Goal: Task Accomplishment & Management: Manage account settings

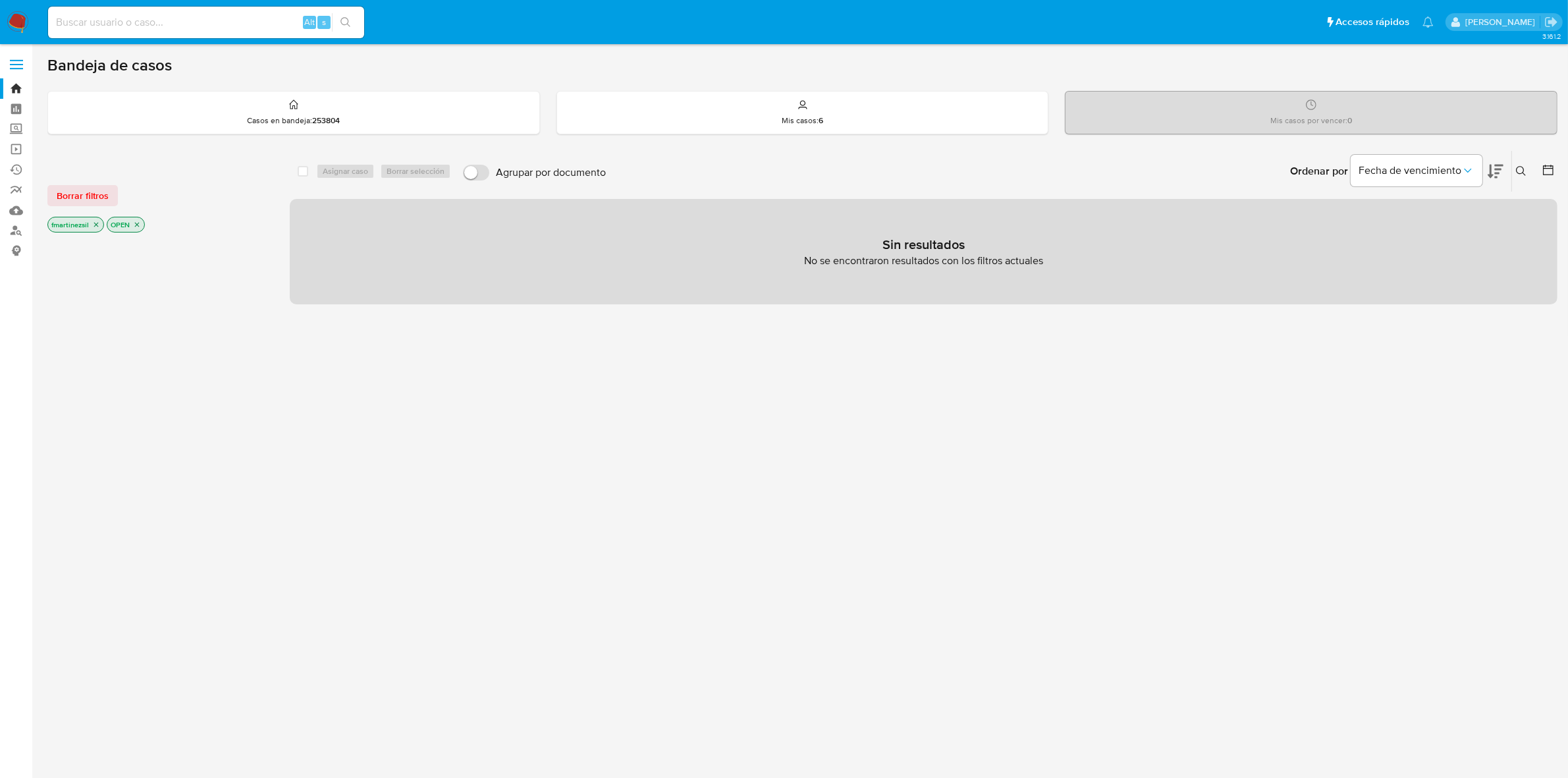
click at [20, 61] on label at bounding box center [16, 64] width 33 height 27
click at [0, 0] on input "checkbox" at bounding box center [0, 0] width 0 height 0
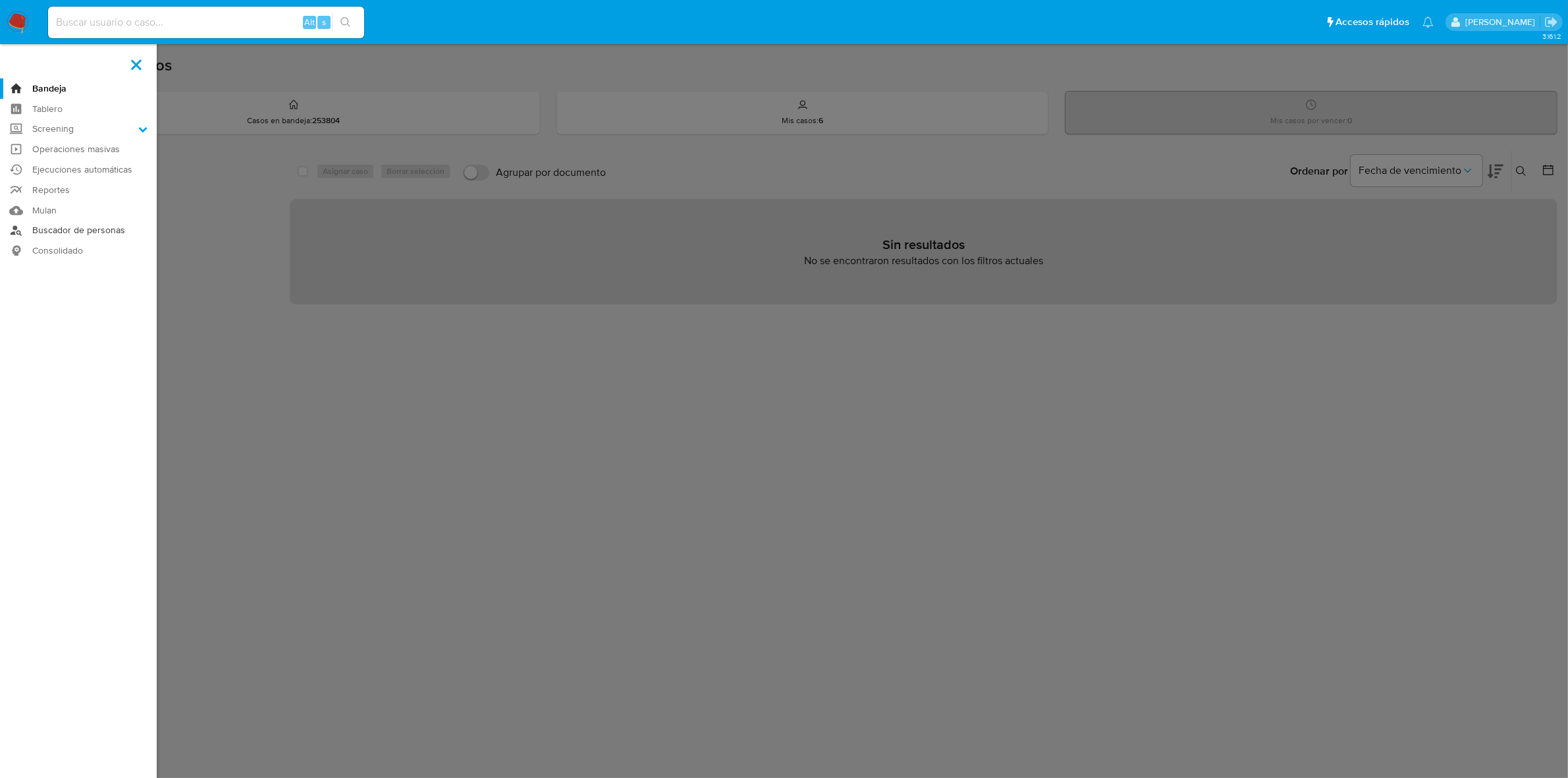
click at [88, 230] on link "Buscador de personas" at bounding box center [78, 231] width 157 height 20
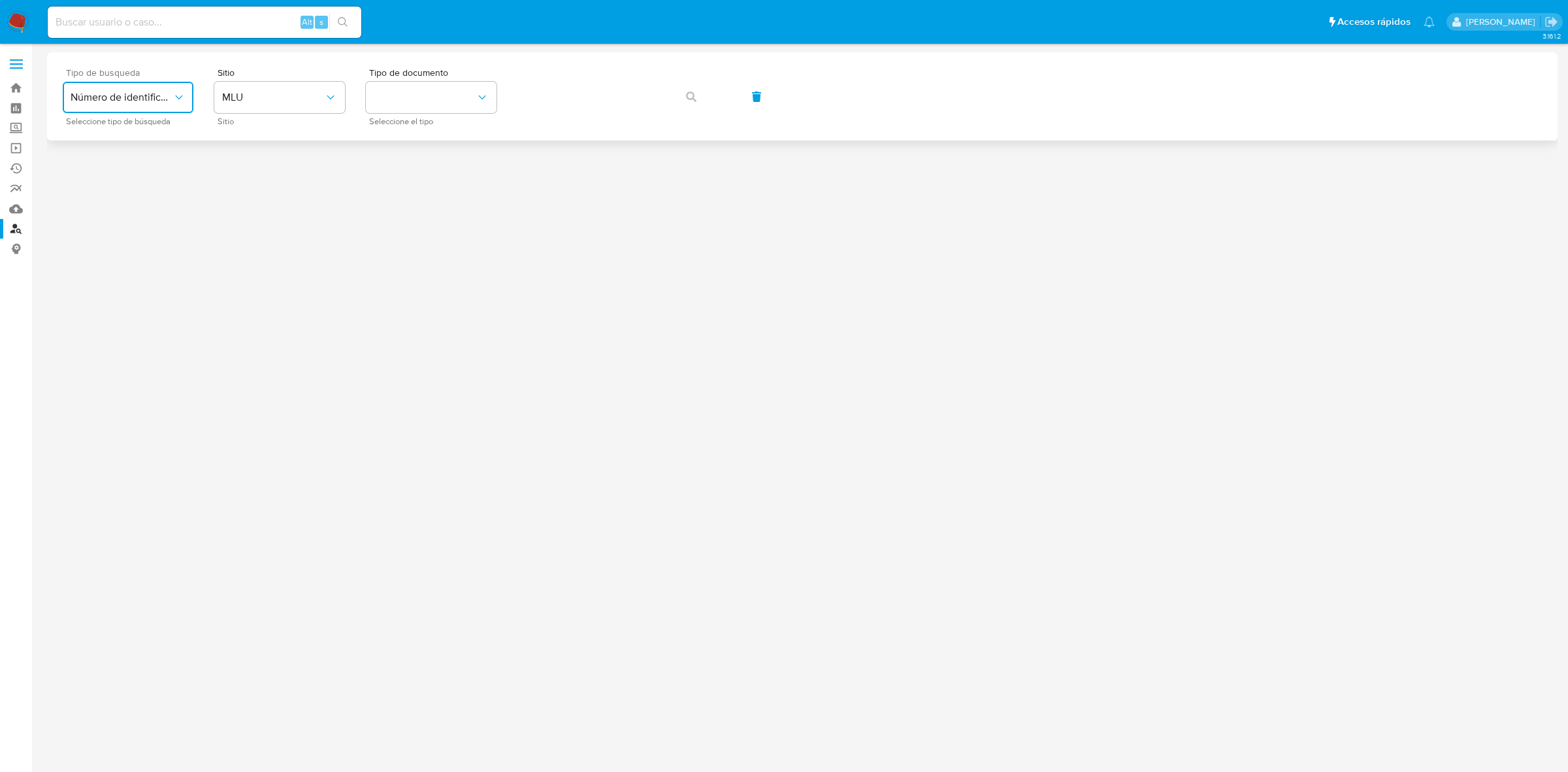
click at [142, 91] on span "Número de identificación" at bounding box center [121, 96] width 102 height 13
click at [382, 219] on div at bounding box center [802, 384] width 1510 height 664
click at [14, 61] on label at bounding box center [16, 63] width 33 height 27
click at [0, 0] on input "checkbox" at bounding box center [0, 0] width 0 height 0
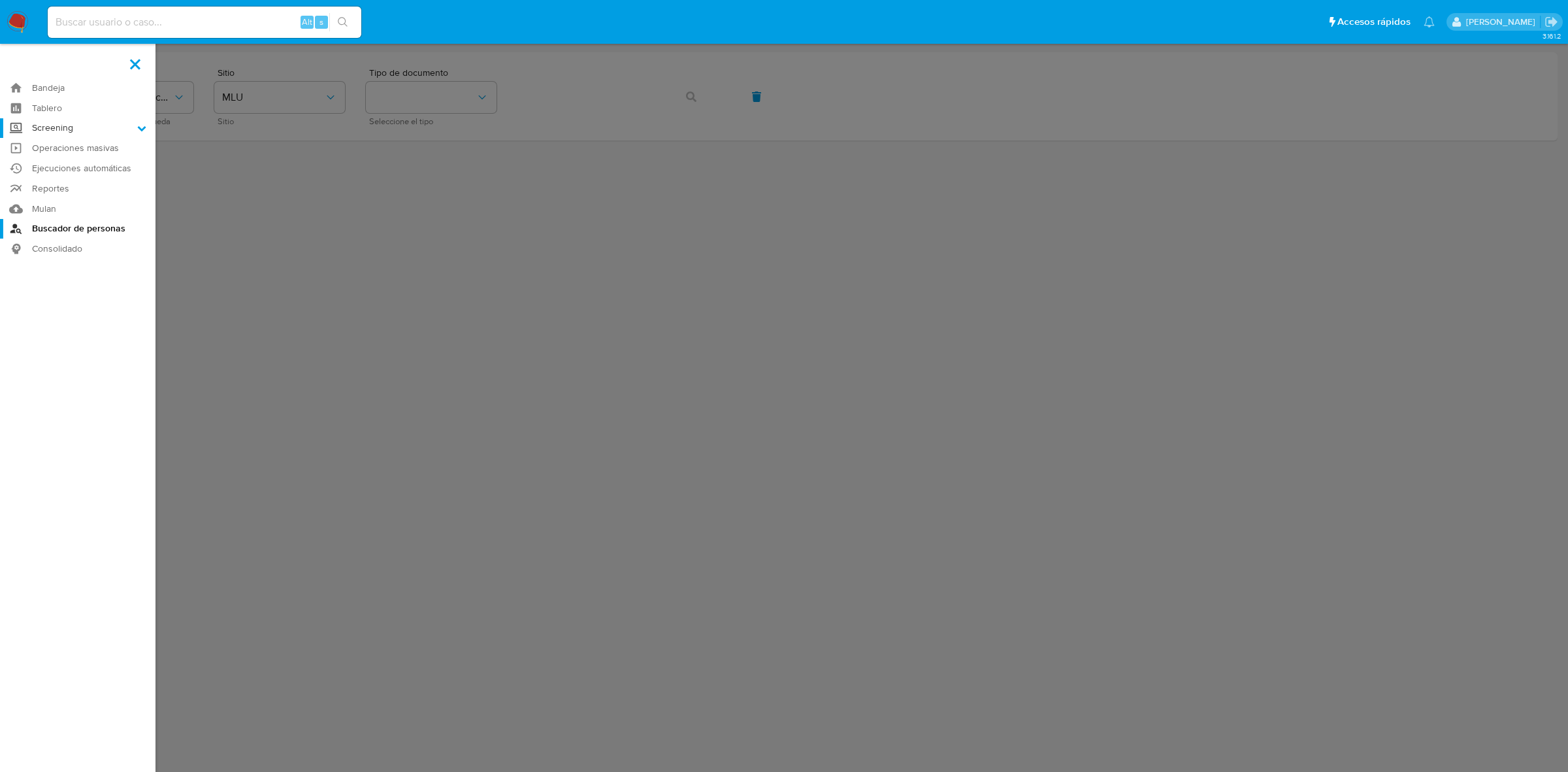
click at [136, 133] on label "Screening" at bounding box center [78, 129] width 156 height 20
click at [0, 0] on input "Screening" at bounding box center [0, 0] width 0 height 0
click at [85, 177] on link "Herramientas" at bounding box center [78, 179] width 156 height 16
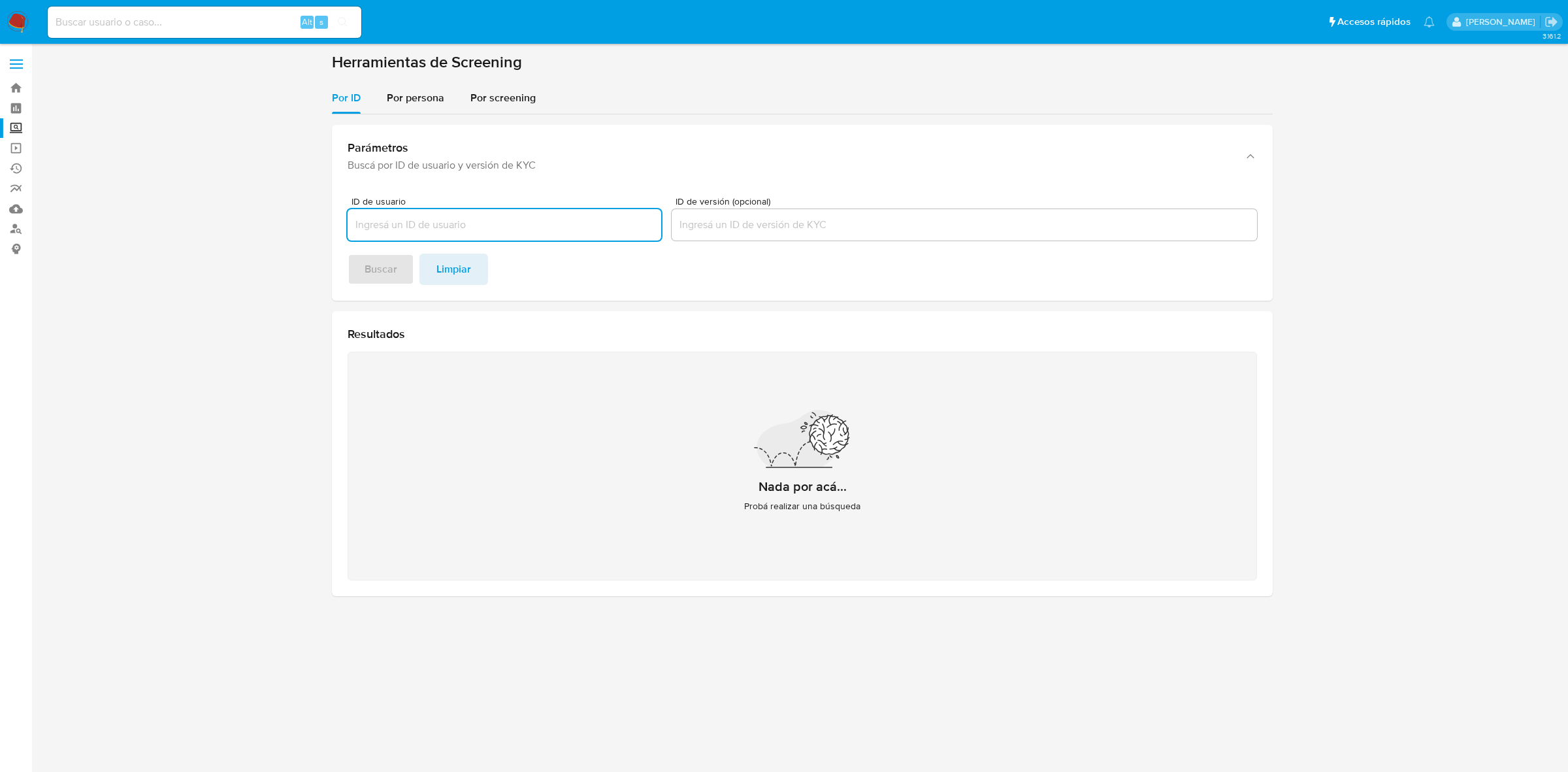
click at [21, 68] on span at bounding box center [16, 69] width 13 height 2
click at [0, 0] on input "checkbox" at bounding box center [0, 0] width 0 height 0
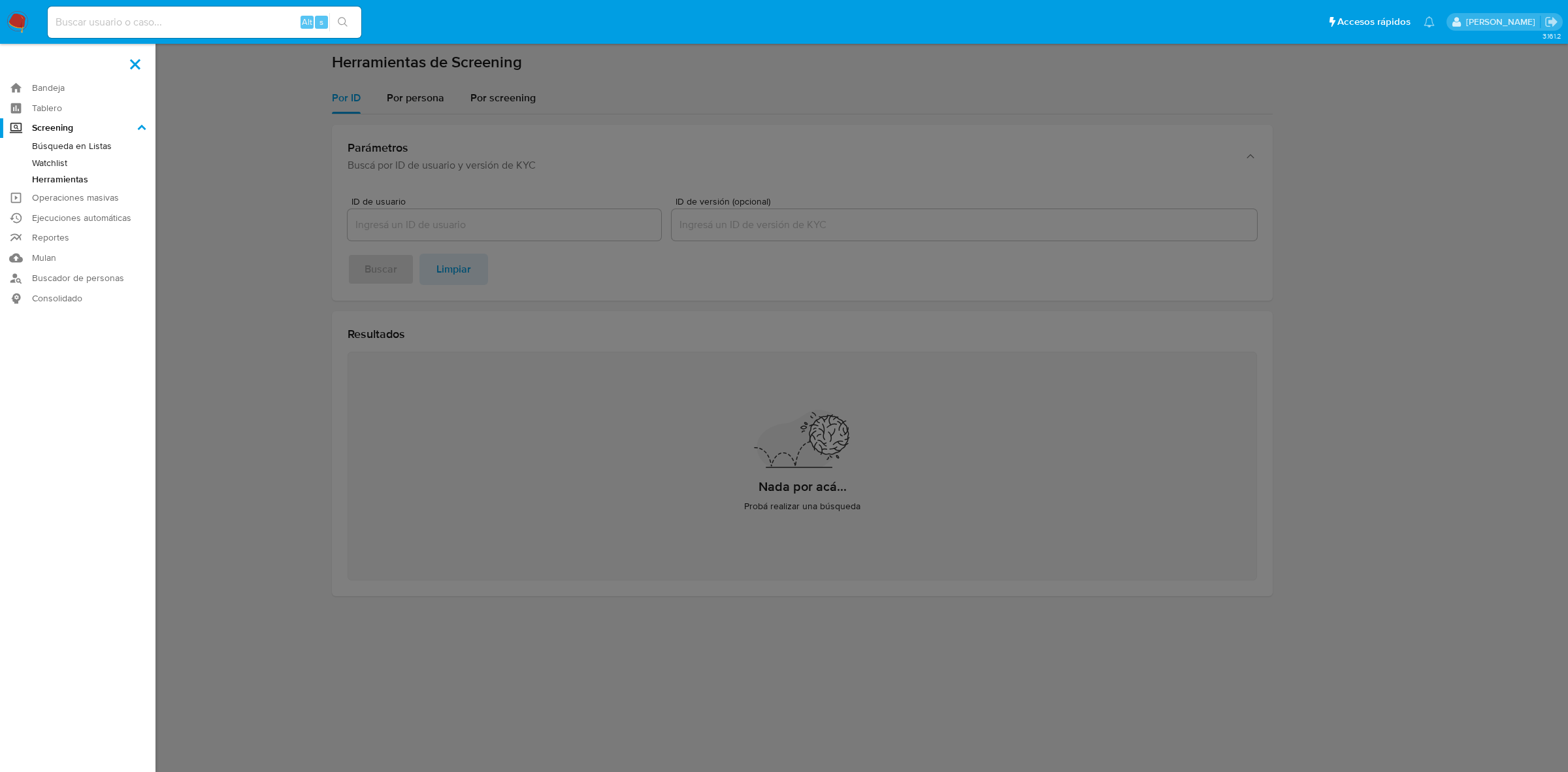
click at [203, 207] on label at bounding box center [784, 386] width 1568 height 772
click at [0, 0] on input "checkbox" at bounding box center [0, 0] width 0 height 0
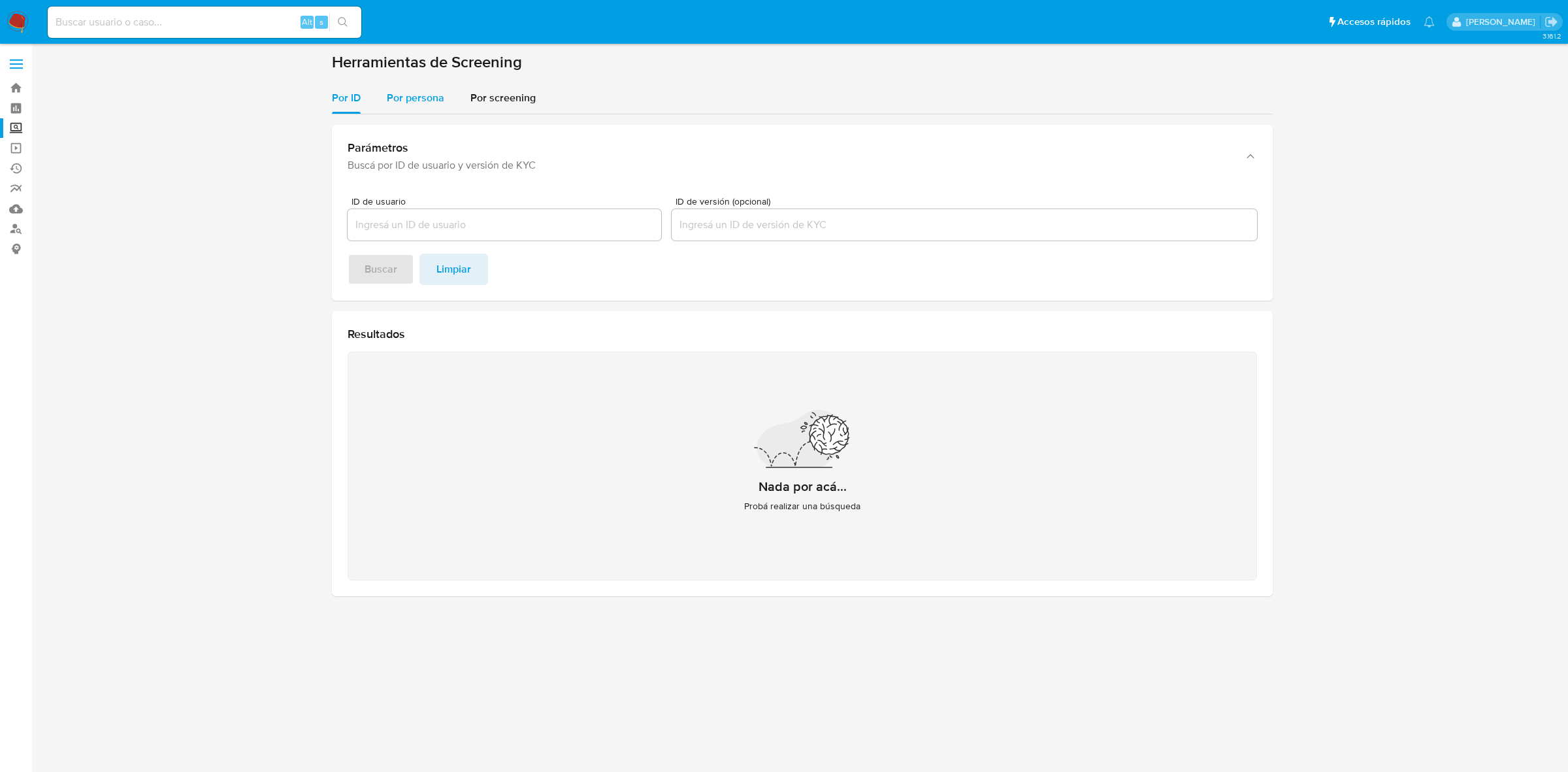
click at [425, 98] on span "Por persona" at bounding box center [415, 98] width 58 height 15
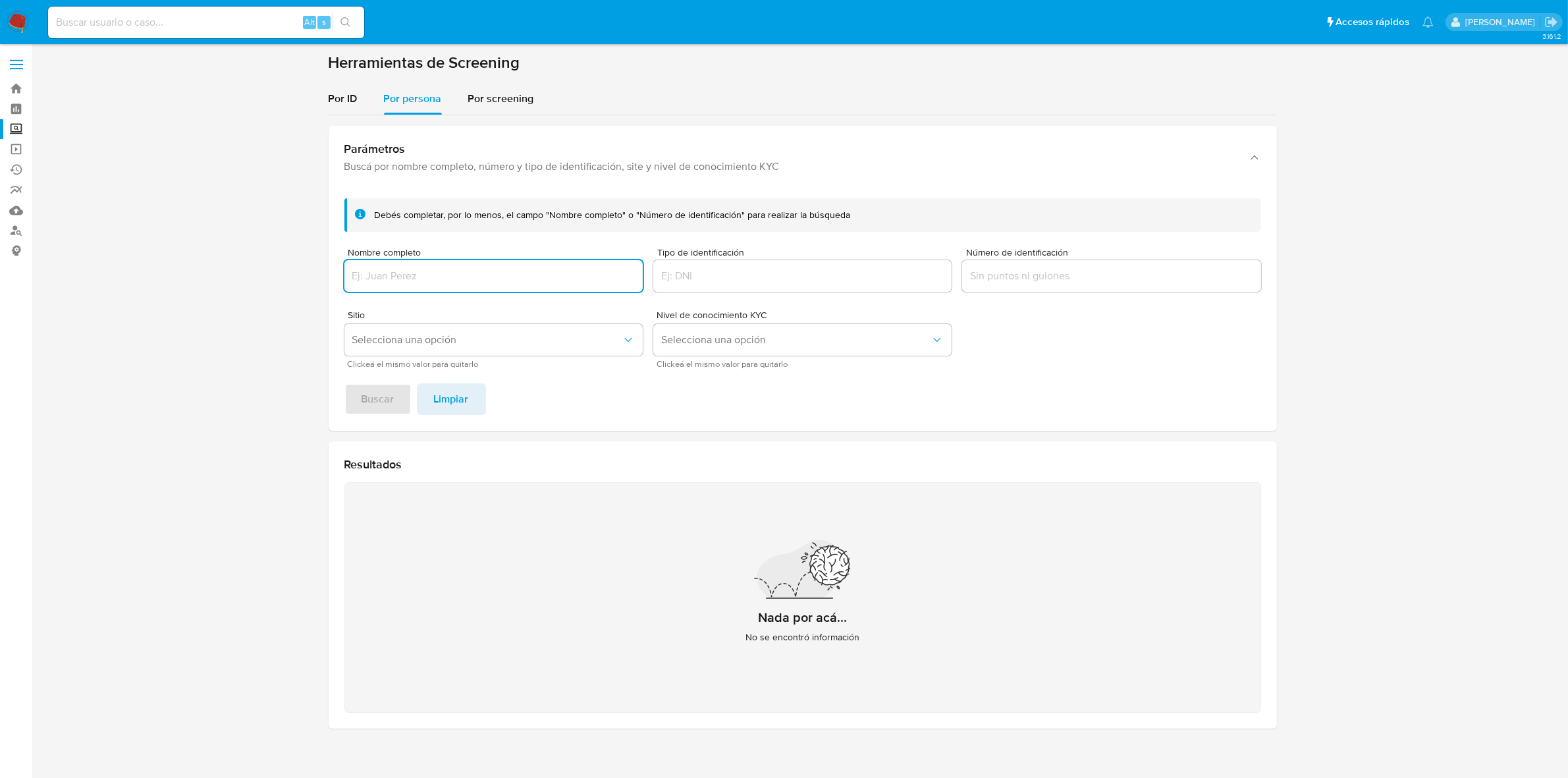
click at [481, 269] on input "Nombre completo" at bounding box center [494, 276] width 299 height 17
click at [526, 282] on input "Nombre completo" at bounding box center [494, 276] width 299 height 17
click at [469, 271] on input "Nombre completo" at bounding box center [494, 276] width 299 height 17
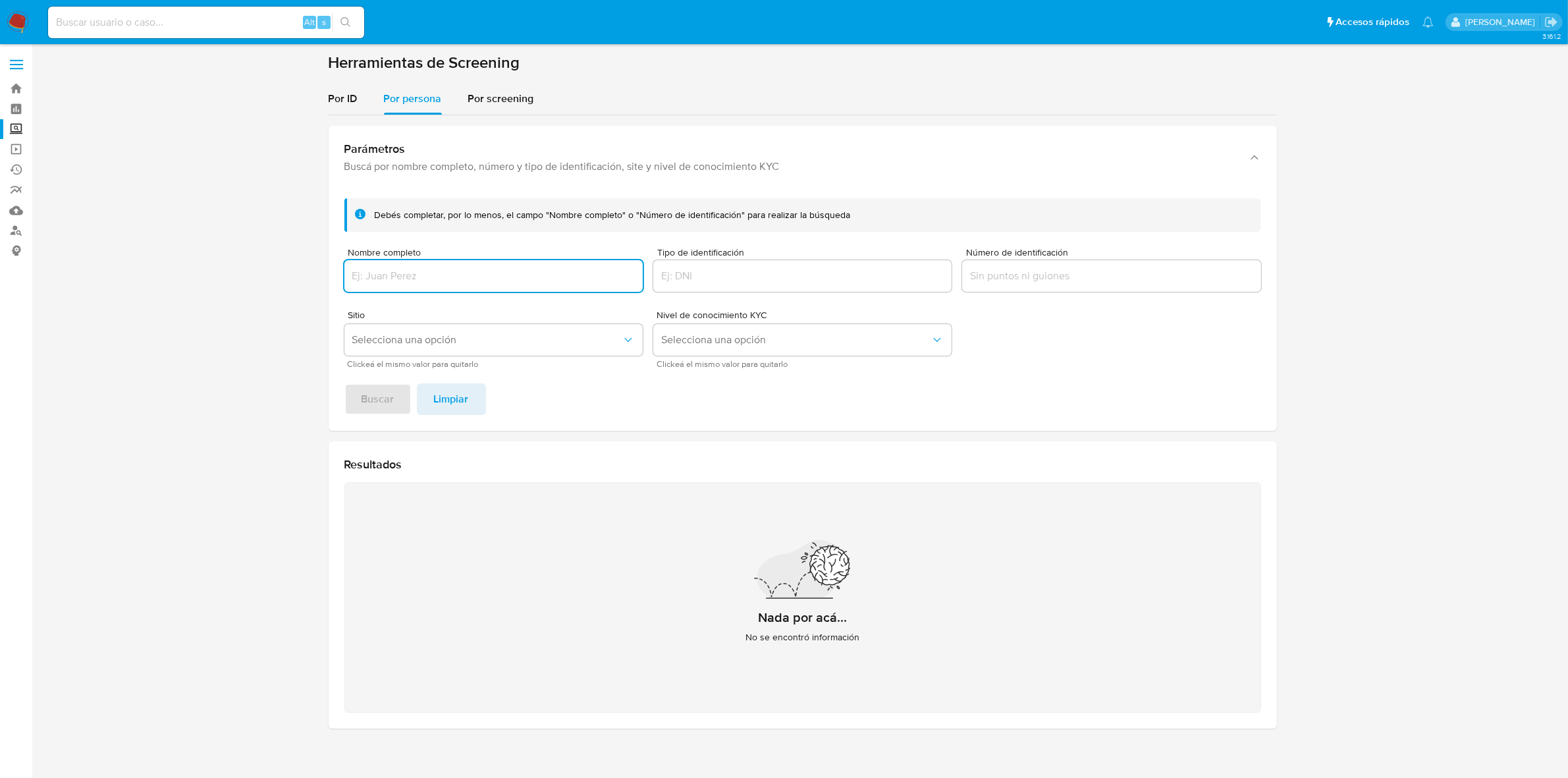
paste input "MARINA NUNEZ BESPALOVA"
click at [469, 271] on input "MARINA NUNEZ BESPALOVA" at bounding box center [494, 276] width 299 height 17
click at [833, 284] on div at bounding box center [803, 276] width 299 height 32
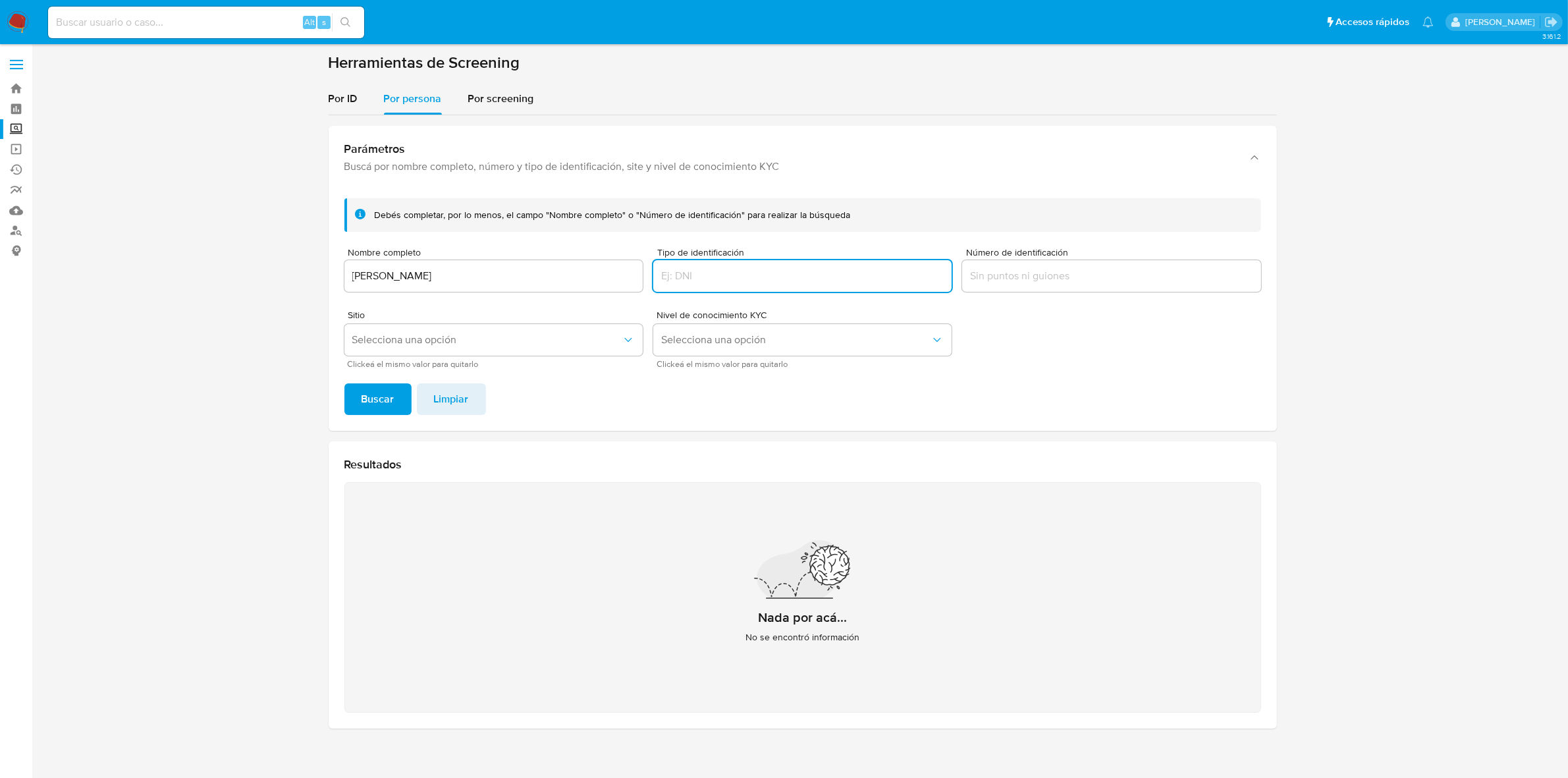
click at [758, 274] on input "Tipo de identificación" at bounding box center [803, 276] width 299 height 17
click at [359, 407] on button "Buscar" at bounding box center [378, 398] width 67 height 32
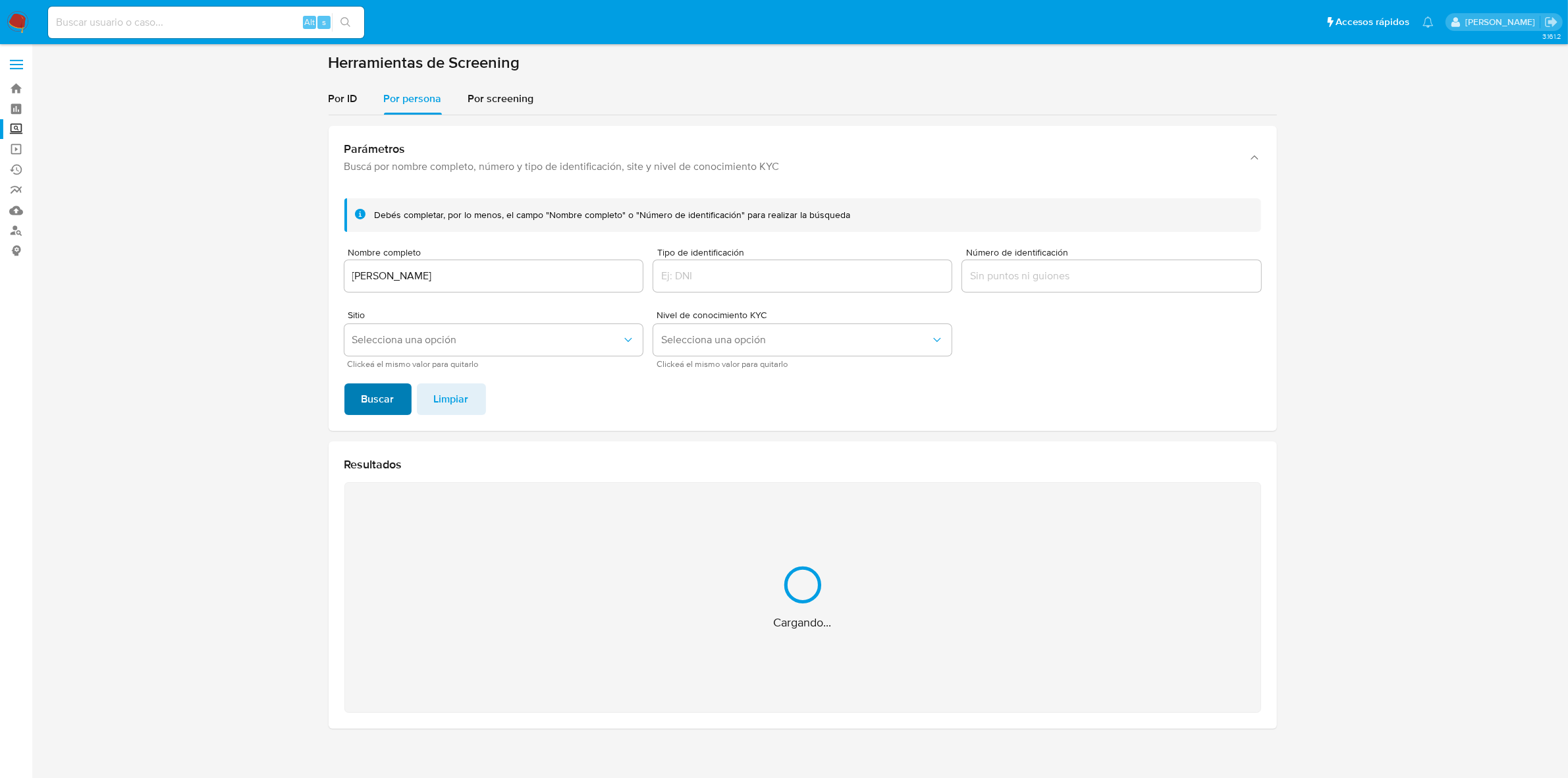
scroll to position [16, 0]
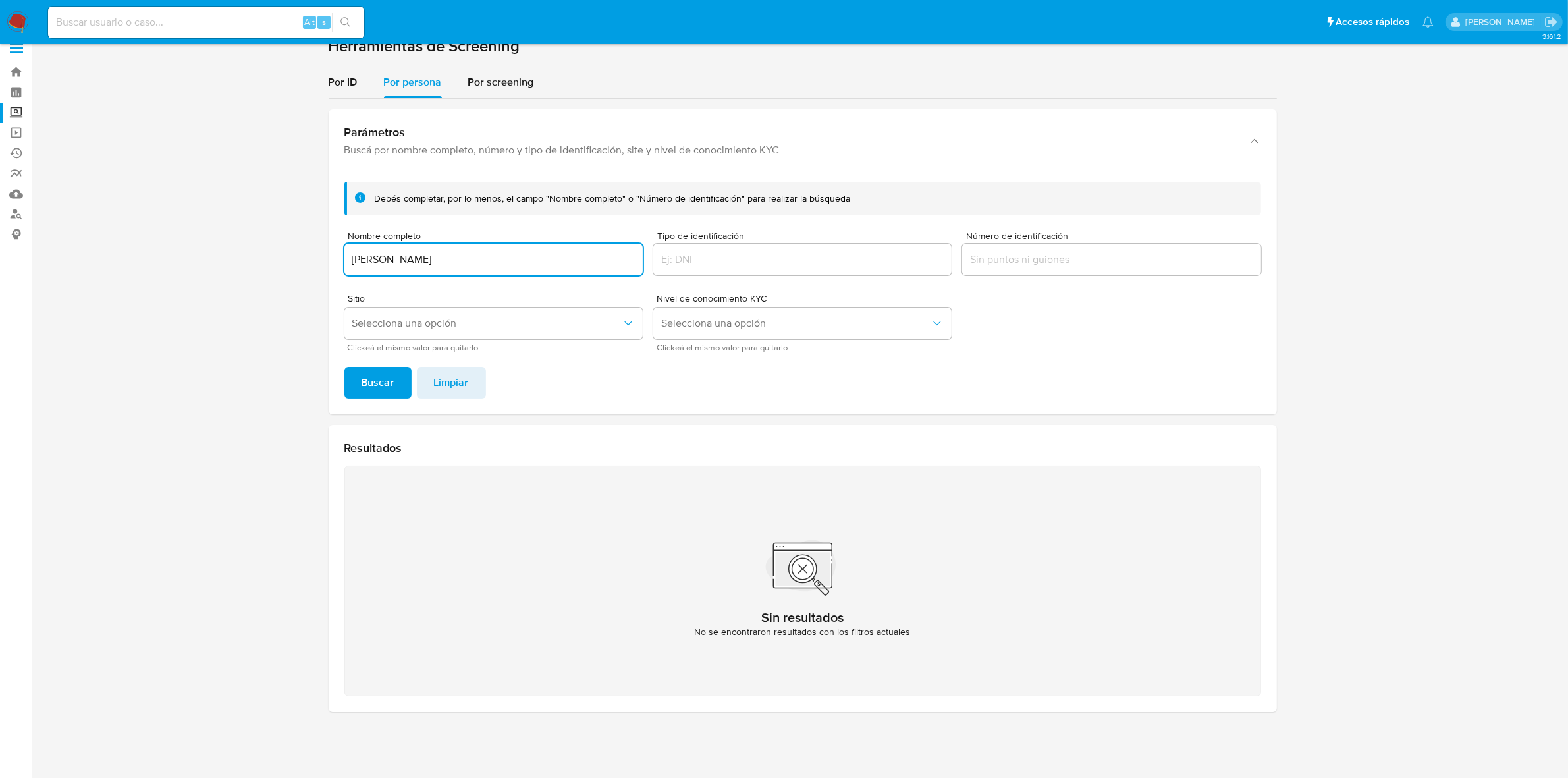
click at [474, 264] on input "MARINA NUNEZ BESPALOVA" at bounding box center [494, 259] width 299 height 17
click at [415, 258] on input "MARINA NUNEZ BESPALOVA" at bounding box center [494, 259] width 299 height 17
type input "MARINA NUNEZ BESPALOVA"
click at [357, 391] on button "Buscar" at bounding box center [378, 382] width 67 height 32
click at [15, 51] on span at bounding box center [16, 52] width 13 height 2
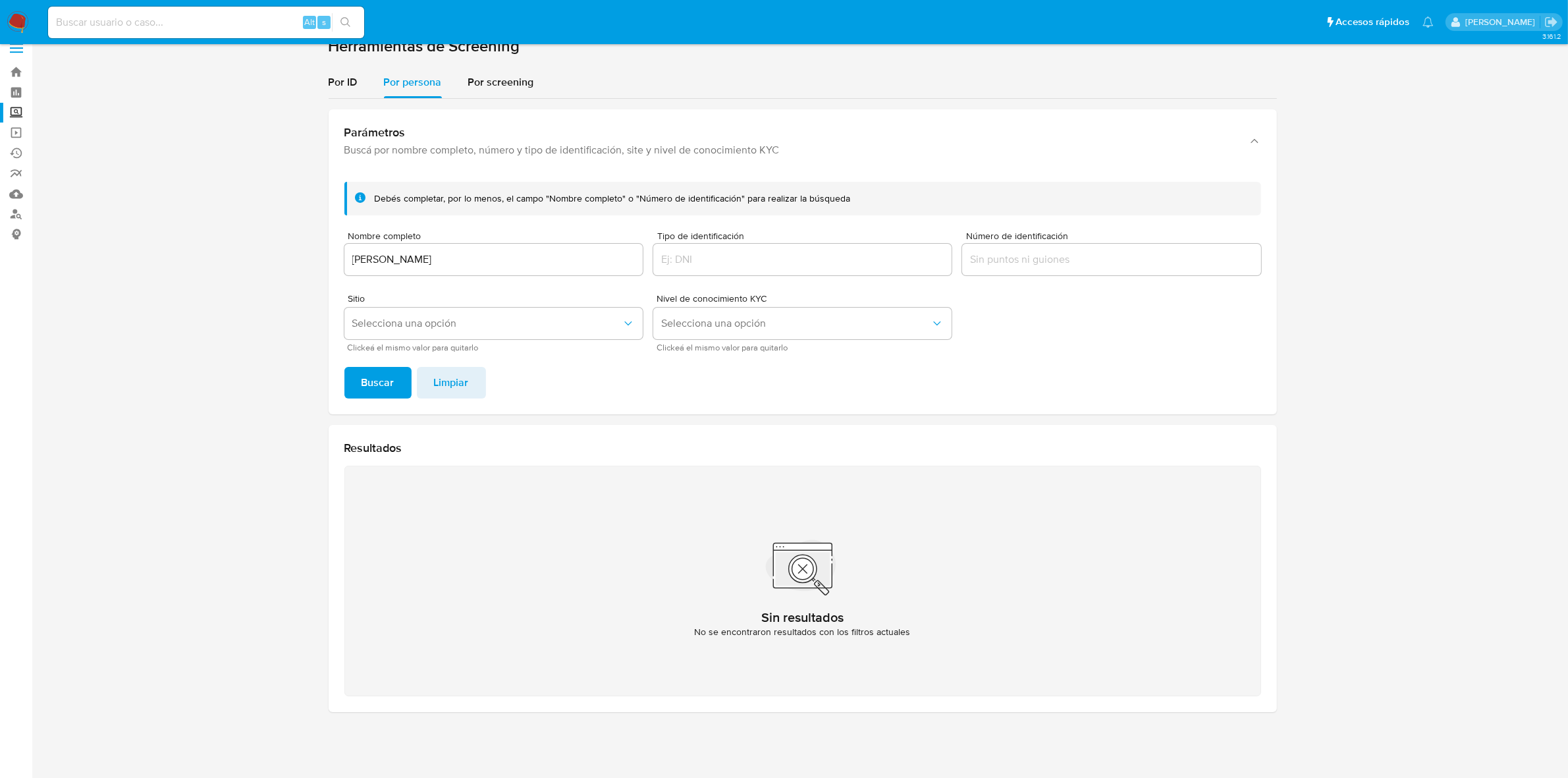
click at [0, 0] on input "checkbox" at bounding box center [0, 0] width 0 height 0
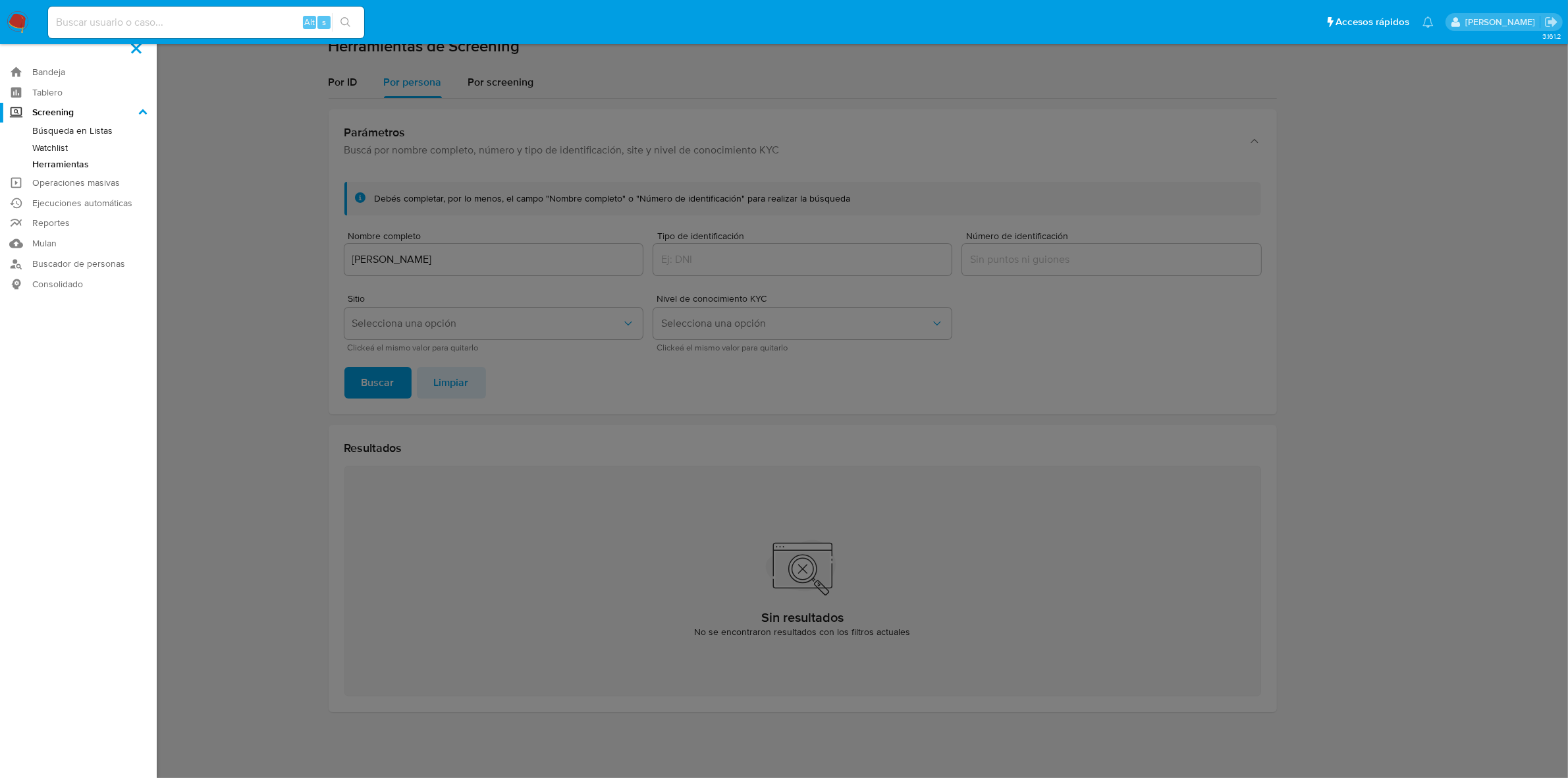
click at [469, 112] on label at bounding box center [784, 389] width 1568 height 778
click at [0, 0] on input "checkbox" at bounding box center [0, 0] width 0 height 0
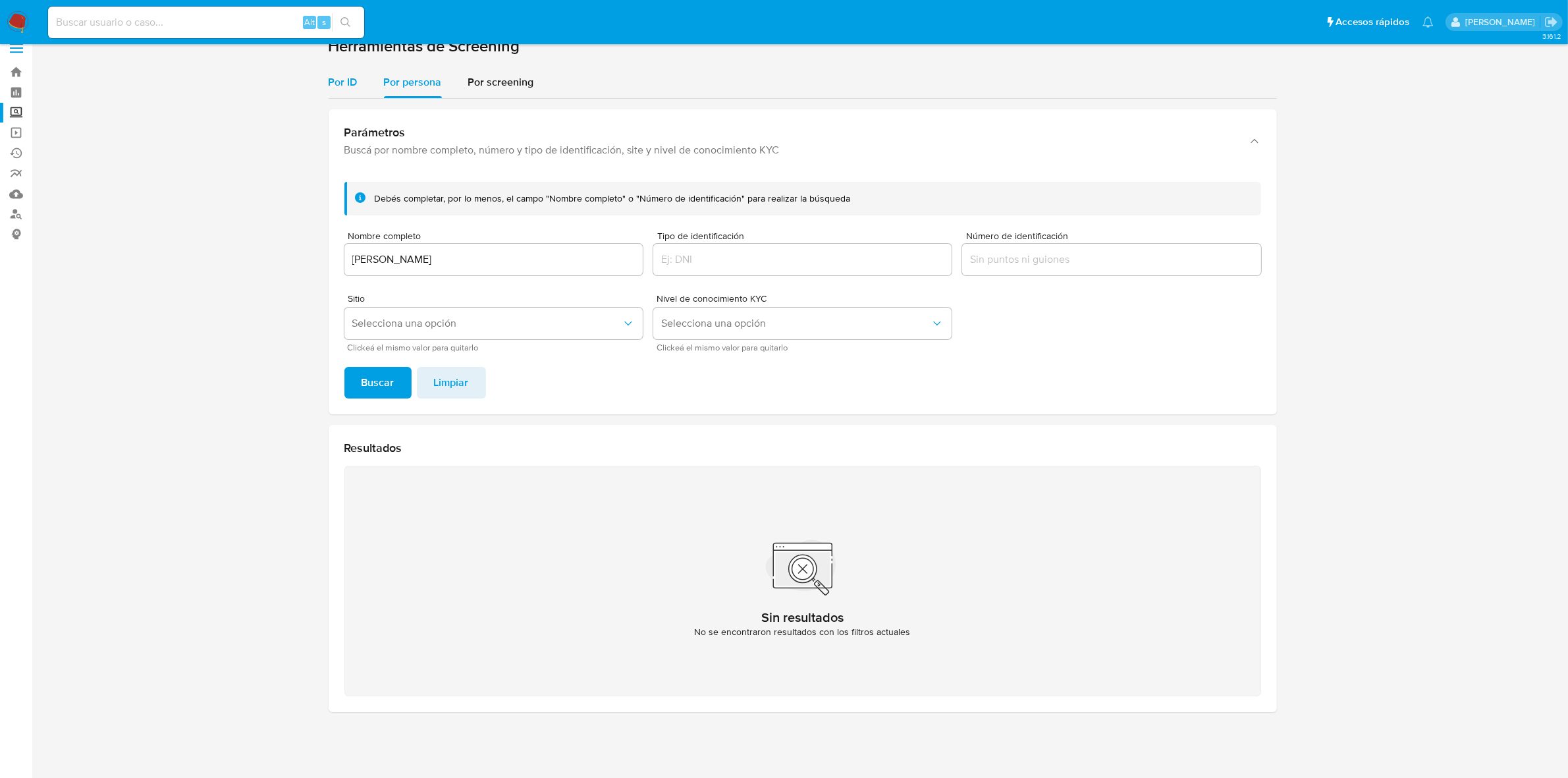
click at [345, 77] on span "Por ID" at bounding box center [343, 82] width 29 height 15
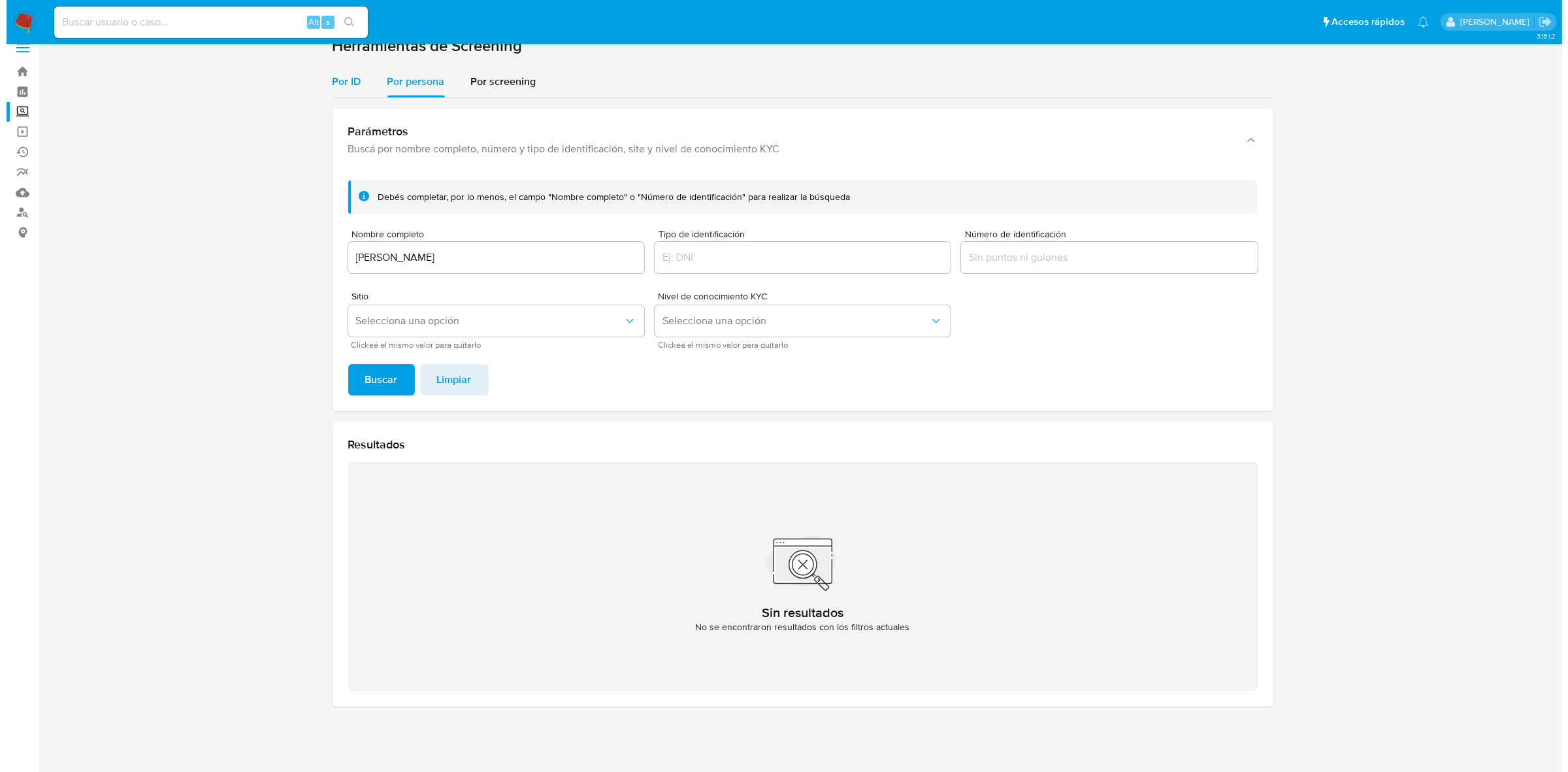
scroll to position [0, 0]
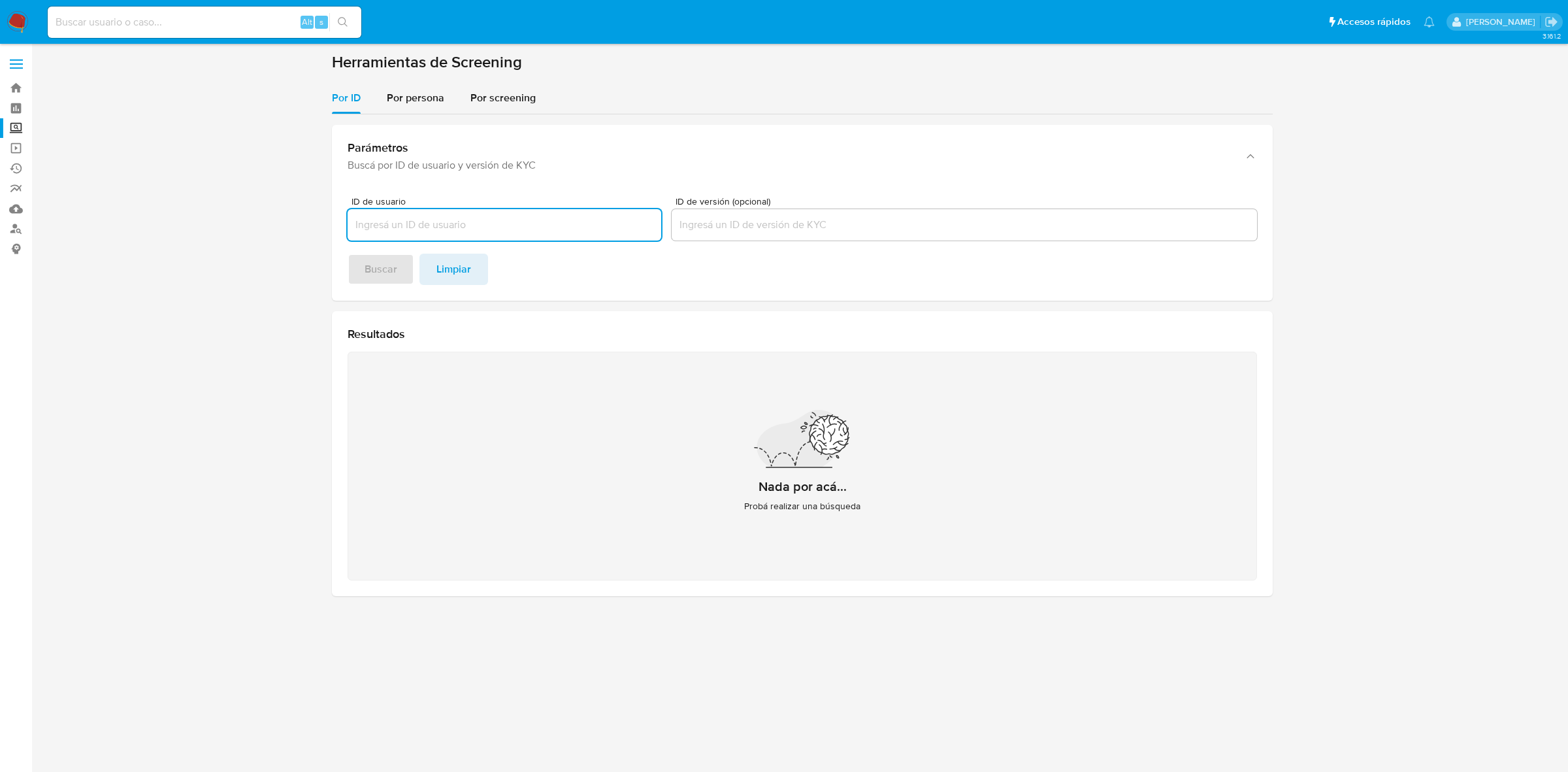
click at [20, 68] on span at bounding box center [16, 69] width 13 height 2
click at [0, 0] on input "checkbox" at bounding box center [0, 0] width 0 height 0
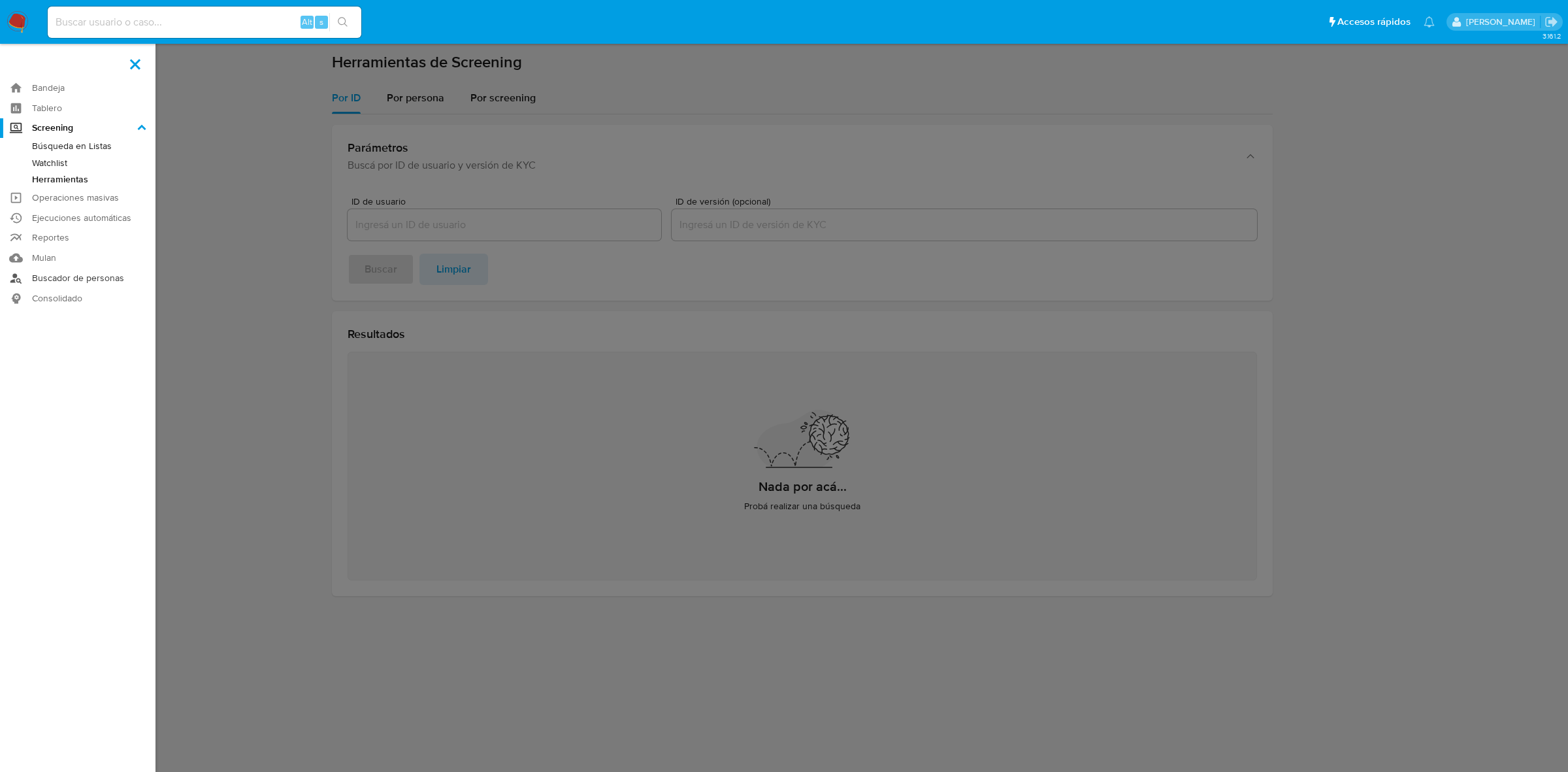
click at [69, 278] on link "Buscador de personas" at bounding box center [78, 278] width 156 height 20
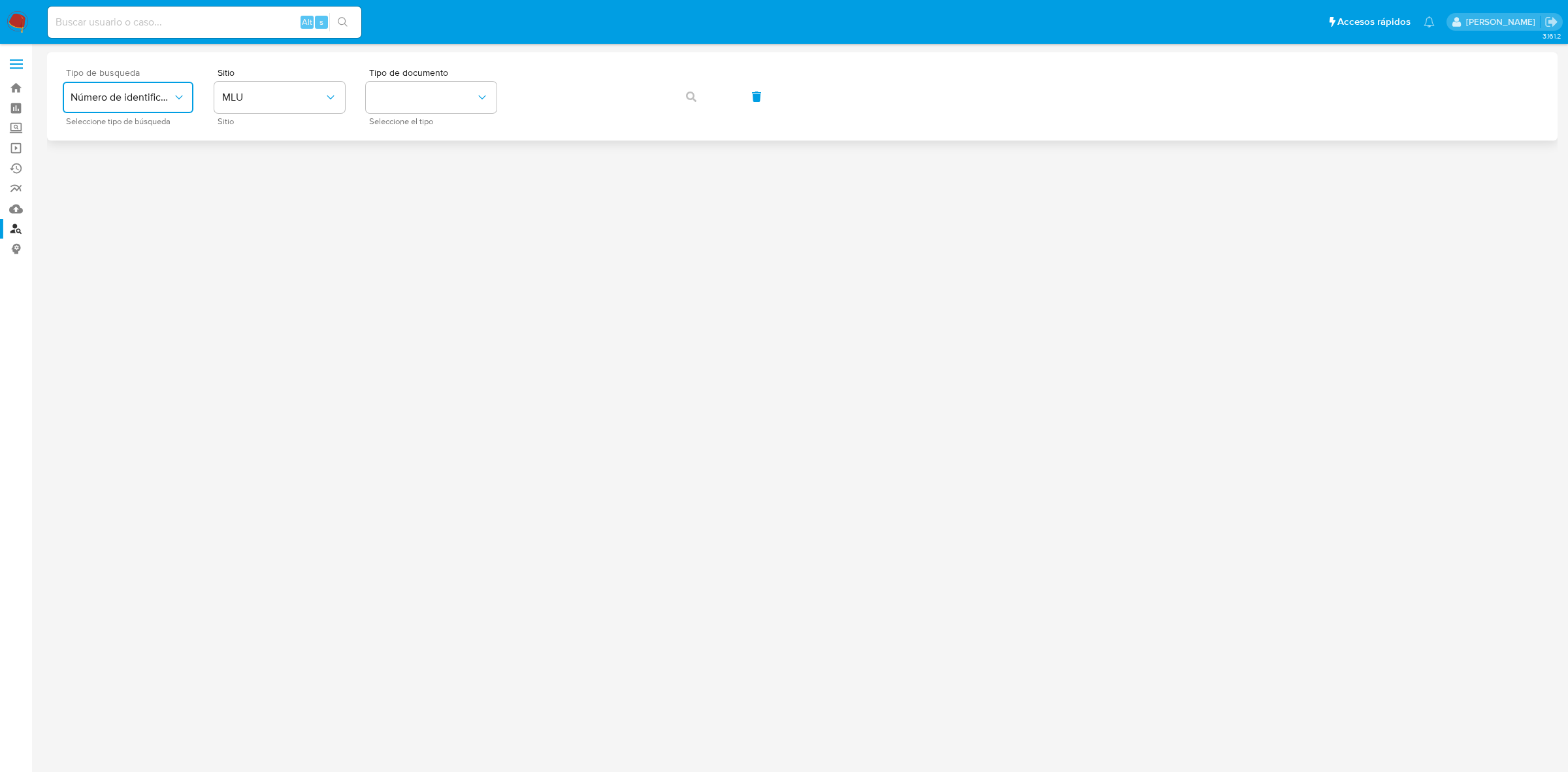
click at [124, 105] on button "Número de identificación" at bounding box center [128, 96] width 130 height 31
click at [137, 142] on span "Número de identificación" at bounding box center [124, 139] width 107 height 26
click at [266, 102] on button "site_id" at bounding box center [279, 96] width 130 height 31
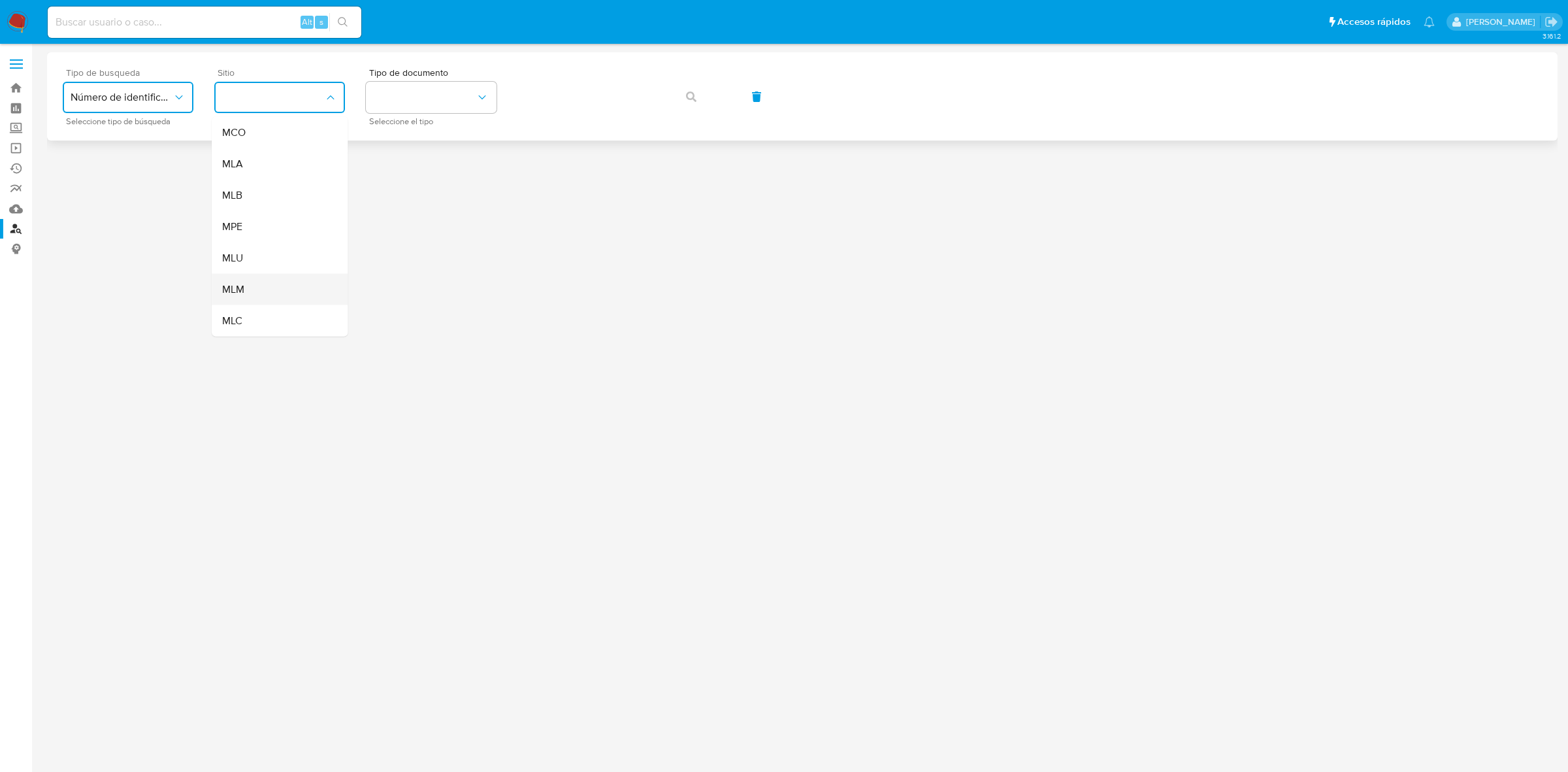
click at [281, 286] on div "MLM" at bounding box center [275, 289] width 107 height 31
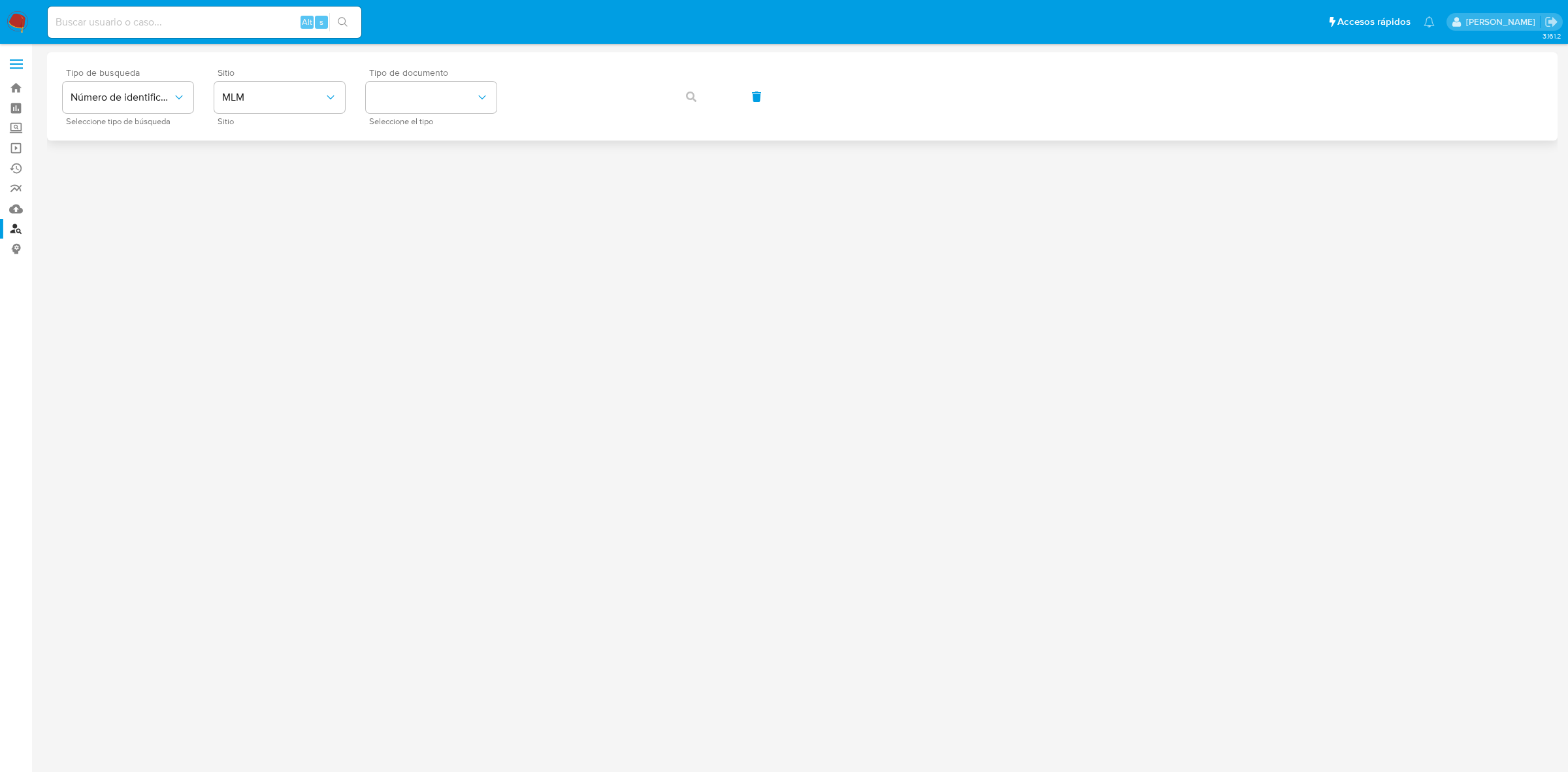
click at [460, 76] on span "Tipo de documento" at bounding box center [434, 72] width 130 height 9
click at [457, 96] on button "identificationType" at bounding box center [431, 96] width 130 height 31
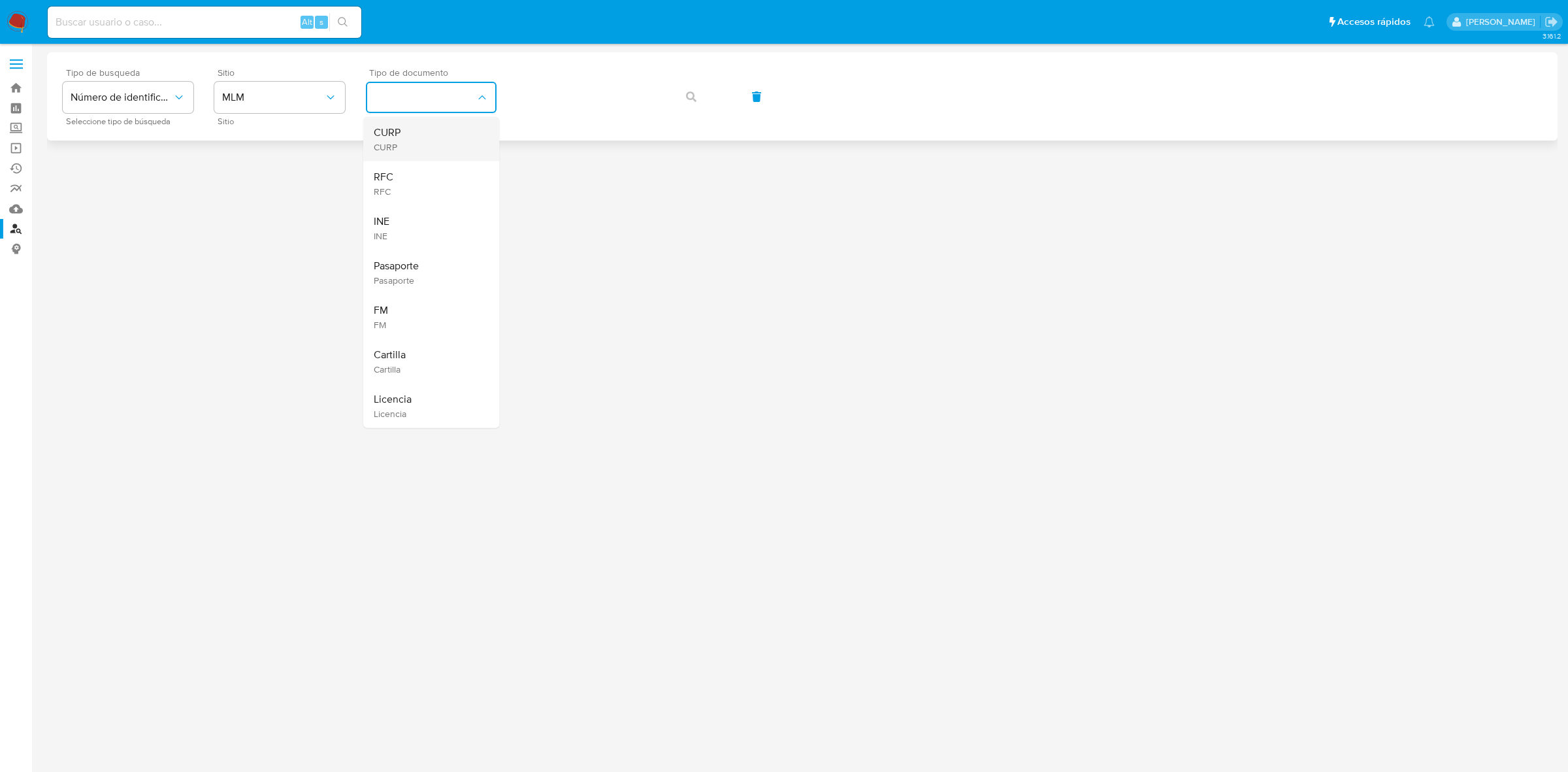
click at [410, 152] on div "CURP CURP" at bounding box center [427, 139] width 107 height 44
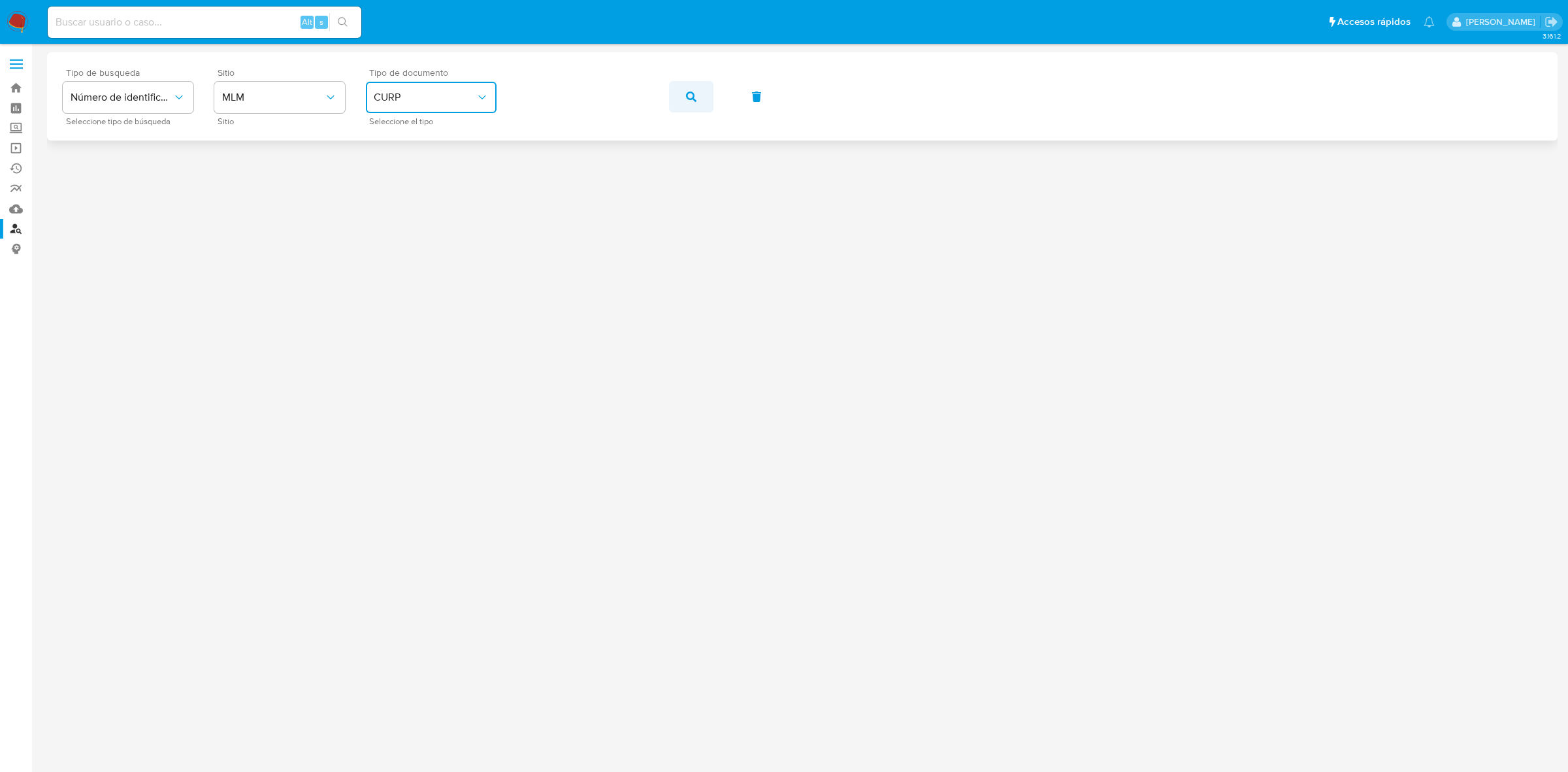
click at [695, 98] on icon "button" at bounding box center [691, 96] width 10 height 10
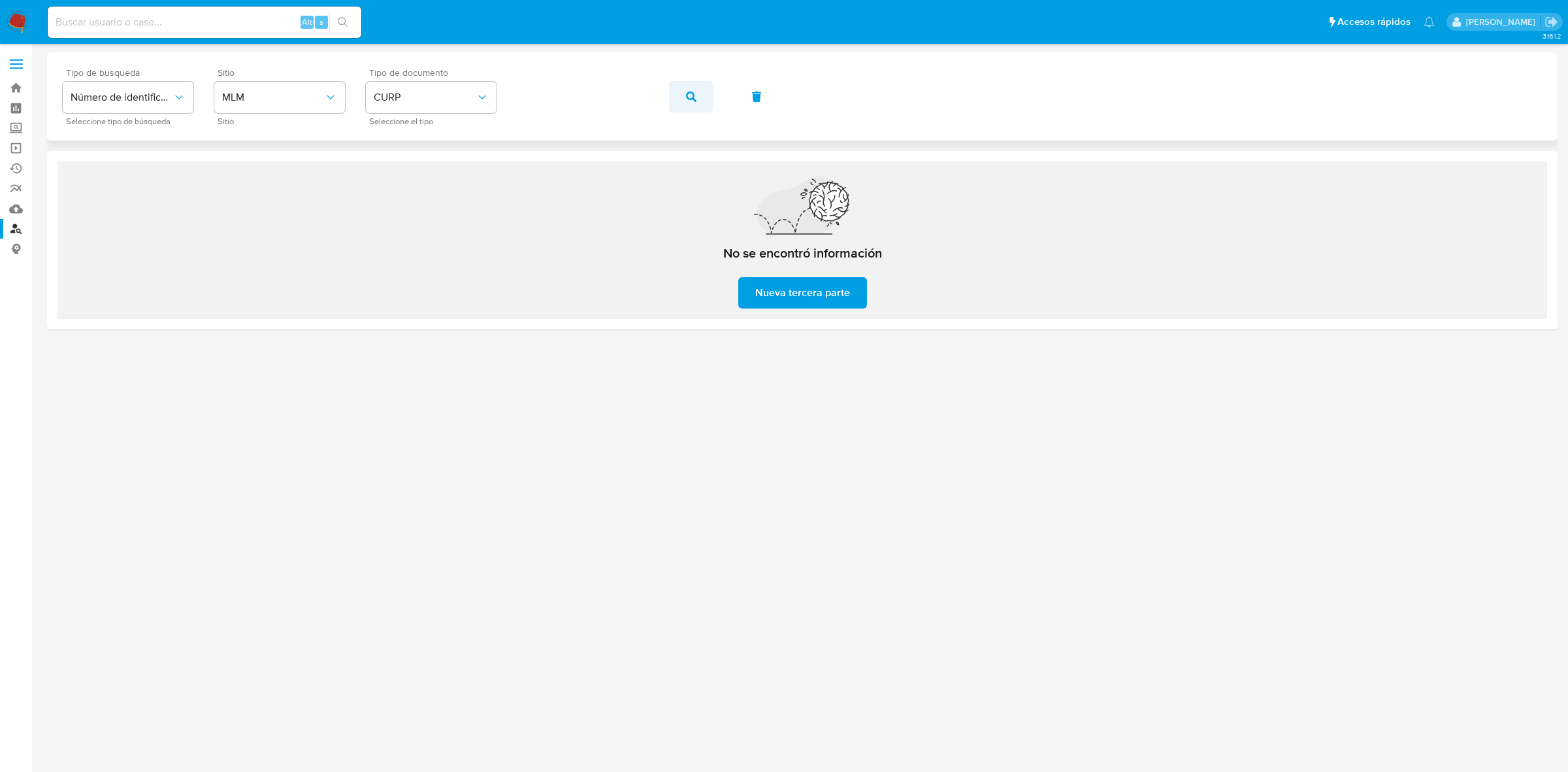
click at [696, 92] on icon "button" at bounding box center [691, 96] width 10 height 10
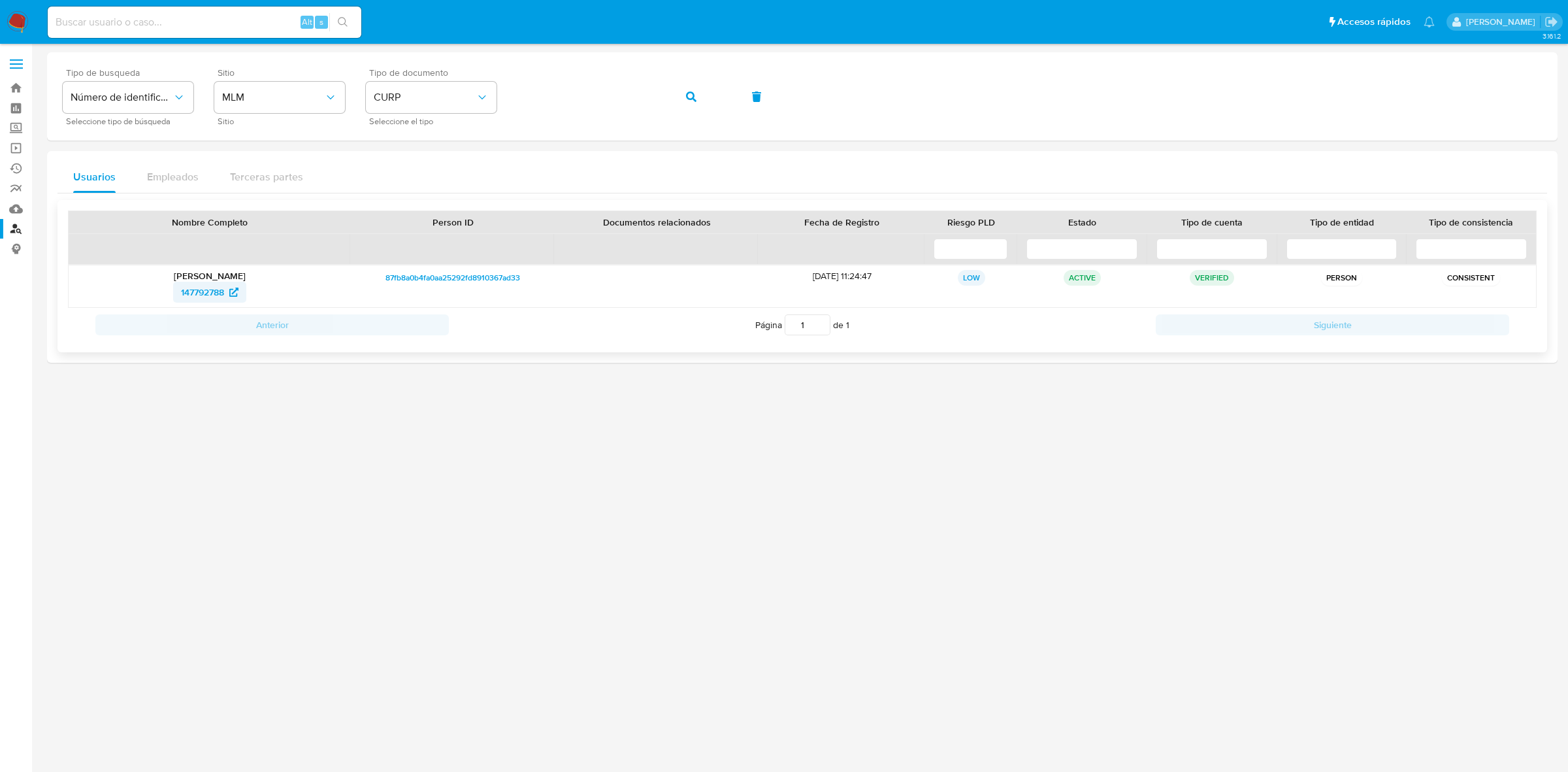
click at [181, 296] on span "147792788" at bounding box center [202, 292] width 43 height 21
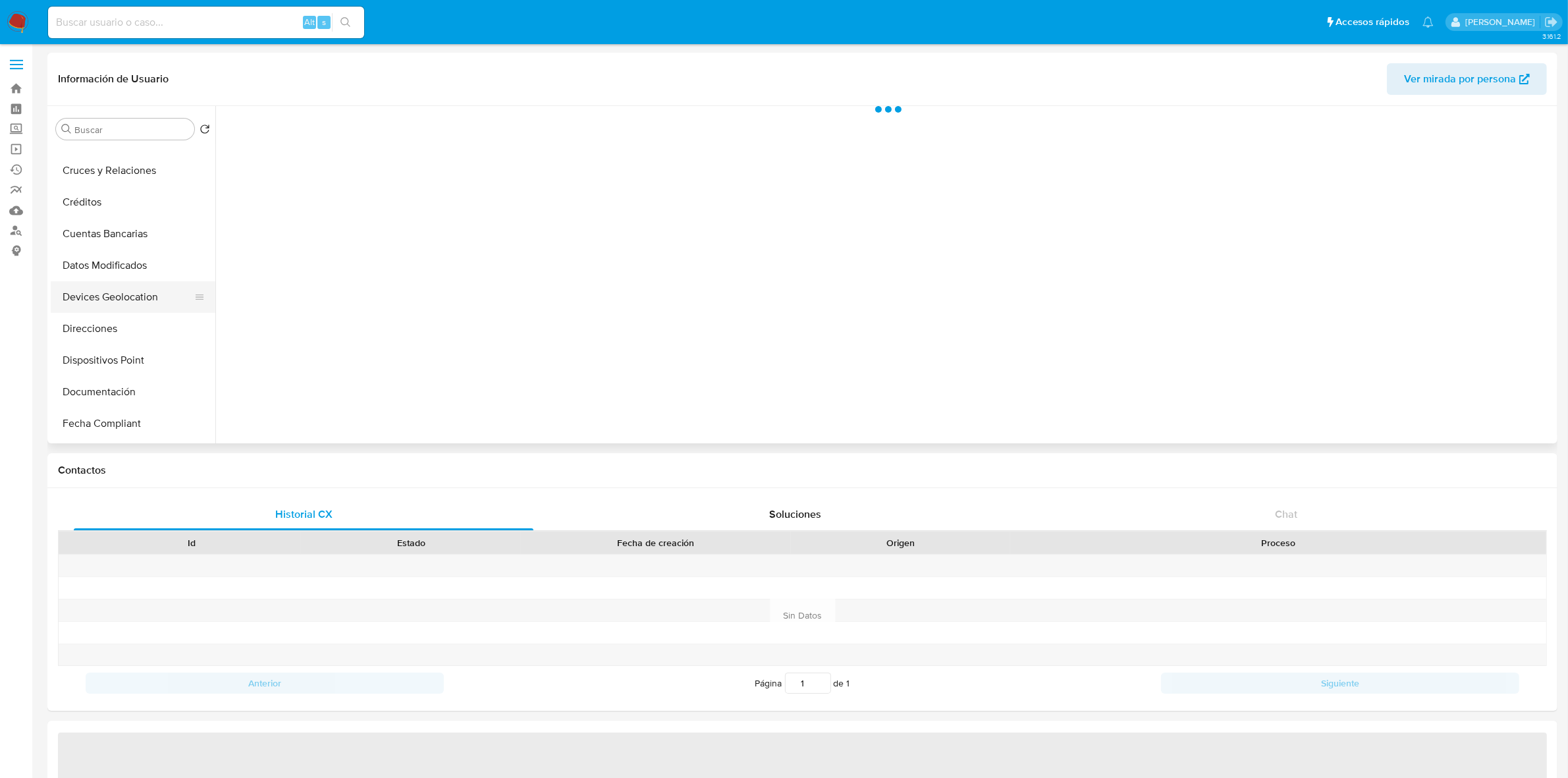
scroll to position [82, 0]
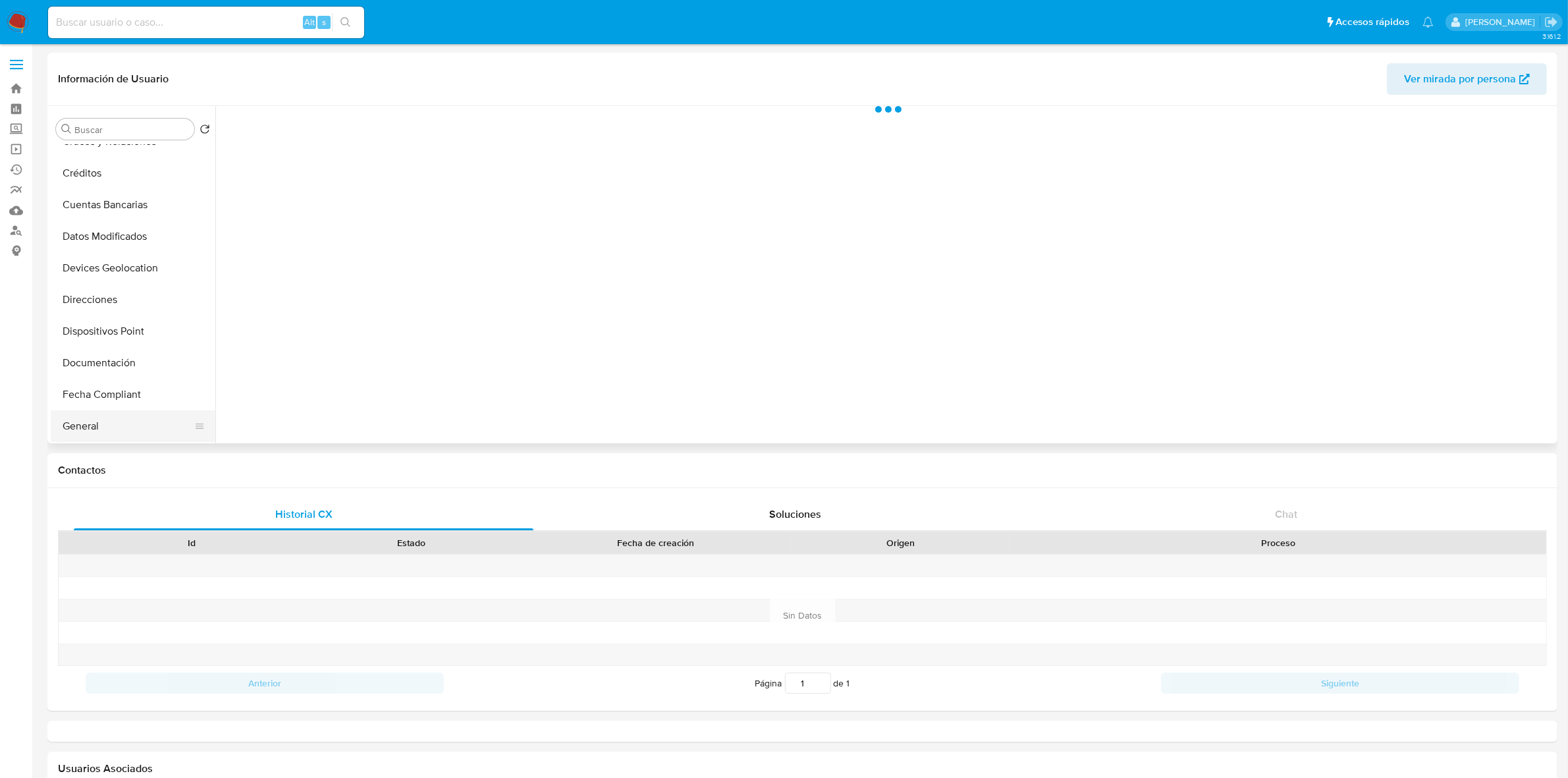
select select "10"
click at [85, 426] on button "General" at bounding box center [127, 426] width 154 height 32
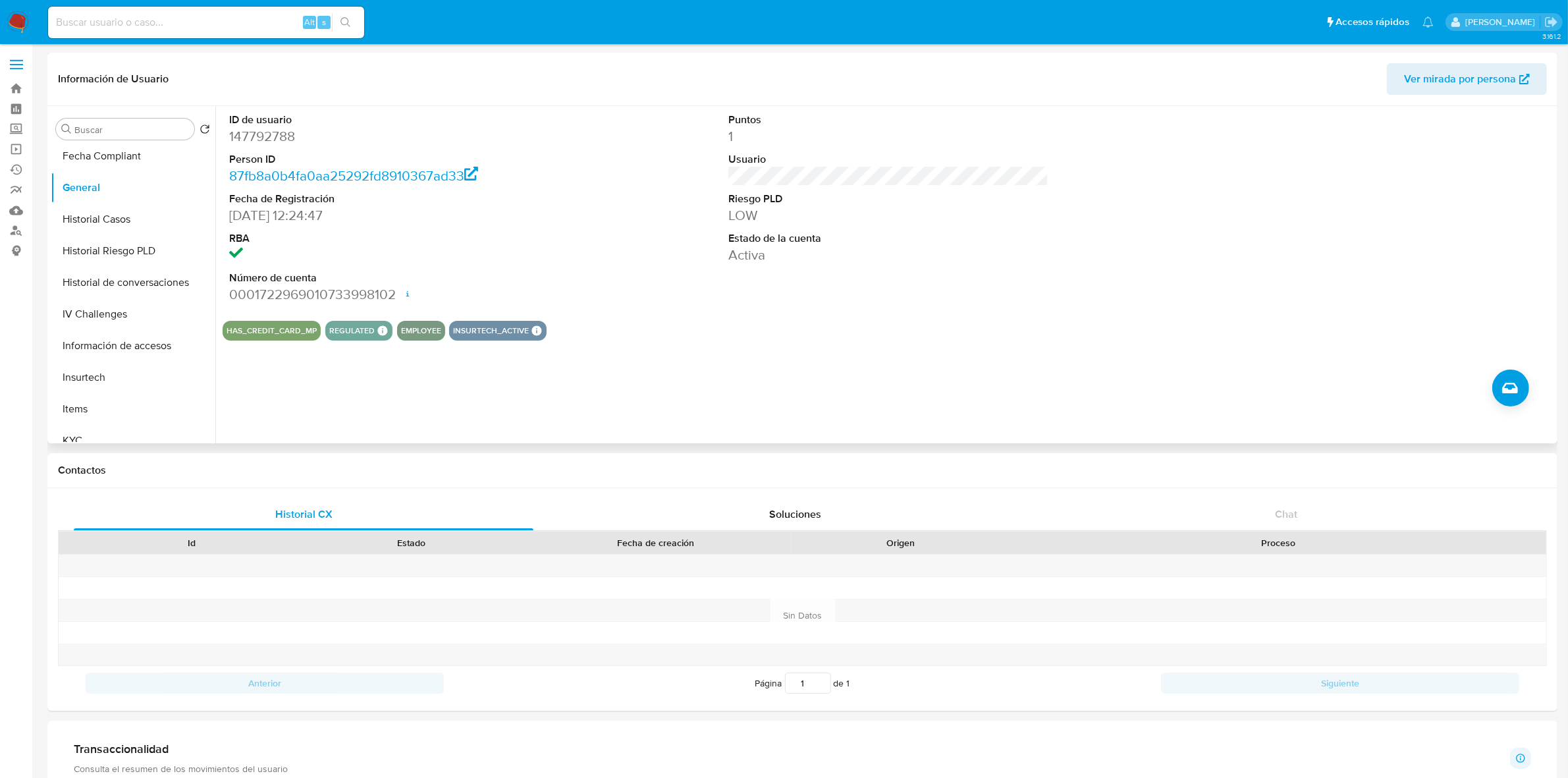
scroll to position [411, 0]
click at [102, 345] on button "KYC" at bounding box center [127, 349] width 154 height 32
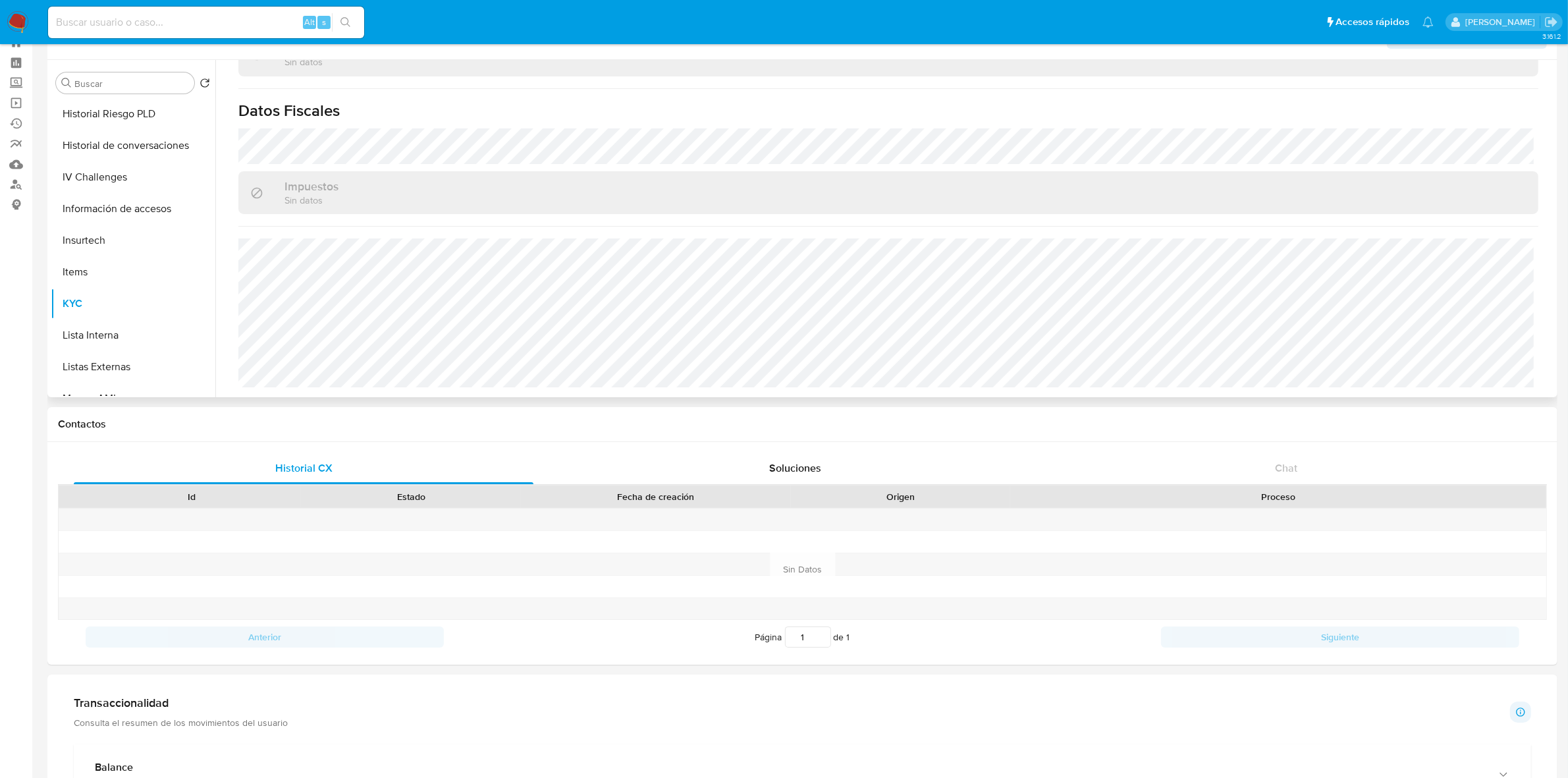
scroll to position [82, 0]
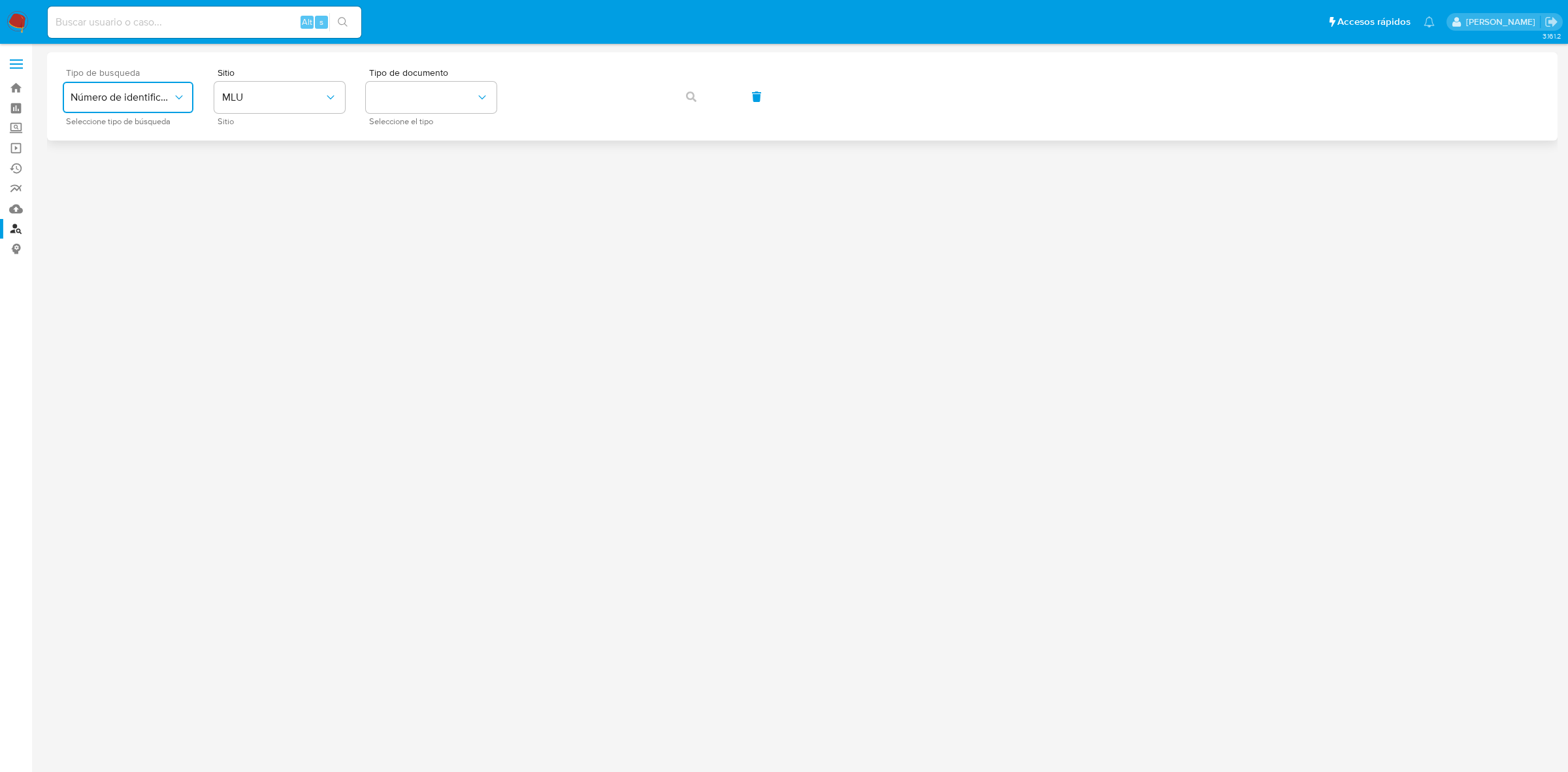
click at [137, 99] on span "Número de identificación" at bounding box center [121, 96] width 102 height 13
click at [133, 142] on span "Número de identificación" at bounding box center [124, 139] width 107 height 26
click at [298, 98] on button "site_id" at bounding box center [279, 96] width 130 height 31
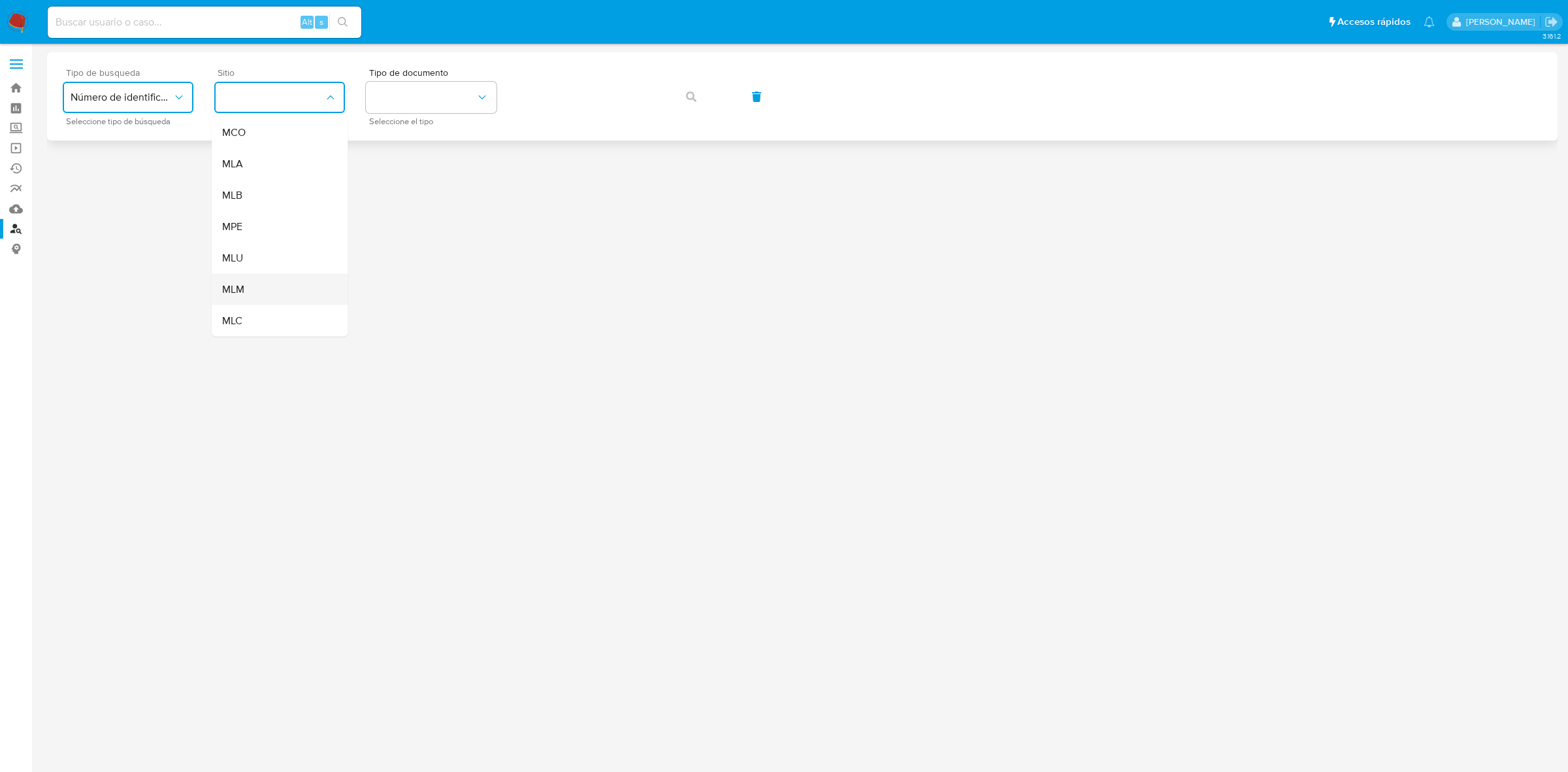
click at [245, 283] on div "MLM" at bounding box center [275, 289] width 107 height 31
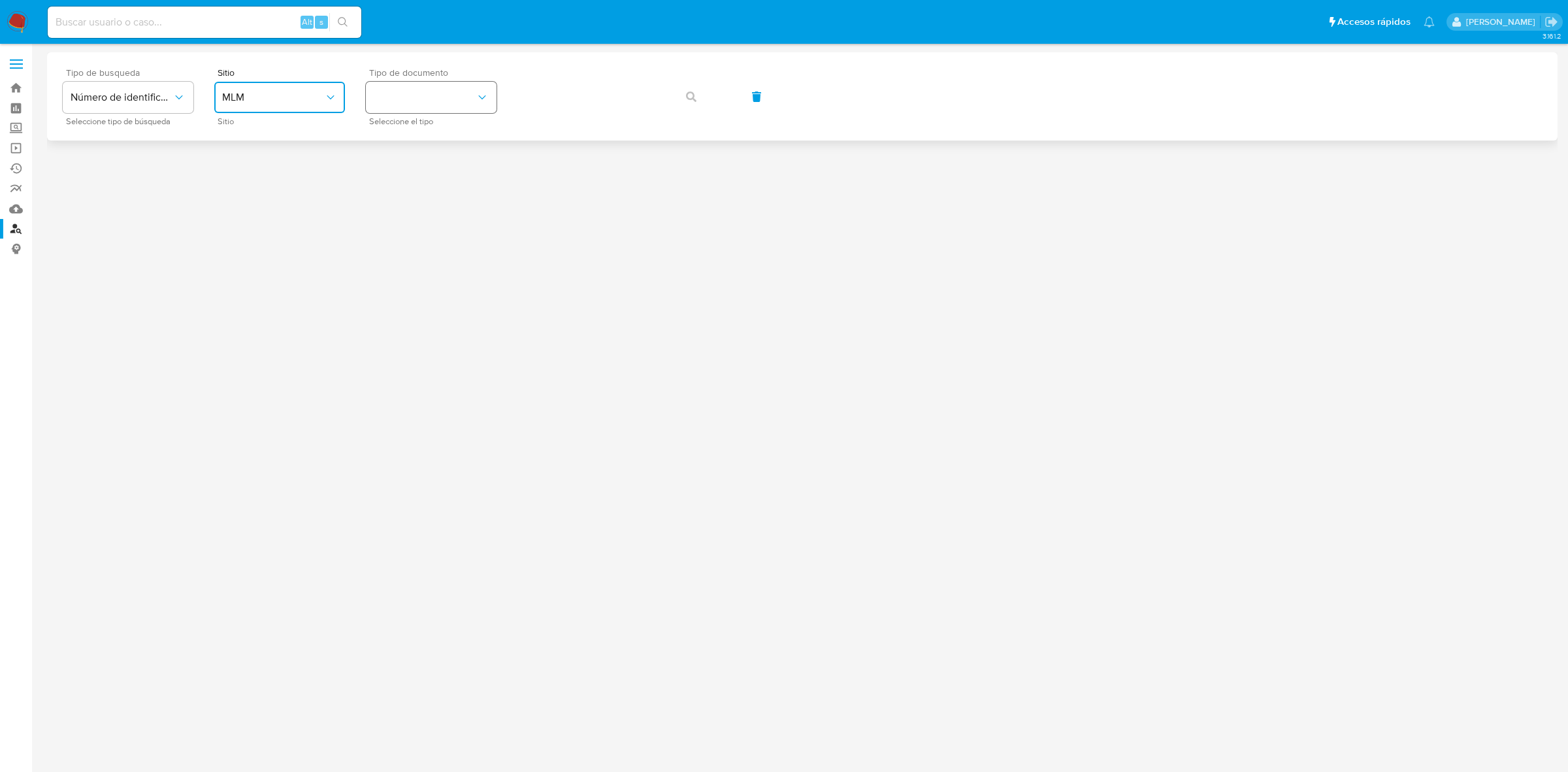
click at [461, 99] on button "identificationType" at bounding box center [431, 96] width 130 height 31
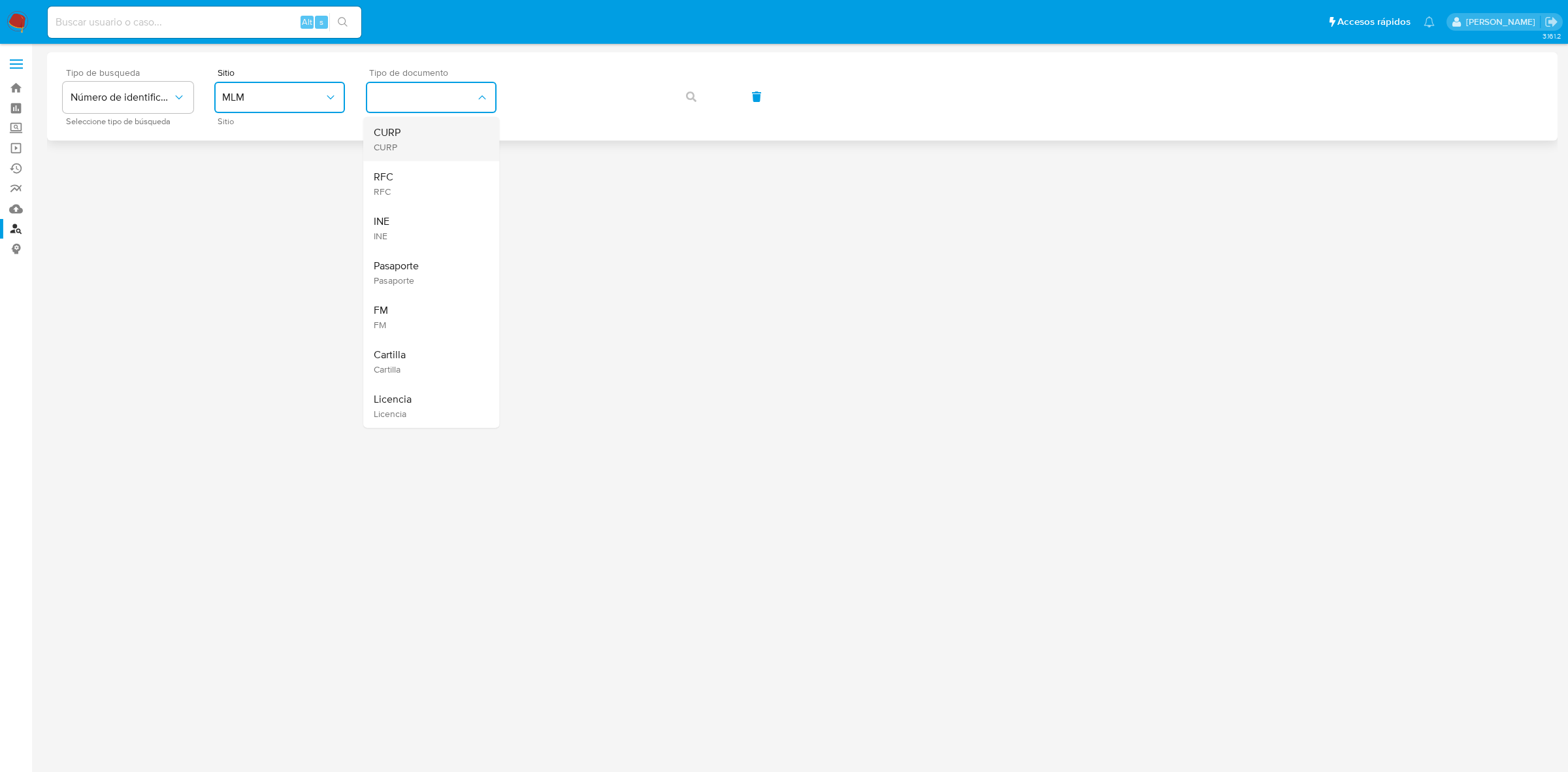
click at [428, 135] on div "CURP CURP" at bounding box center [427, 139] width 107 height 44
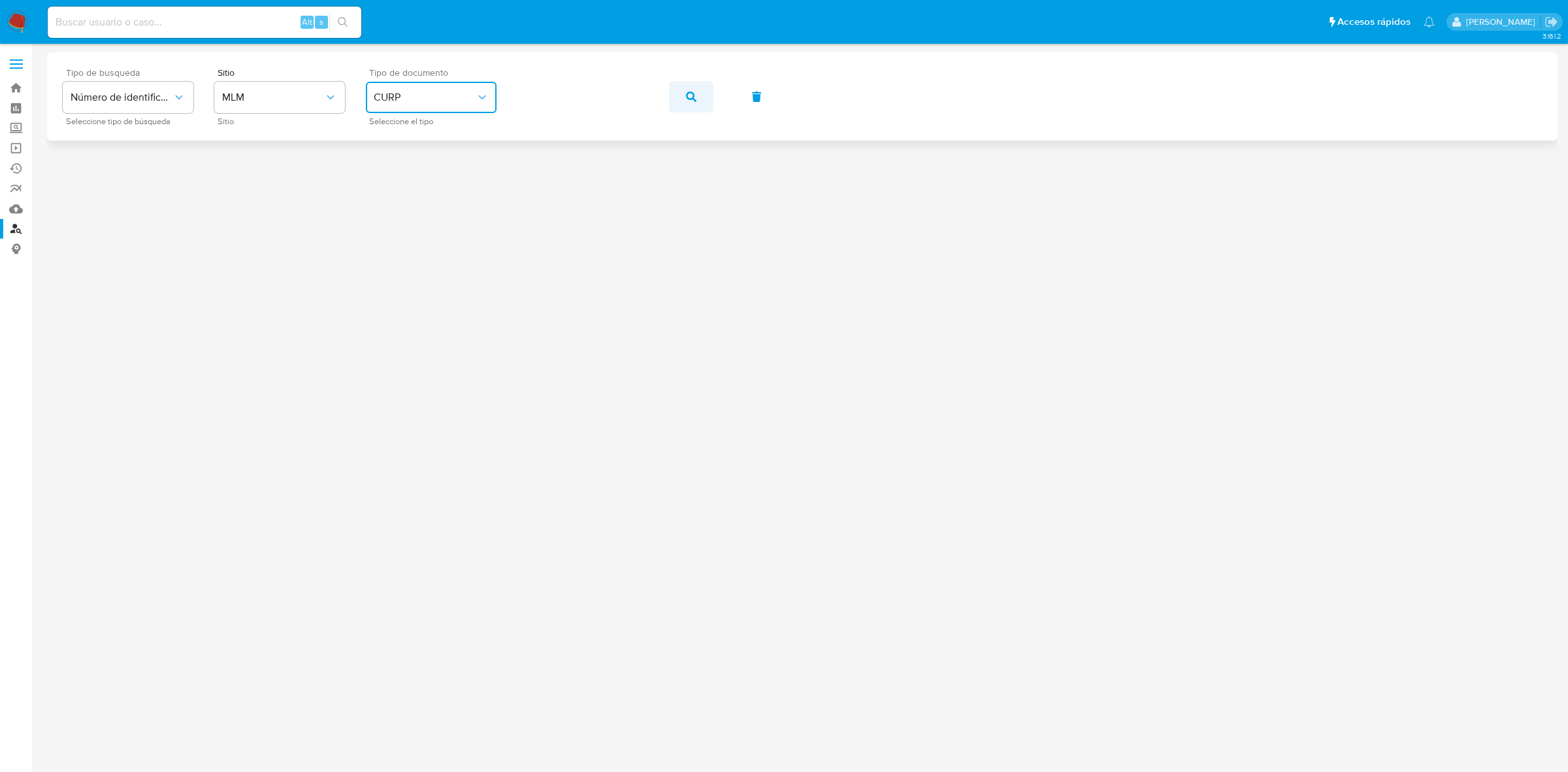
click at [677, 89] on button "button" at bounding box center [690, 96] width 44 height 31
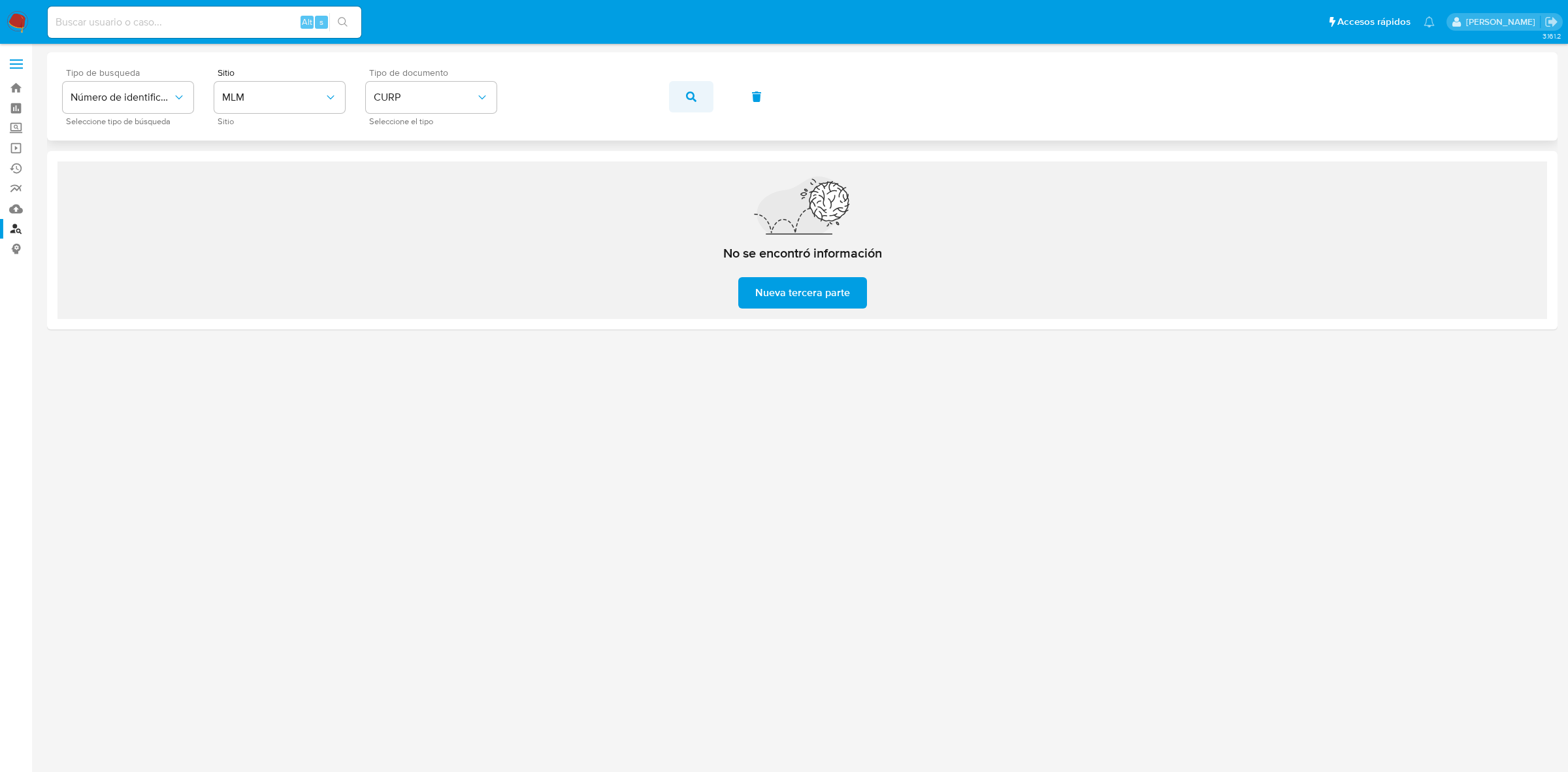
click at [686, 109] on div "Tipo de busqueda Número de identificación Seleccione tipo de búsqueda Sitio MLM…" at bounding box center [802, 96] width 1479 height 57
click at [23, 63] on label at bounding box center [16, 63] width 33 height 27
click at [0, 0] on input "checkbox" at bounding box center [0, 0] width 0 height 0
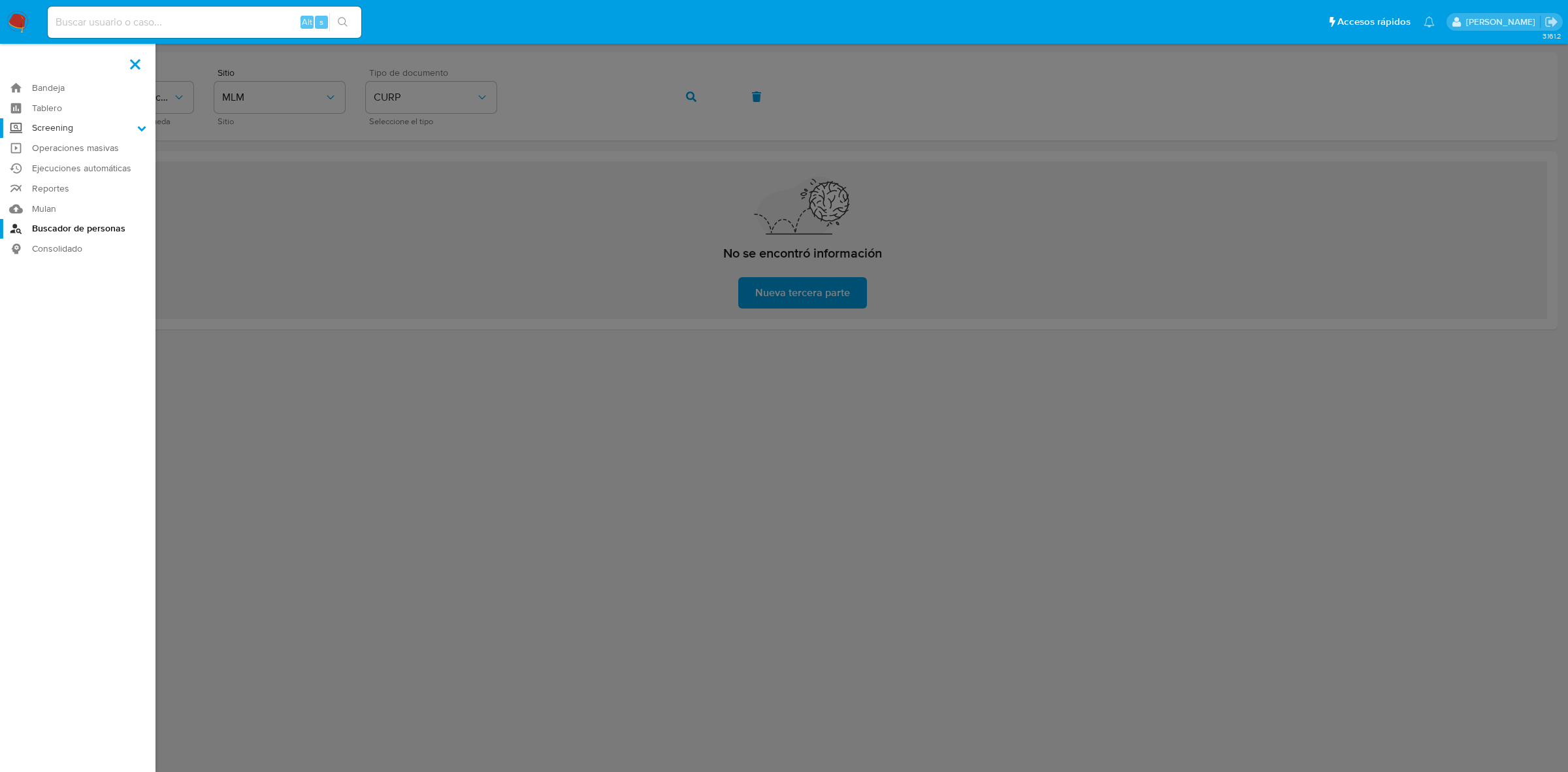
click at [129, 130] on label "Screening" at bounding box center [78, 129] width 156 height 20
click at [0, 0] on input "Screening" at bounding box center [0, 0] width 0 height 0
click at [47, 151] on link "Búsqueda en Listas" at bounding box center [78, 146] width 156 height 16
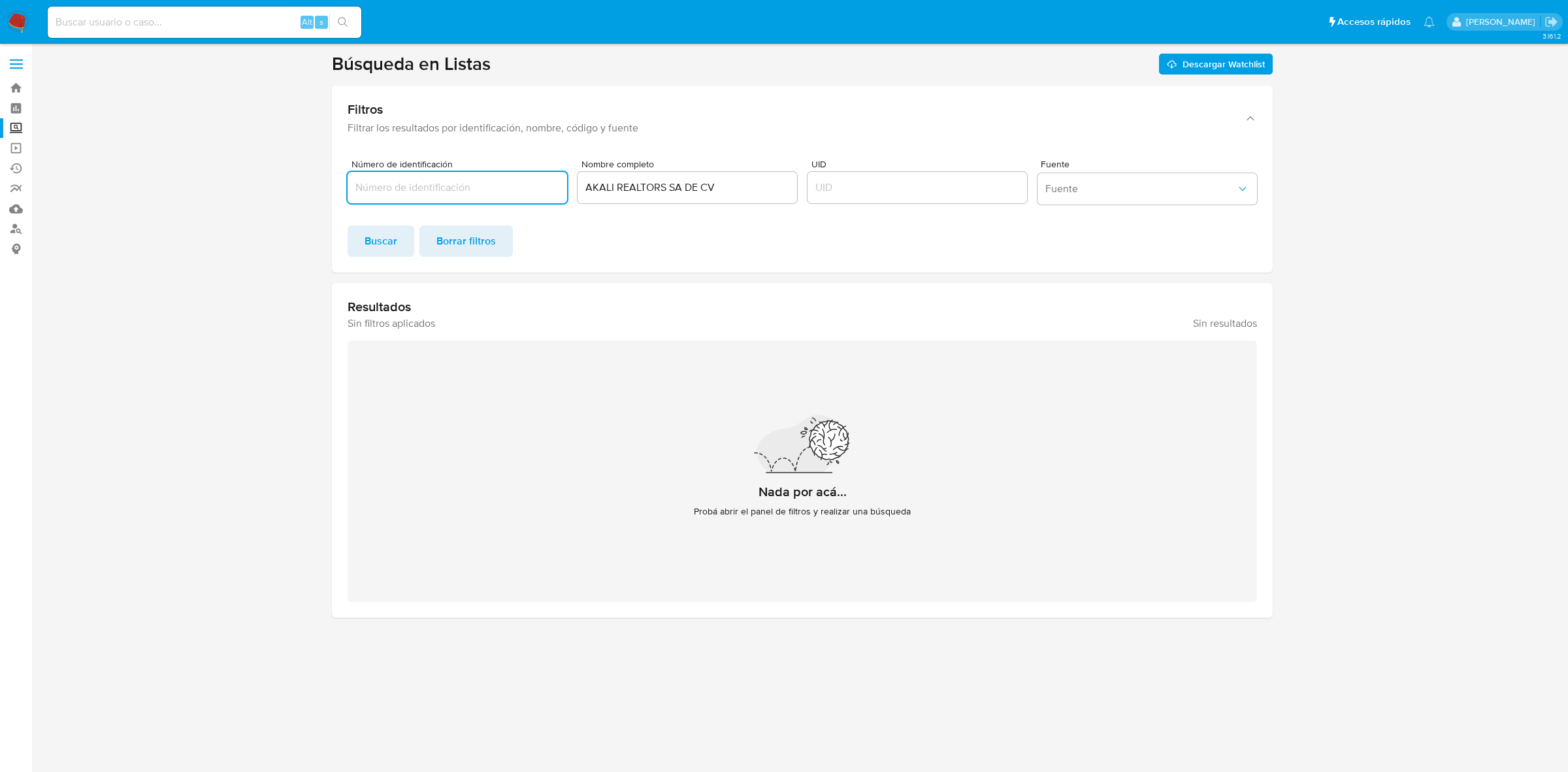
click at [670, 190] on input "AKALI REALTORS SA DE CV" at bounding box center [686, 188] width 219 height 17
click at [20, 58] on label at bounding box center [16, 63] width 33 height 27
click at [0, 0] on input "checkbox" at bounding box center [0, 0] width 0 height 0
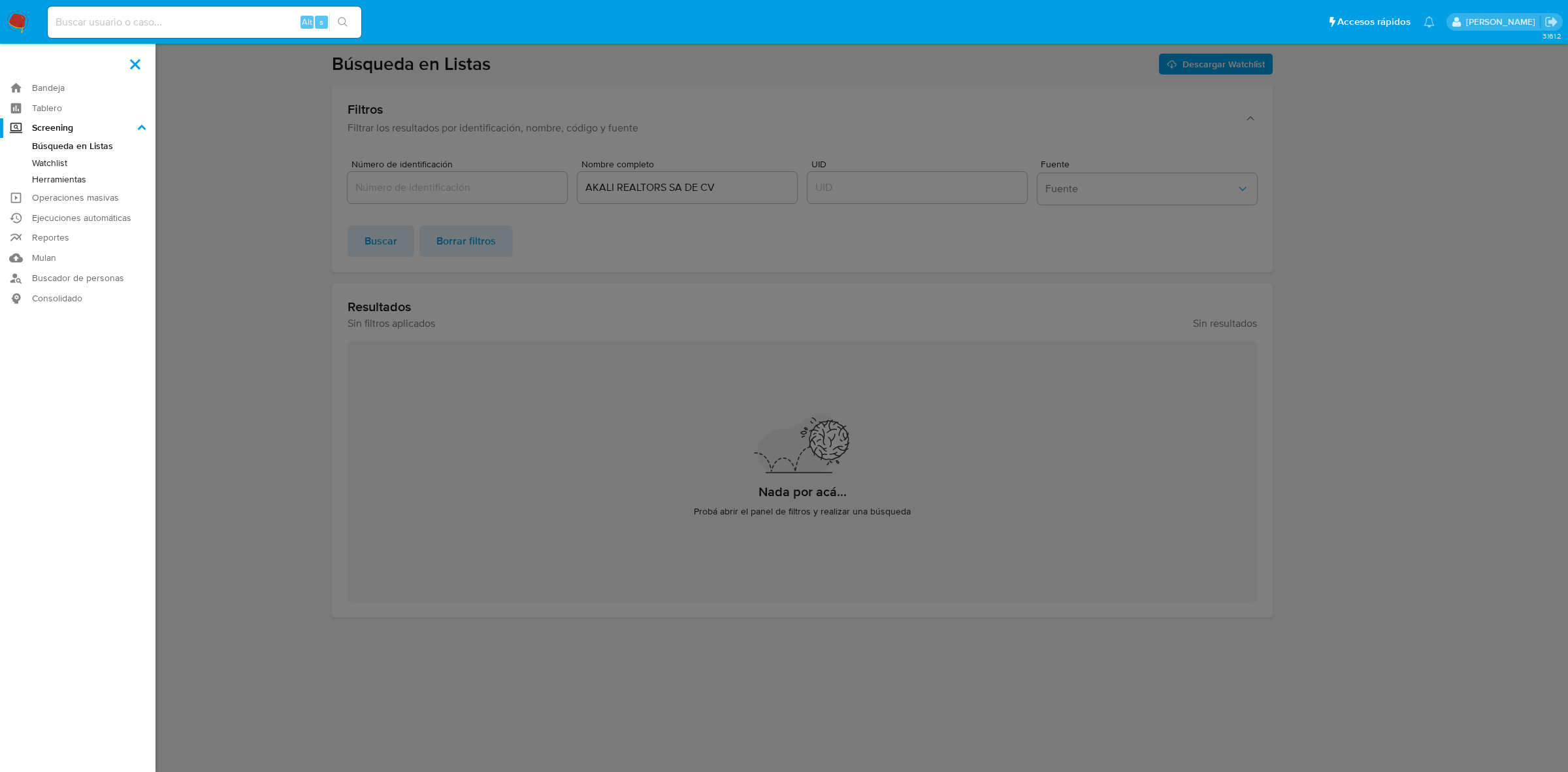
click at [52, 130] on label "Screening" at bounding box center [78, 129] width 156 height 20
click at [0, 0] on input "Screening" at bounding box center [0, 0] width 0 height 0
click at [70, 177] on link "Herramientas" at bounding box center [78, 179] width 156 height 16
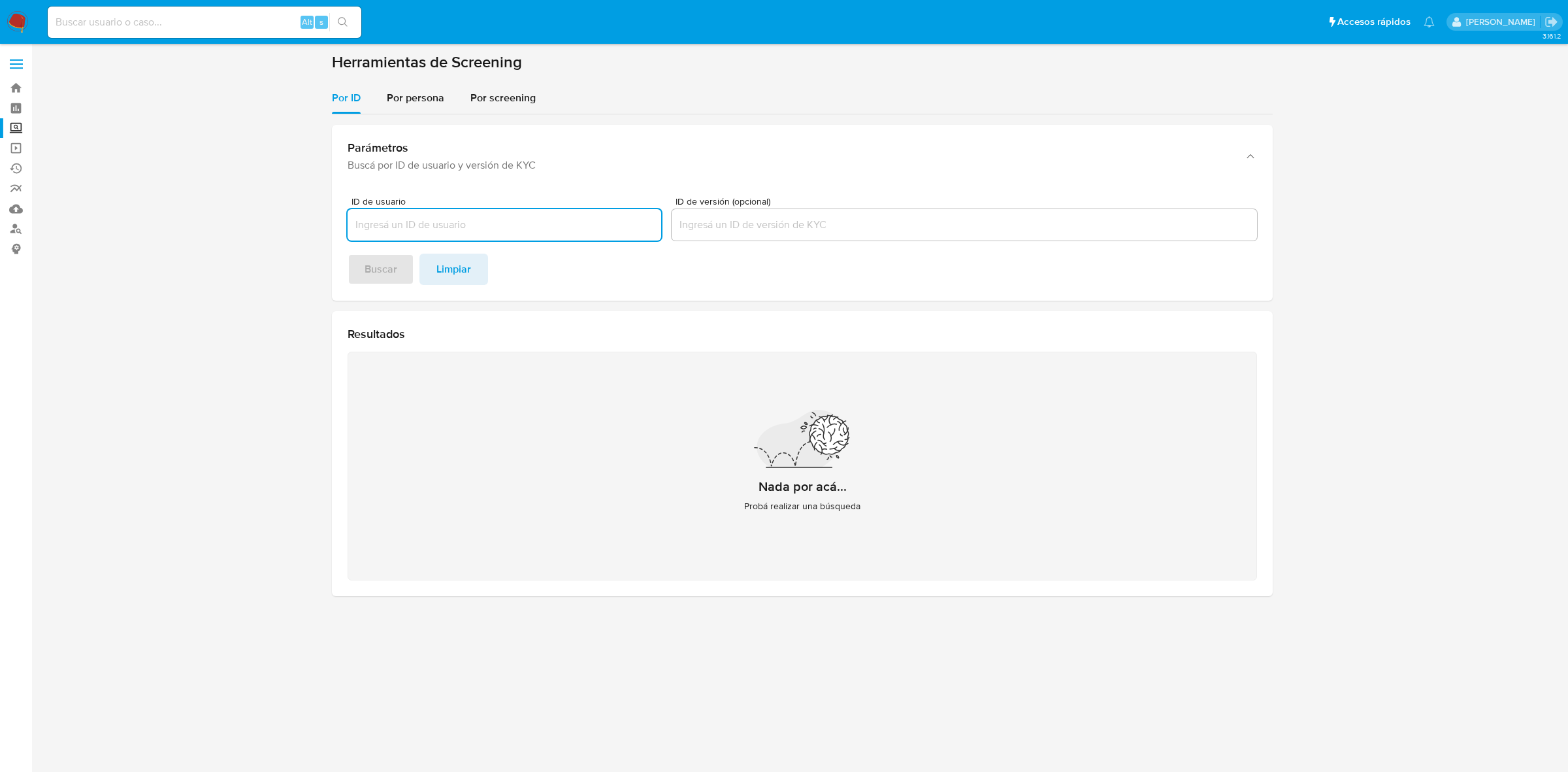
click at [468, 227] on input "ID de usuario" at bounding box center [504, 225] width 314 height 17
click at [388, 93] on span "Por persona" at bounding box center [415, 98] width 58 height 15
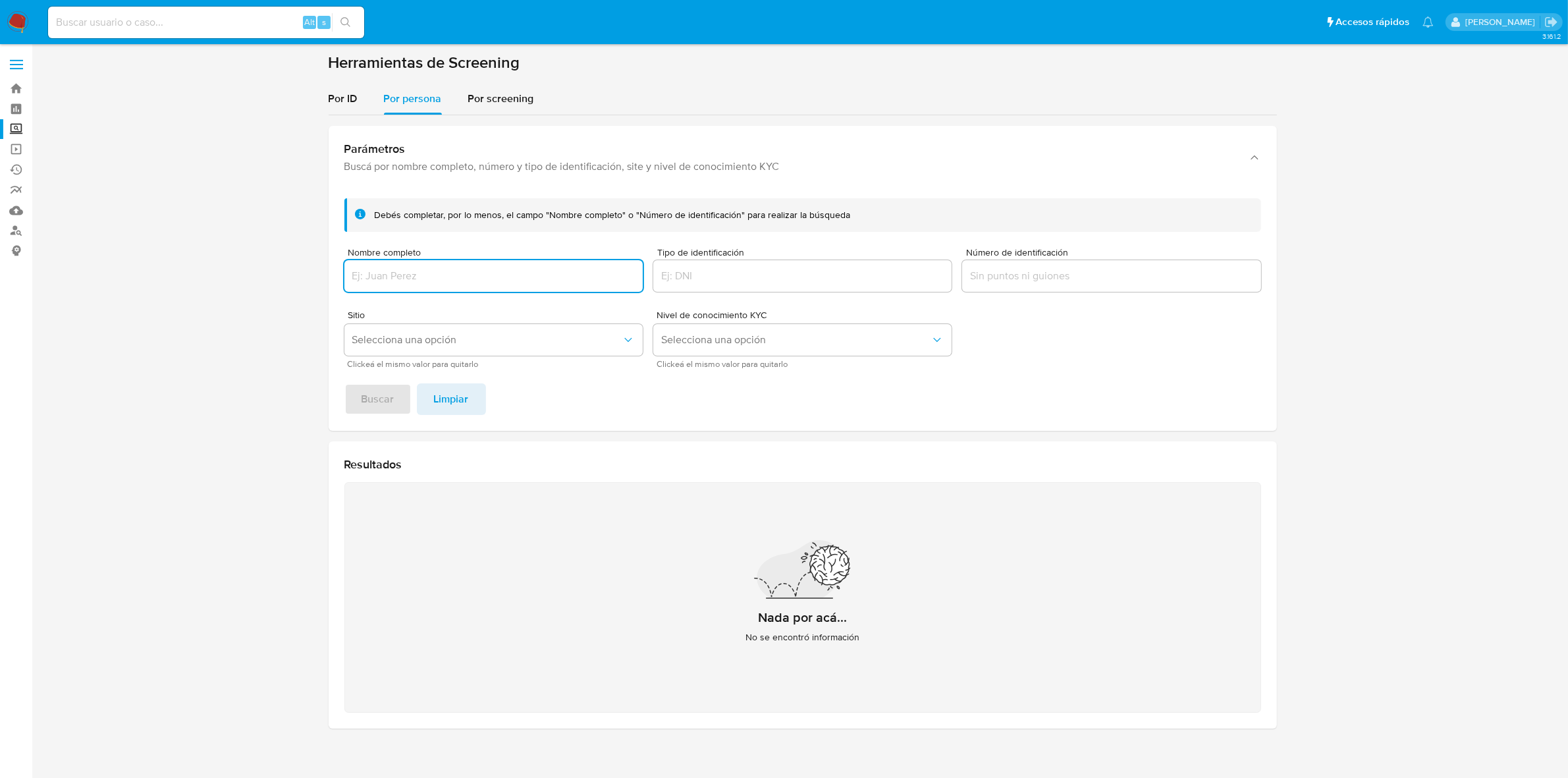
click at [416, 269] on input "Nombre completo" at bounding box center [494, 276] width 299 height 17
type input "[PERSON_NAME]"
click at [363, 399] on span "Buscar" at bounding box center [378, 399] width 33 height 29
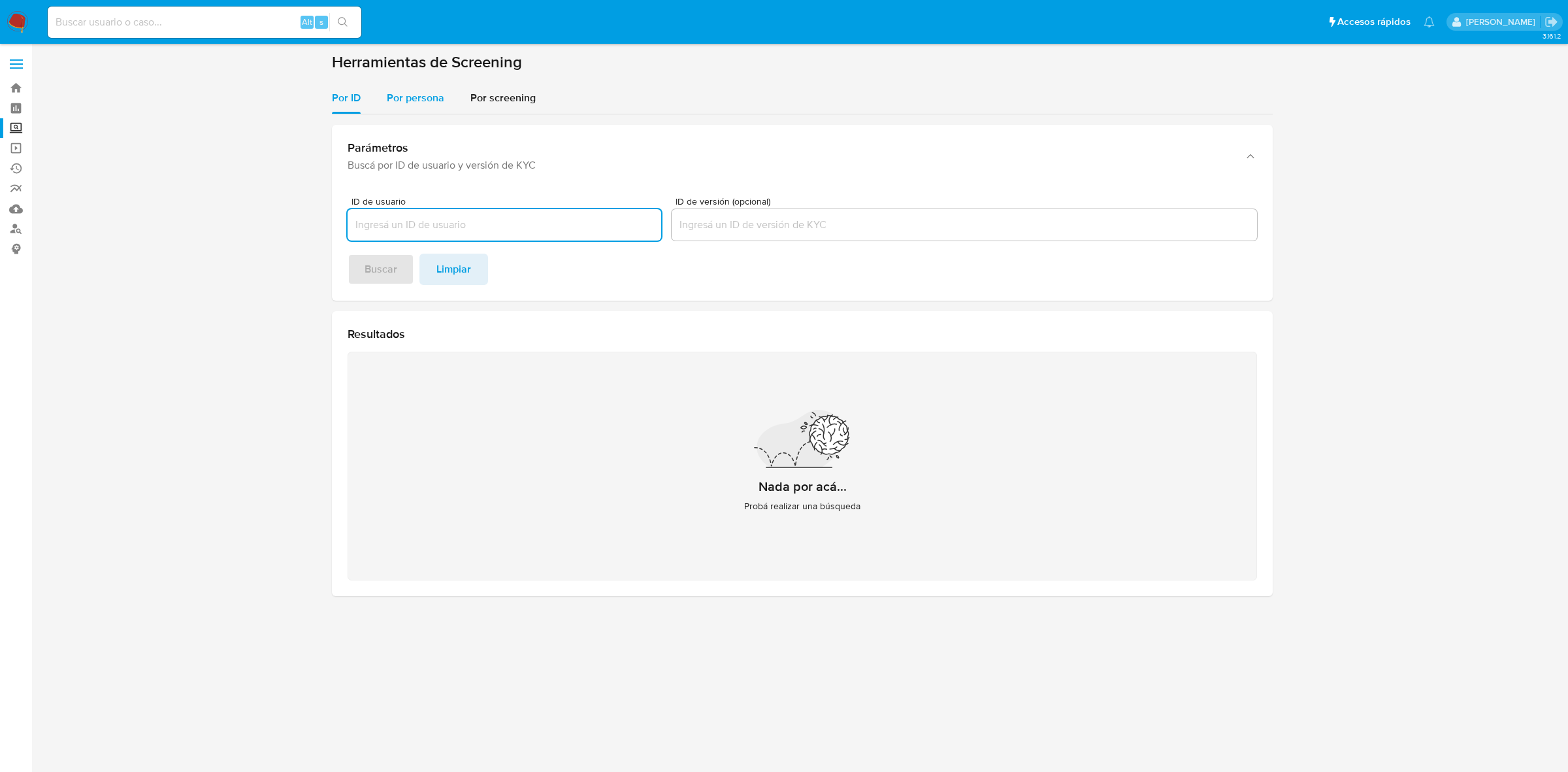
click at [432, 93] on span "Por persona" at bounding box center [415, 98] width 58 height 15
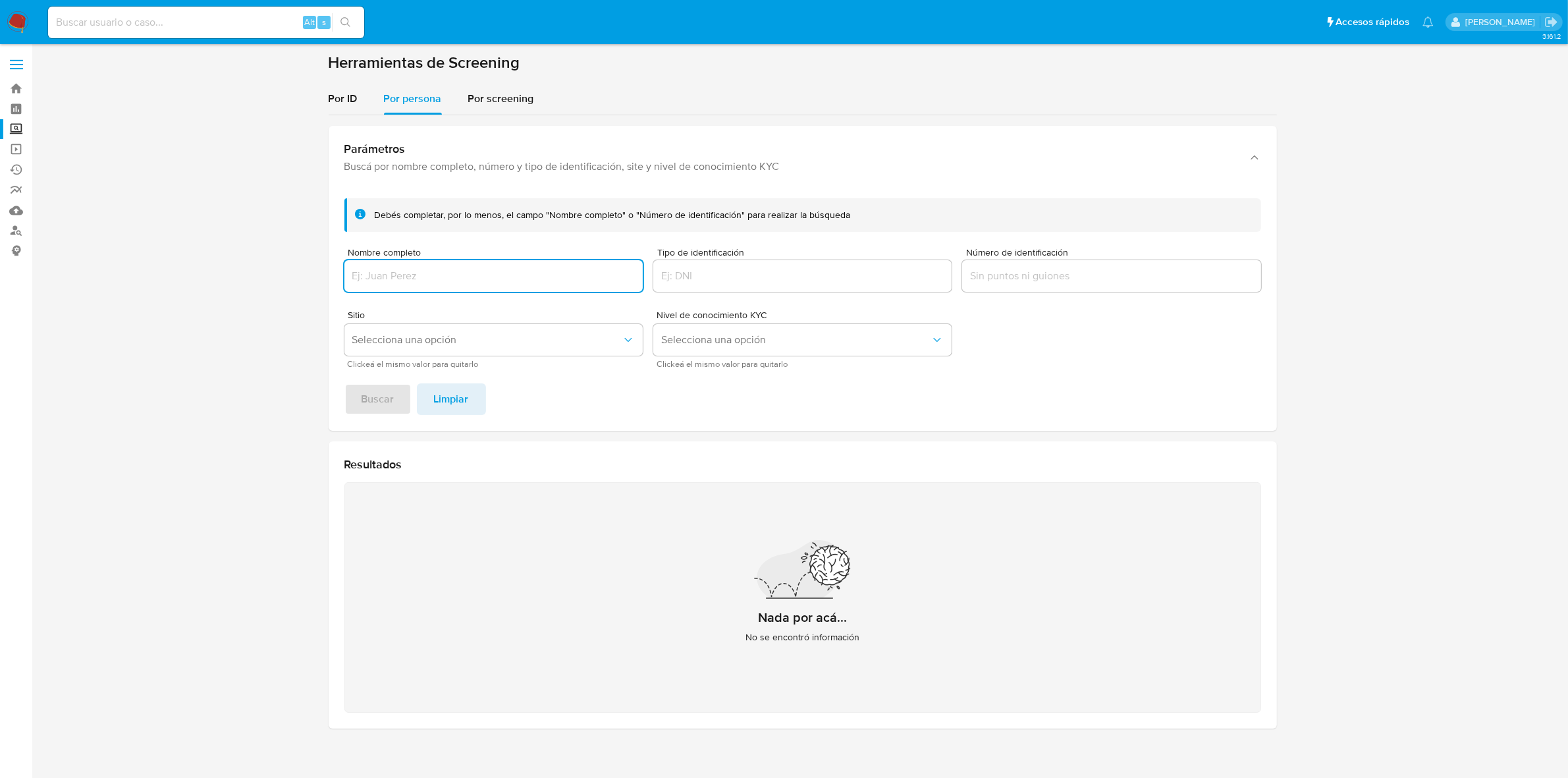
click at [465, 280] on input "Nombre completo" at bounding box center [494, 276] width 299 height 17
type input "María del Carmen García Rivas"
click at [386, 405] on span "Buscar" at bounding box center [378, 399] width 33 height 29
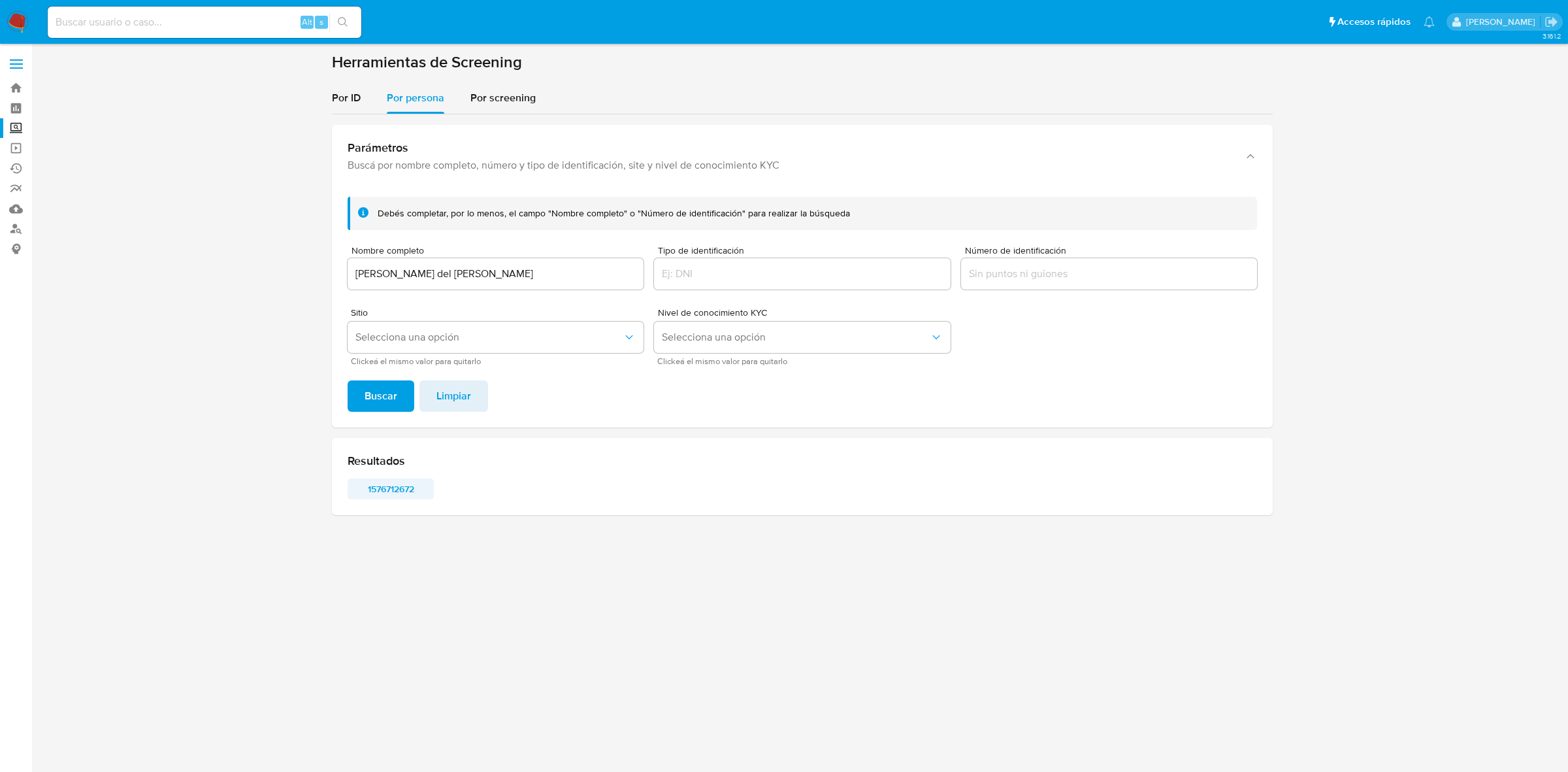
click at [404, 488] on span "1576712672" at bounding box center [390, 489] width 68 height 19
click at [21, 69] on span at bounding box center [16, 69] width 13 height 2
click at [0, 0] on input "checkbox" at bounding box center [0, 0] width 0 height 0
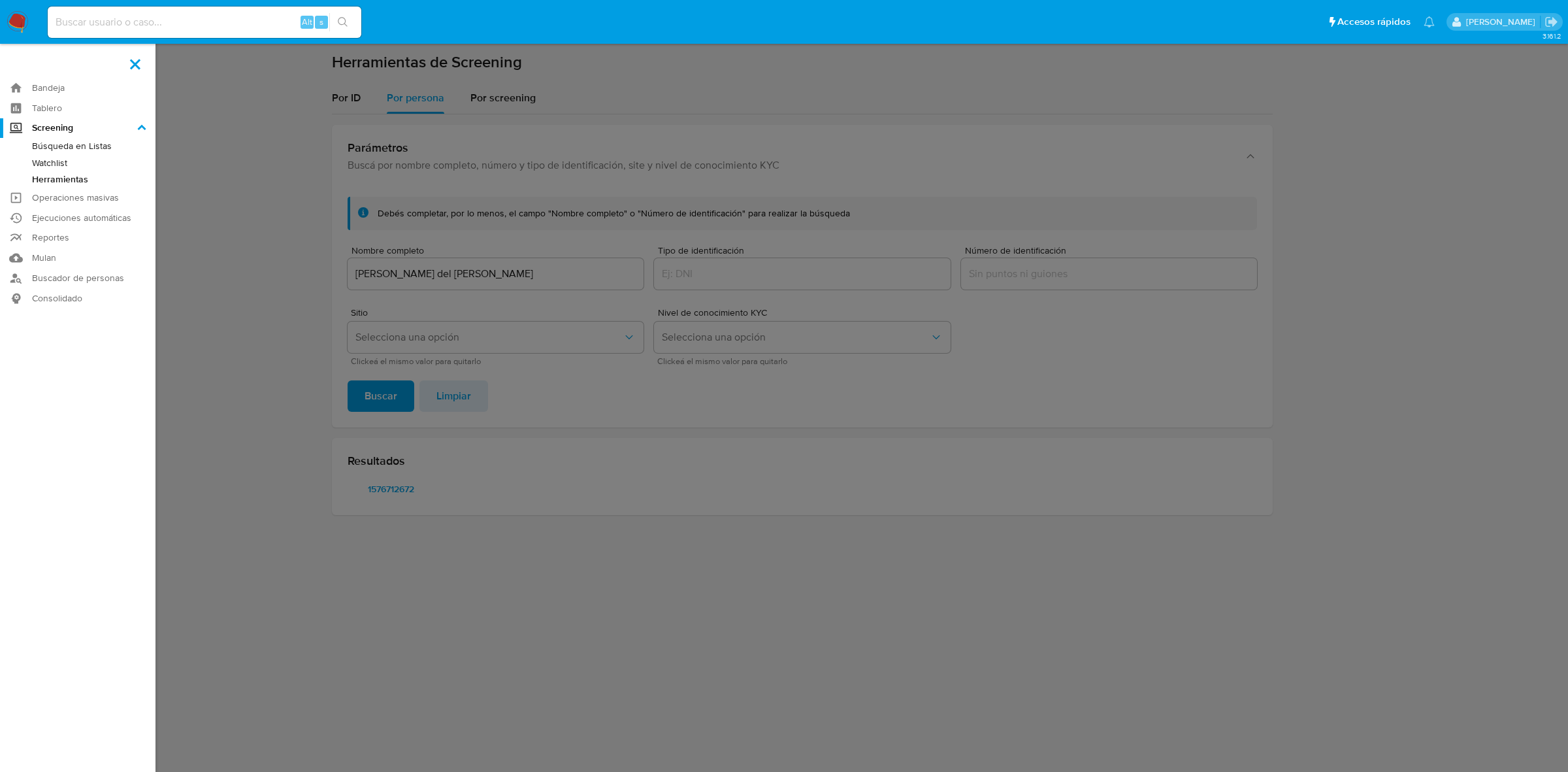
drag, startPoint x: 612, startPoint y: 96, endPoint x: 593, endPoint y: 96, distance: 19.0
click at [612, 96] on label at bounding box center [784, 386] width 1568 height 772
click at [0, 0] on input "checkbox" at bounding box center [0, 0] width 0 height 0
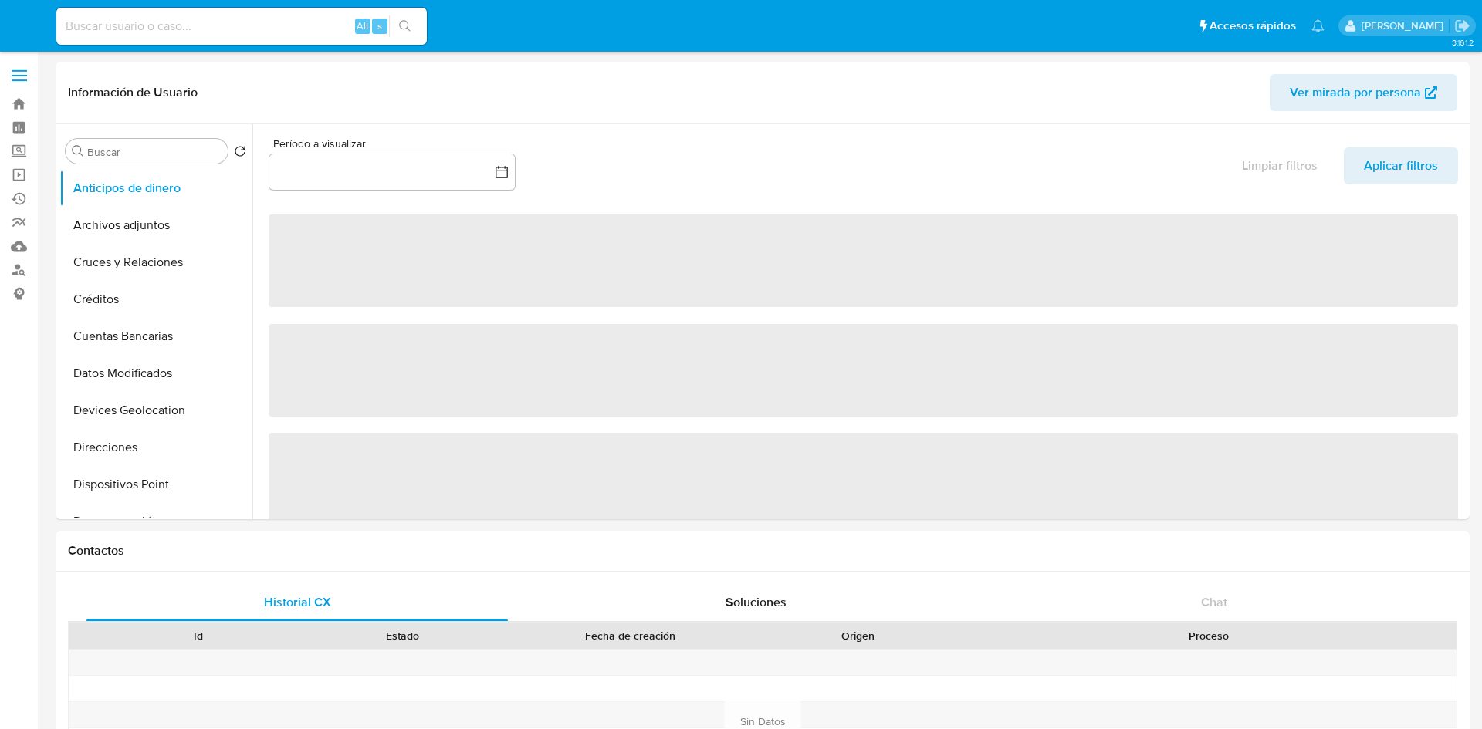
select select "10"
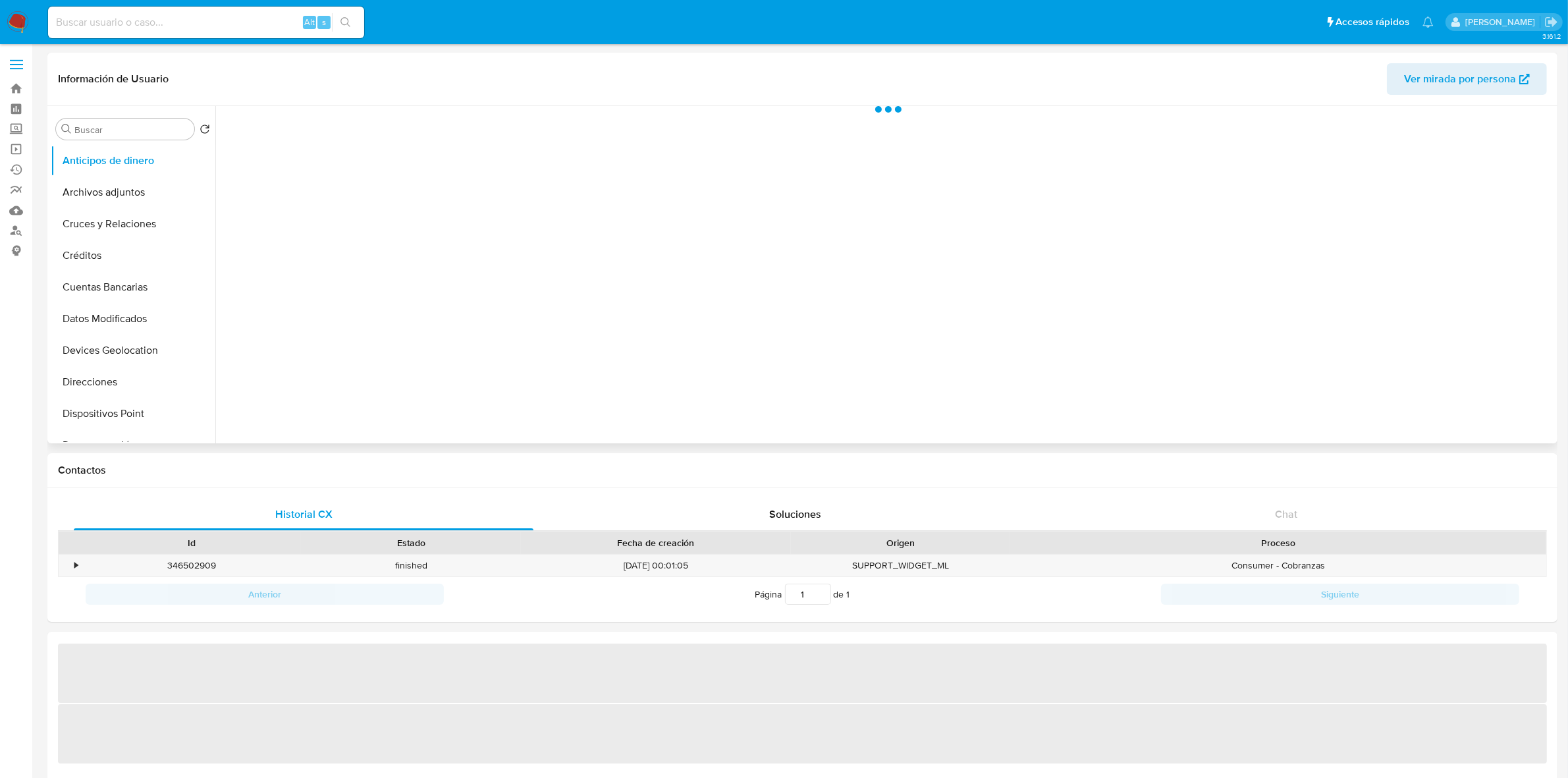
select select "10"
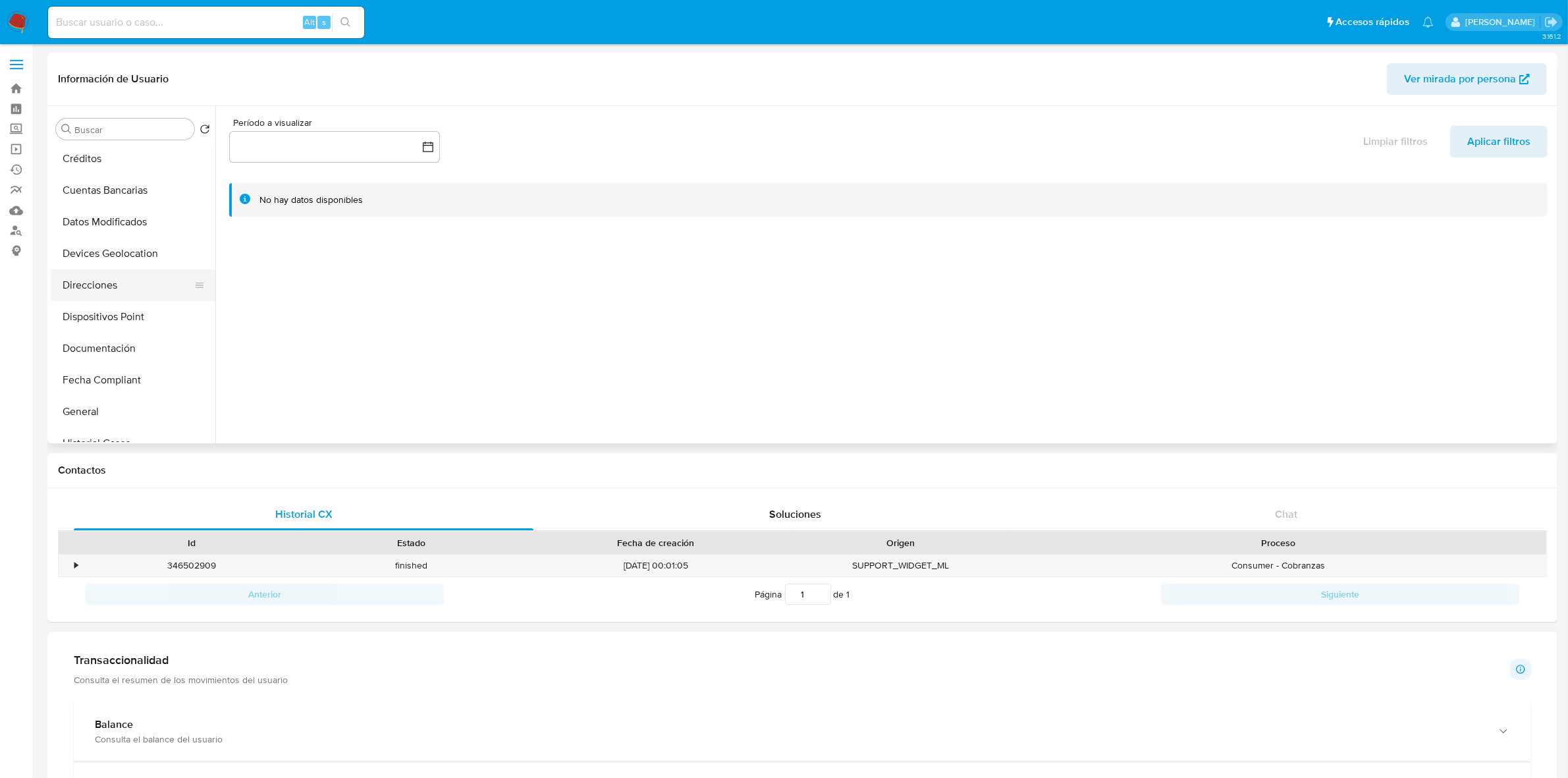
scroll to position [165, 0]
click at [119, 348] on button "General" at bounding box center [127, 343] width 154 height 32
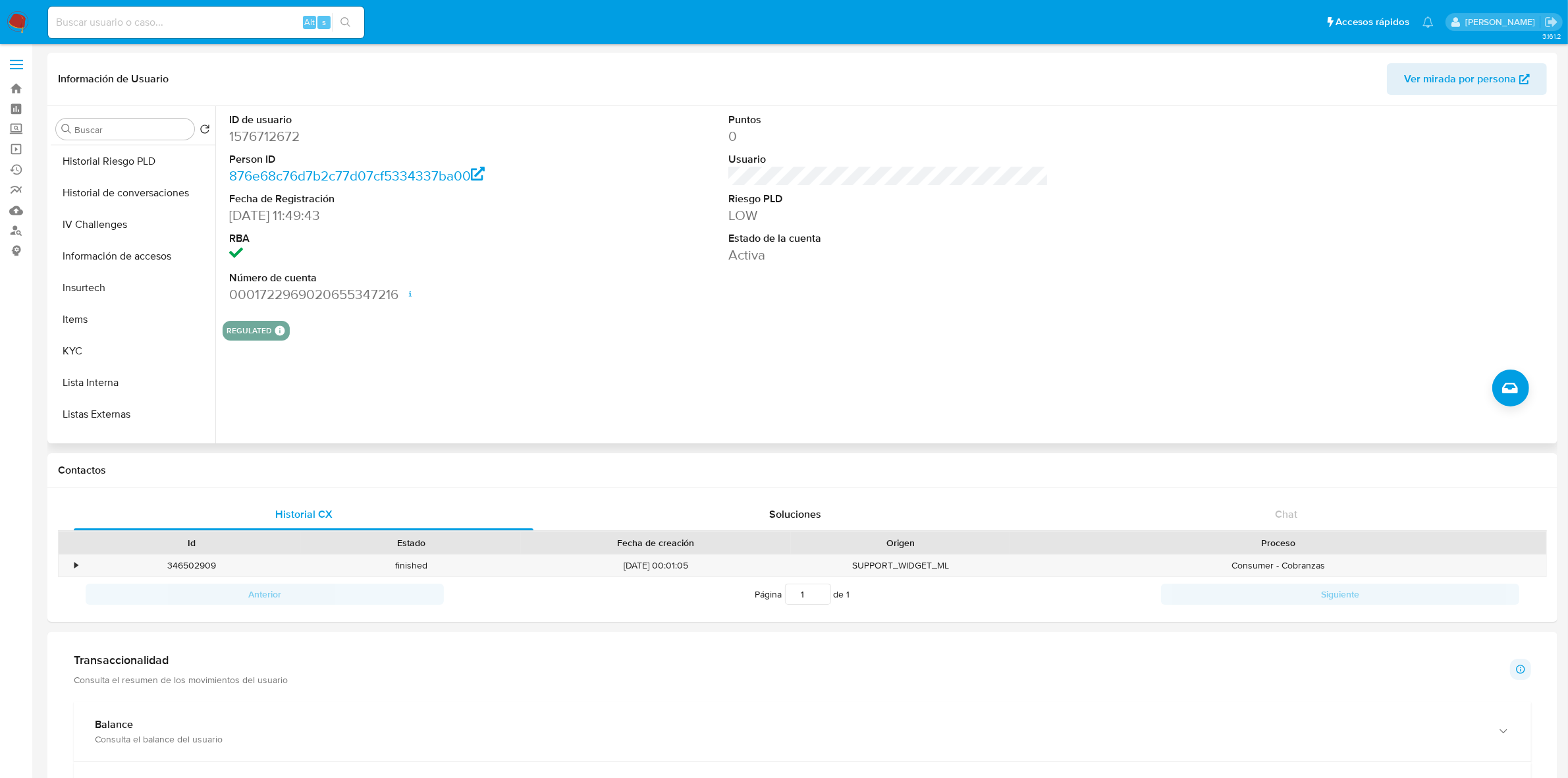
scroll to position [411, 0]
click at [96, 337] on button "KYC" at bounding box center [127, 349] width 154 height 32
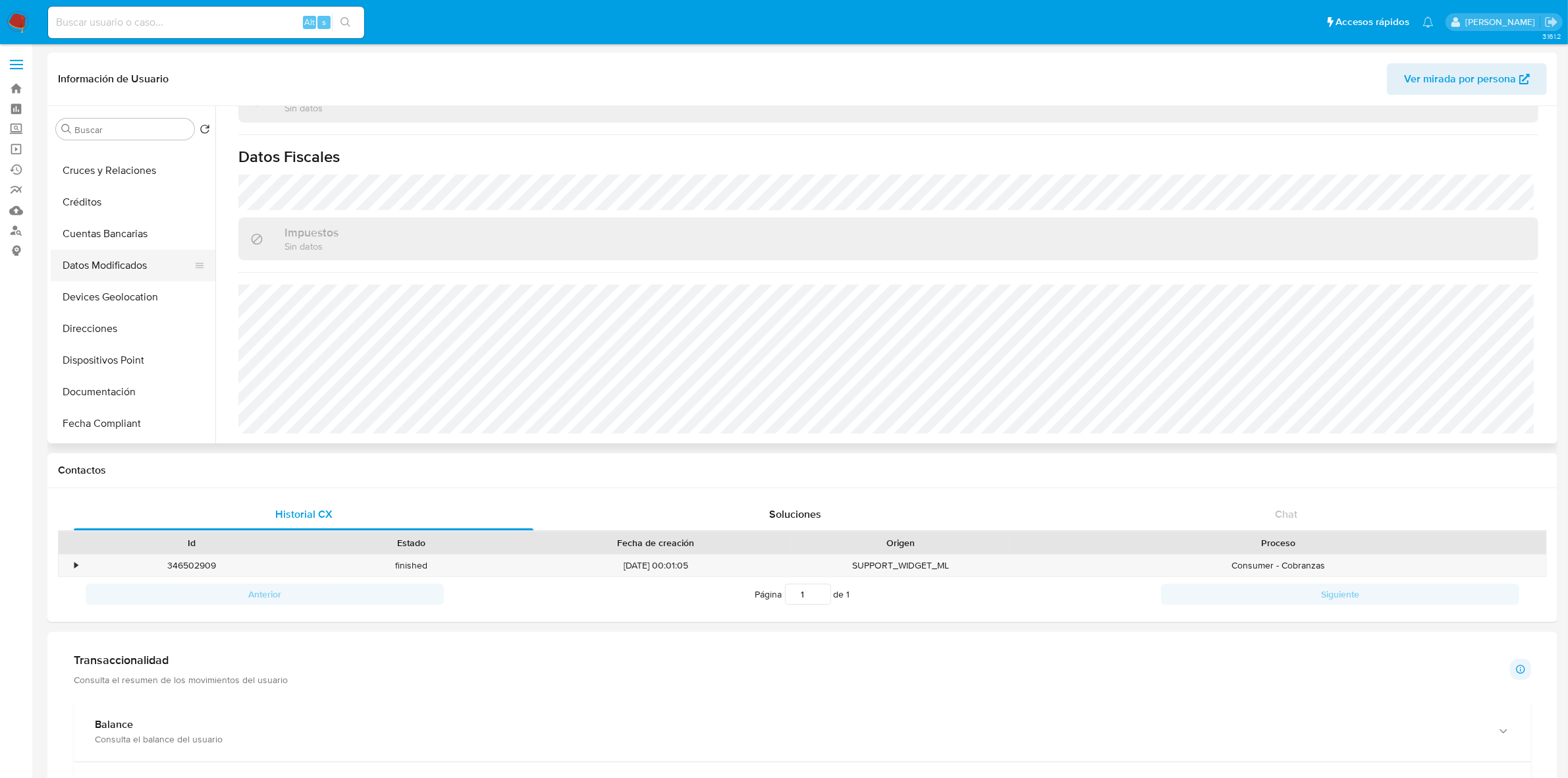
scroll to position [82, 0]
click at [124, 369] on button "Documentación" at bounding box center [127, 363] width 154 height 32
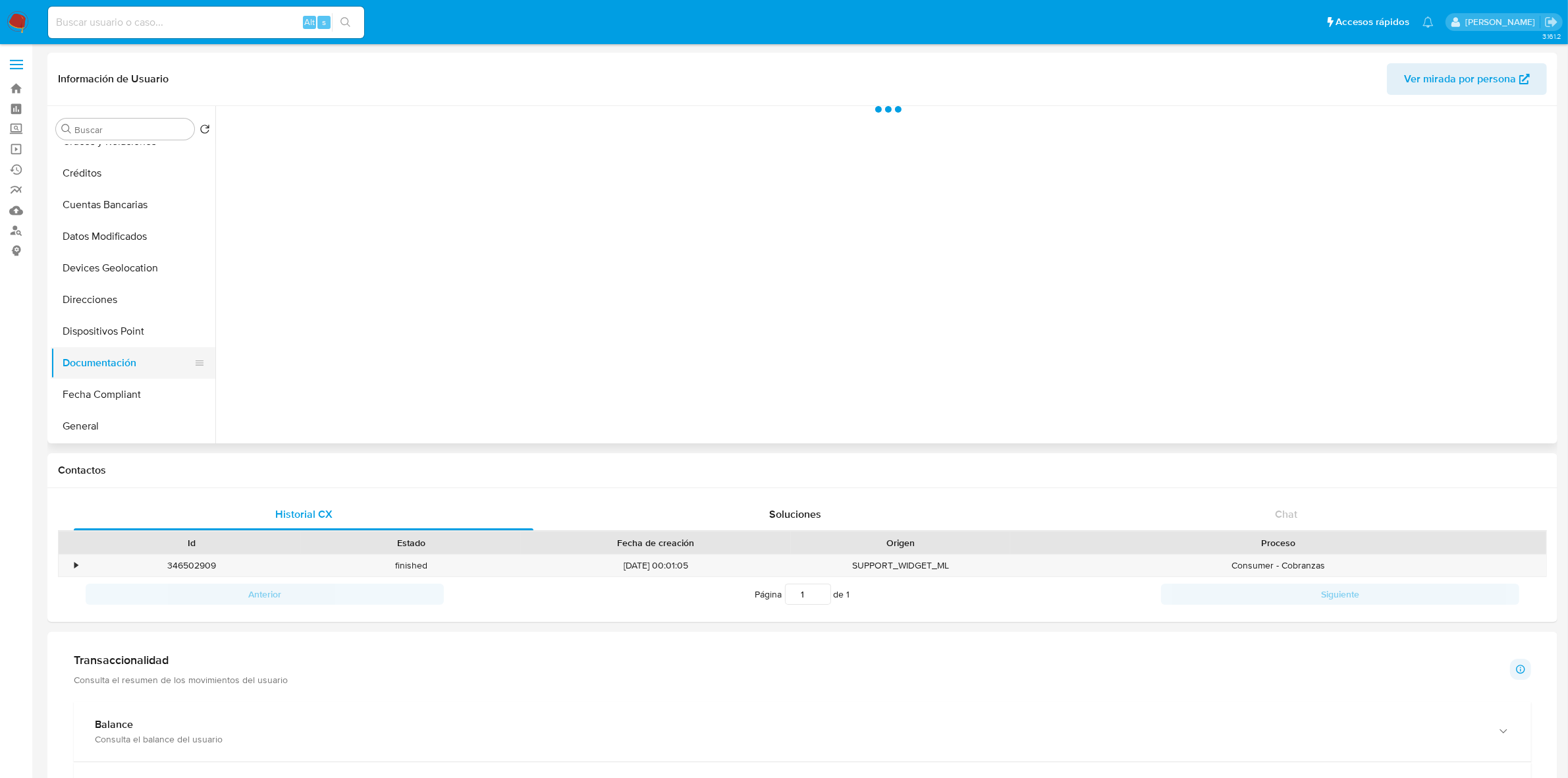
scroll to position [0, 0]
click at [365, 163] on button "Prueba de vida" at bounding box center [379, 171] width 312 height 33
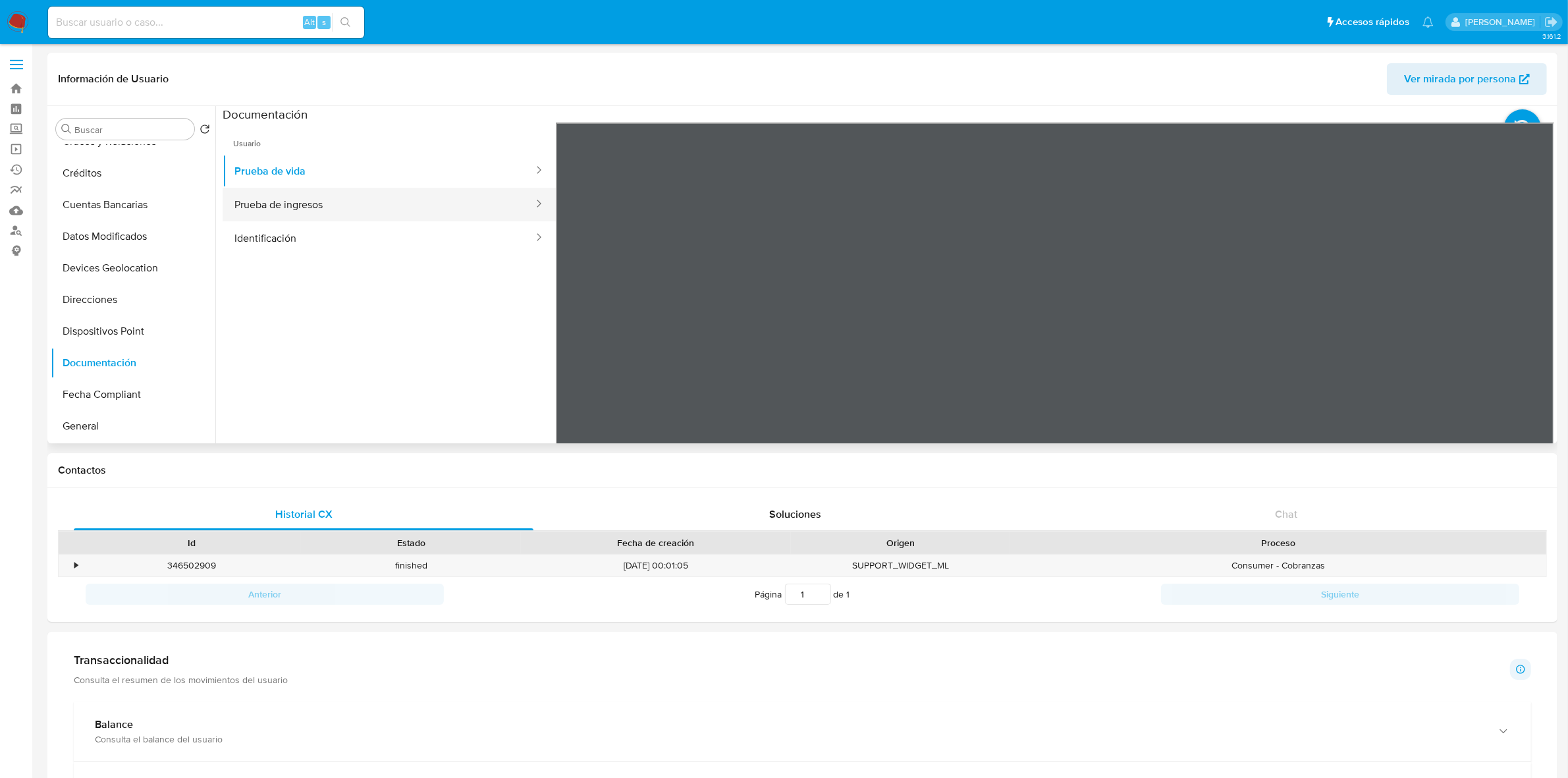
click at [325, 192] on button "Prueba de ingresos" at bounding box center [379, 204] width 312 height 33
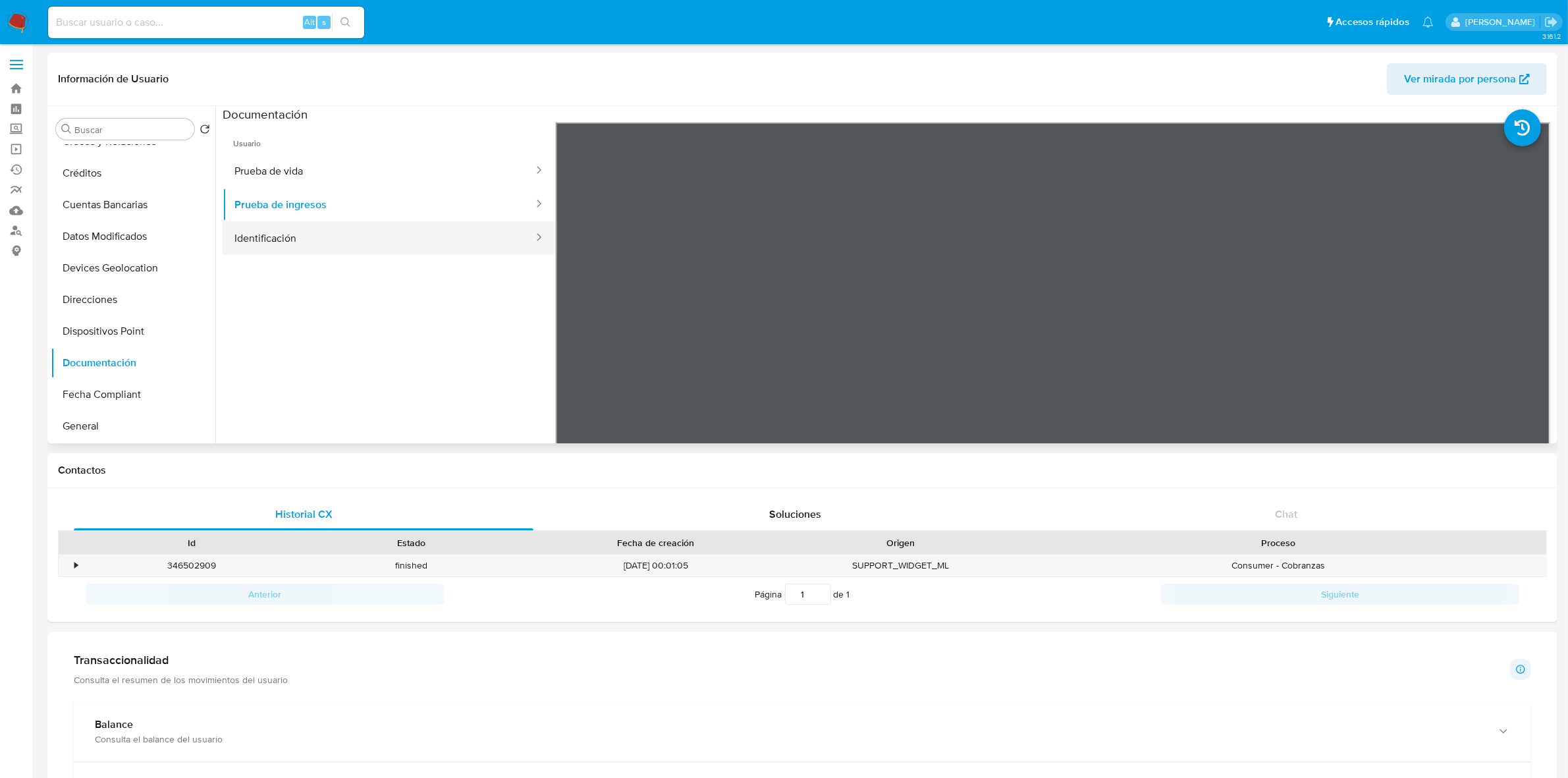
click at [257, 231] on button "Identificación" at bounding box center [379, 237] width 312 height 33
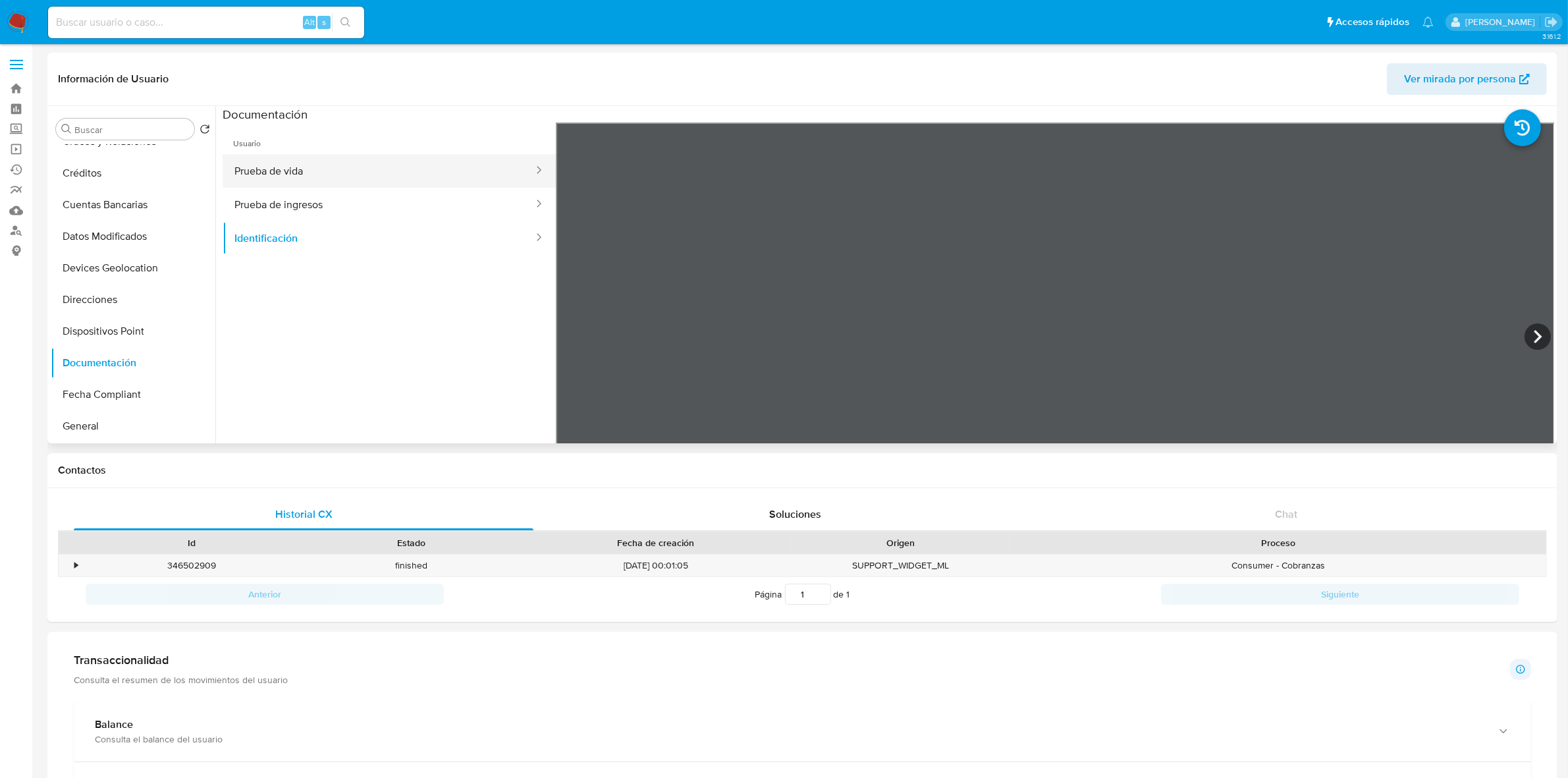
click at [336, 165] on button "Prueba de vida" at bounding box center [379, 171] width 312 height 33
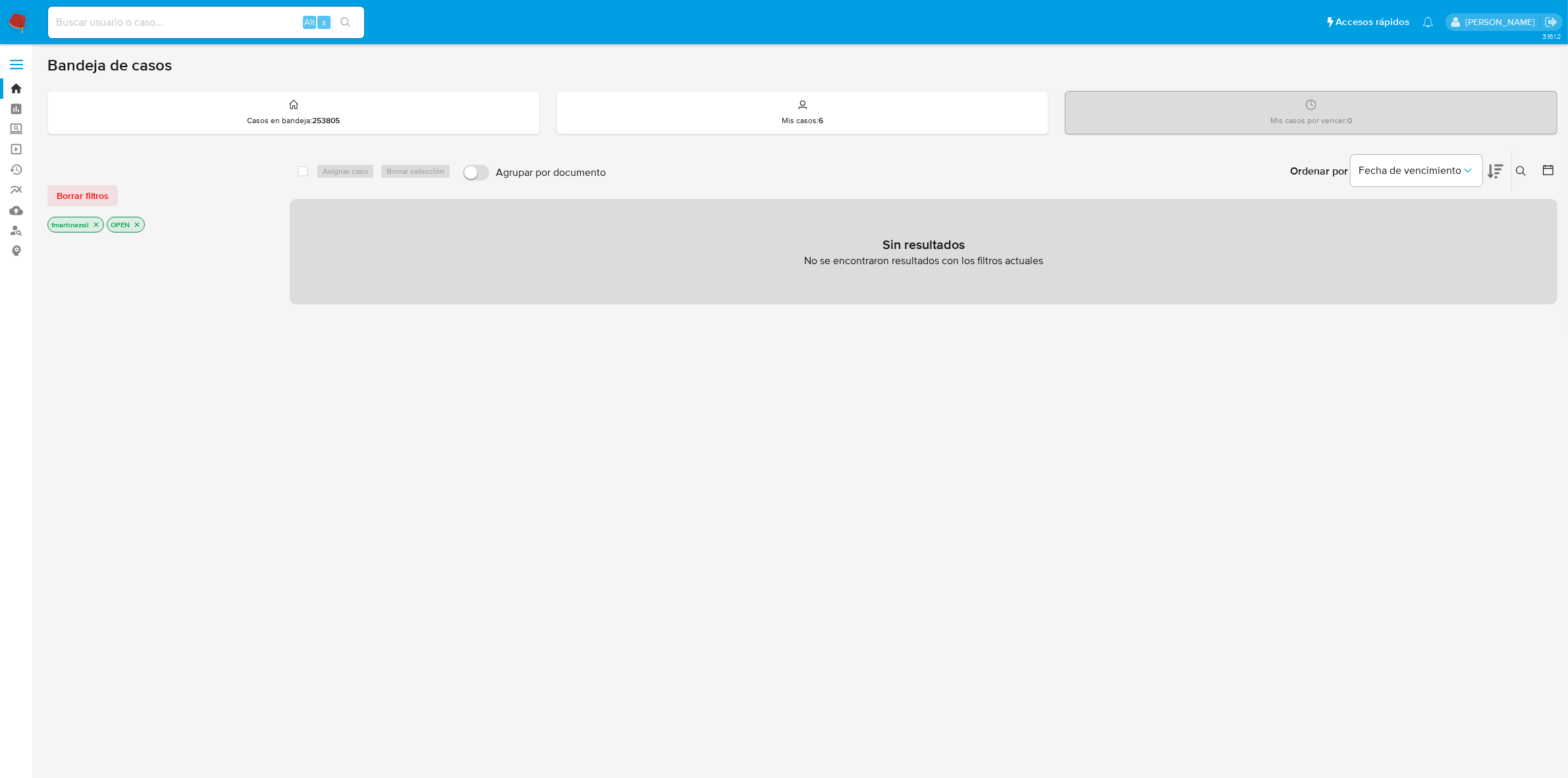
click at [15, 62] on label at bounding box center [16, 64] width 33 height 27
click at [0, 0] on input "checkbox" at bounding box center [0, 0] width 0 height 0
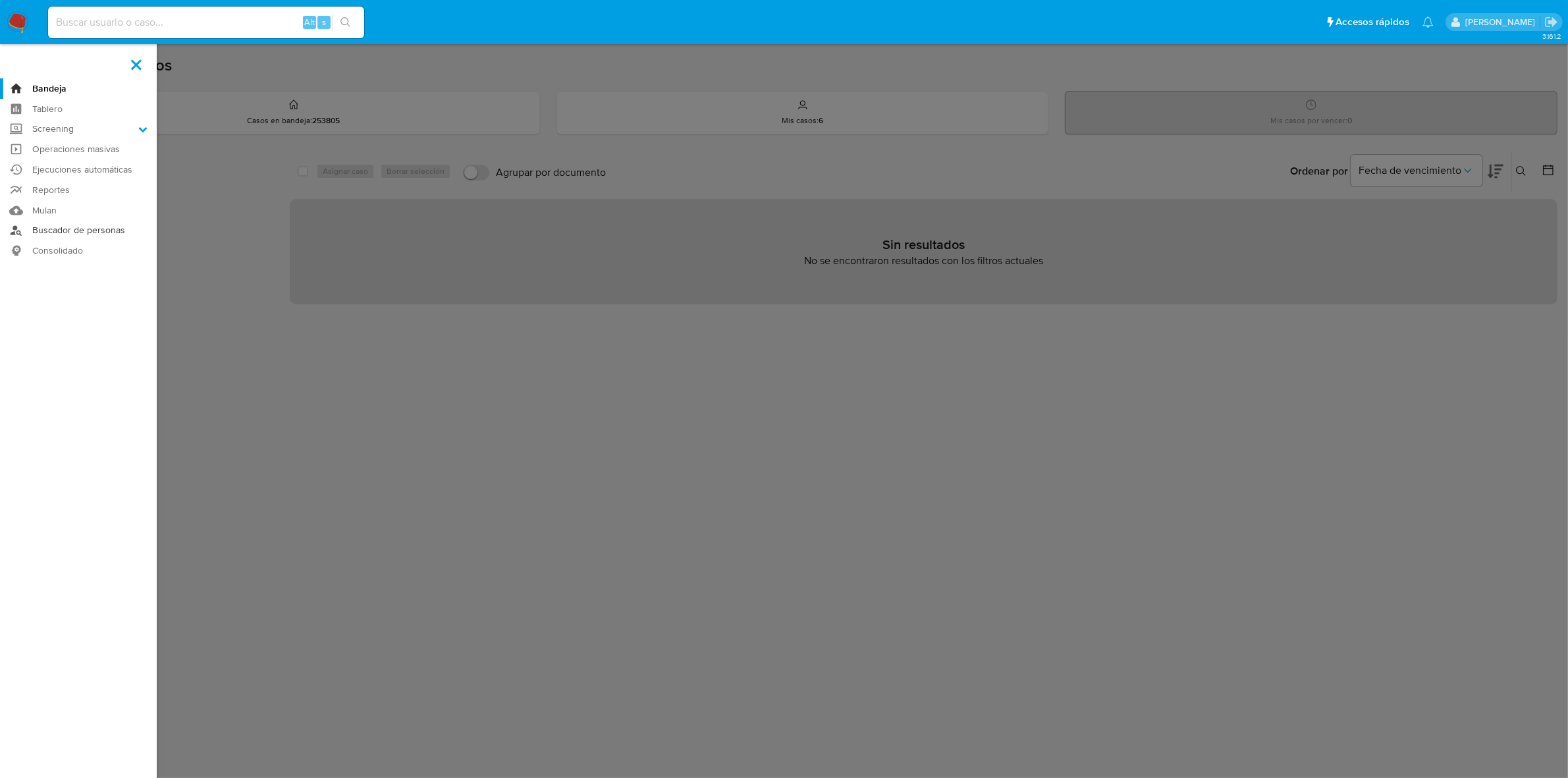
click at [86, 229] on link "Buscador de personas" at bounding box center [78, 231] width 157 height 20
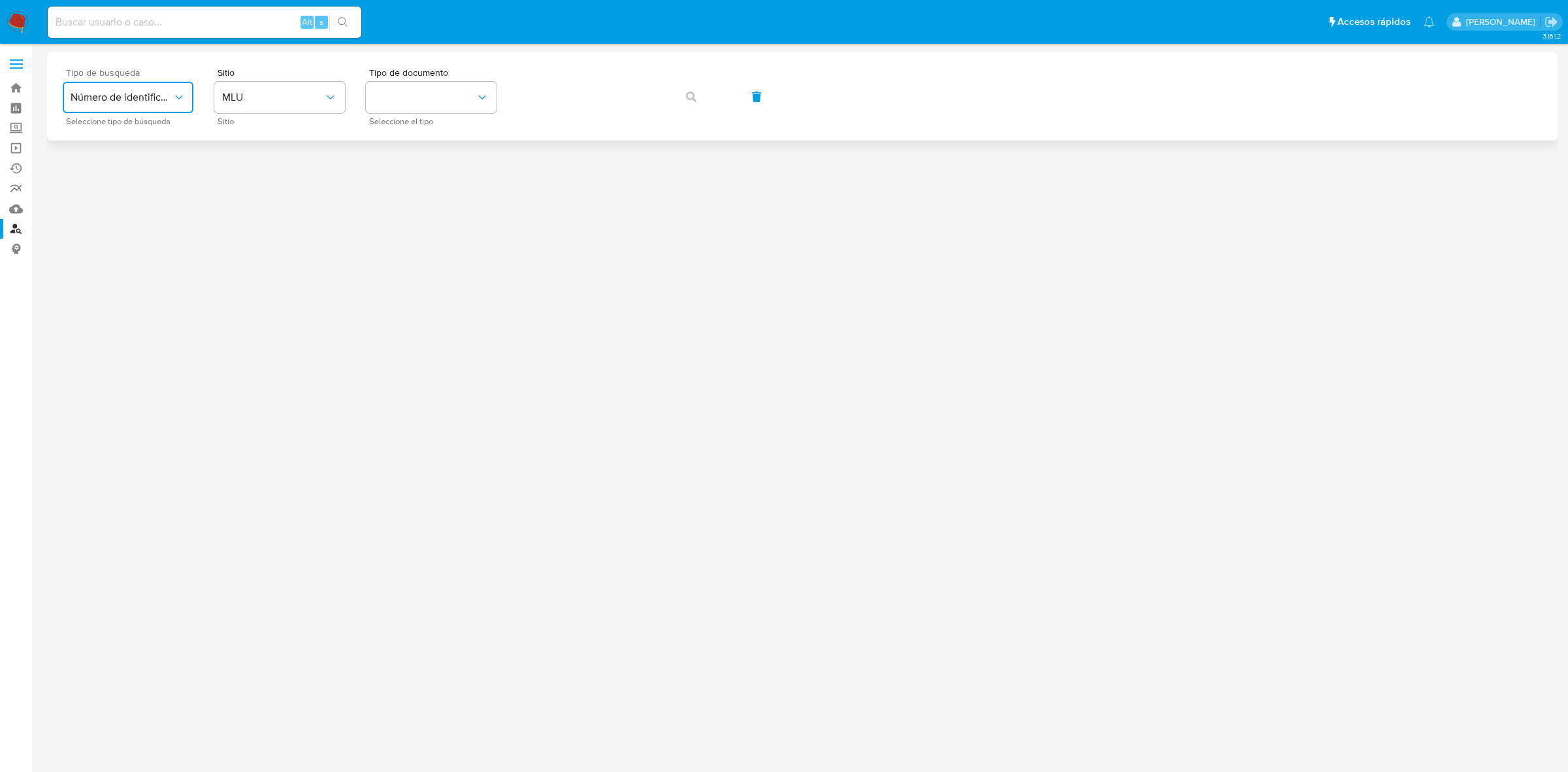
click at [142, 102] on span "Número de identificación" at bounding box center [121, 96] width 102 height 13
click at [20, 63] on span at bounding box center [16, 64] width 13 height 2
click at [0, 0] on input "checkbox" at bounding box center [0, 0] width 0 height 0
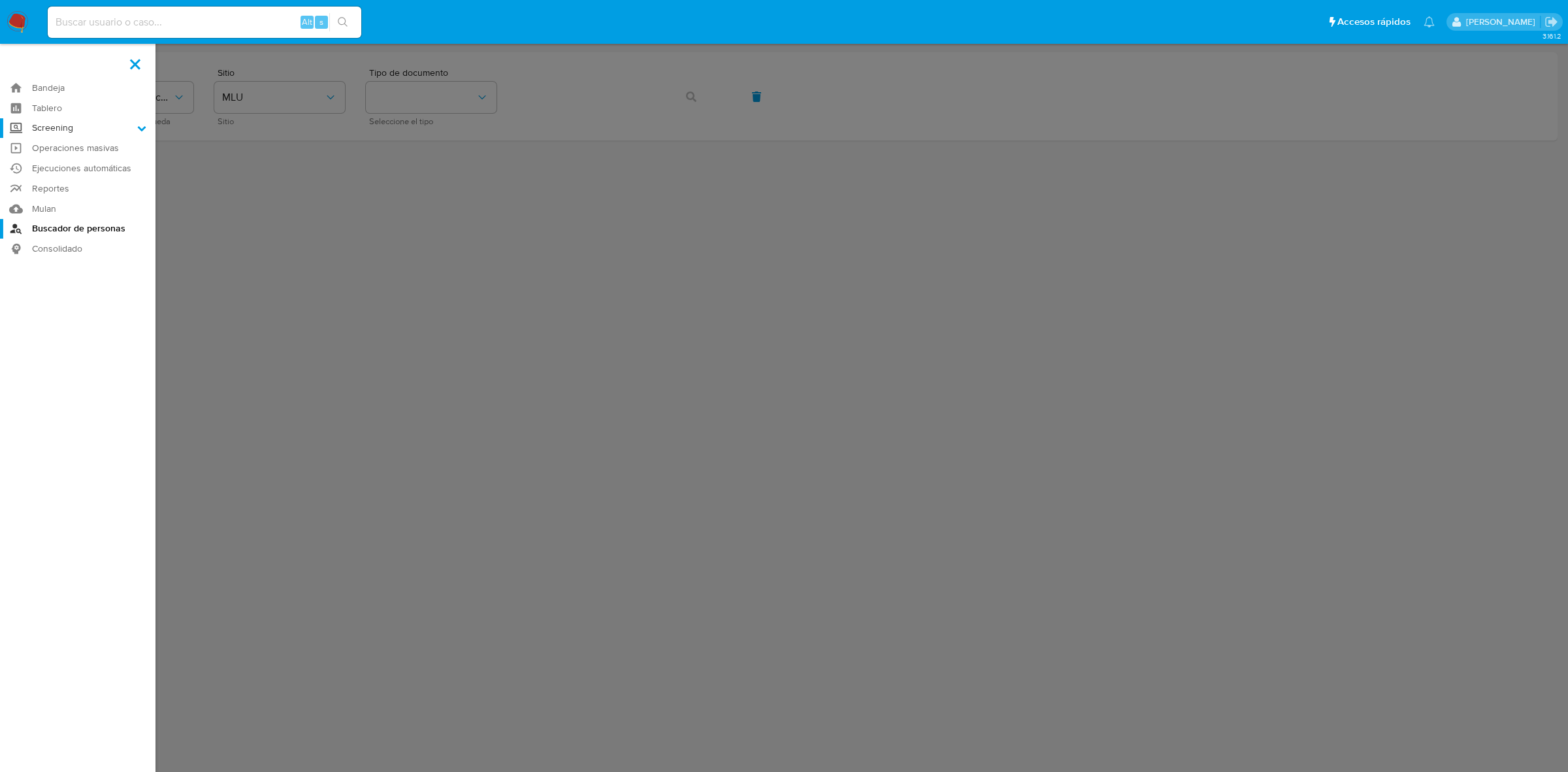
click at [102, 124] on label "Screening" at bounding box center [78, 129] width 156 height 20
click at [0, 0] on input "Screening" at bounding box center [0, 0] width 0 height 0
click at [63, 182] on link "Herramientas" at bounding box center [78, 179] width 156 height 16
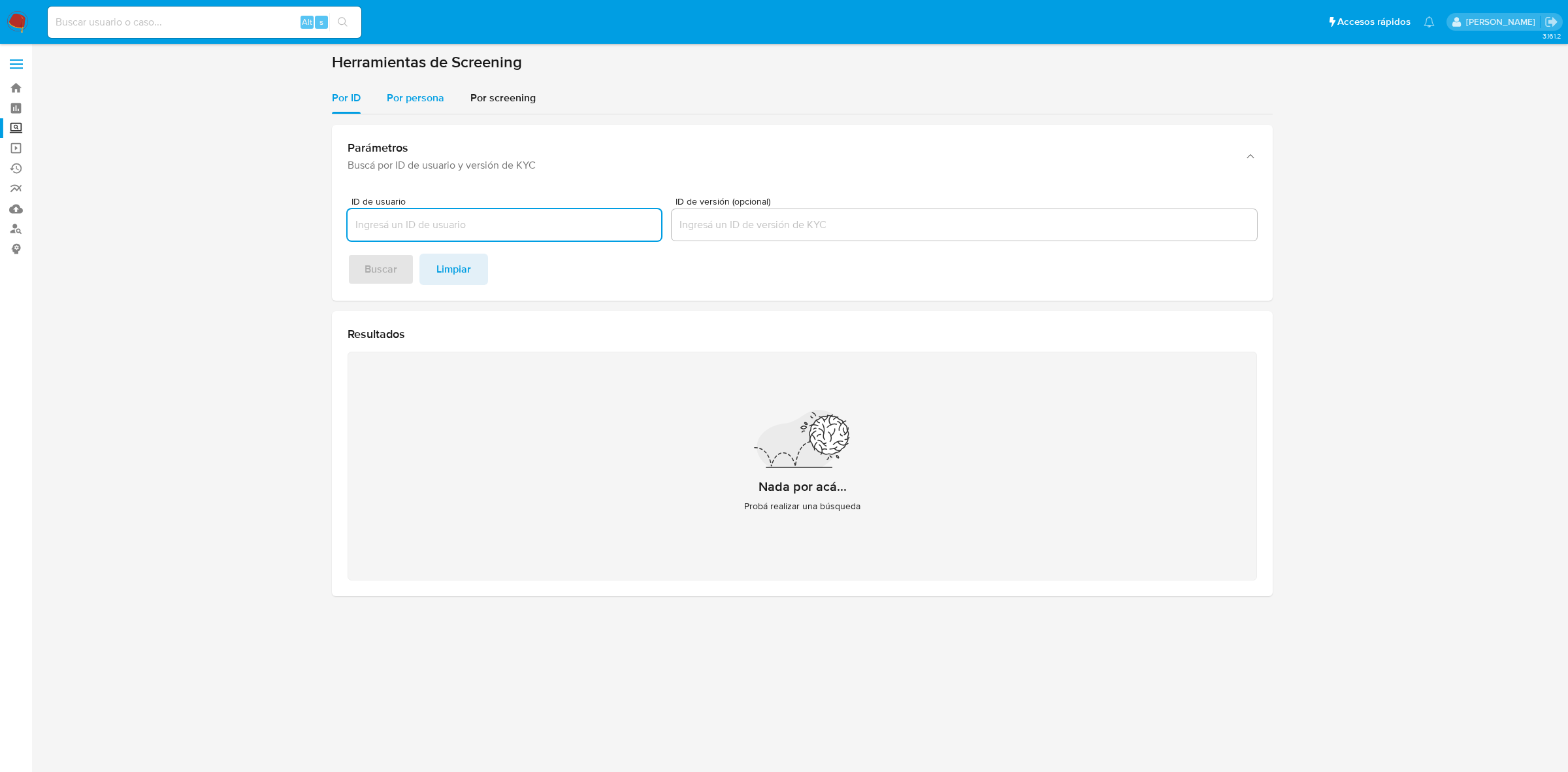
click at [420, 96] on span "Por persona" at bounding box center [415, 98] width 58 height 15
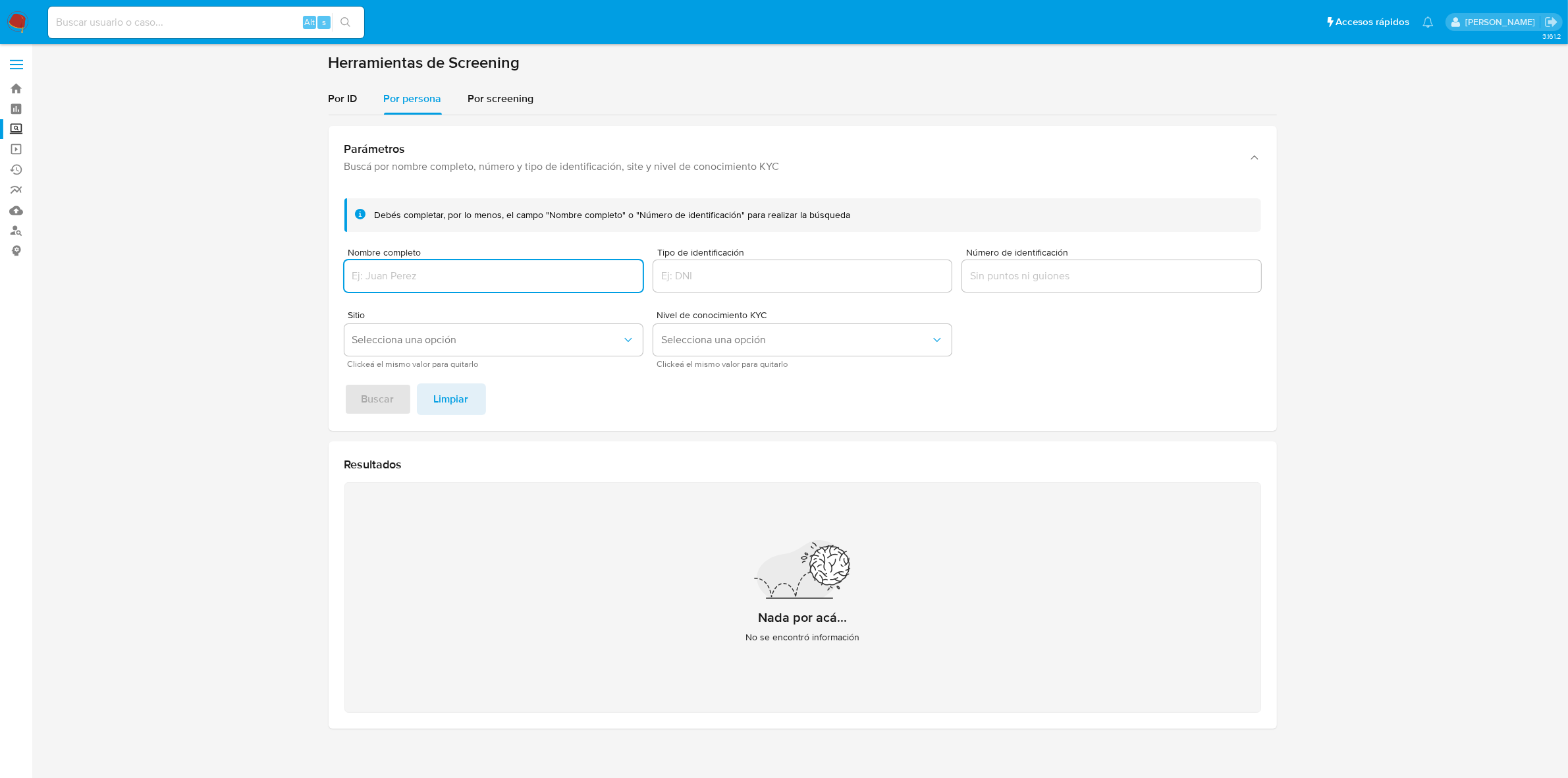
click at [531, 273] on input "Nombre completo" at bounding box center [494, 276] width 299 height 17
type input "[PERSON_NAME]"
click at [388, 392] on span "Buscar" at bounding box center [378, 399] width 33 height 29
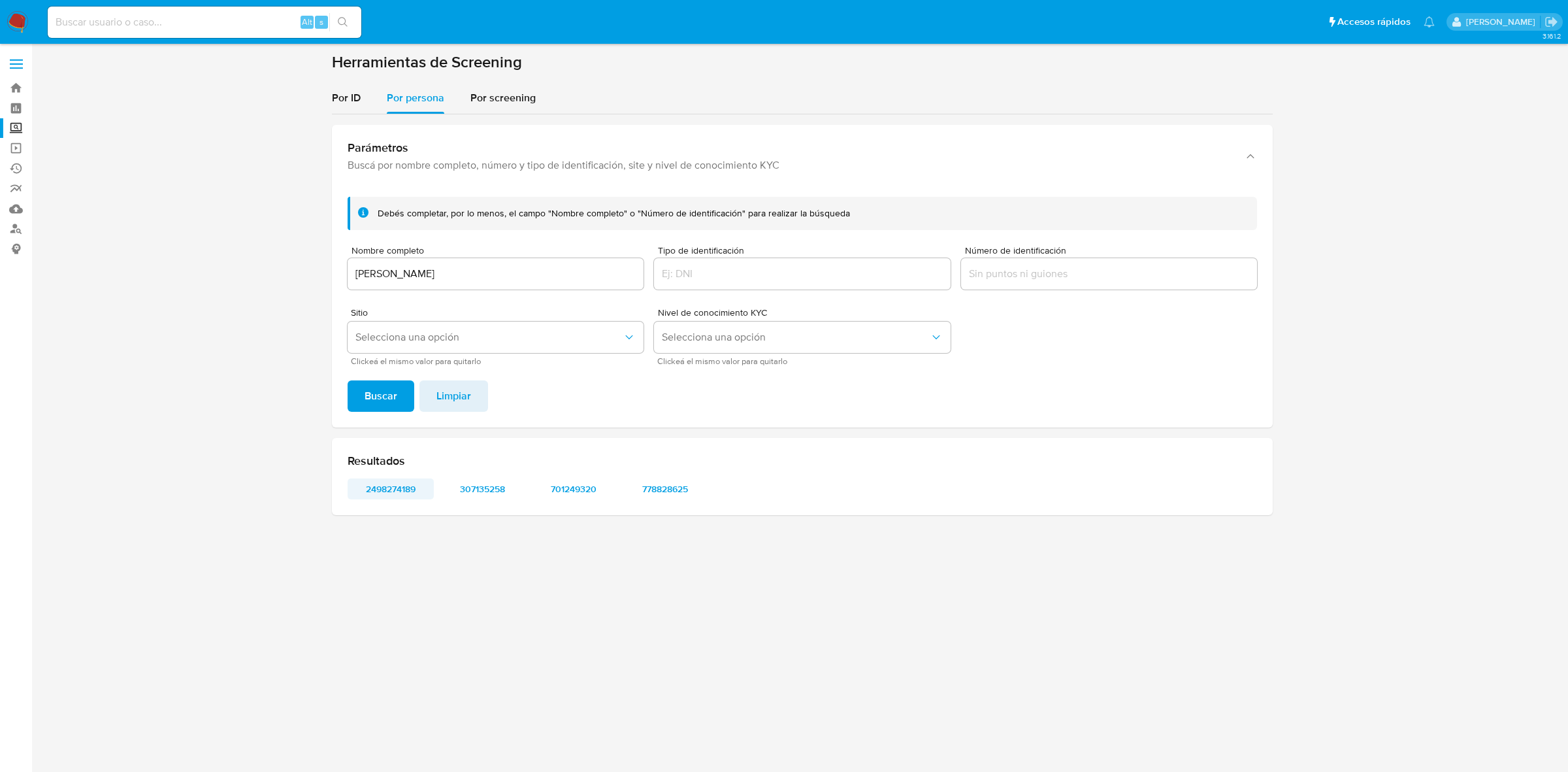
click at [399, 491] on span "2498274189" at bounding box center [390, 489] width 68 height 19
click at [495, 482] on span "307135258" at bounding box center [482, 489] width 68 height 19
click at [580, 488] on span "701249320" at bounding box center [574, 489] width 68 height 19
click at [666, 491] on span "778828625" at bounding box center [665, 489] width 68 height 19
click at [546, 339] on span "Selecciona una opción" at bounding box center [489, 337] width 267 height 13
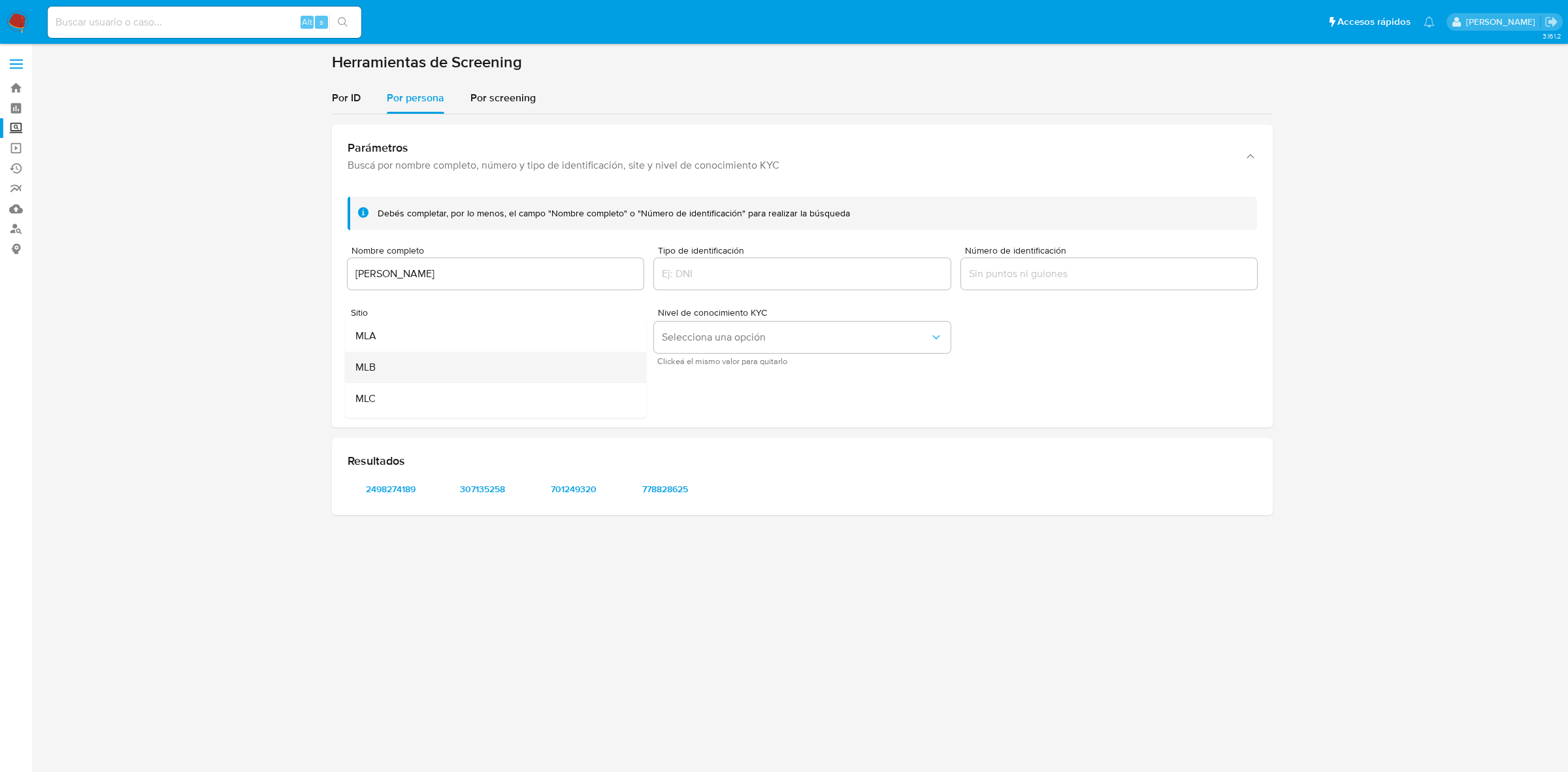
scroll to position [81, 0]
click at [404, 343] on div "MLM" at bounding box center [492, 347] width 272 height 31
click at [586, 486] on span "701249320" at bounding box center [574, 489] width 68 height 19
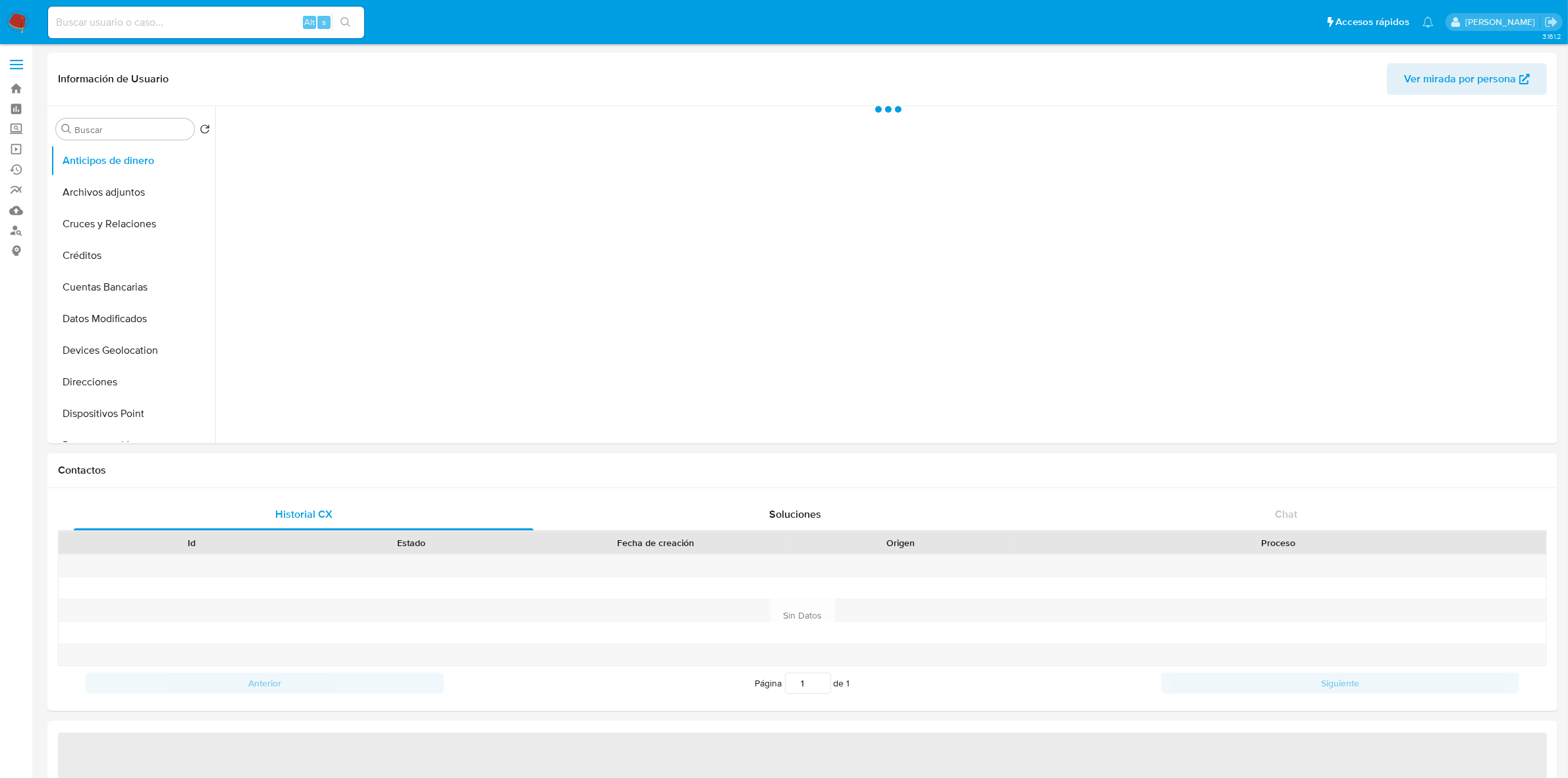
select select "10"
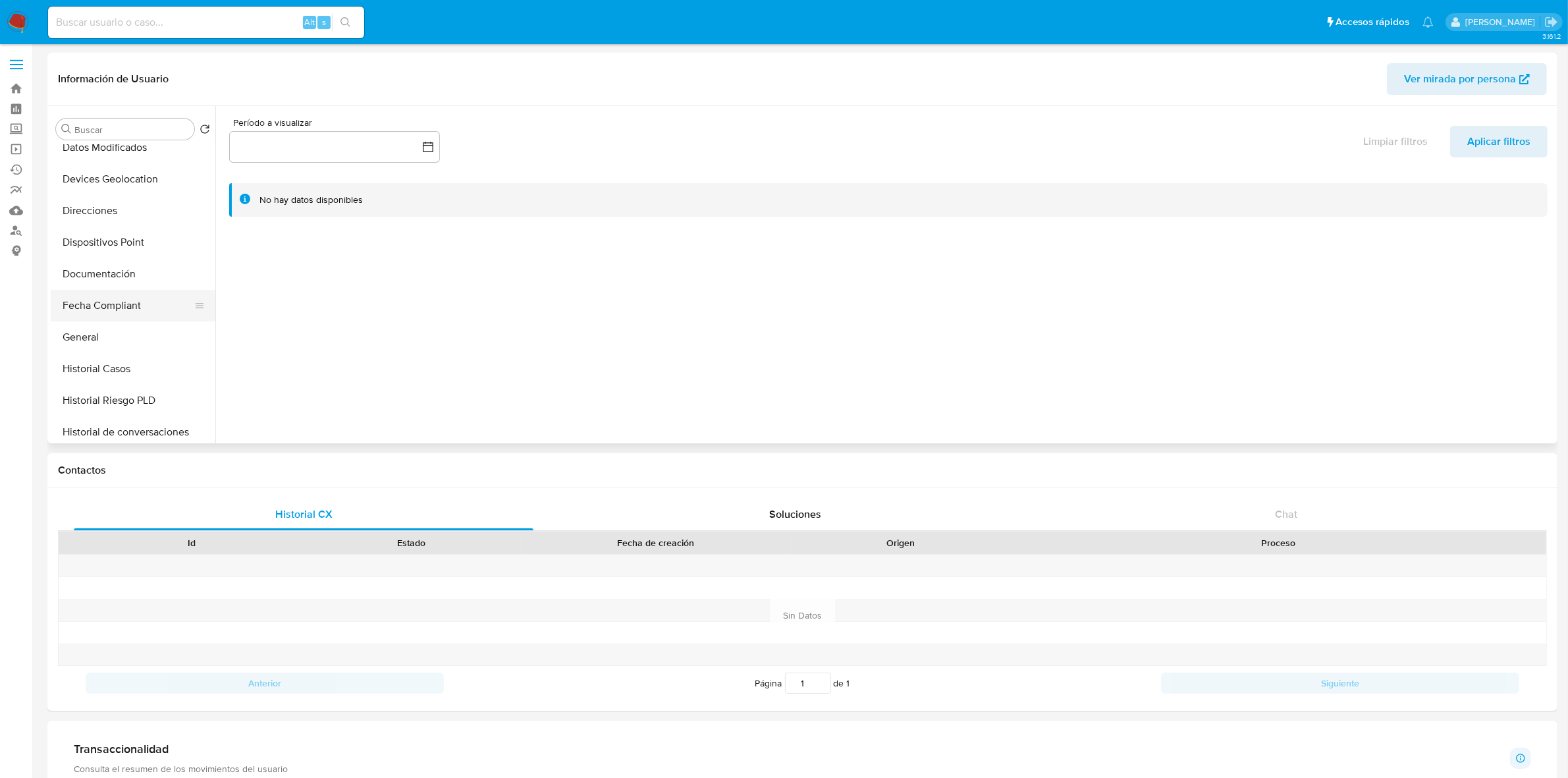
scroll to position [165, 0]
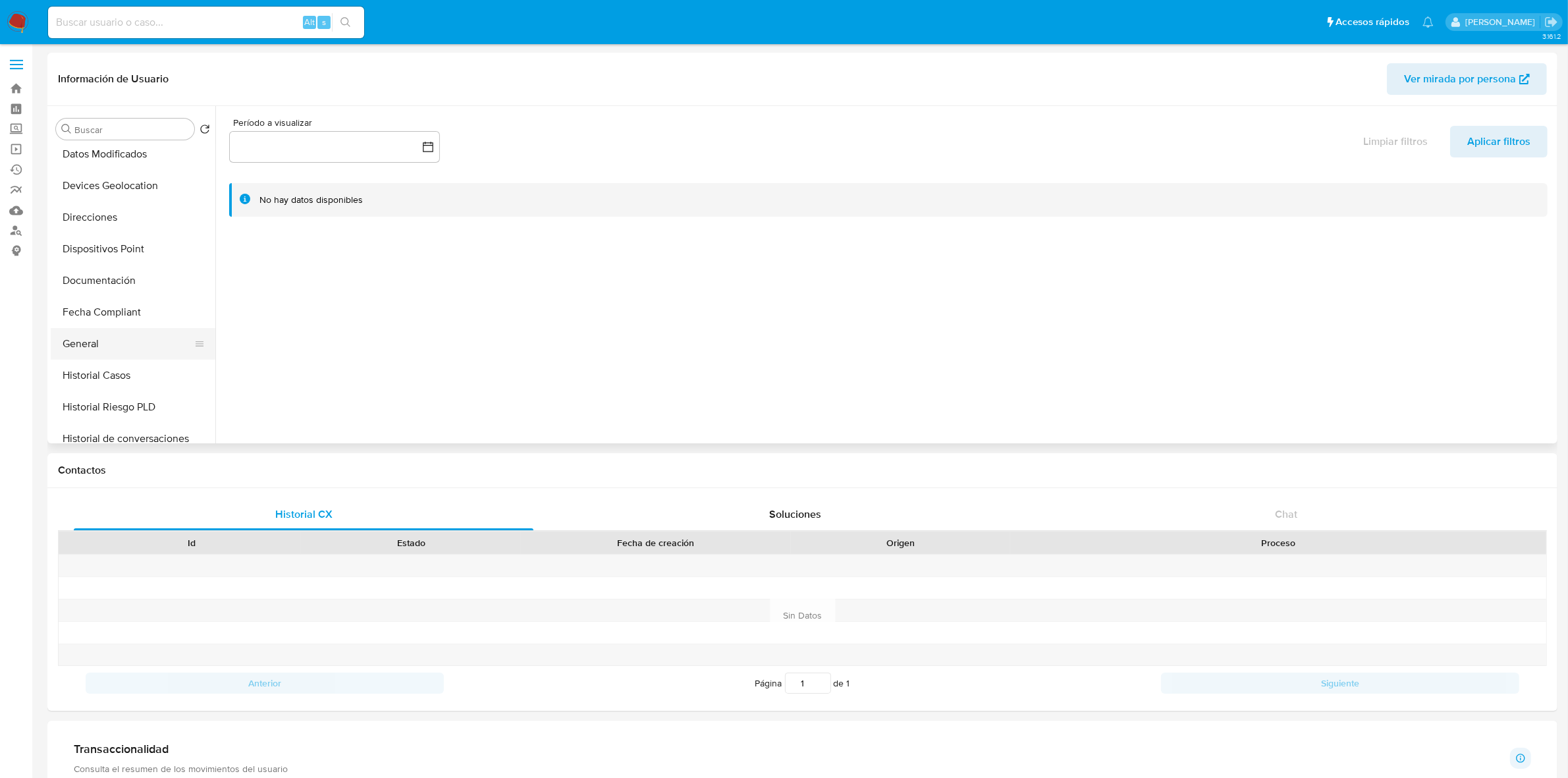
click at [112, 344] on button "General" at bounding box center [127, 343] width 154 height 32
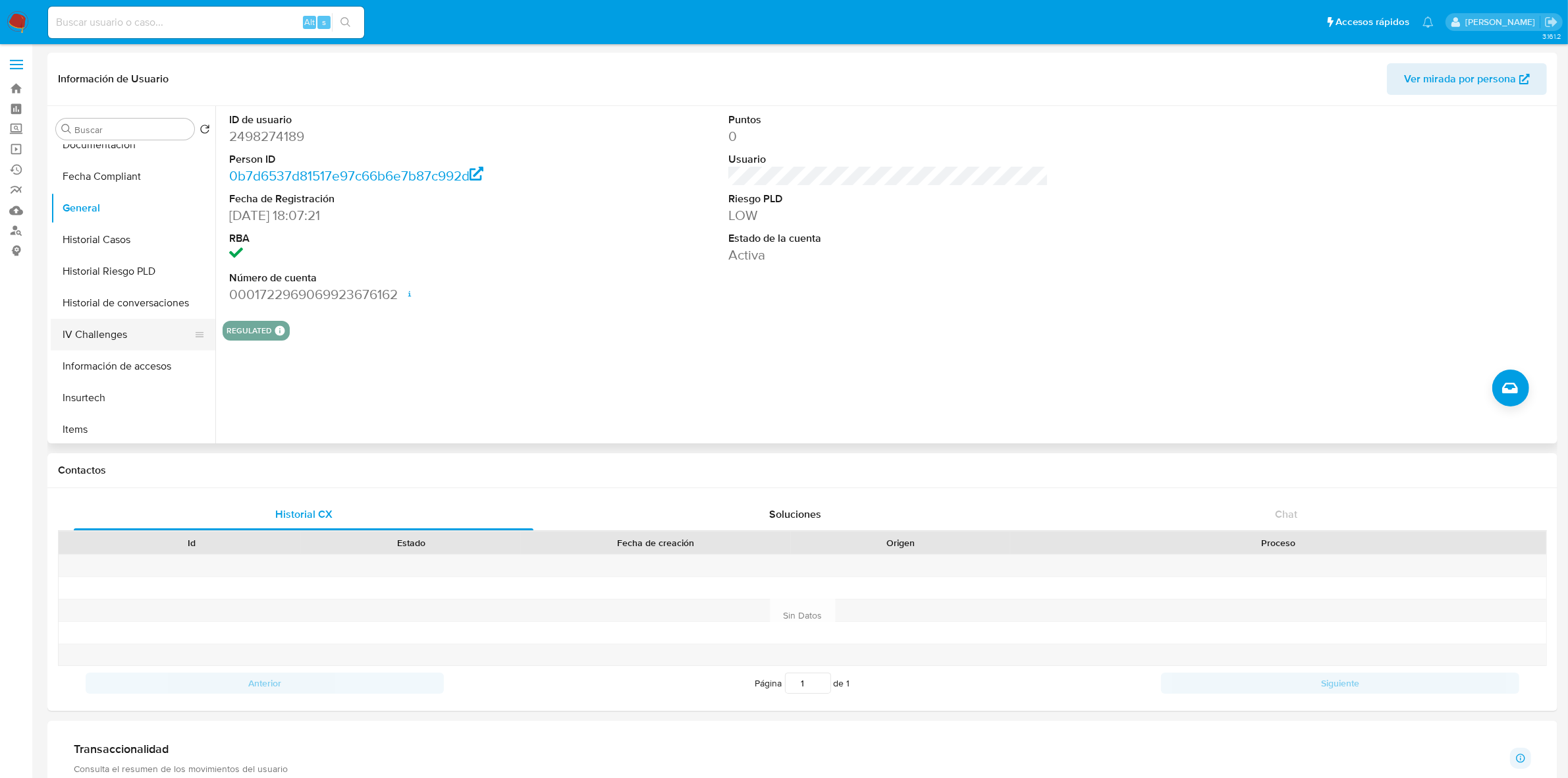
scroll to position [329, 0]
click at [110, 420] on button "KYC" at bounding box center [127, 432] width 154 height 32
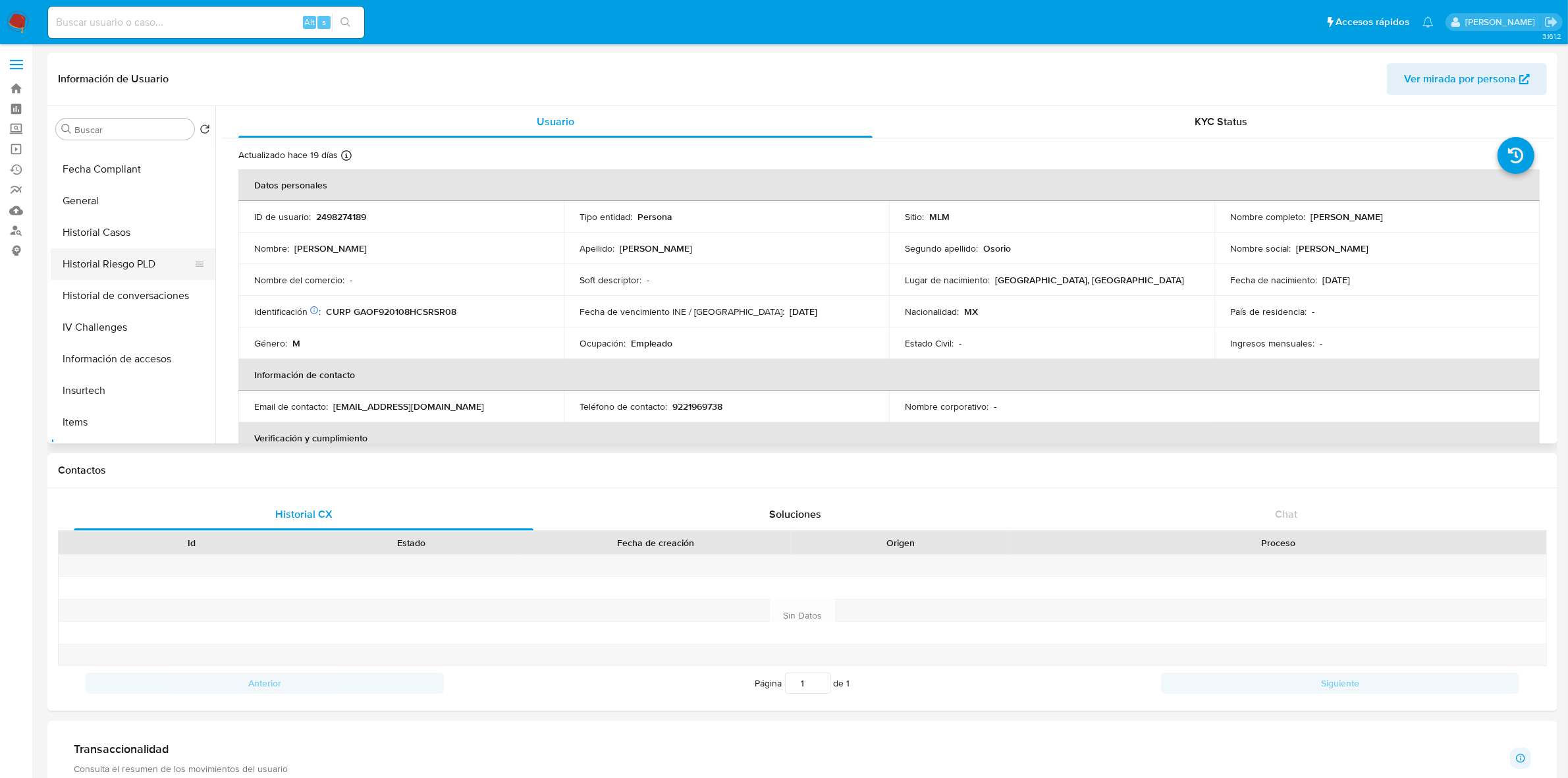
scroll to position [247, 0]
click at [116, 192] on button "Documentación" at bounding box center [127, 198] width 154 height 32
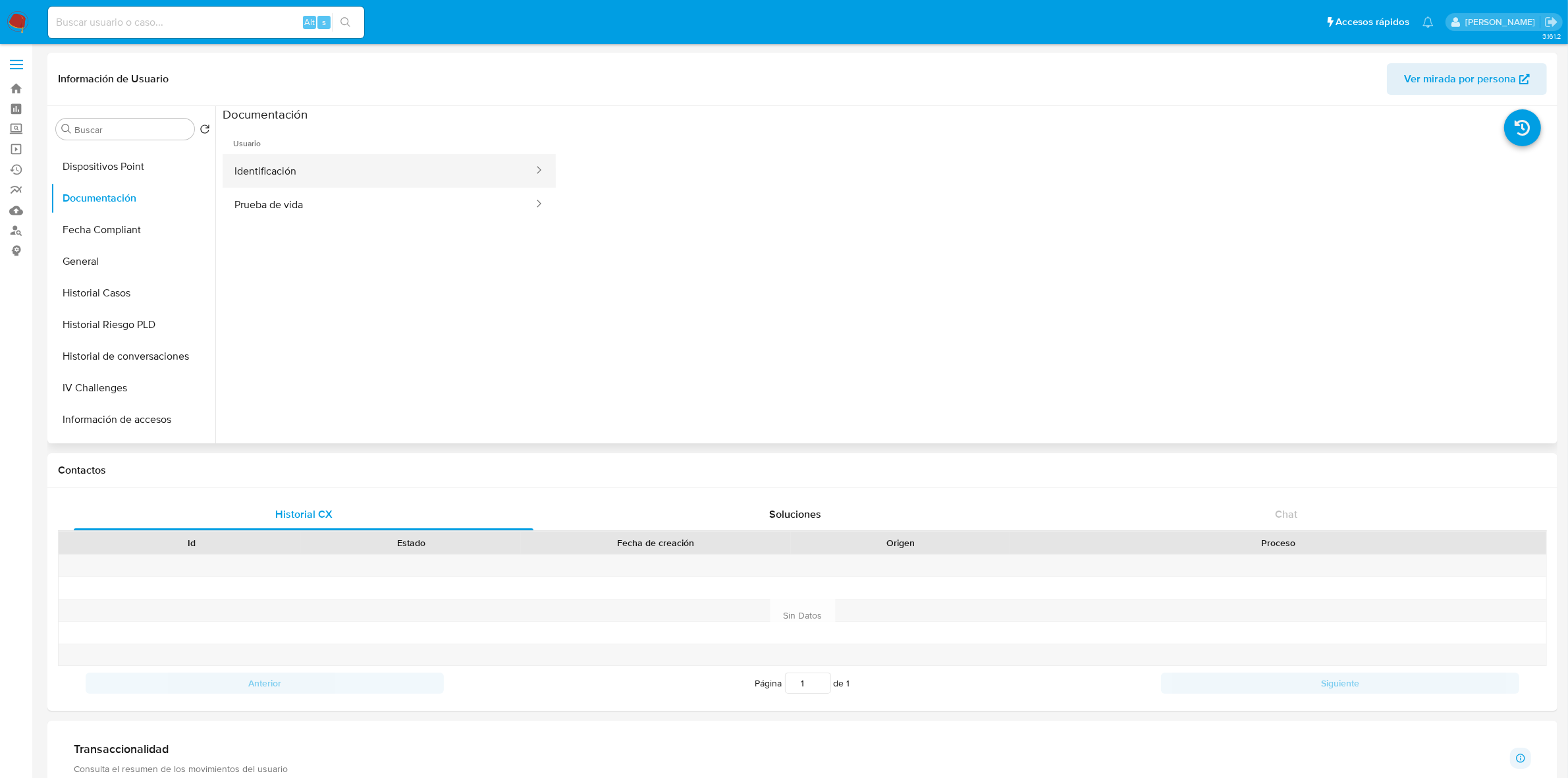
click at [308, 181] on button "Identificación" at bounding box center [379, 171] width 312 height 33
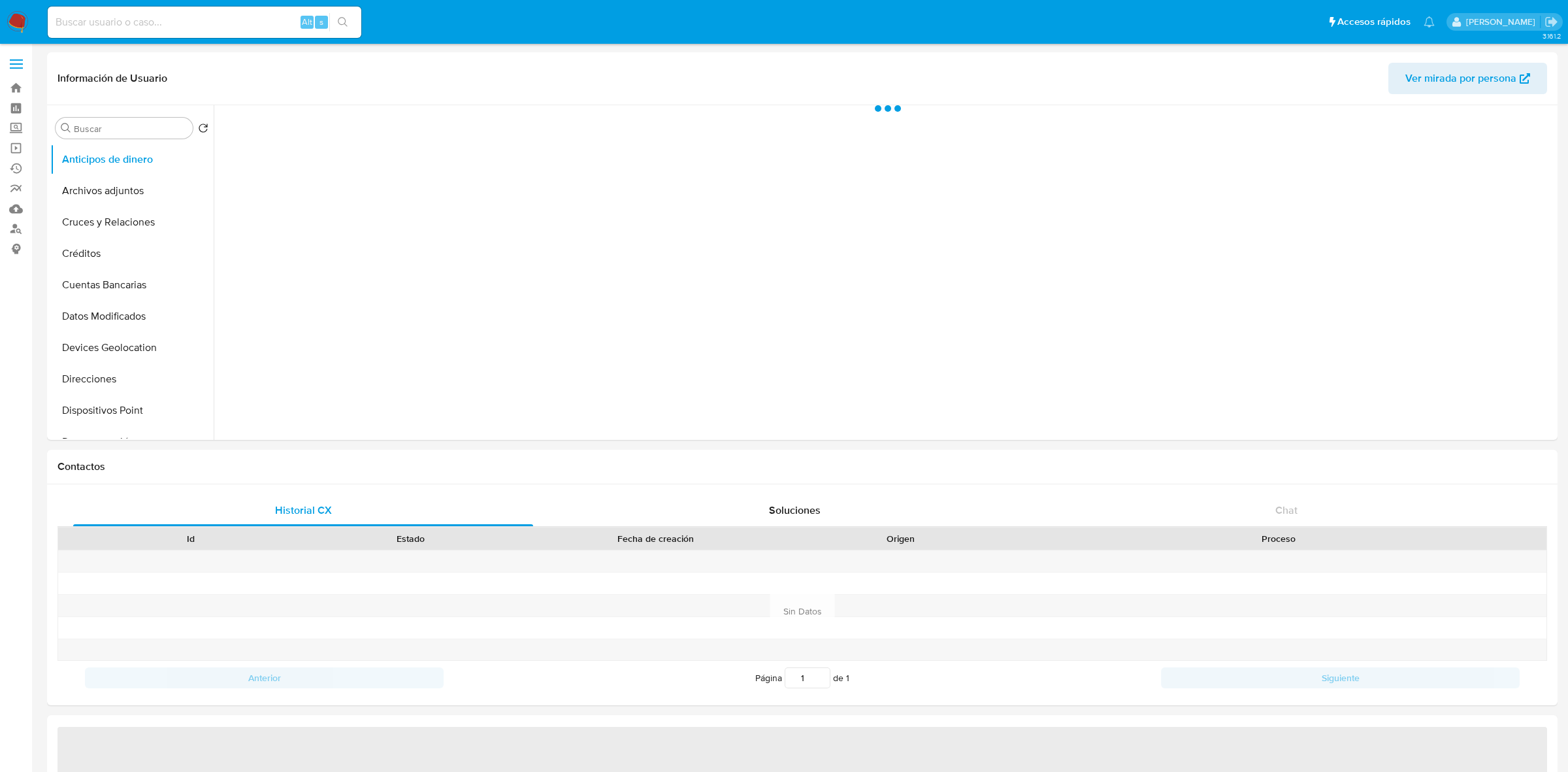
select select "10"
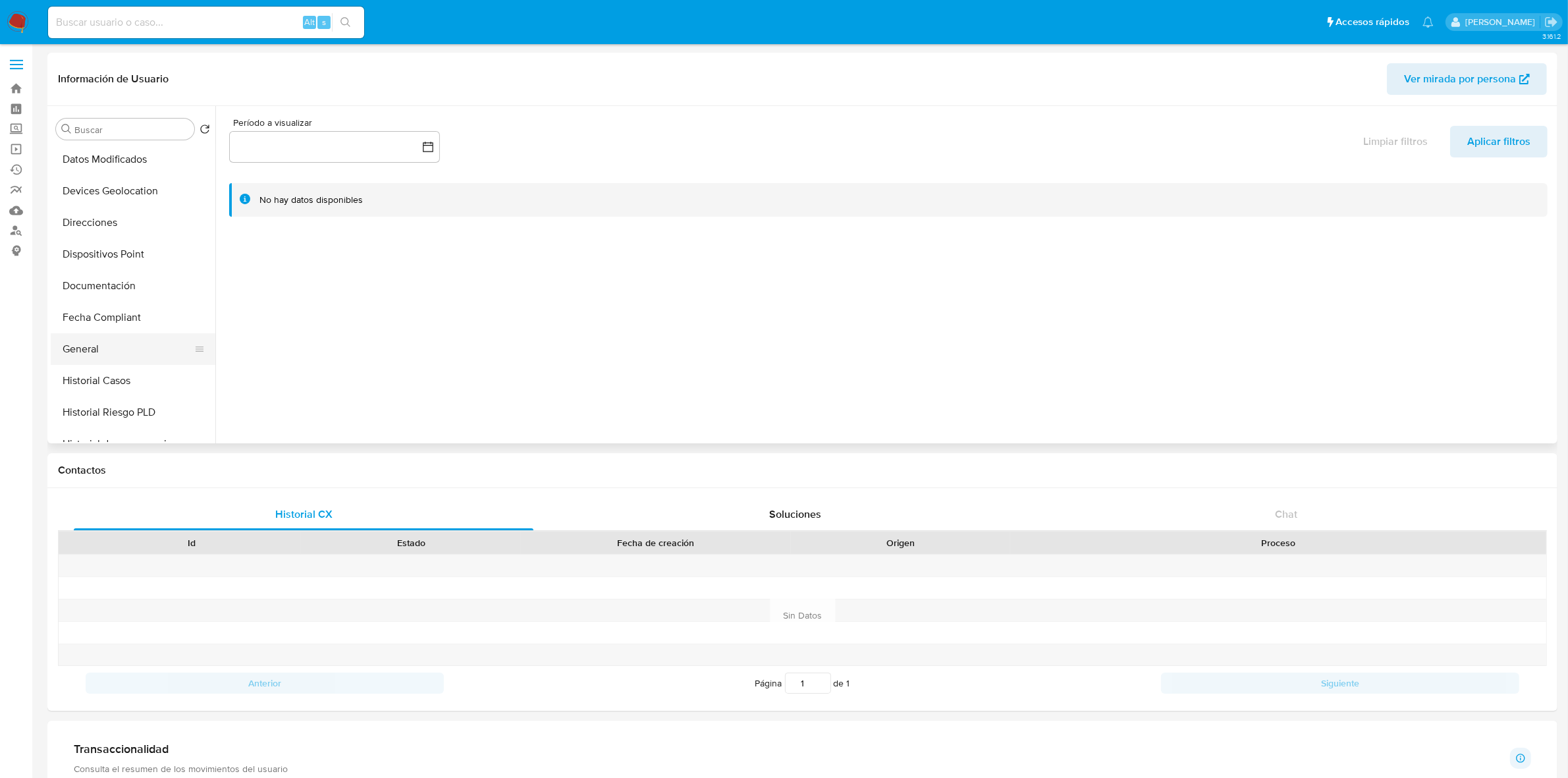
scroll to position [165, 0]
click at [106, 340] on button "General" at bounding box center [127, 343] width 154 height 32
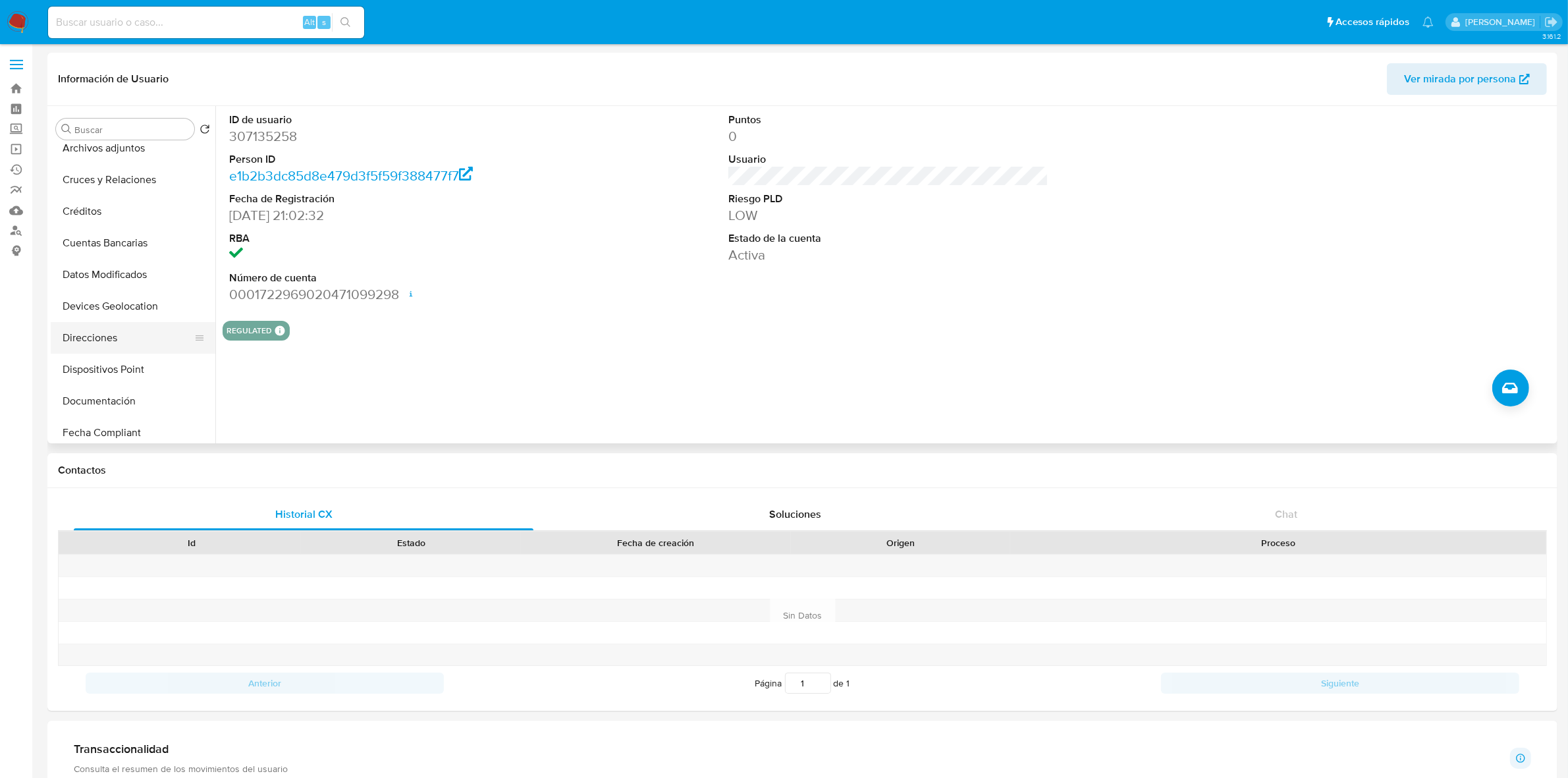
scroll to position [82, 0]
click at [109, 363] on button "Documentación" at bounding box center [127, 363] width 154 height 32
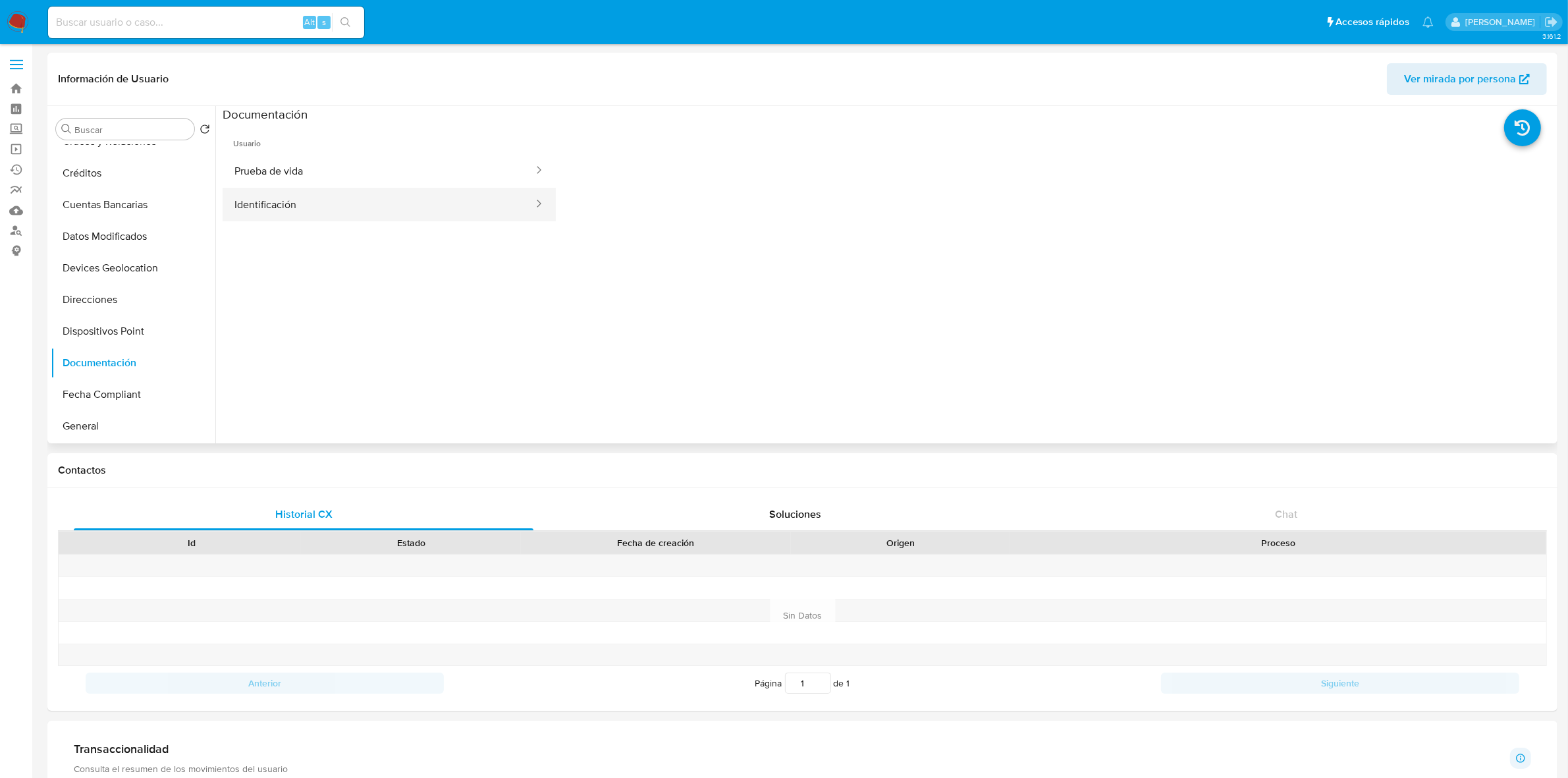
click at [387, 202] on button "Identificación" at bounding box center [379, 204] width 312 height 33
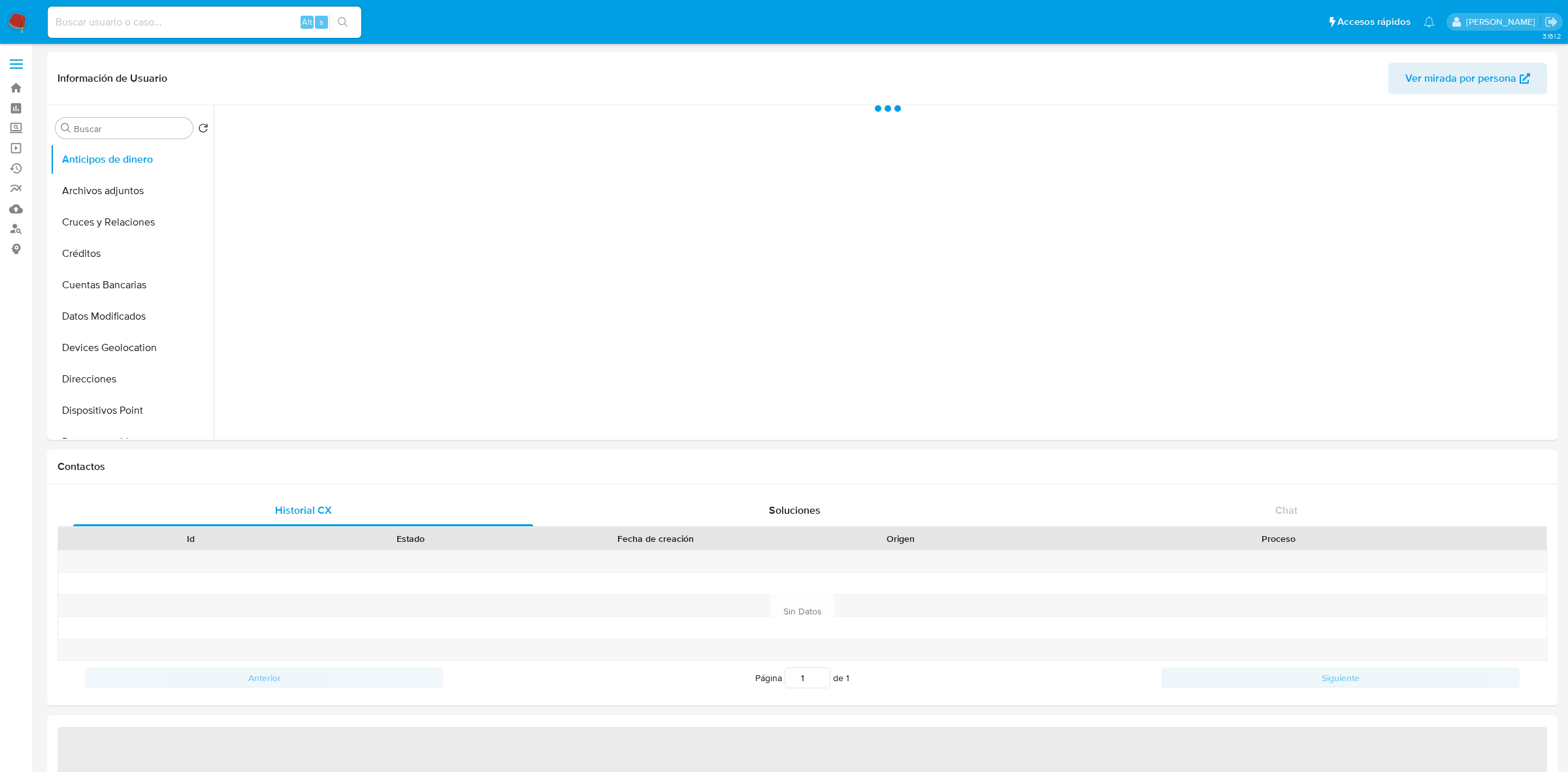
select select "10"
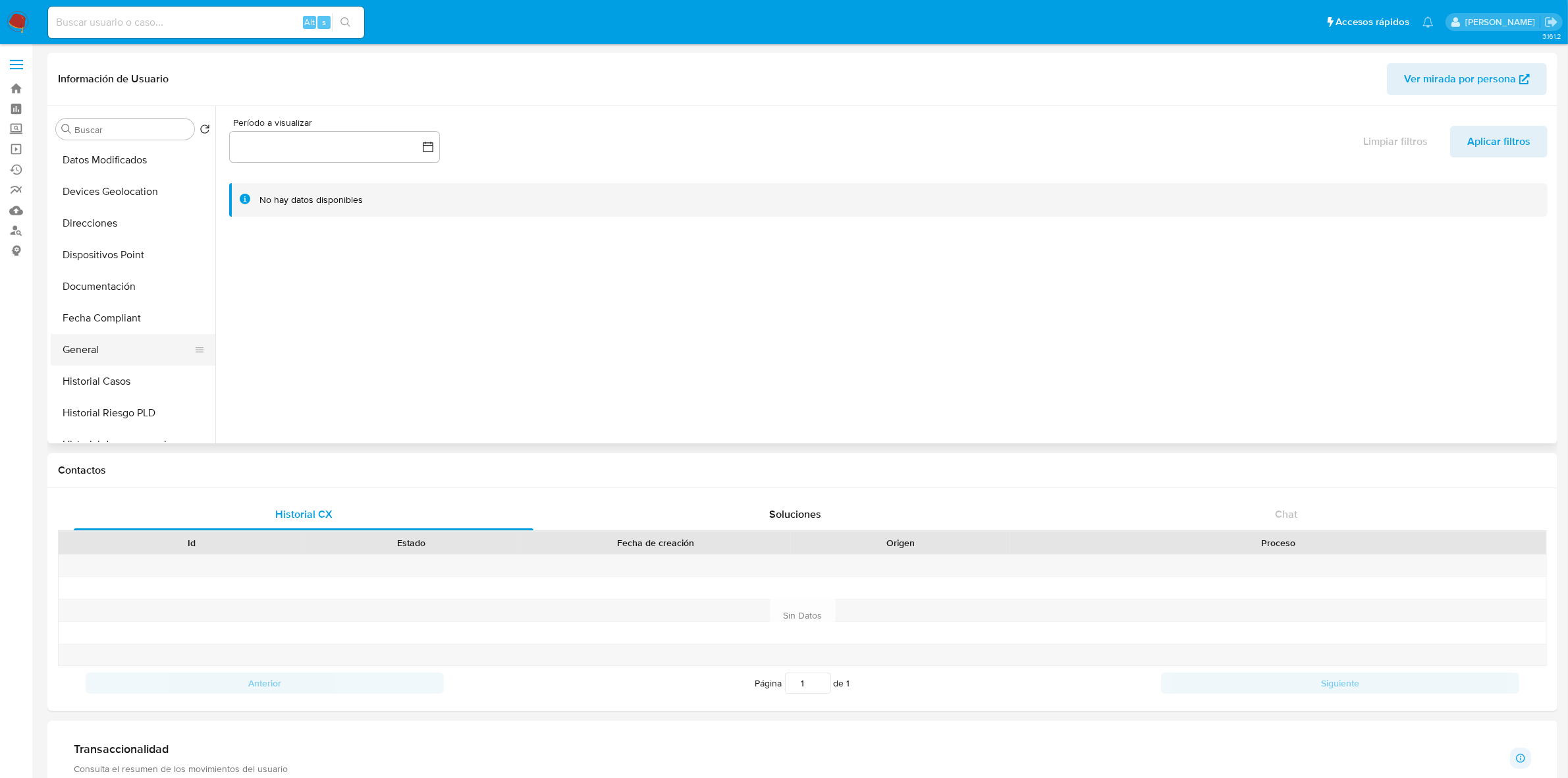
scroll to position [165, 0]
click at [93, 340] on button "General" at bounding box center [127, 343] width 154 height 32
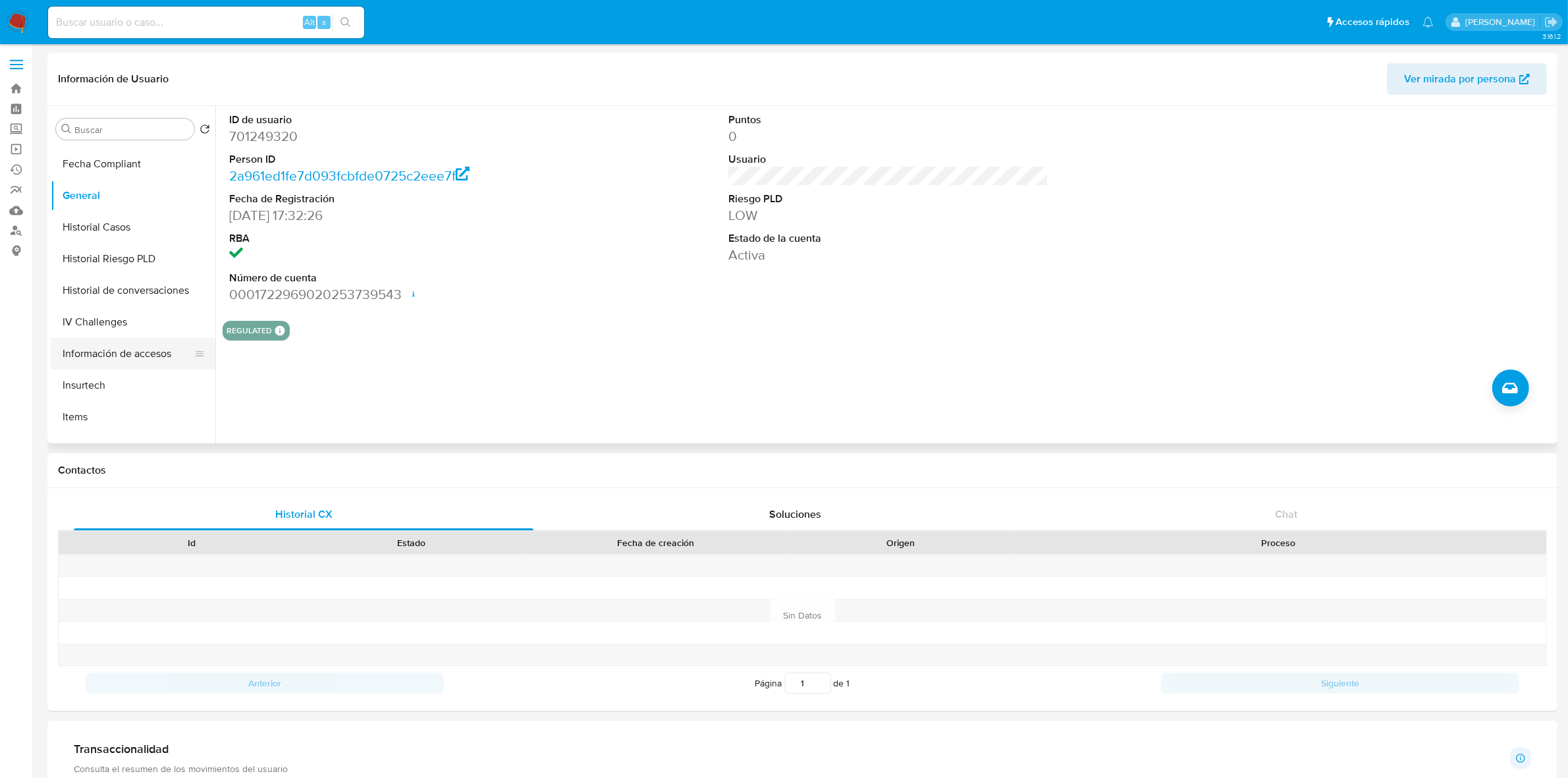
scroll to position [329, 0]
click at [77, 433] on button "KYC" at bounding box center [127, 432] width 154 height 32
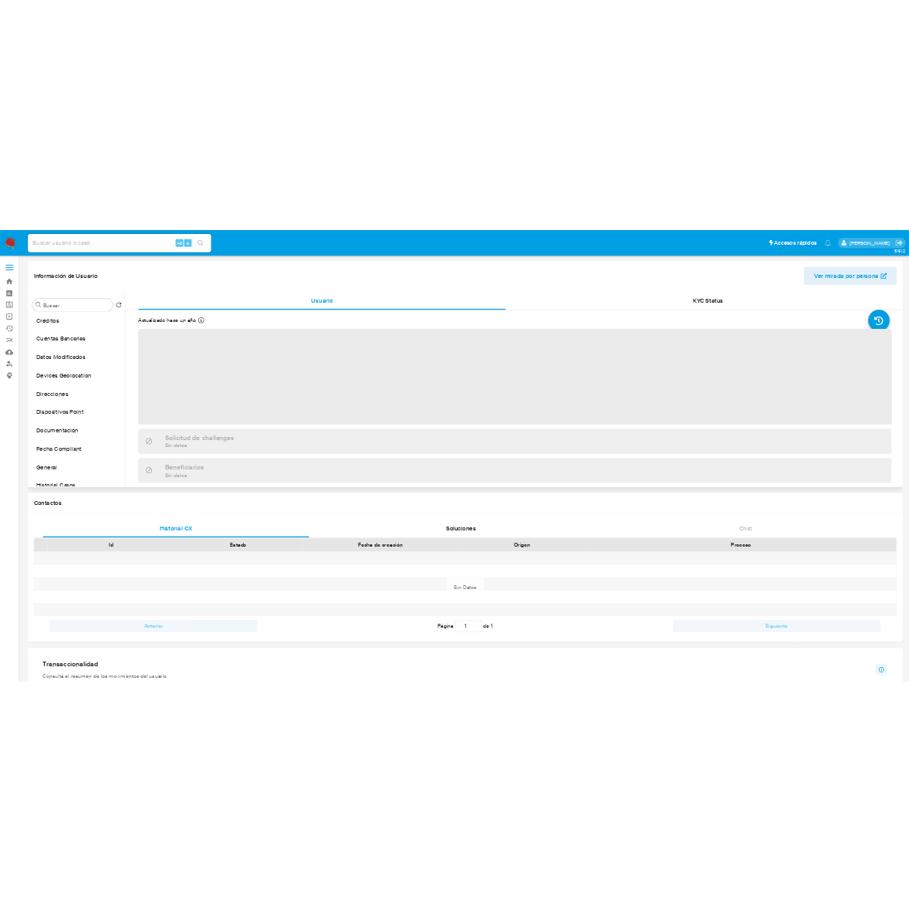
scroll to position [96, 0]
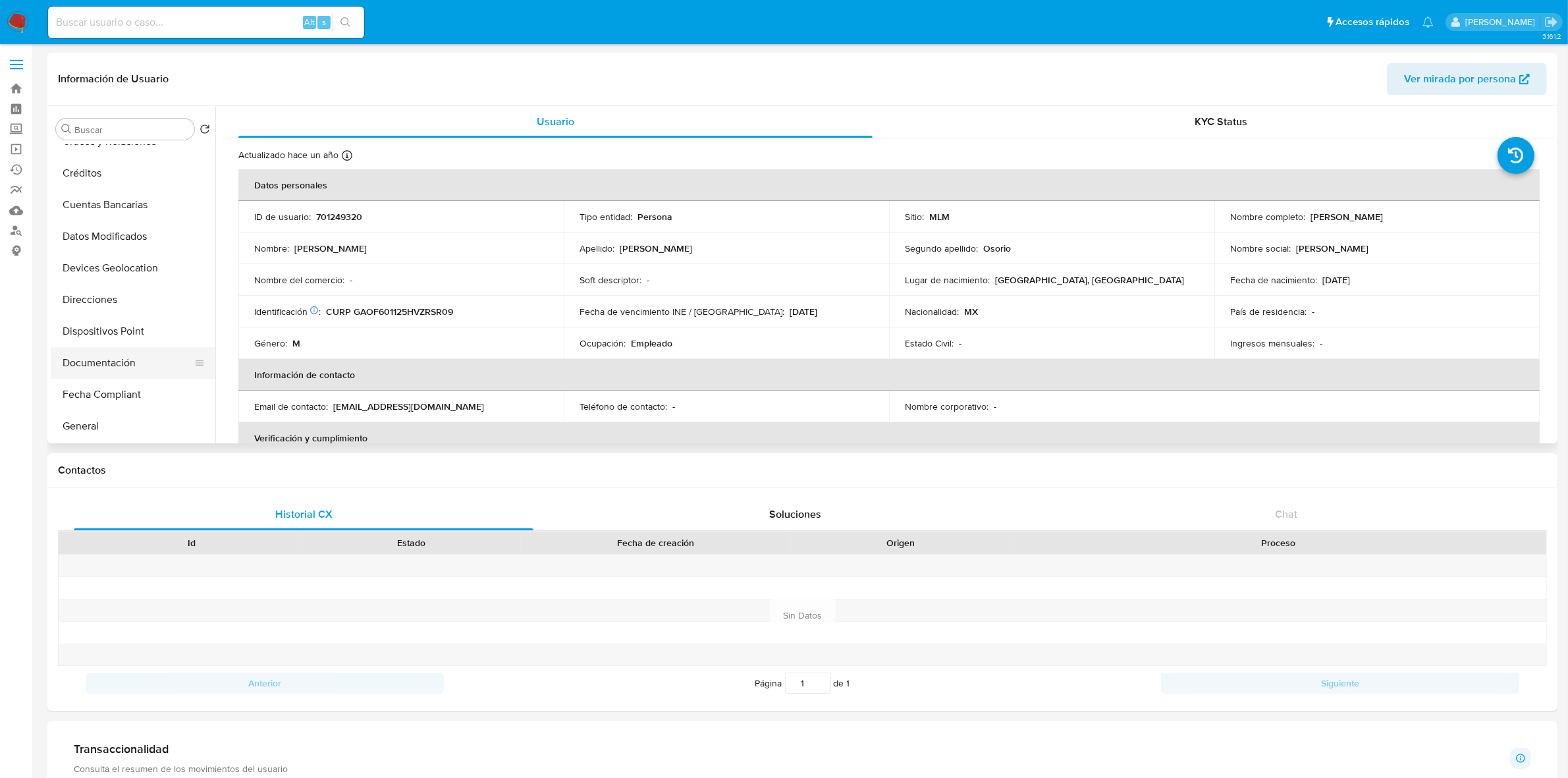
click at [108, 366] on button "Documentación" at bounding box center [127, 363] width 154 height 32
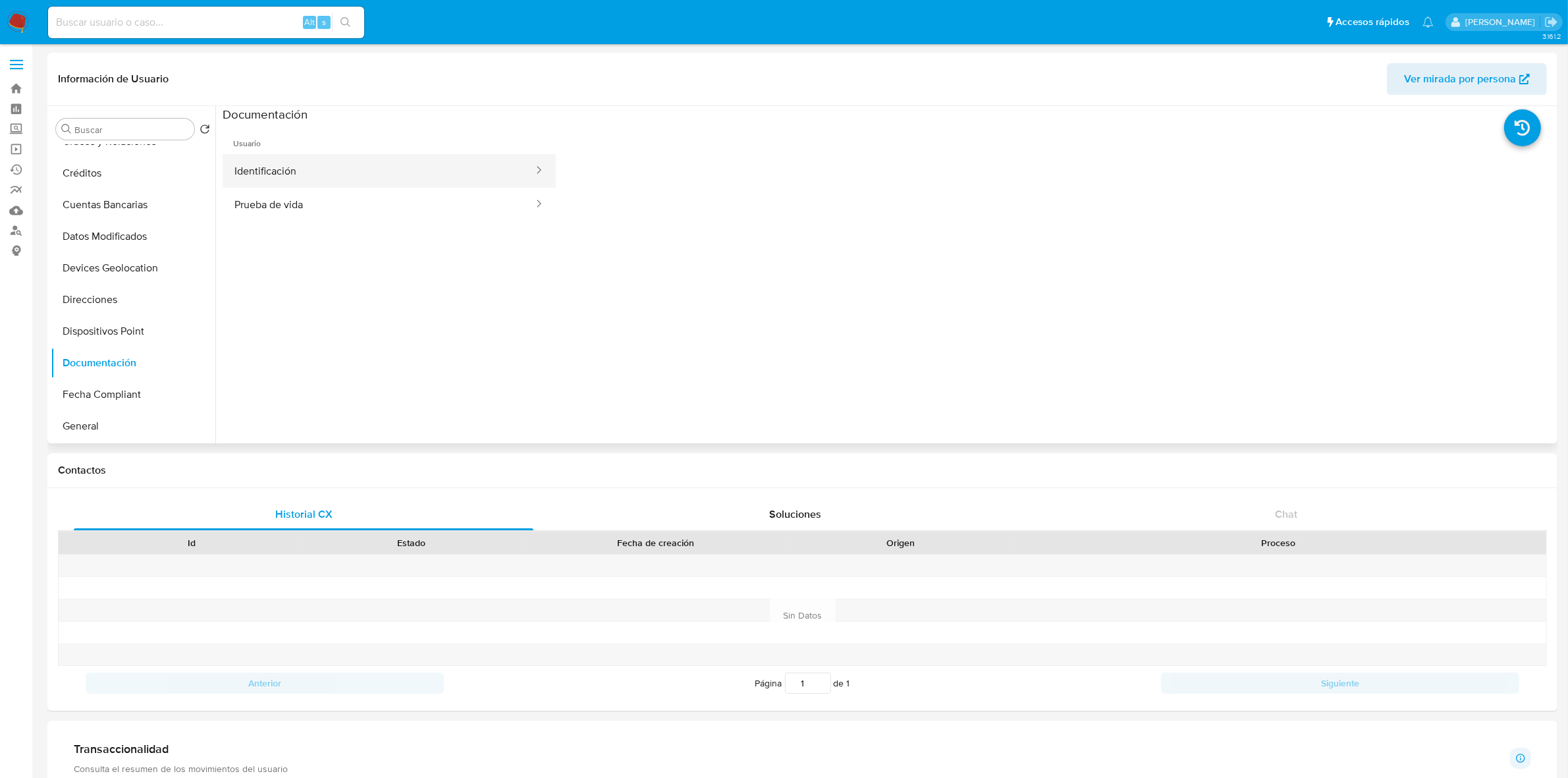
click at [337, 178] on button "Identificación" at bounding box center [379, 171] width 312 height 33
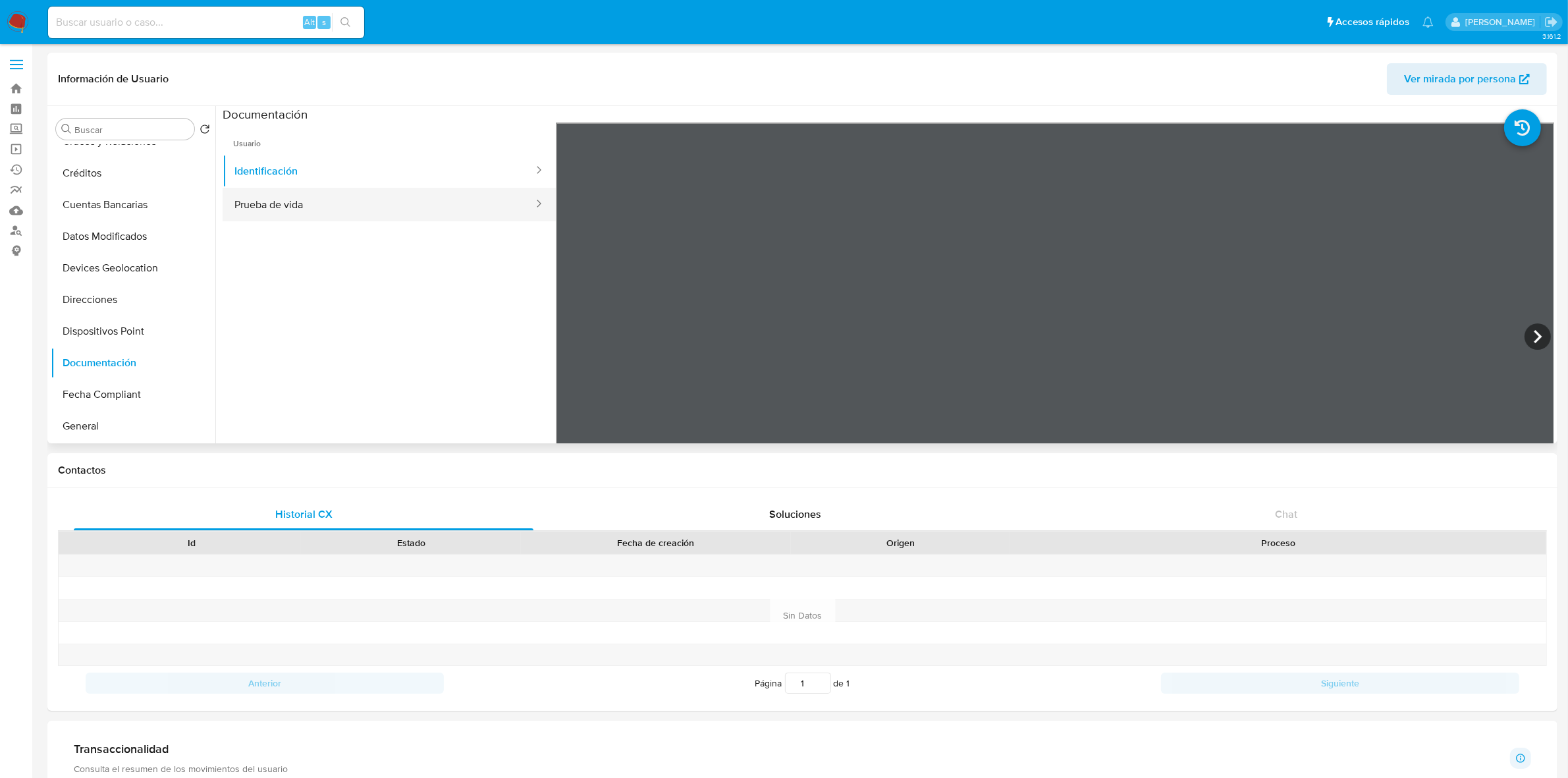
click at [341, 202] on button "Prueba de vida" at bounding box center [379, 204] width 312 height 33
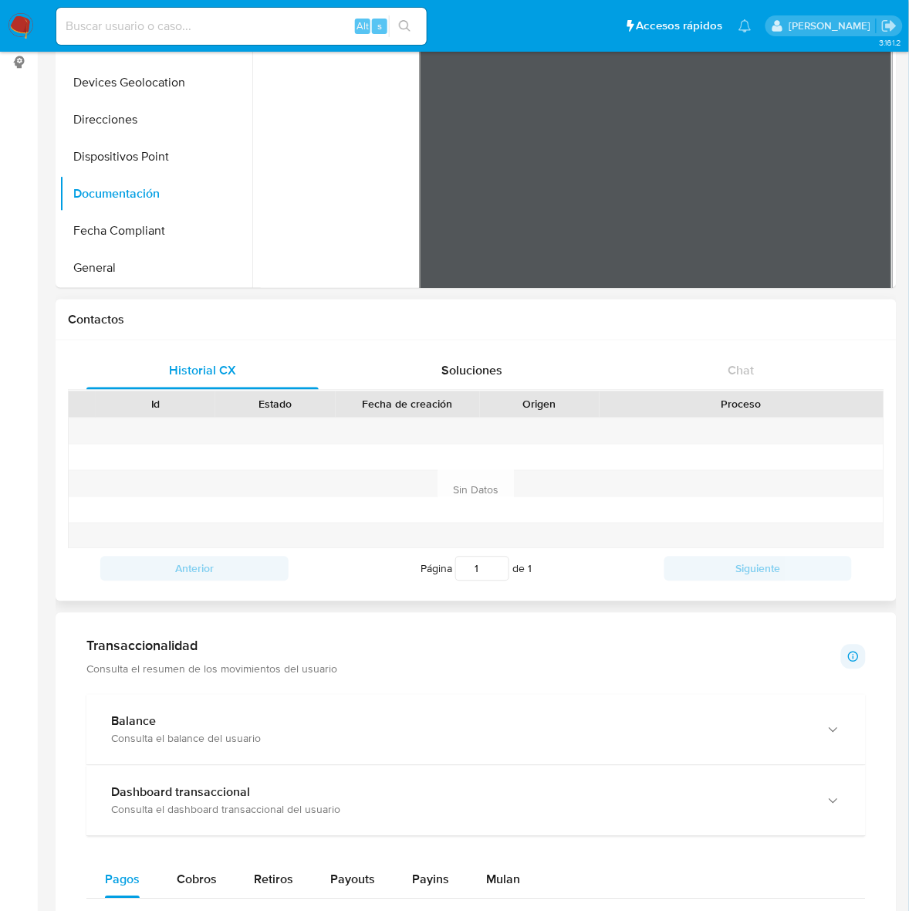
scroll to position [0, 0]
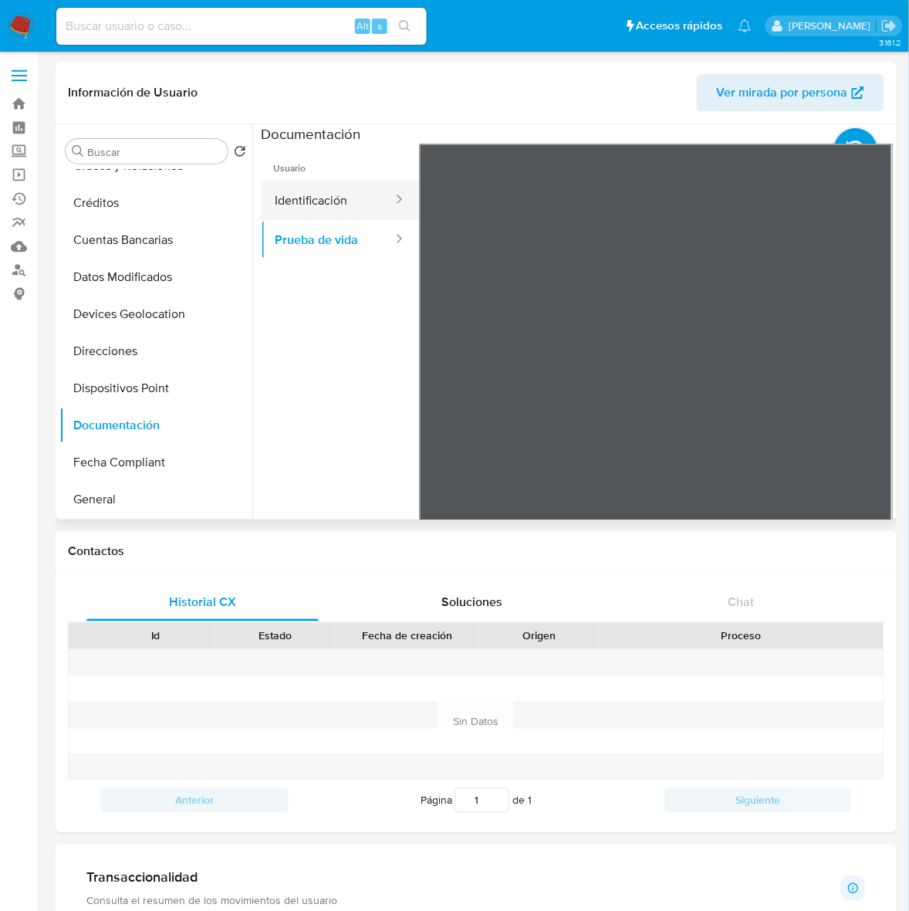
click at [382, 190] on div at bounding box center [394, 200] width 25 height 39
click at [391, 195] on icon at bounding box center [398, 198] width 15 height 15
click at [342, 184] on button "Identificación" at bounding box center [328, 200] width 134 height 39
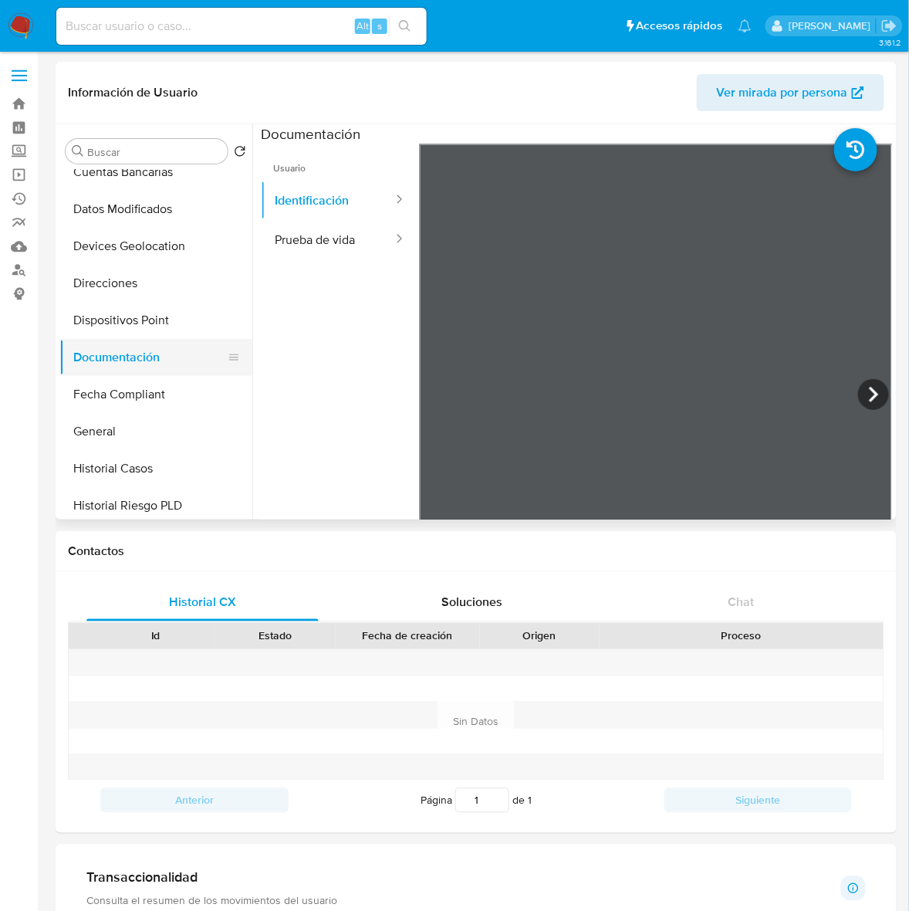
scroll to position [289, 0]
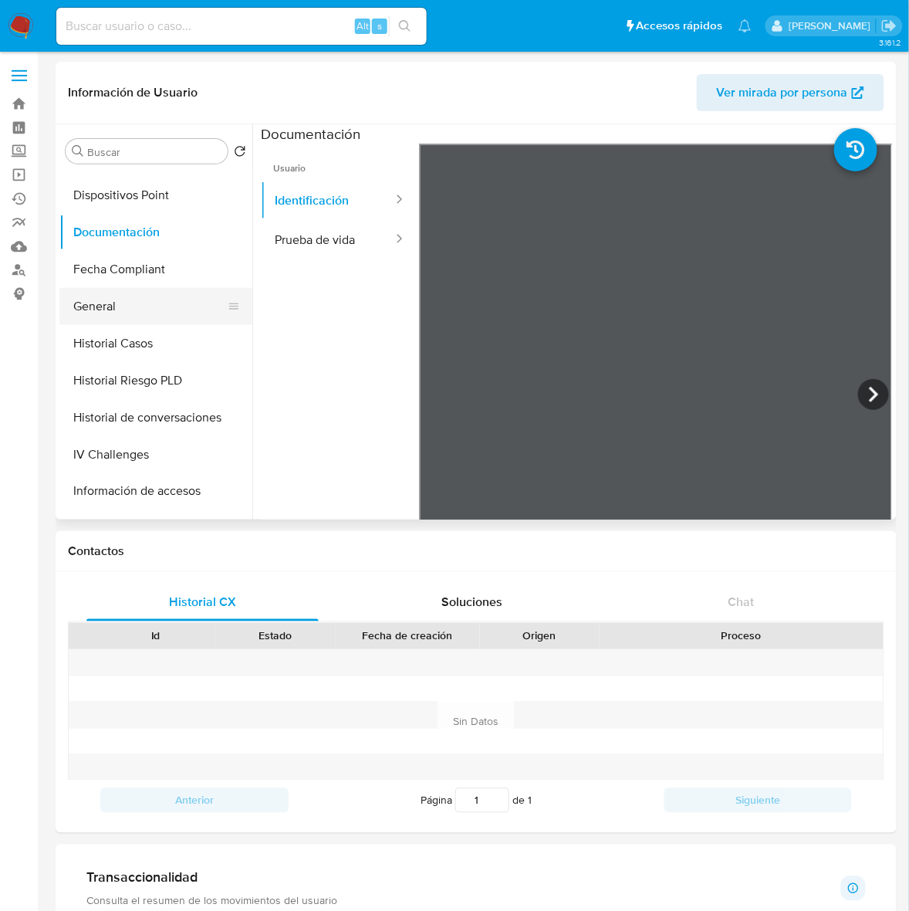
click at [125, 313] on button "General" at bounding box center [149, 306] width 181 height 37
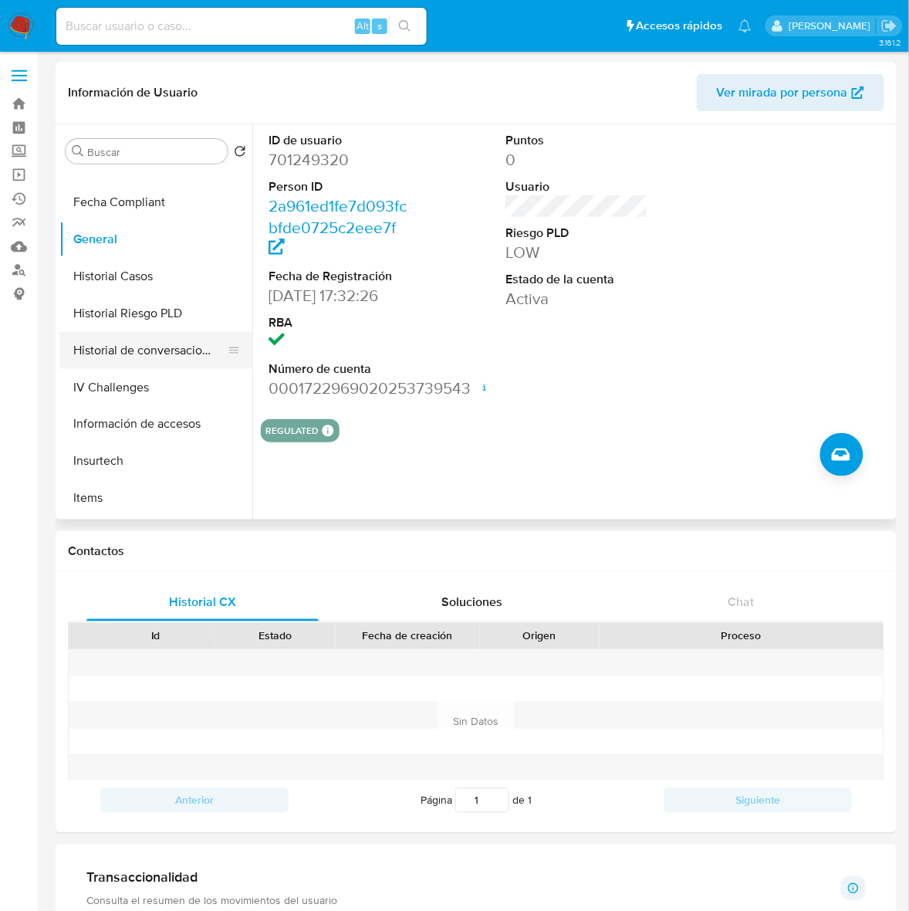
scroll to position [386, 0]
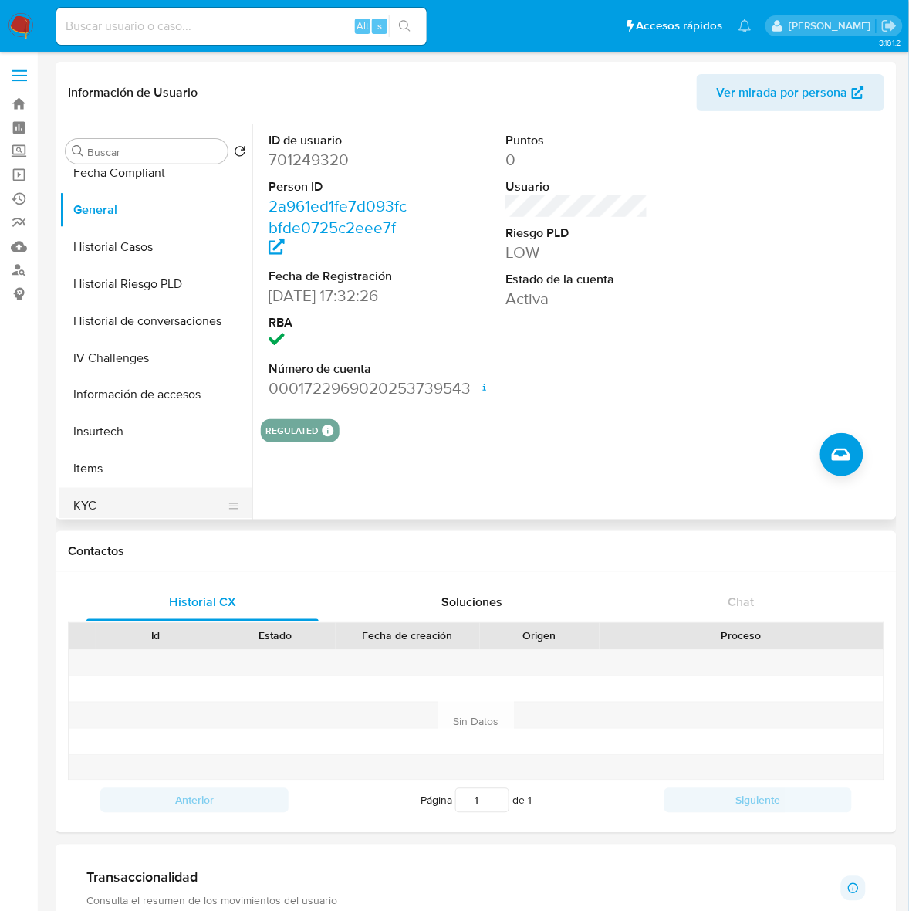
click at [107, 509] on button "KYC" at bounding box center [149, 506] width 181 height 37
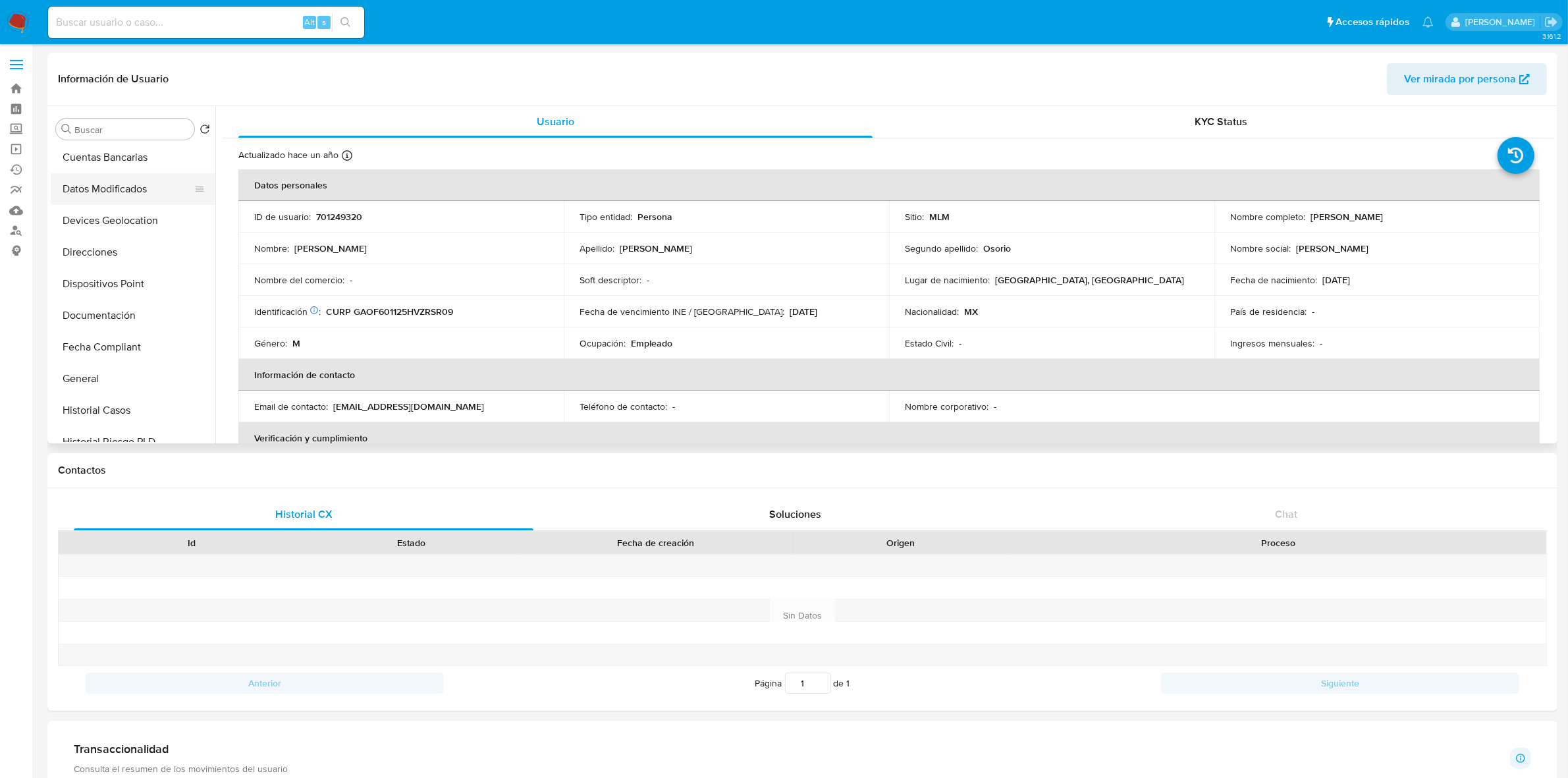
scroll to position [247, 0]
click at [124, 264] on button "General" at bounding box center [127, 261] width 154 height 32
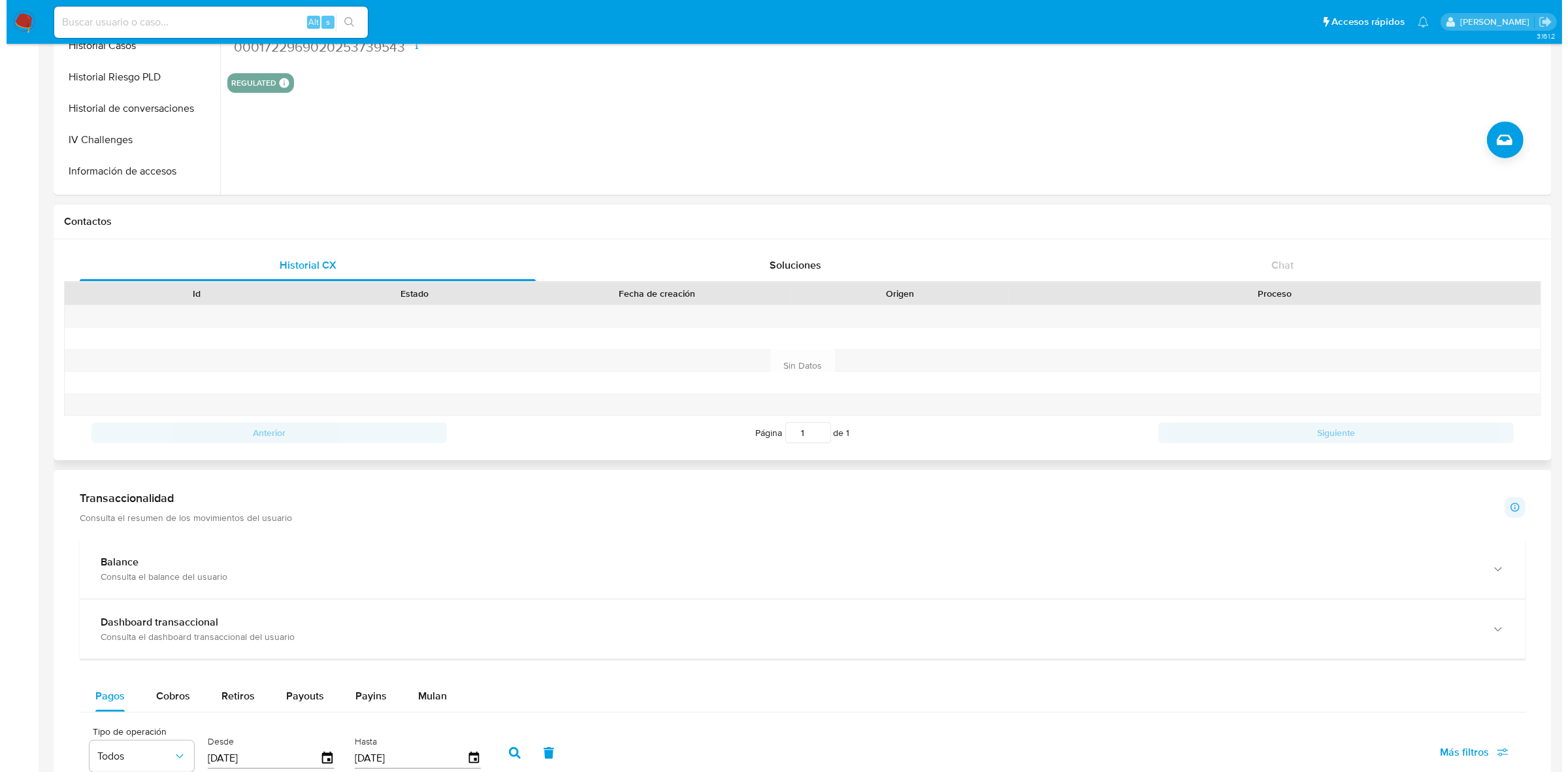
scroll to position [0, 0]
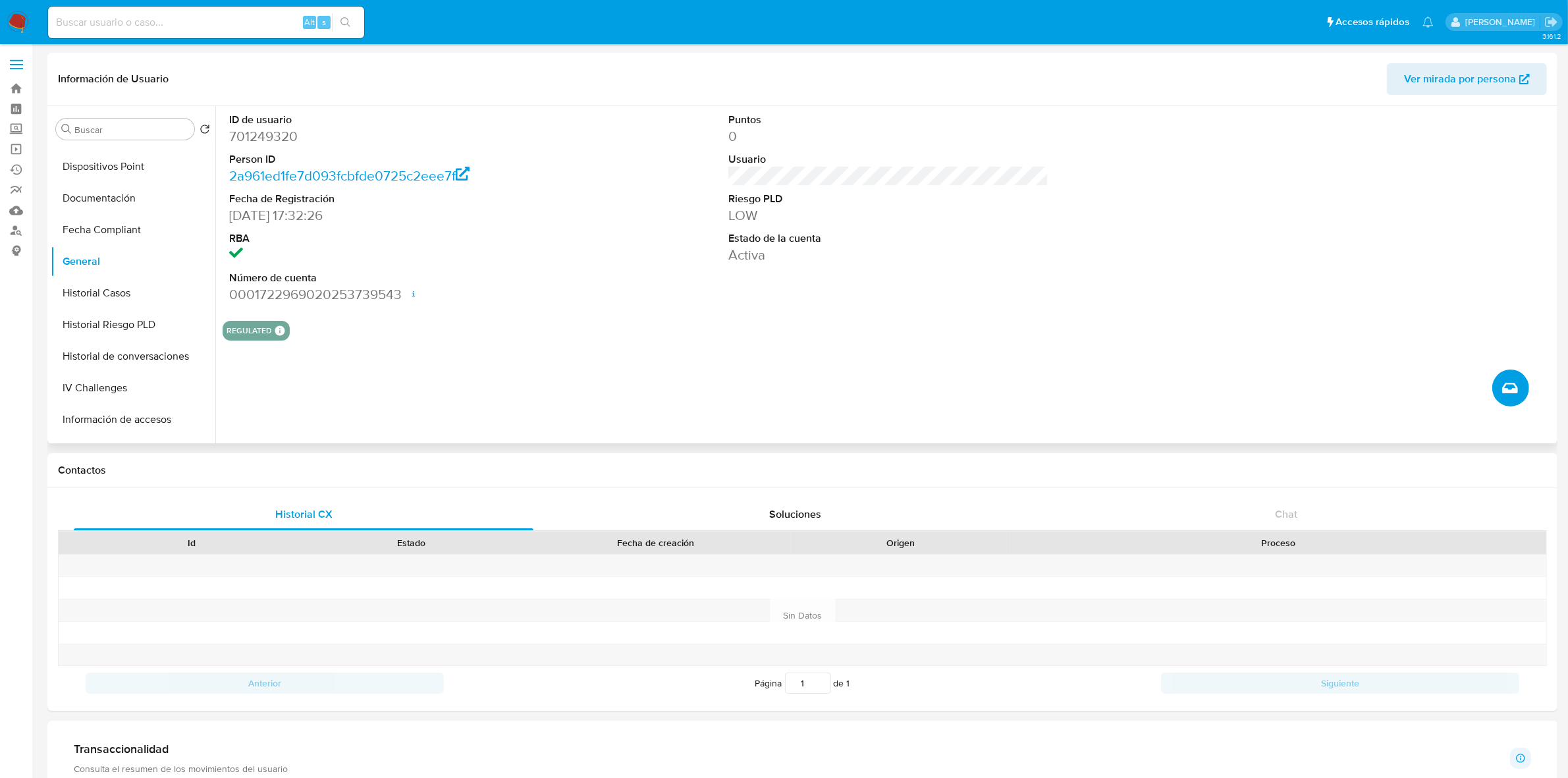
click at [1512, 393] on icon "Crear caso manual" at bounding box center [1510, 387] width 16 height 10
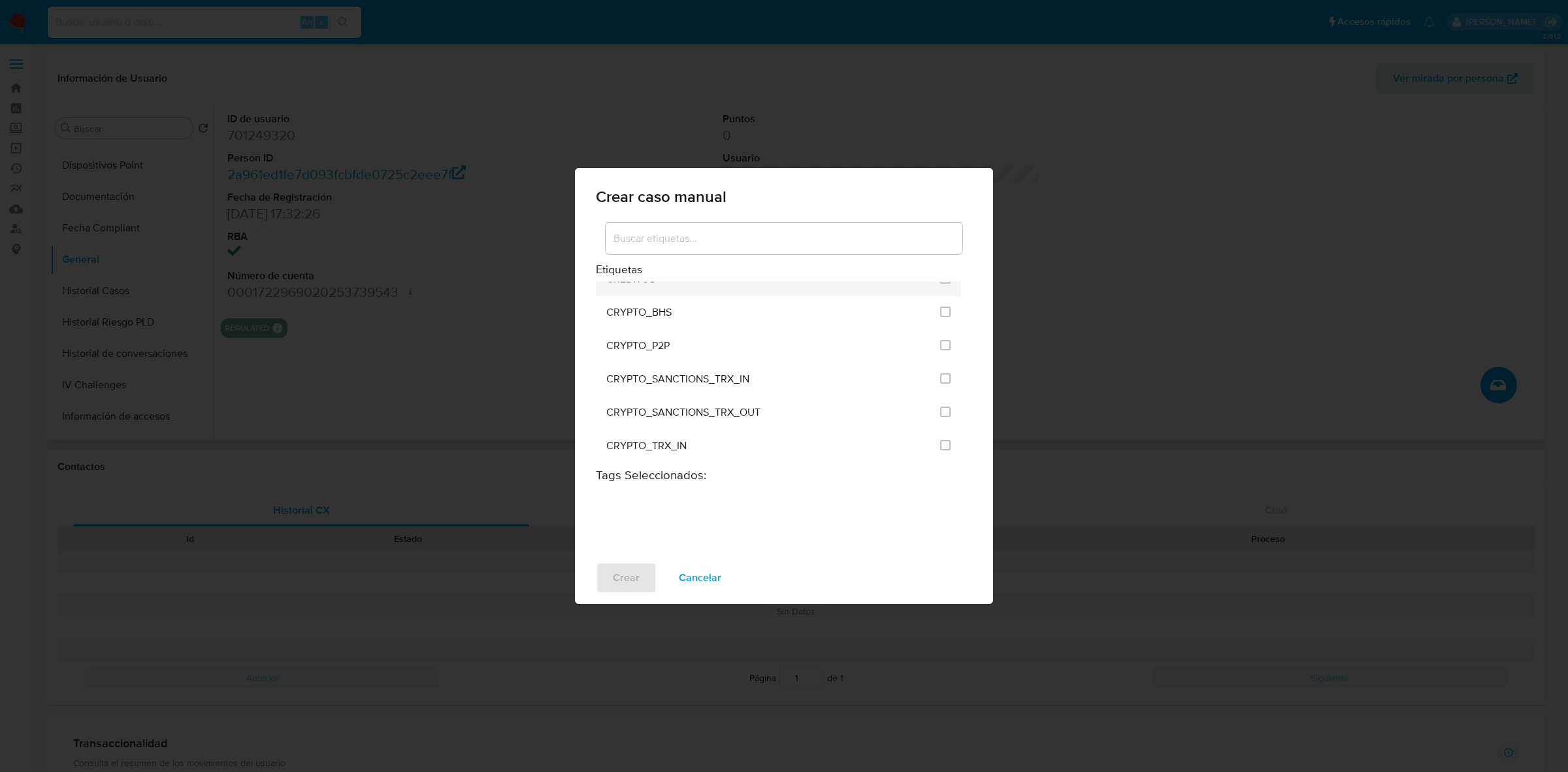
scroll to position [245, 0]
click at [701, 243] on input at bounding box center [784, 239] width 356 height 17
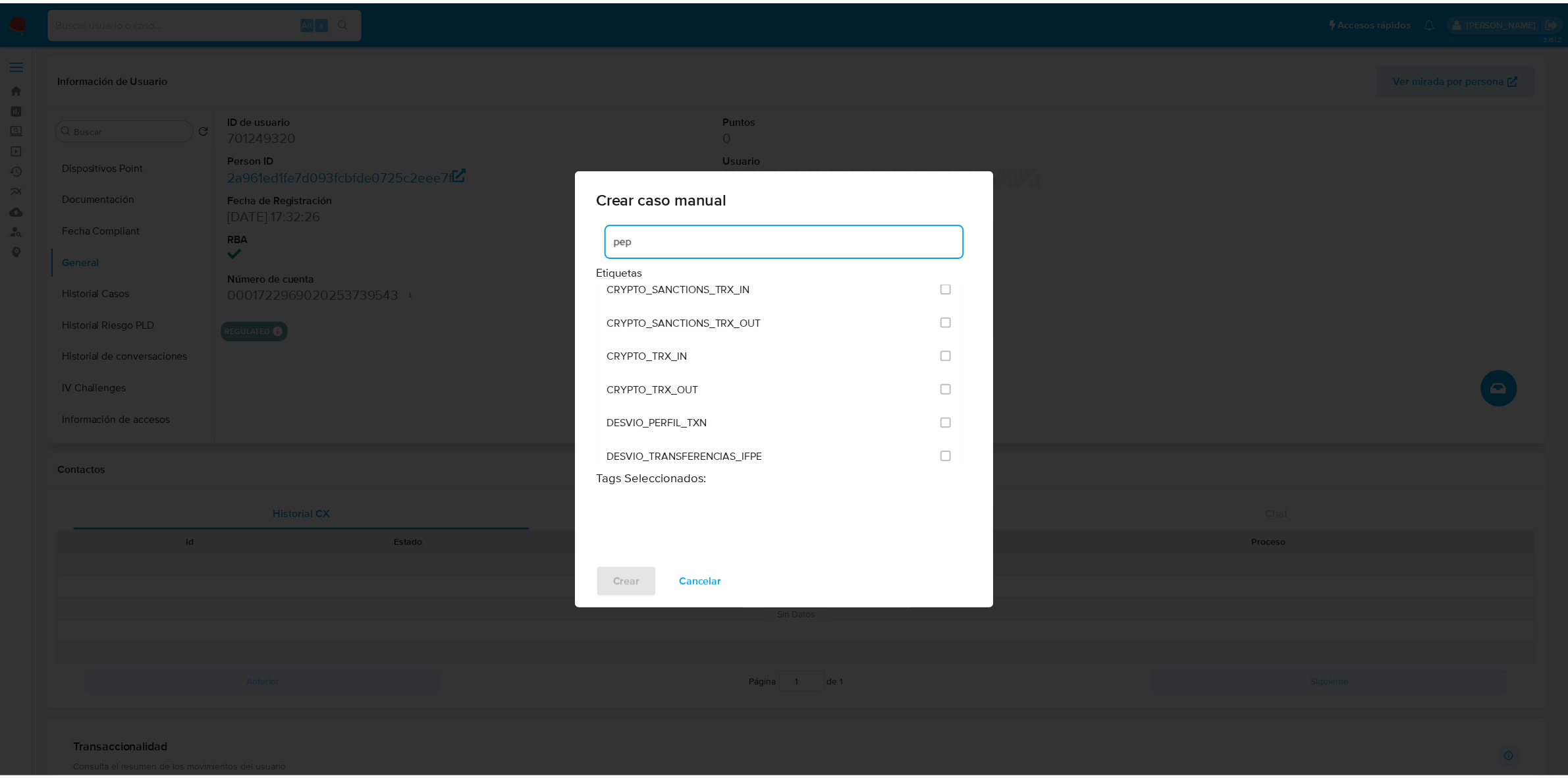
scroll to position [0, 0]
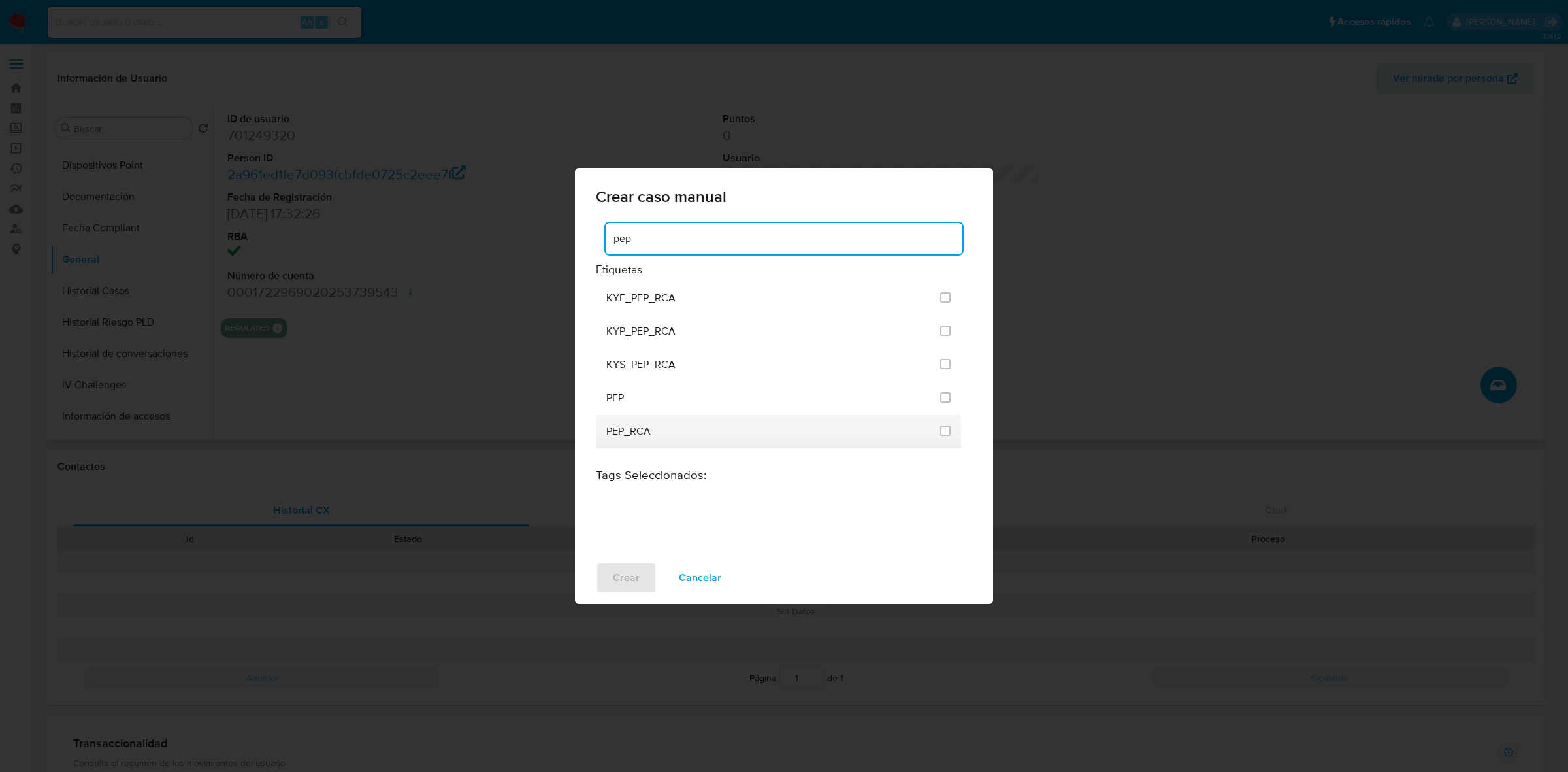
type input "pep"
click at [665, 434] on div "PEP_RCA" at bounding box center [768, 431] width 326 height 33
click at [947, 430] on input "2534" at bounding box center [945, 431] width 10 height 10
checkbox input "true"
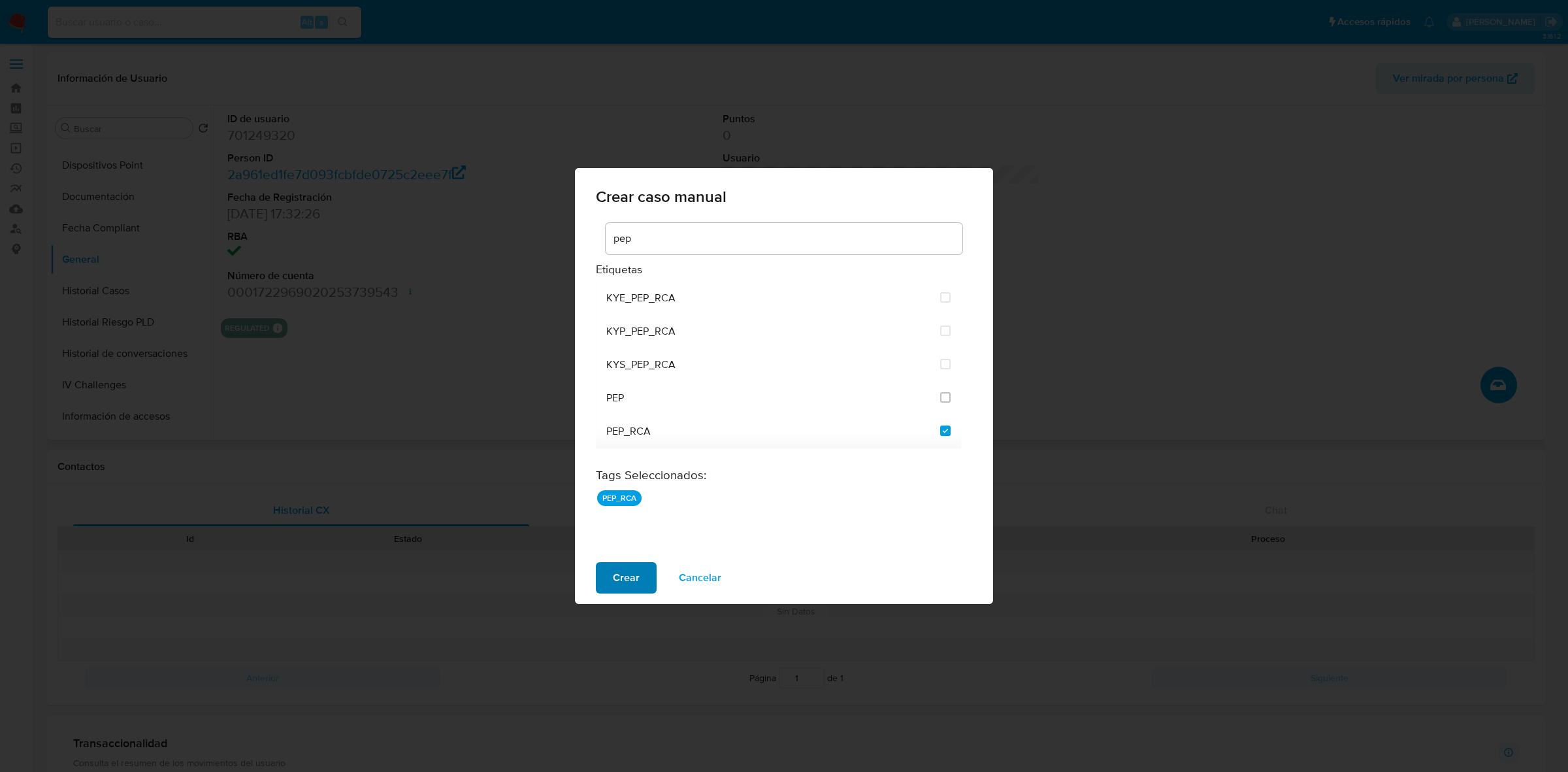
click at [625, 579] on span "Crear" at bounding box center [626, 577] width 27 height 29
checkbox input "false"
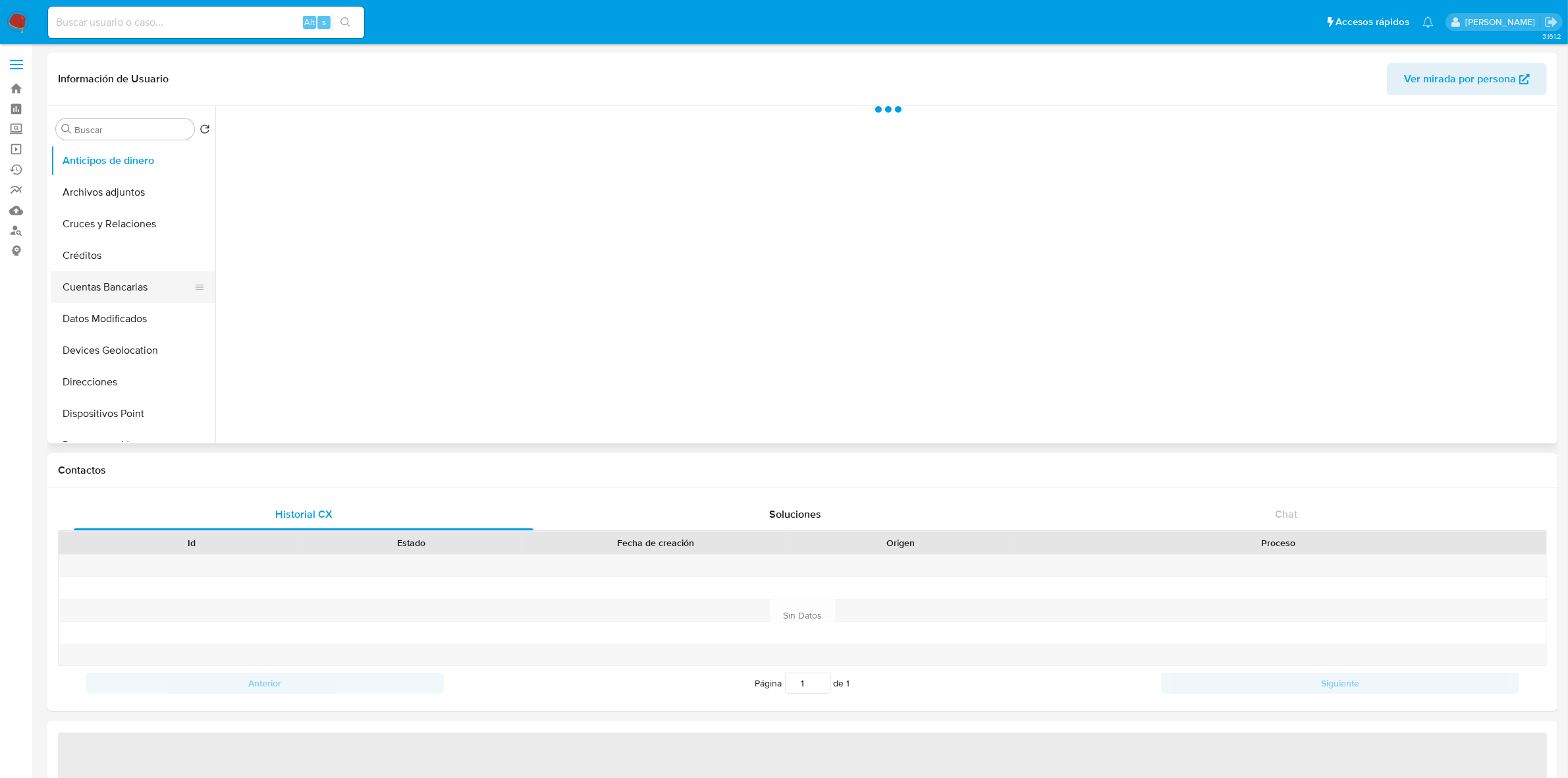
select select "10"
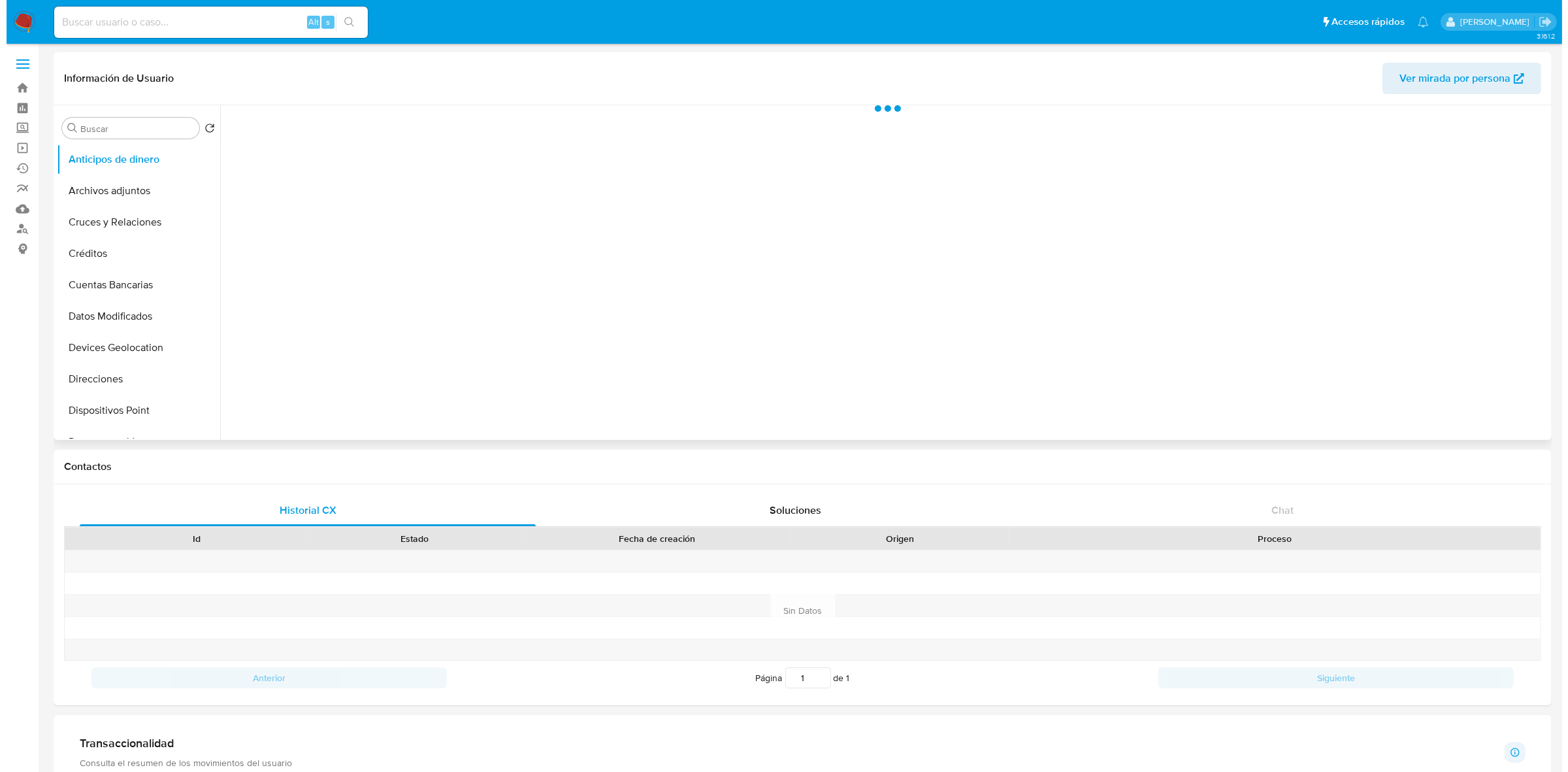
scroll to position [81, 0]
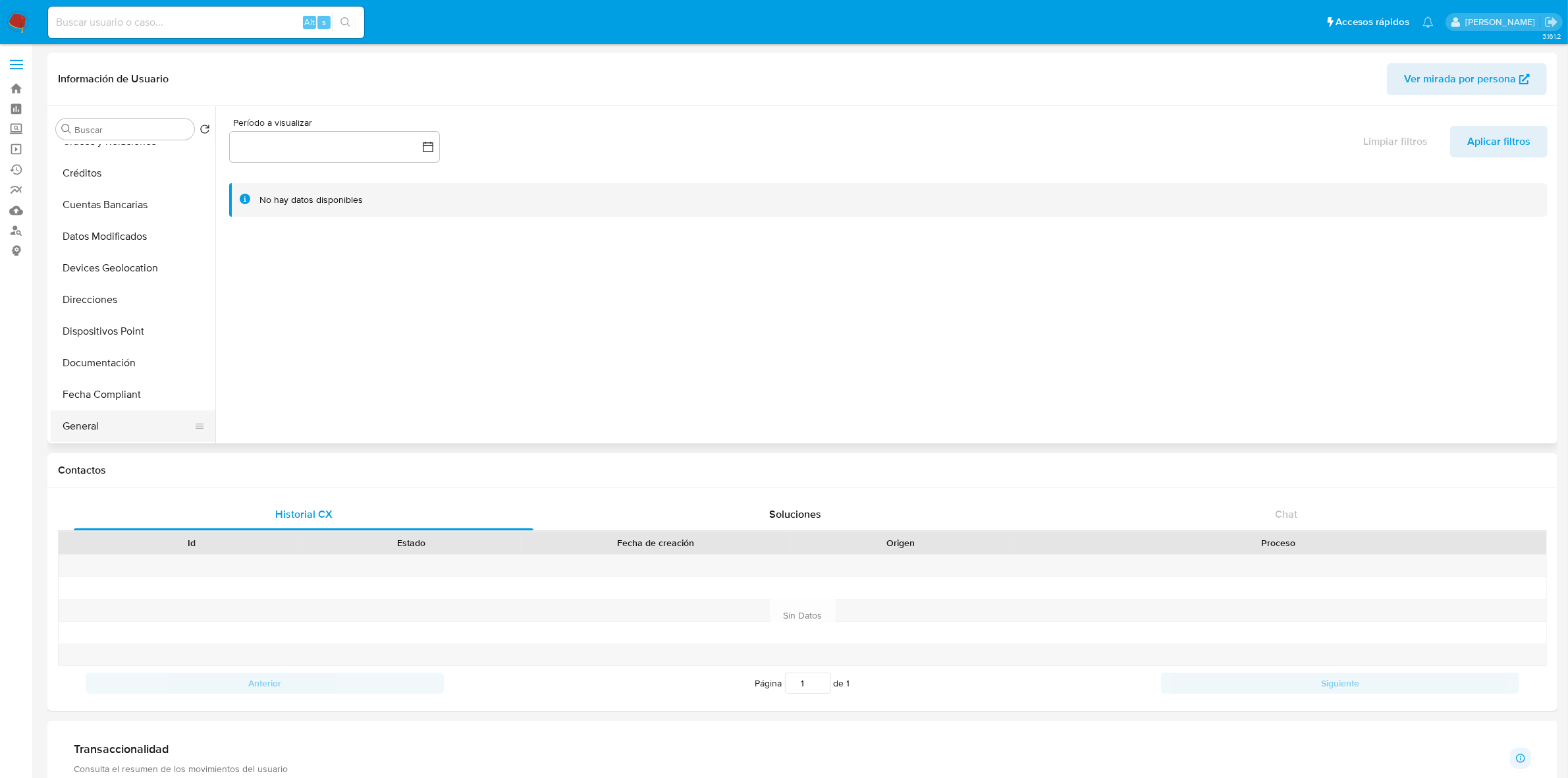
click at [87, 433] on button "General" at bounding box center [127, 426] width 154 height 32
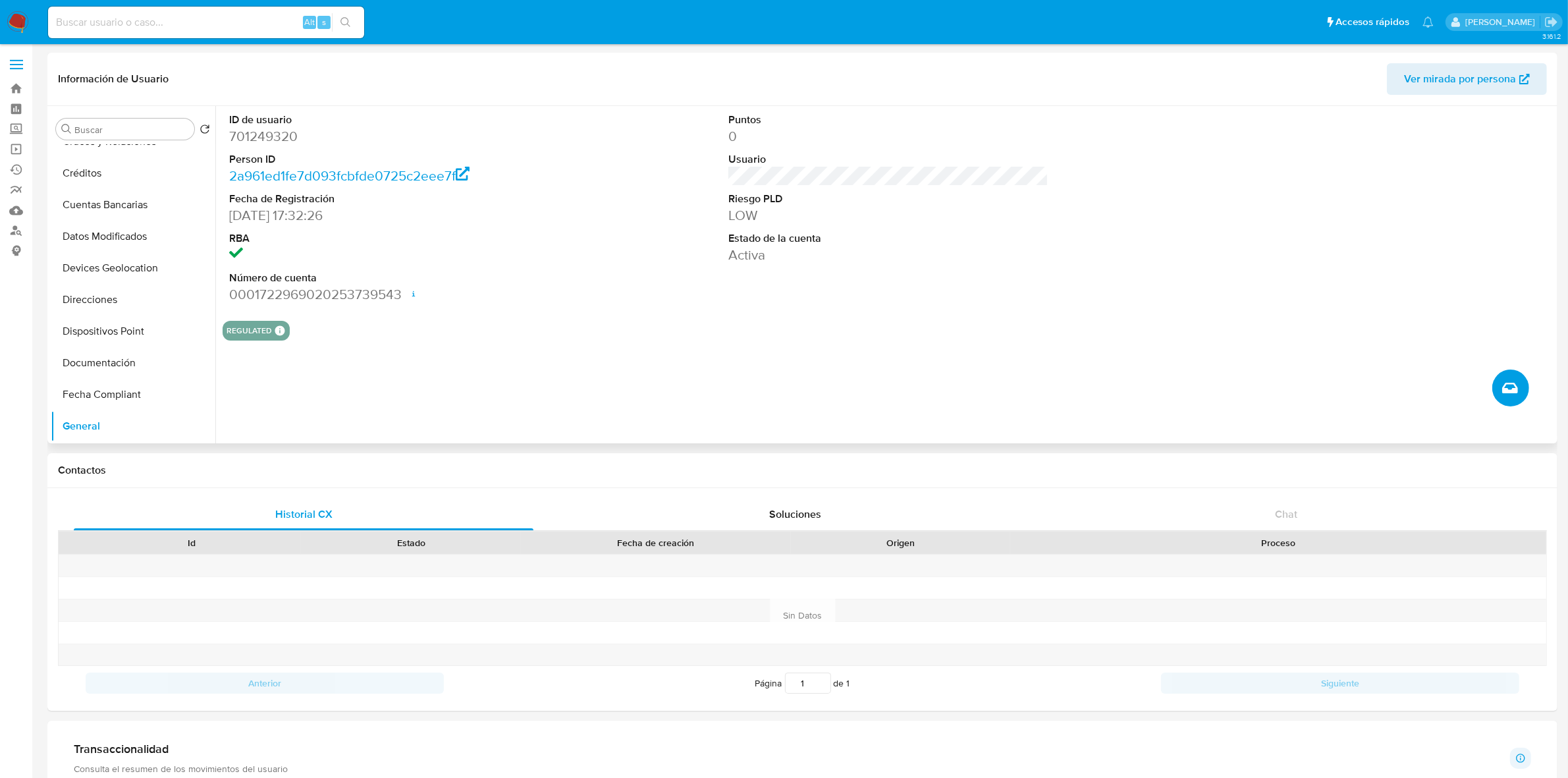
click at [1509, 395] on icon "Crear caso manual" at bounding box center [1510, 387] width 16 height 16
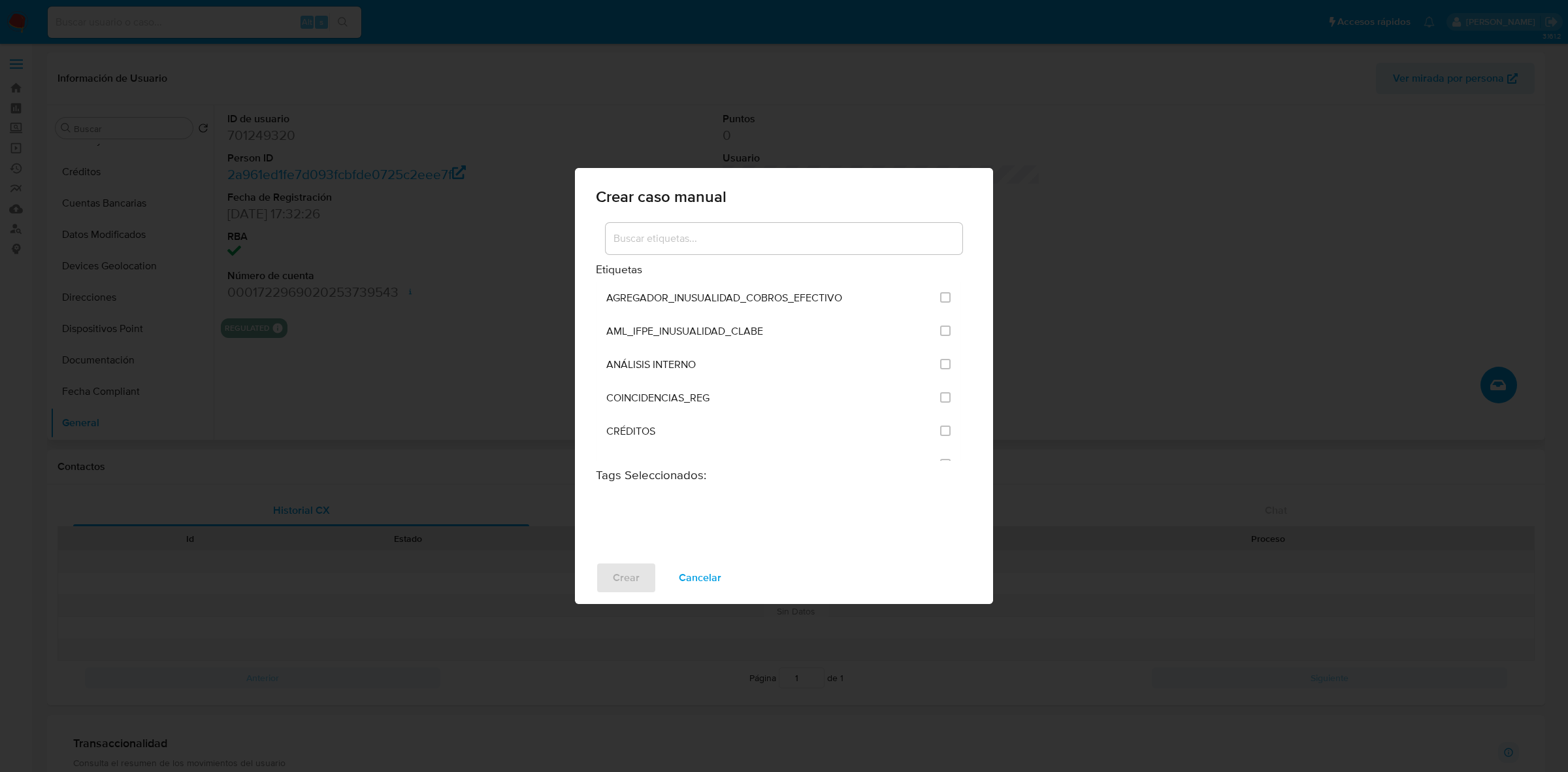
click at [677, 239] on input at bounding box center [784, 239] width 356 height 17
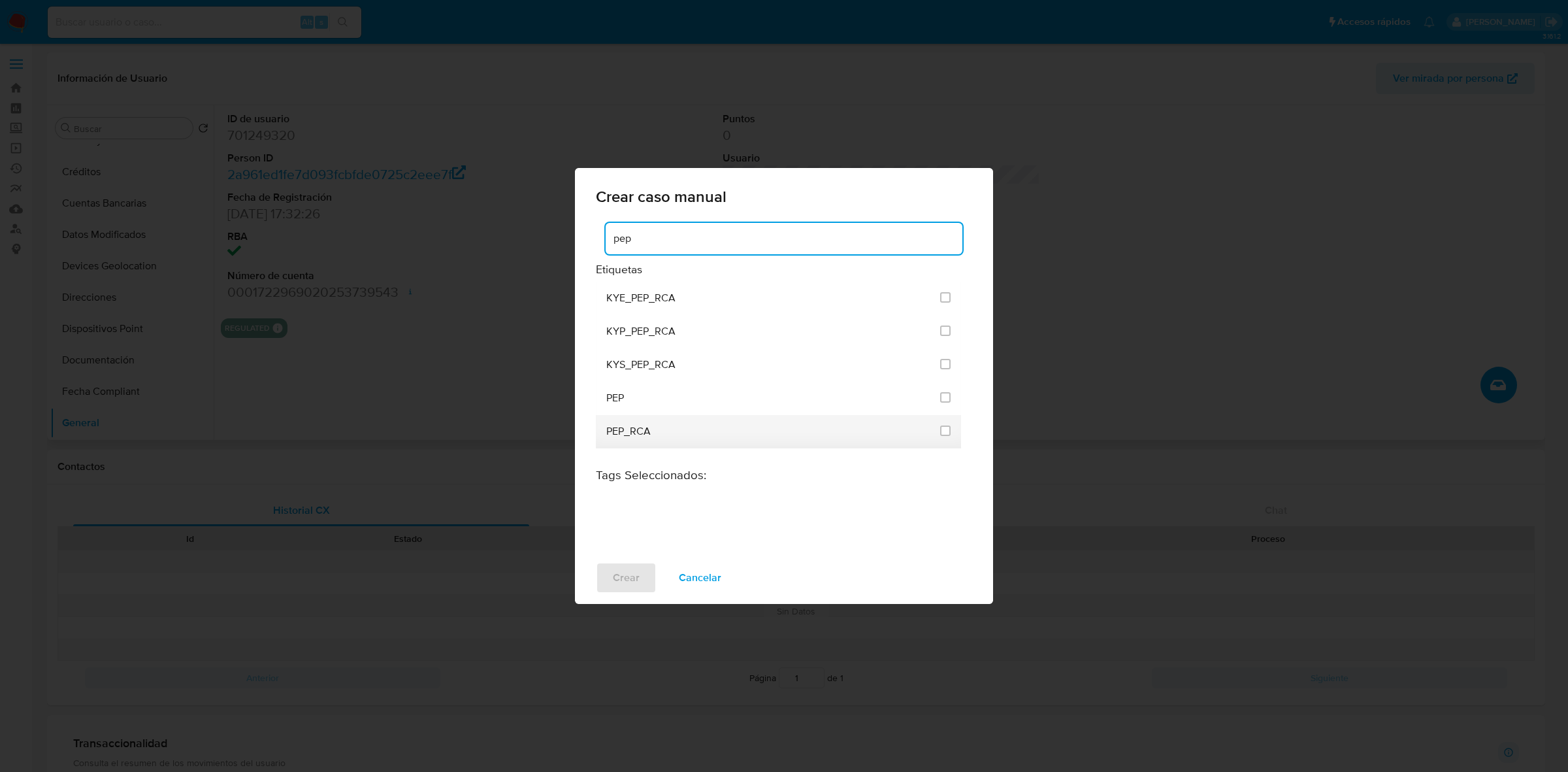
type input "pep"
click at [657, 437] on div "PEP_RCA" at bounding box center [768, 431] width 326 height 33
click at [955, 426] on li "PEP_RCA" at bounding box center [778, 431] width 366 height 33
click at [952, 429] on li "PEP_RCA" at bounding box center [778, 431] width 366 height 33
click at [948, 428] on input "2534" at bounding box center [945, 431] width 10 height 10
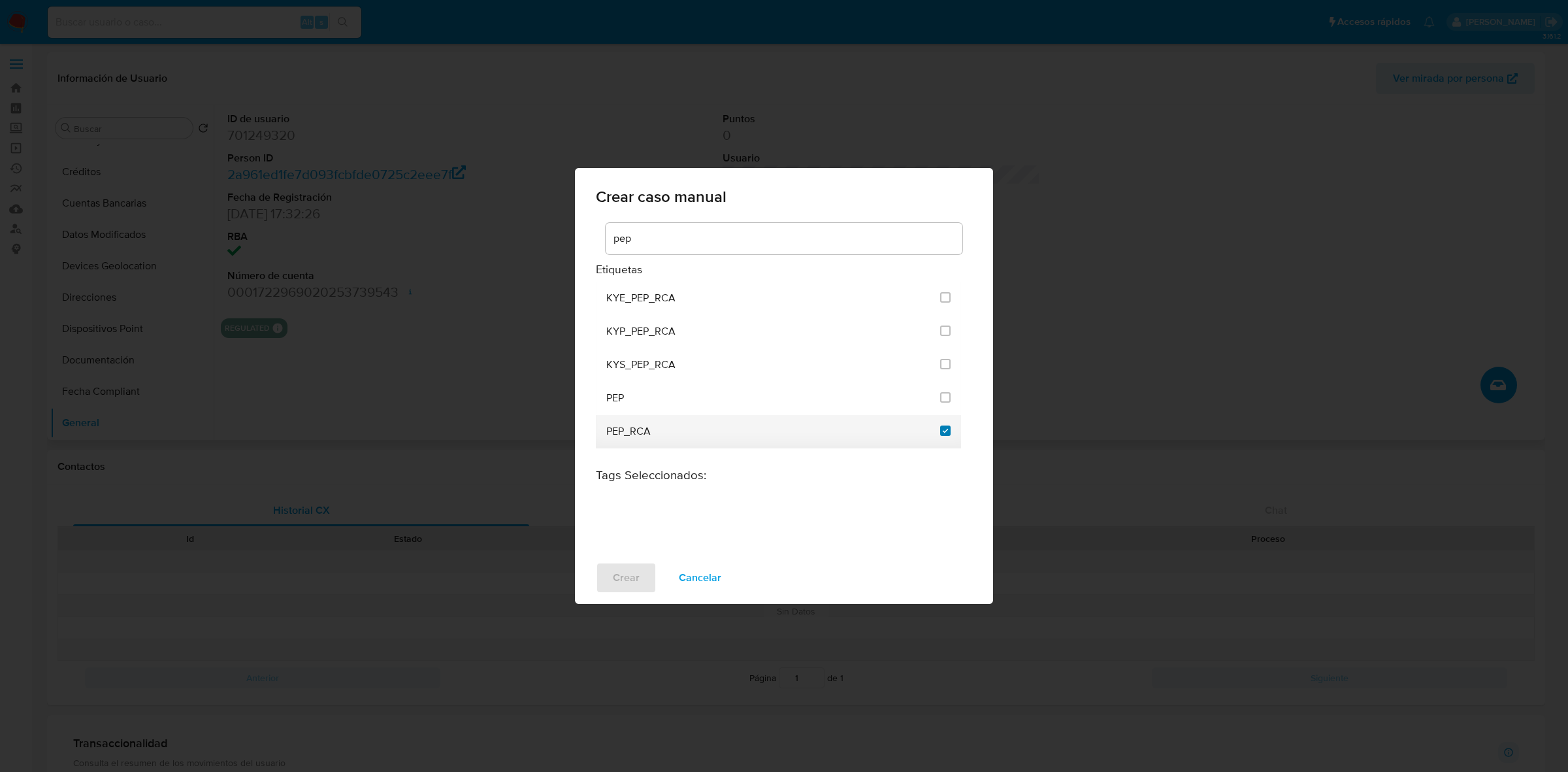
checkbox input "true"
click at [620, 578] on span "Crear" at bounding box center [626, 577] width 27 height 29
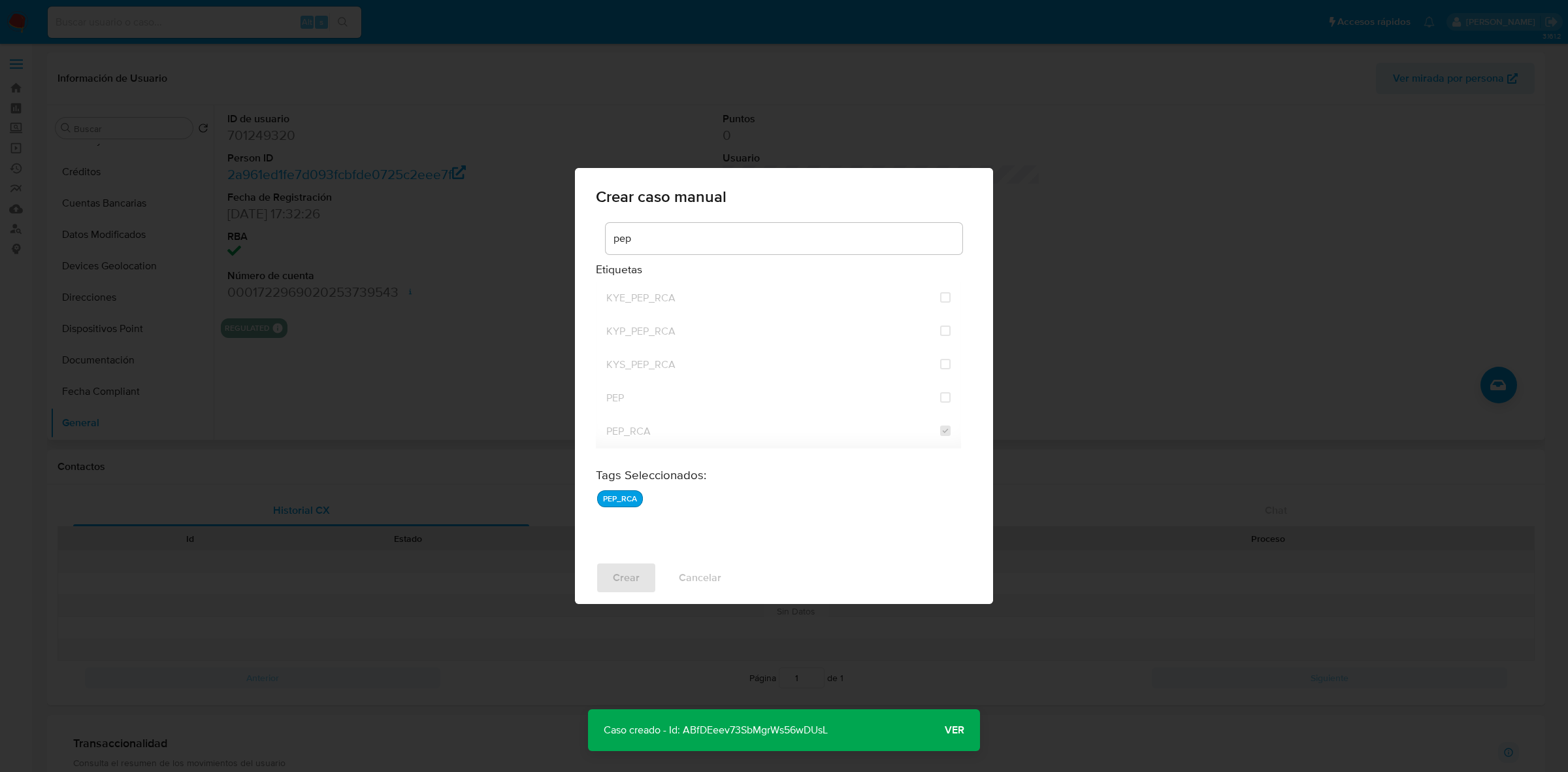
click at [960, 730] on span "Ver" at bounding box center [954, 730] width 19 height 0
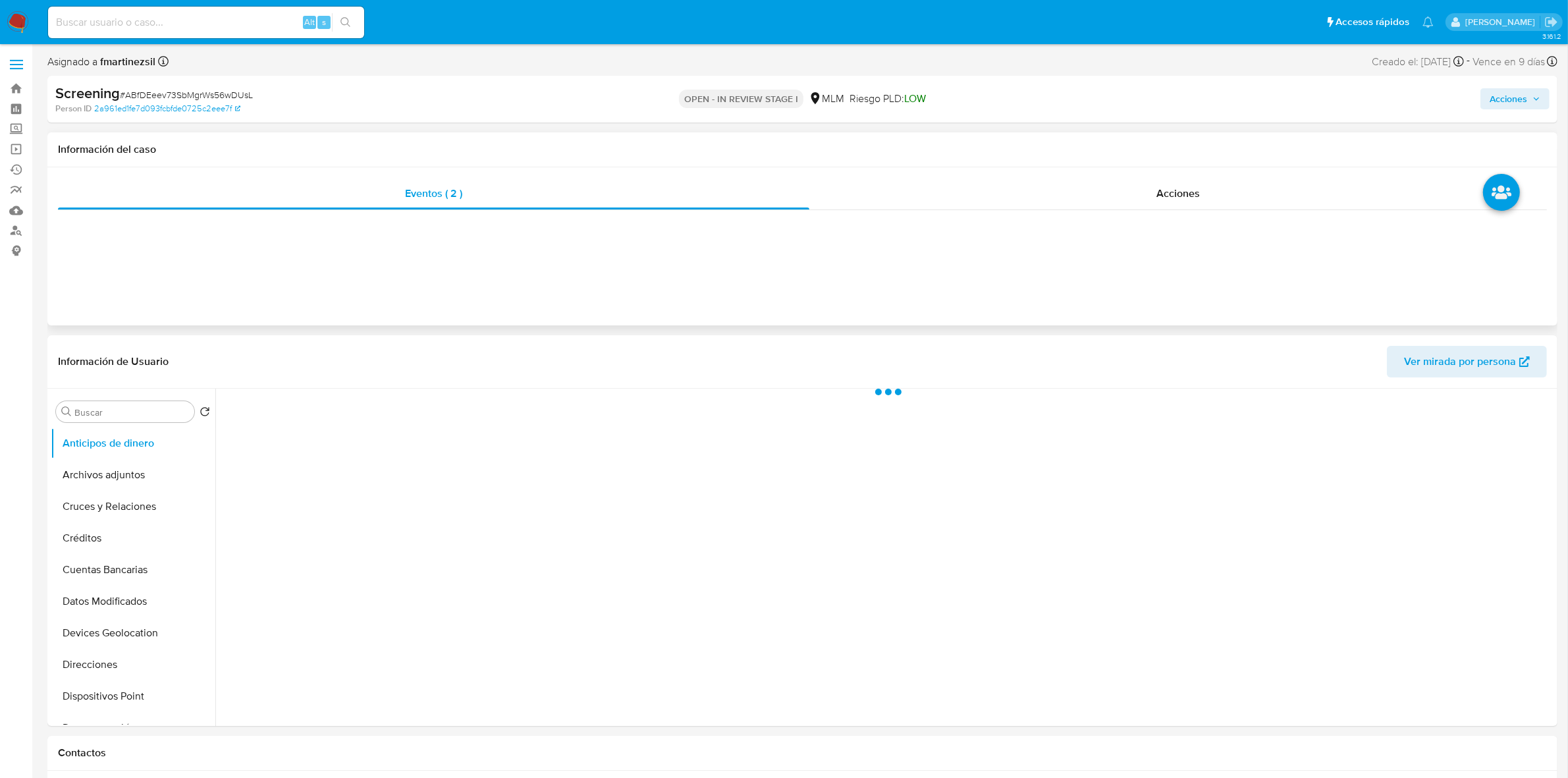
select select "10"
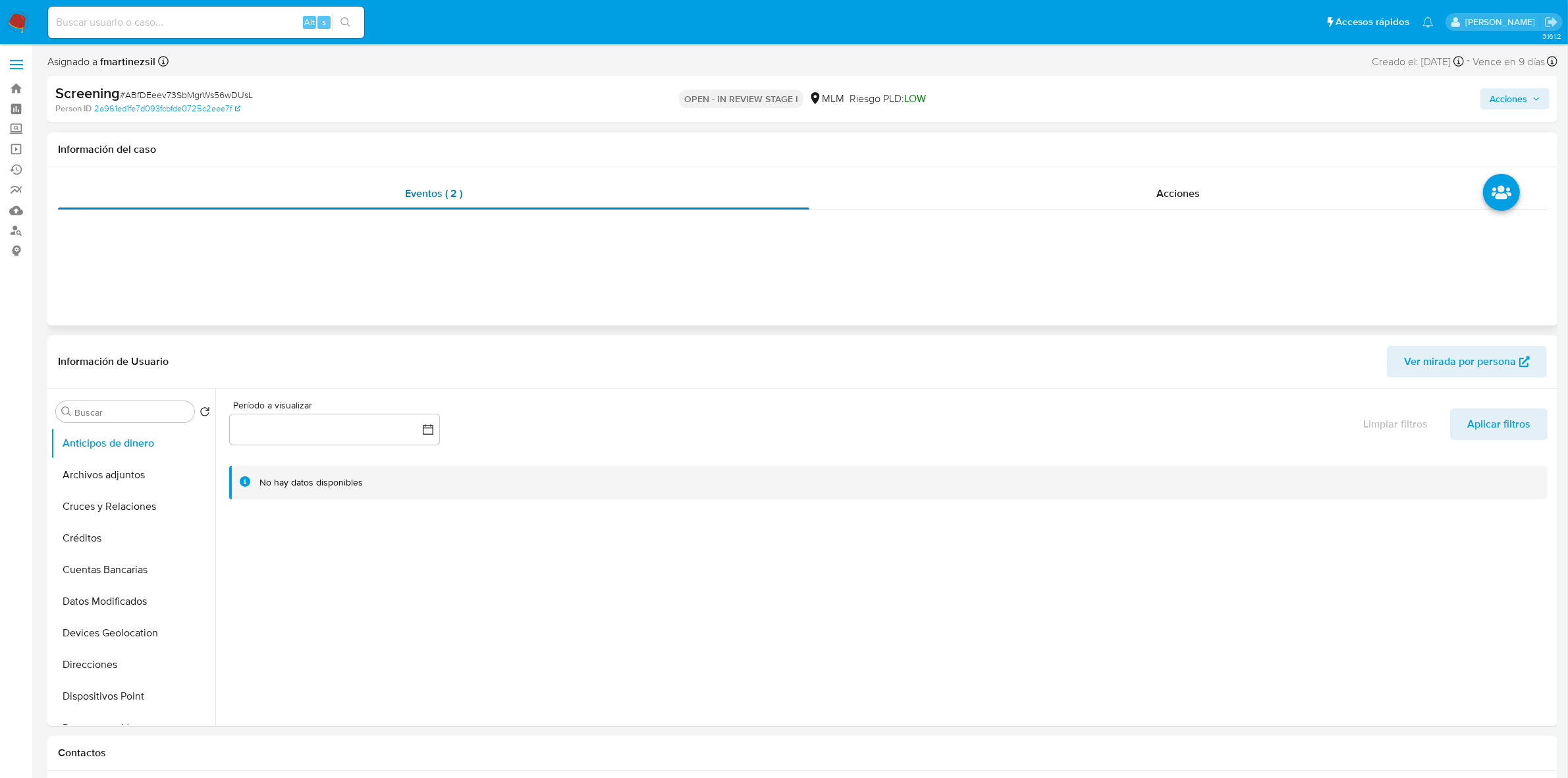
click at [492, 186] on div "Eventos ( 2 )" at bounding box center [433, 193] width 752 height 32
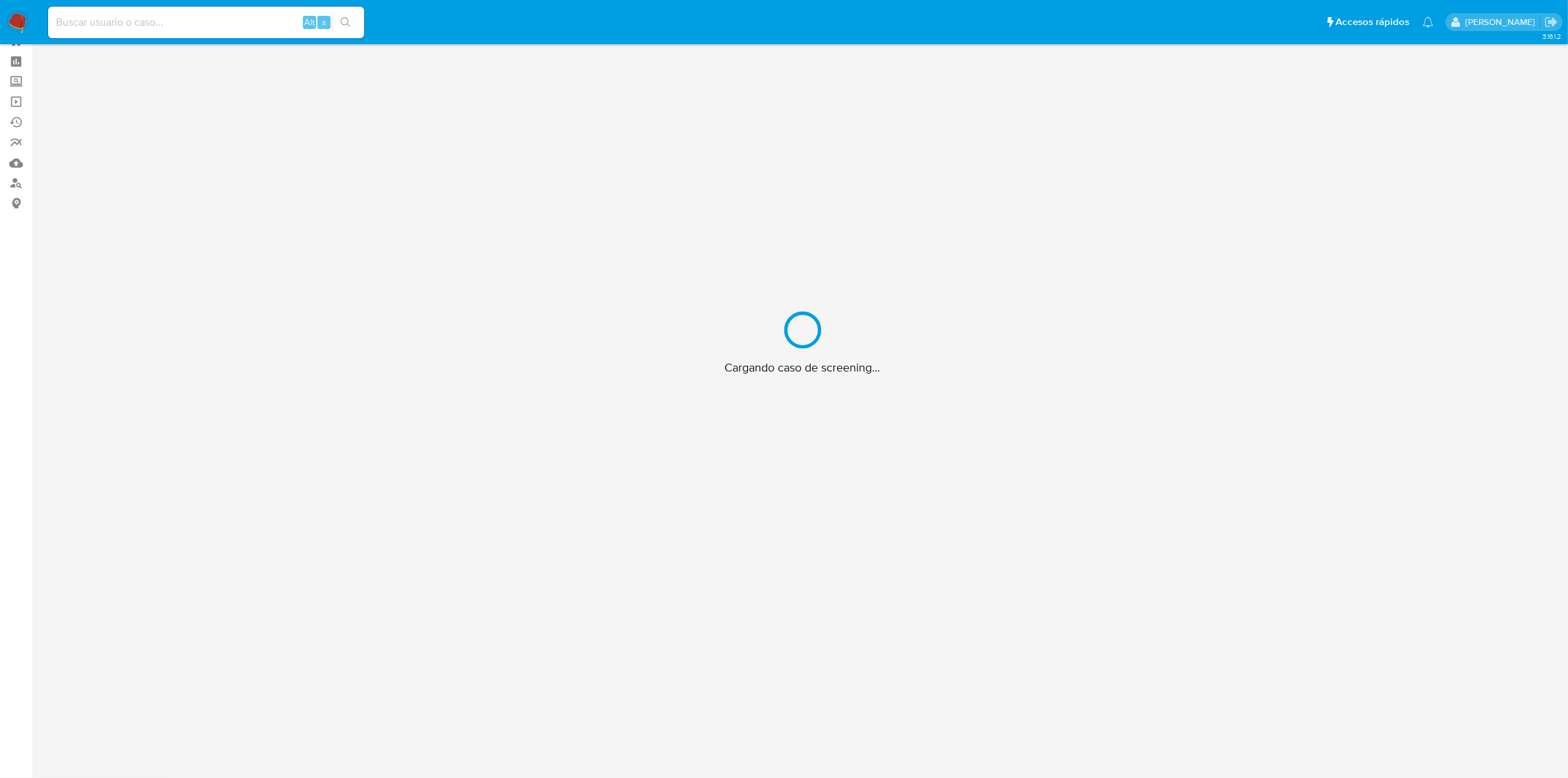
scroll to position [329, 0]
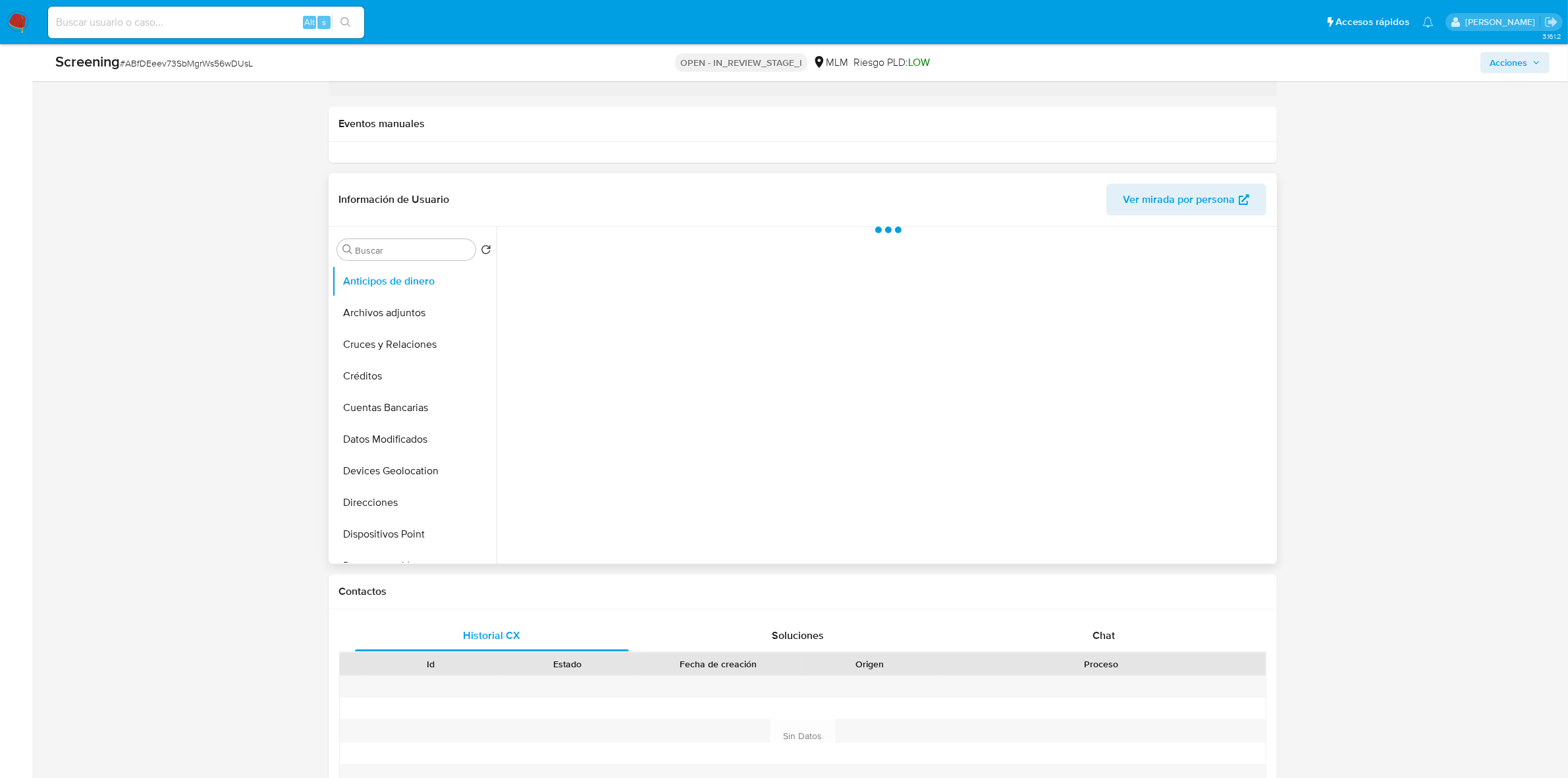
select select "10"
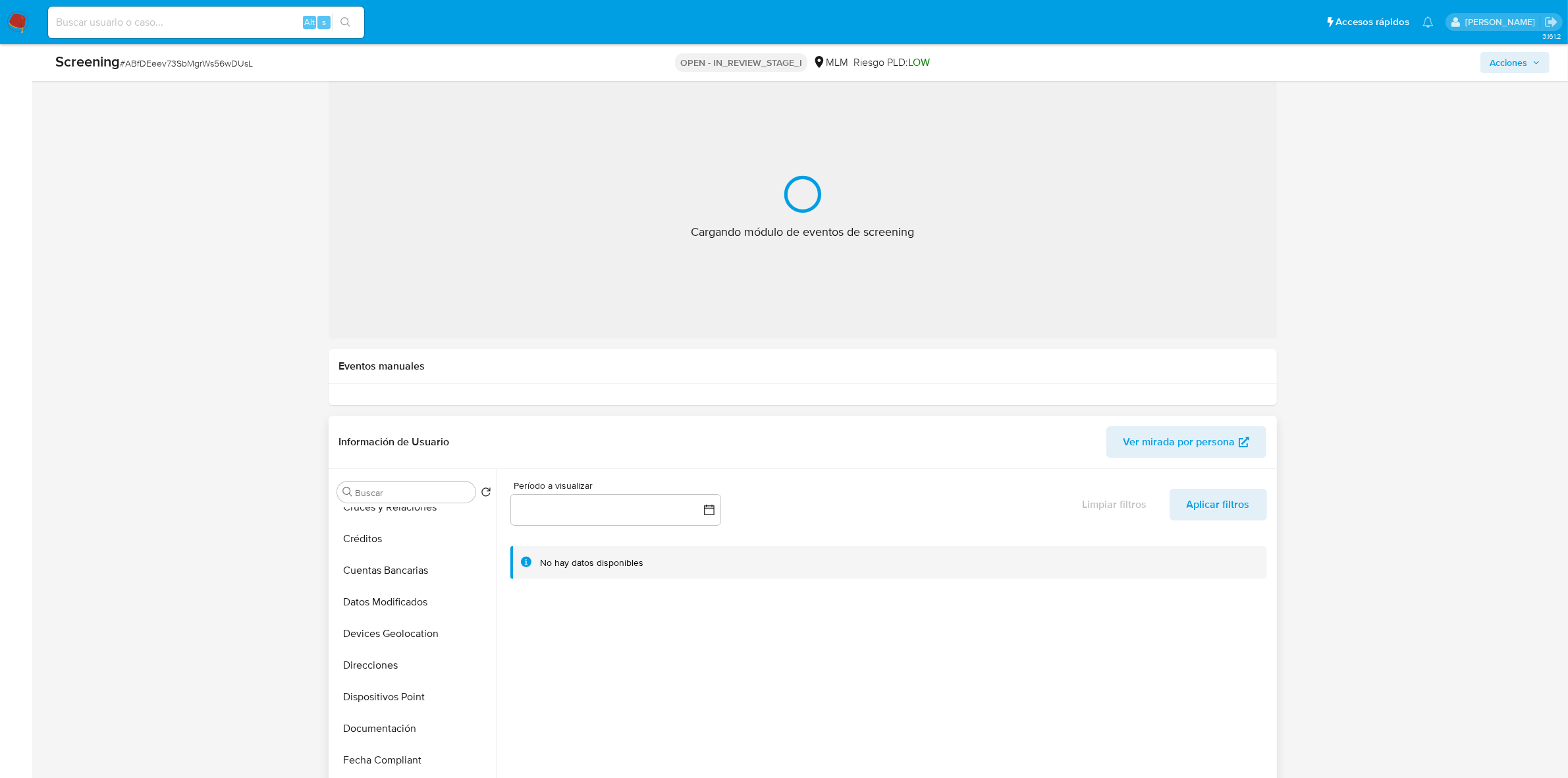
scroll to position [0, 0]
click at [387, 548] on button "Archivos adjuntos" at bounding box center [409, 554] width 154 height 32
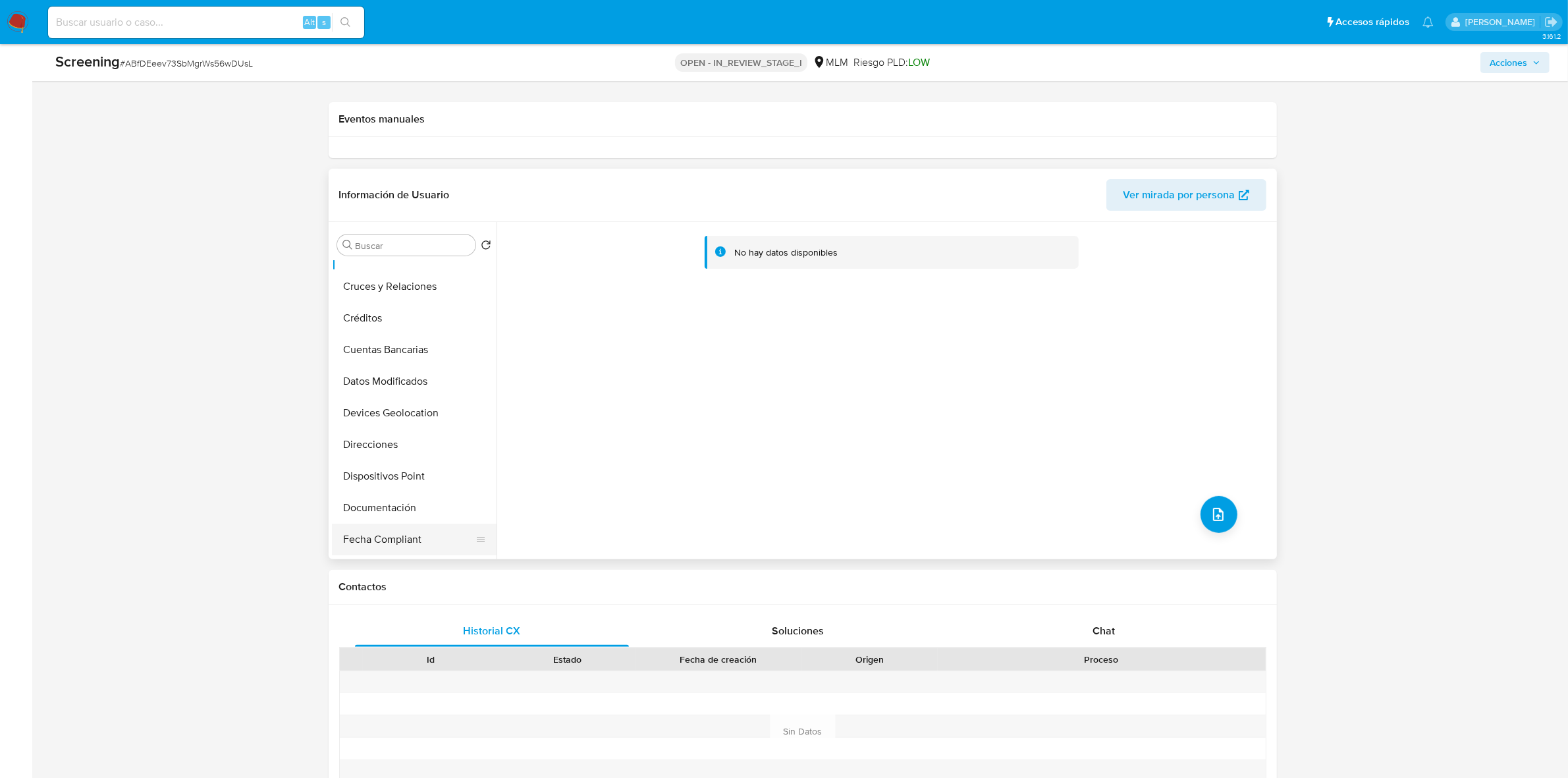
scroll to position [82, 0]
click at [402, 415] on button "Direcciones" at bounding box center [409, 415] width 154 height 32
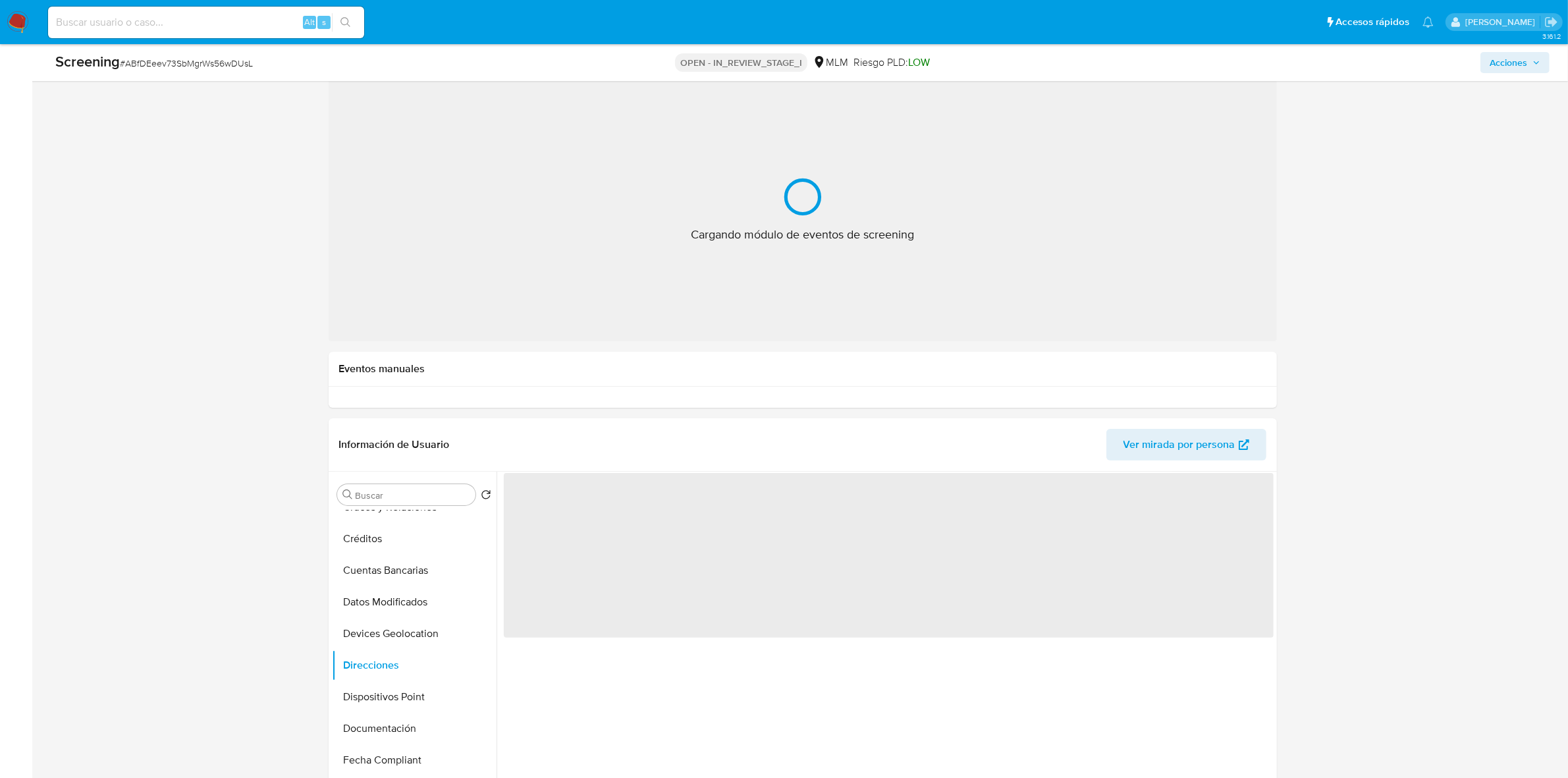
scroll to position [0, 0]
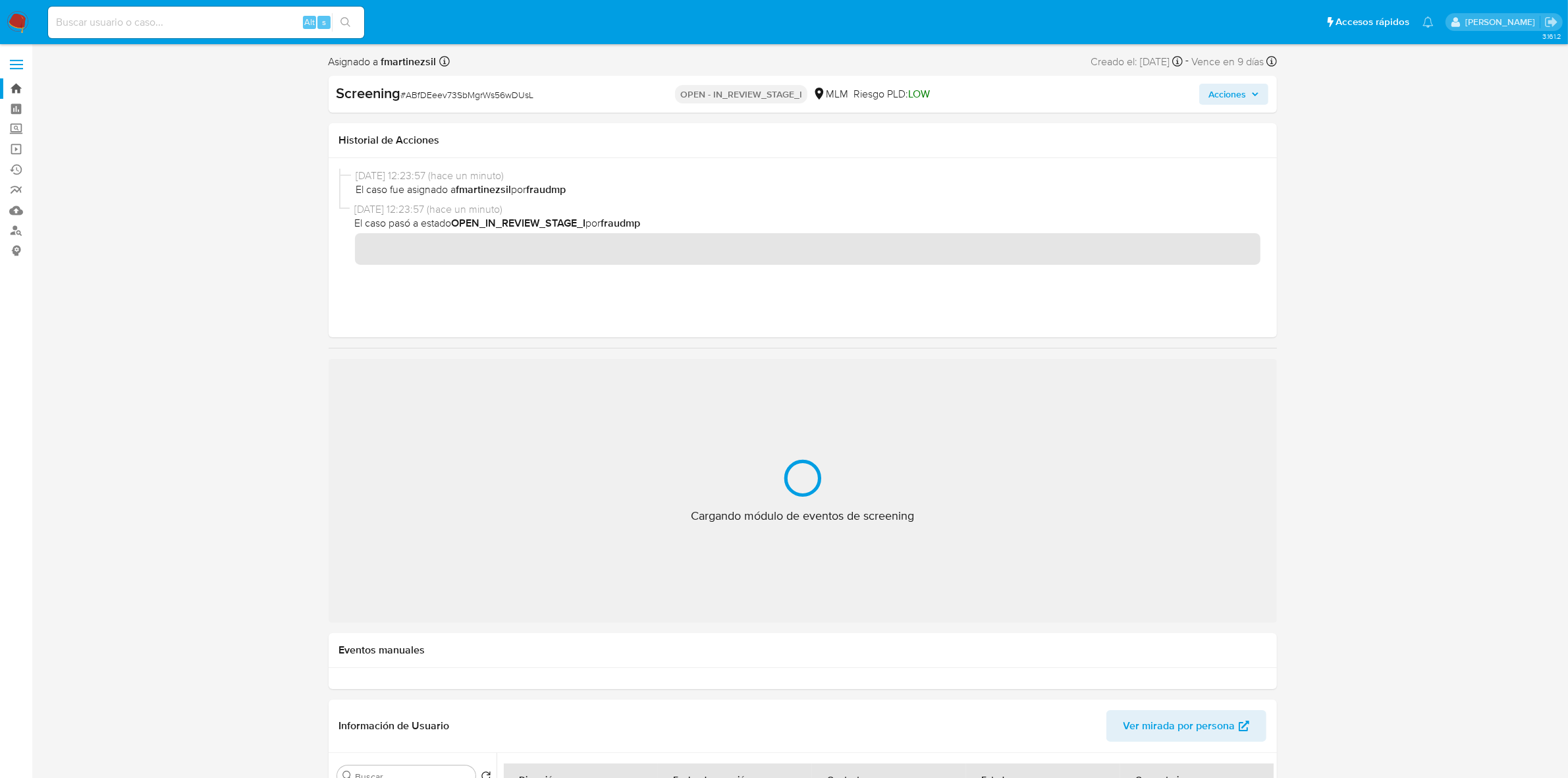
click at [12, 89] on link "Bandeja" at bounding box center [78, 89] width 157 height 20
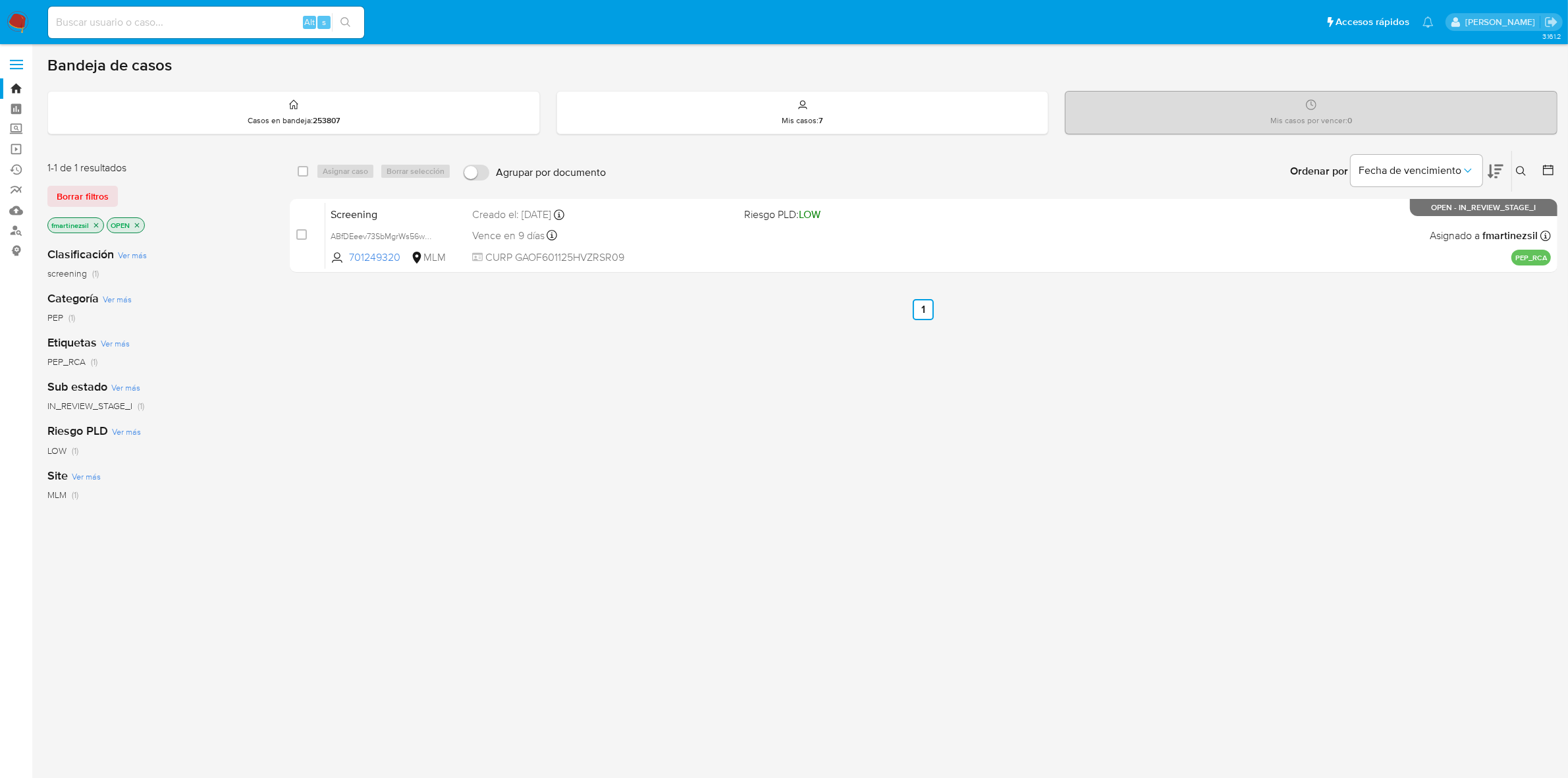
click at [51, 311] on span "PEP" at bounding box center [55, 316] width 16 height 13
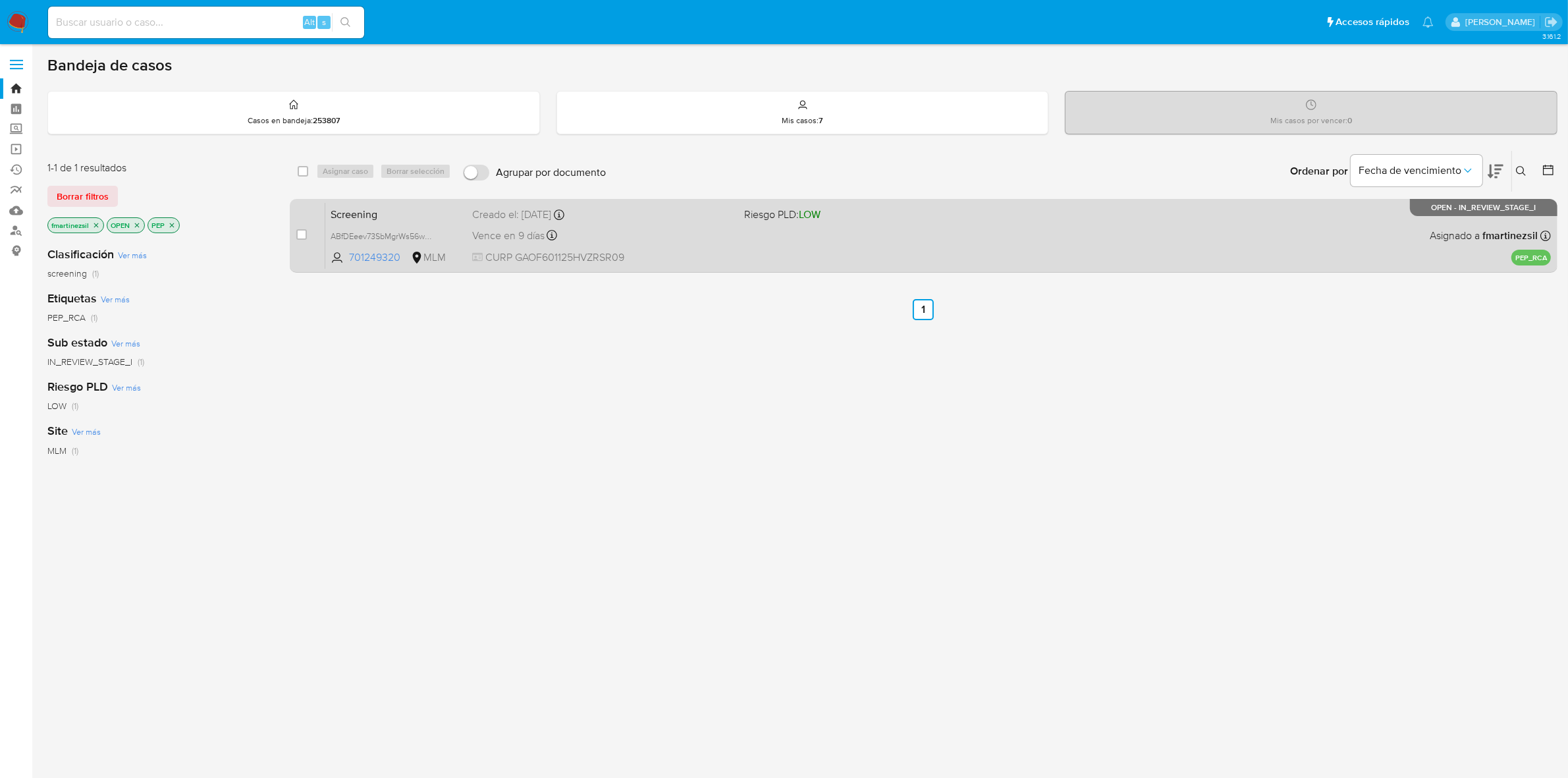
click at [784, 258] on div "Screening ABfDEeev73SbMgrWs56wDUsL 701249320 MLM Riesgo PLD: LOW Creado el: [DA…" at bounding box center [938, 235] width 1226 height 67
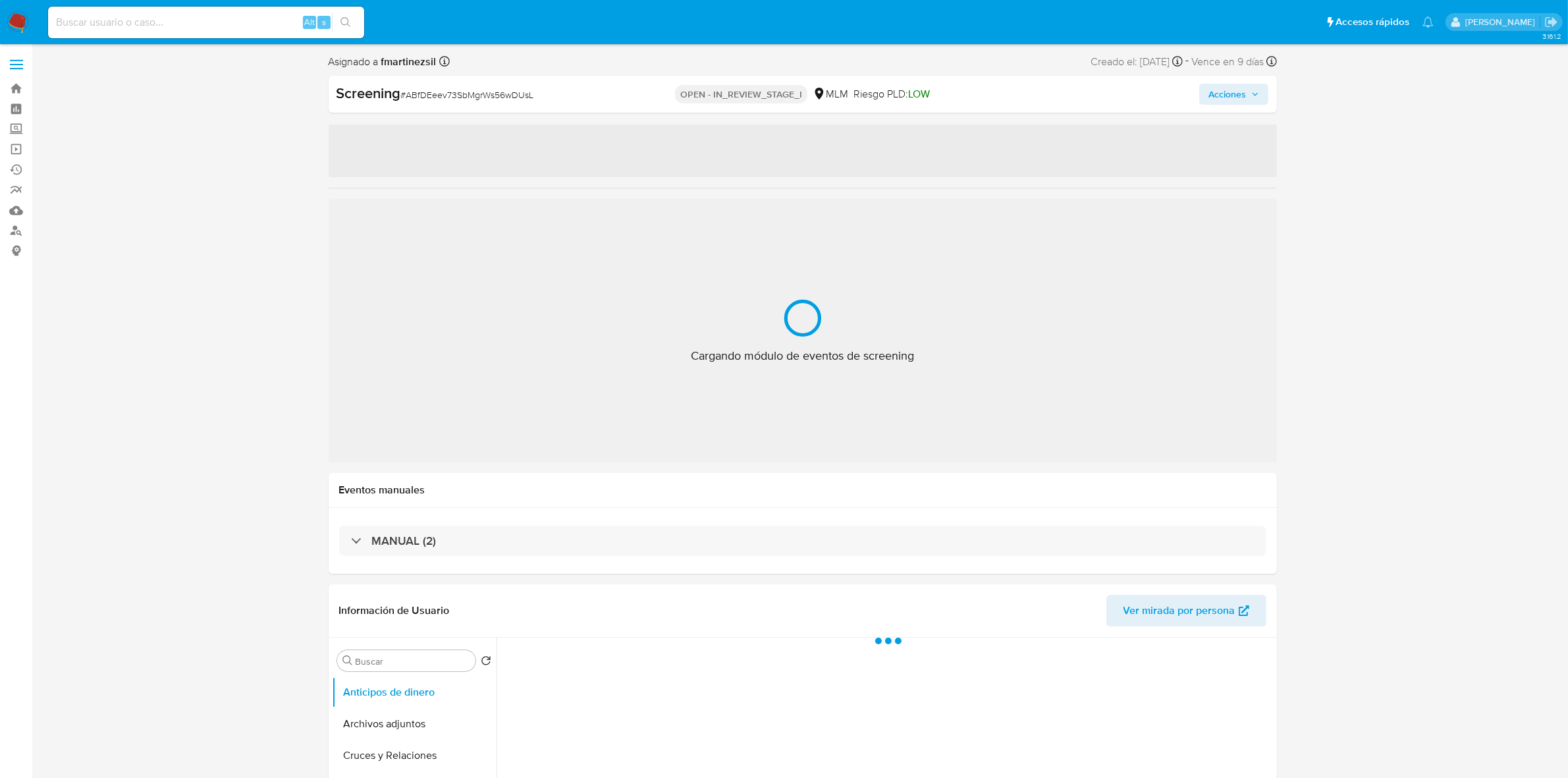
select select "10"
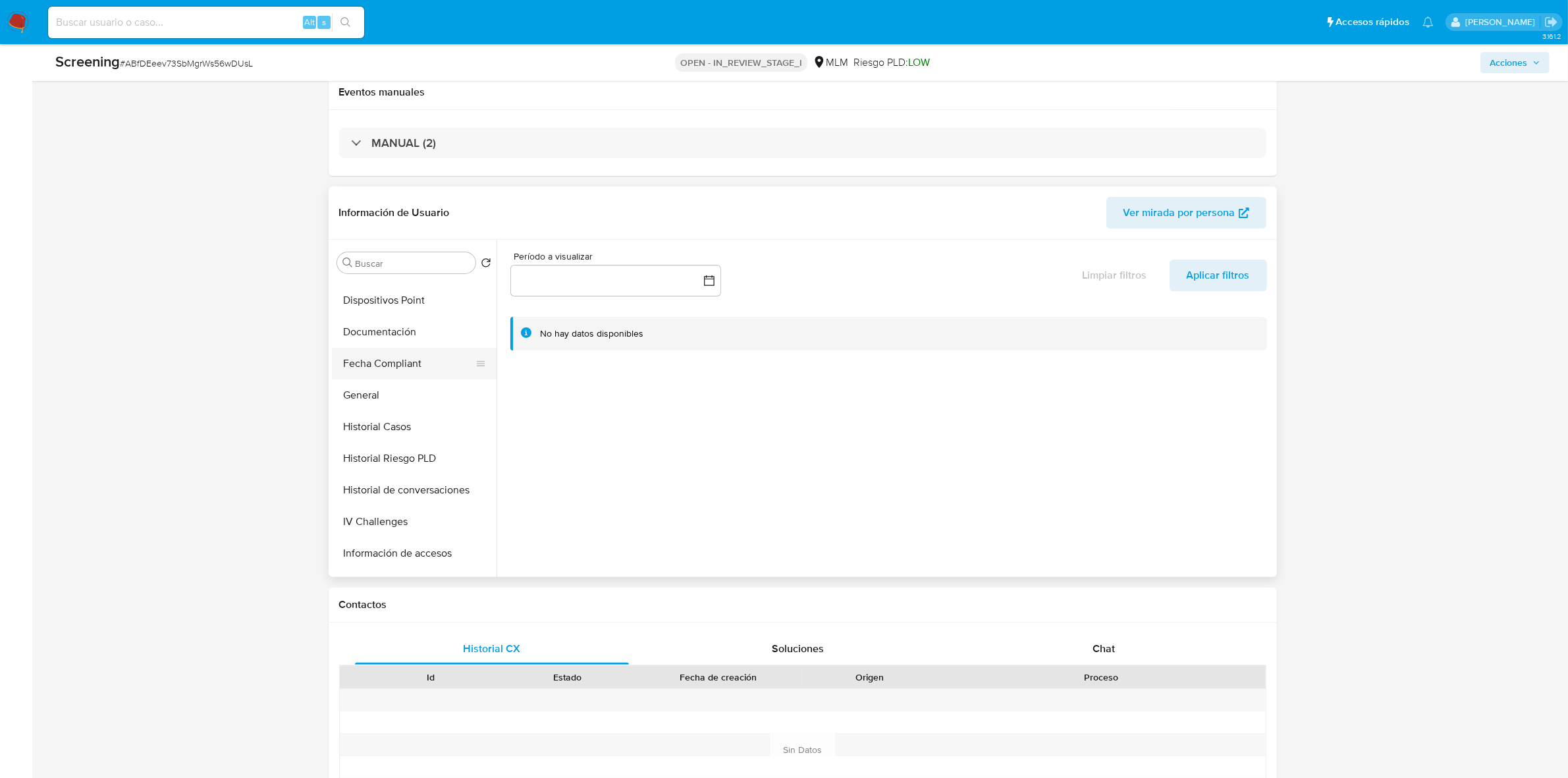
scroll to position [165, 0]
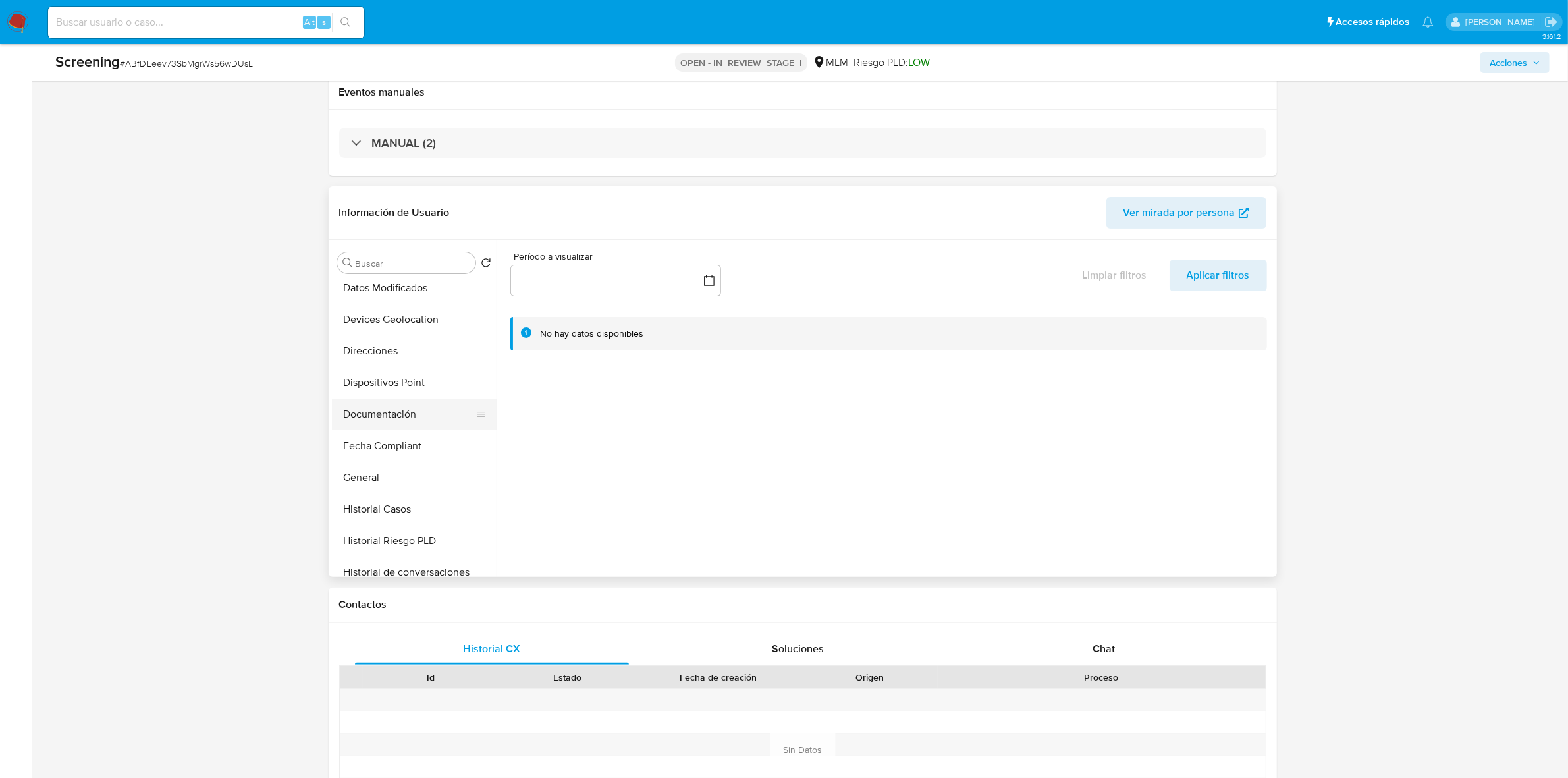
click at [397, 409] on button "Documentación" at bounding box center [409, 414] width 154 height 32
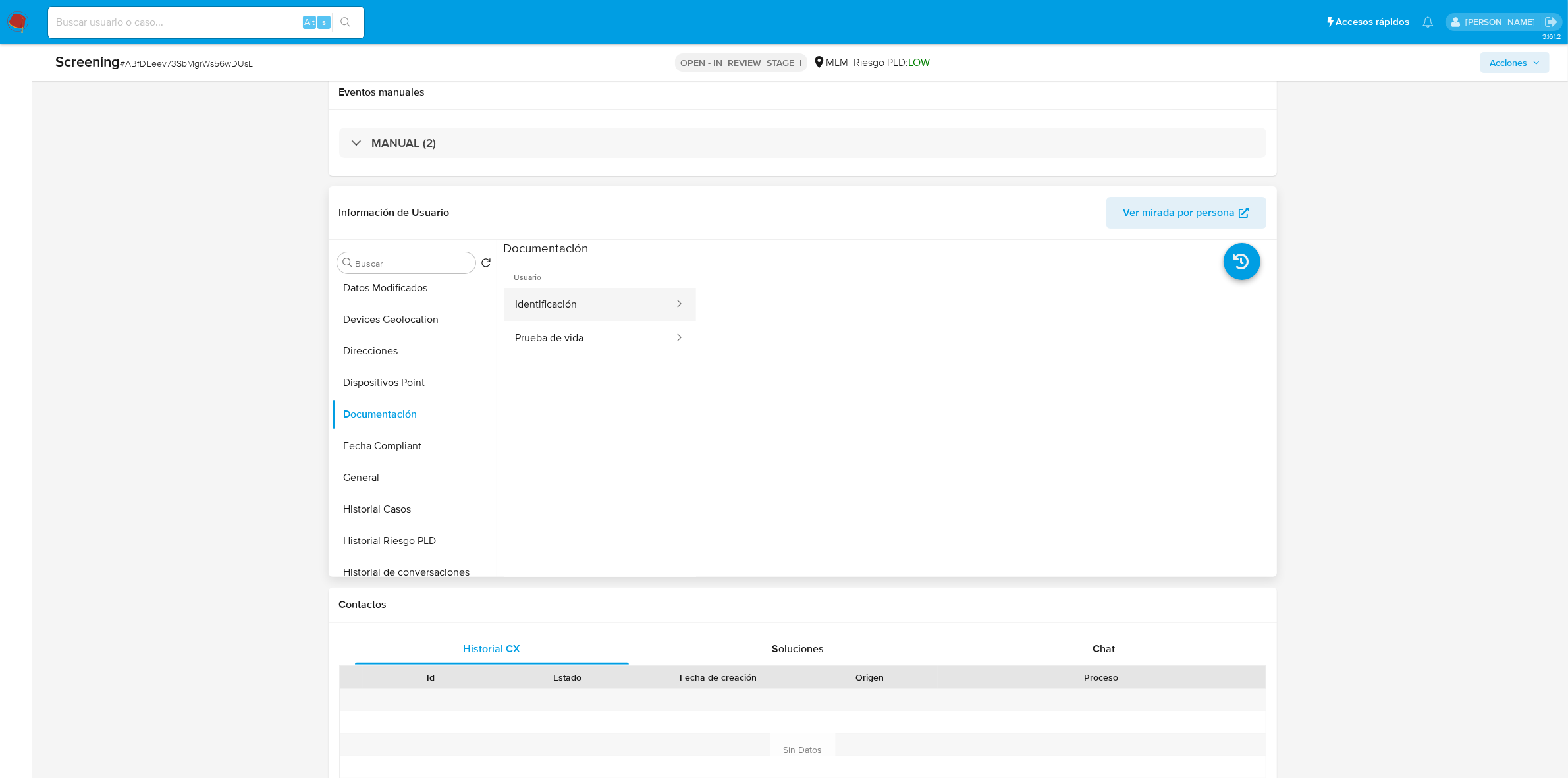
click at [552, 313] on button "Identificación" at bounding box center [589, 304] width 171 height 33
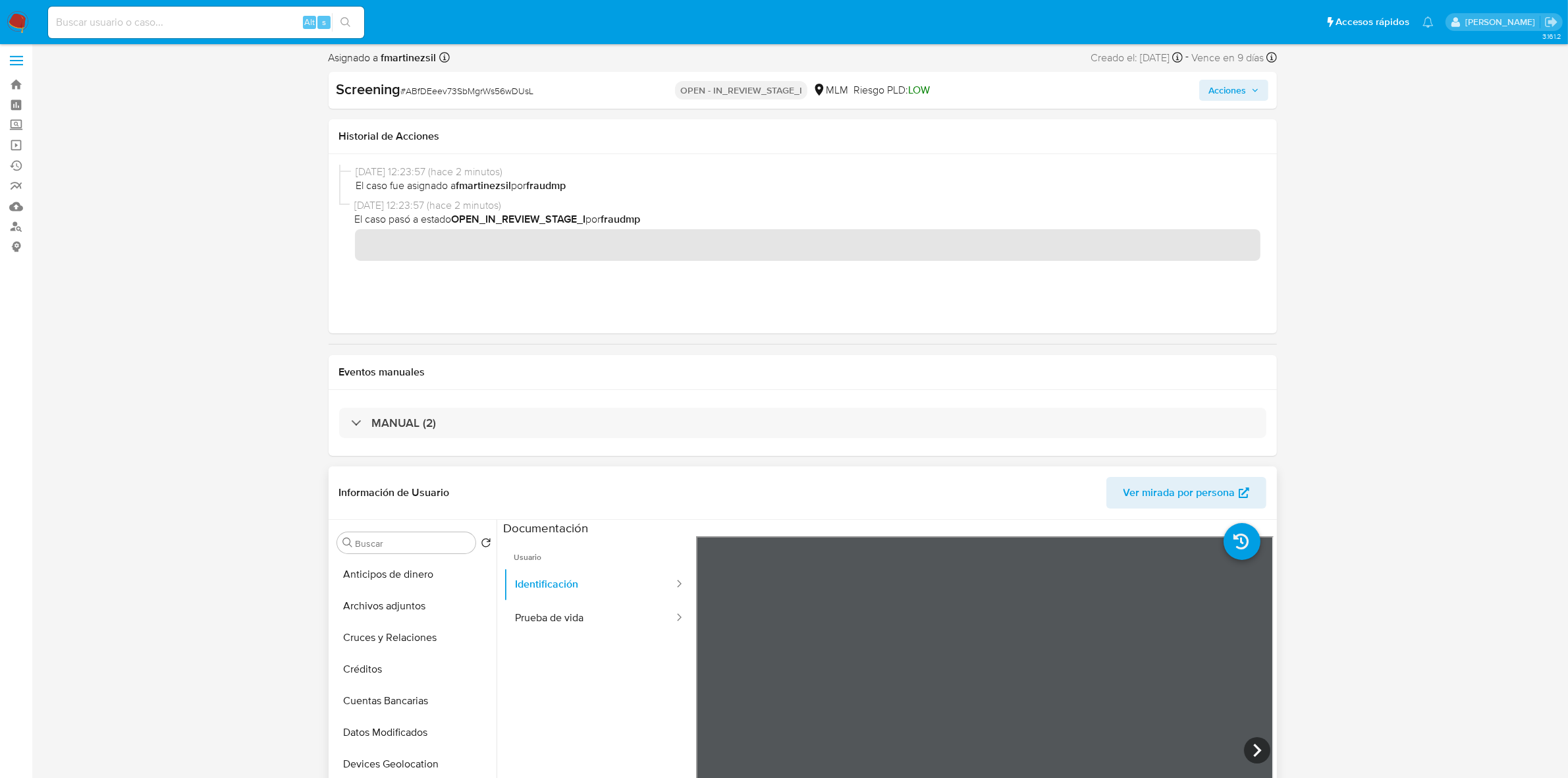
scroll to position [0, 0]
click at [402, 619] on button "Archivos adjuntos" at bounding box center [409, 609] width 154 height 32
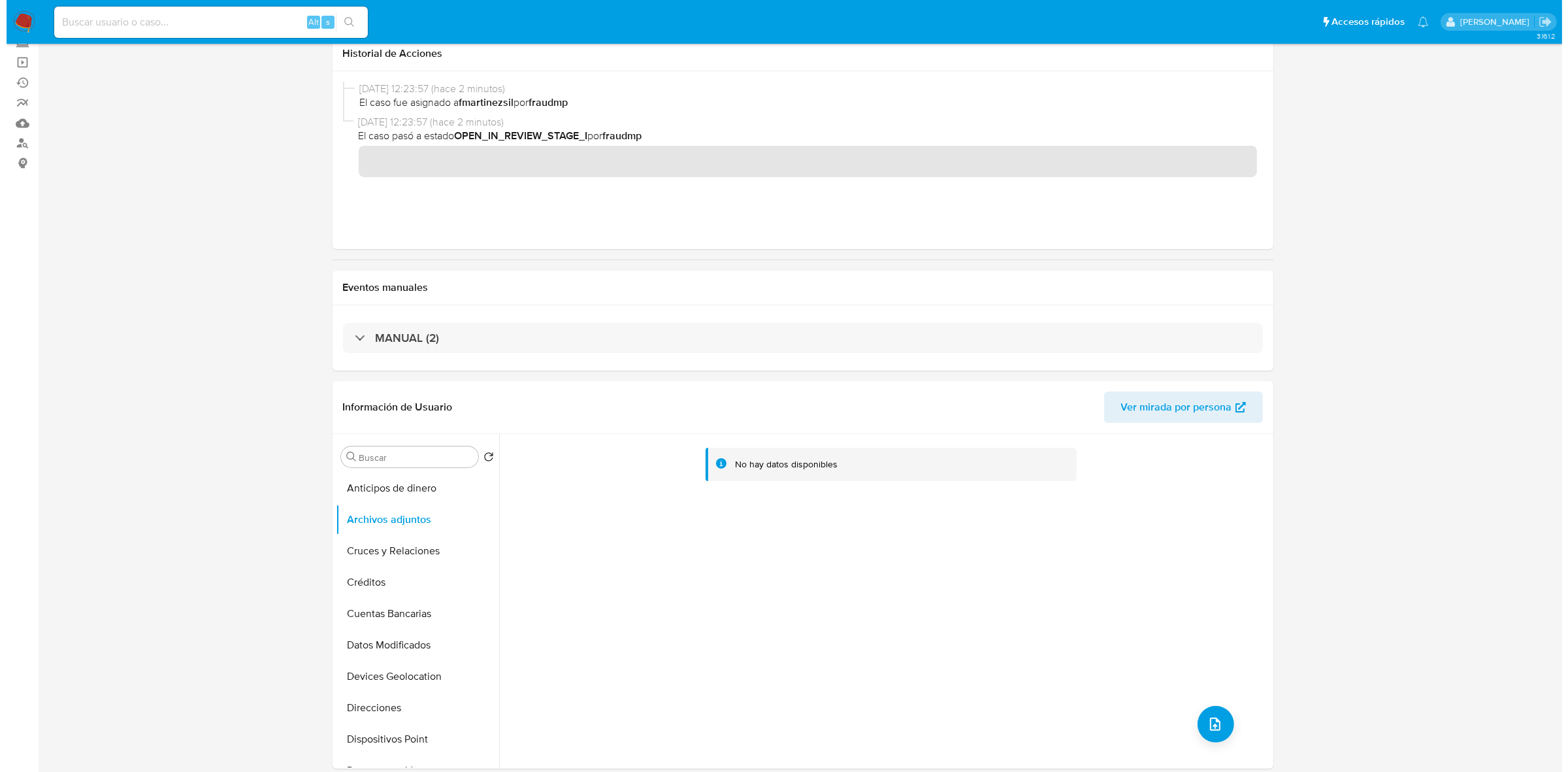
scroll to position [163, 0]
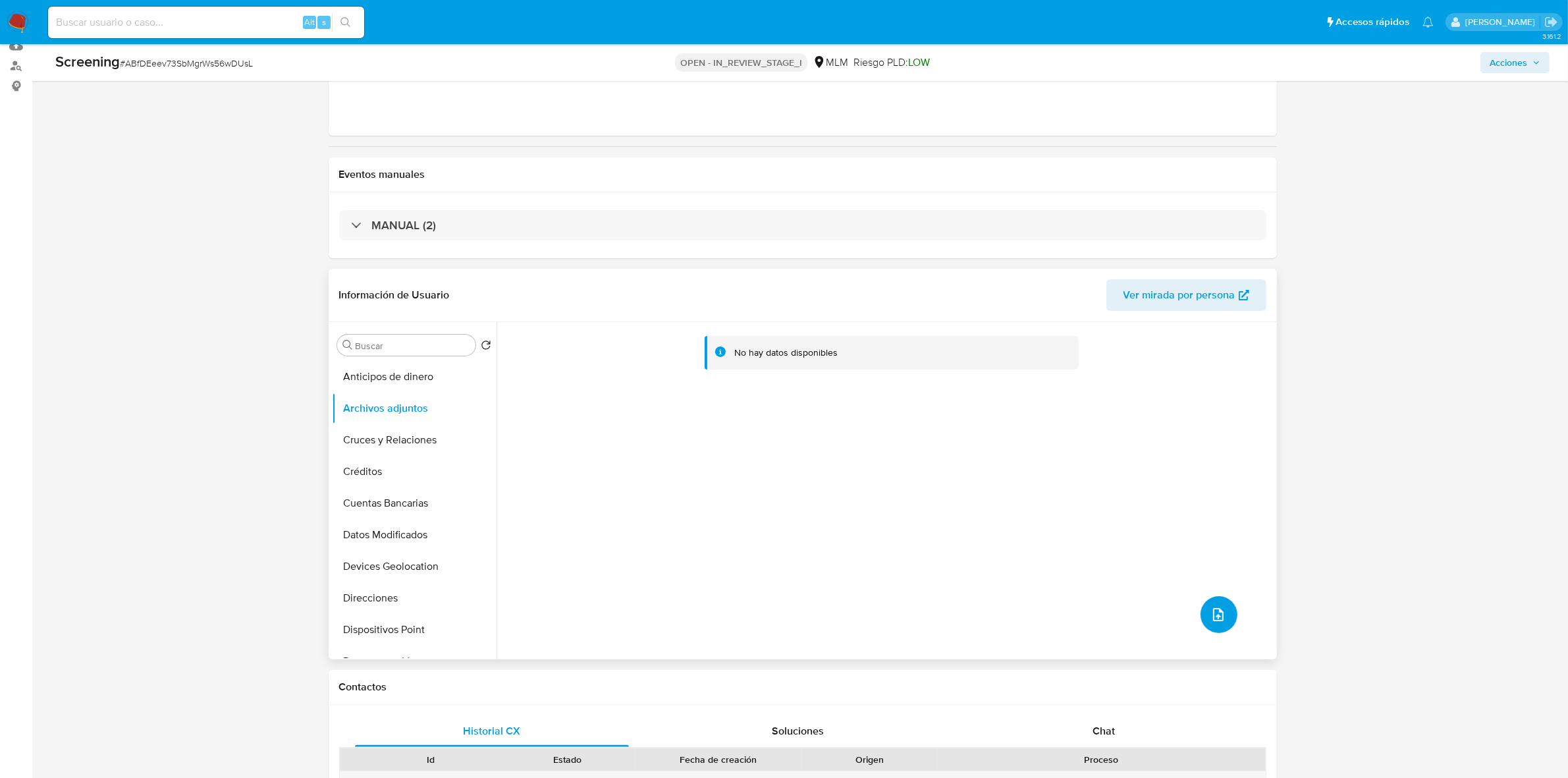
click at [1211, 617] on icon "upload-file" at bounding box center [1218, 614] width 16 height 16
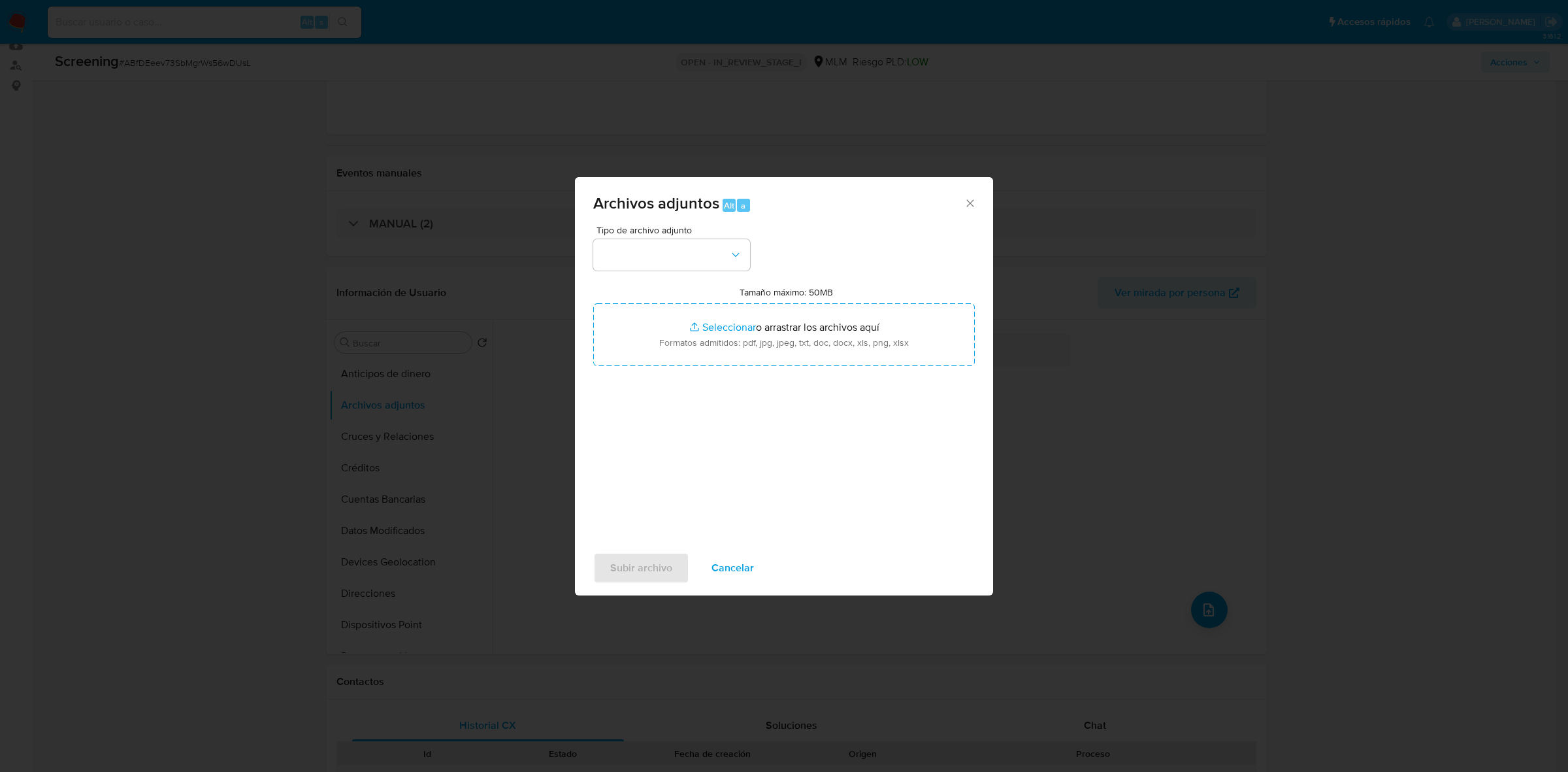
click at [637, 234] on span "Tipo de archivo adjunto" at bounding box center [674, 229] width 157 height 9
click at [674, 267] on button "button" at bounding box center [671, 255] width 157 height 31
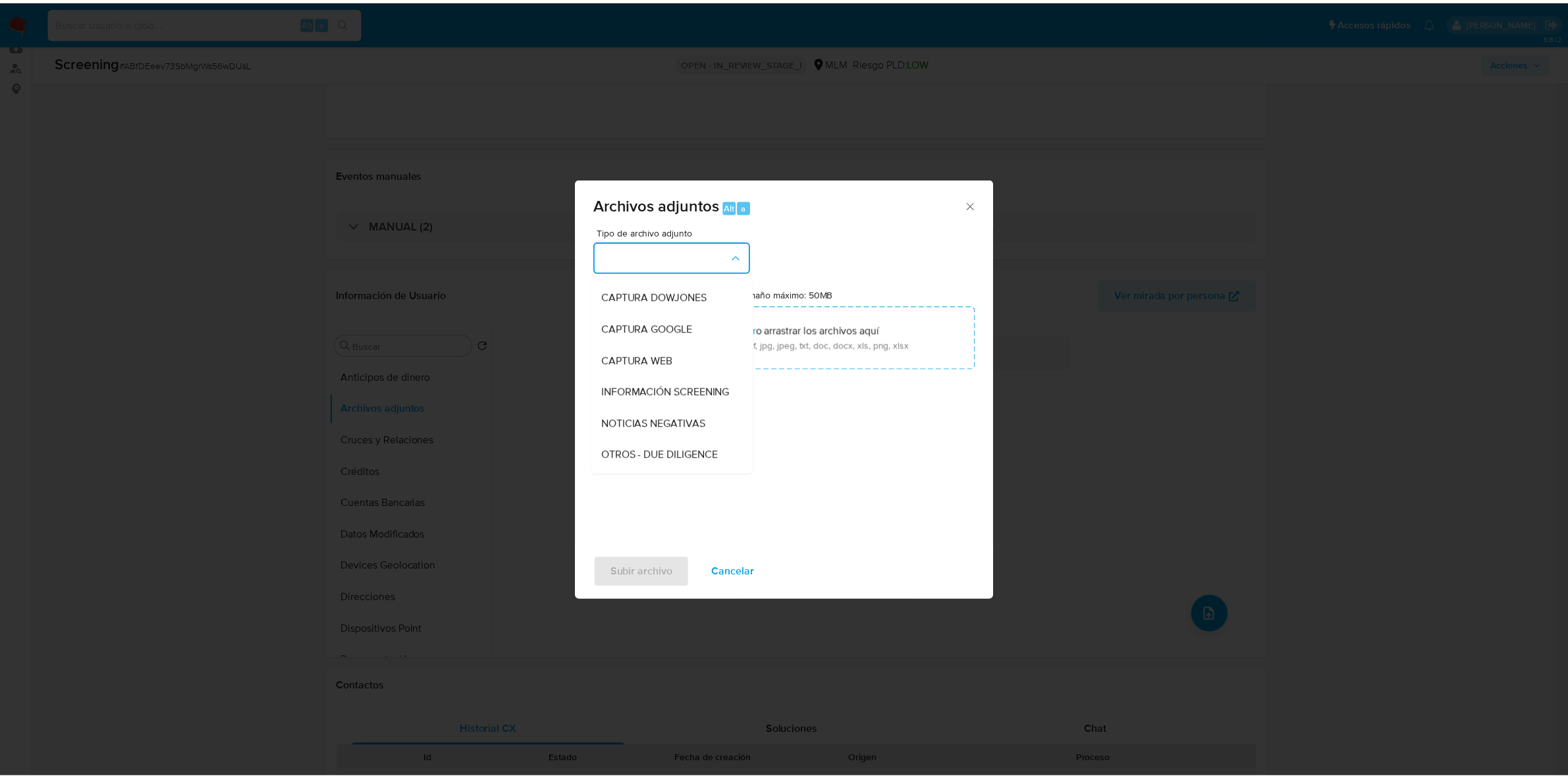
scroll to position [77, 0]
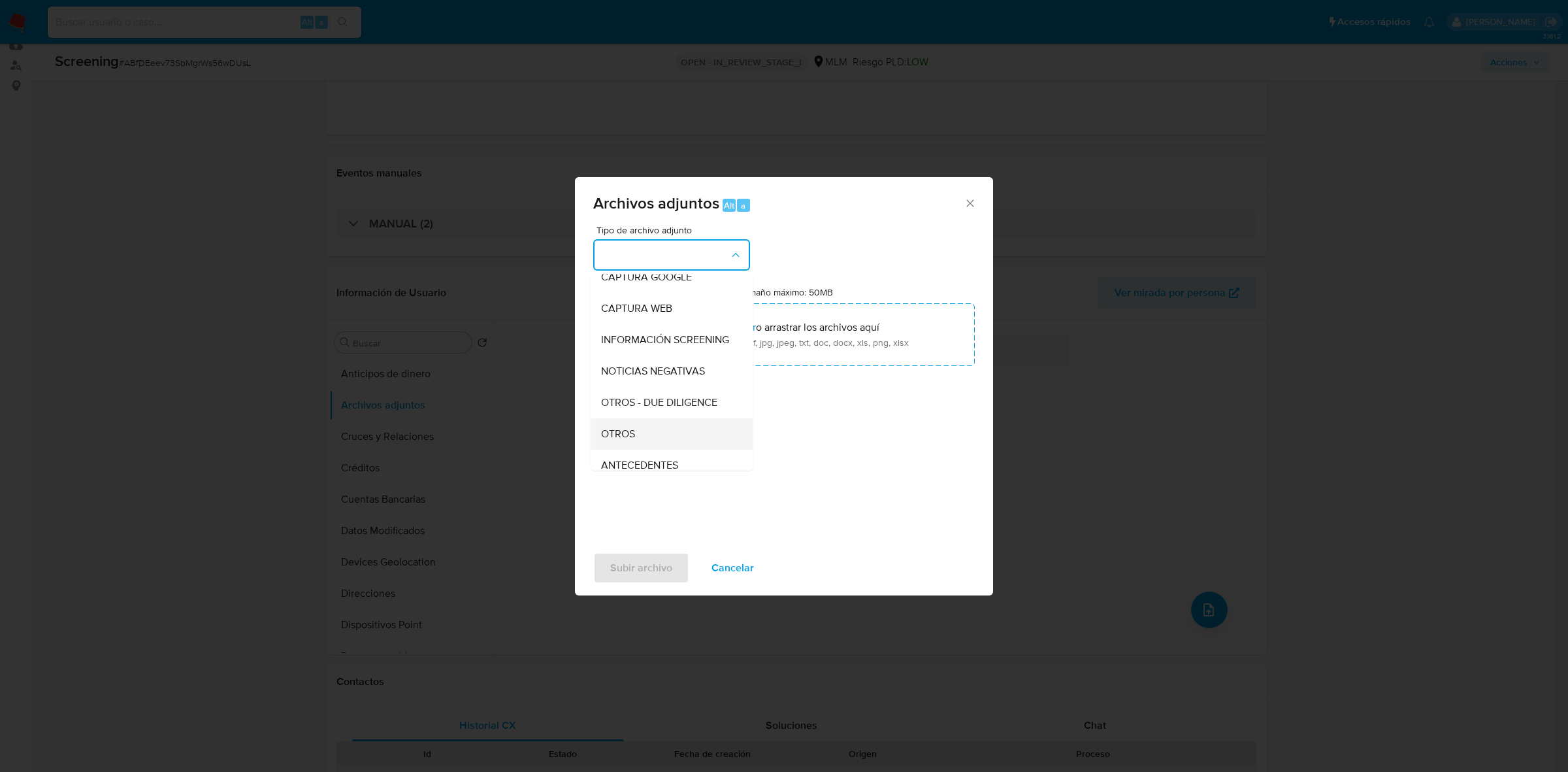
click at [654, 449] on div "OTROS" at bounding box center [667, 433] width 133 height 31
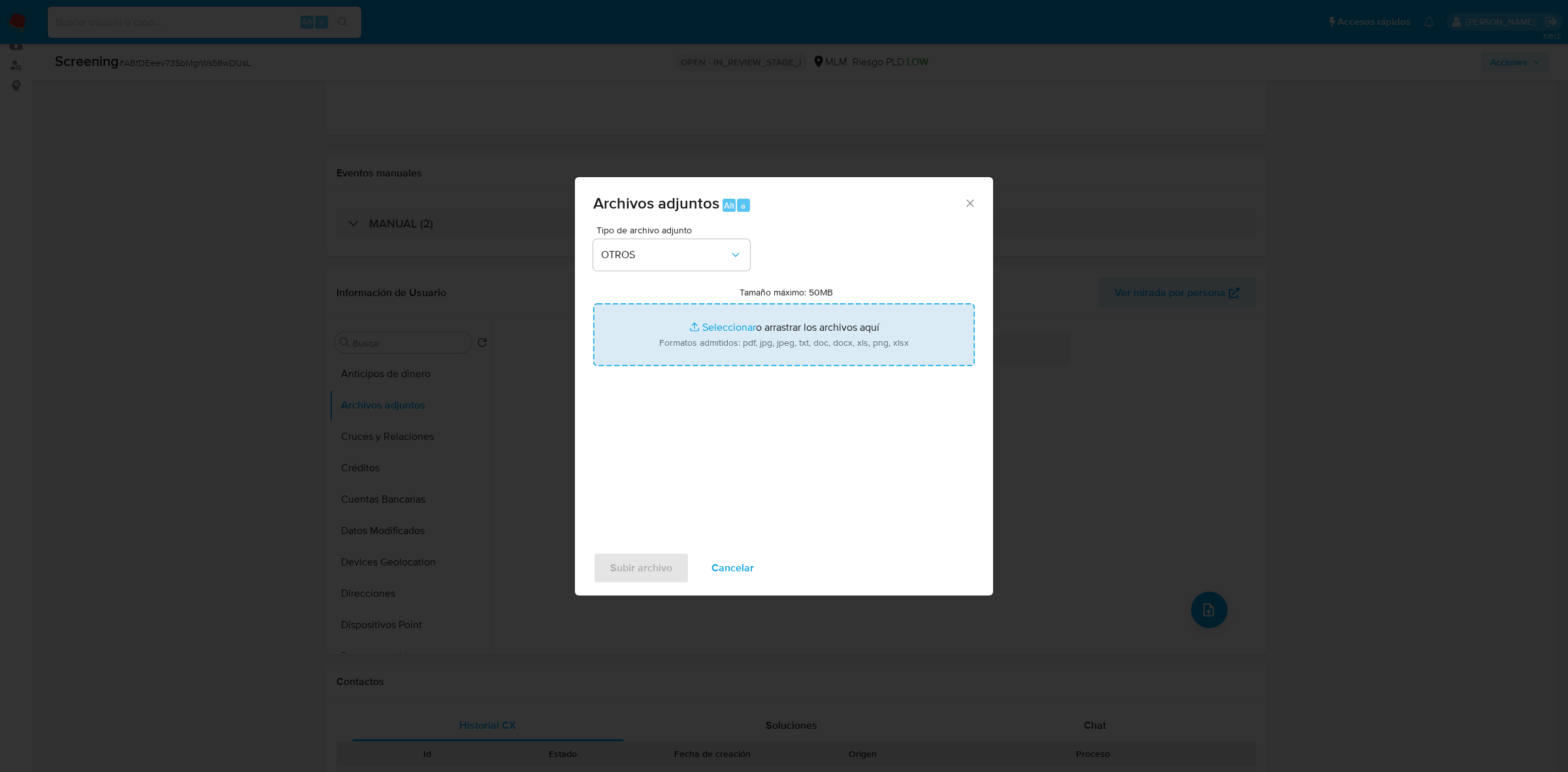
click at [726, 325] on input "Tamaño máximo: 50MB Seleccionar archivos" at bounding box center [784, 334] width 382 height 63
type input "C:\fakepath\Nómina Transparente de la Administración Pública Federal.pdf"
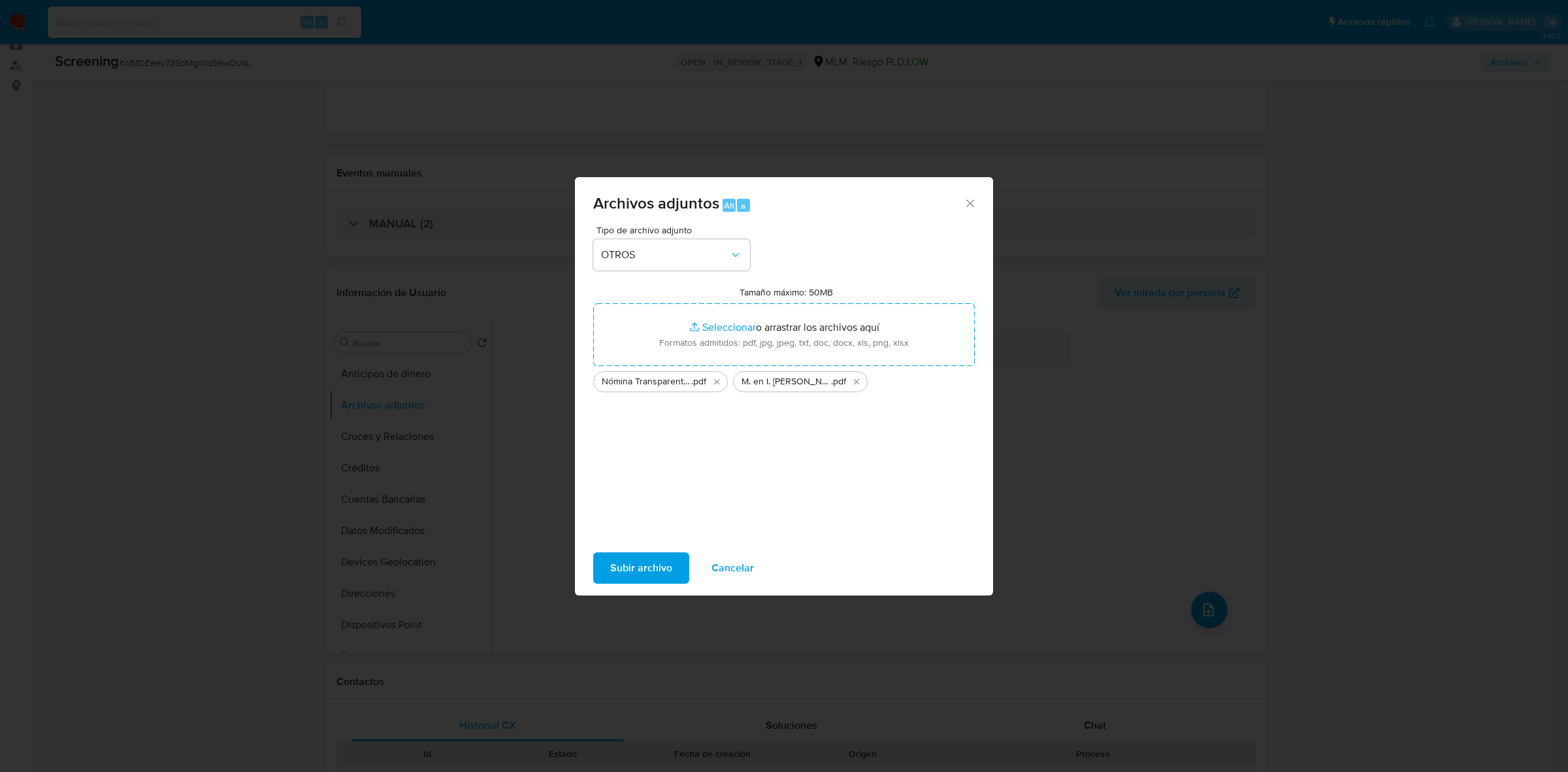
click at [629, 570] on span "Subir archivo" at bounding box center [641, 568] width 62 height 29
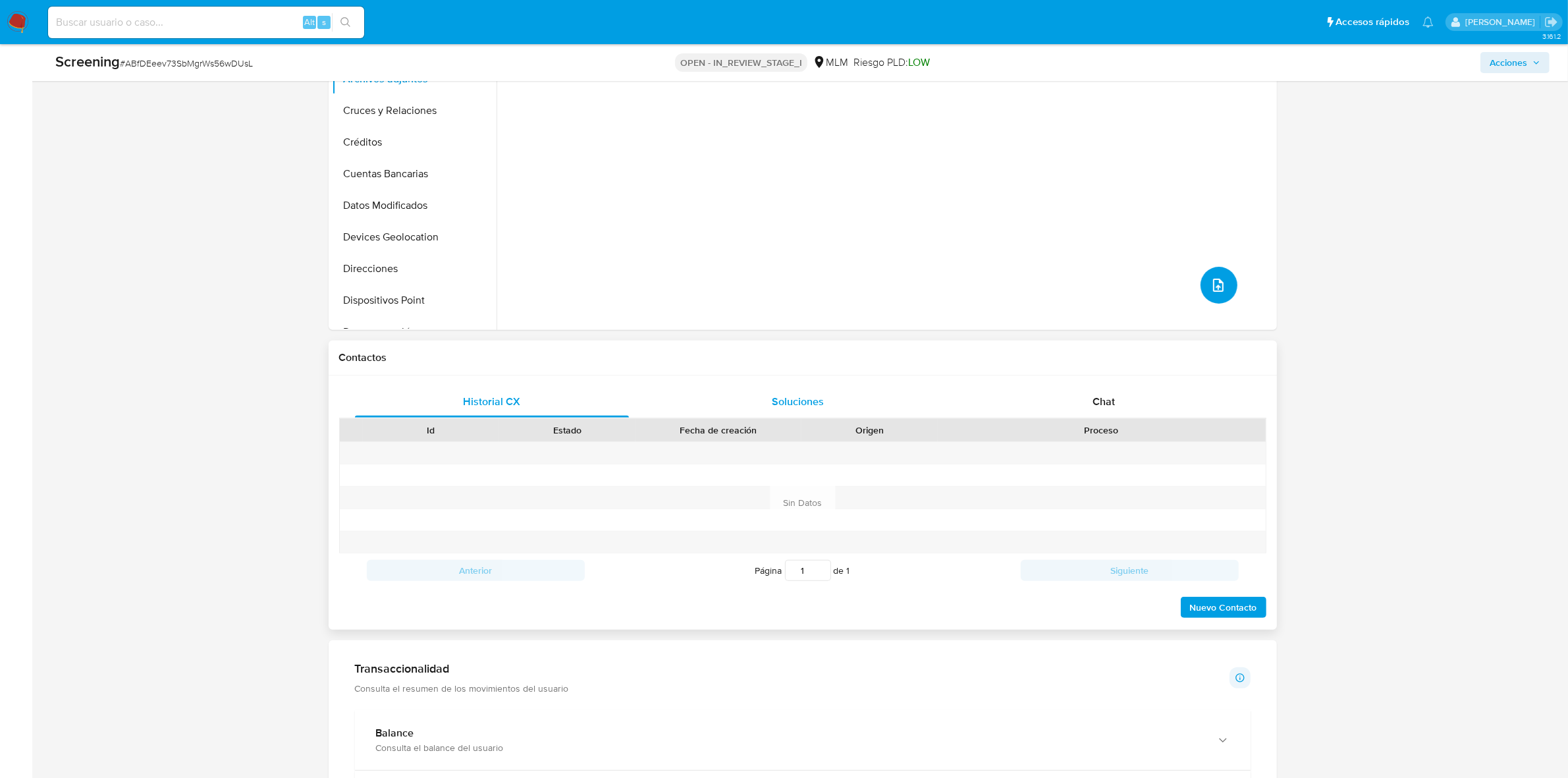
scroll to position [165, 0]
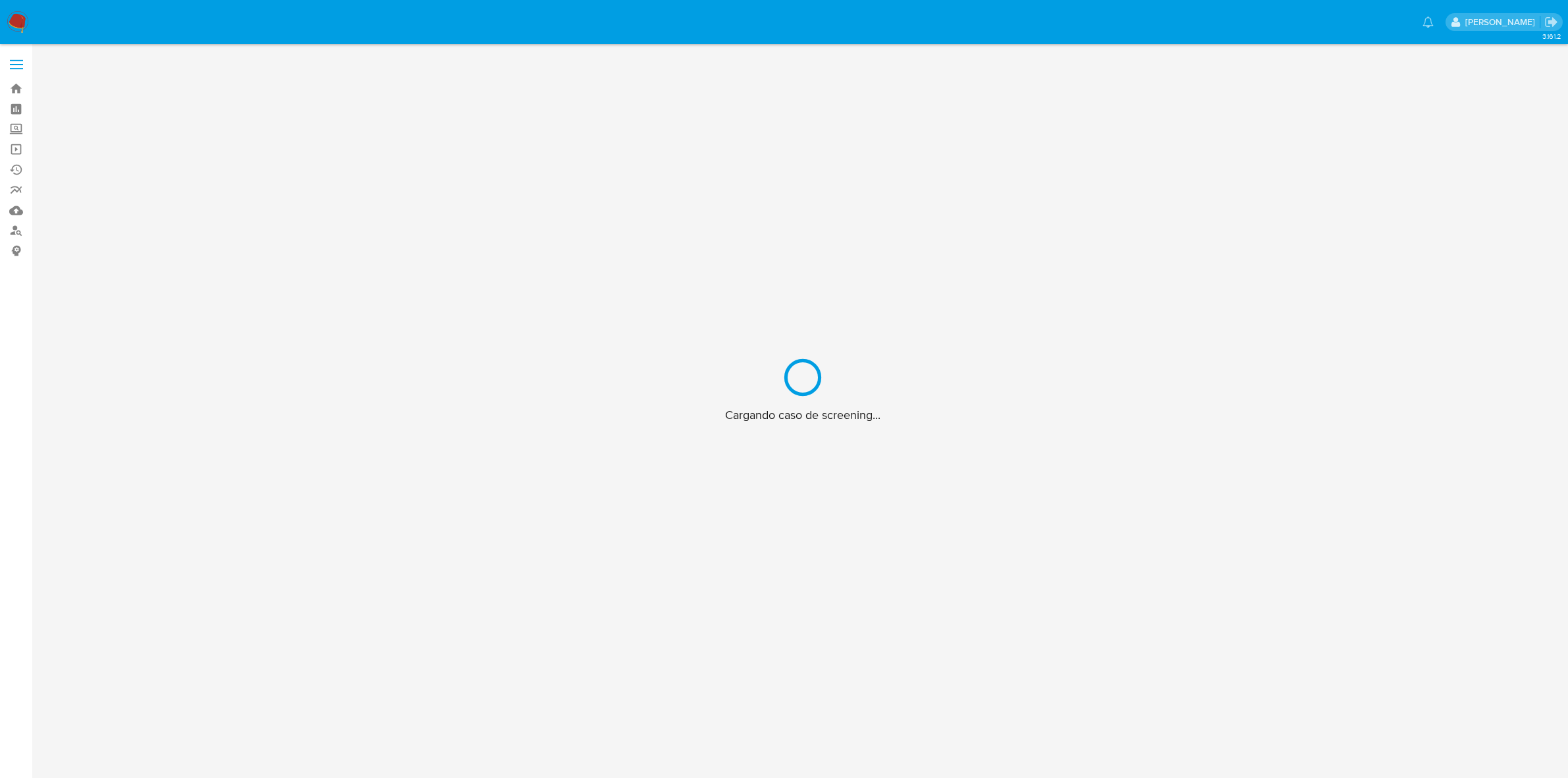
scroll to position [48, 0]
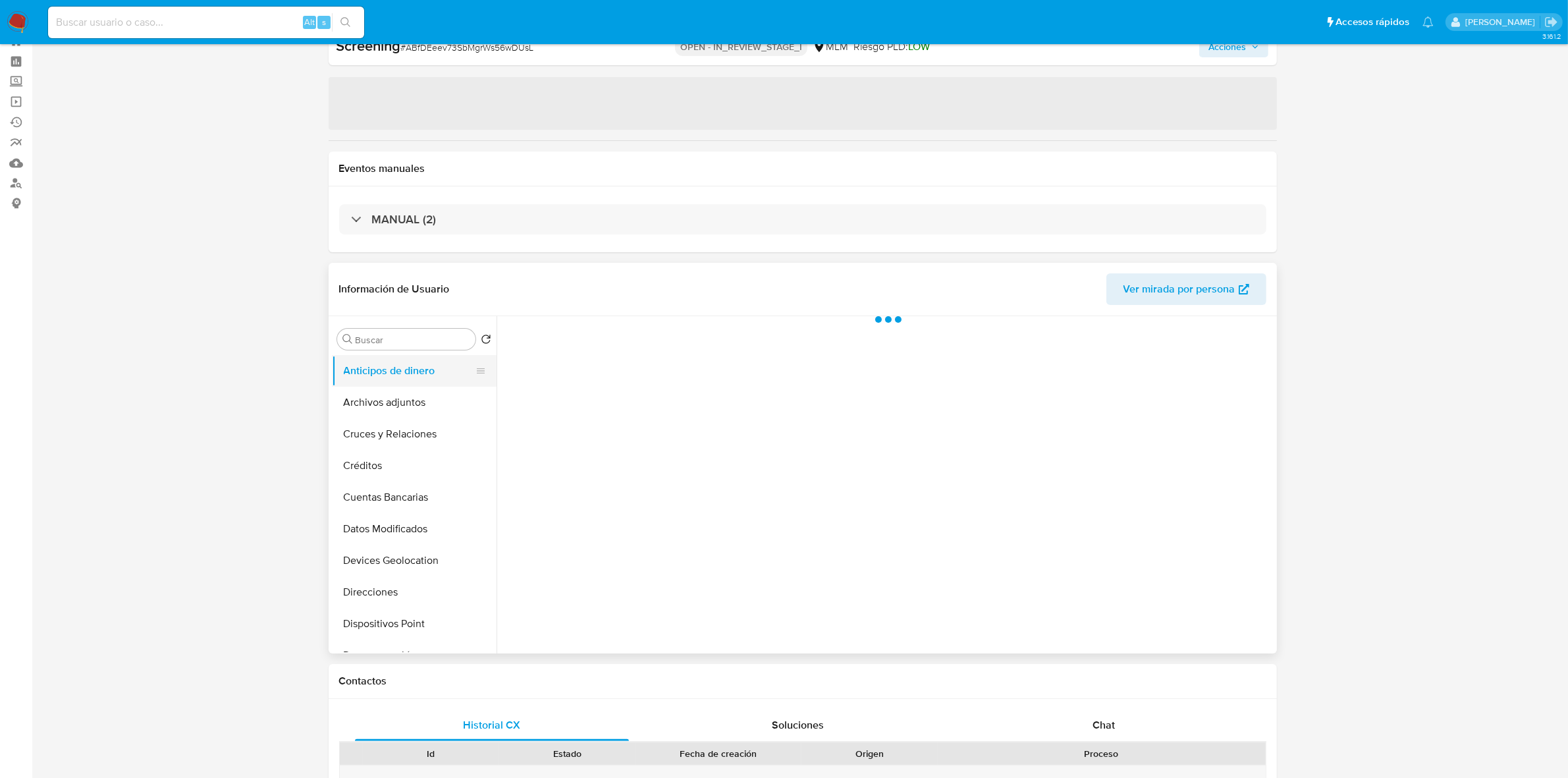
select select "10"
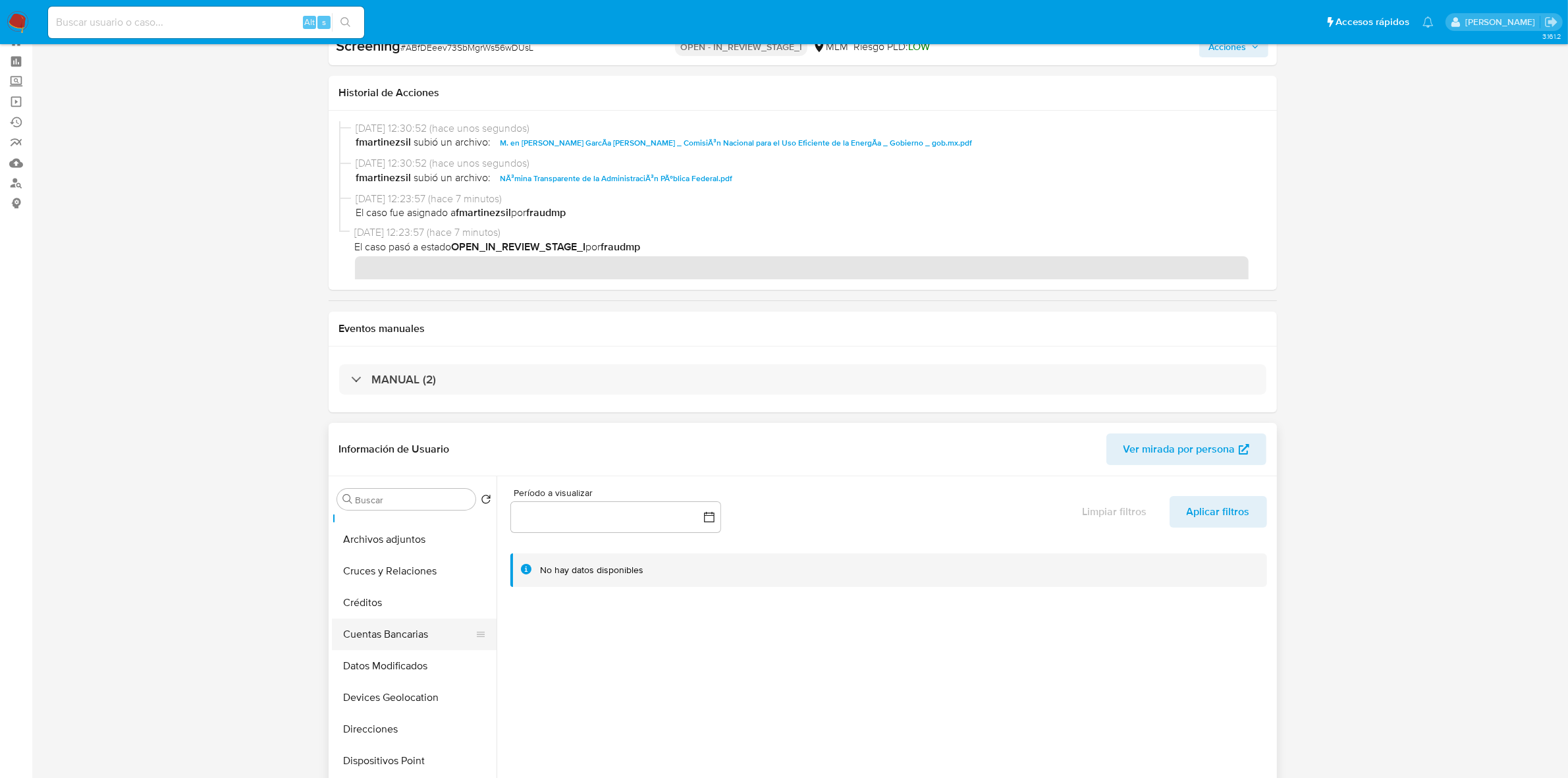
scroll to position [0, 0]
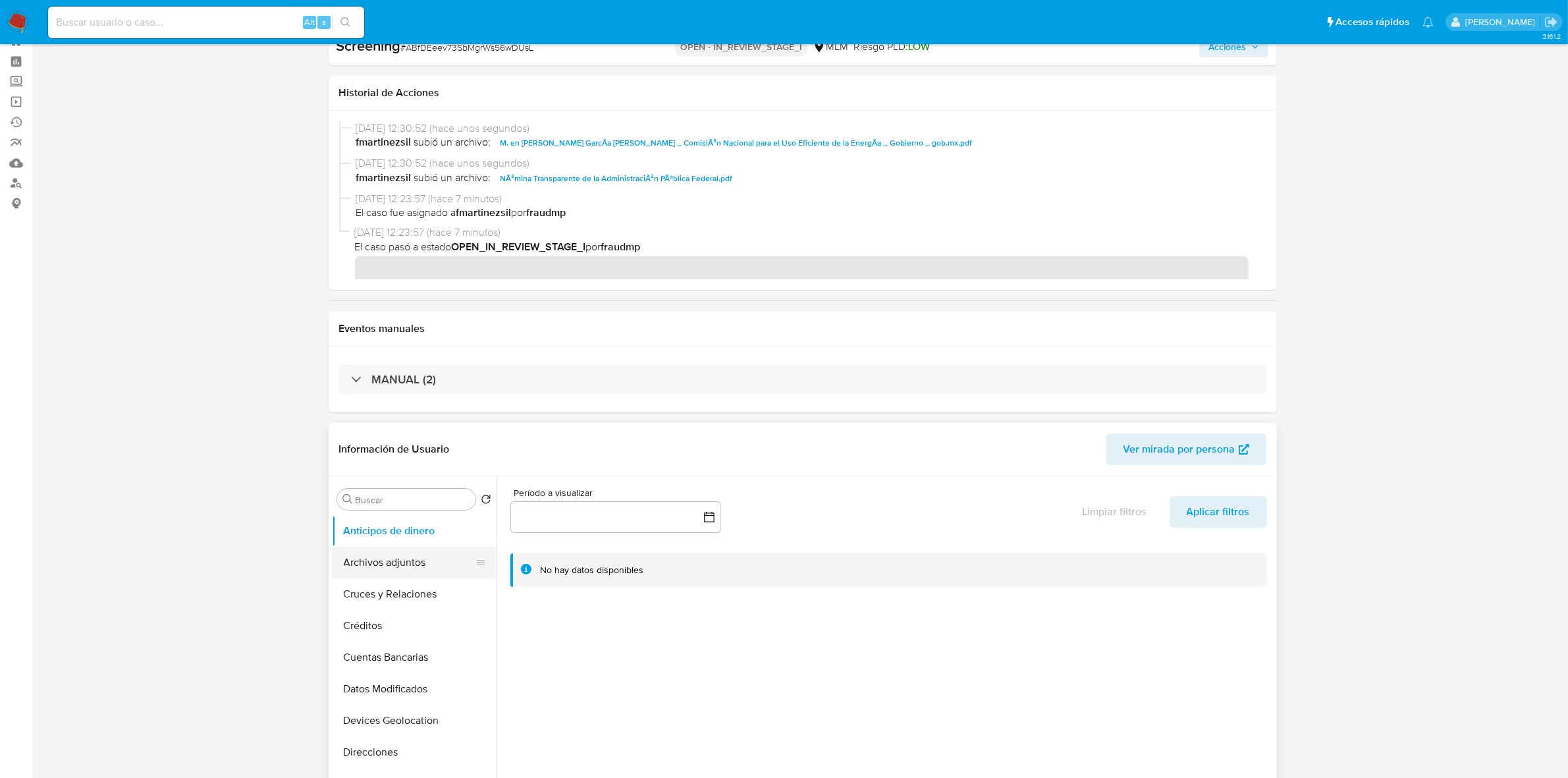
click at [407, 561] on button "Archivos adjuntos" at bounding box center [409, 562] width 154 height 32
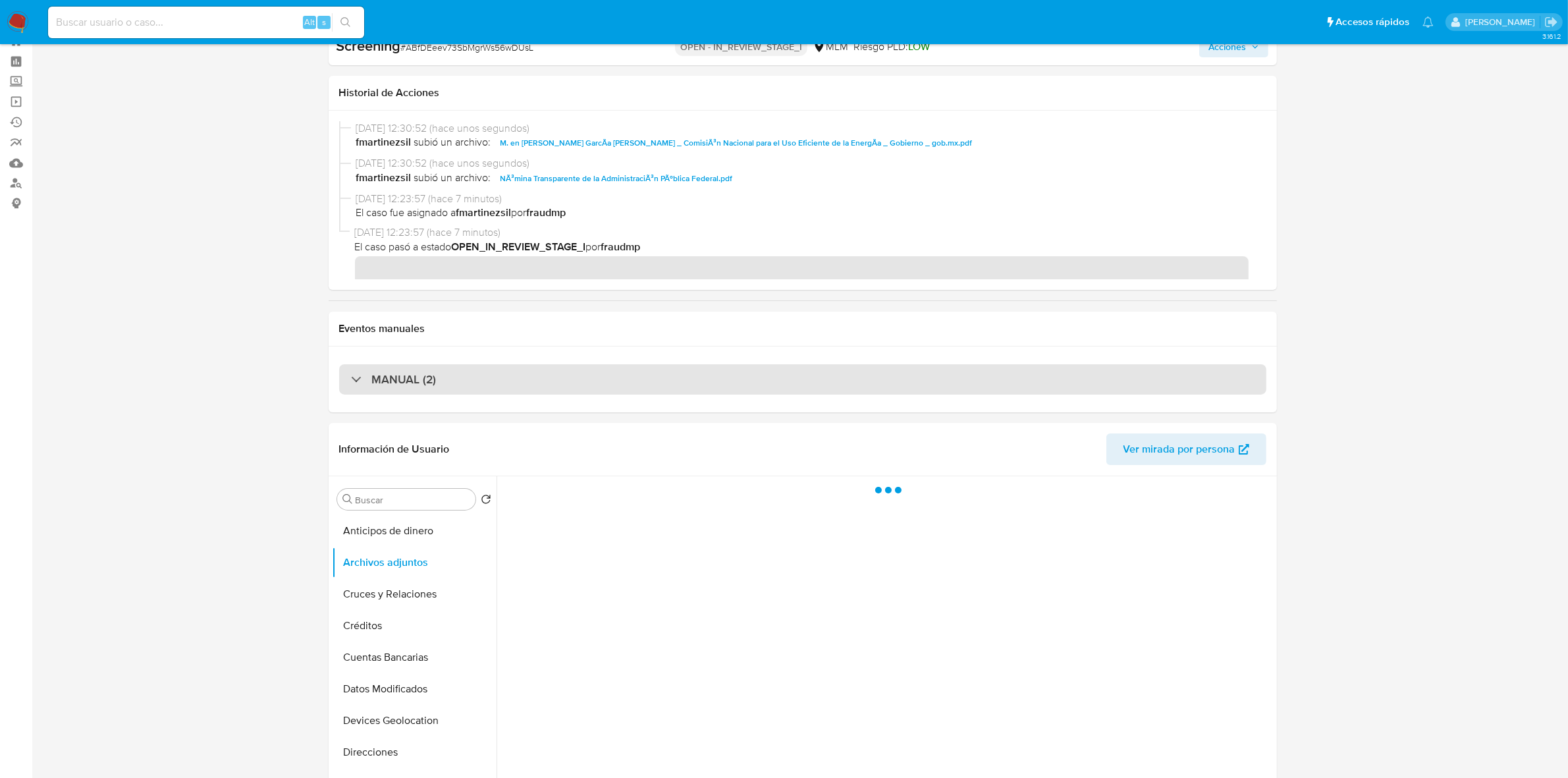
click at [351, 379] on div at bounding box center [351, 379] width 0 height 0
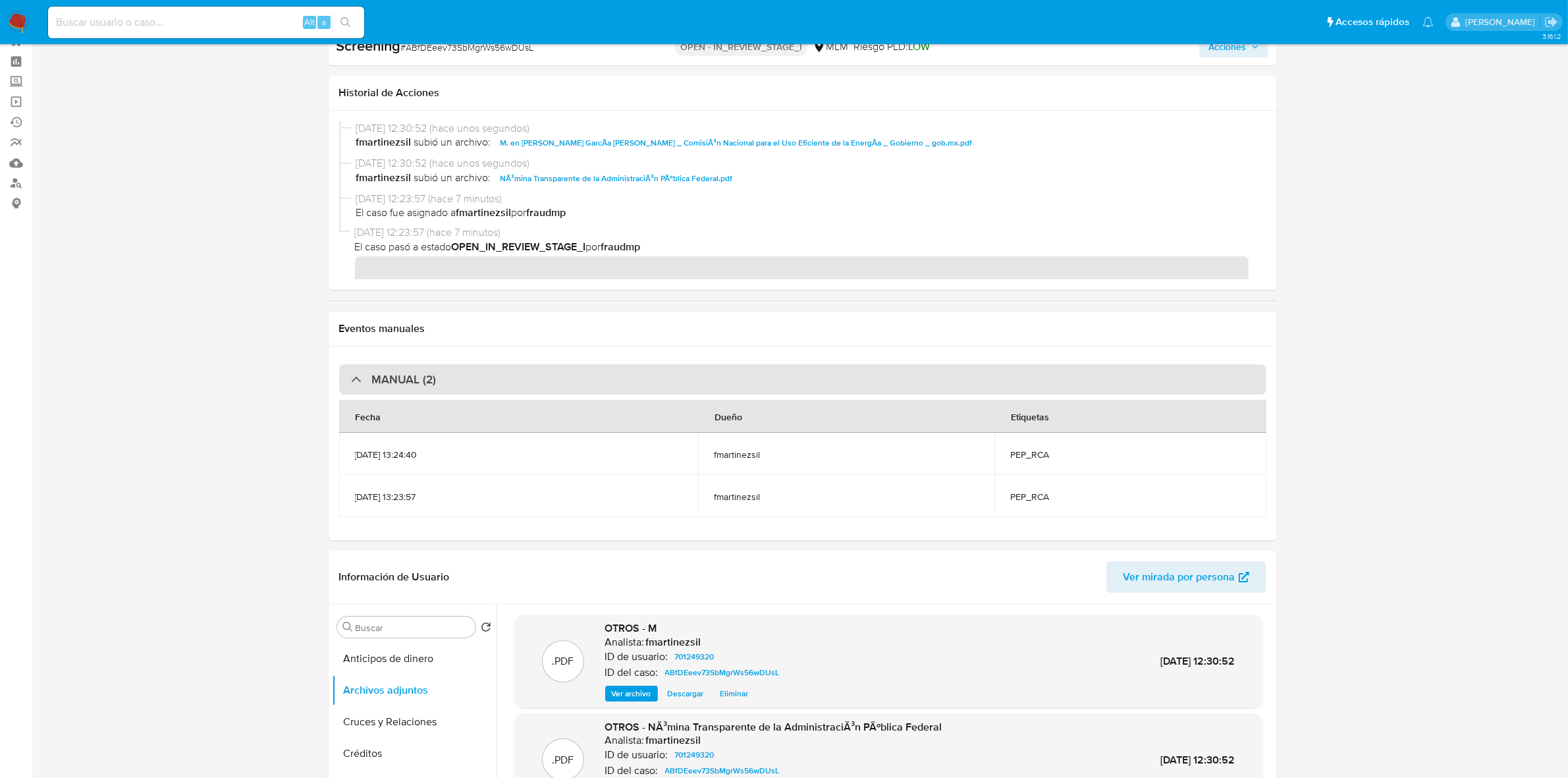
click at [359, 377] on div "MANUAL (2)" at bounding box center [393, 379] width 85 height 15
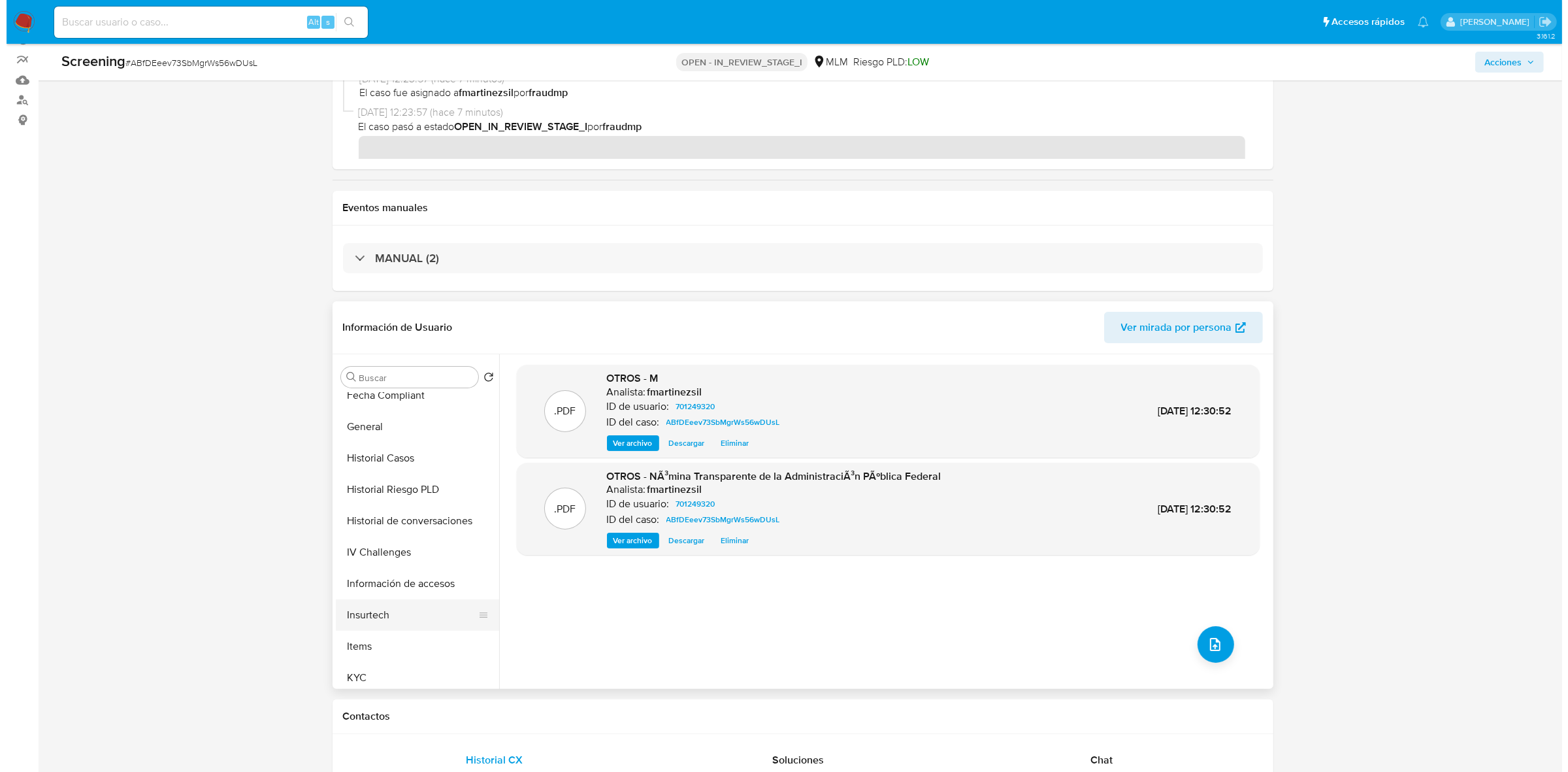
scroll to position [408, 0]
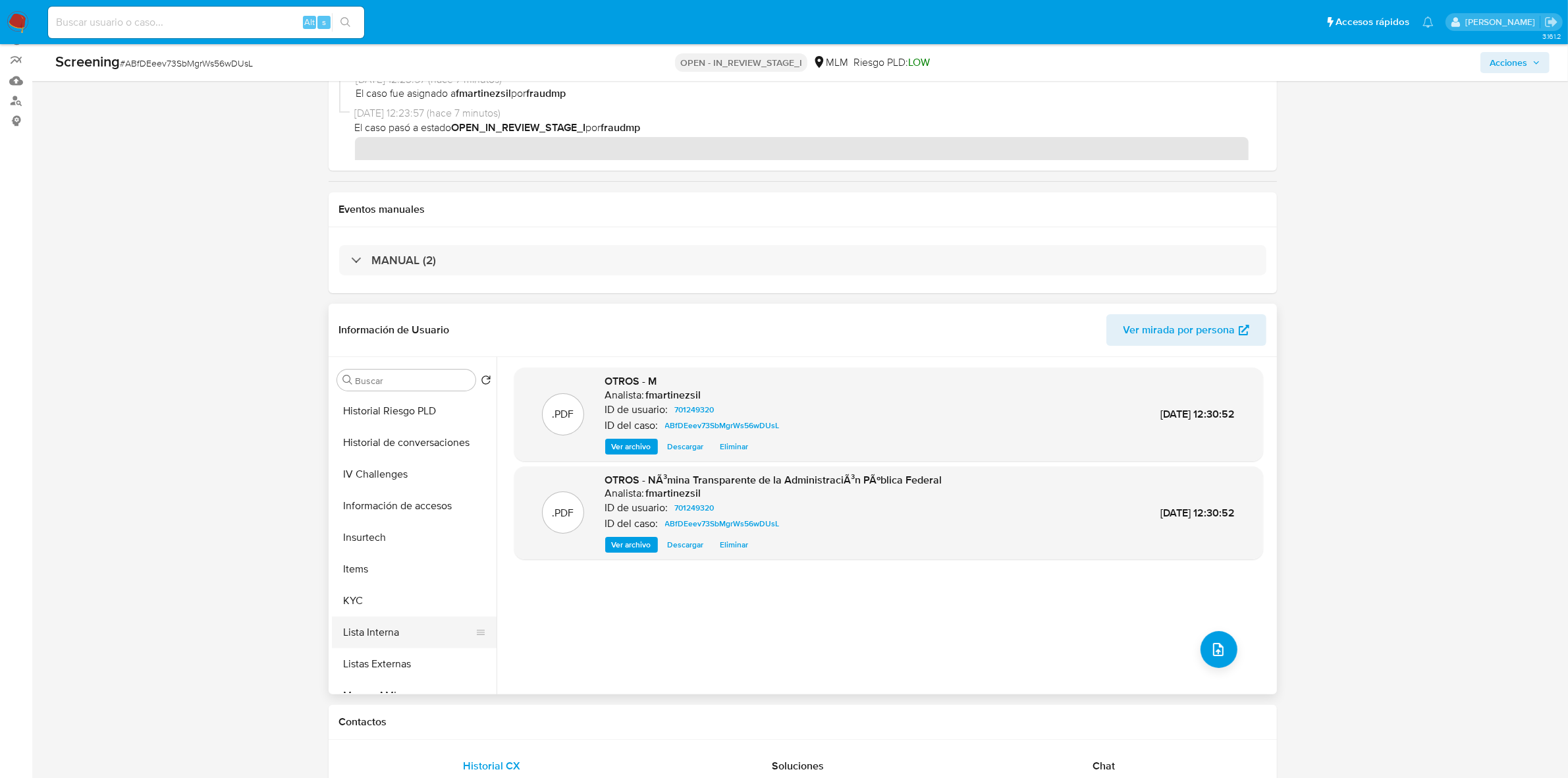
click at [392, 636] on button "Lista Interna" at bounding box center [409, 632] width 154 height 32
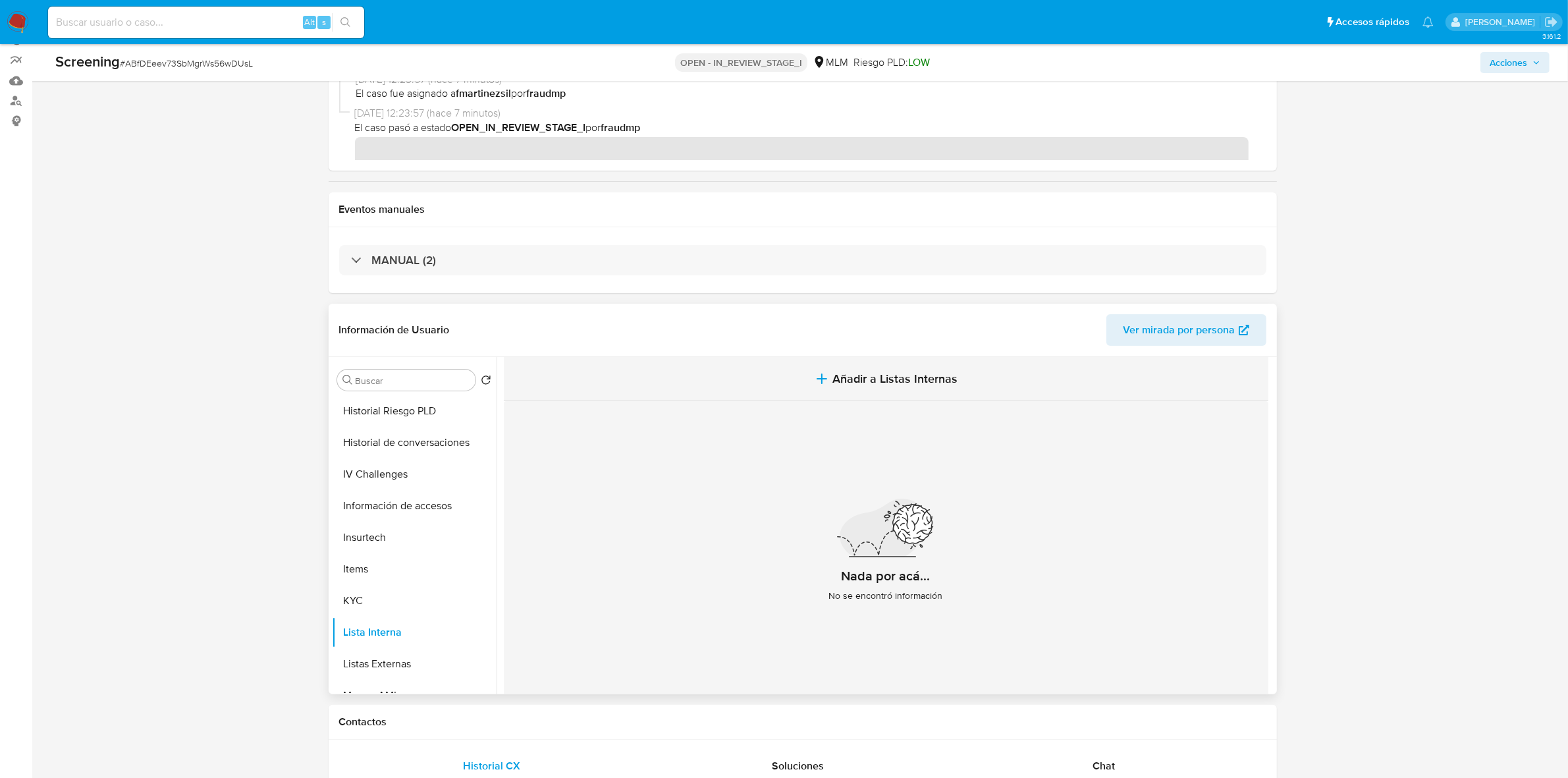
click at [815, 369] on button "Añadir a Listas Internas" at bounding box center [886, 379] width 764 height 44
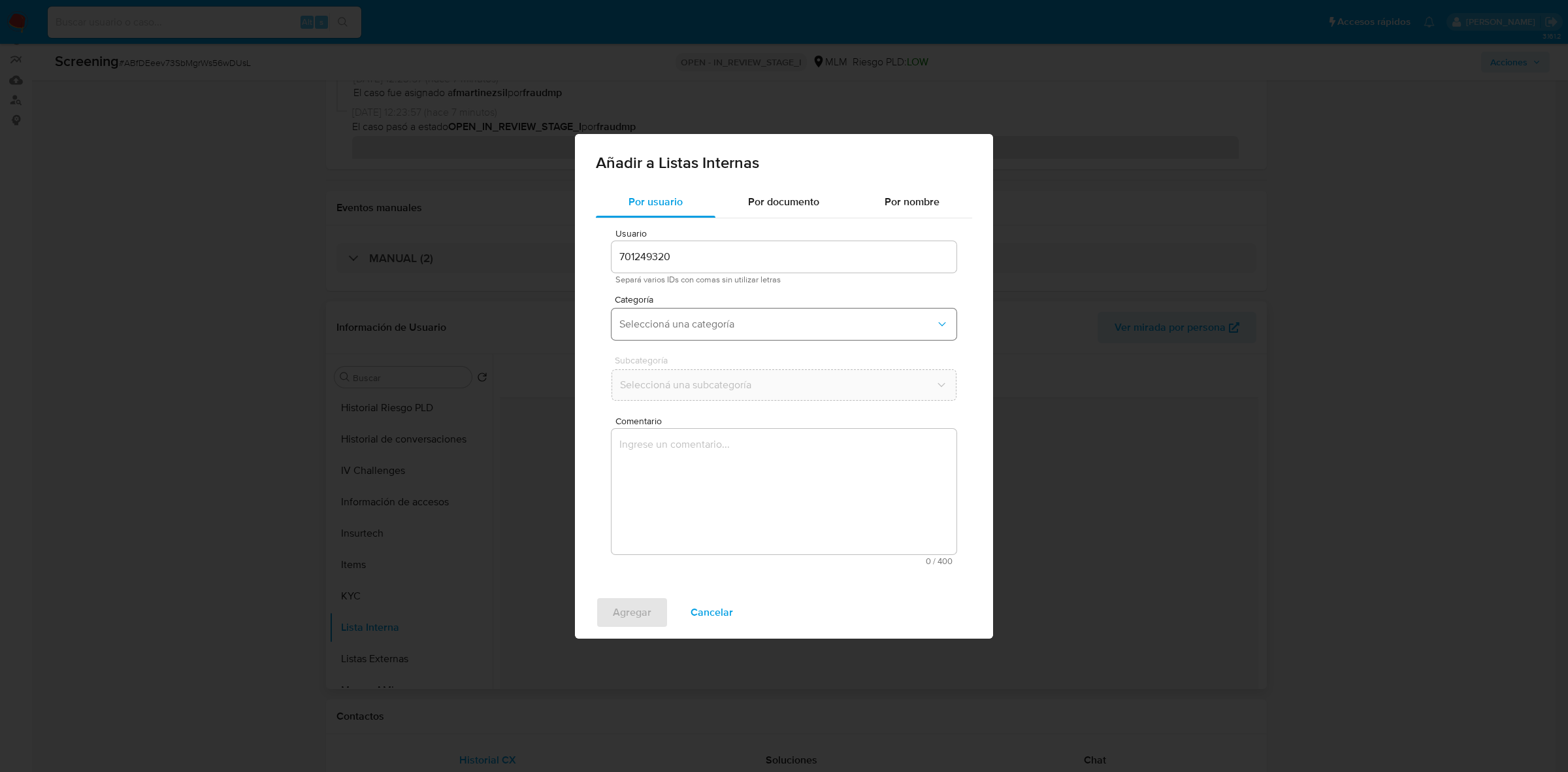
click at [707, 322] on span "Seleccioná una categoría" at bounding box center [778, 323] width 316 height 13
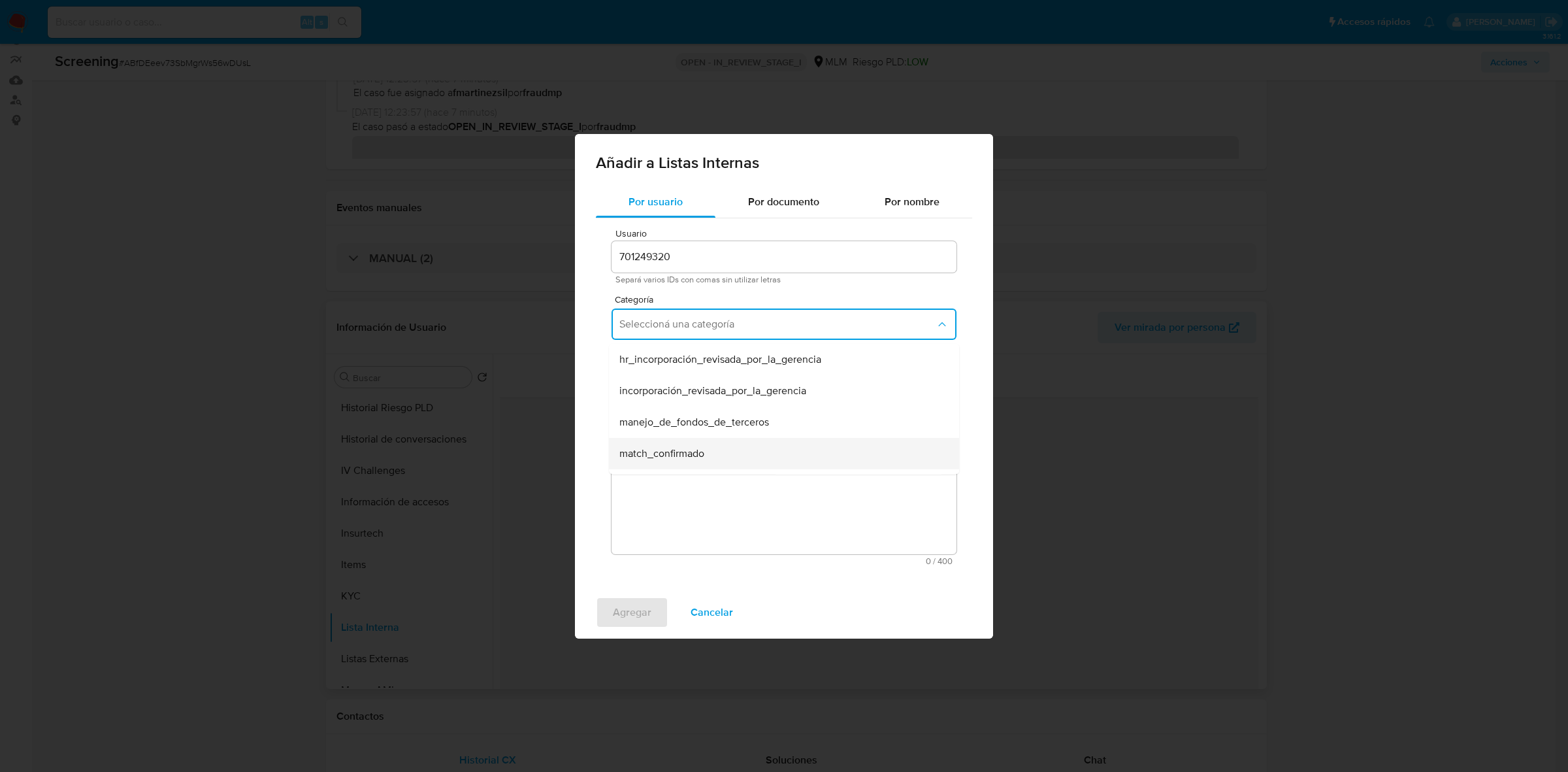
click at [703, 451] on span "match_confirmado" at bounding box center [662, 452] width 85 height 13
click at [735, 388] on span "Seleccioná una subcategoría" at bounding box center [778, 384] width 316 height 13
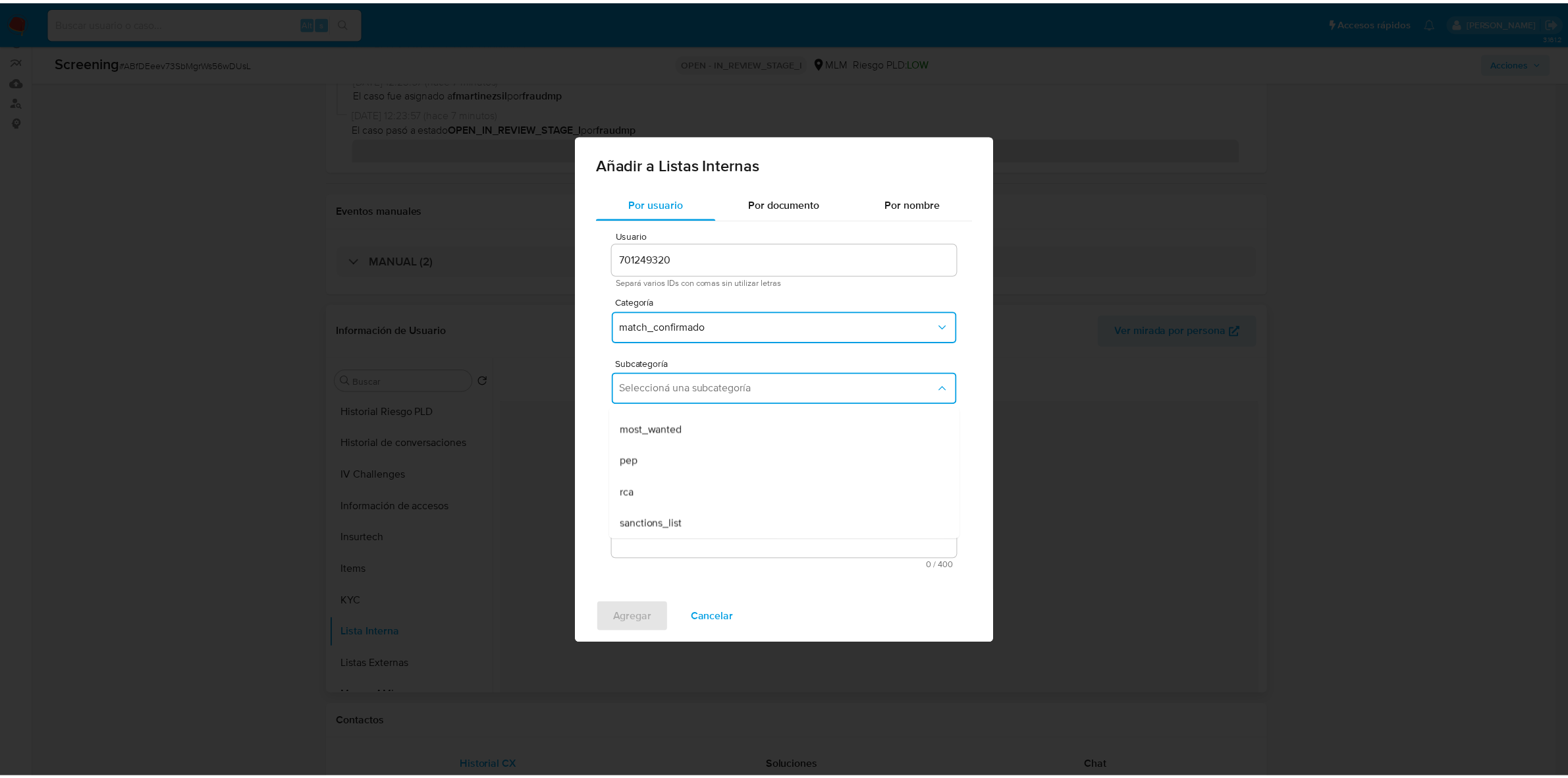
scroll to position [90, 0]
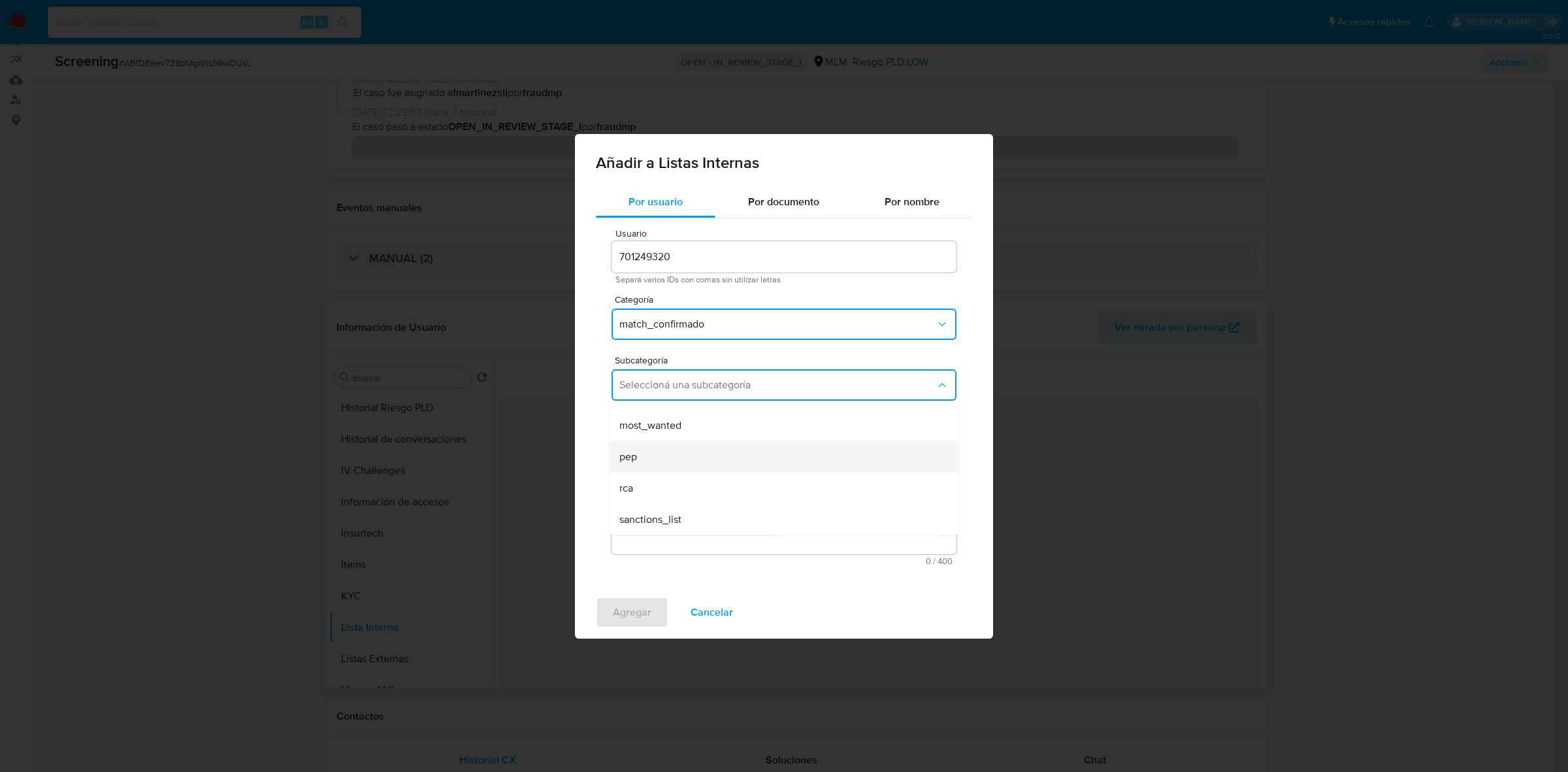
click at [709, 453] on div "pep" at bounding box center [780, 455] width 322 height 31
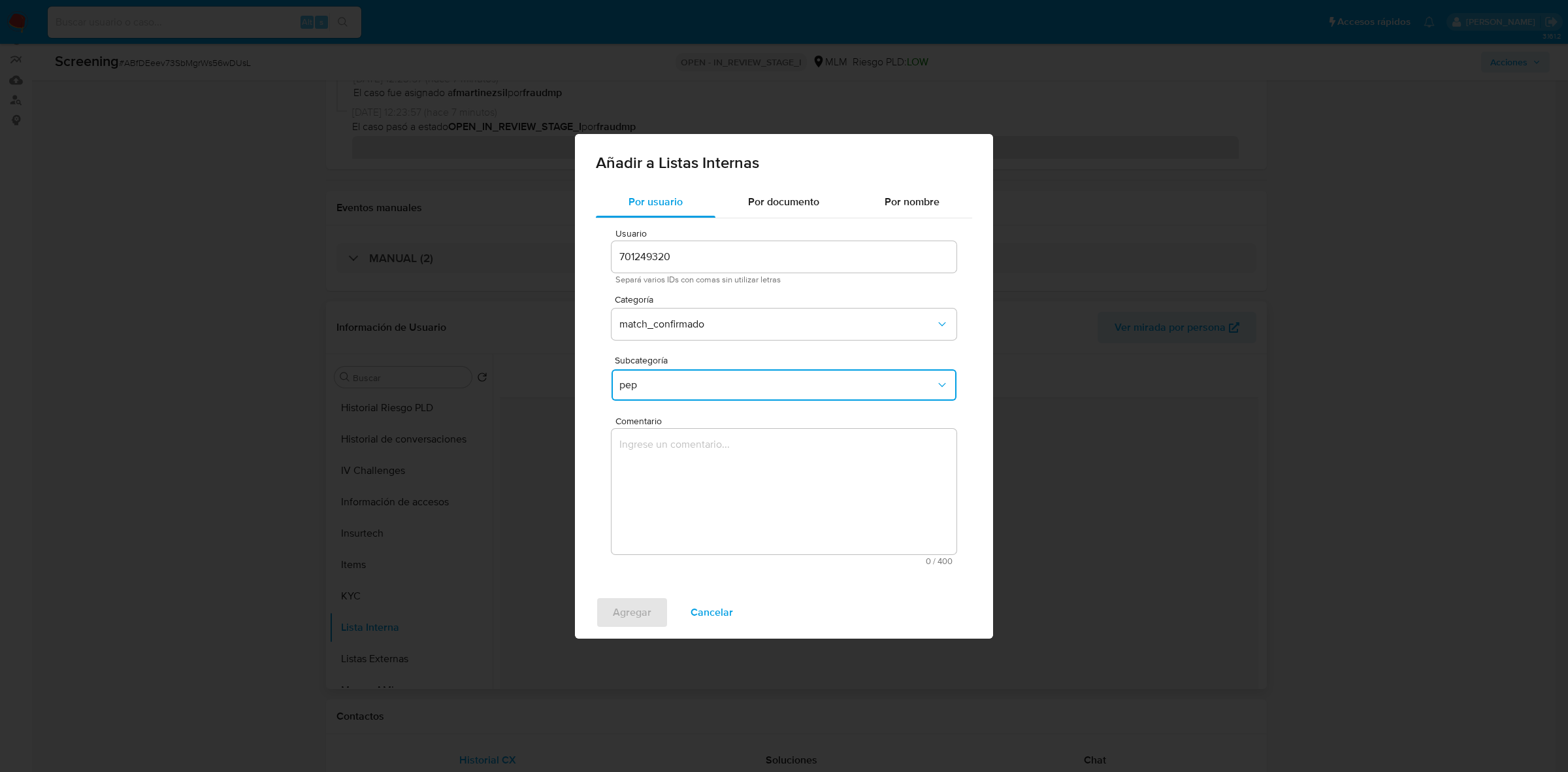
click at [654, 453] on textarea "Comentario" at bounding box center [784, 491] width 345 height 125
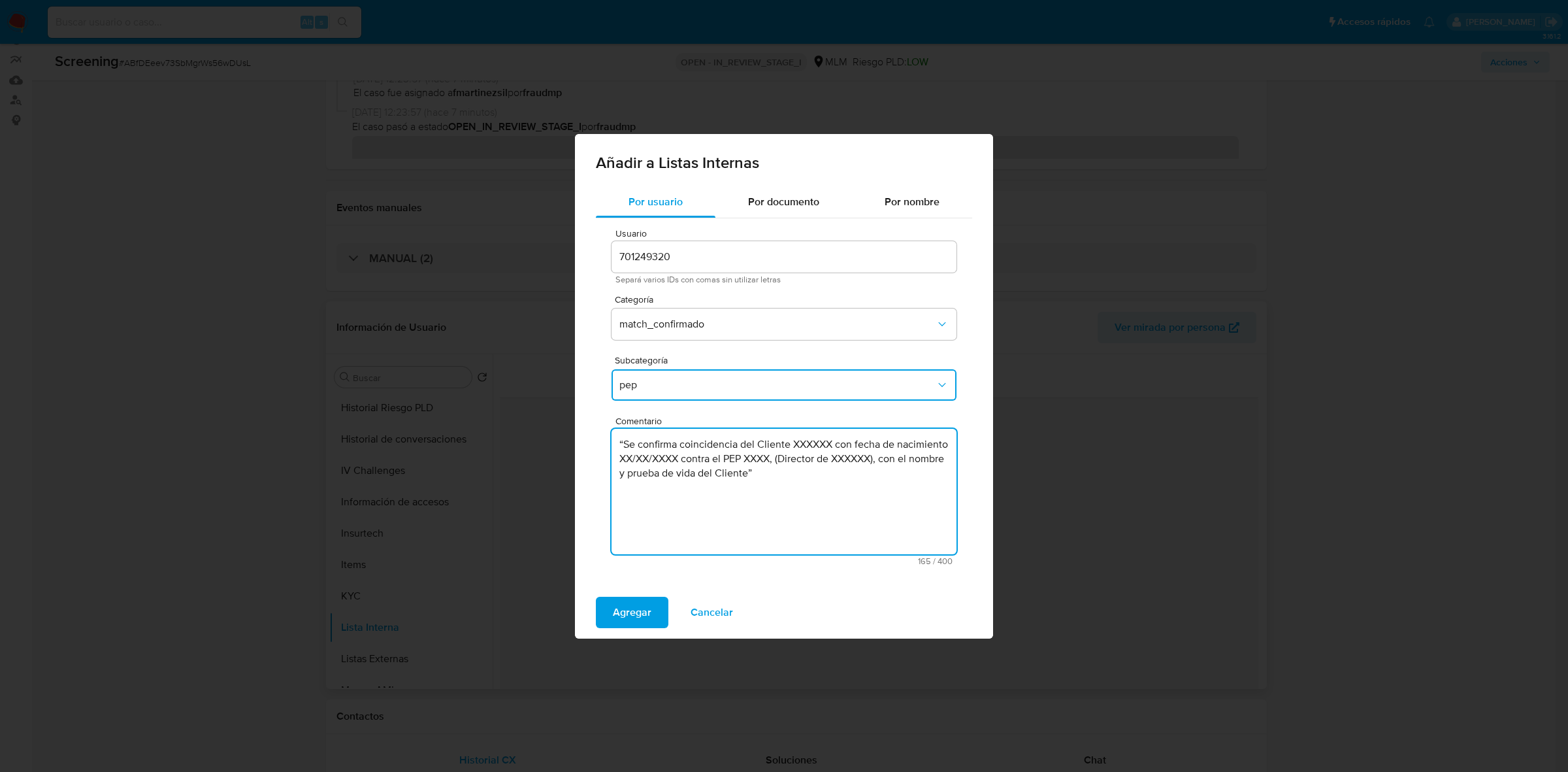
click at [624, 444] on textarea "“Se confirma coincidencia del Cliente XXXXXX con fecha de nacimiento XX/XX/XXXX…" at bounding box center [784, 491] width 345 height 125
drag, startPoint x: 788, startPoint y: 445, endPoint x: 826, endPoint y: 443, distance: 38.1
click at [826, 443] on textarea "Se confirma coincidencia del Cliente XXXXXX con fecha de nacimiento XX/XX/XXXX …" at bounding box center [784, 491] width 345 height 125
paste textarea "Francisco Javier García Osorio"
drag, startPoint x: 714, startPoint y: 460, endPoint x: 775, endPoint y: 457, distance: 61.1
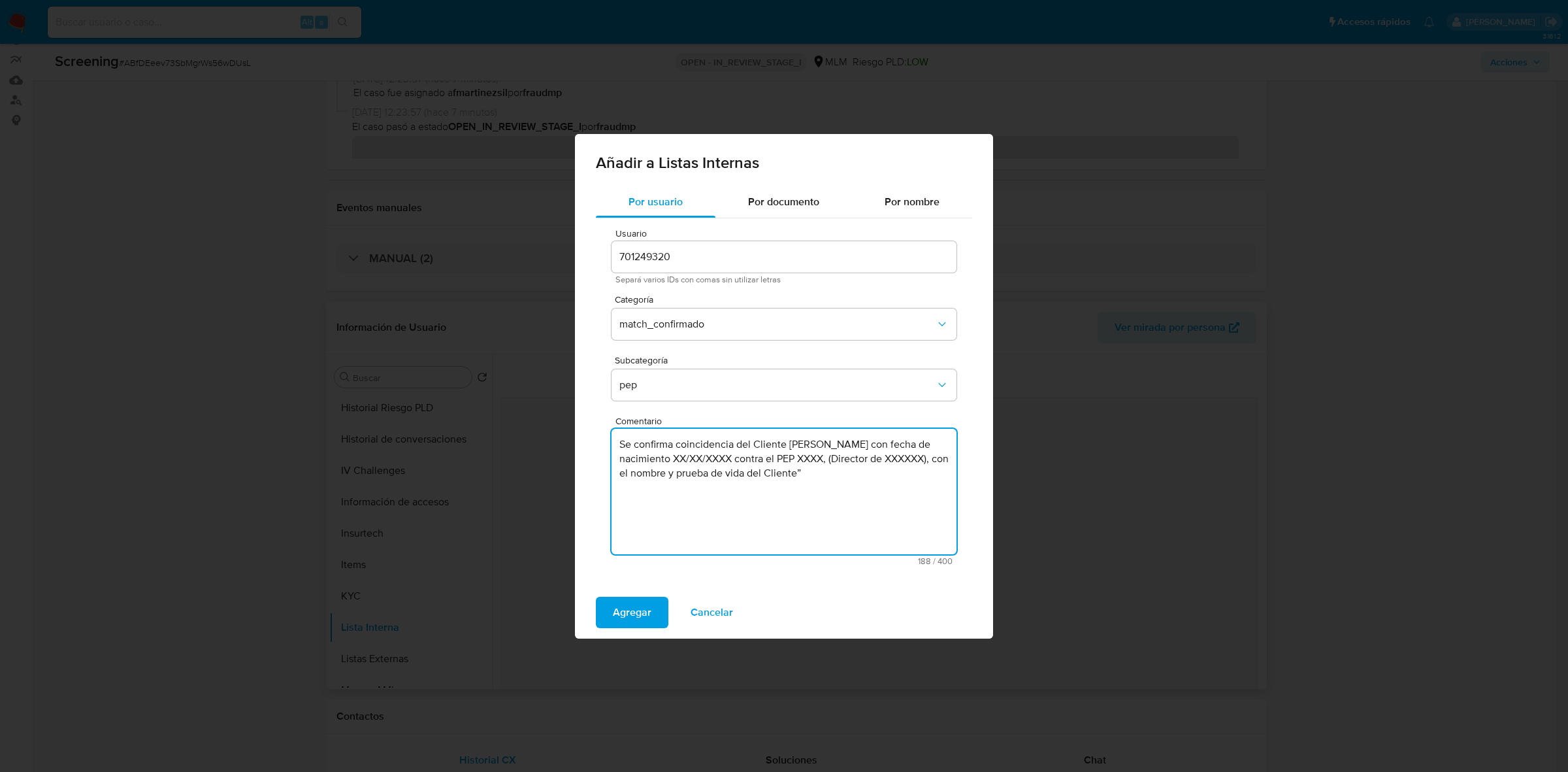
click at [775, 457] on textarea "Se confirma coincidencia del Cliente Francisco Javier García Osorio con fecha d…" at bounding box center [784, 491] width 345 height 125
paste textarea "25/11/1960"
drag, startPoint x: 789, startPoint y: 443, endPoint x: 926, endPoint y: 443, distance: 137.0
click at [926, 443] on textarea "Se confirma coincidencia del Cliente Francisco Javier García Osorio con fecha d…" at bounding box center [784, 491] width 345 height 125
click at [854, 460] on textarea "Se confirma coincidencia del Cliente Francisco Javier García Osorio con fecha d…" at bounding box center [784, 491] width 345 height 125
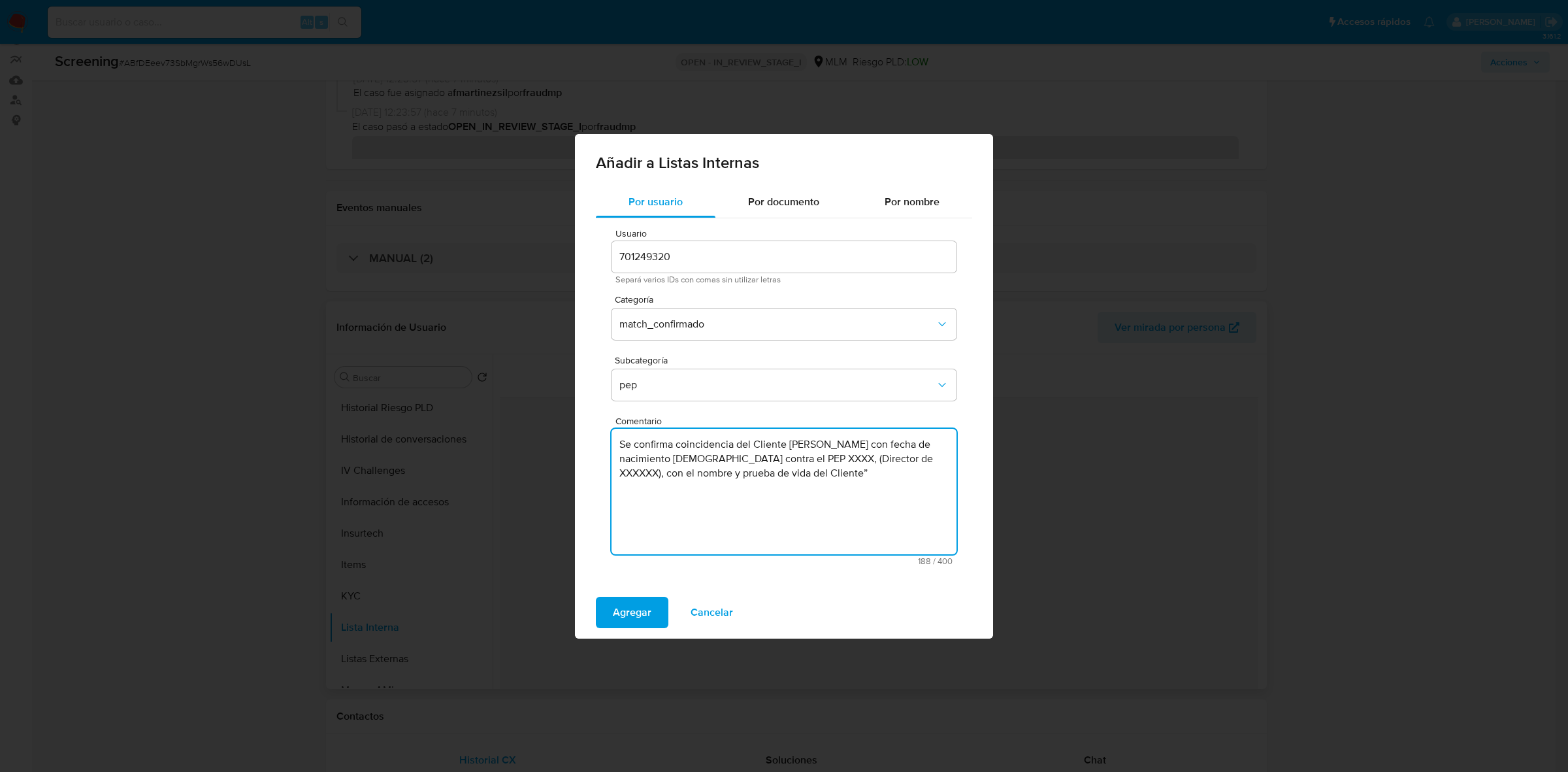
drag, startPoint x: 854, startPoint y: 458, endPoint x: 831, endPoint y: 461, distance: 23.2
click at [831, 461] on textarea "Se confirma coincidencia del Cliente Francisco Javier García Osorio con fecha d…" at bounding box center [784, 491] width 345 height 125
paste textarea "Francisco Javier García Osorio"
drag, startPoint x: 712, startPoint y: 475, endPoint x: 723, endPoint y: 474, distance: 11.0
click at [723, 474] on textarea "Se confirma coincidencia del Cliente Francisco Javier García Osorio con fecha d…" at bounding box center [784, 491] width 345 height 125
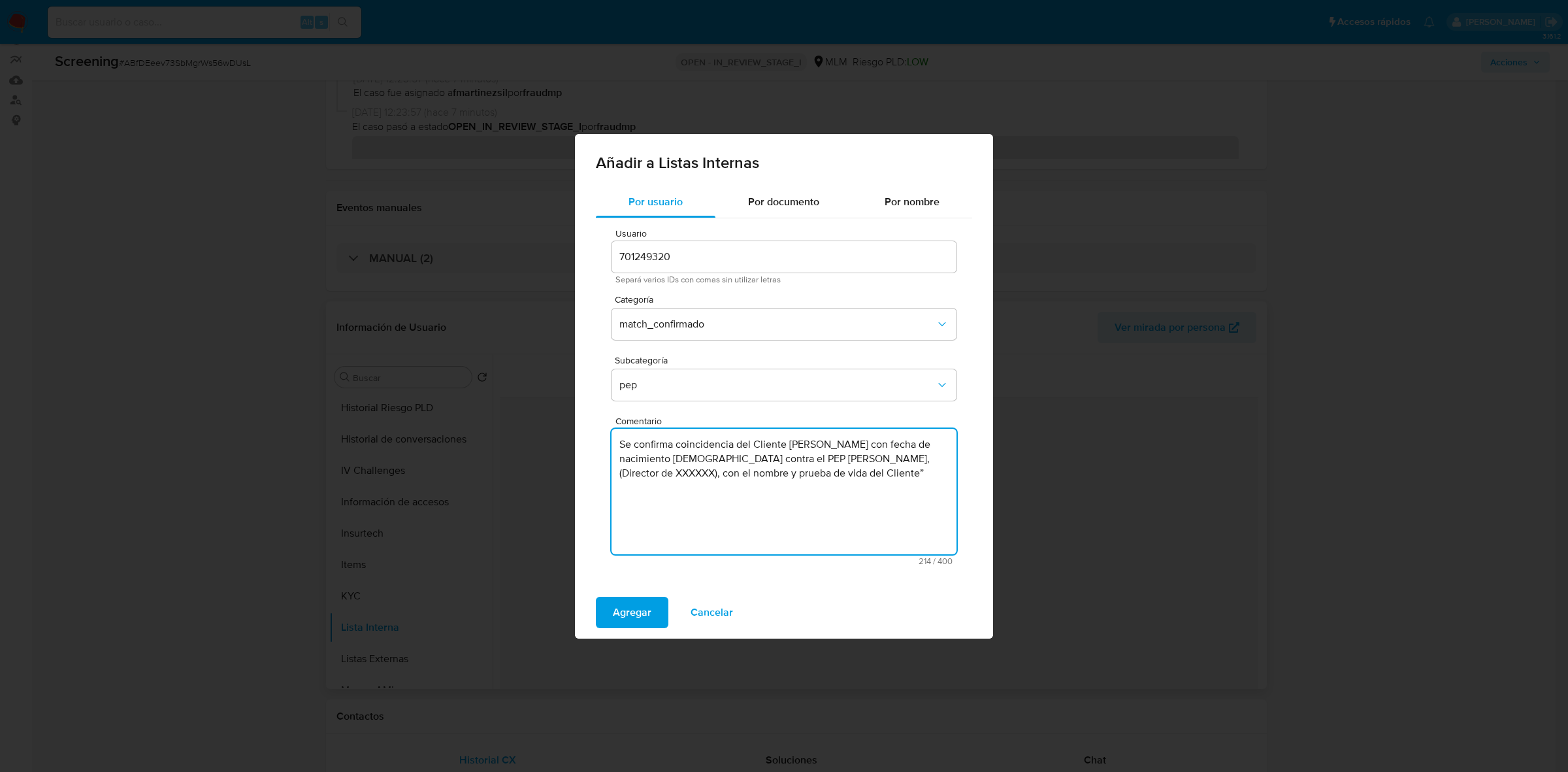
drag, startPoint x: 658, startPoint y: 476, endPoint x: 751, endPoint y: 472, distance: 93.1
click at [751, 472] on textarea "Se confirma coincidencia del Cliente Francisco Javier García Osorio con fecha d…" at bounding box center [784, 491] width 345 height 125
paste textarea "Coordinador de Gestión de la Eficiencia Energética"
click at [807, 488] on textarea "Se confirma coincidencia del Cliente Francisco Javier García Osorio con fecha d…" at bounding box center [784, 491] width 345 height 125
click at [889, 474] on textarea "Se confirma coincidencia del Cliente Francisco Javier García Osorio con fecha d…" at bounding box center [784, 491] width 345 height 125
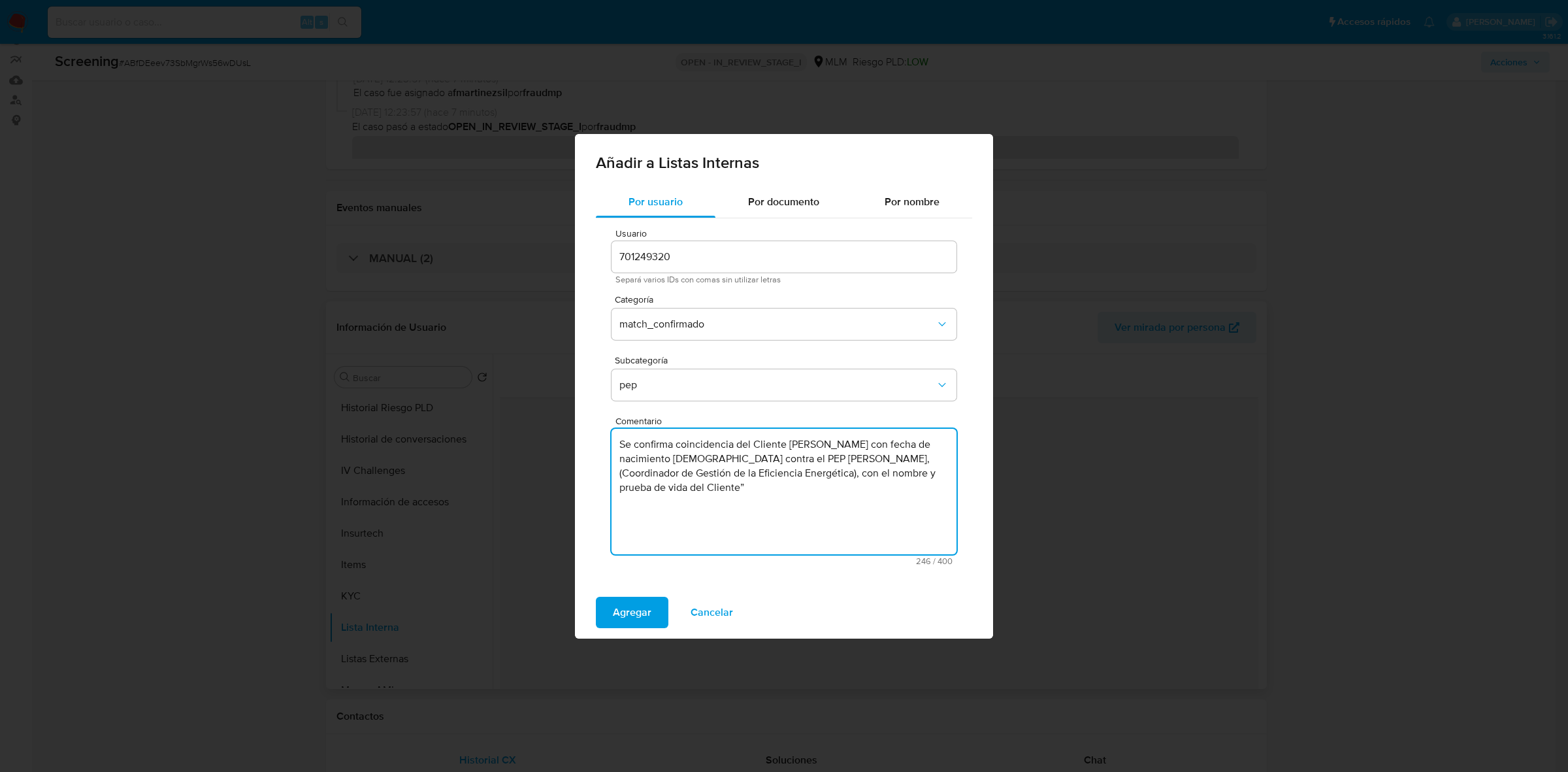
drag, startPoint x: 808, startPoint y: 505, endPoint x: 615, endPoint y: 446, distance: 201.8
click at [615, 446] on textarea "Se confirma coincidencia del Cliente Francisco Javier García Osorio con fecha d…" at bounding box center [784, 491] width 345 height 125
type textarea "Se confirma coincidencia del Cliente Francisco Javier García Osorio con fecha d…"
click at [620, 622] on span "Agregar" at bounding box center [632, 612] width 39 height 29
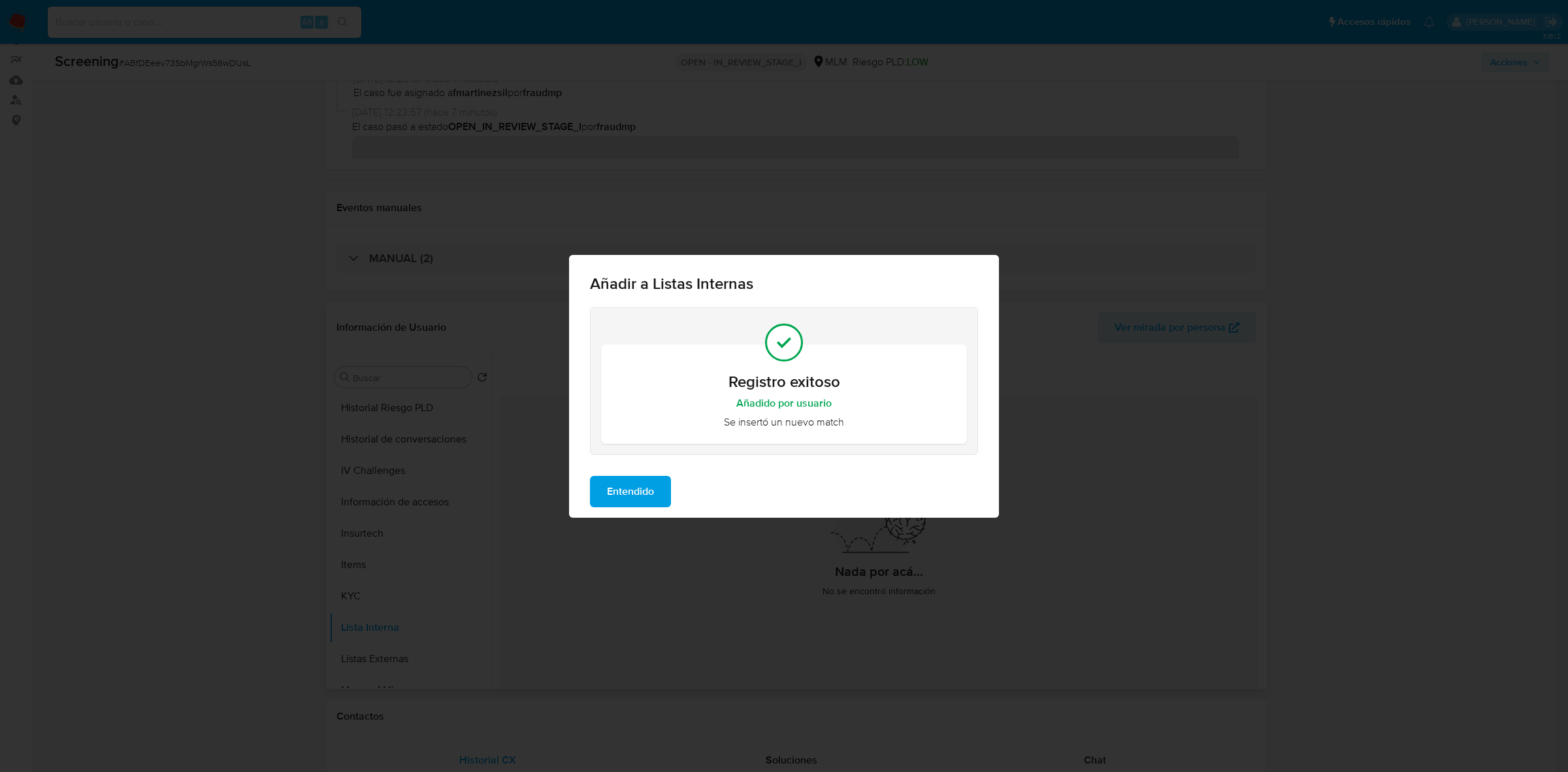
click at [635, 494] on span "Entendido" at bounding box center [630, 492] width 47 height 29
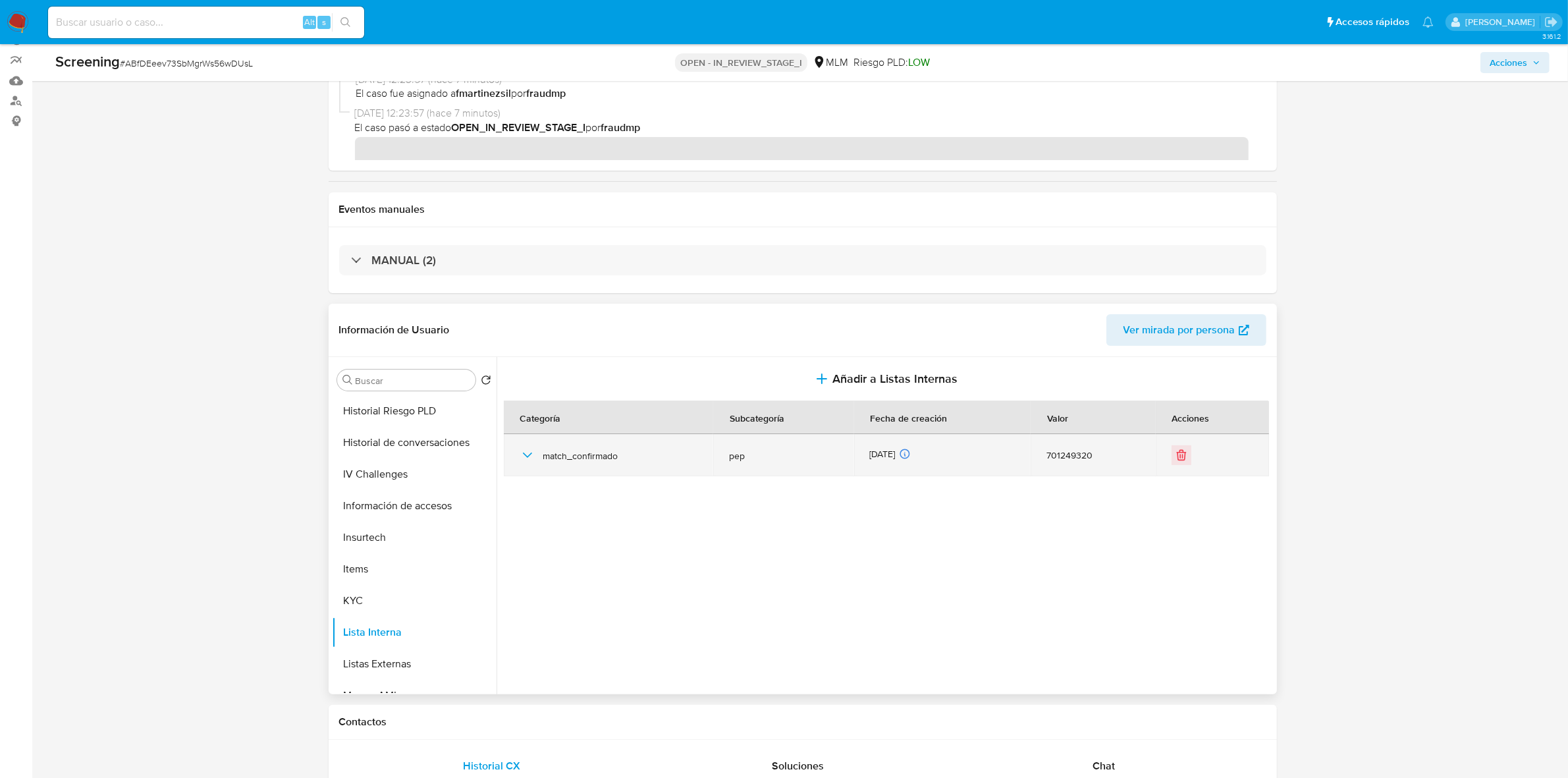
click at [529, 457] on icon "button" at bounding box center [527, 455] width 16 height 16
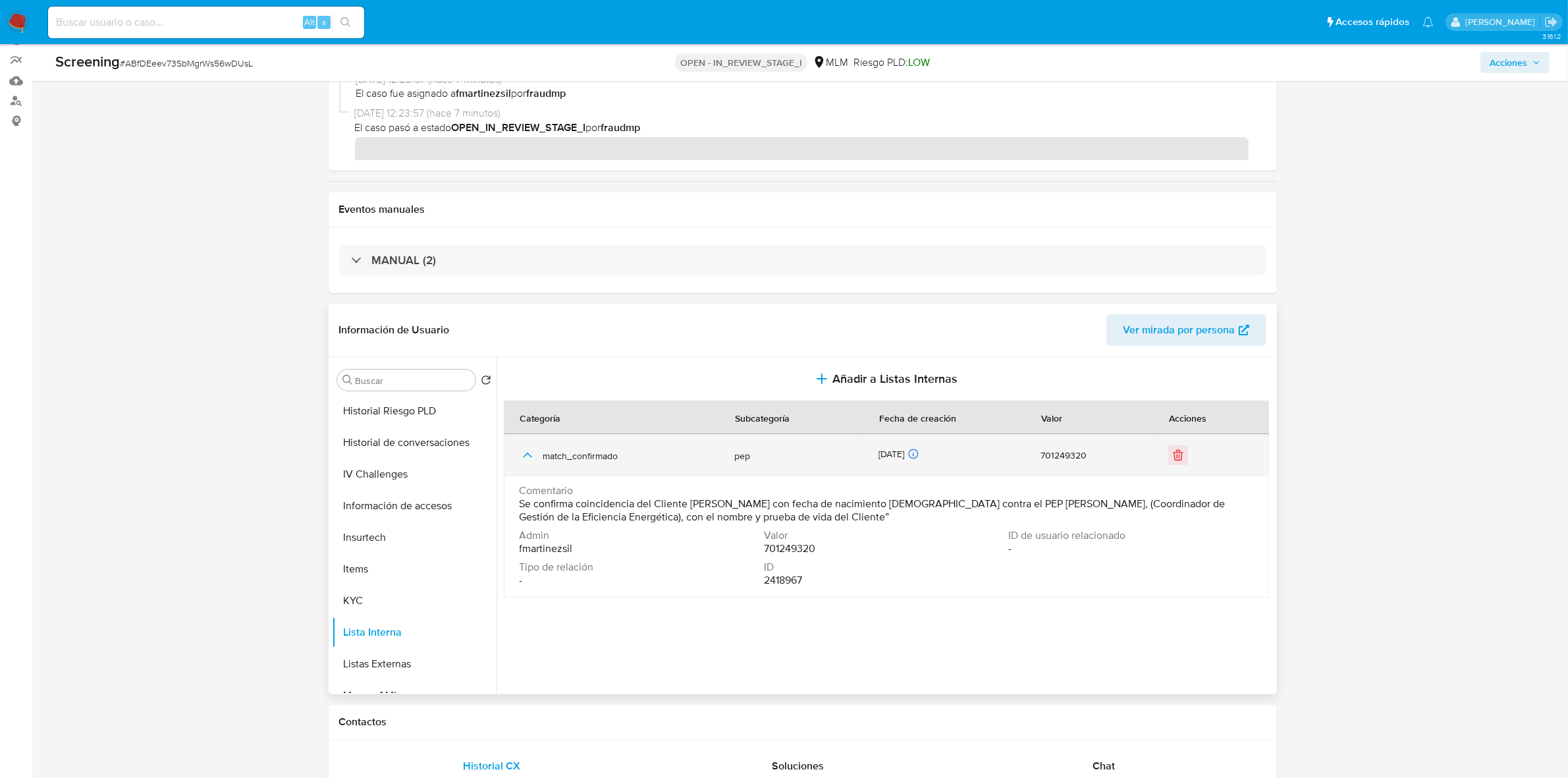
click at [529, 457] on icon "button" at bounding box center [527, 455] width 16 height 16
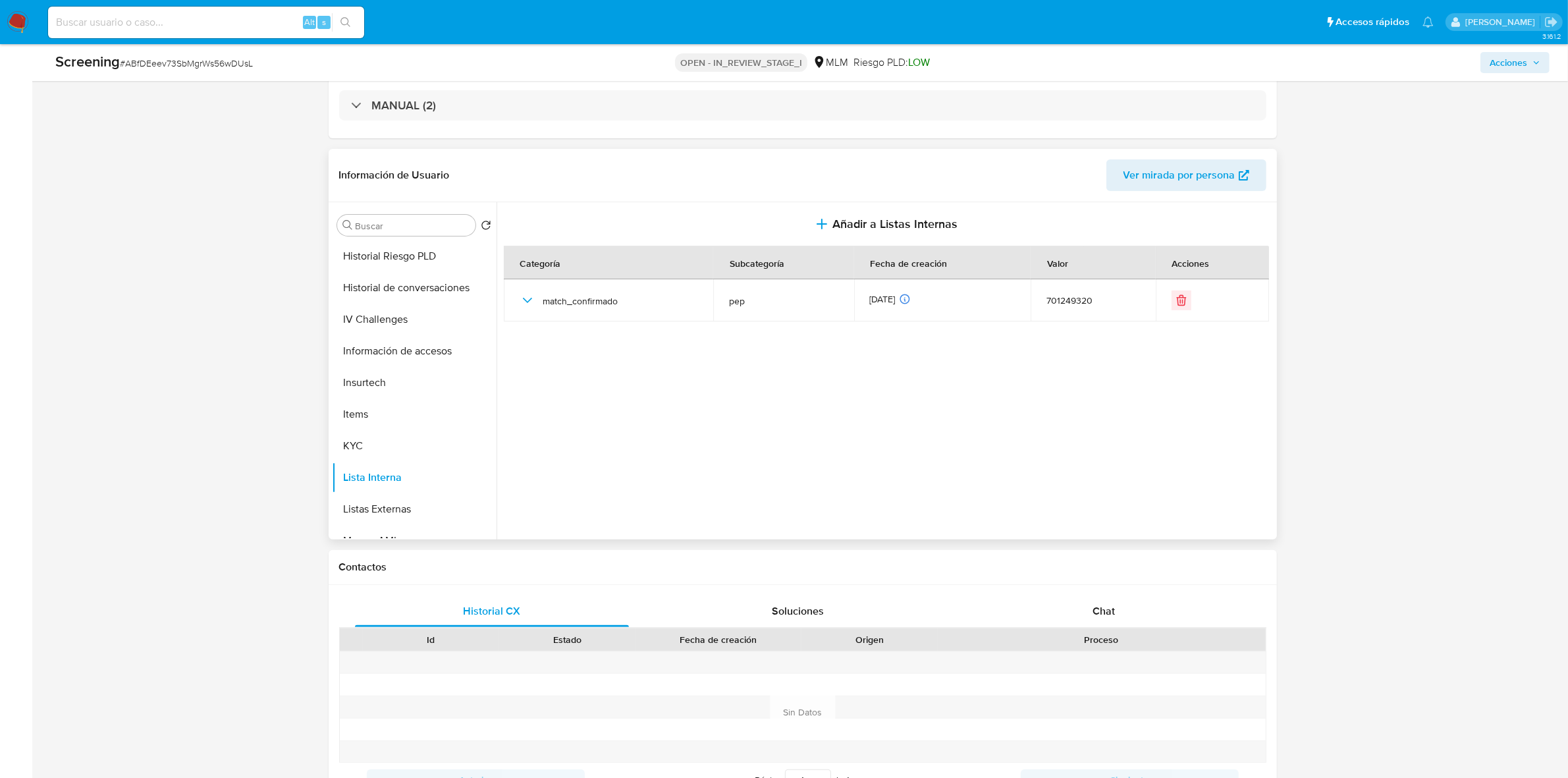
scroll to position [130, 0]
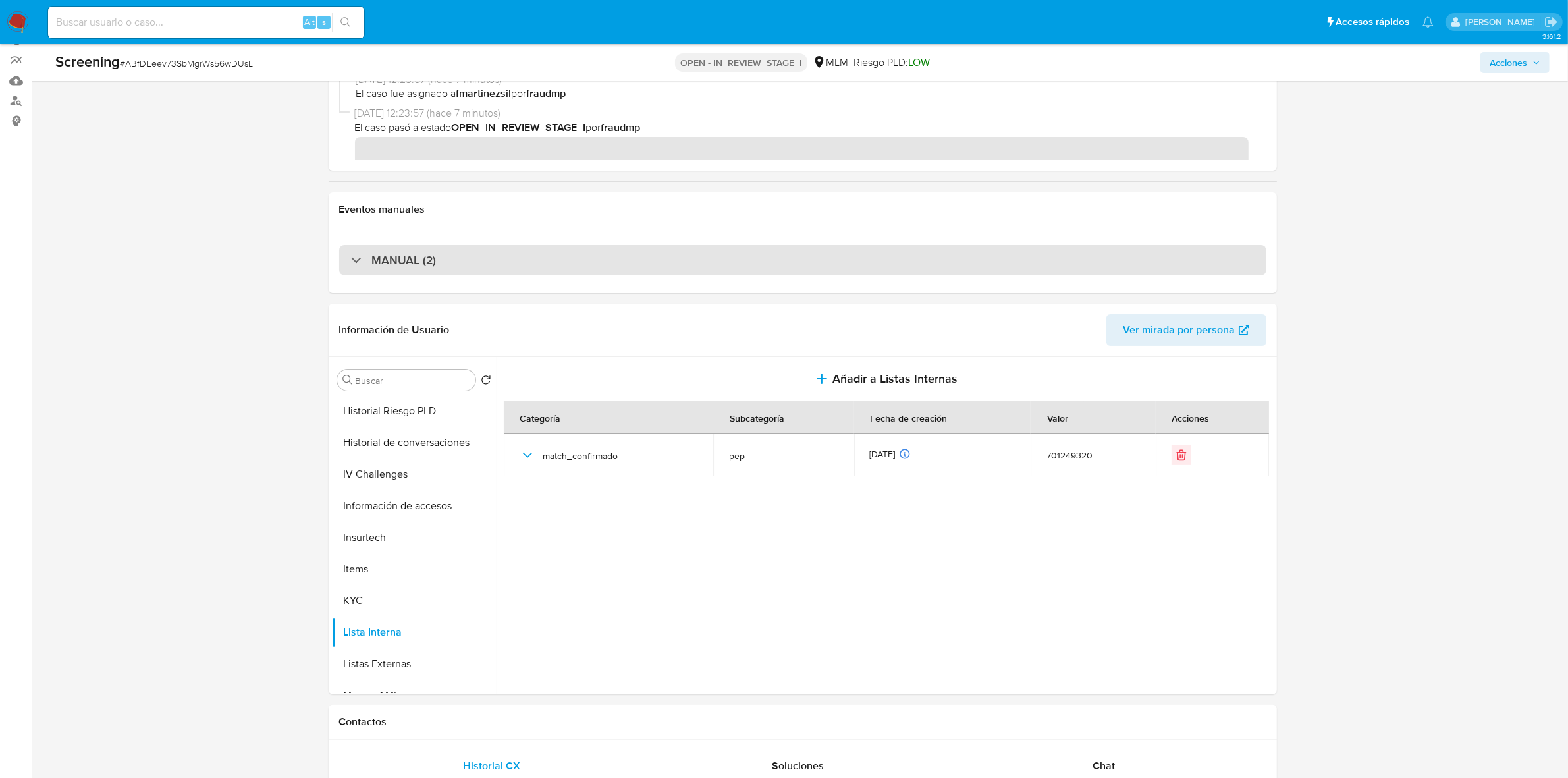
click at [359, 264] on div "MANUAL (2)" at bounding box center [393, 259] width 85 height 15
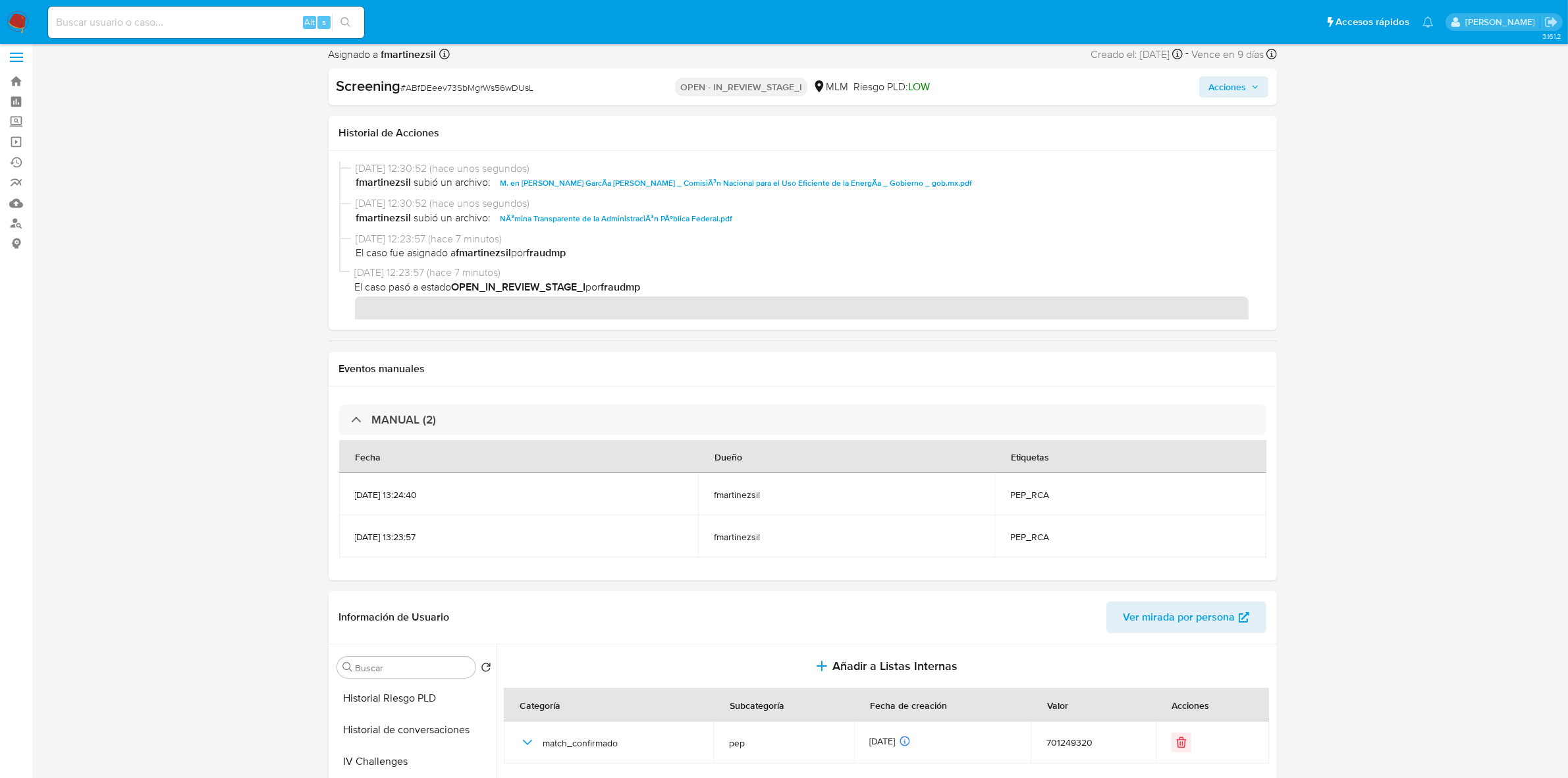
scroll to position [0, 0]
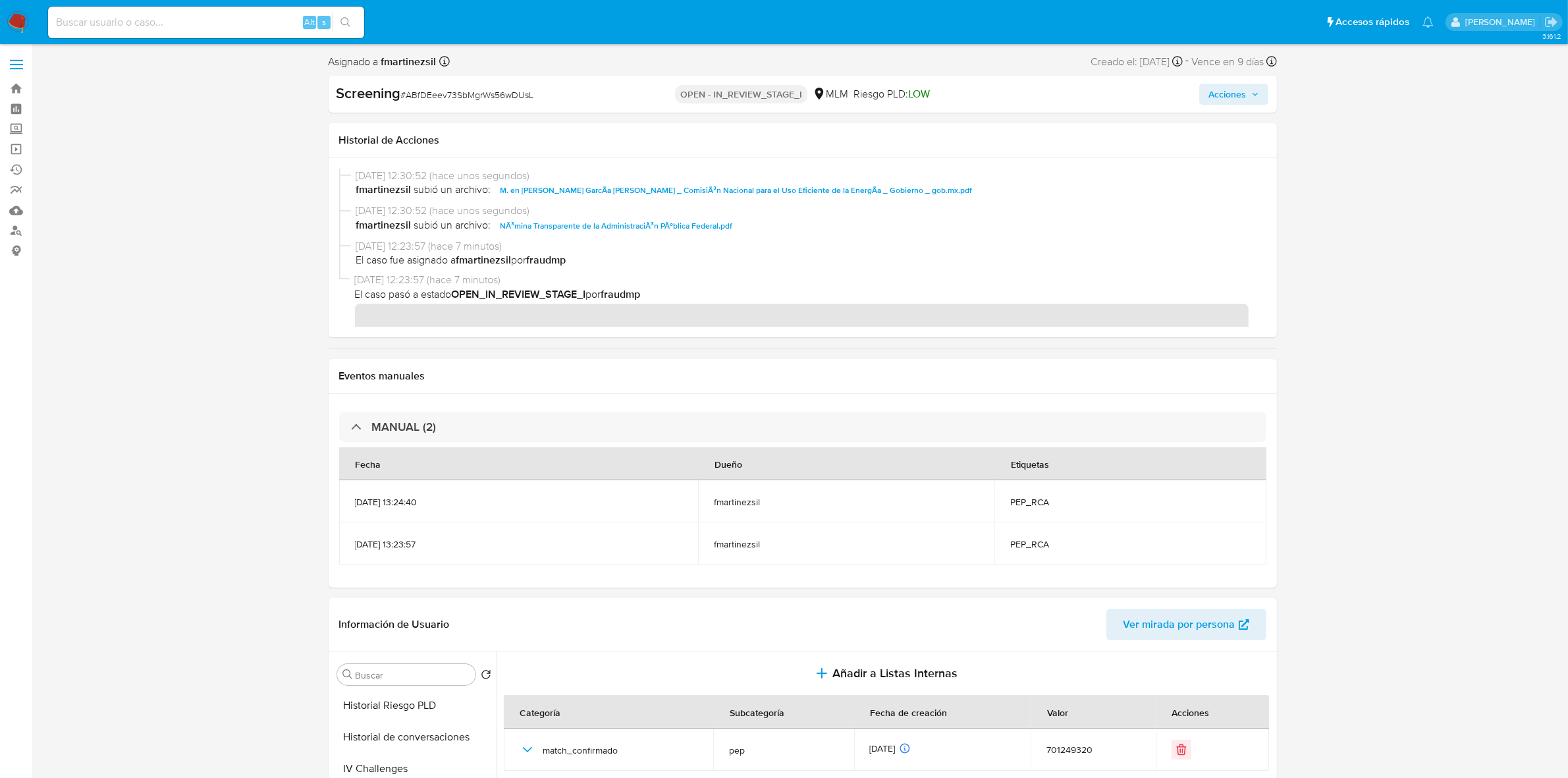
click at [1243, 88] on span "Acciones" at bounding box center [1227, 94] width 38 height 21
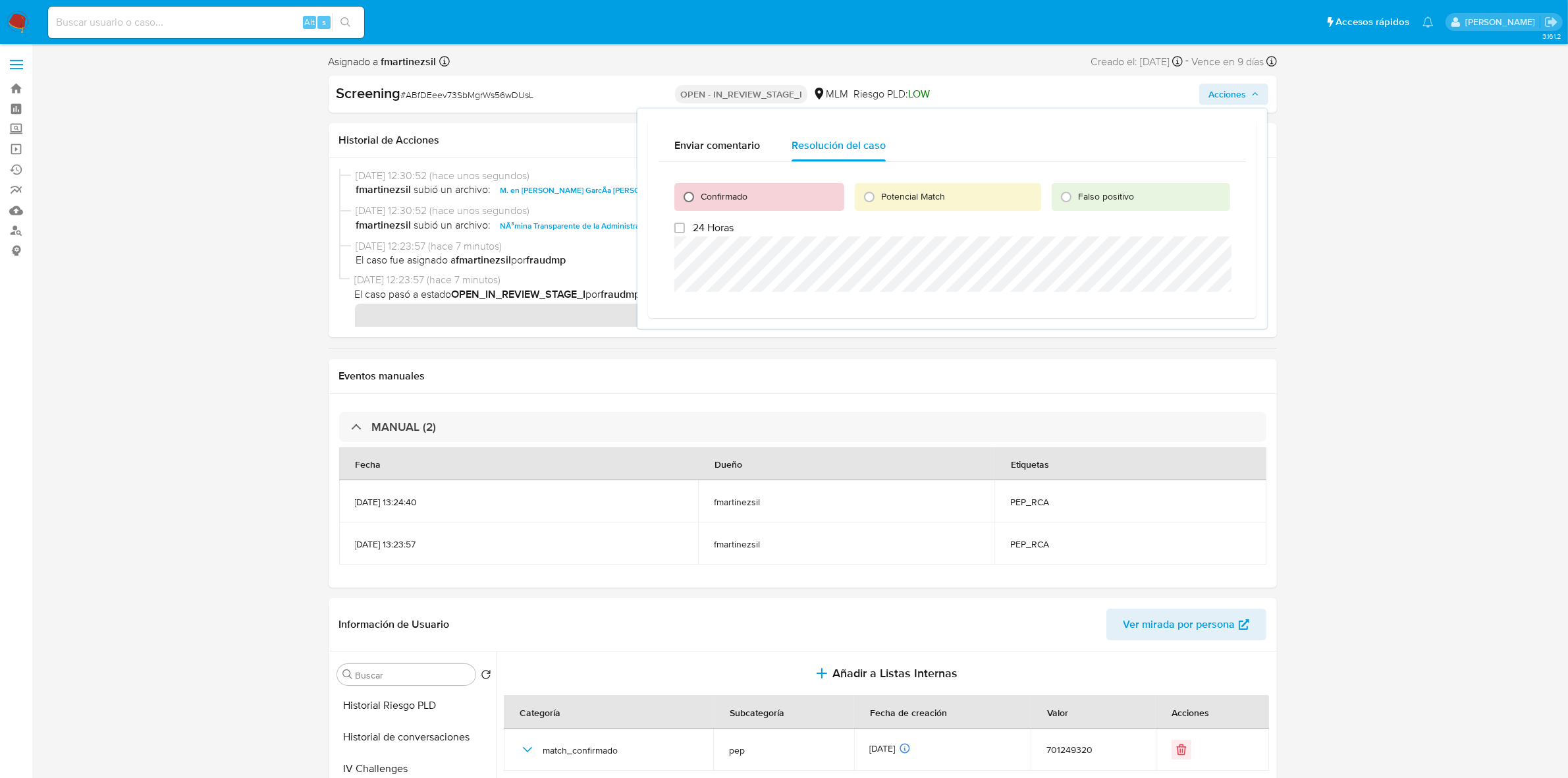
click at [682, 198] on input "Confirmado" at bounding box center [688, 196] width 21 height 21
radio input "true"
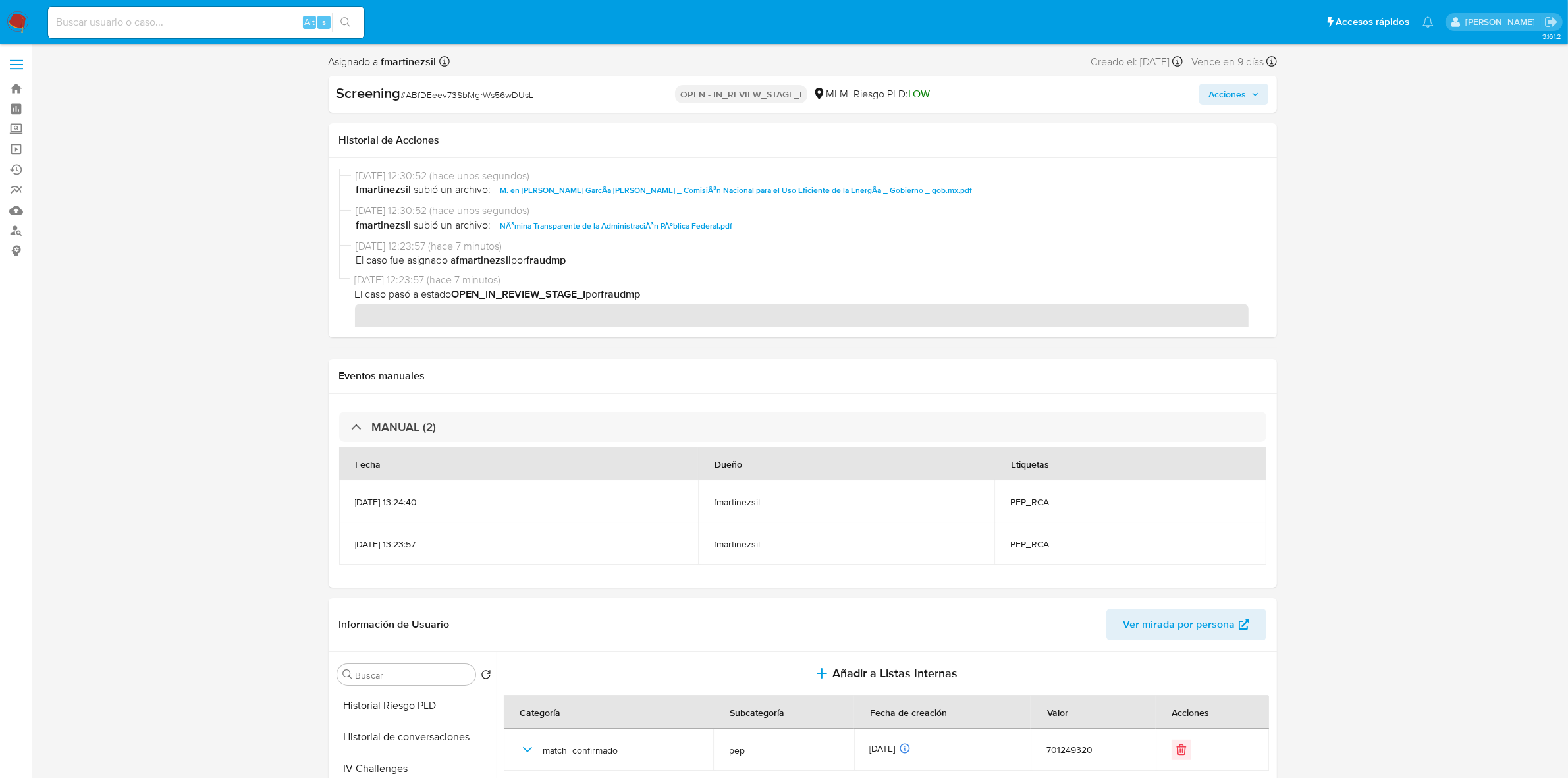
click at [1239, 96] on span "Acciones" at bounding box center [1227, 94] width 38 height 21
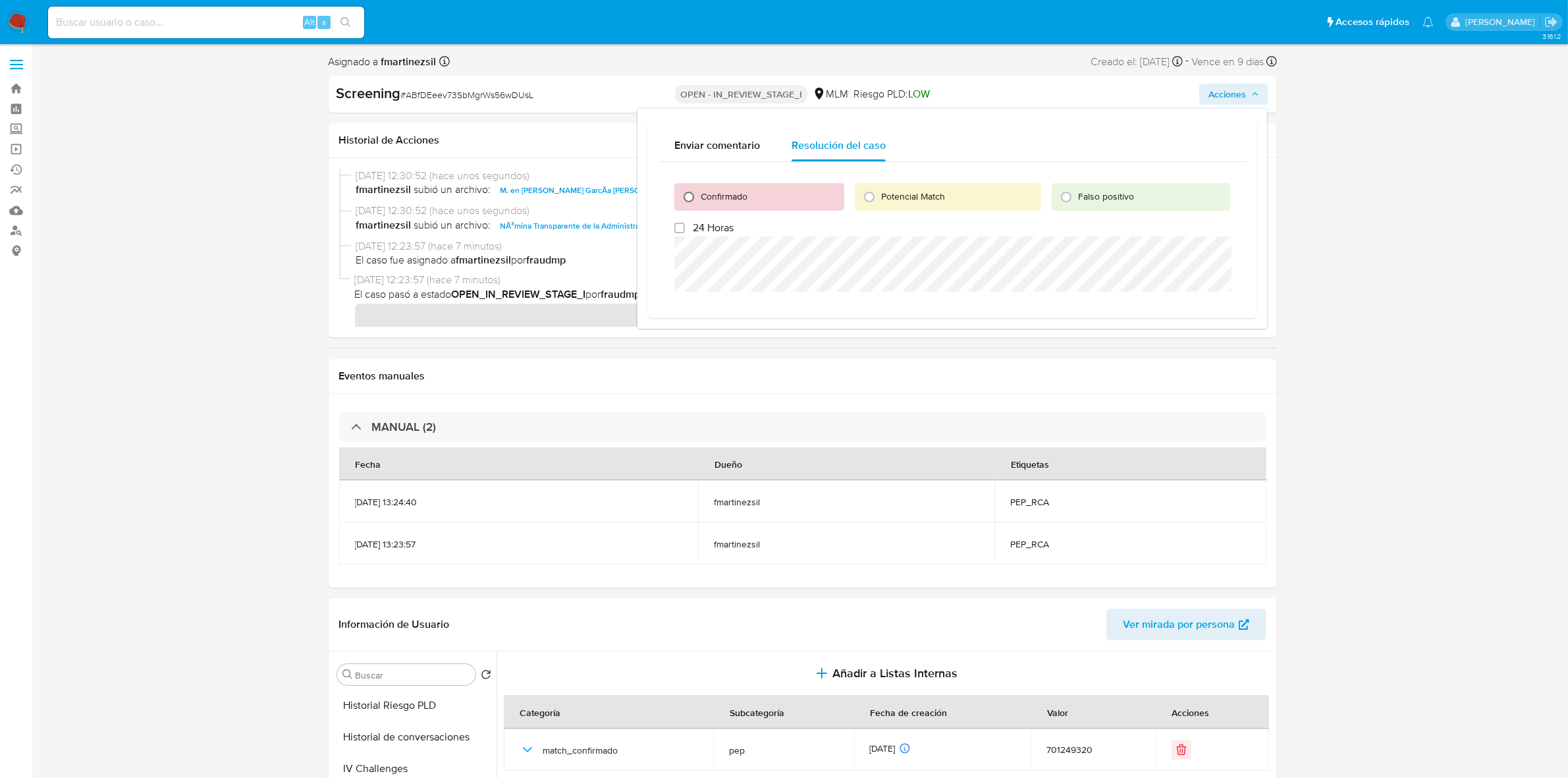
click at [687, 196] on input "Confirmado" at bounding box center [688, 196] width 21 height 21
radio input "true"
click at [1186, 367] on span "Cerrar Caso" at bounding box center [1184, 369] width 63 height 19
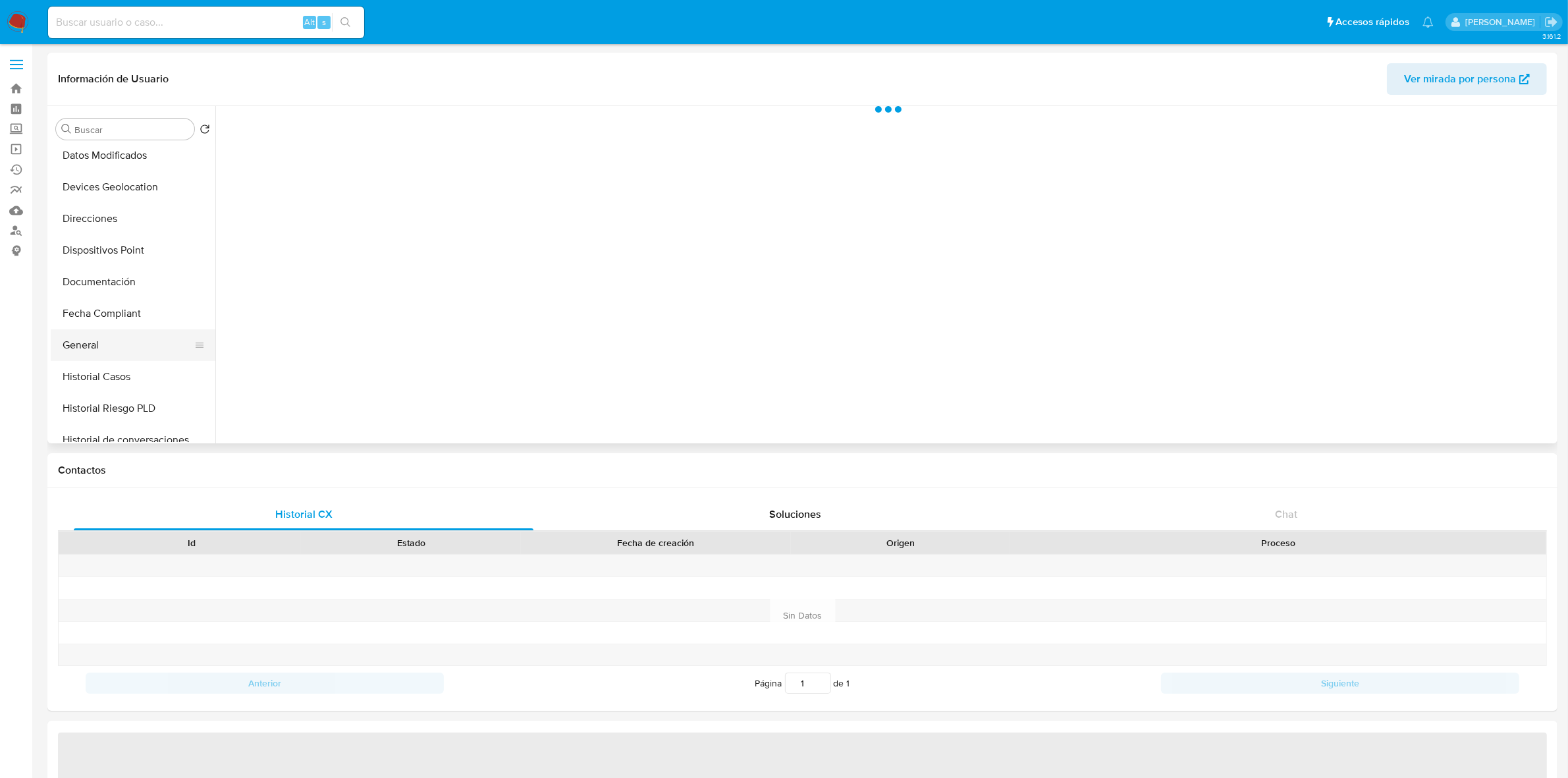
select select "10"
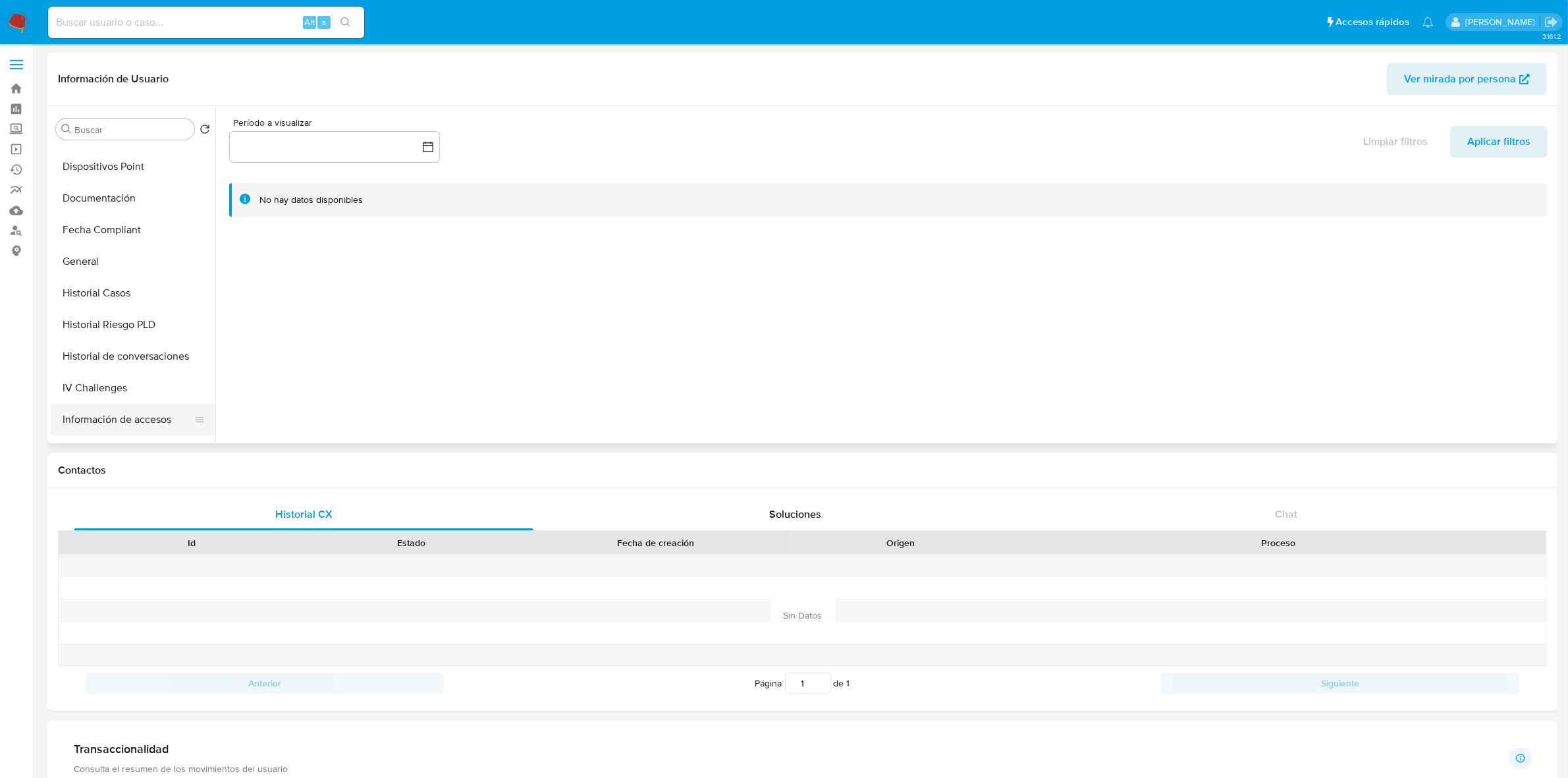
scroll to position [411, 0]
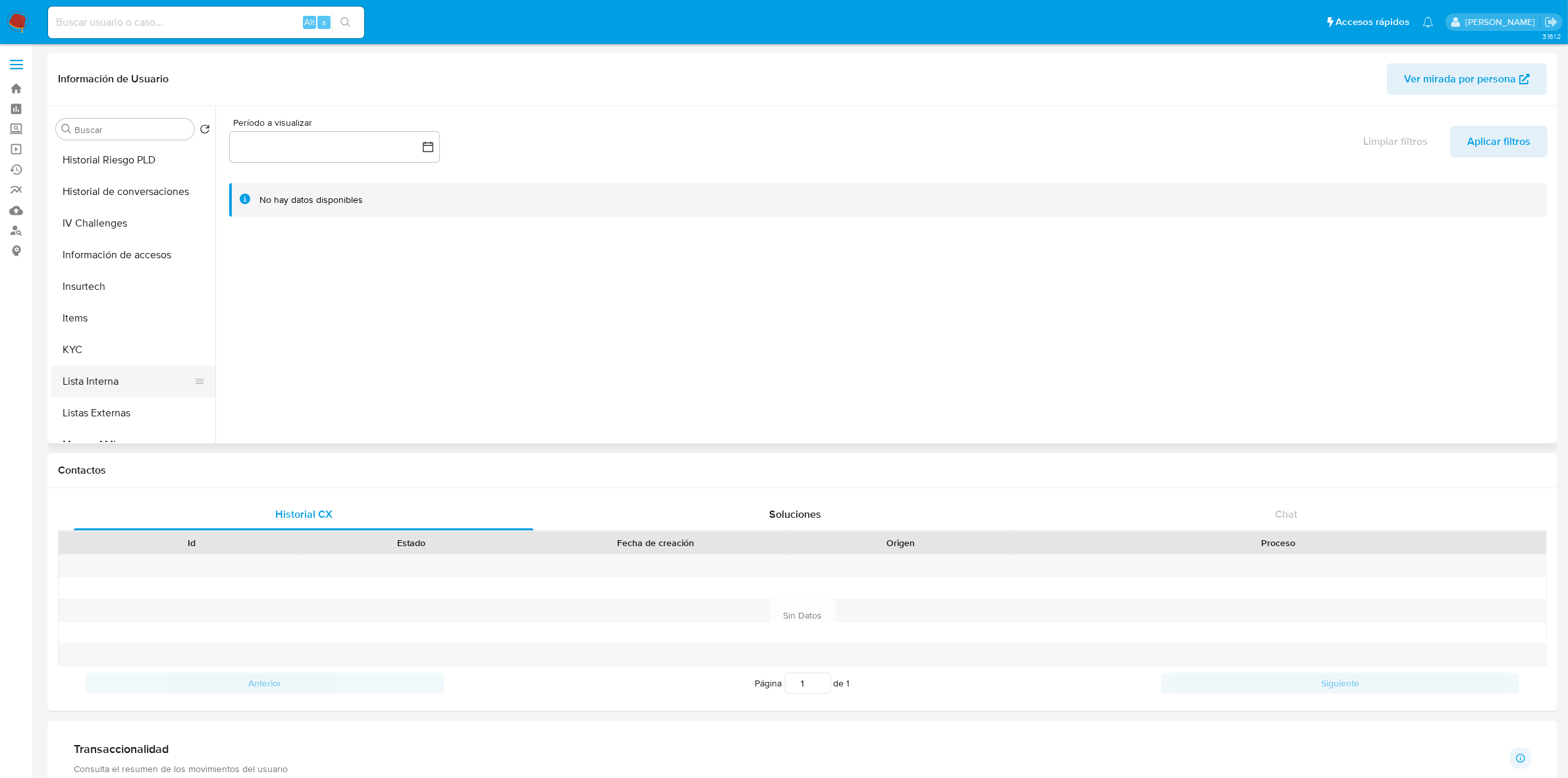
click at [73, 365] on button "Lista Interna" at bounding box center [127, 380] width 154 height 32
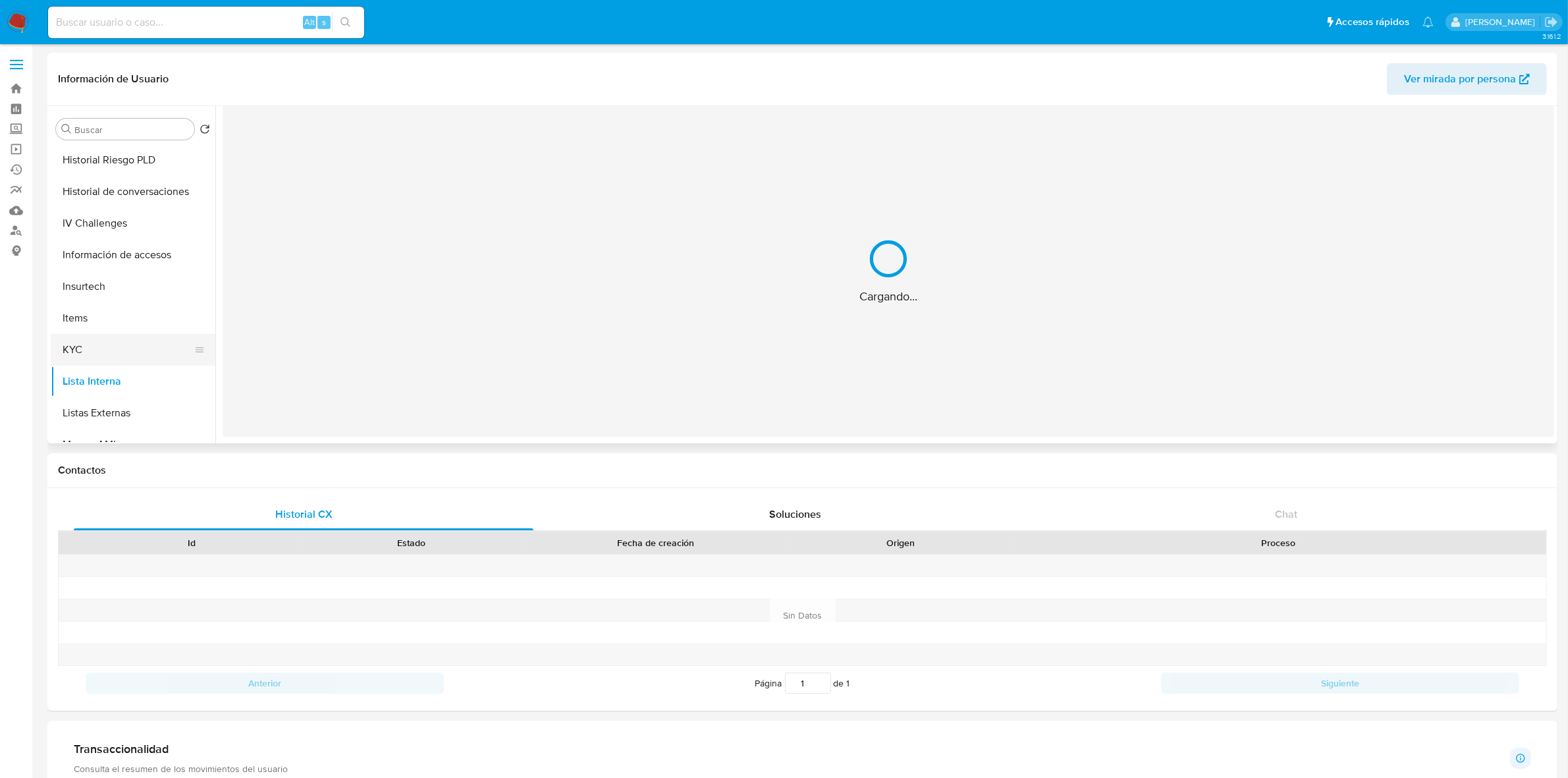
click at [74, 354] on button "KYC" at bounding box center [127, 349] width 154 height 32
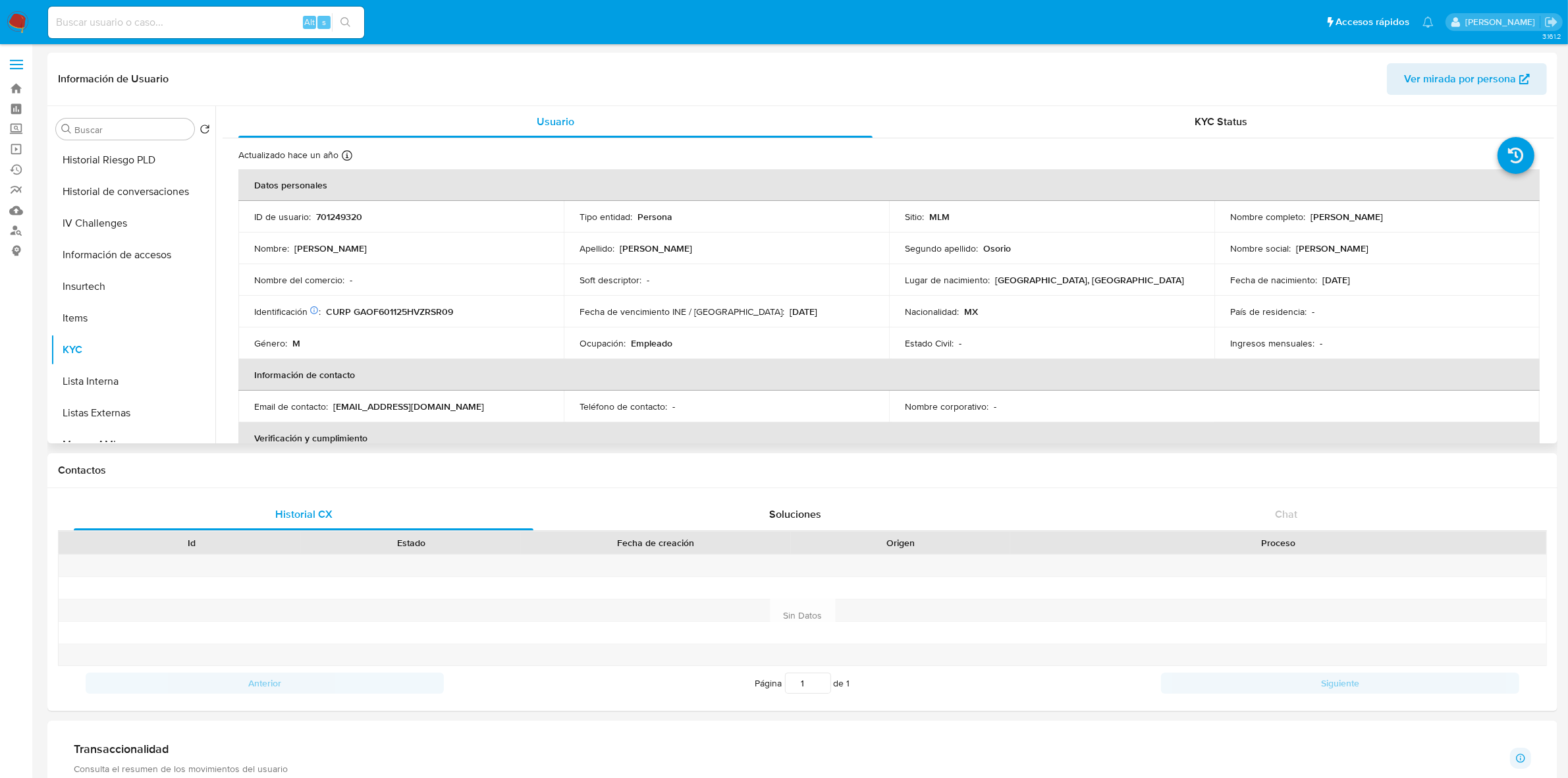
drag, startPoint x: 1372, startPoint y: 281, endPoint x: 1318, endPoint y: 284, distance: 54.1
click at [1318, 284] on div "Fecha de nacimiento : 25/11/1960" at bounding box center [1377, 280] width 293 height 12
copy p "25/11/1960"
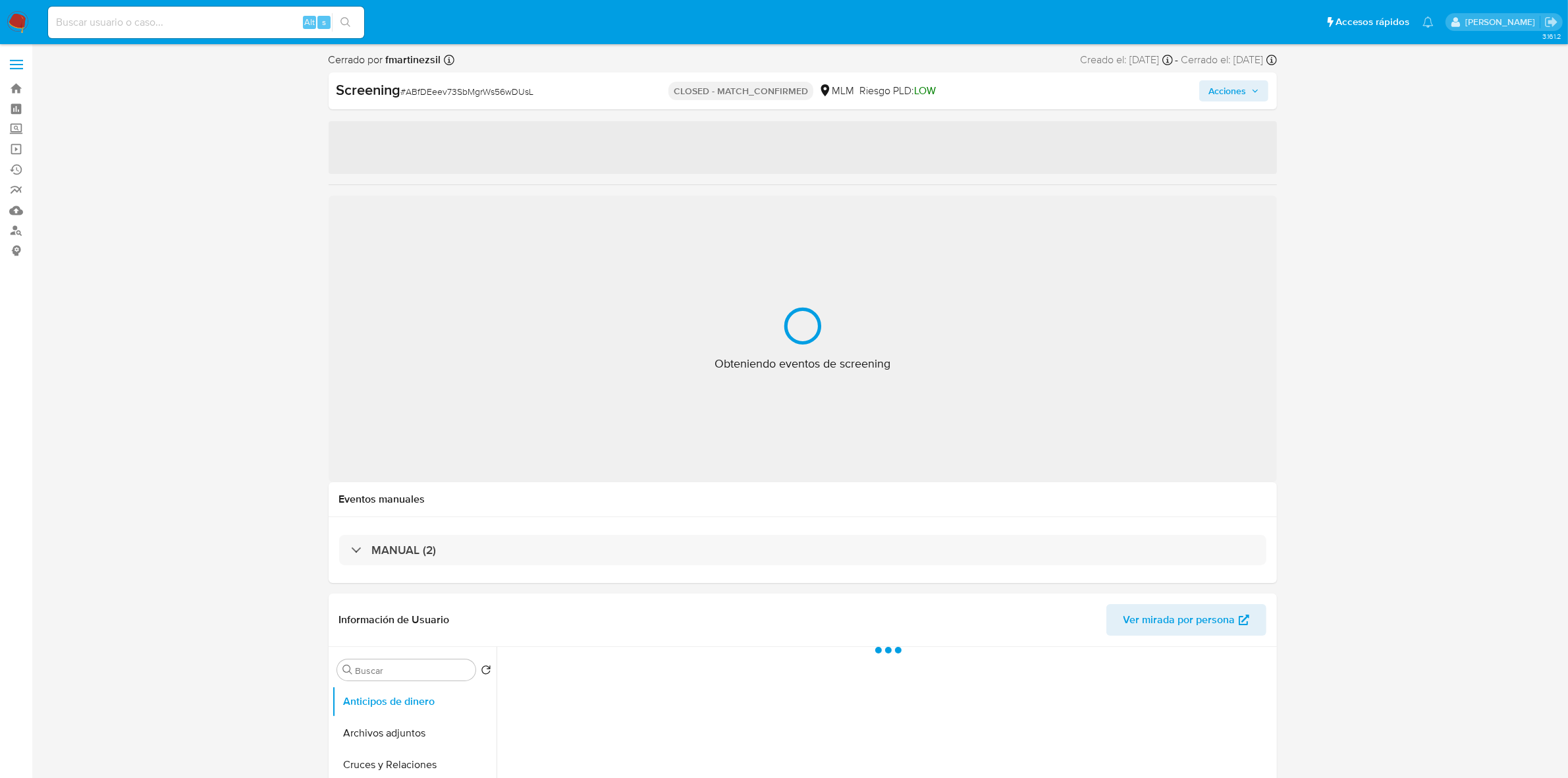
select select "10"
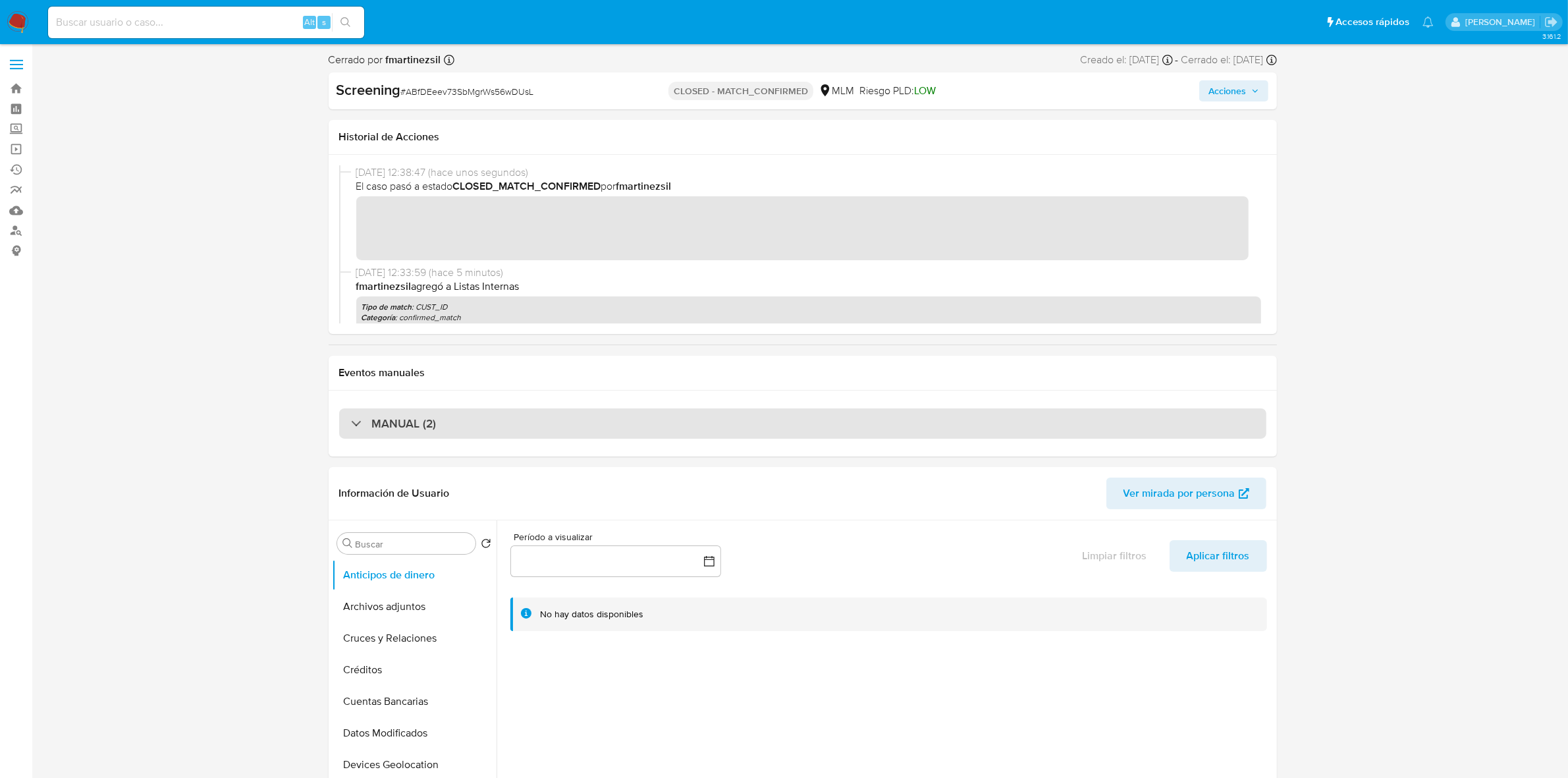
click at [357, 420] on div "MANUAL (2)" at bounding box center [393, 423] width 85 height 15
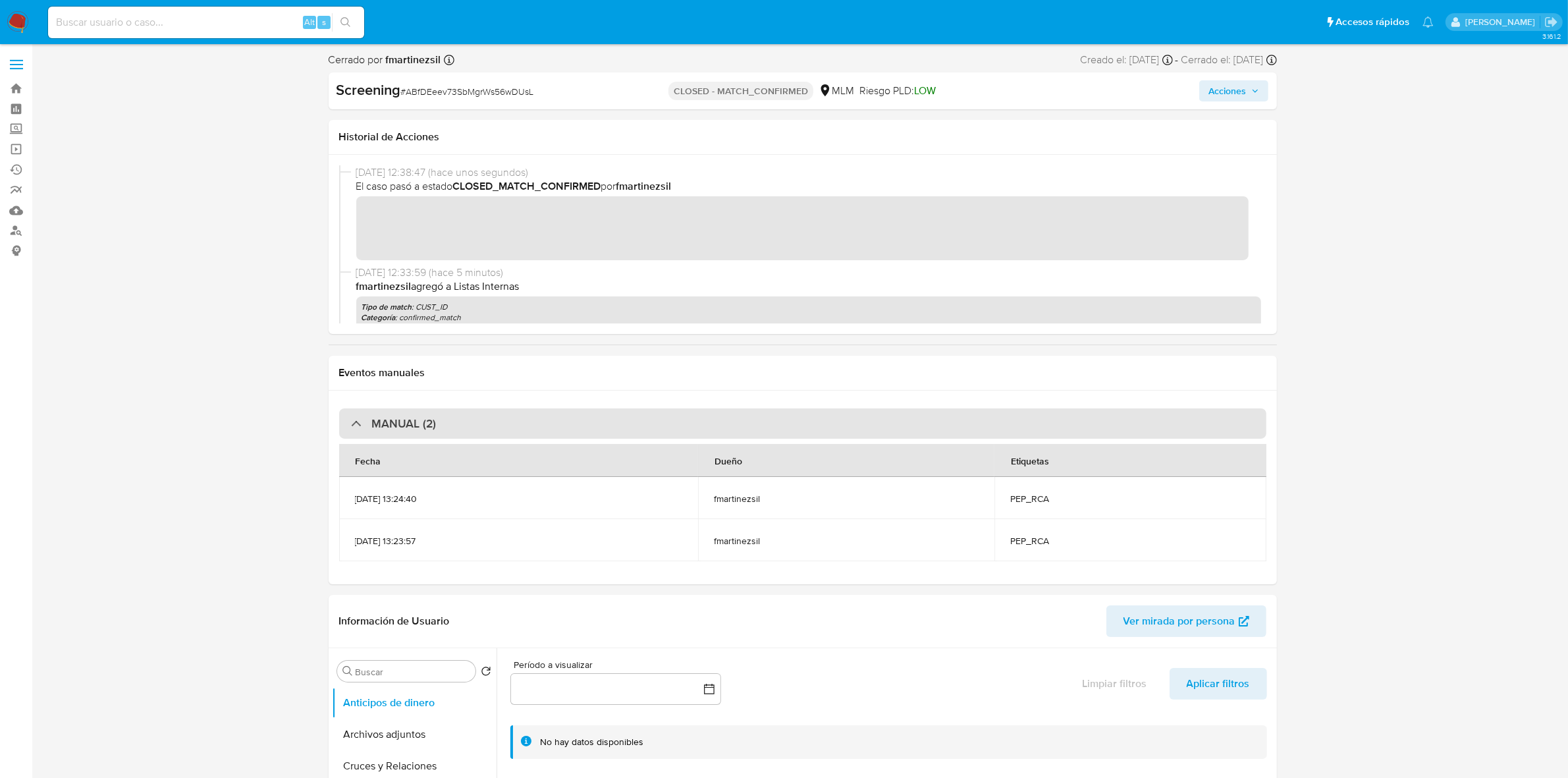
click at [351, 423] on div at bounding box center [351, 423] width 0 height 0
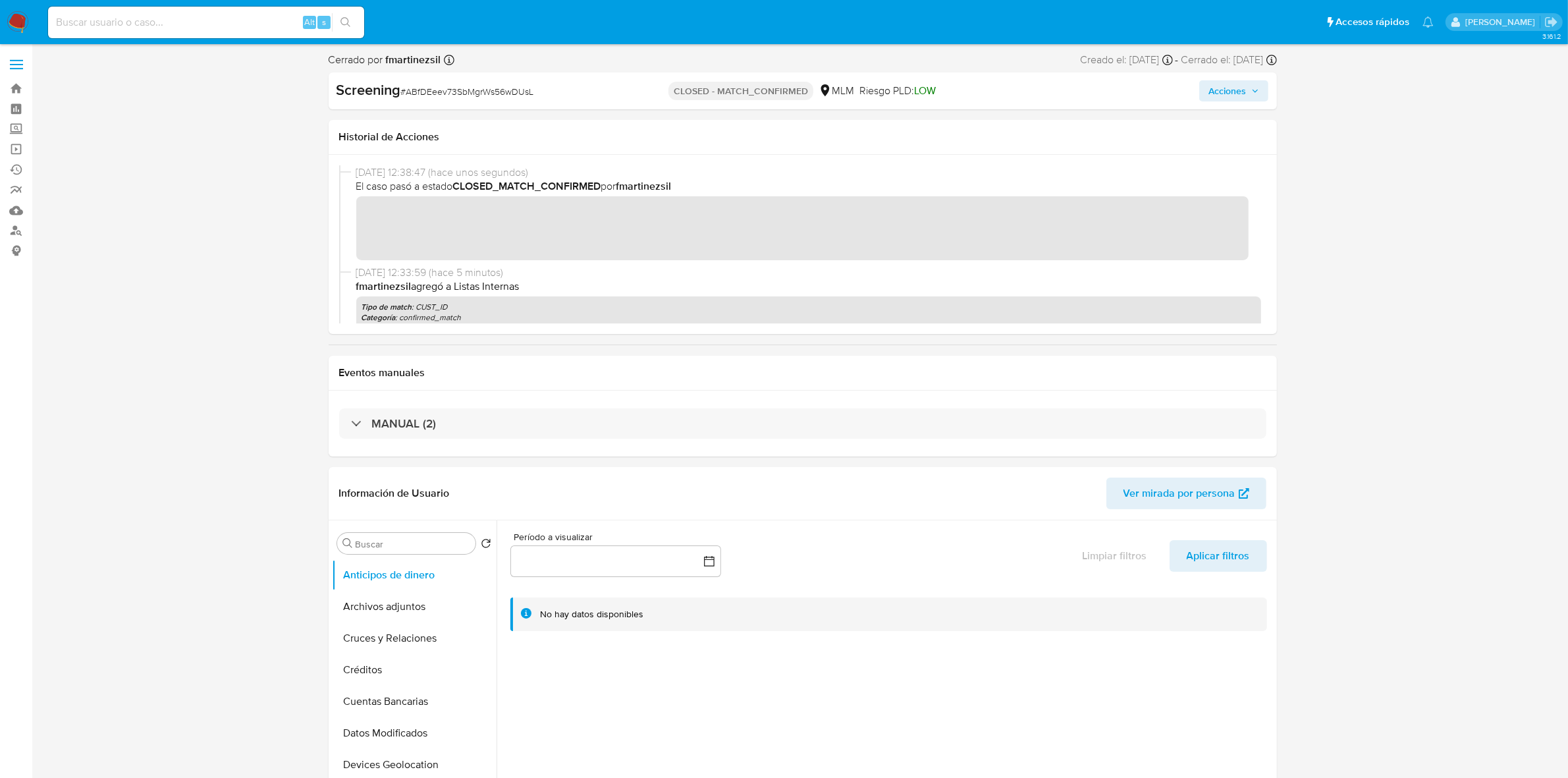
click at [15, 65] on span at bounding box center [16, 65] width 13 height 2
click at [0, 0] on input "checkbox" at bounding box center [0, 0] width 0 height 0
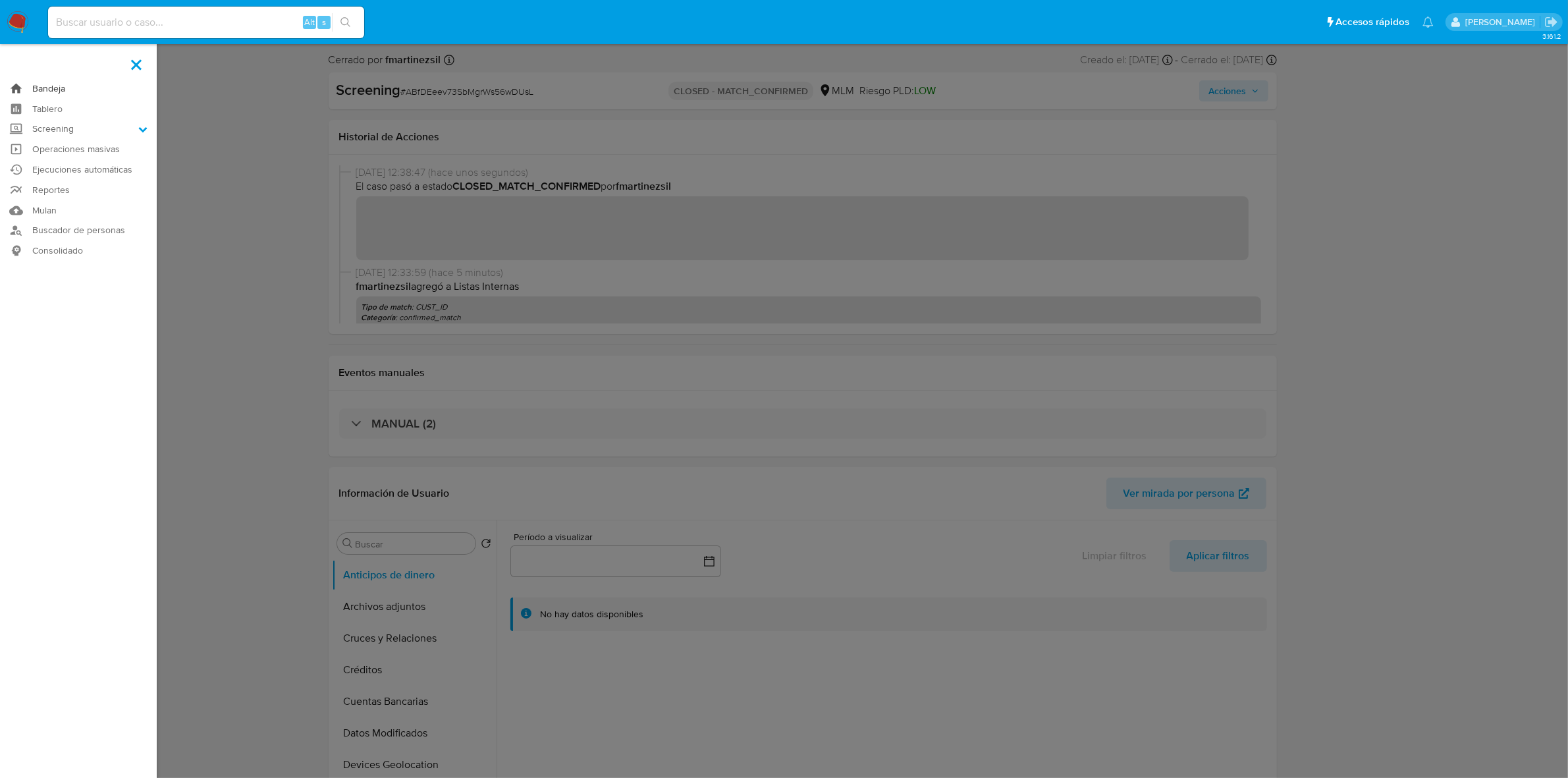
click at [37, 84] on link "Bandeja" at bounding box center [78, 89] width 157 height 20
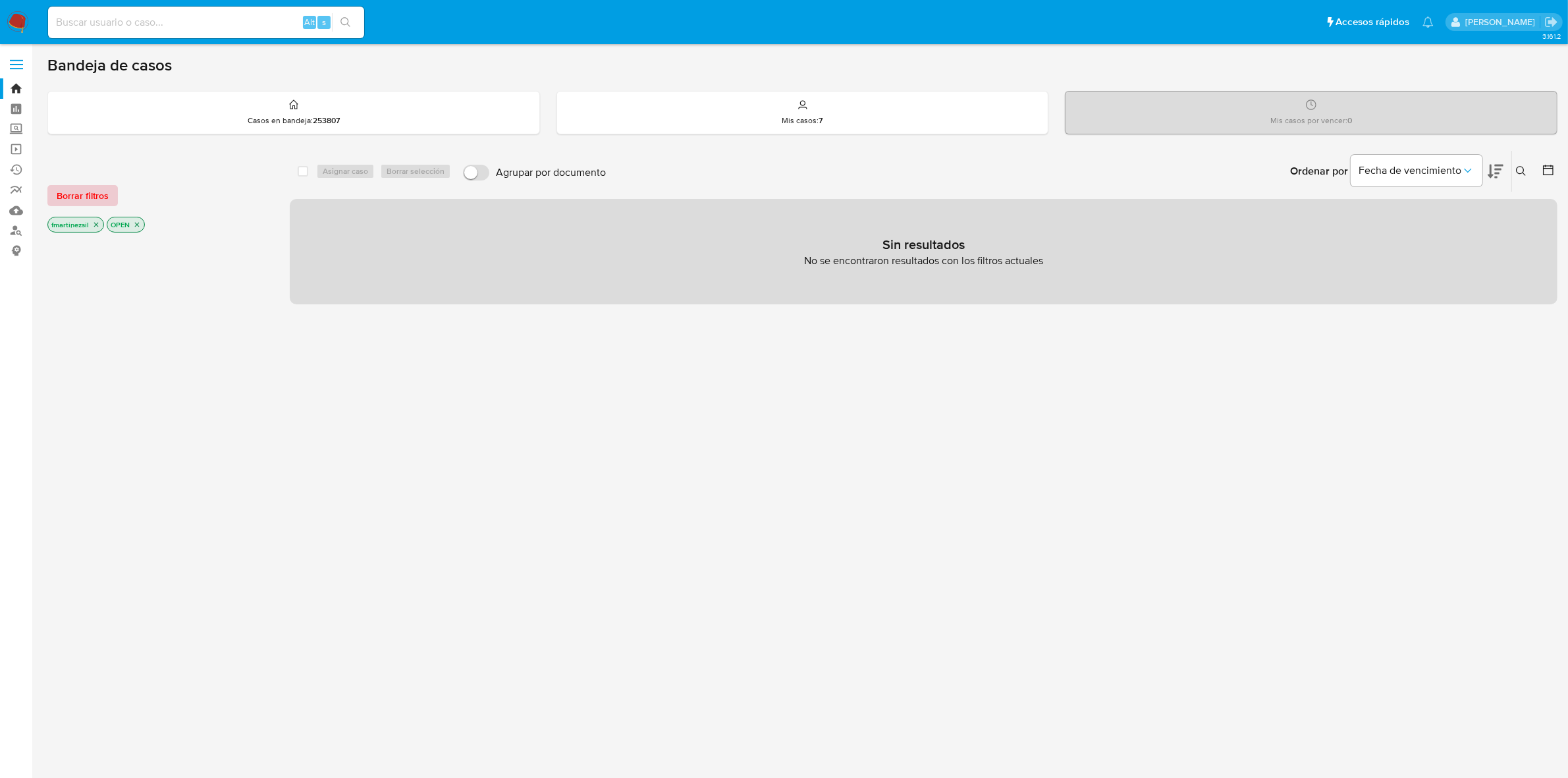
click at [88, 200] on span "Borrar filtros" at bounding box center [82, 195] width 52 height 19
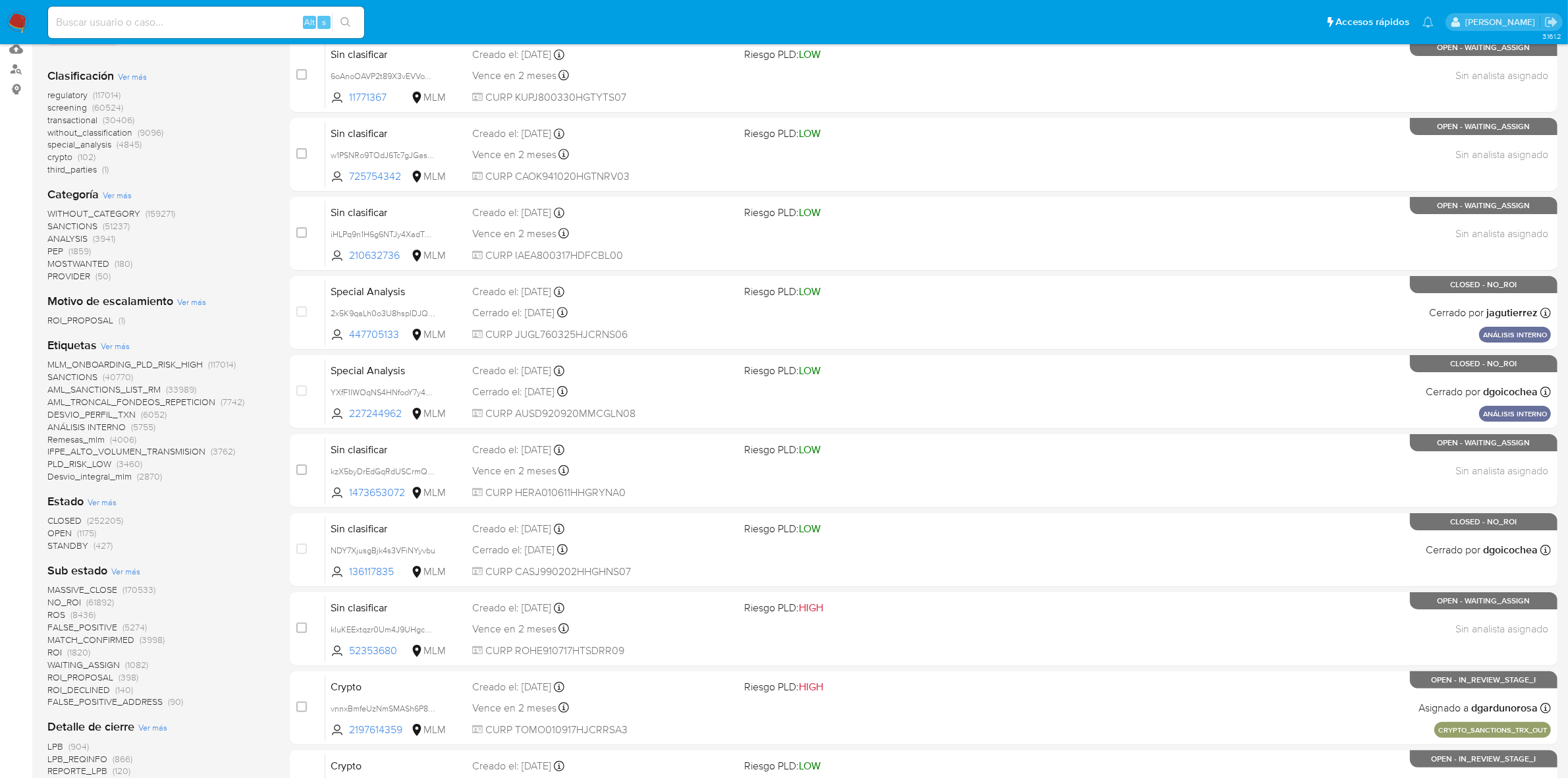
scroll to position [160, 0]
click at [56, 248] on span "PEP" at bounding box center [55, 252] width 16 height 13
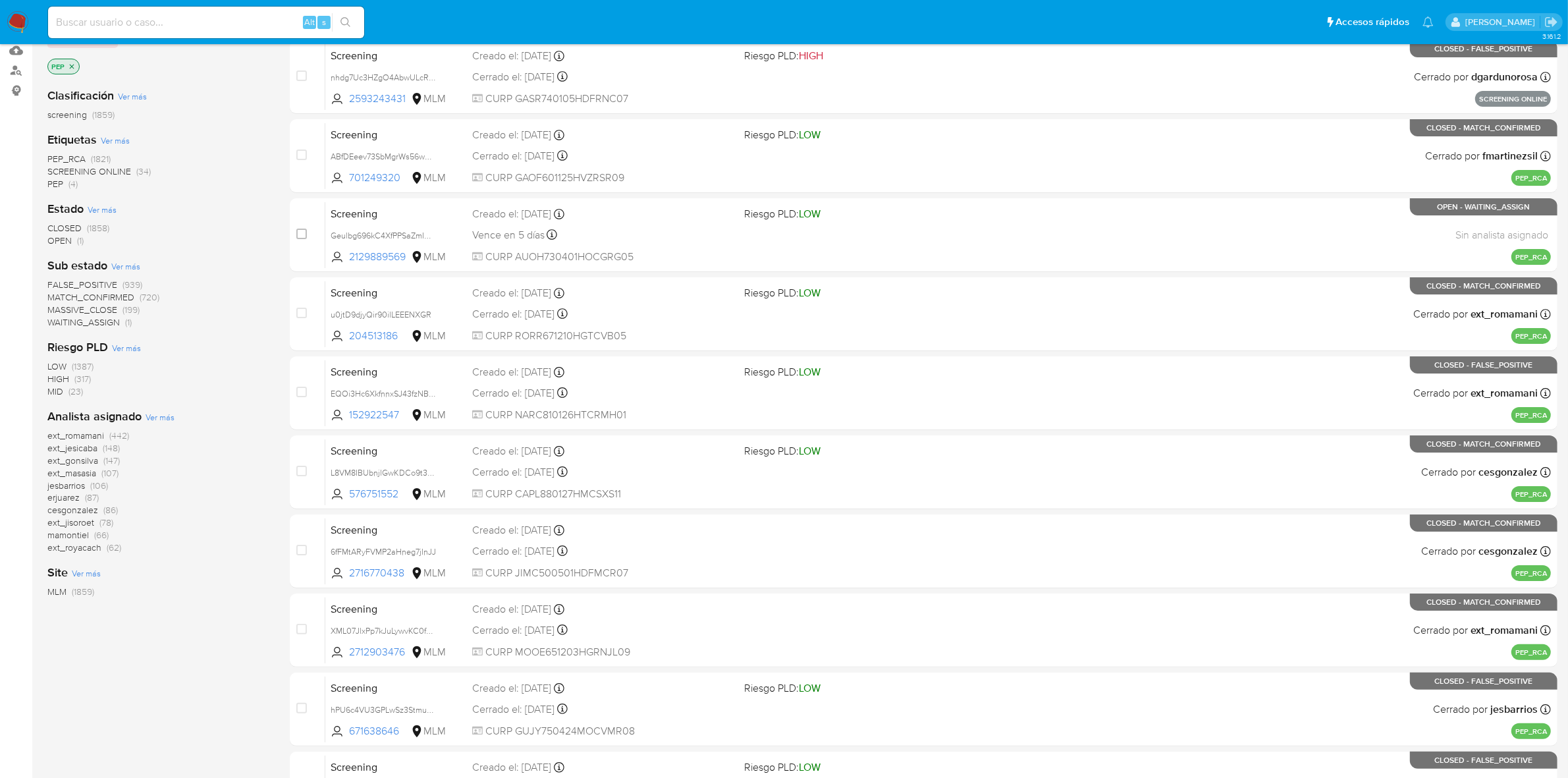
click at [70, 237] on span "OPEN" at bounding box center [60, 240] width 25 height 13
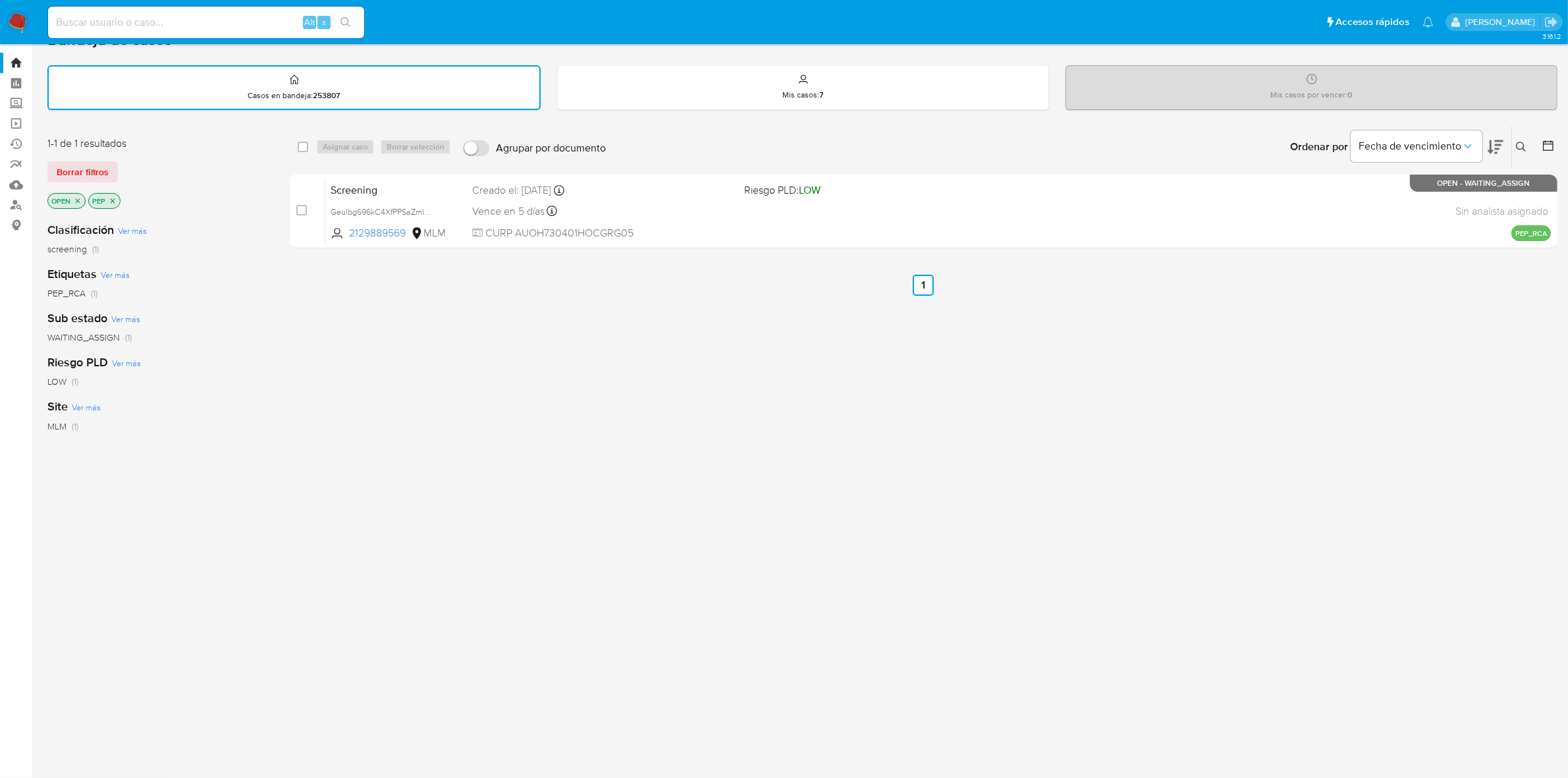
scroll to position [24, 0]
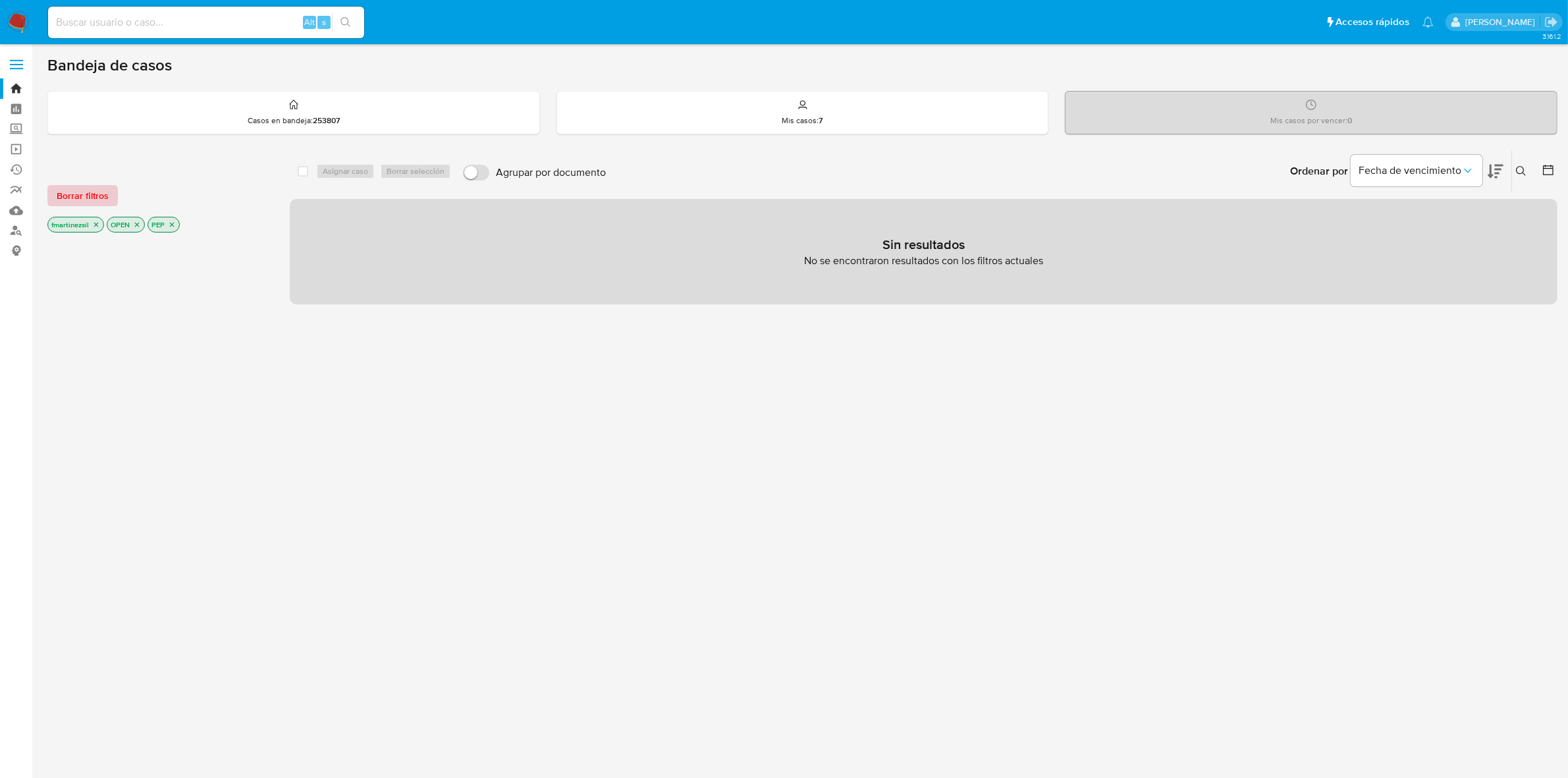
click at [100, 186] on span "Borrar filtros" at bounding box center [82, 195] width 52 height 19
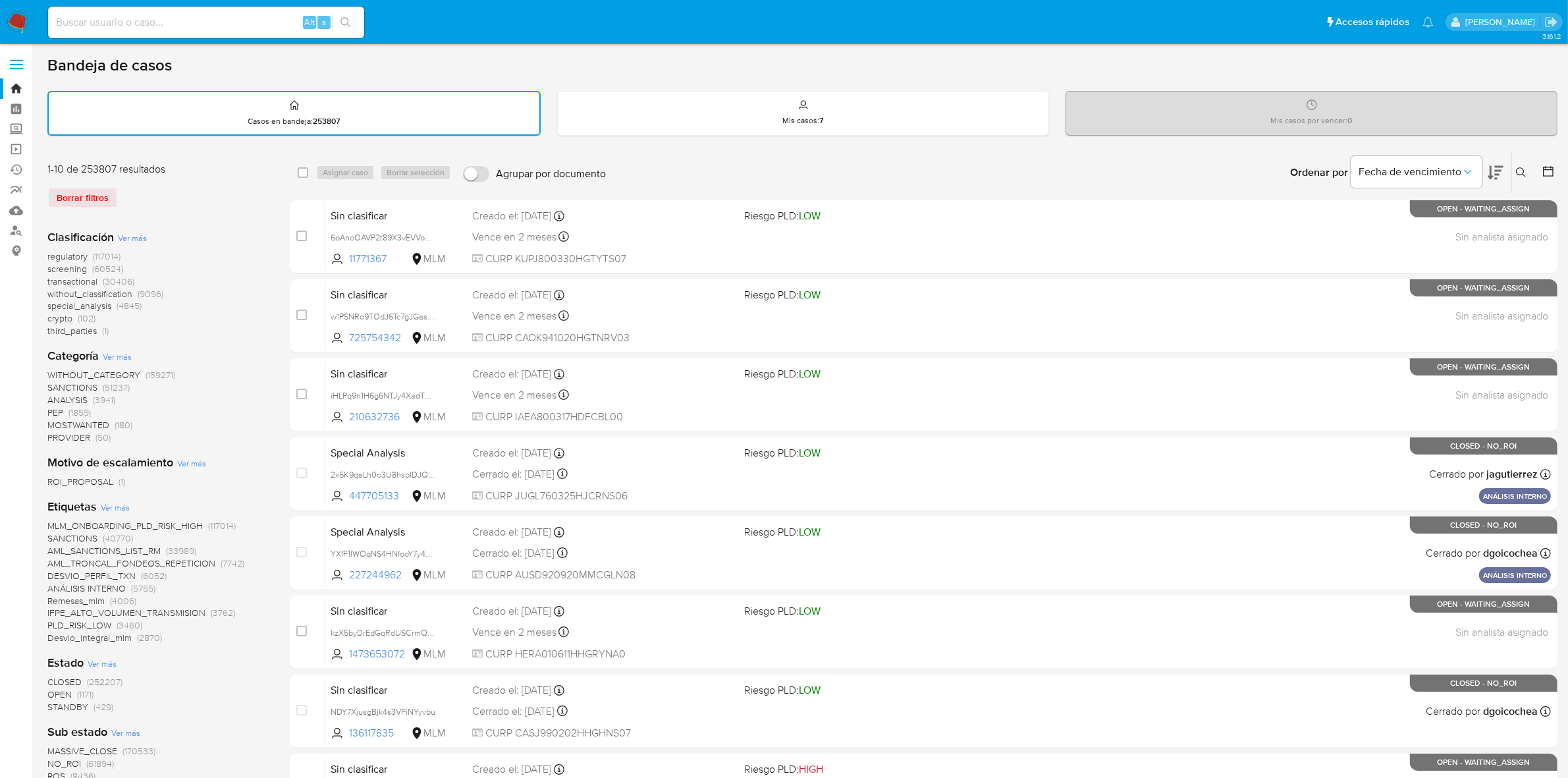
click at [16, 68] on span at bounding box center [16, 69] width 13 height 2
click at [0, 0] on input "checkbox" at bounding box center [0, 0] width 0 height 0
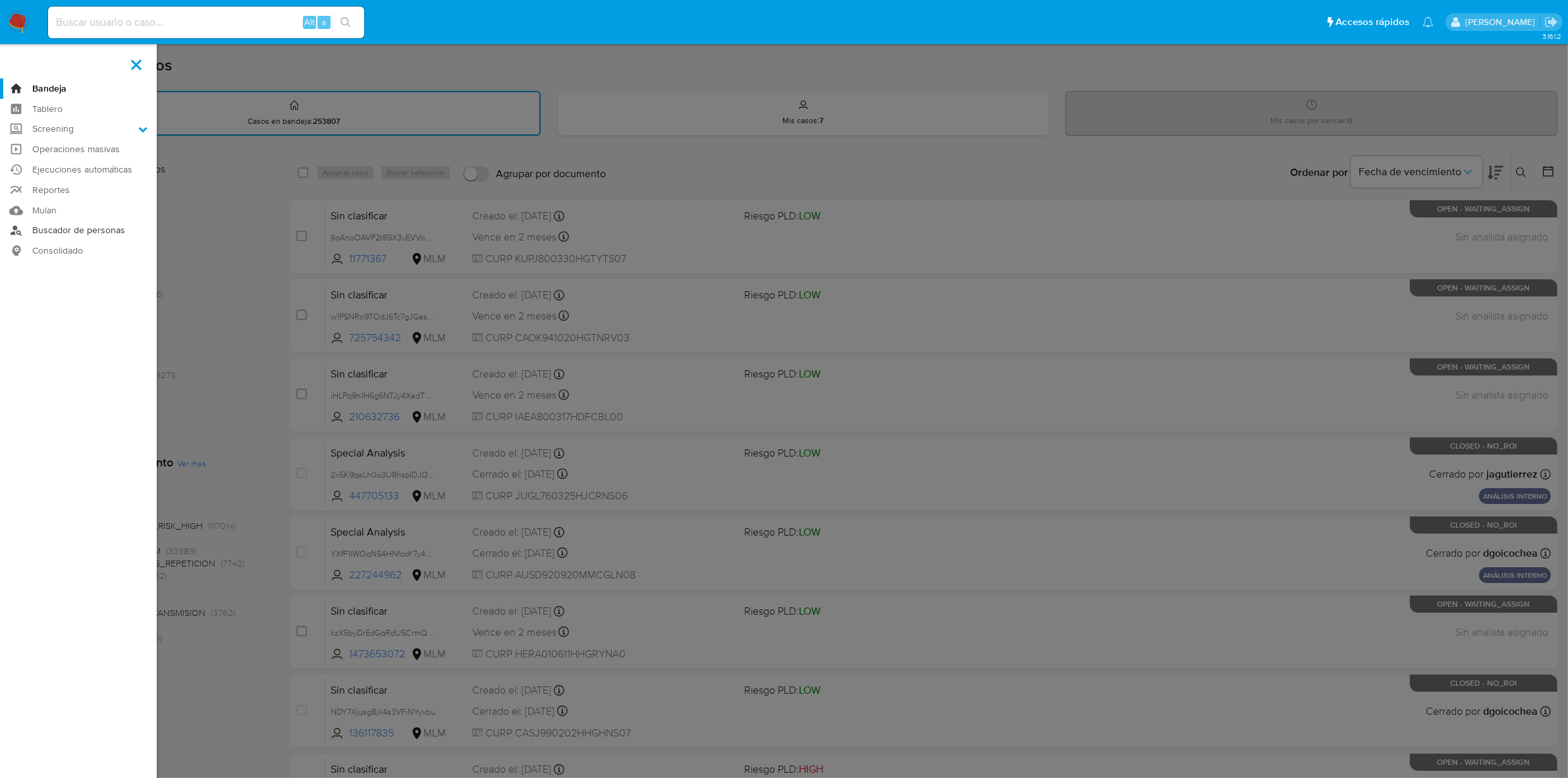
click at [102, 235] on link "Buscador de personas" at bounding box center [78, 231] width 157 height 20
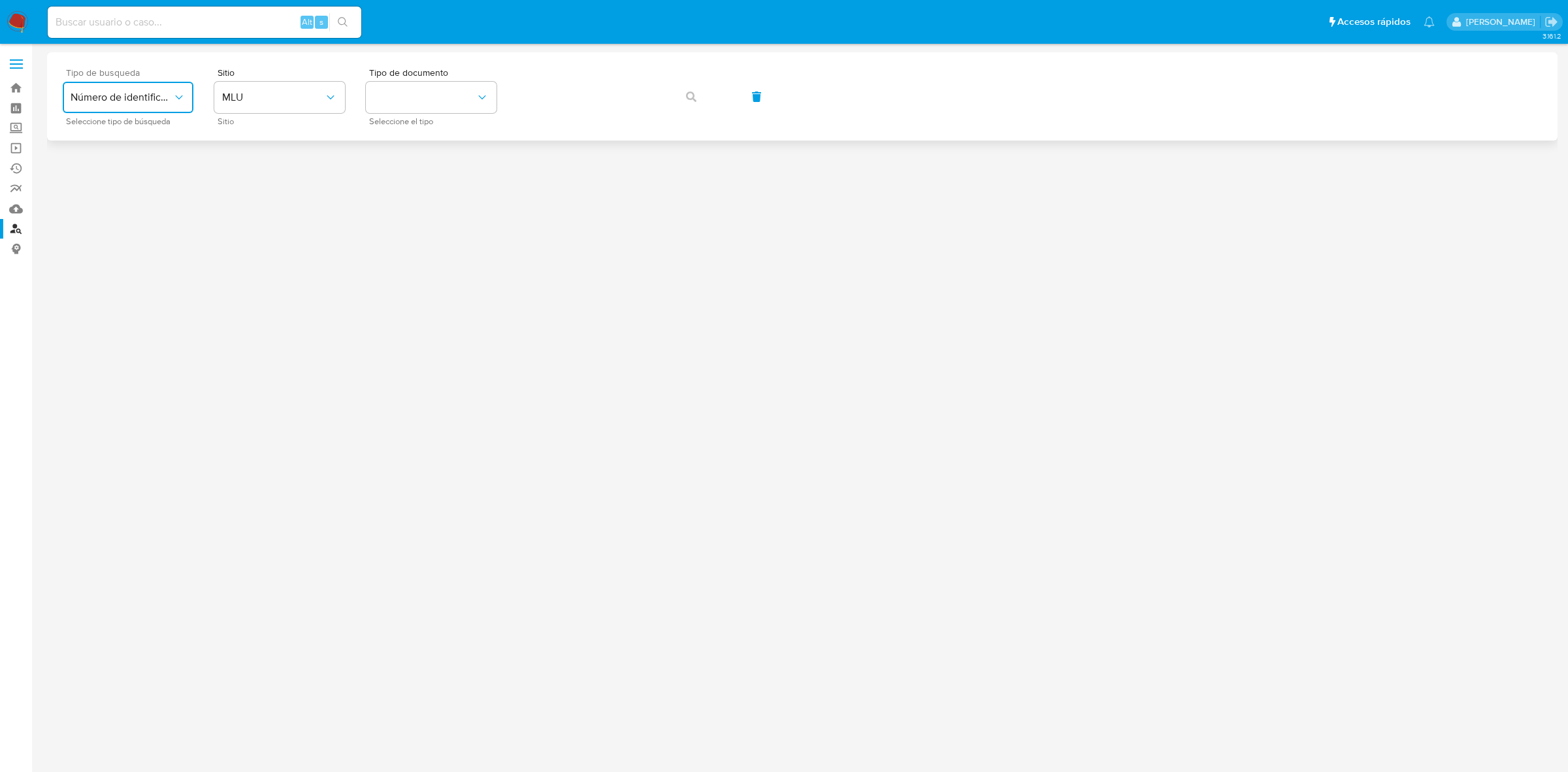
click at [146, 89] on button "Número de identificación" at bounding box center [128, 96] width 130 height 31
click at [109, 179] on div "User ID" at bounding box center [124, 177] width 107 height 31
click at [190, 98] on button "User ID" at bounding box center [128, 96] width 130 height 31
click at [134, 142] on span "Número de identificación" at bounding box center [124, 139] width 107 height 26
click at [272, 113] on div "Sitio Sitio" at bounding box center [279, 96] width 130 height 57
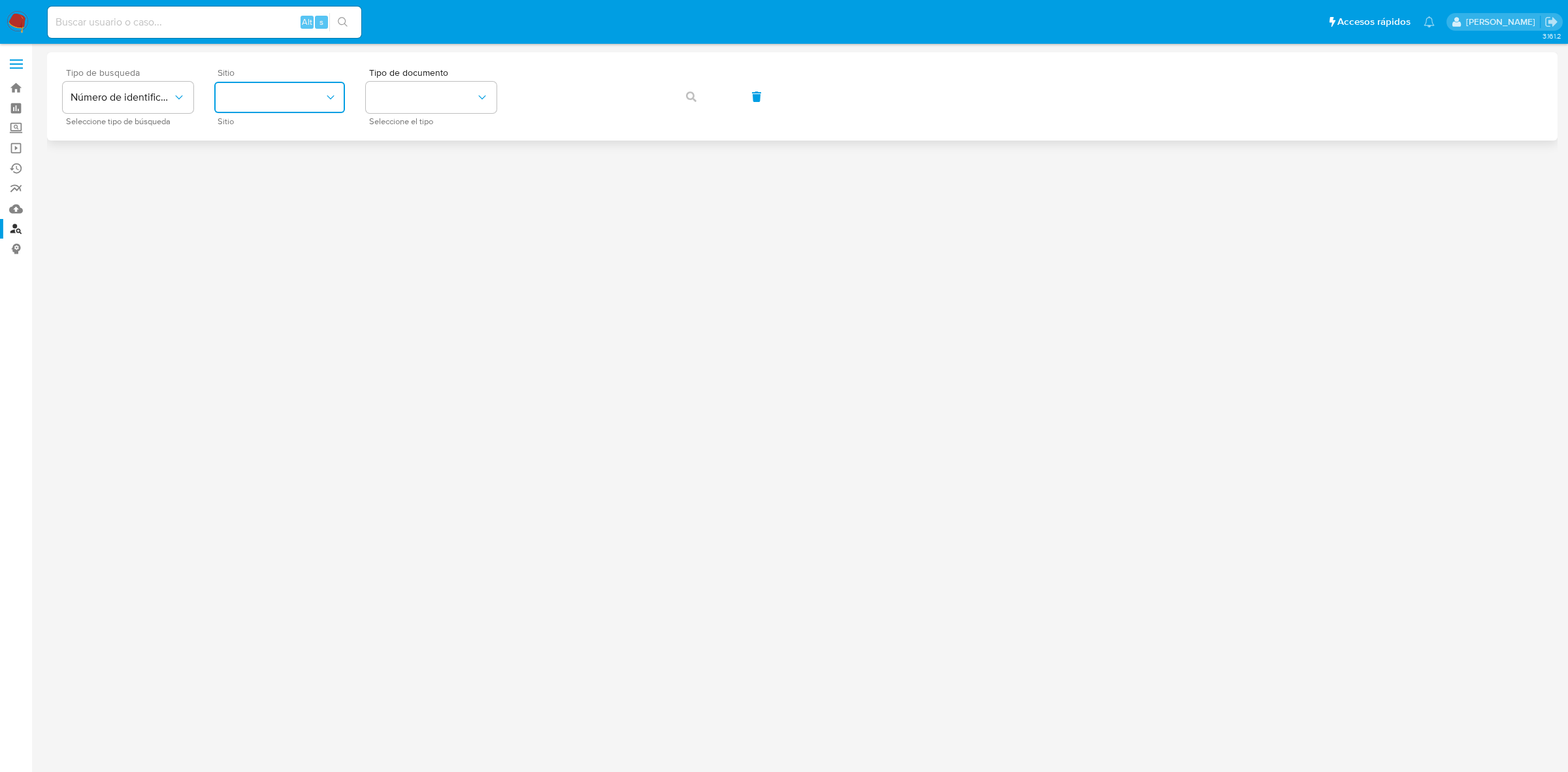
click at [282, 99] on button "site_id" at bounding box center [279, 96] width 130 height 31
click at [239, 285] on span "MLM" at bounding box center [233, 289] width 22 height 13
click at [428, 86] on button "identificationType" at bounding box center [431, 96] width 130 height 31
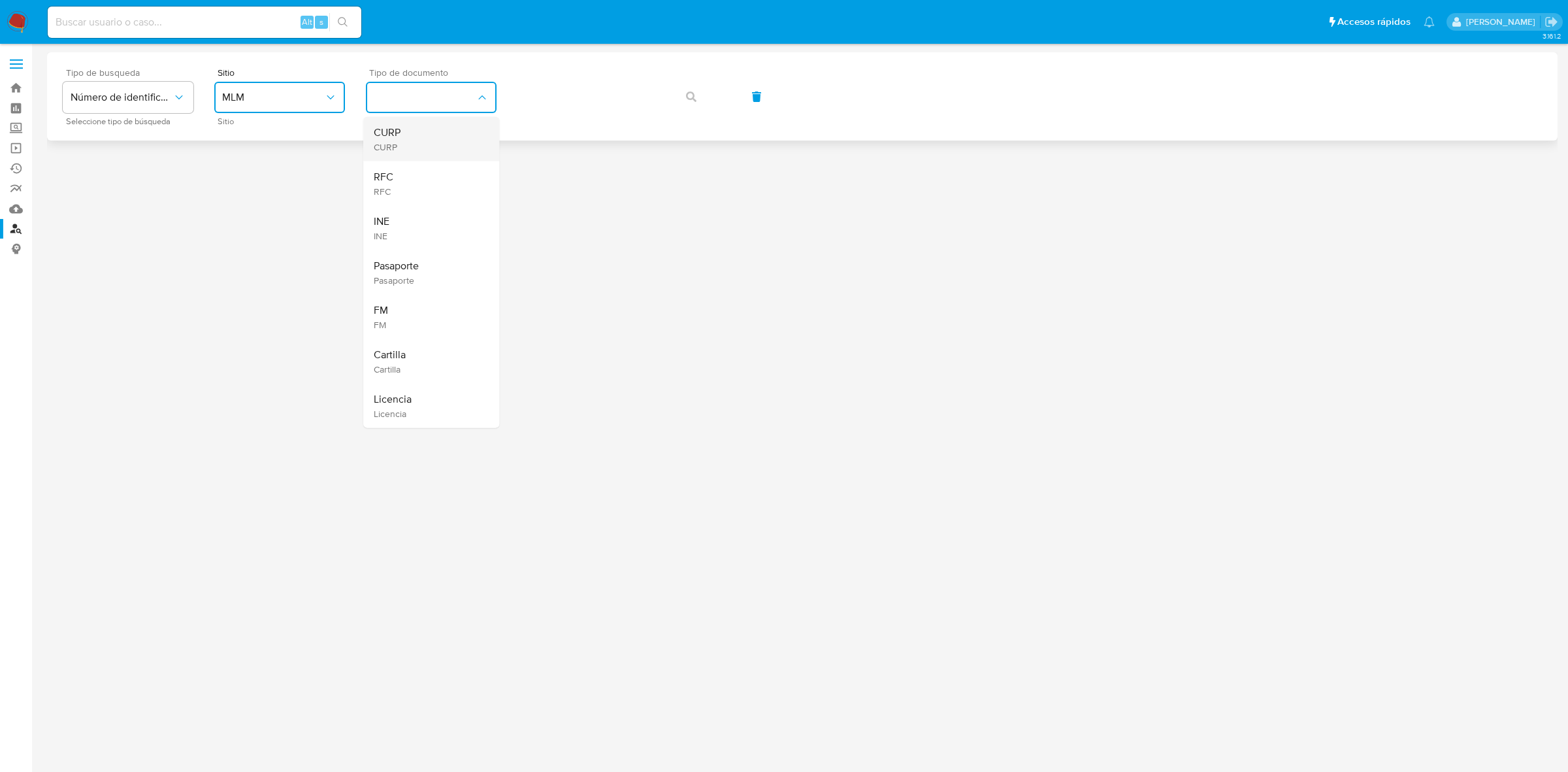
click at [399, 135] on span "CURP" at bounding box center [388, 132] width 27 height 13
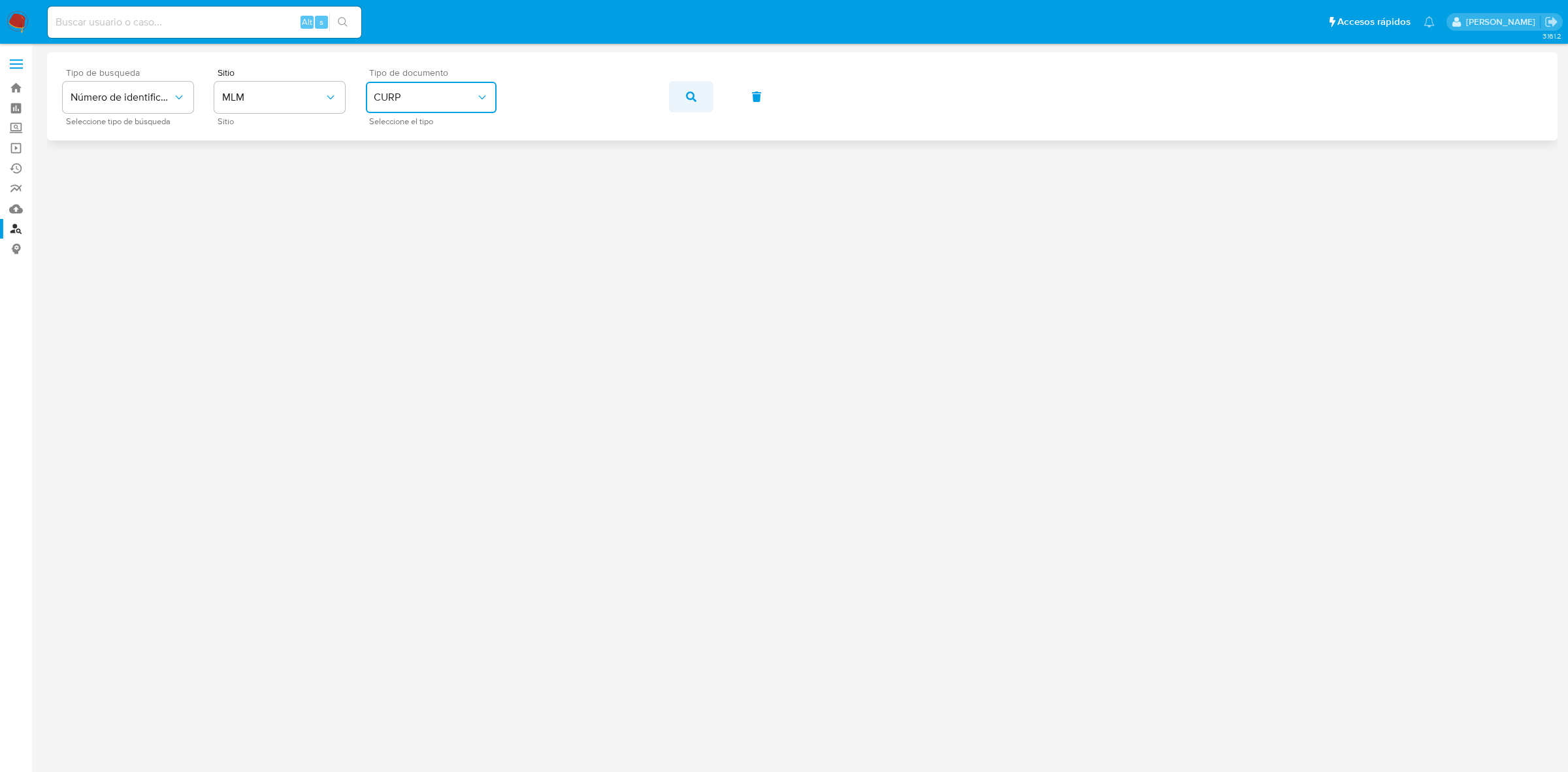
click at [681, 96] on button "button" at bounding box center [690, 96] width 44 height 31
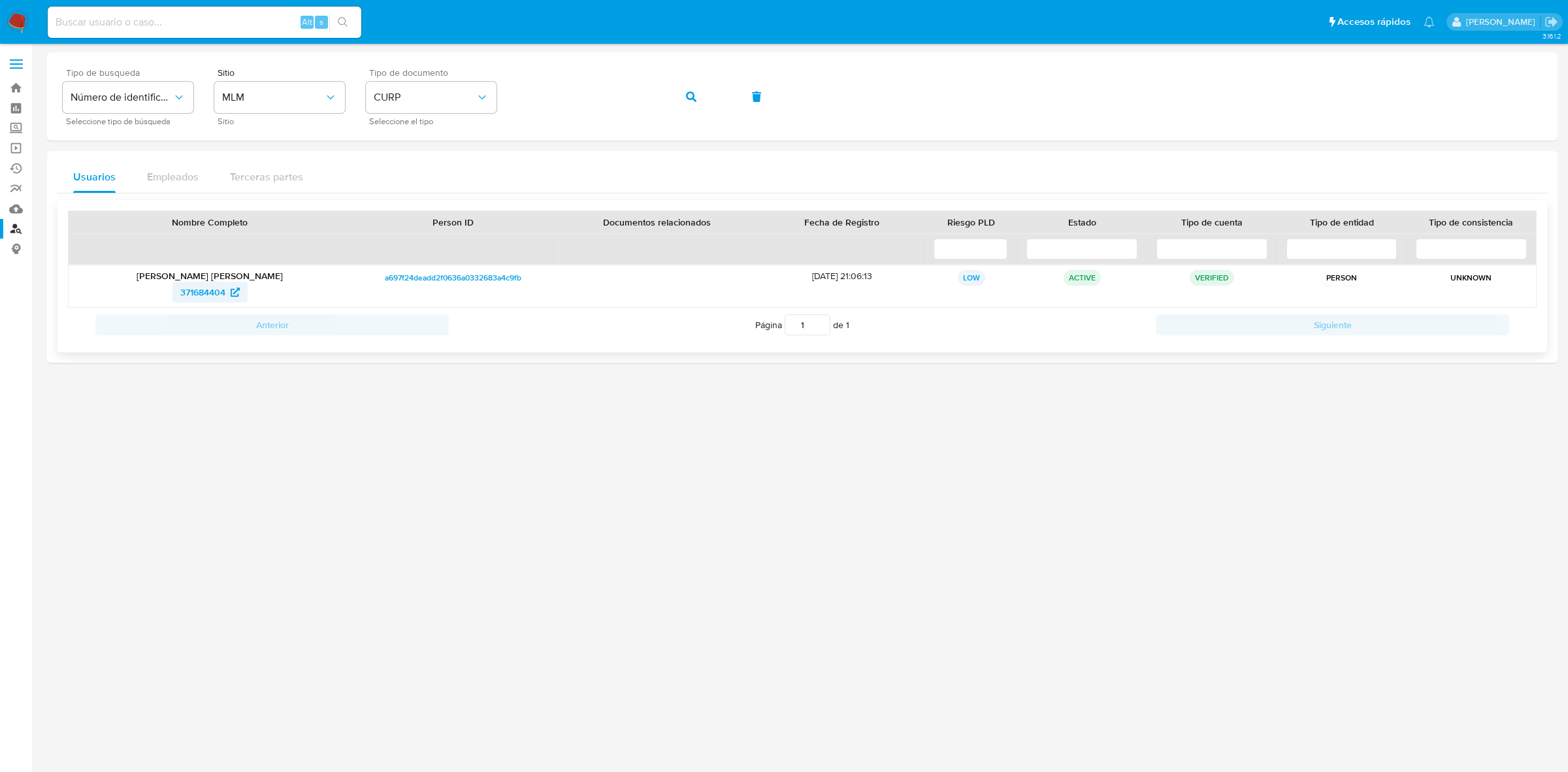
click at [202, 293] on span "371684404" at bounding box center [202, 292] width 45 height 21
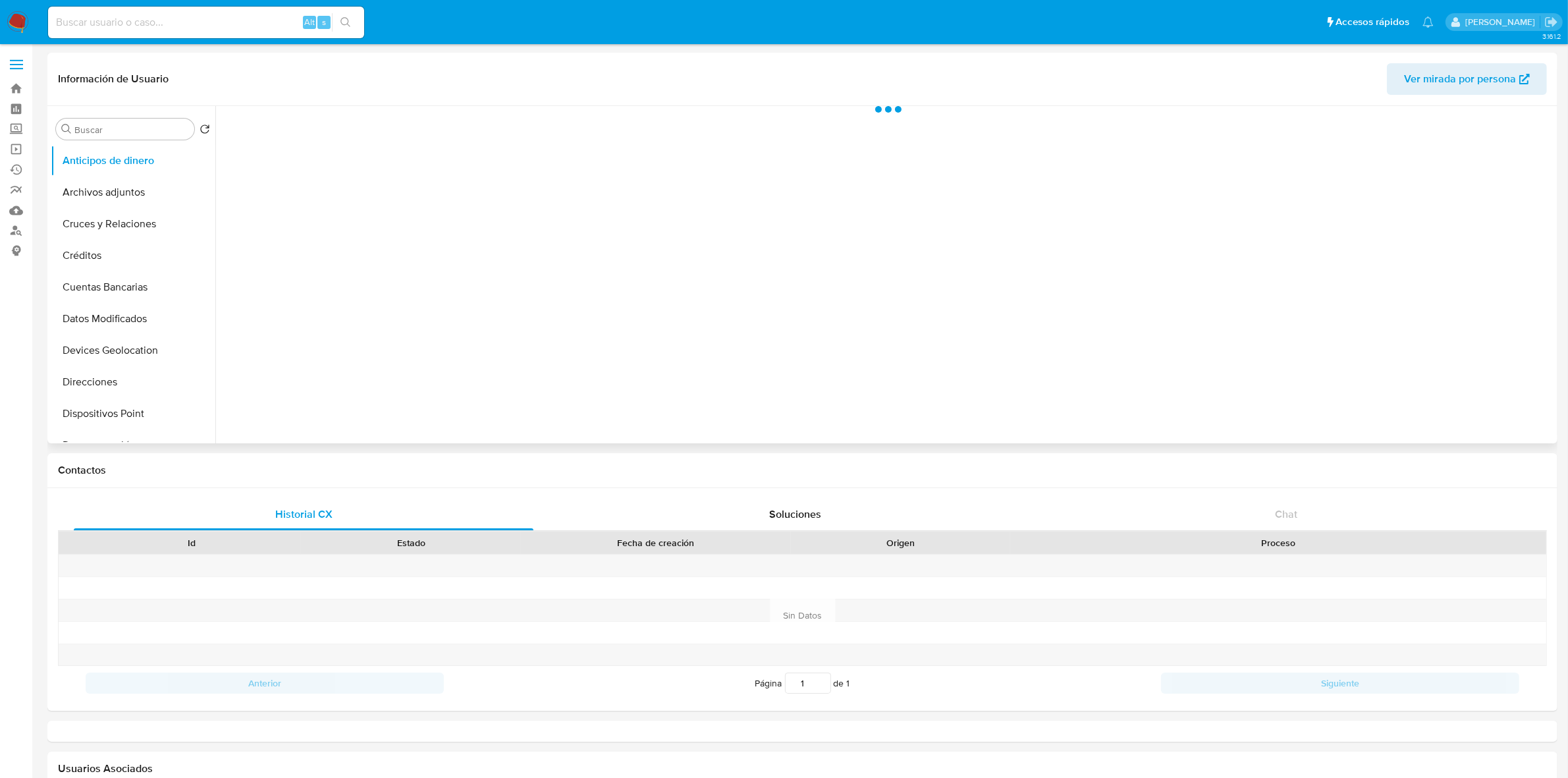
select select "10"
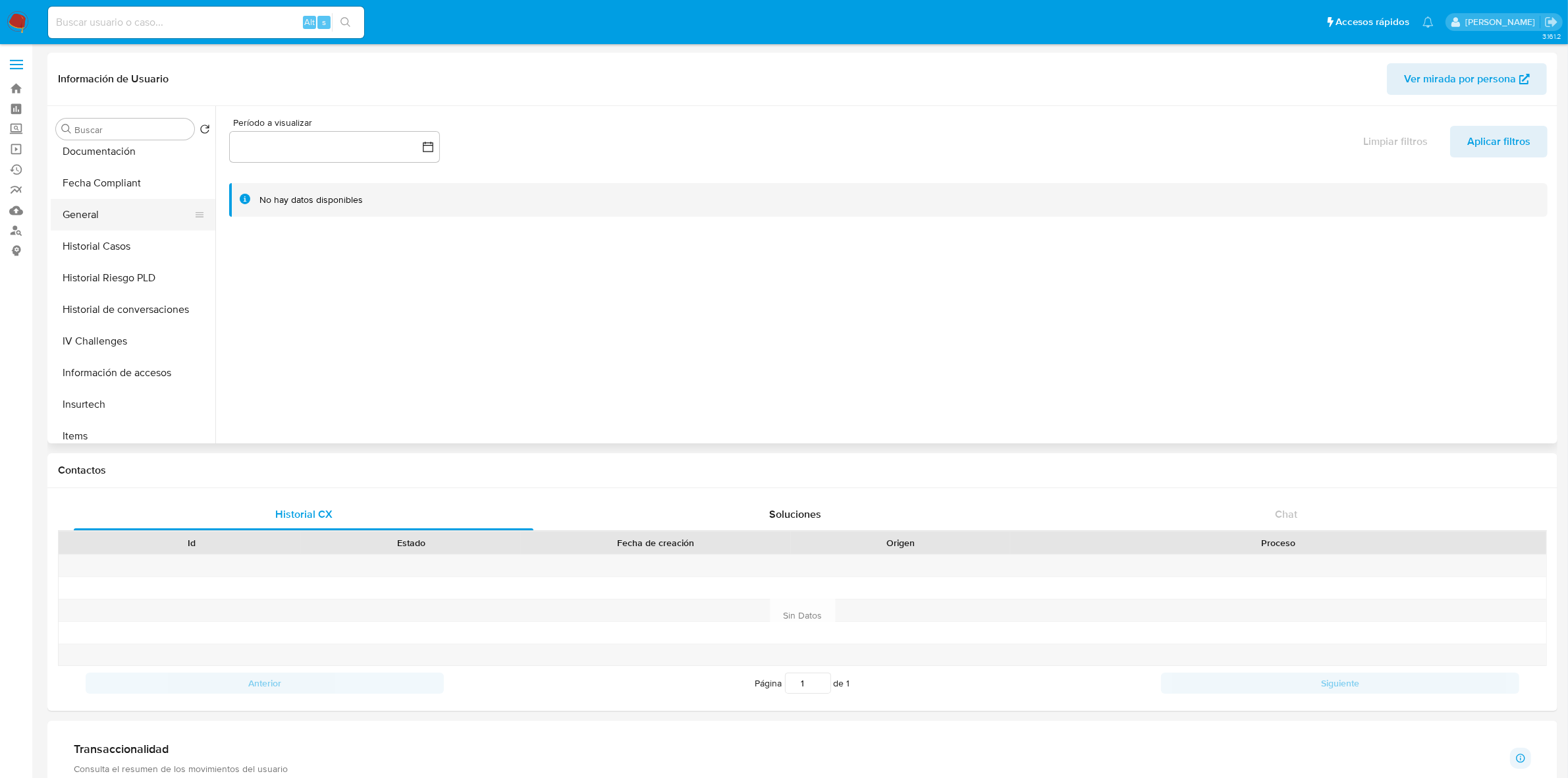
scroll to position [411, 0]
click at [107, 346] on button "KYC" at bounding box center [127, 349] width 154 height 32
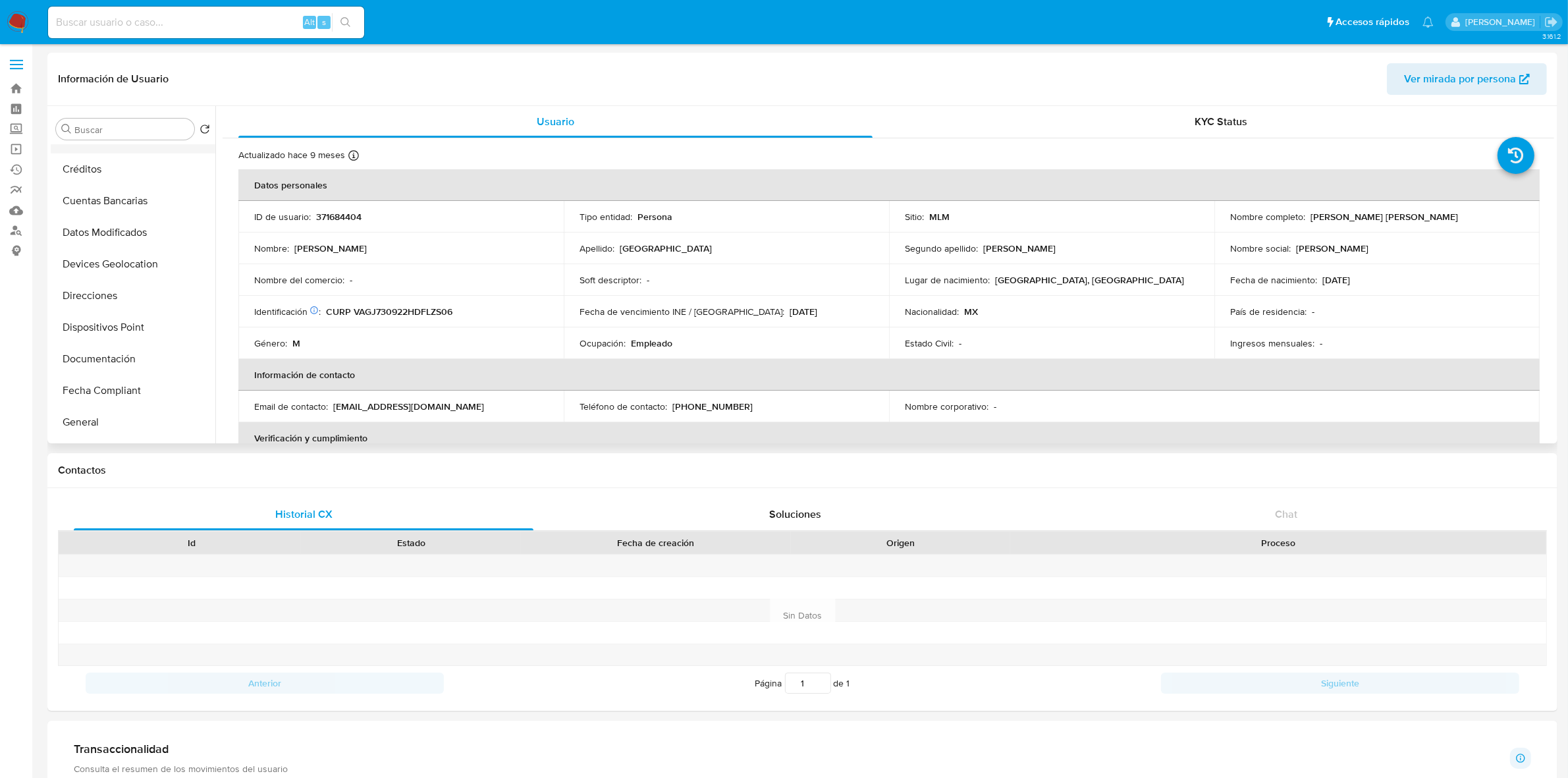
scroll to position [165, 0]
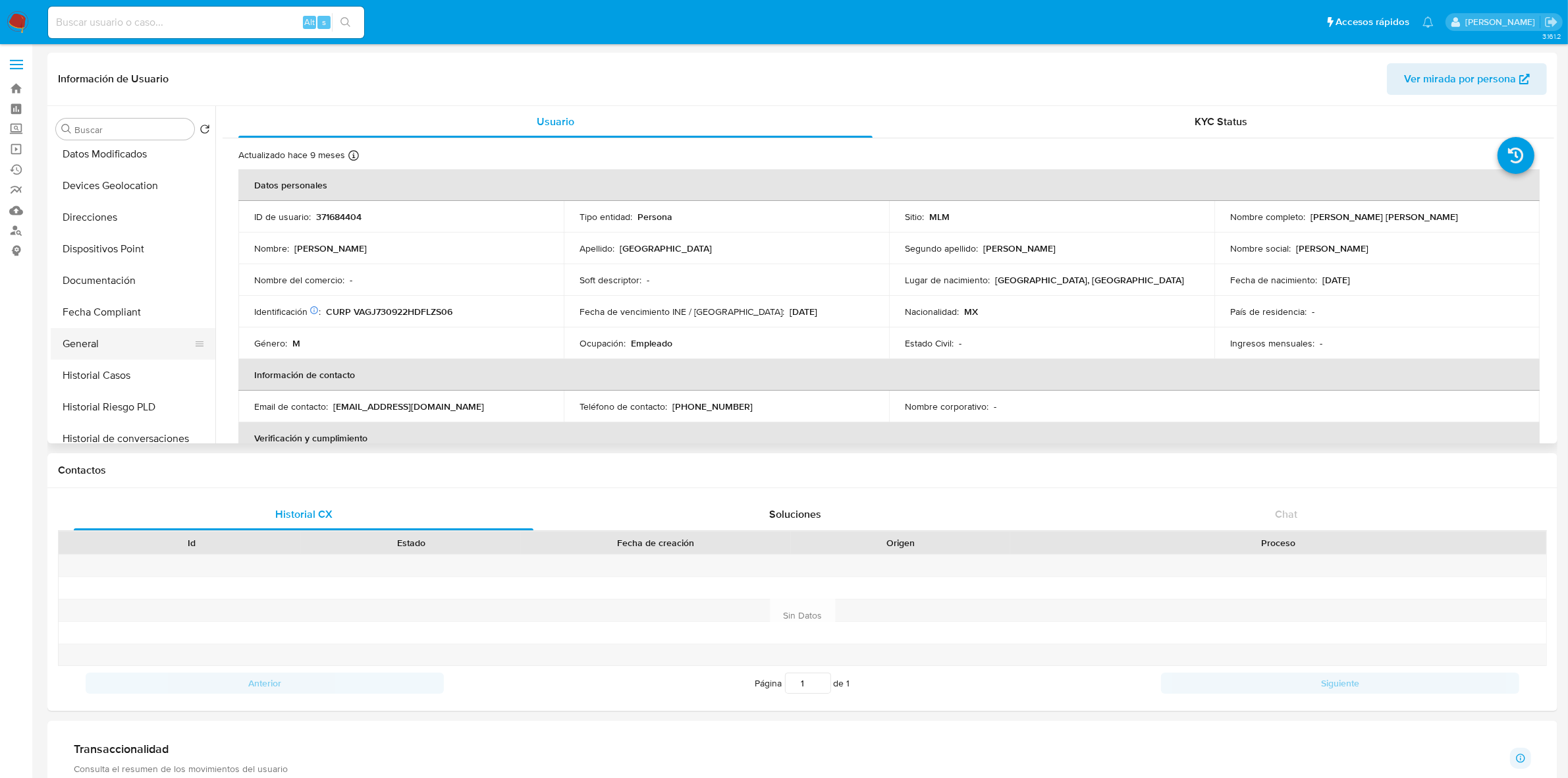
click at [119, 340] on button "General" at bounding box center [127, 343] width 154 height 32
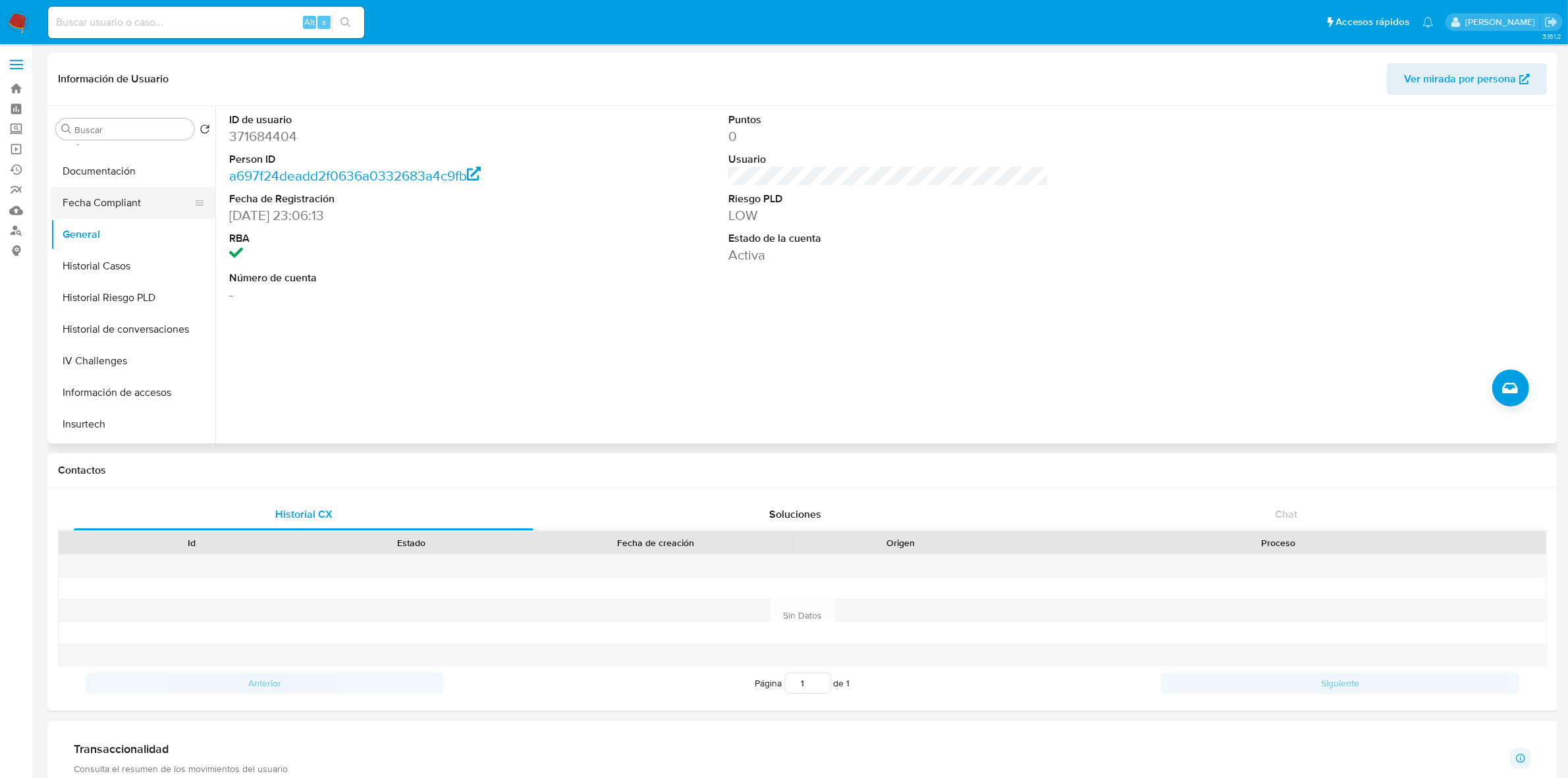
scroll to position [411, 0]
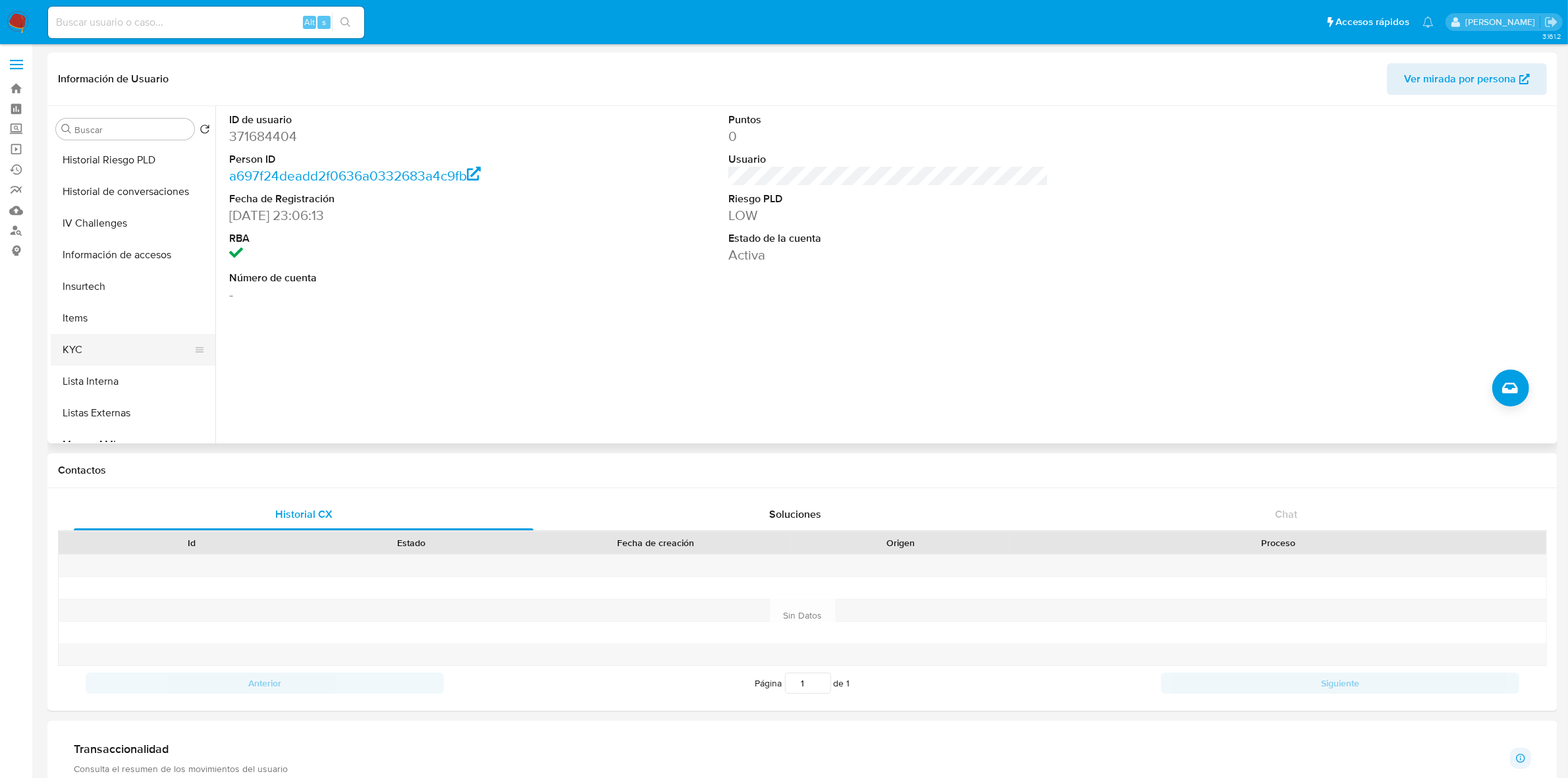
click at [86, 340] on button "KYC" at bounding box center [127, 349] width 154 height 32
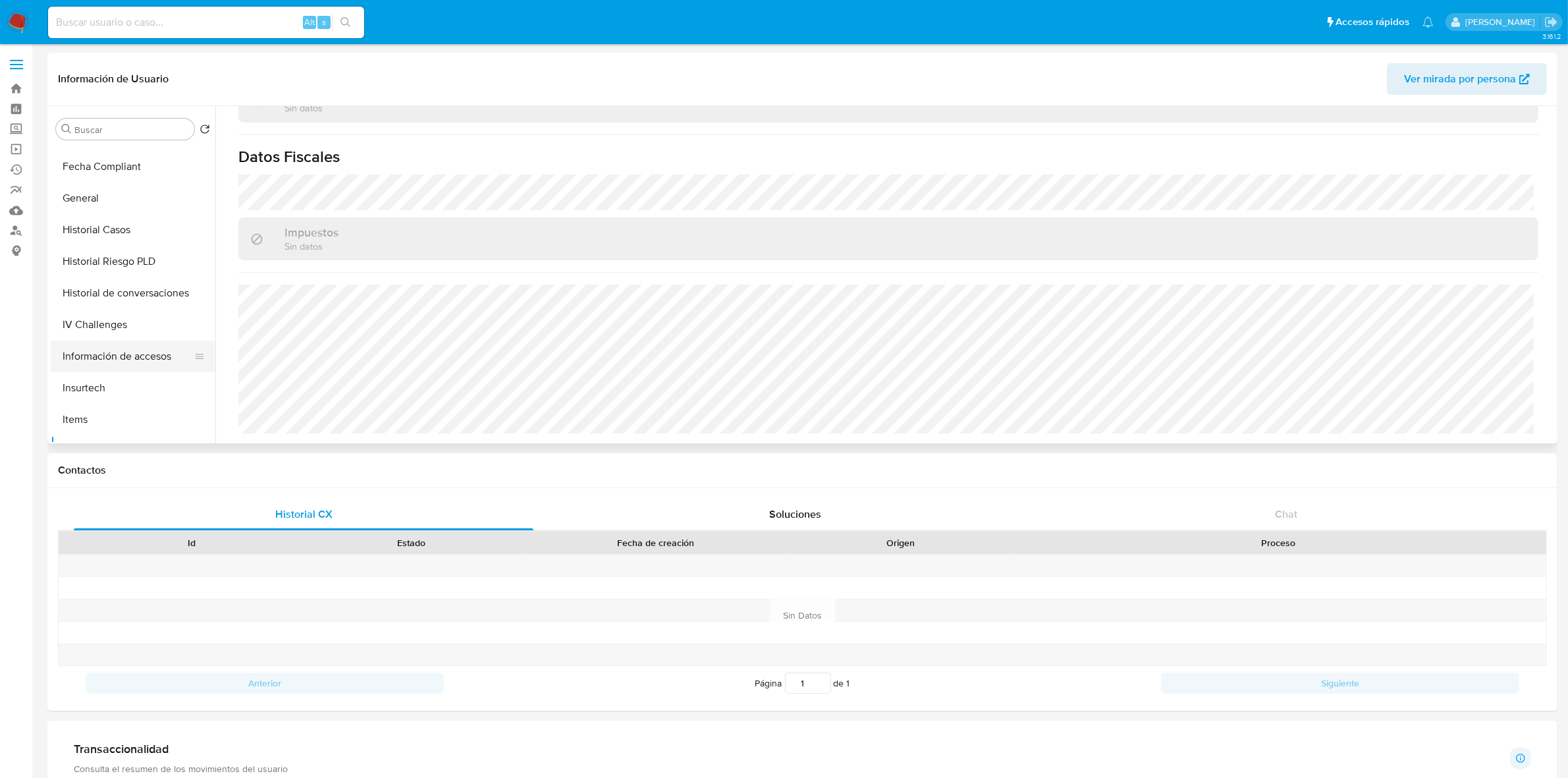
scroll to position [165, 0]
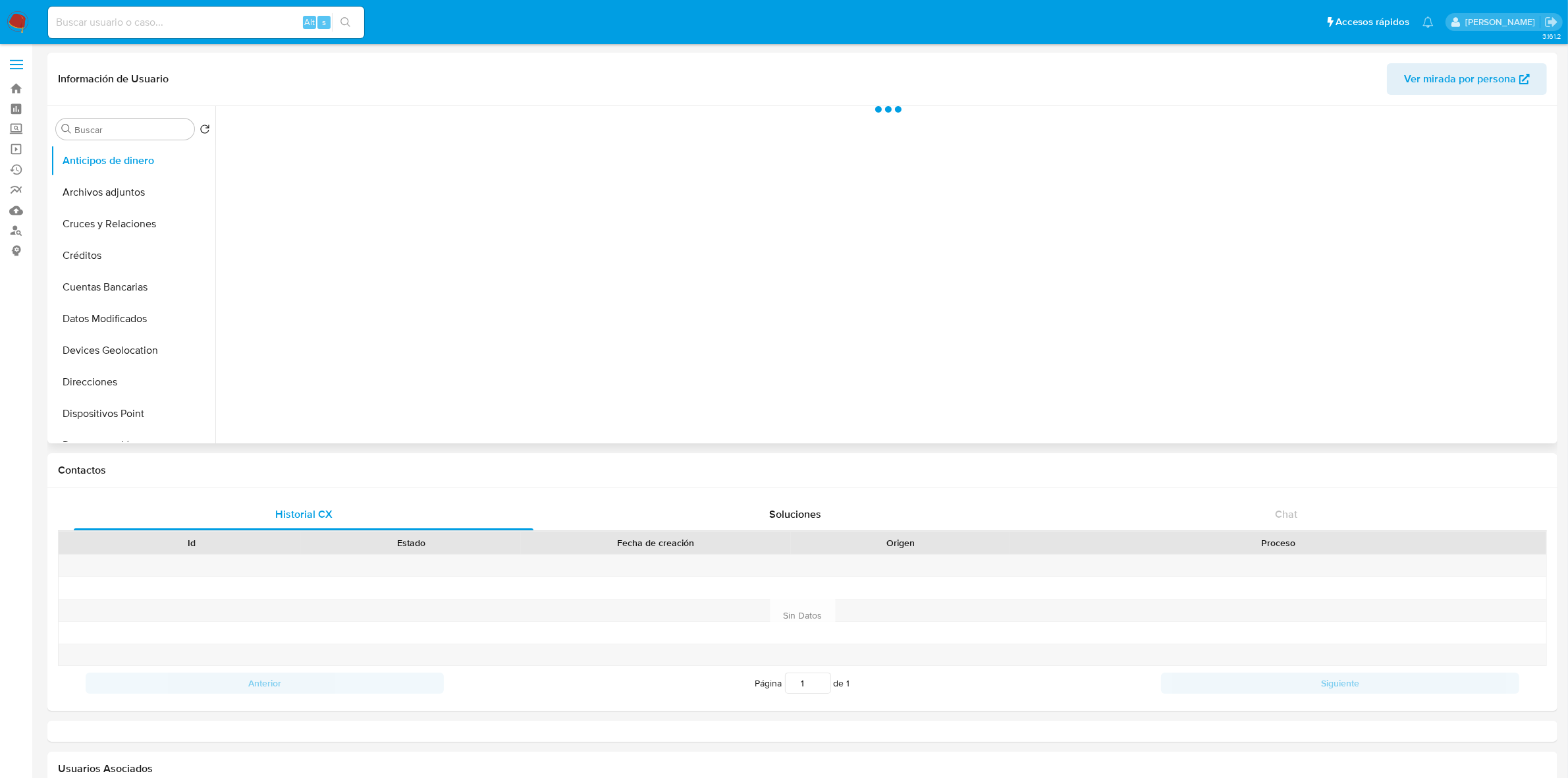
select select "10"
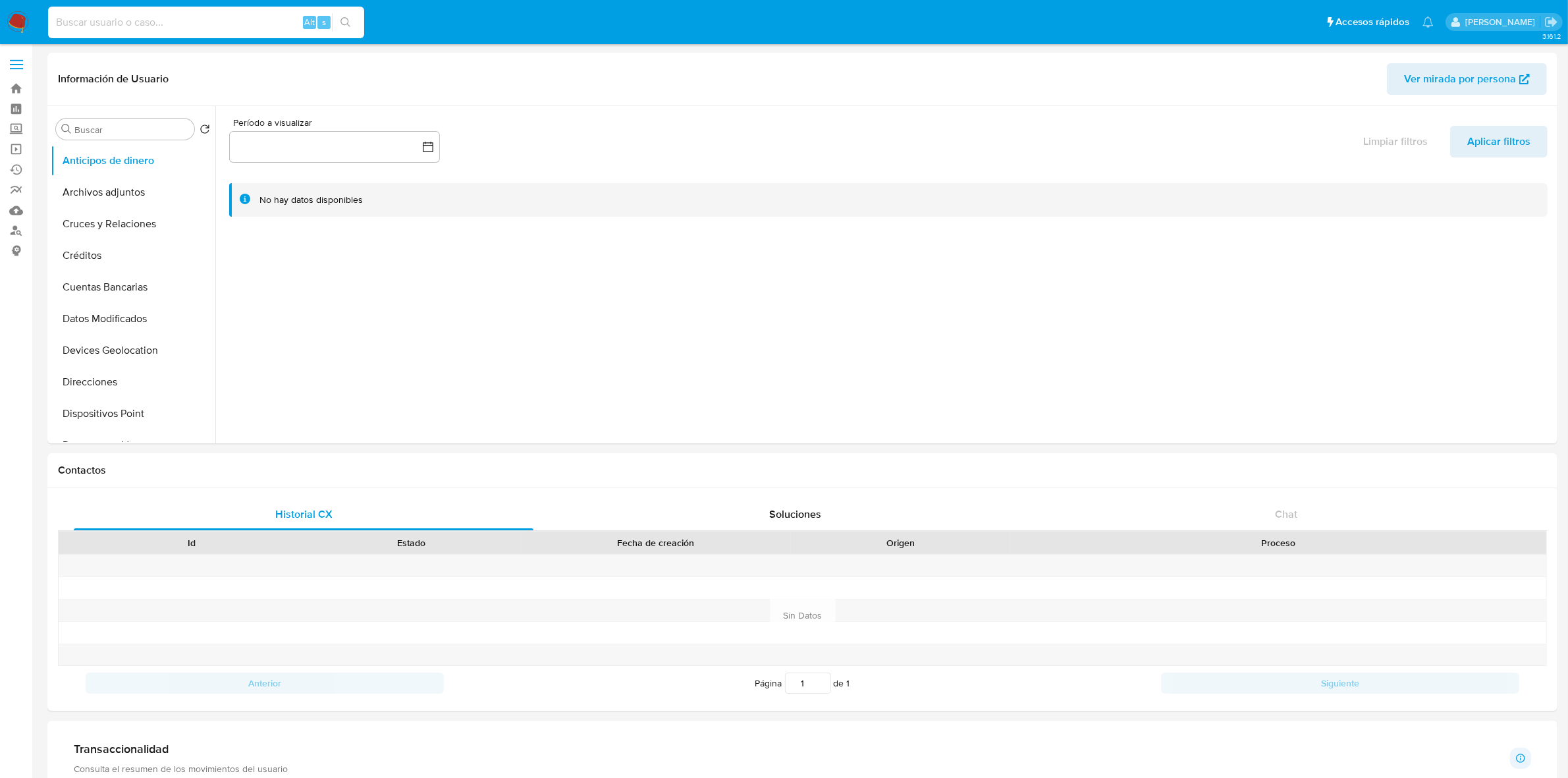
click at [201, 21] on input at bounding box center [206, 22] width 317 height 17
paste input "EIRJ791108MYNSMS00"
type input "EIRJ791108MYNSMS00"
click at [15, 66] on label at bounding box center [16, 64] width 33 height 27
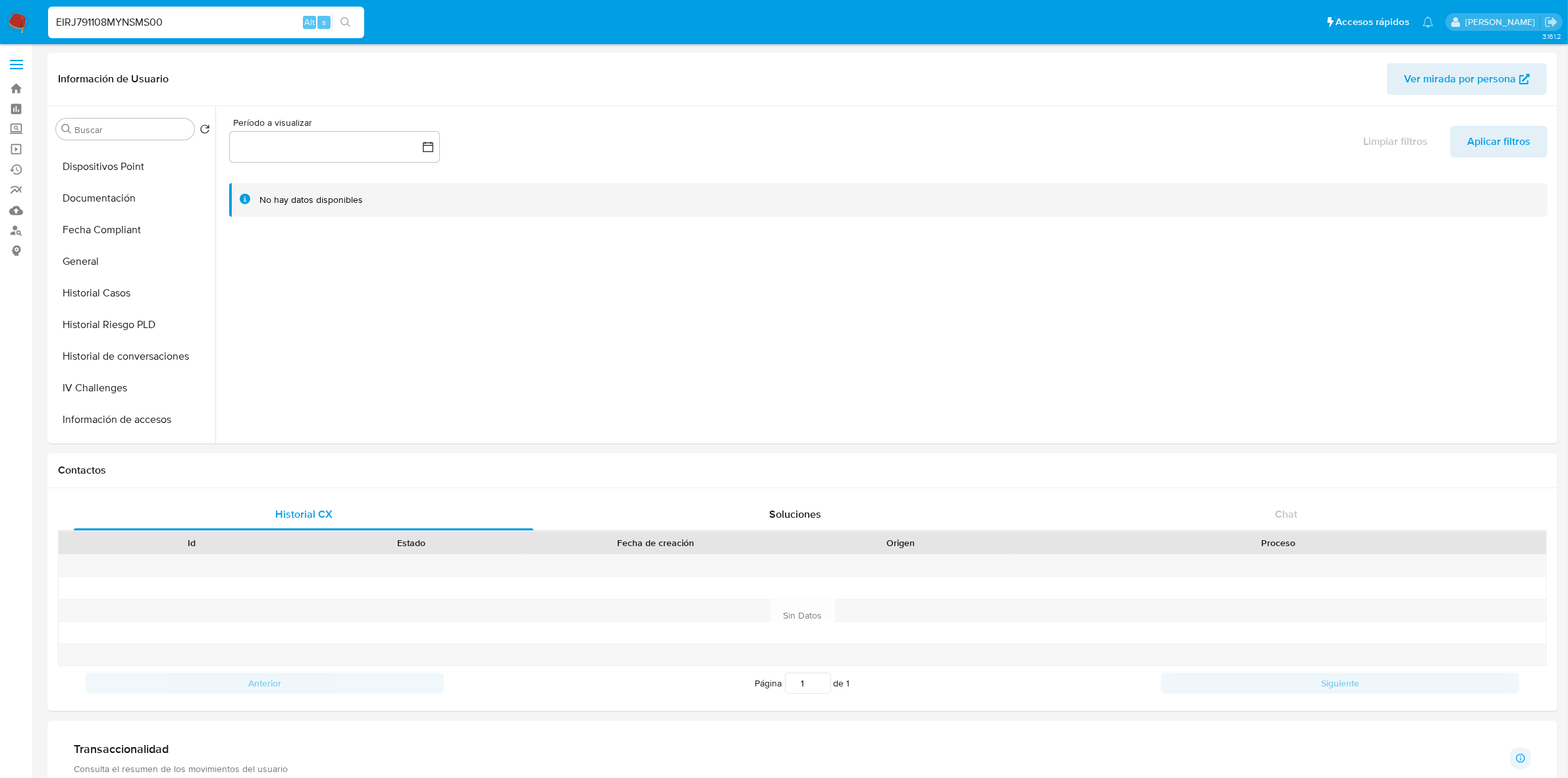
click at [0, 0] on input "checkbox" at bounding box center [0, 0] width 0 height 0
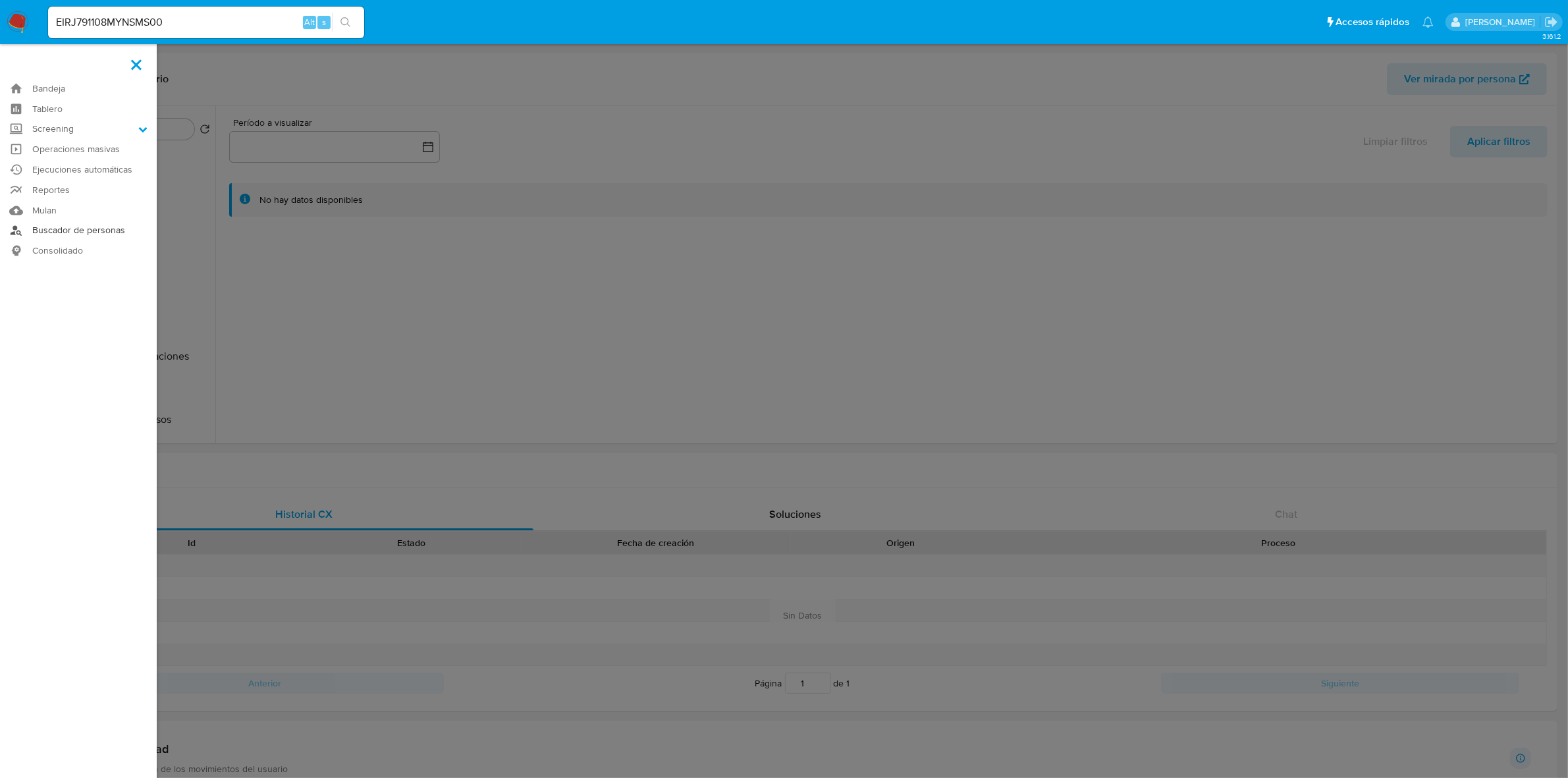
click at [85, 231] on link "Buscador de personas" at bounding box center [78, 231] width 157 height 20
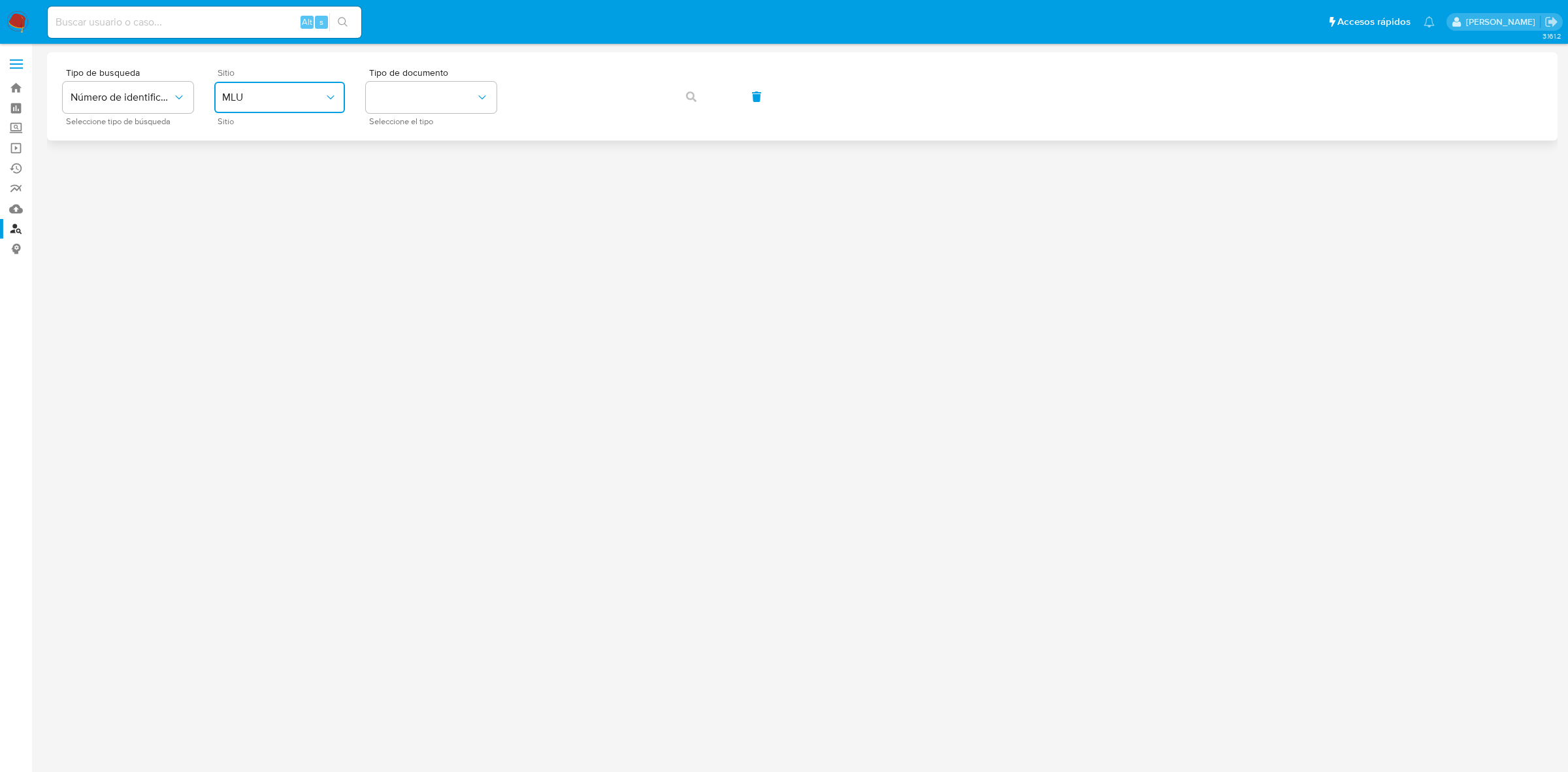
click at [239, 92] on span "MLU" at bounding box center [272, 96] width 102 height 13
click at [242, 288] on span "MLM" at bounding box center [233, 289] width 22 height 13
click at [155, 109] on button "Número de identificación" at bounding box center [128, 96] width 130 height 31
click at [139, 175] on div "User ID" at bounding box center [124, 177] width 107 height 31
click at [147, 102] on span "User ID" at bounding box center [121, 96] width 102 height 13
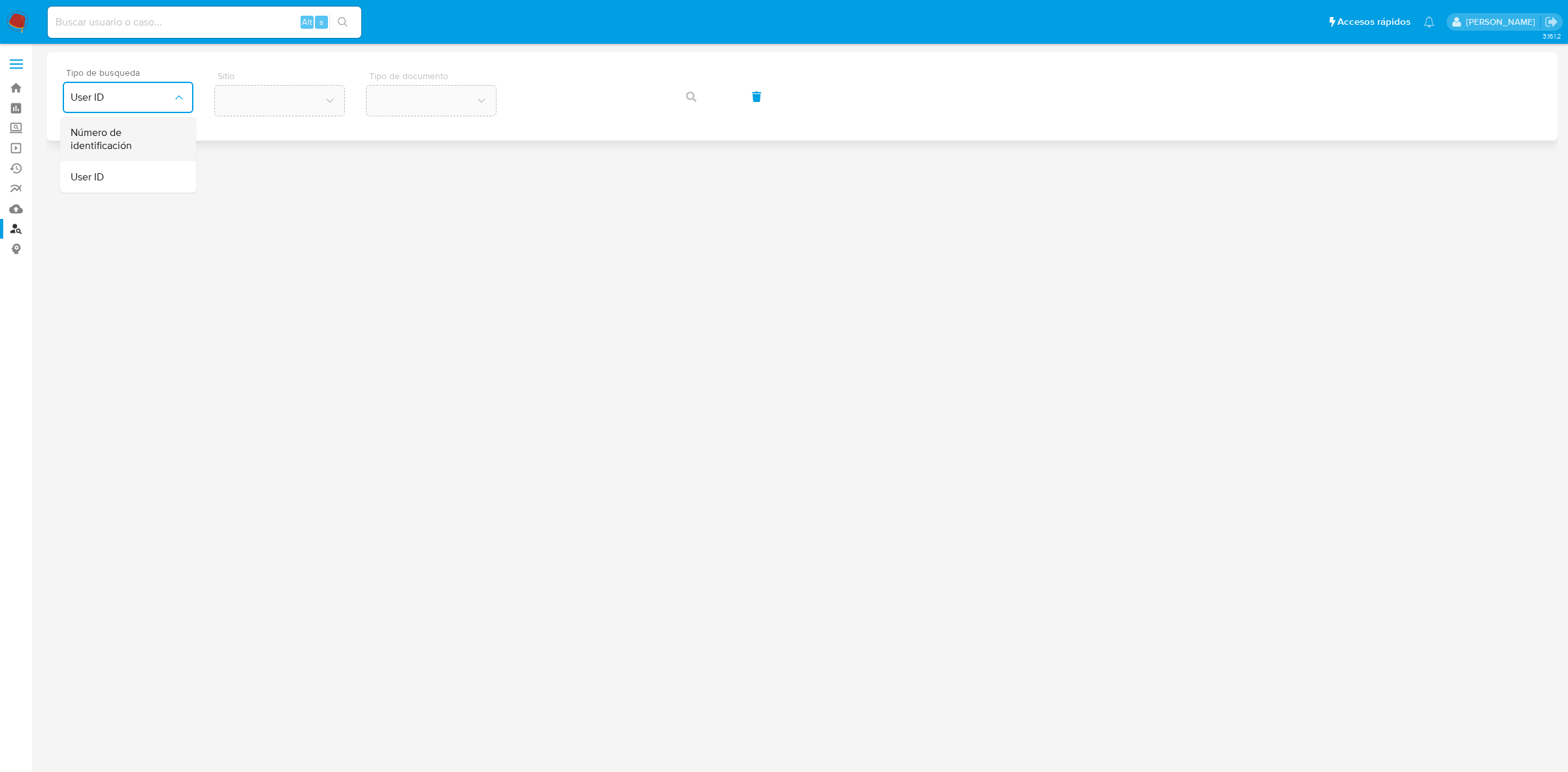
click at [133, 135] on span "Número de identificación" at bounding box center [124, 139] width 107 height 26
click at [267, 102] on button "site_id" at bounding box center [279, 96] width 130 height 31
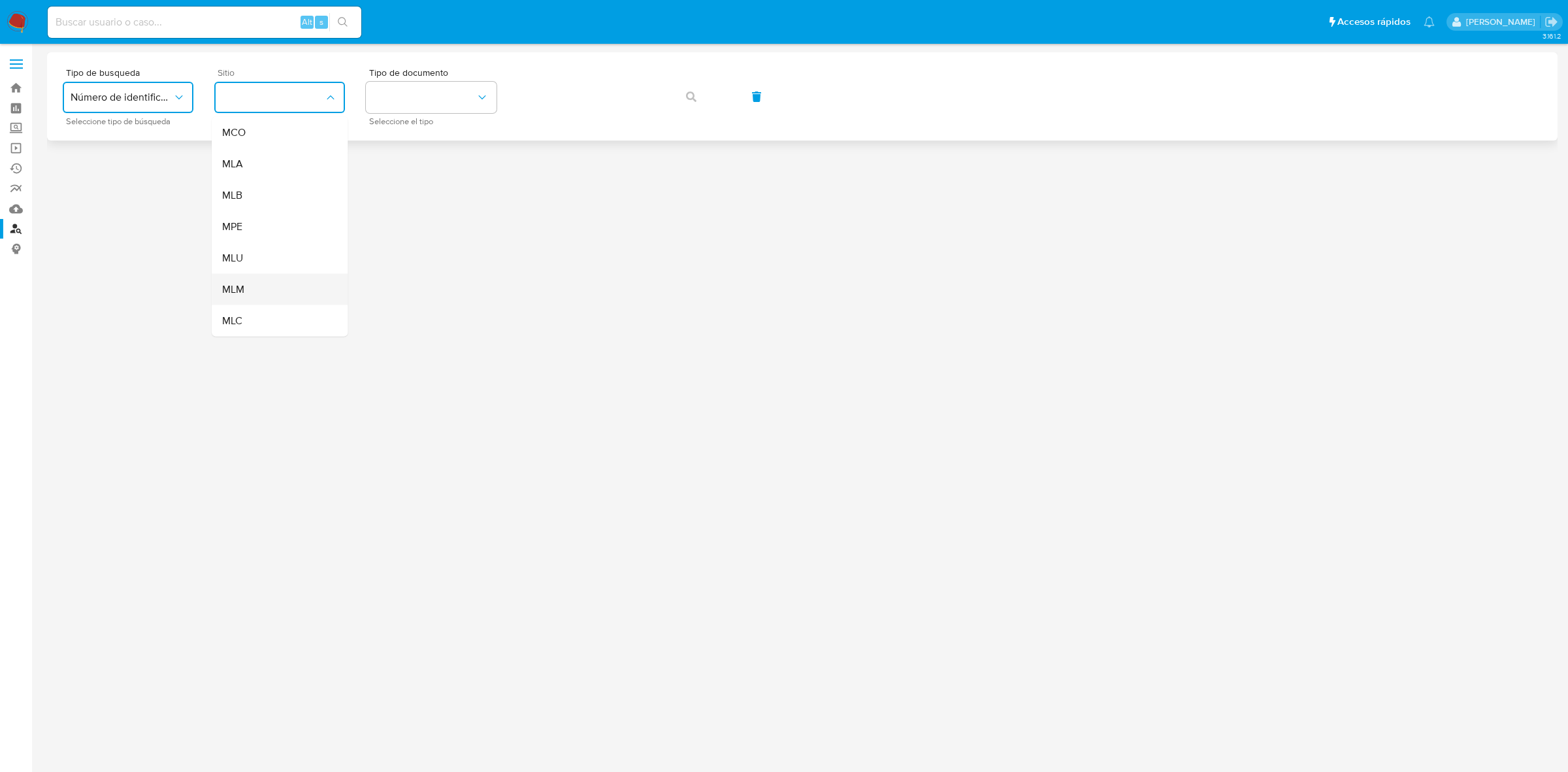
click at [245, 278] on div "MLM" at bounding box center [275, 289] width 107 height 31
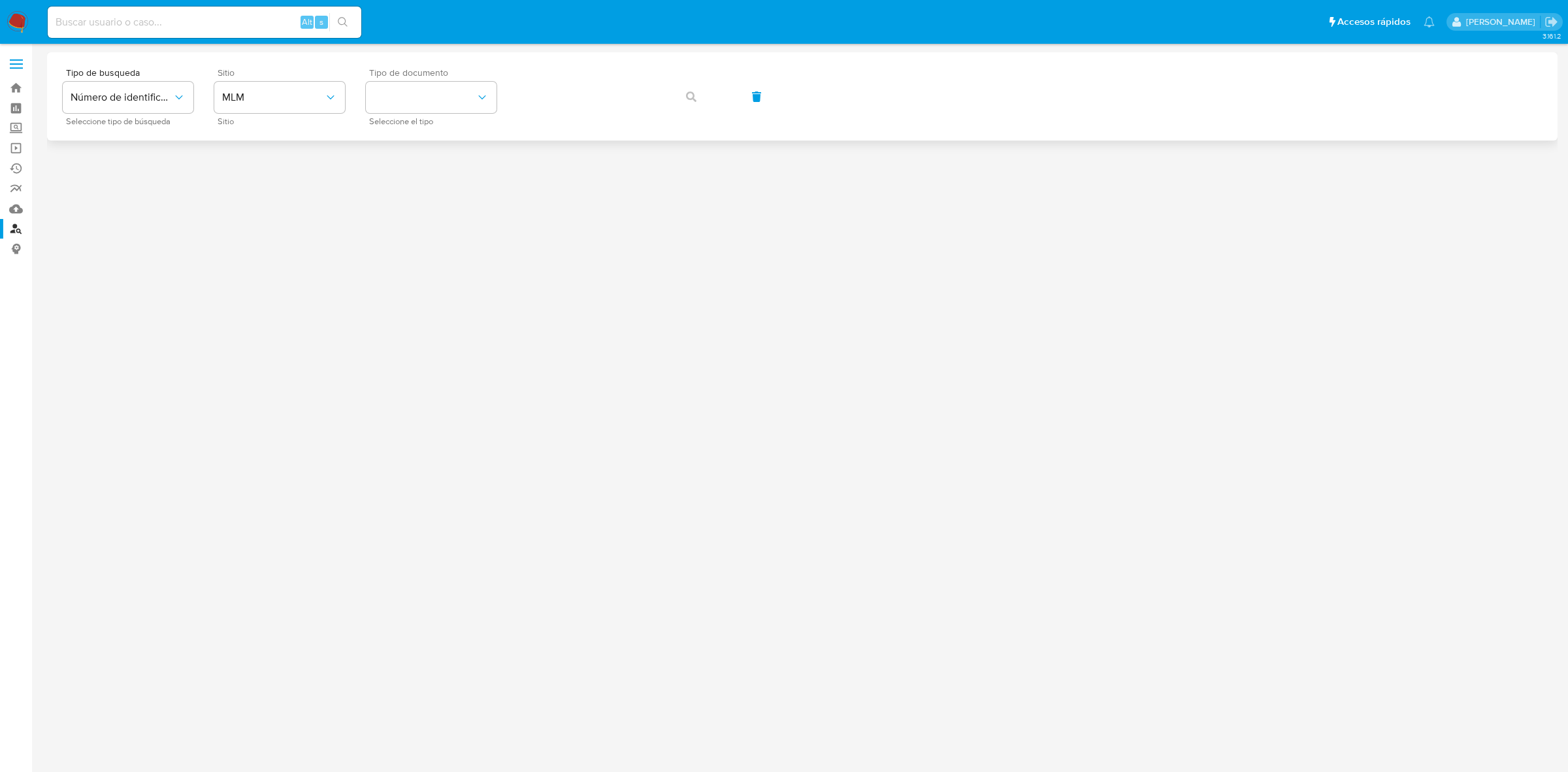
click at [432, 79] on div "Tipo de documento Seleccione el tipo" at bounding box center [431, 96] width 130 height 57
click at [432, 99] on button "identificationType" at bounding box center [431, 96] width 130 height 31
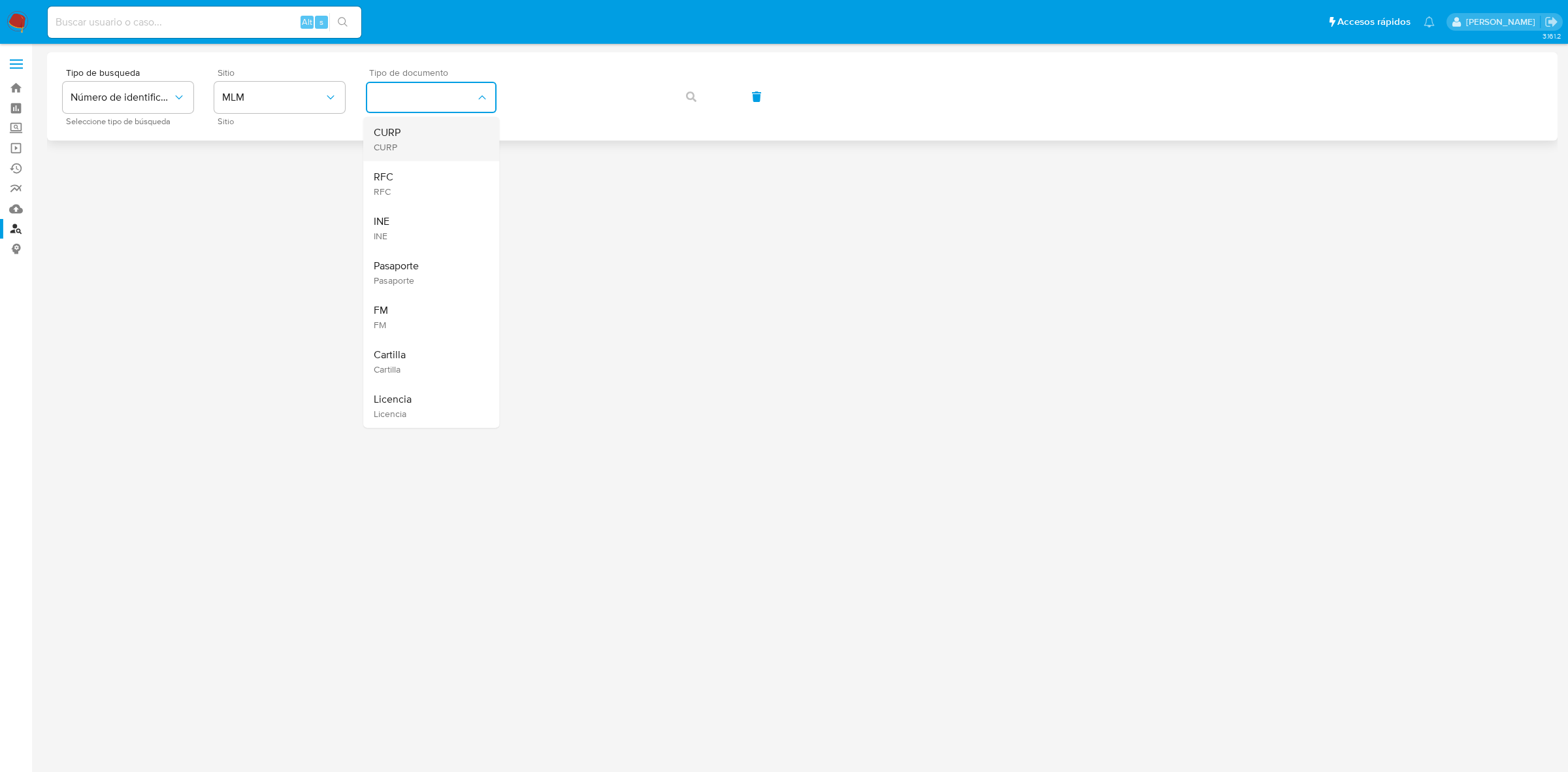
click at [412, 141] on div "CURP CURP" at bounding box center [427, 139] width 107 height 44
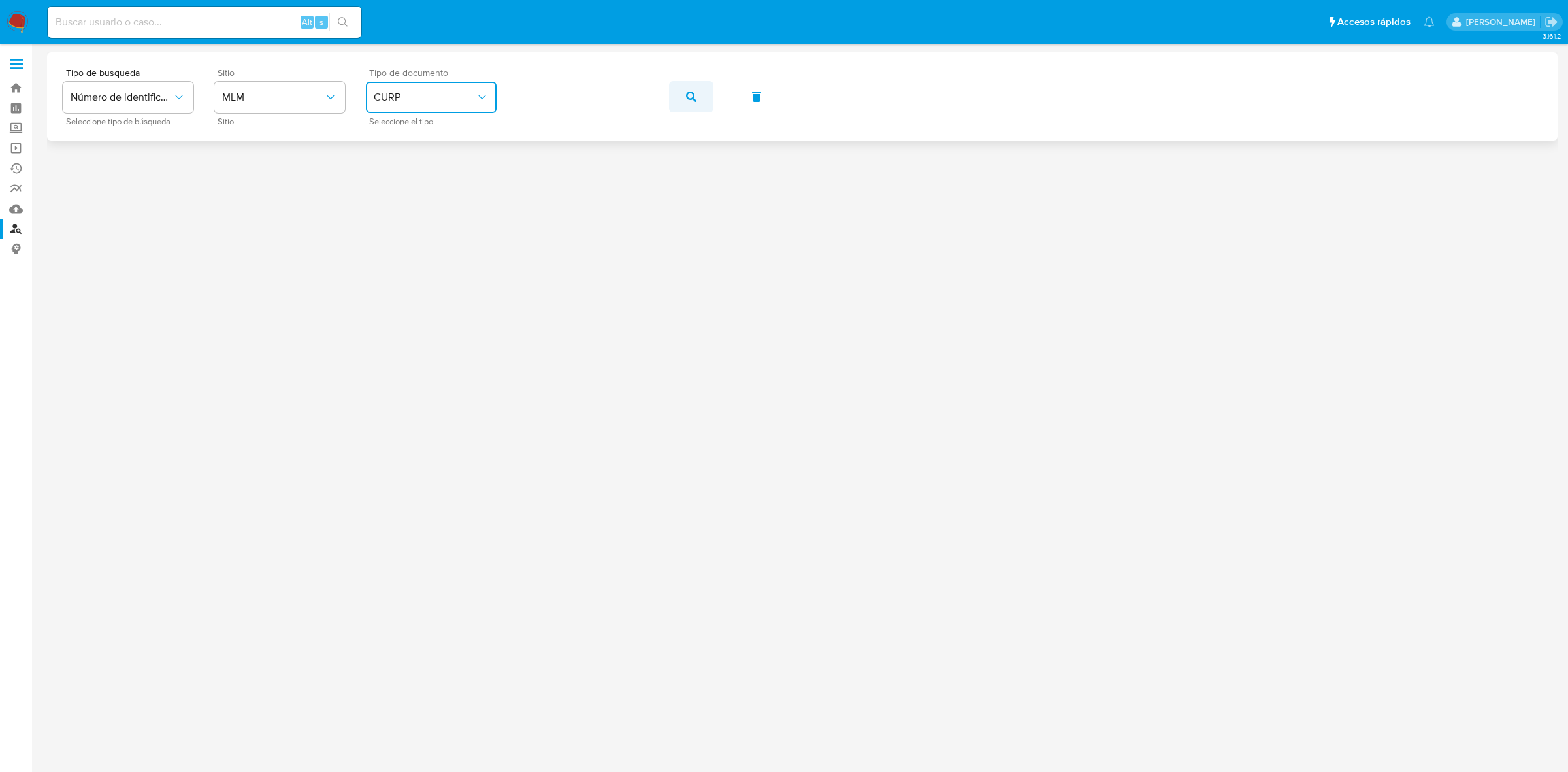
click at [690, 98] on icon "button" at bounding box center [691, 96] width 10 height 10
click at [249, 28] on input at bounding box center [204, 22] width 314 height 17
click at [19, 62] on label at bounding box center [16, 63] width 33 height 27
click at [0, 0] on input "checkbox" at bounding box center [0, 0] width 0 height 0
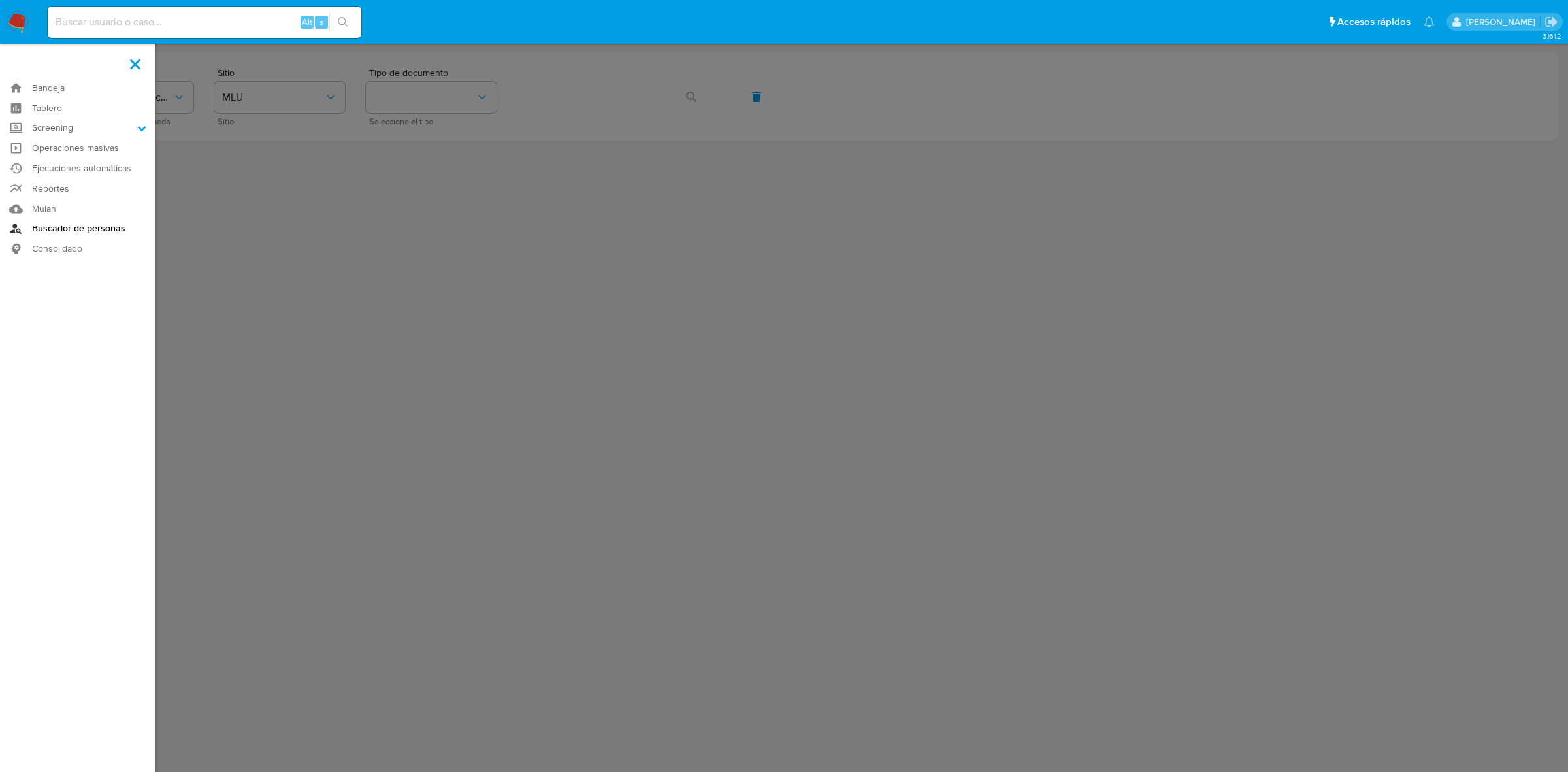
click at [70, 230] on link "Buscador de personas" at bounding box center [78, 229] width 156 height 20
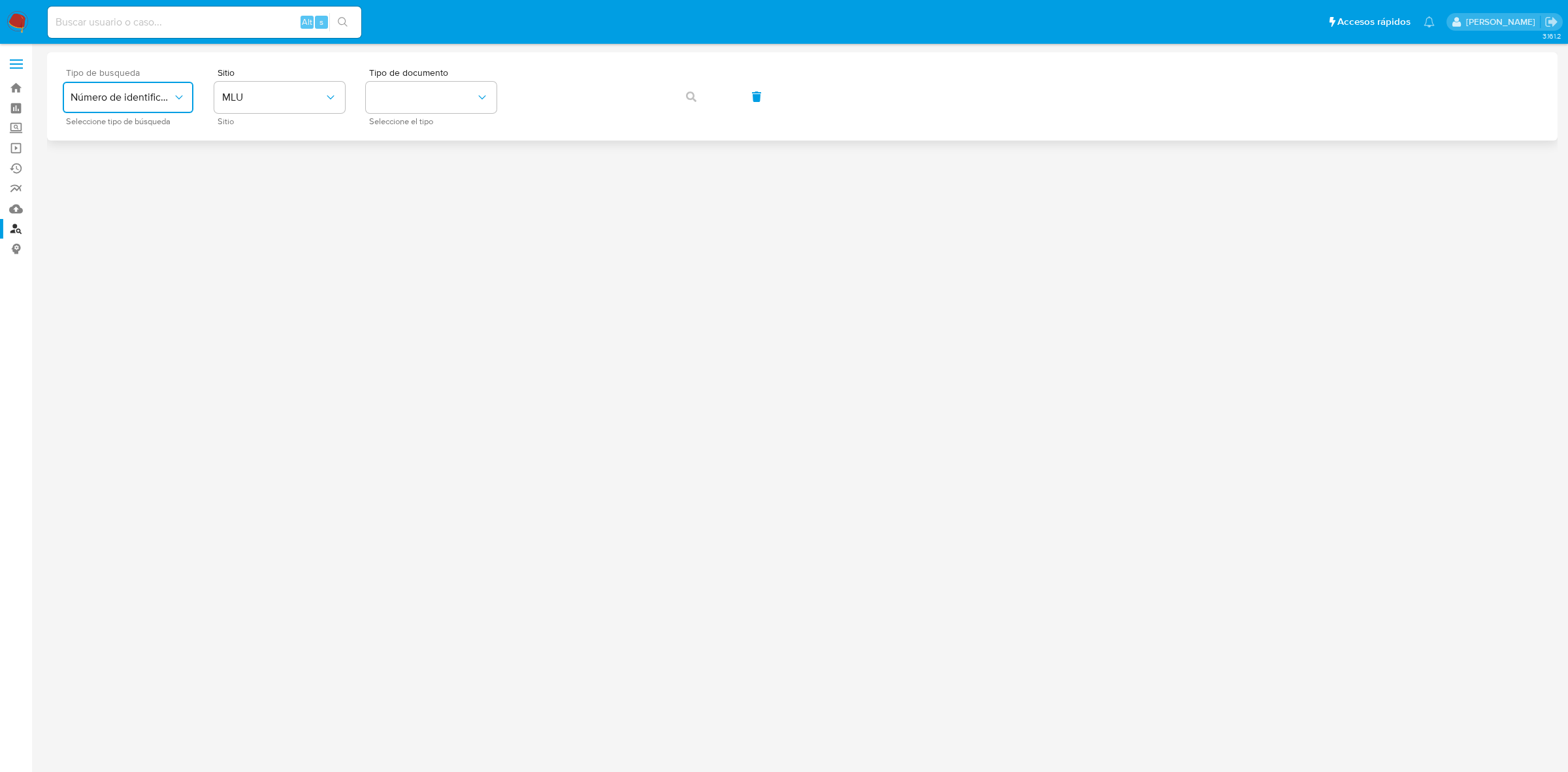
click at [124, 102] on span "Número de identificación" at bounding box center [121, 96] width 102 height 13
click at [109, 175] on div "User ID" at bounding box center [124, 177] width 107 height 31
click at [168, 99] on span "User ID" at bounding box center [121, 96] width 102 height 13
click at [123, 135] on span "Número de identificación" at bounding box center [124, 139] width 107 height 26
click at [308, 95] on button "site_id" at bounding box center [279, 96] width 130 height 31
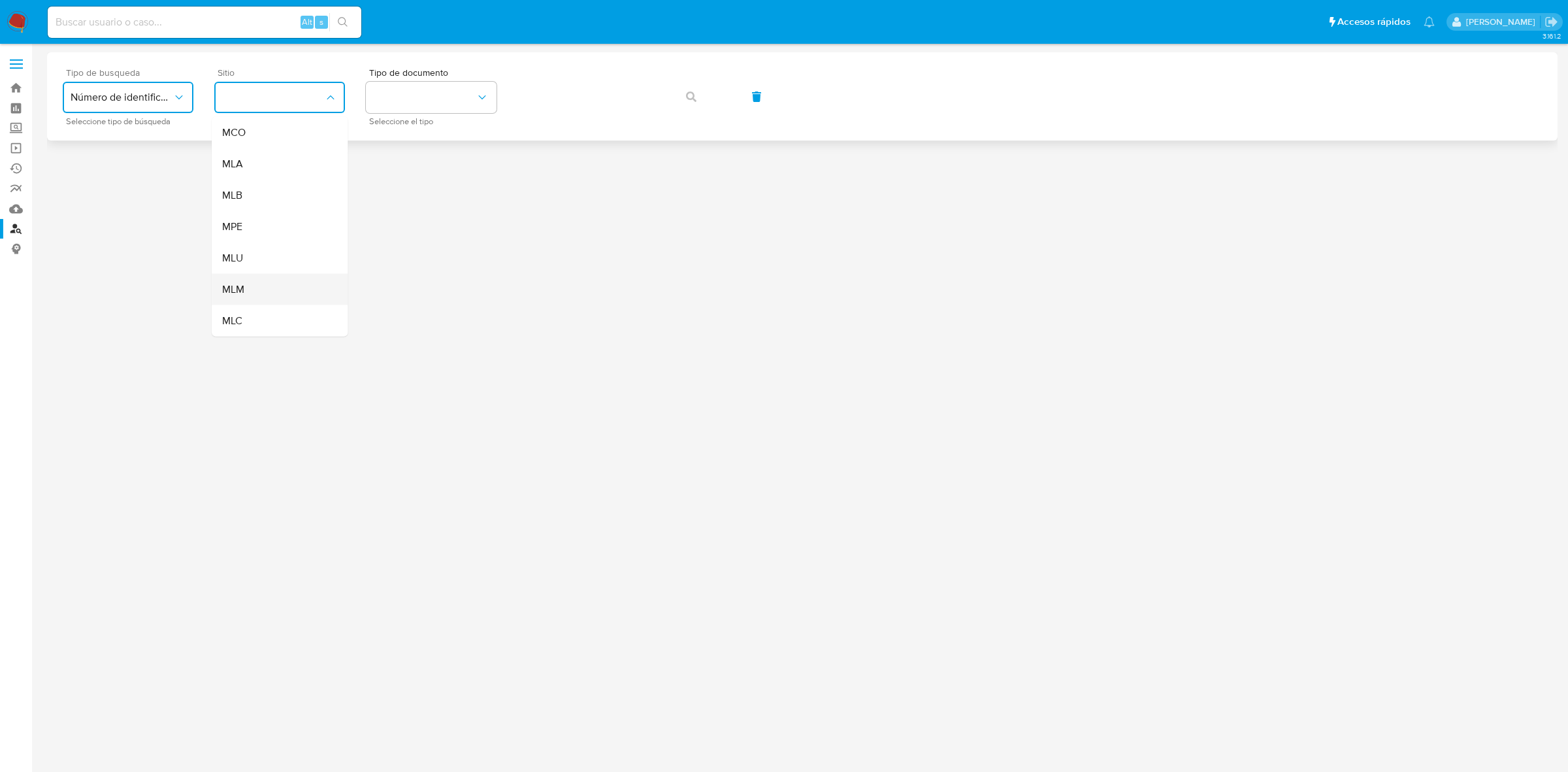
click at [242, 297] on div "MLM" at bounding box center [275, 289] width 107 height 31
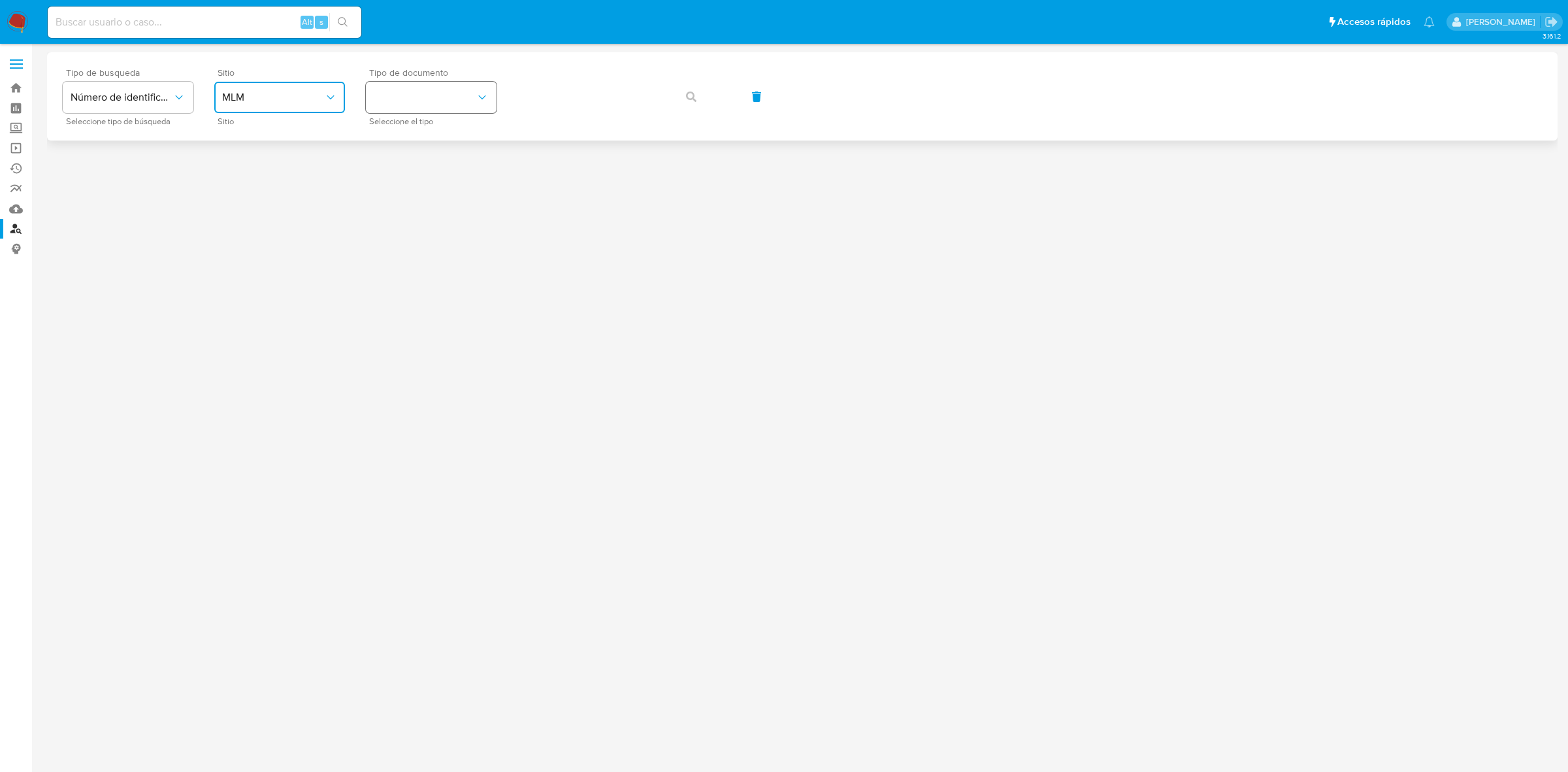
click at [471, 84] on button "identificationType" at bounding box center [431, 96] width 130 height 31
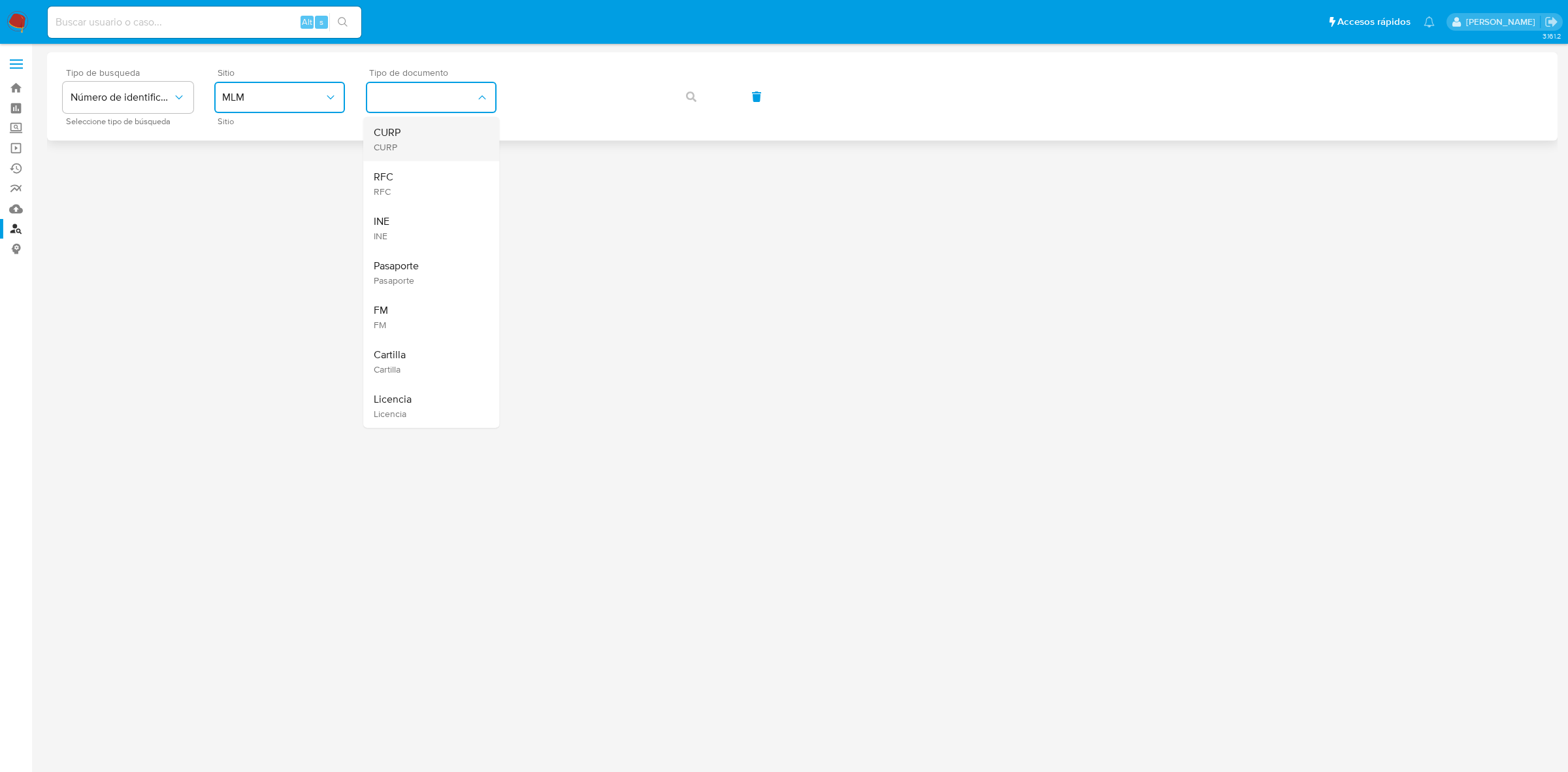
click at [435, 132] on div "CURP CURP" at bounding box center [427, 139] width 107 height 44
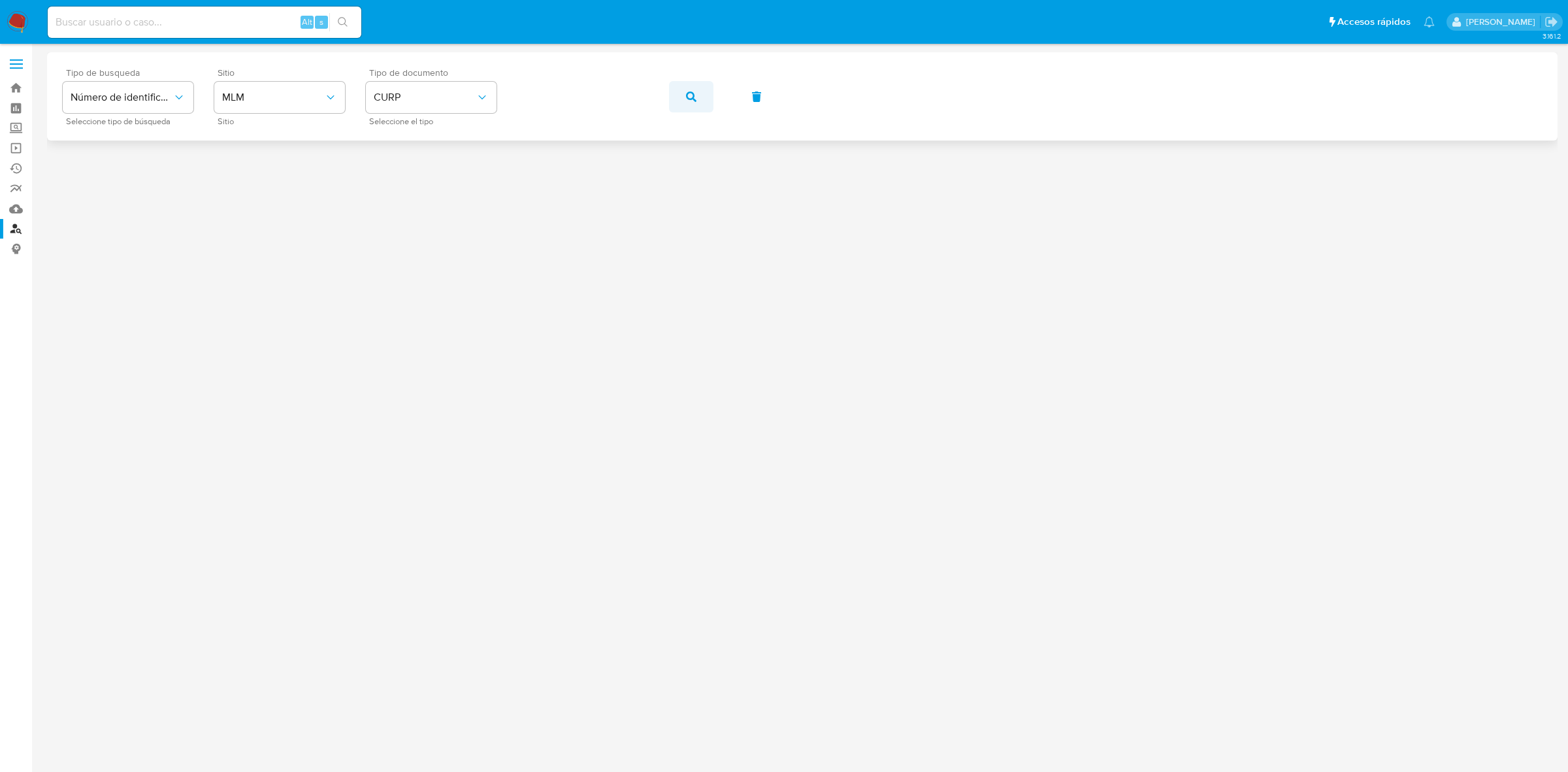
click at [676, 96] on button "button" at bounding box center [690, 96] width 44 height 31
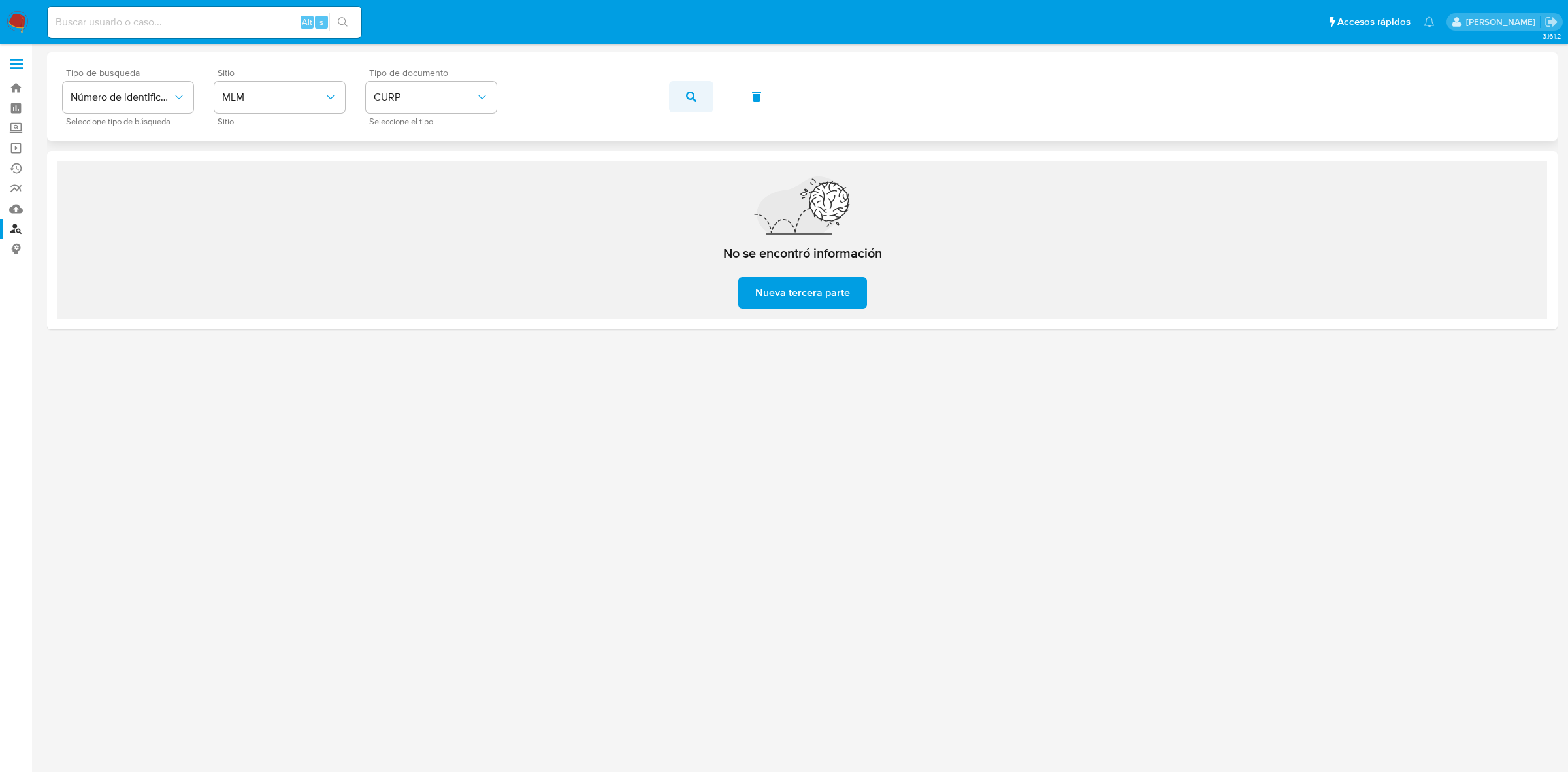
click at [686, 96] on icon "button" at bounding box center [691, 96] width 10 height 10
click at [20, 70] on label at bounding box center [16, 63] width 33 height 27
click at [0, 0] on input "checkbox" at bounding box center [0, 0] width 0 height 0
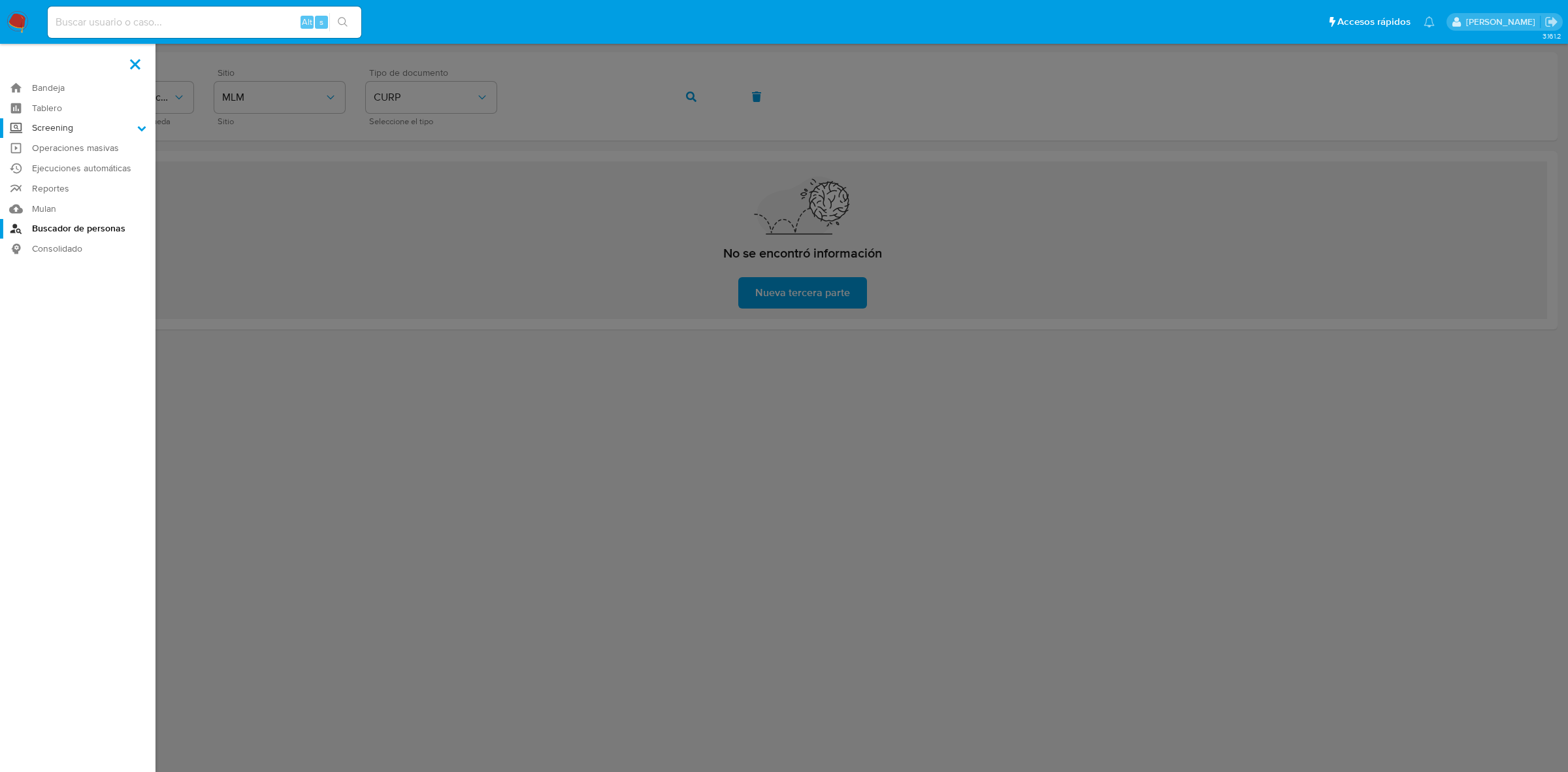
click at [131, 130] on label "Screening" at bounding box center [78, 129] width 156 height 20
click at [0, 0] on input "Screening" at bounding box center [0, 0] width 0 height 0
click at [65, 176] on link "Herramientas" at bounding box center [78, 179] width 156 height 16
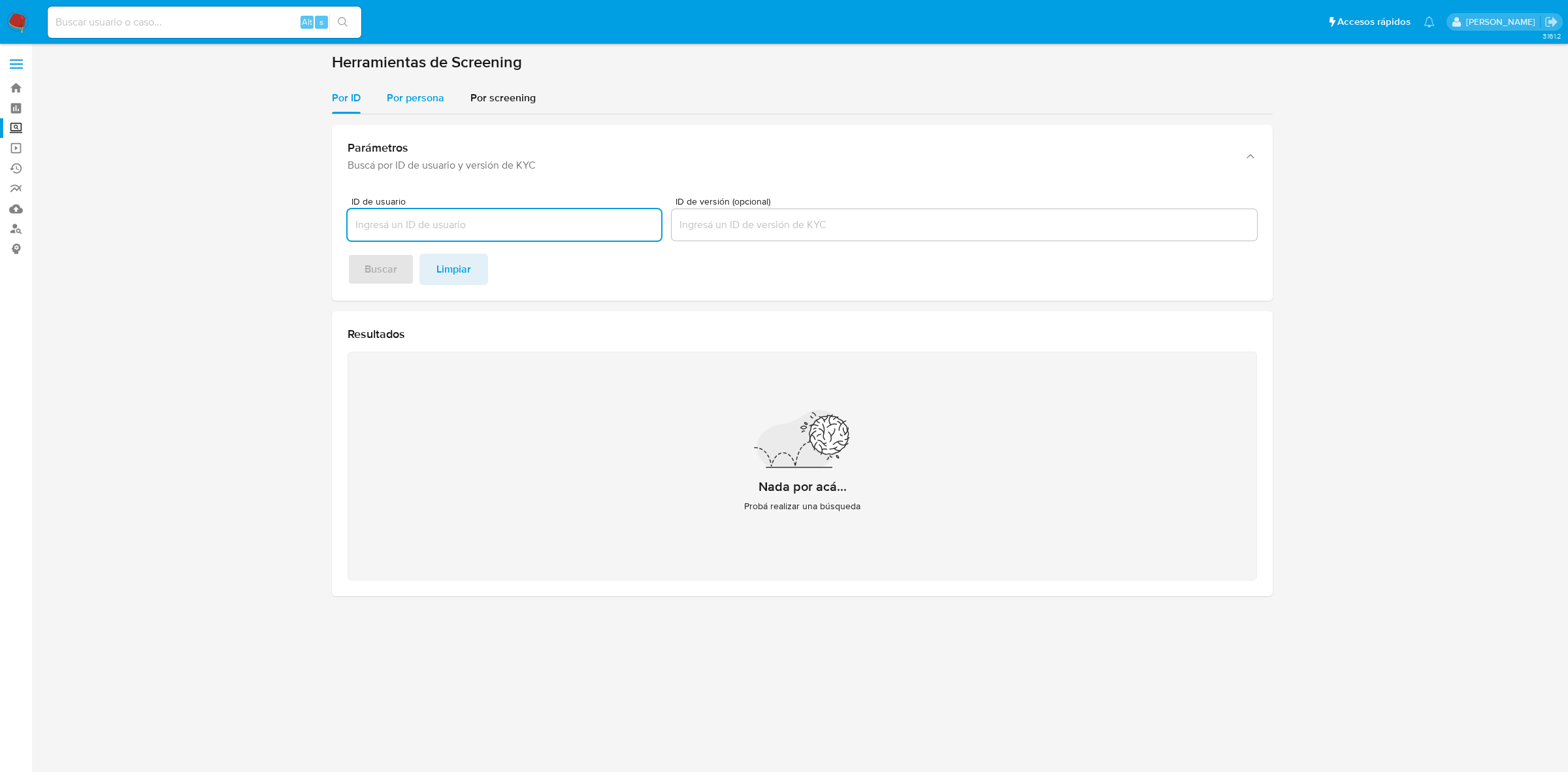
click at [436, 99] on span "Por persona" at bounding box center [415, 98] width 58 height 15
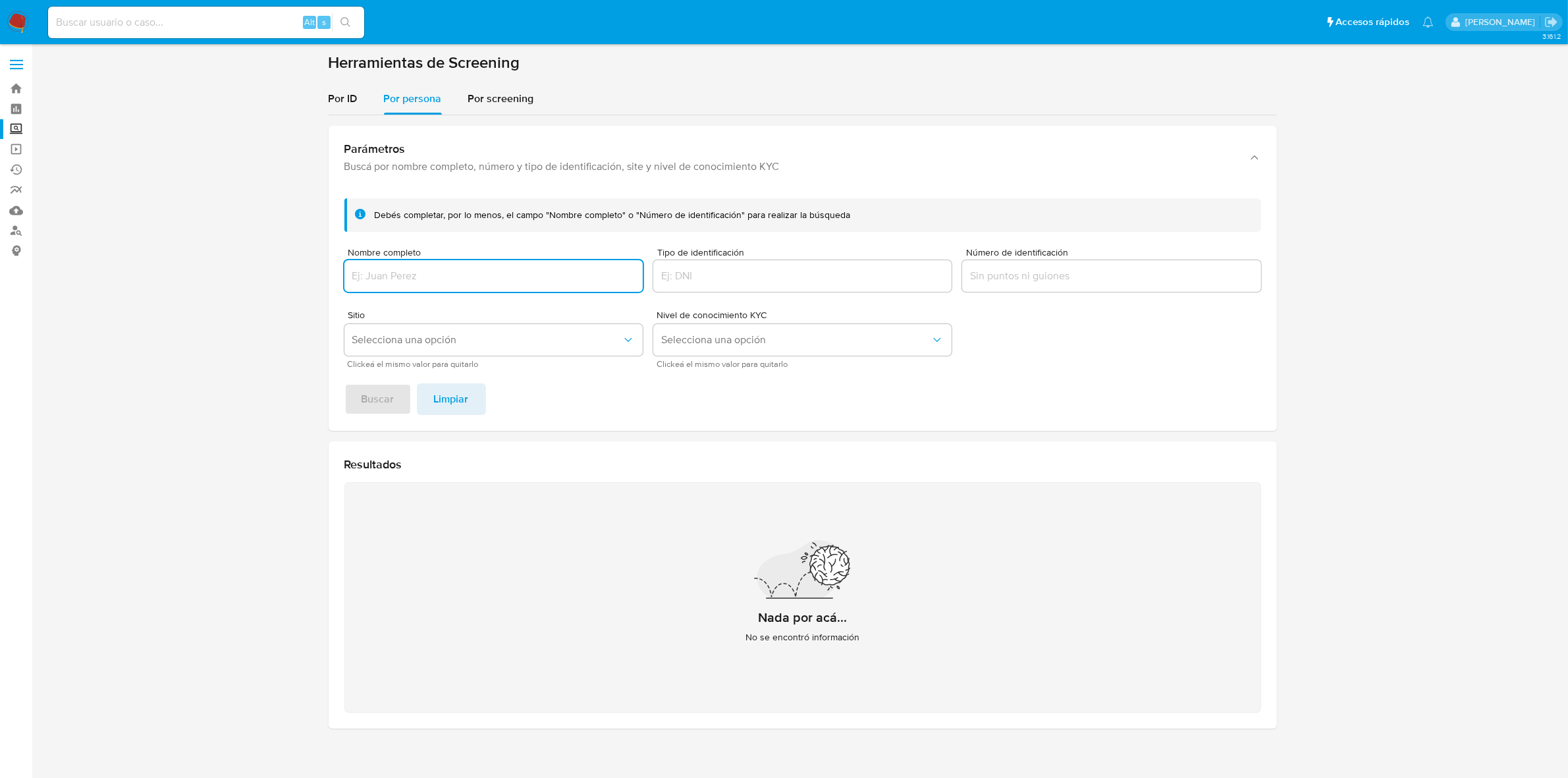
click at [452, 285] on div at bounding box center [494, 276] width 299 height 32
click at [448, 276] on input "Nombre completo" at bounding box center [494, 276] width 299 height 17
click at [376, 394] on span "Buscar" at bounding box center [378, 399] width 33 height 29
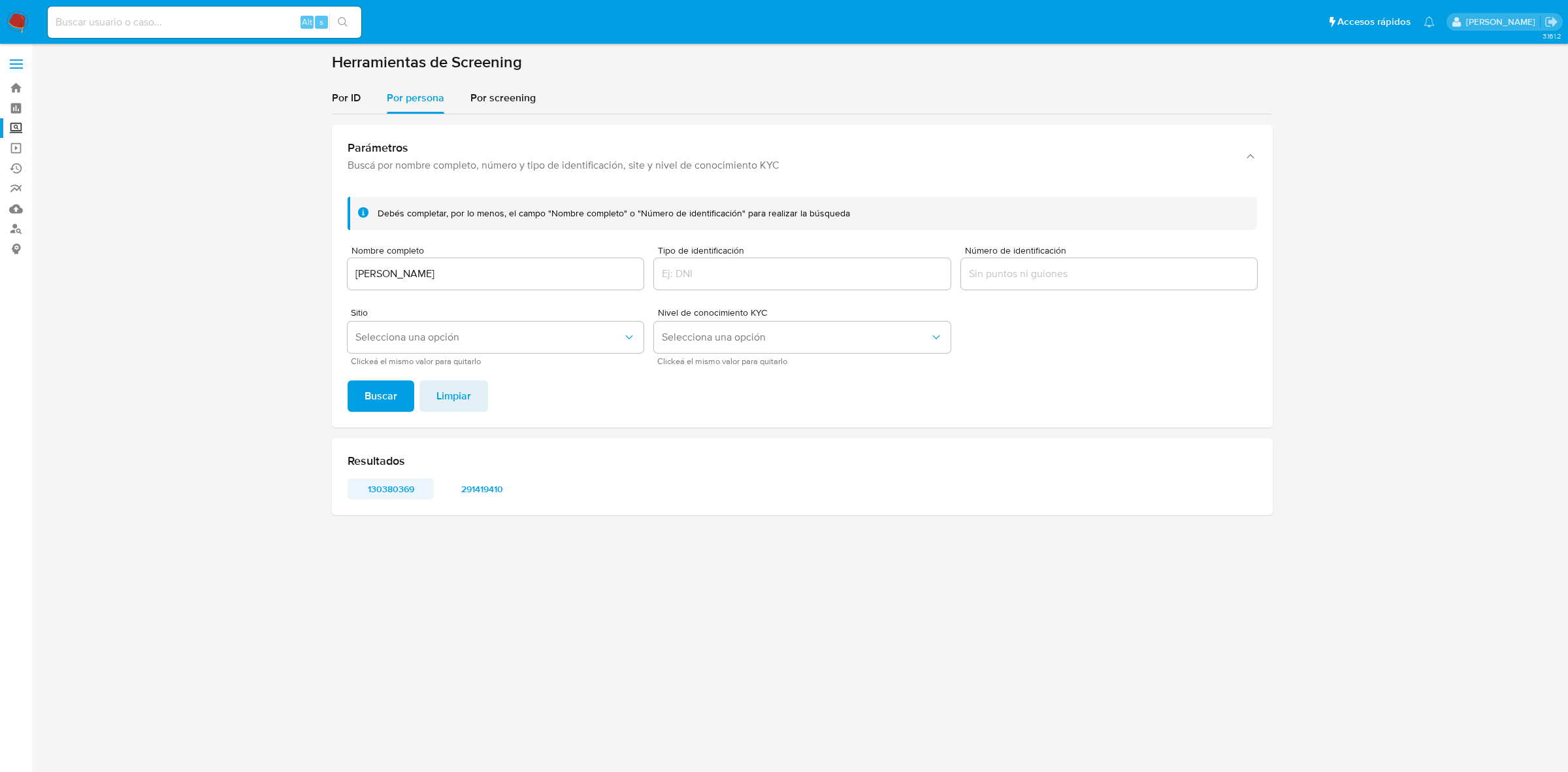
click at [377, 485] on span "130380369" at bounding box center [390, 489] width 68 height 19
click at [483, 487] on span "291419410" at bounding box center [482, 489] width 68 height 19
click at [393, 488] on span "130380369" at bounding box center [390, 489] width 68 height 19
click at [492, 278] on input "Vianey Doroteo Valdez" at bounding box center [496, 273] width 296 height 17
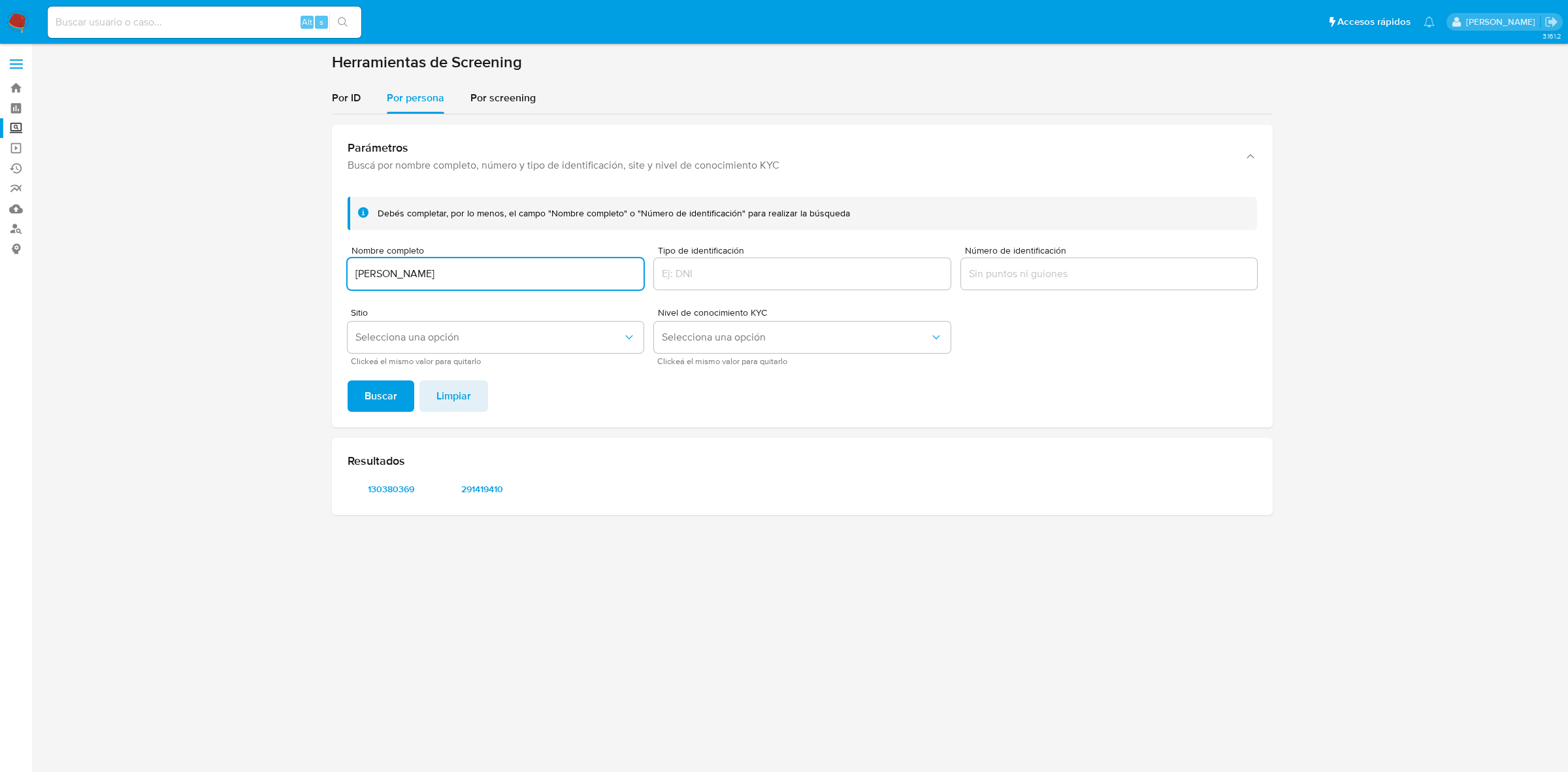
click at [492, 278] on input "Vianey Doroteo Valdez" at bounding box center [496, 273] width 296 height 17
type input "FRANCISCO JOSE GUTIERREZ RODRIGUEZ"
click at [386, 389] on span "Buscar" at bounding box center [381, 396] width 33 height 29
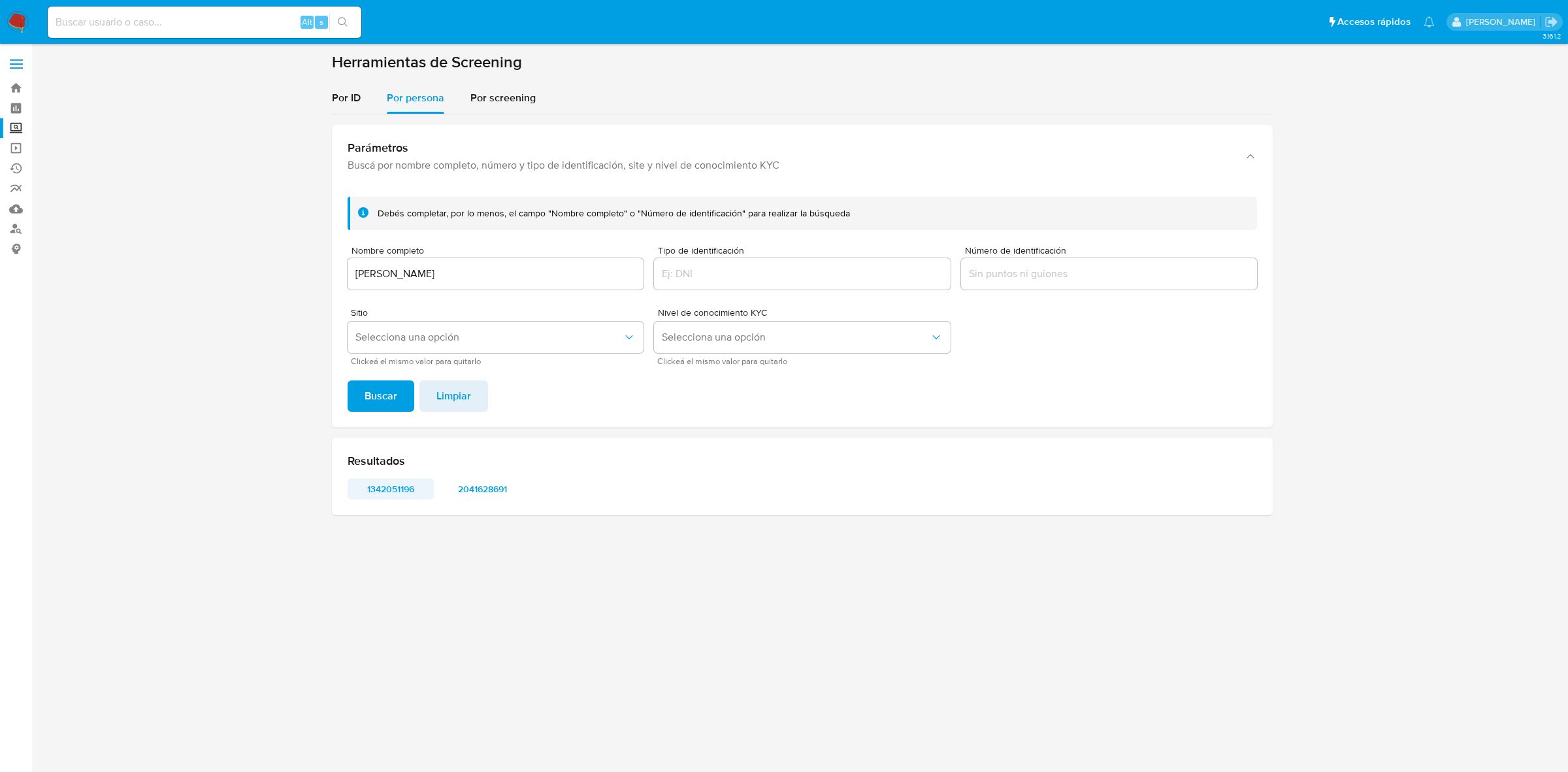
click at [379, 491] on span "1342051196" at bounding box center [390, 489] width 68 height 19
click at [487, 488] on span "2041628691" at bounding box center [482, 489] width 68 height 19
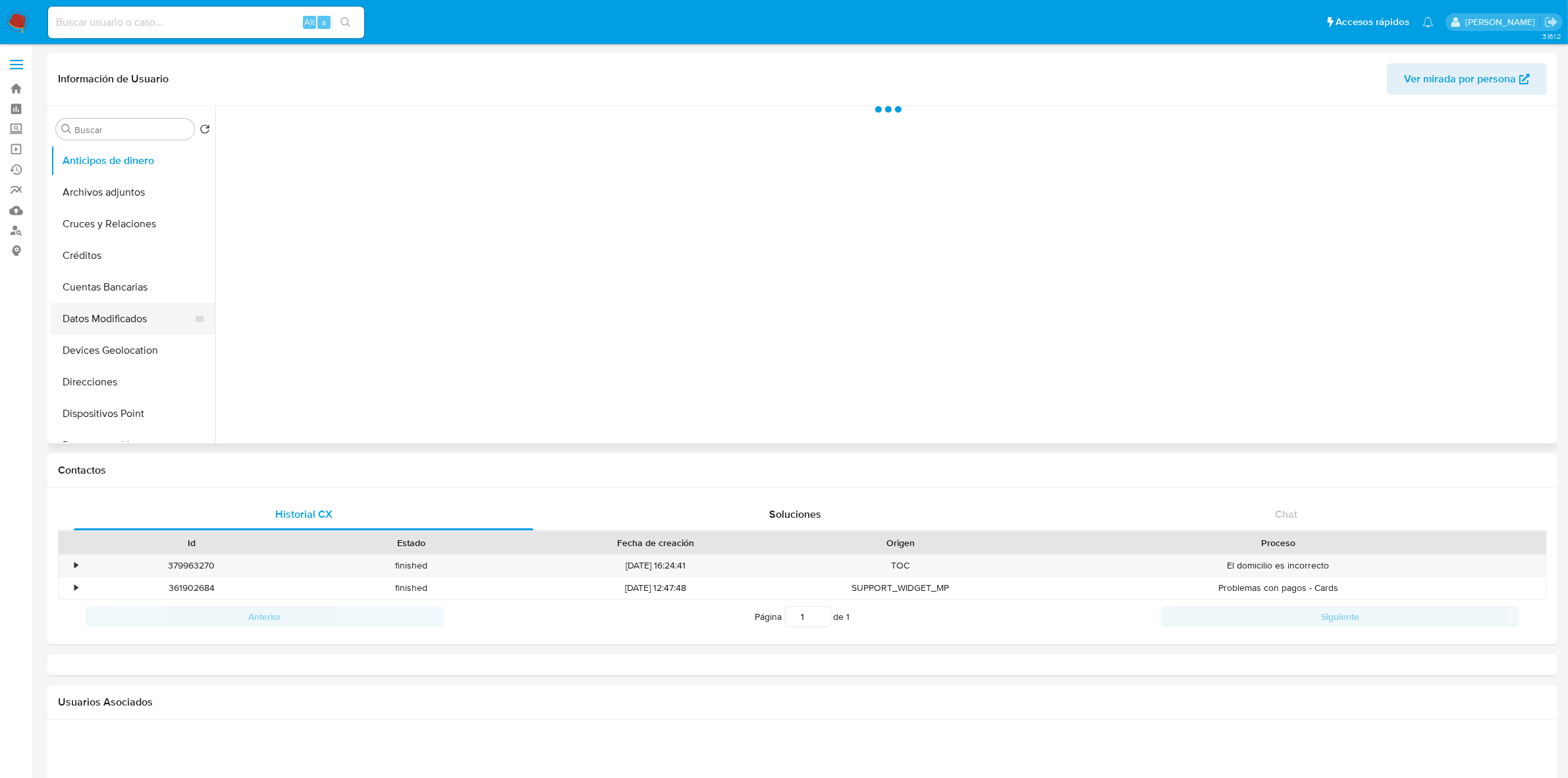
select select "10"
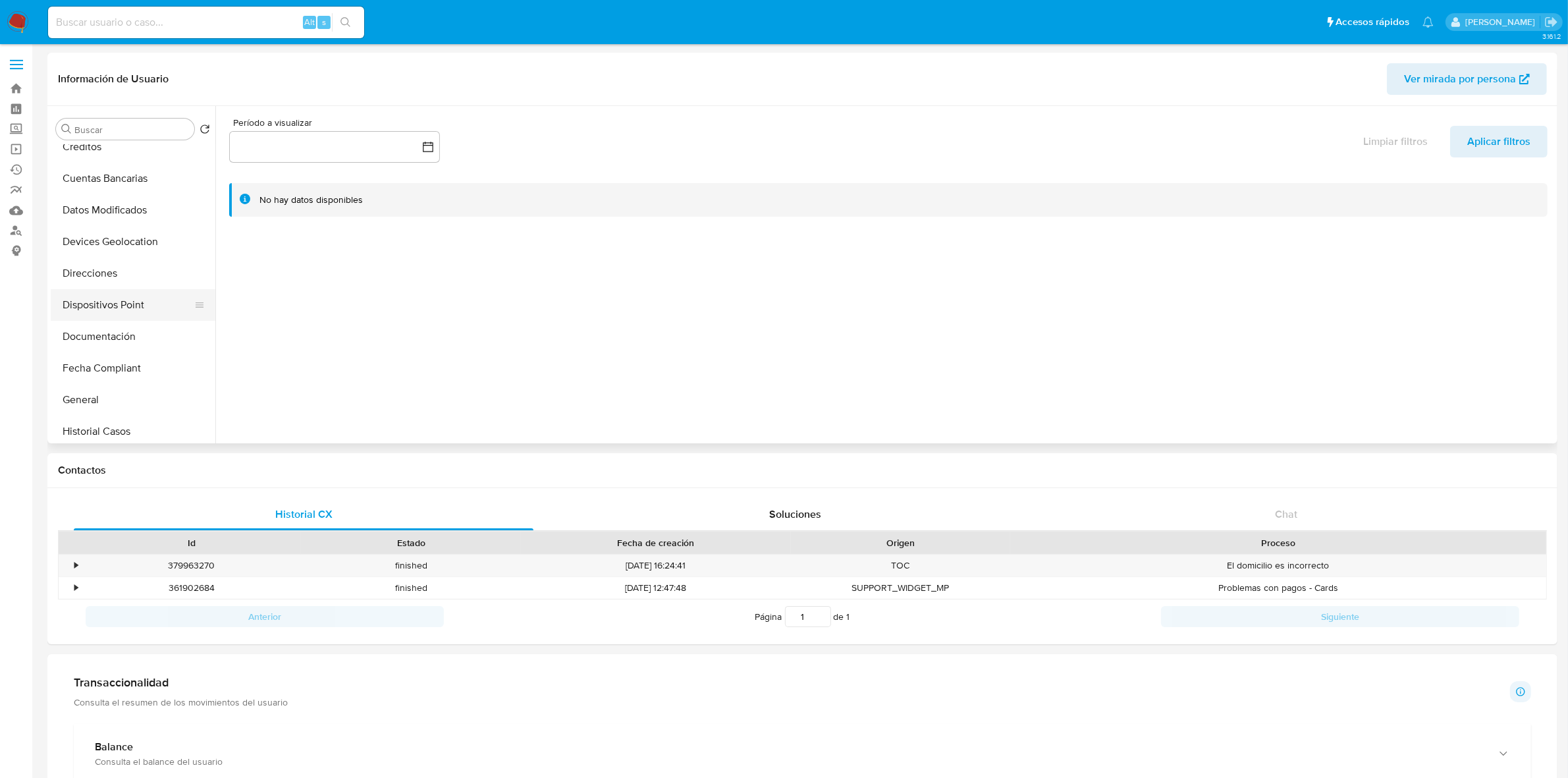
scroll to position [82, 0]
click at [94, 429] on button "General" at bounding box center [127, 426] width 154 height 32
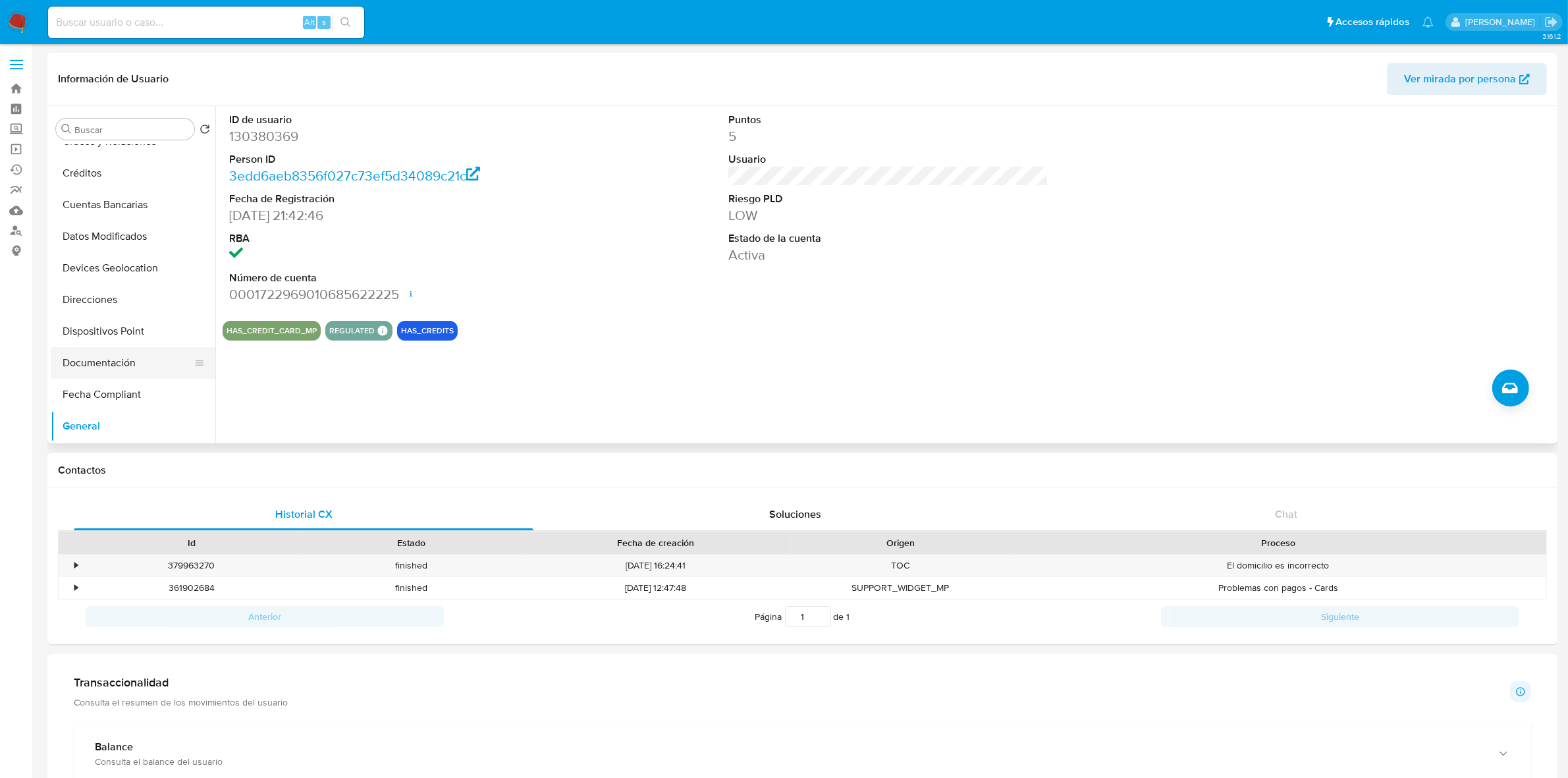
click at [103, 363] on button "Documentación" at bounding box center [127, 363] width 154 height 32
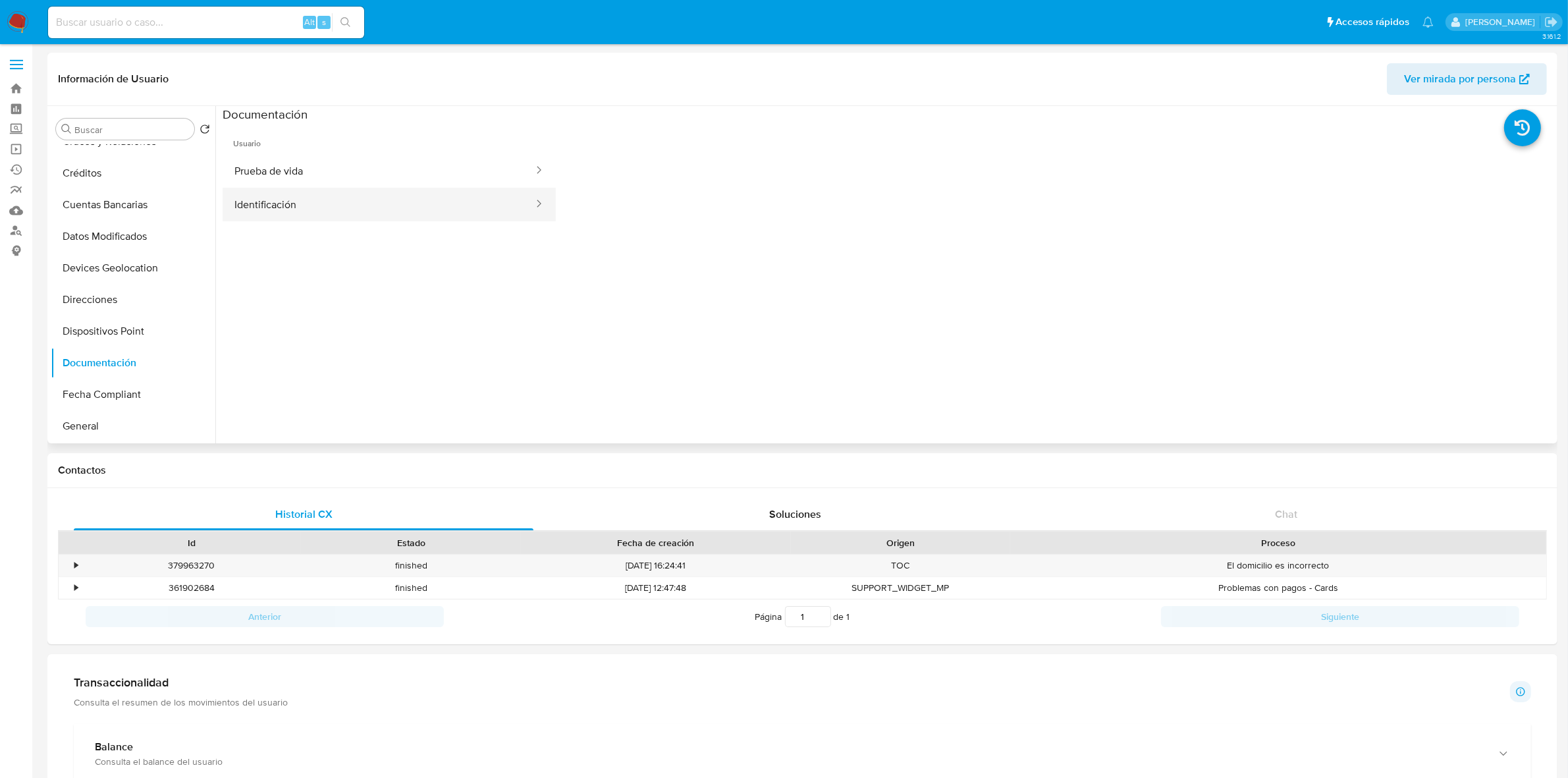
click at [380, 199] on button "Identificación" at bounding box center [379, 204] width 312 height 33
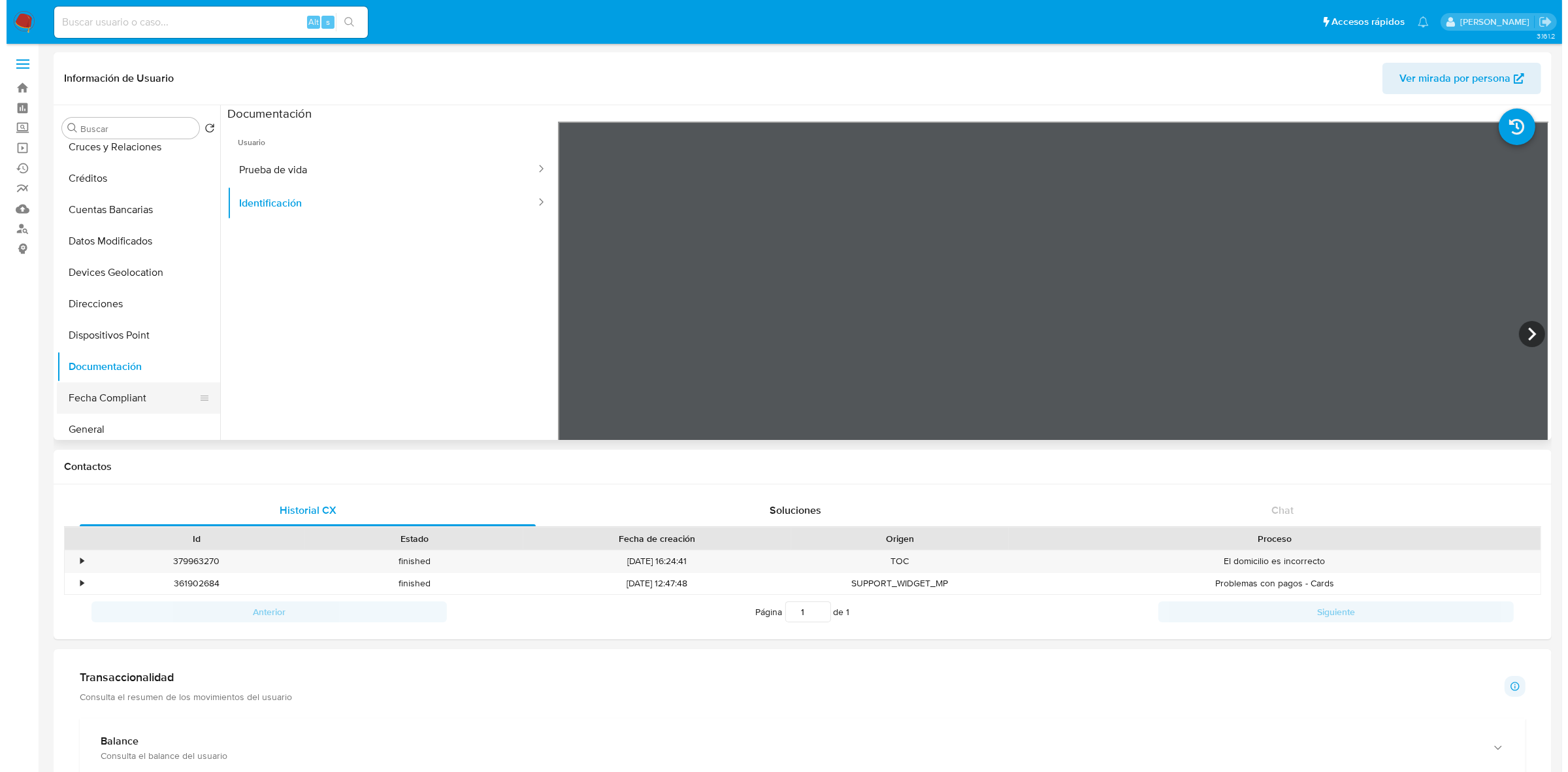
scroll to position [163, 0]
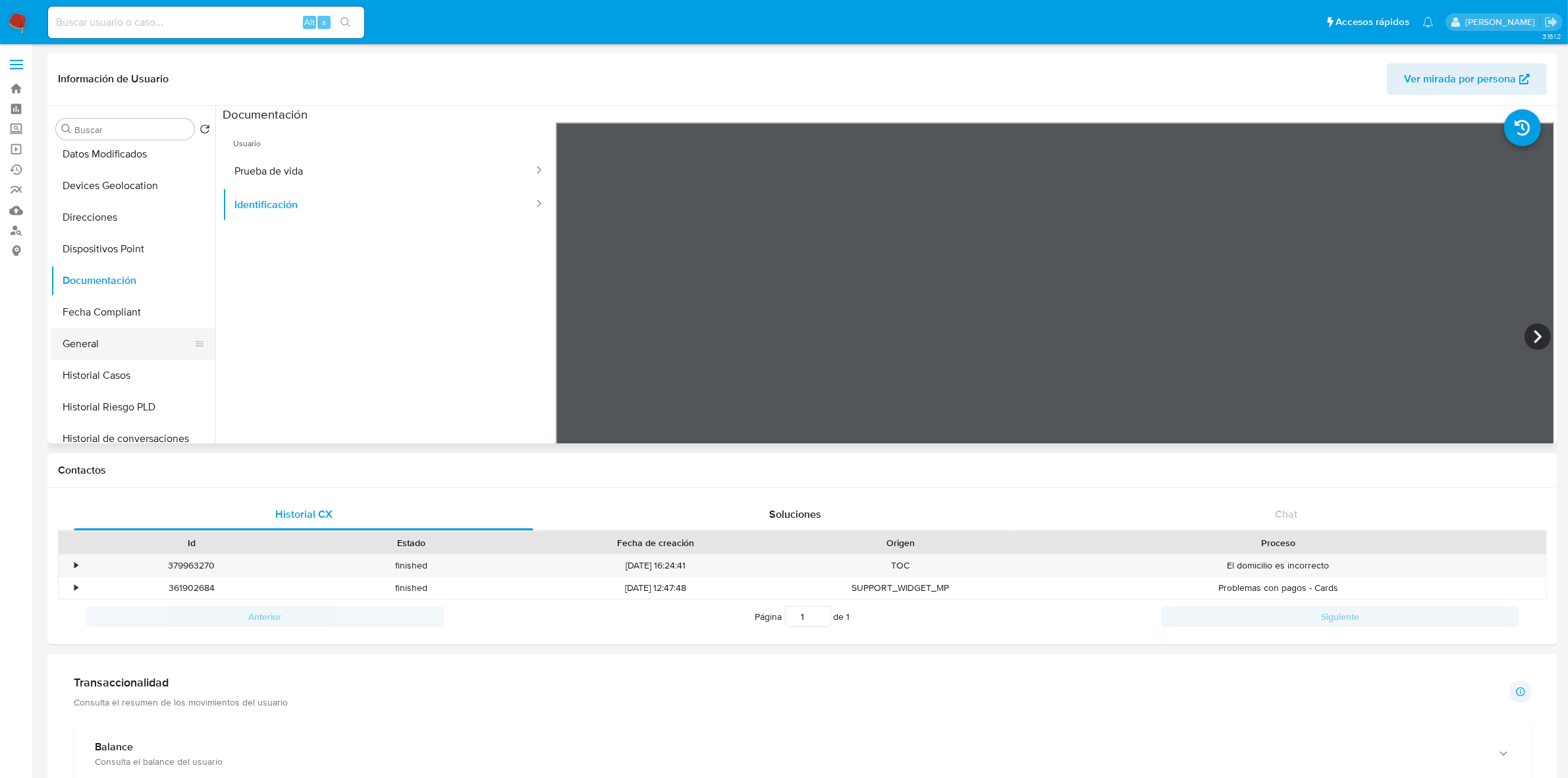
click at [107, 350] on button "General" at bounding box center [127, 343] width 154 height 32
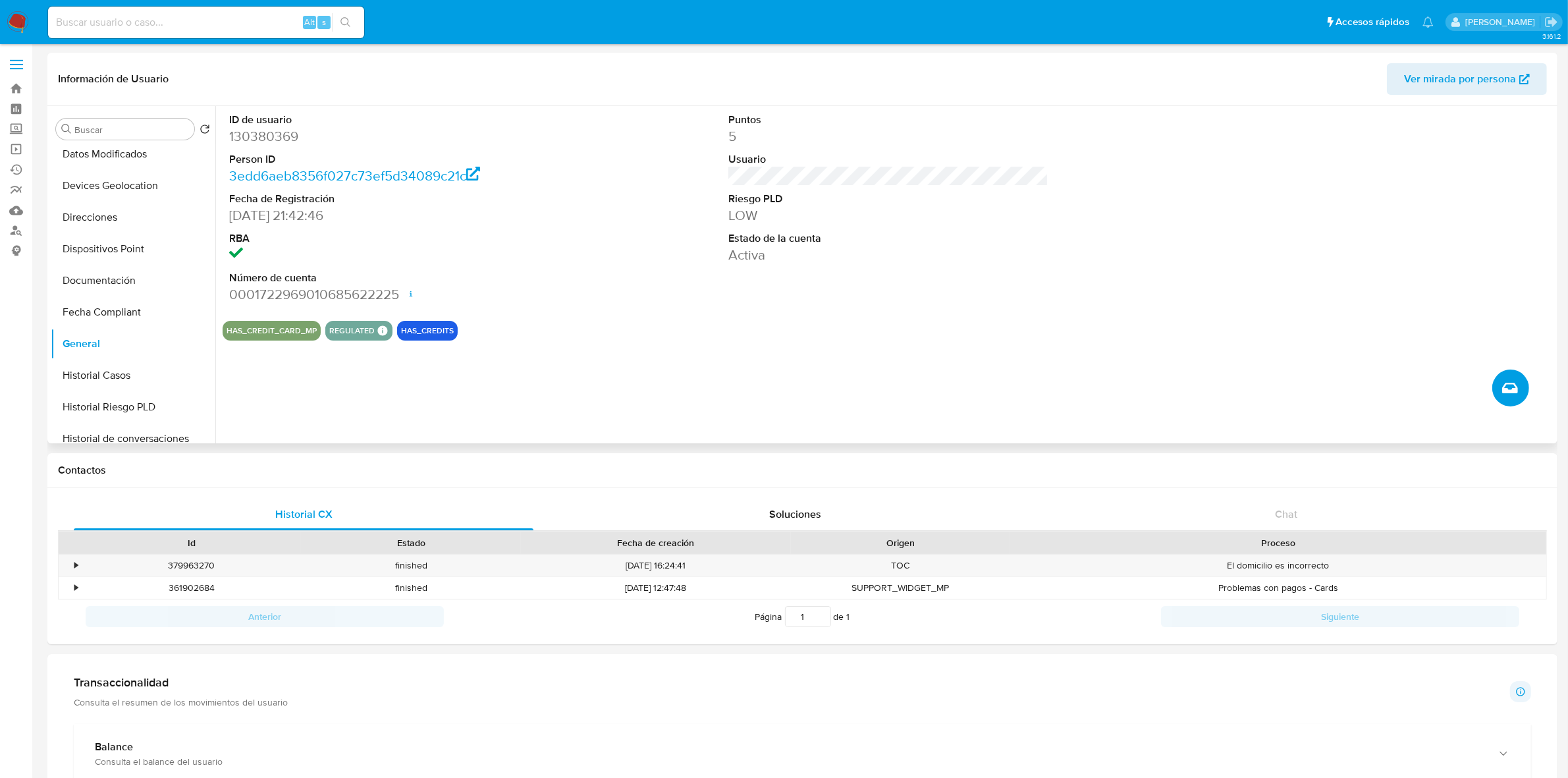
click at [1502, 392] on span "Crear caso manual" at bounding box center [1510, 387] width 16 height 16
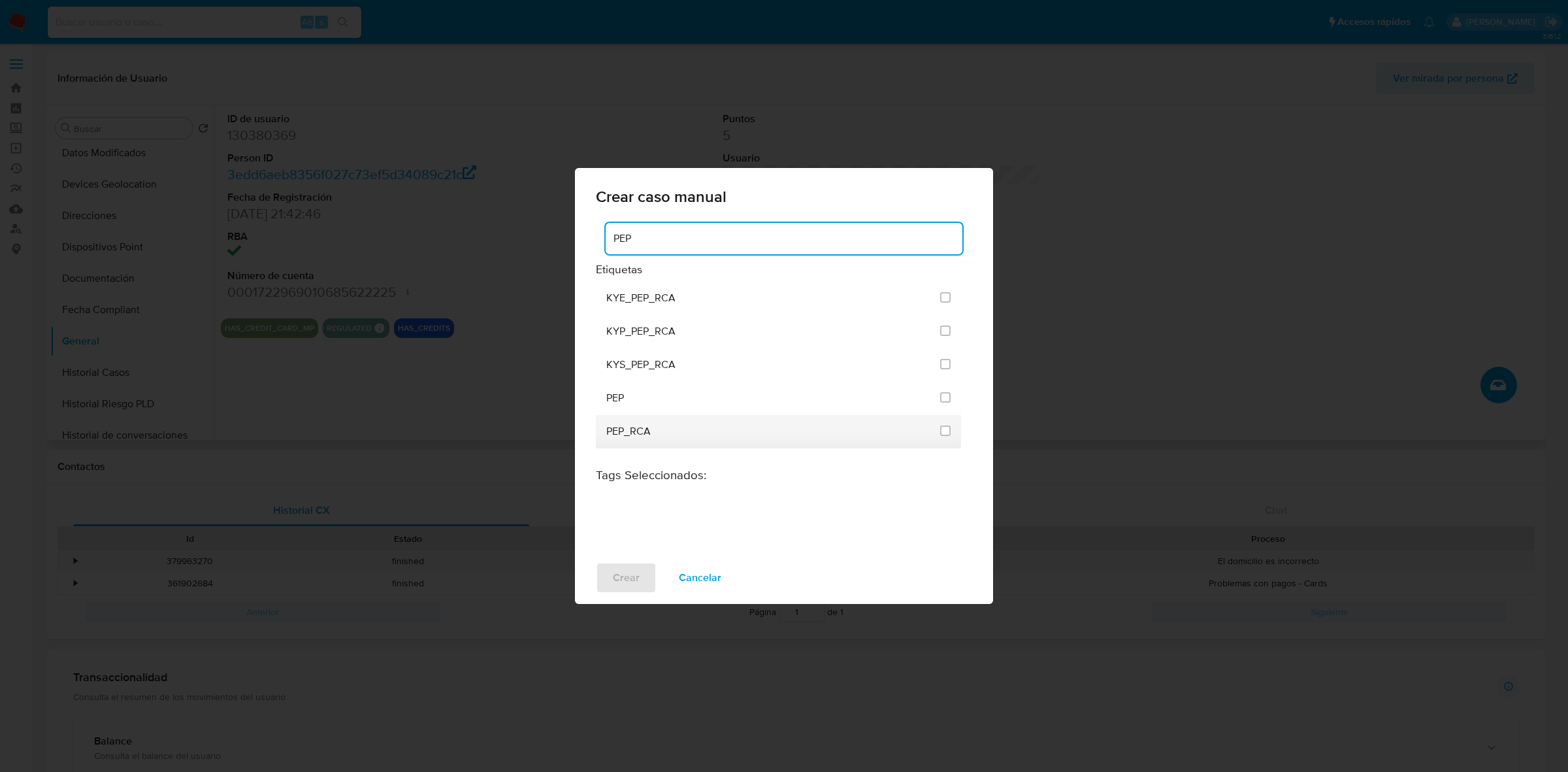
type input "PEP"
click at [680, 419] on div "PEP_RCA" at bounding box center [768, 431] width 326 height 33
click at [948, 432] on input "2534" at bounding box center [945, 431] width 10 height 10
checkbox input "true"
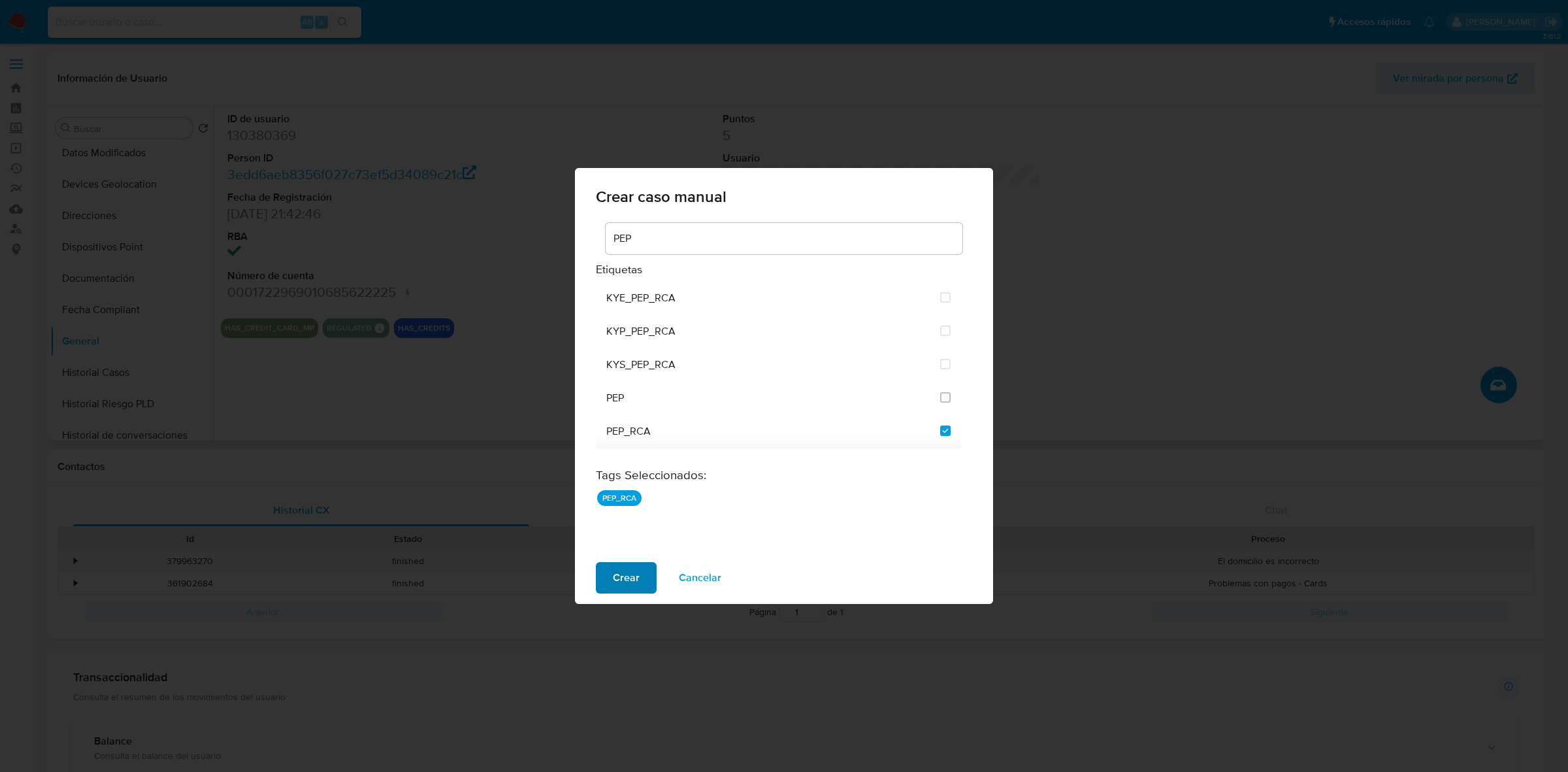
click at [631, 588] on span "Crear" at bounding box center [626, 577] width 27 height 29
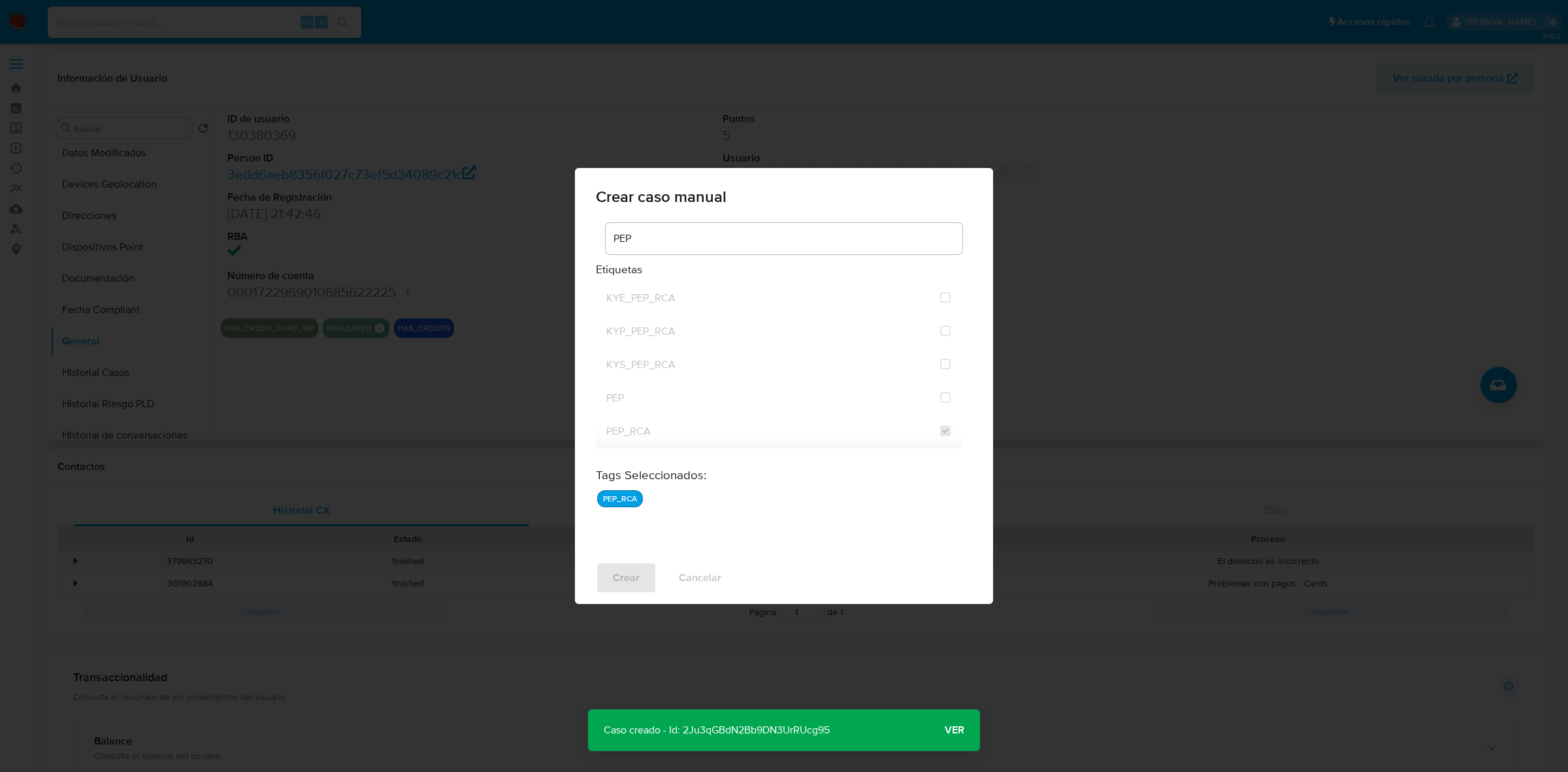
click at [838, 664] on div "Crear caso manual PEP Etiquetas KYE_PEP_RCA KYP_PEP_RCA KYS_PEP_RCA PEP PEP_RCA…" at bounding box center [784, 386] width 1568 height 772
click at [950, 730] on span "Ver" at bounding box center [954, 730] width 19 height 0
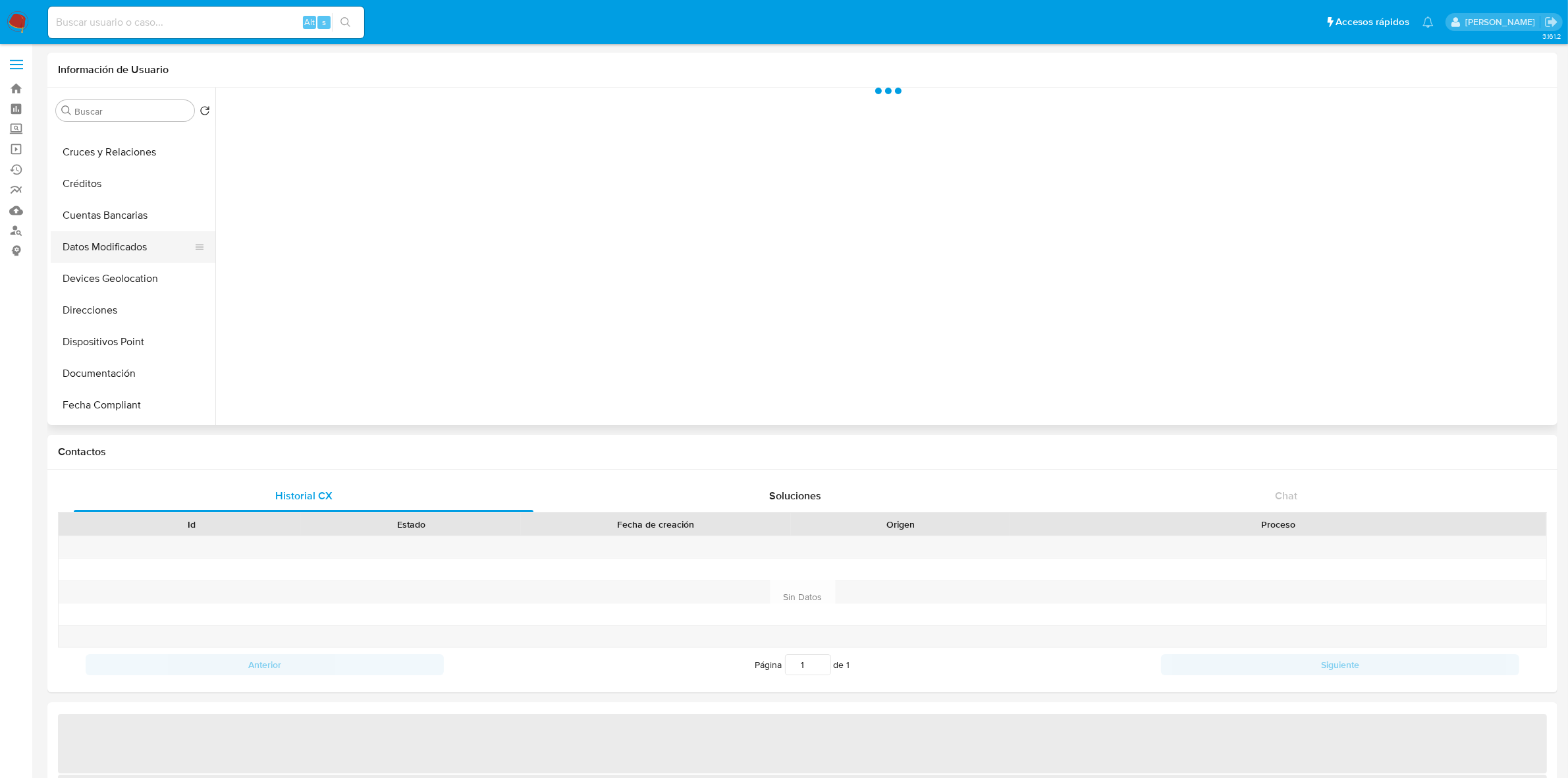
scroll to position [82, 0]
click at [125, 352] on button "Documentación" at bounding box center [127, 344] width 154 height 32
select select "10"
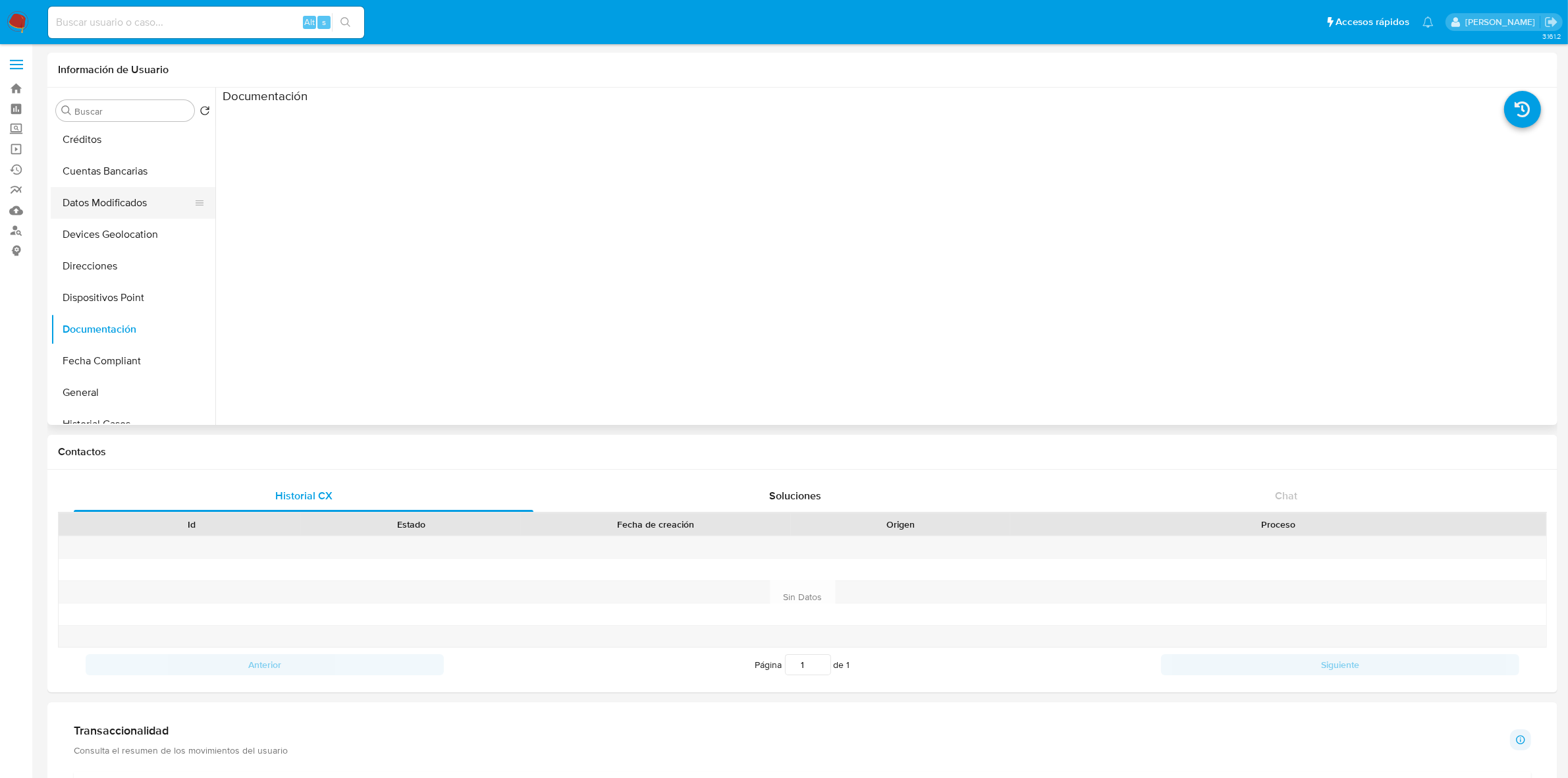
scroll to position [247, 0]
click at [103, 239] on button "General" at bounding box center [127, 242] width 154 height 32
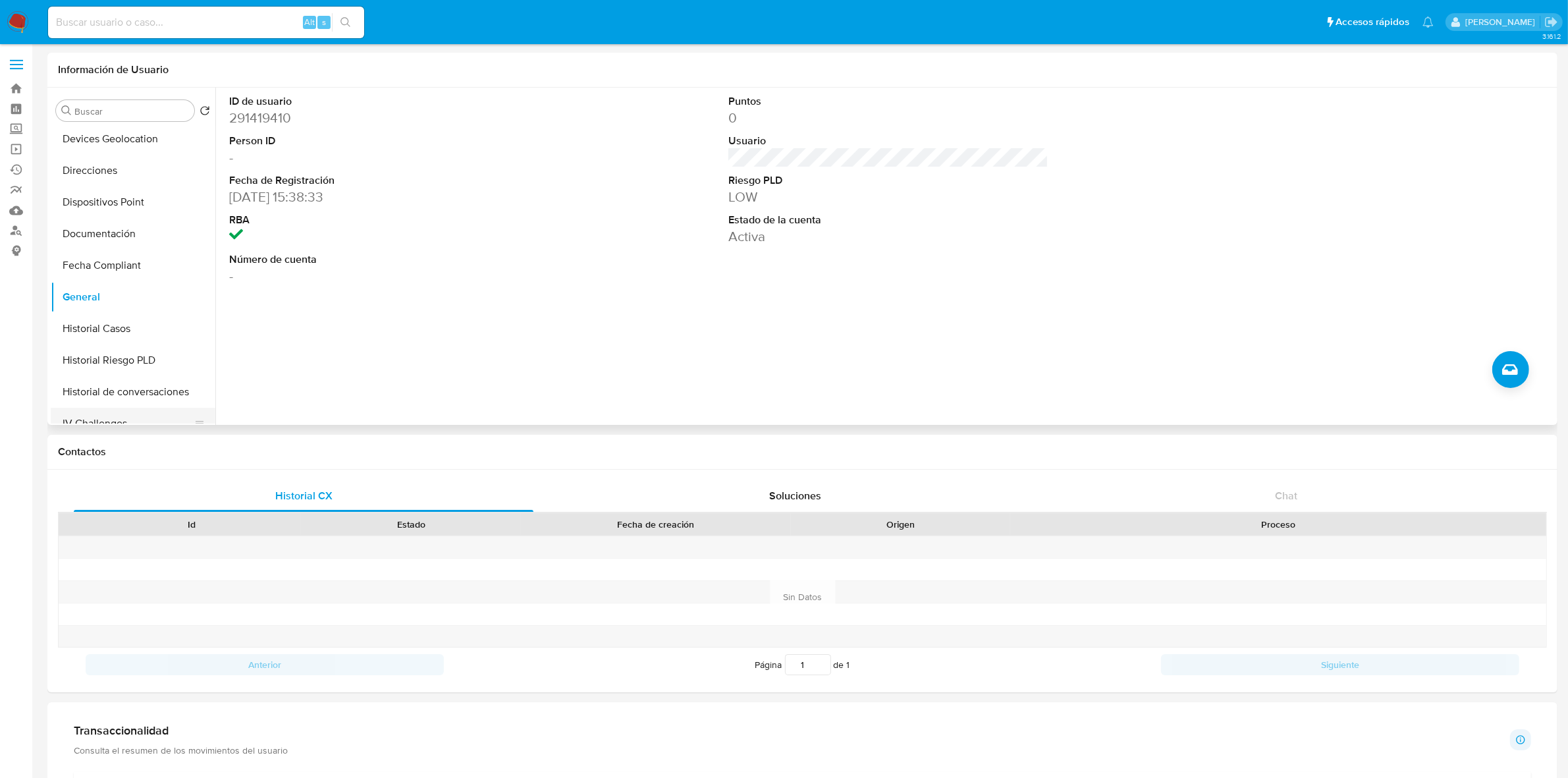
scroll to position [165, 0]
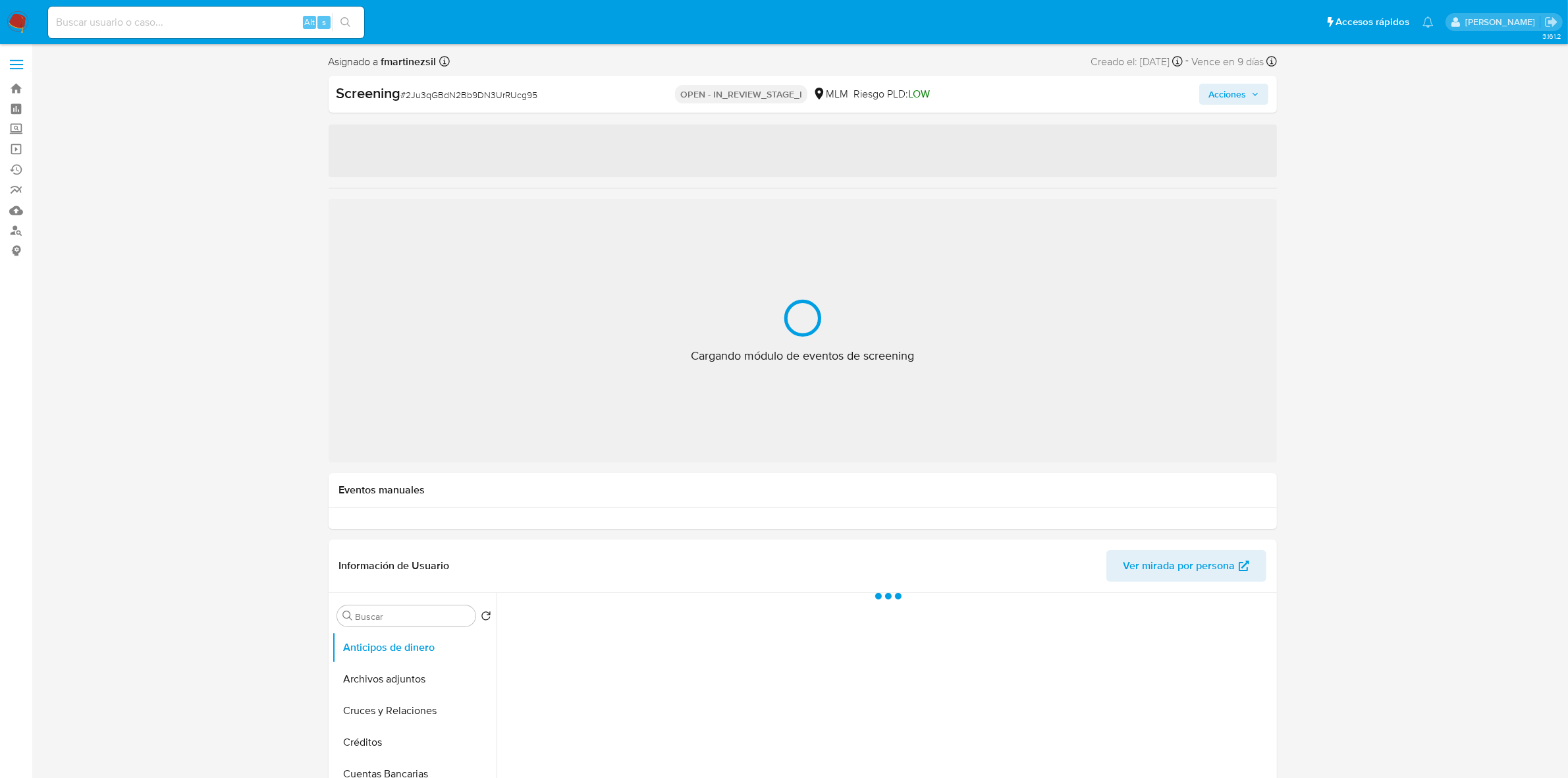
select select "10"
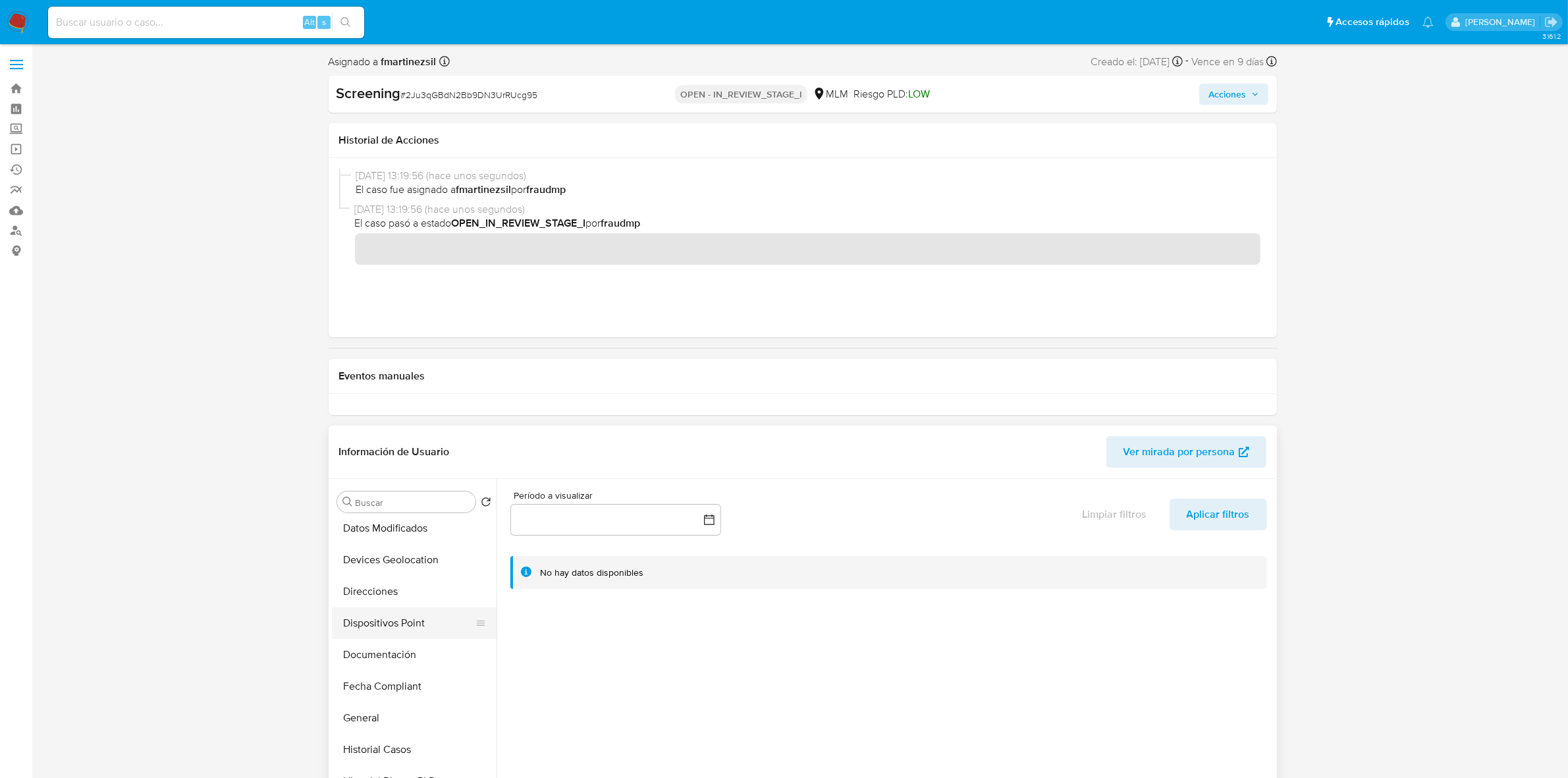
scroll to position [165, 0]
click at [387, 659] on button "Documentación" at bounding box center [409, 653] width 154 height 32
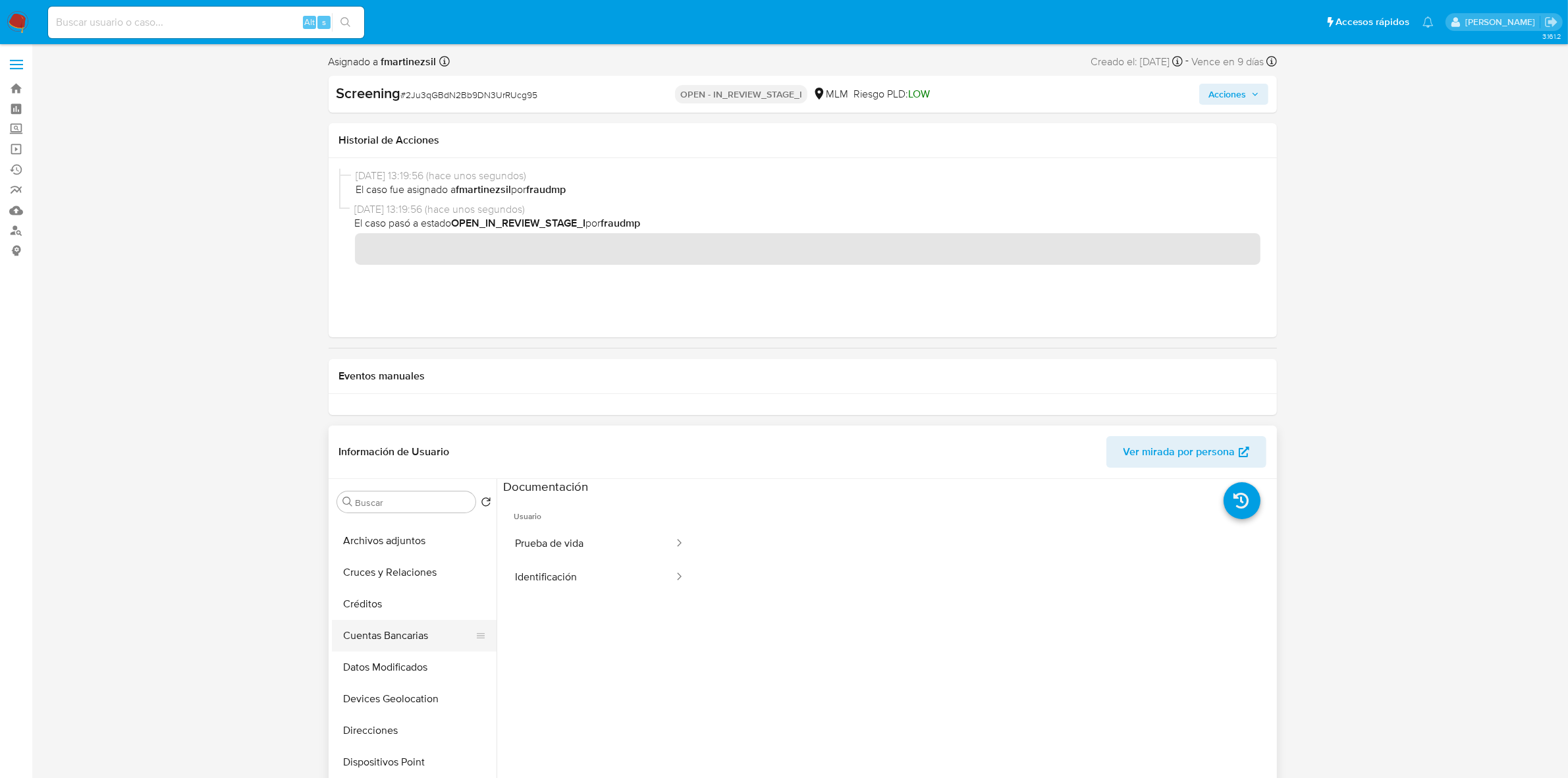
scroll to position [0, 0]
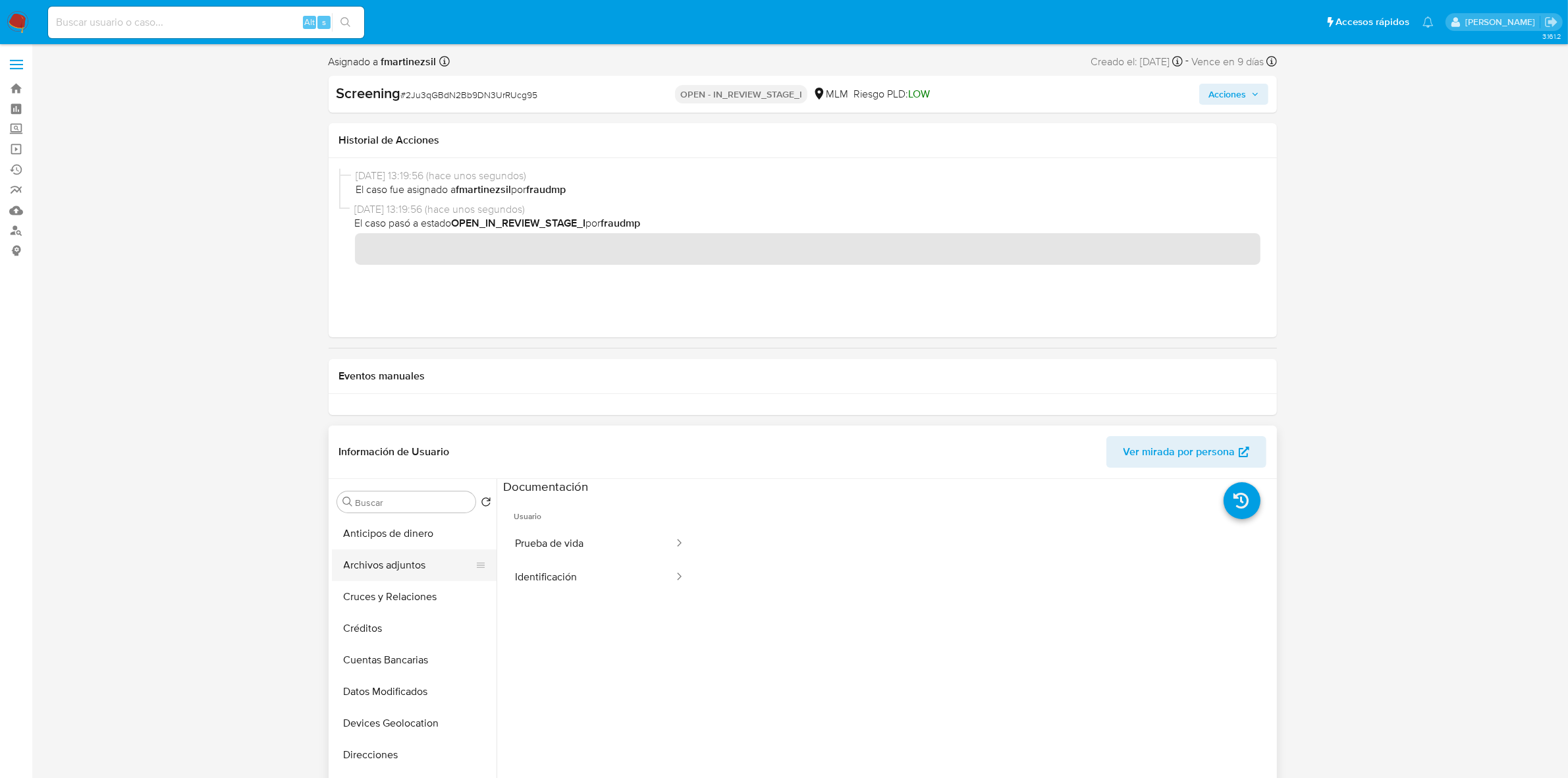
click at [406, 571] on button "Archivos adjuntos" at bounding box center [409, 565] width 154 height 32
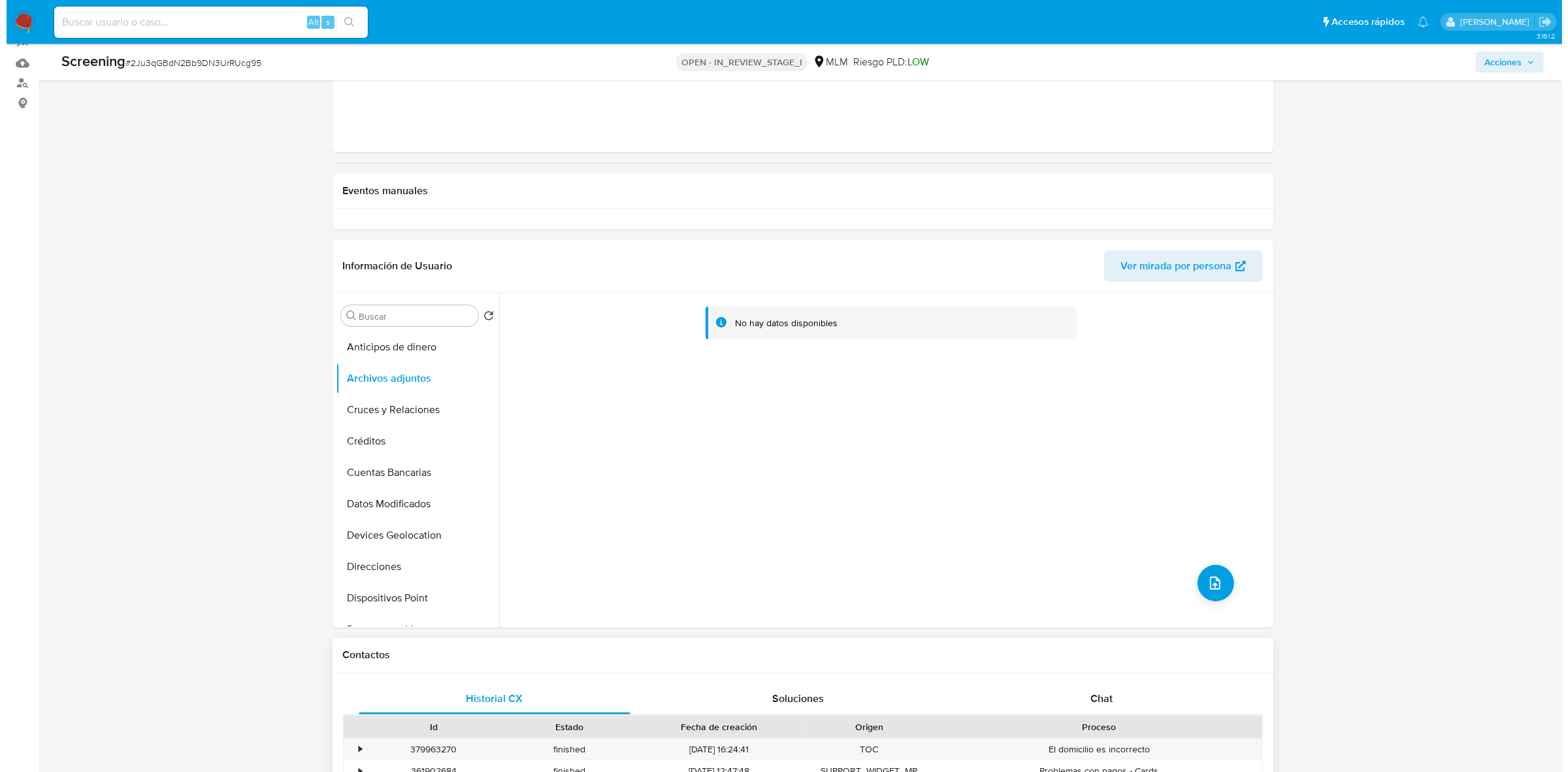
scroll to position [163, 0]
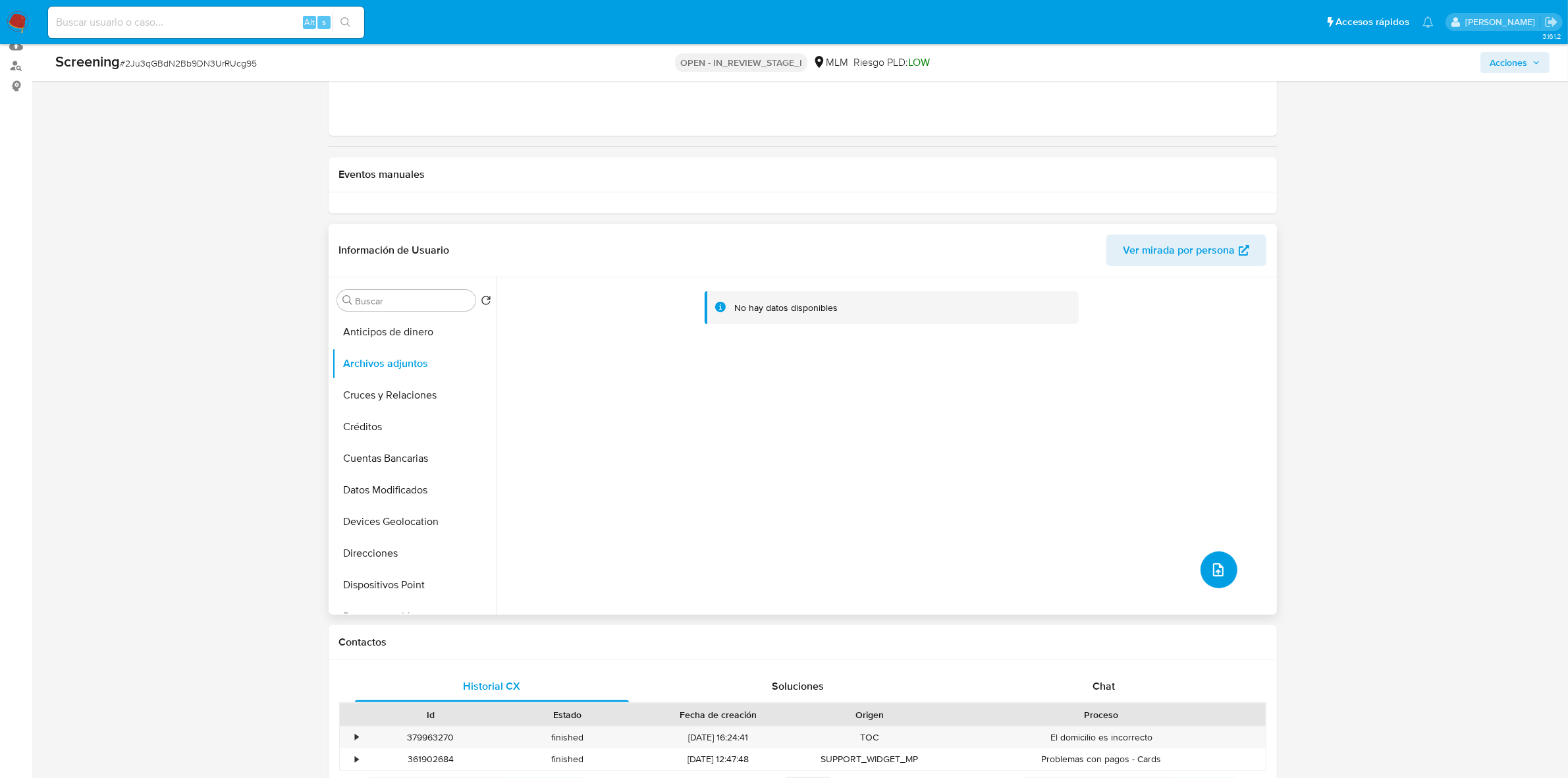
click at [1211, 572] on icon "upload-file" at bounding box center [1218, 569] width 16 height 16
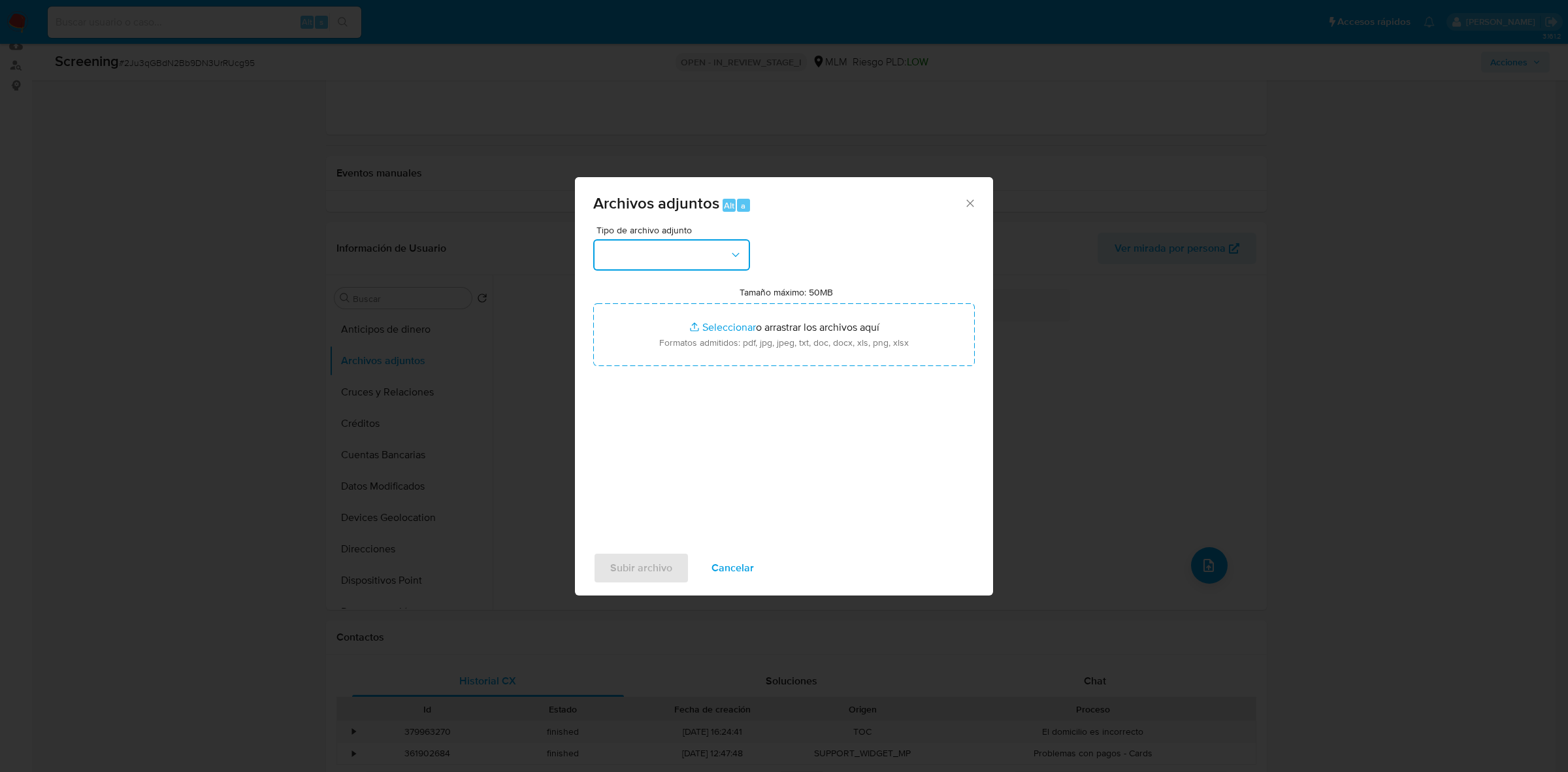
click at [733, 267] on button "button" at bounding box center [671, 255] width 157 height 31
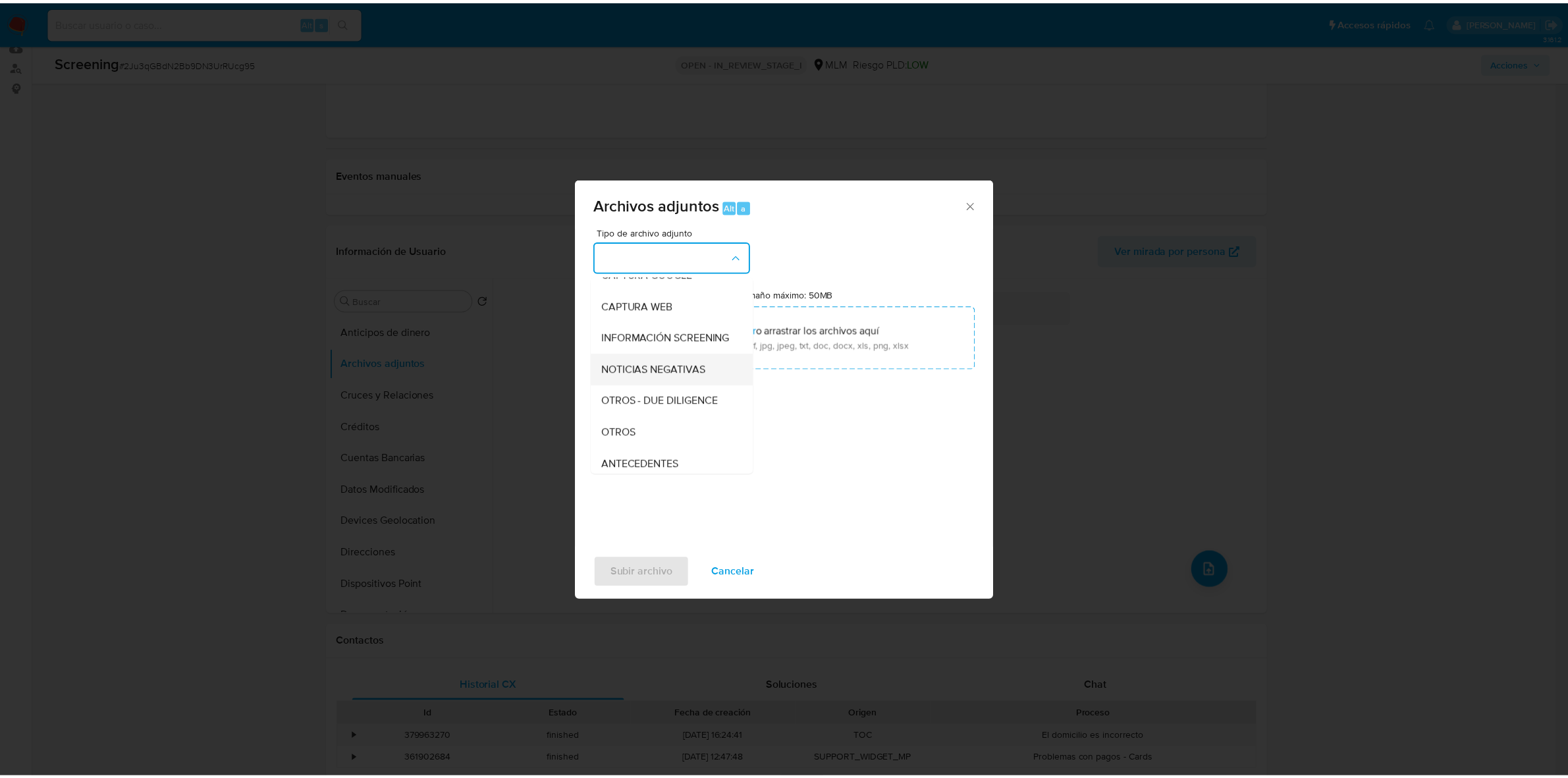
scroll to position [82, 0]
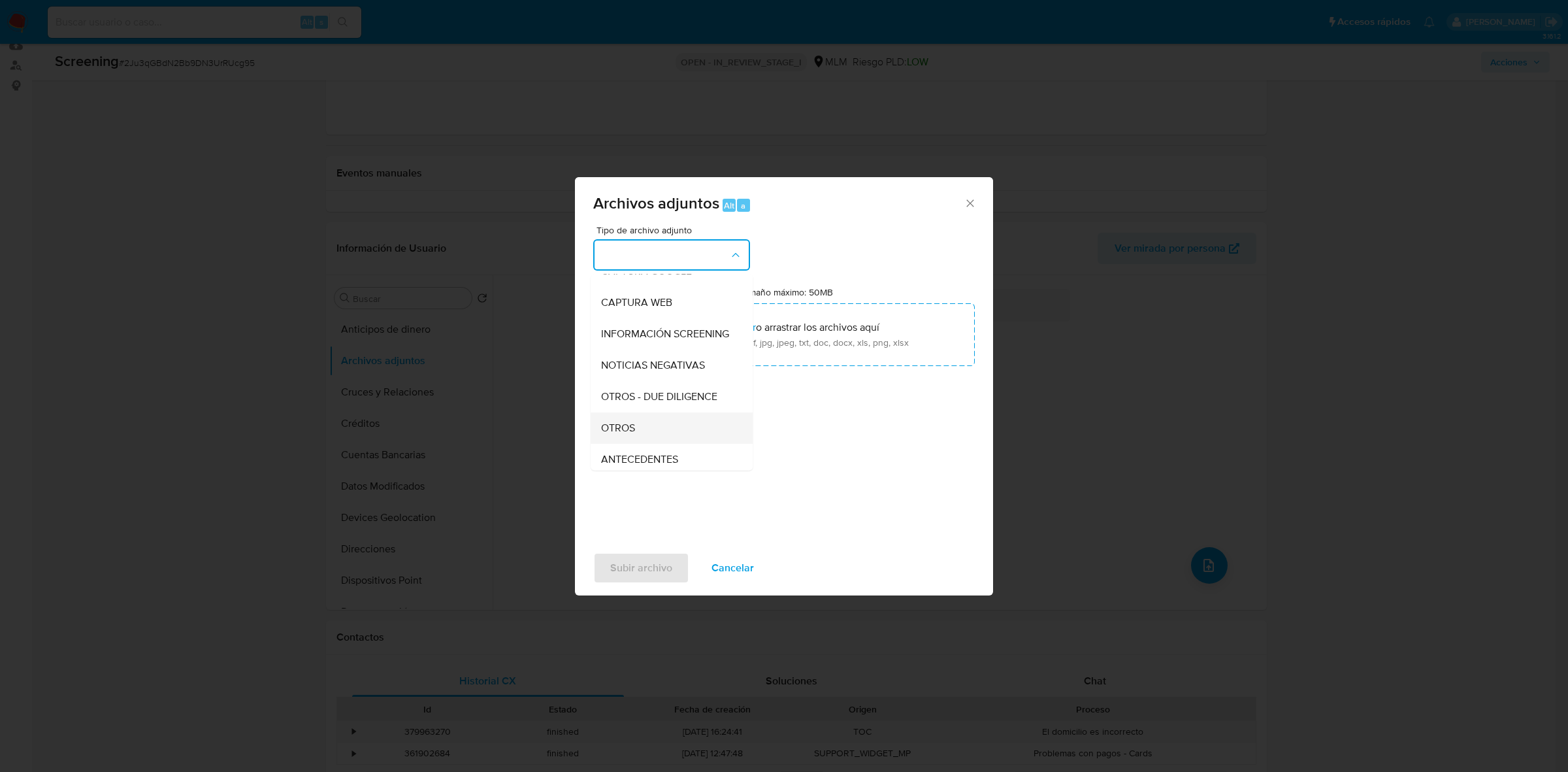
click at [639, 444] on div "OTROS" at bounding box center [667, 427] width 133 height 31
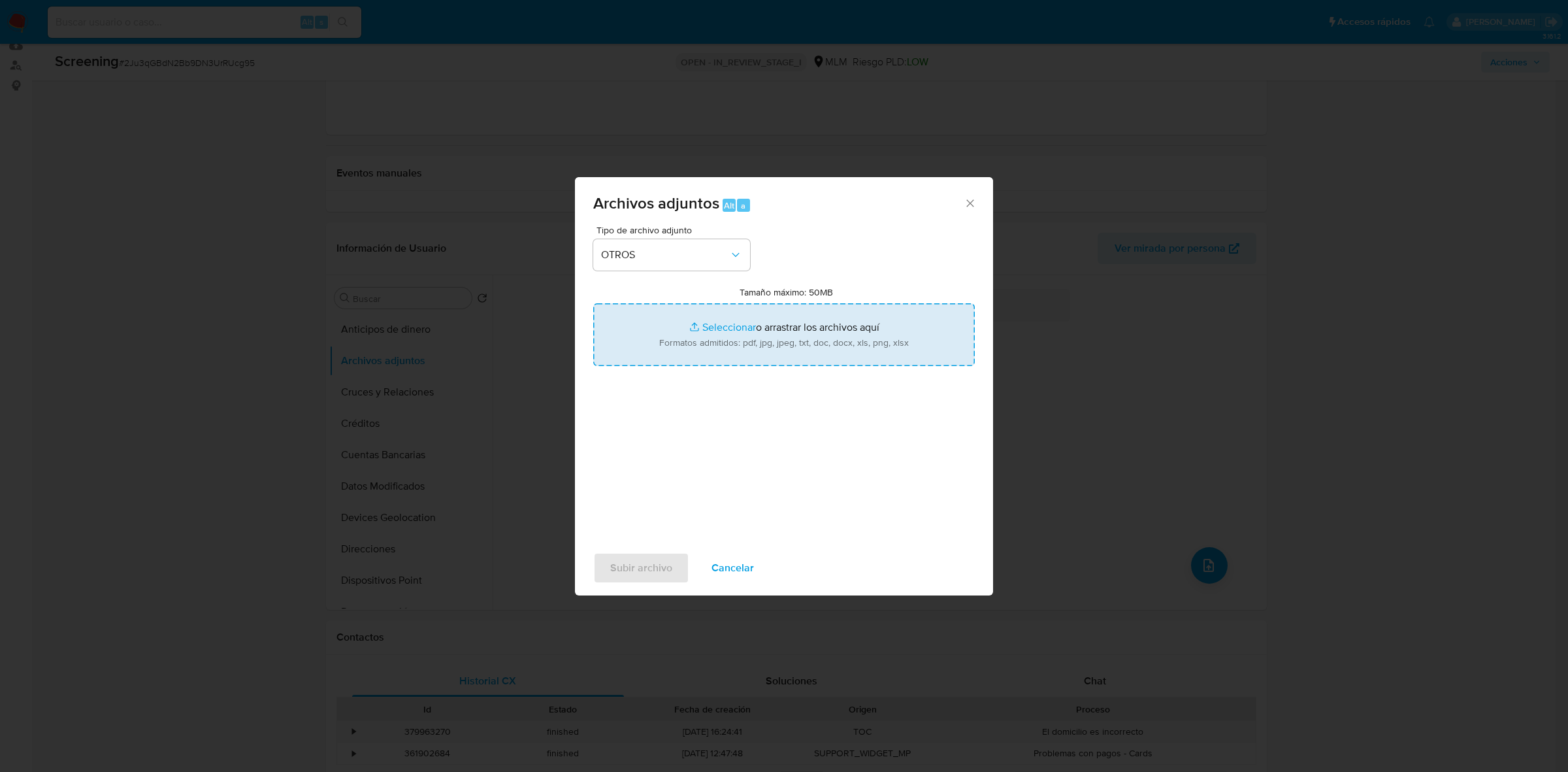
click at [735, 324] on input "Tamaño máximo: 50MB Seleccionar archivos" at bounding box center [784, 334] width 382 height 63
type input "C:\fakepath\Nómina Transparente de la Administración Pública Federal Vianey.pdf"
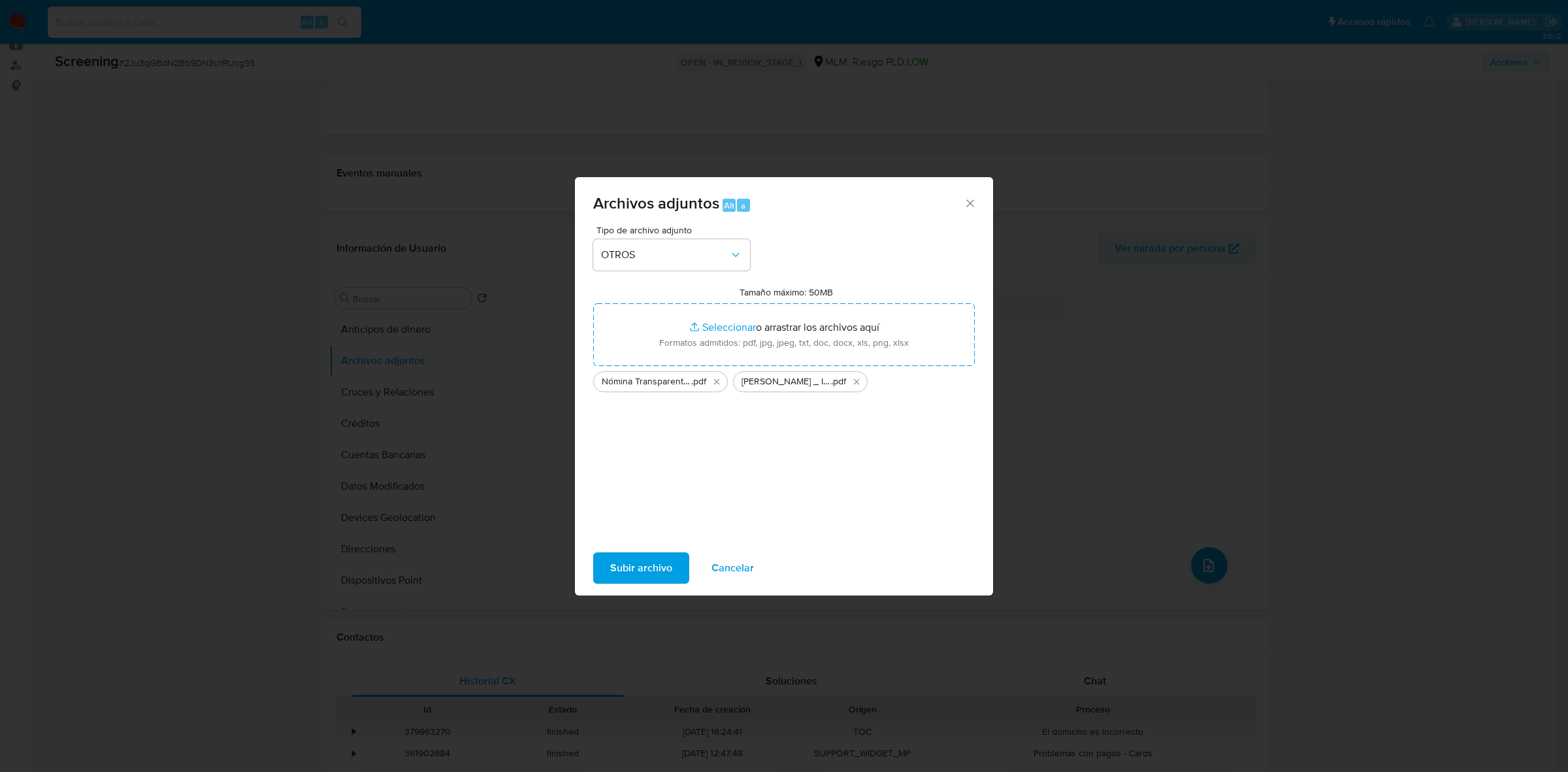
click at [637, 560] on span "Subir archivo" at bounding box center [641, 568] width 62 height 29
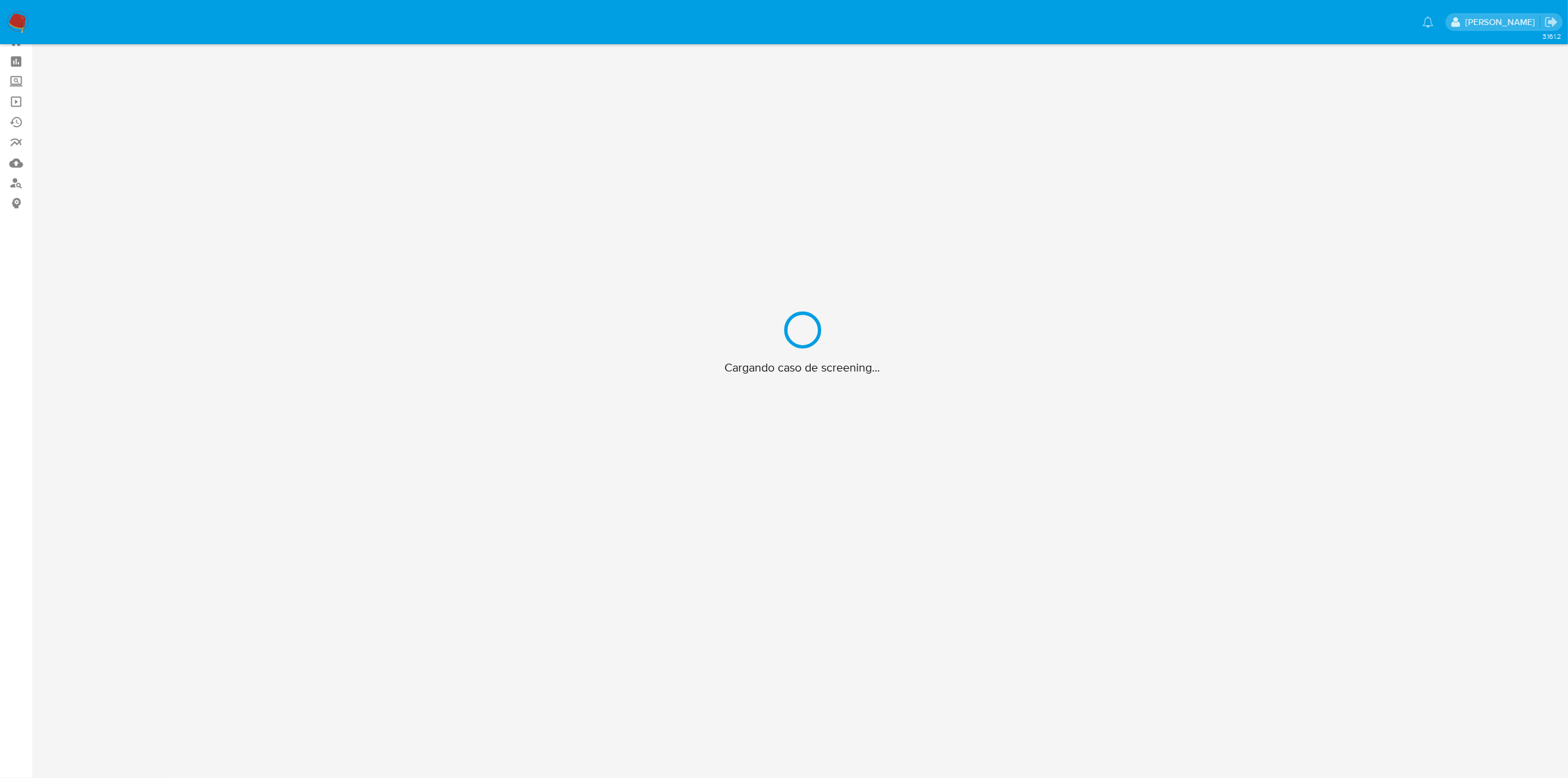
scroll to position [48, 0]
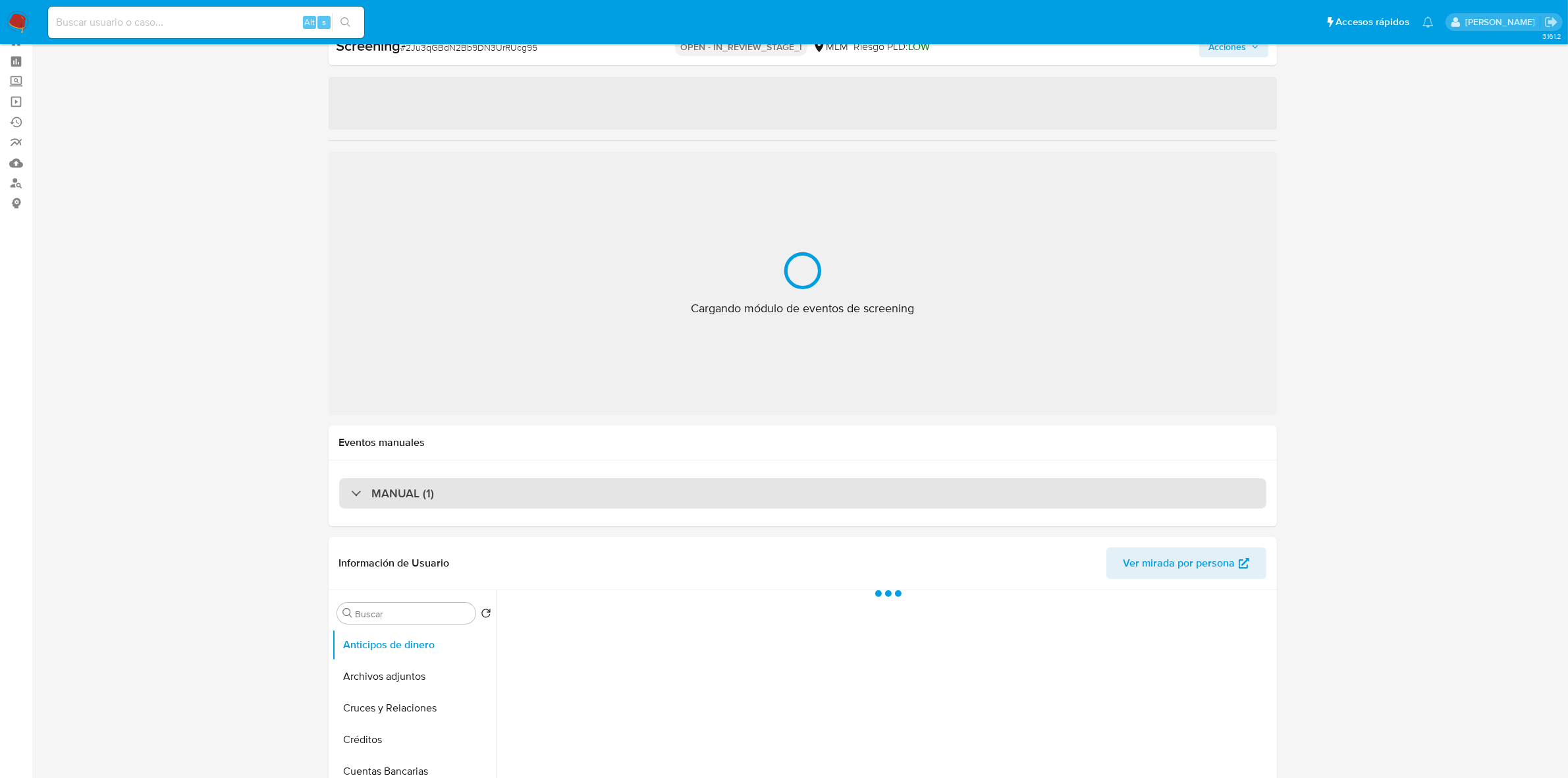
select select "10"
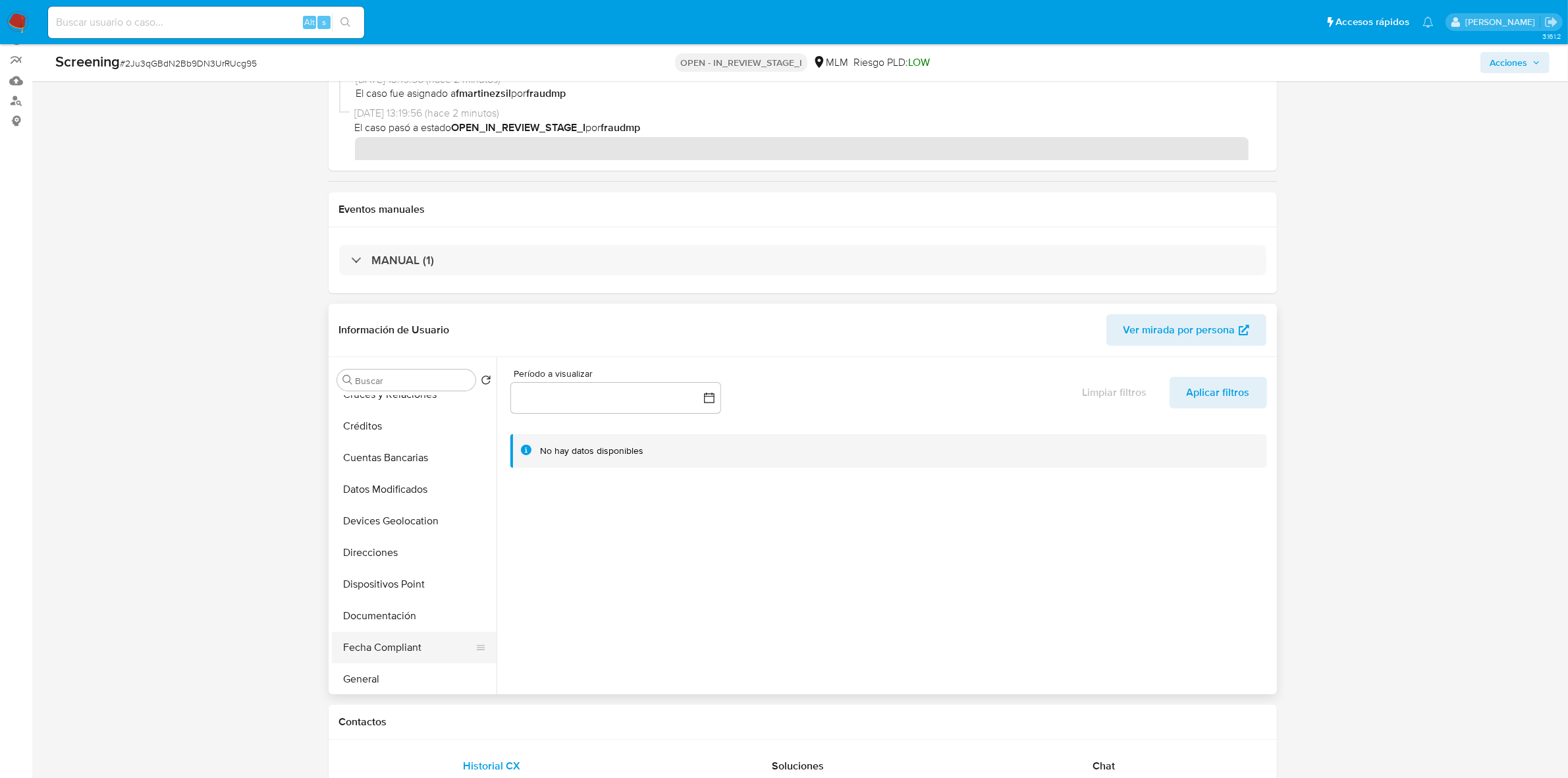
scroll to position [0, 0]
click at [390, 450] on button "Archivos adjuntos" at bounding box center [409, 443] width 154 height 32
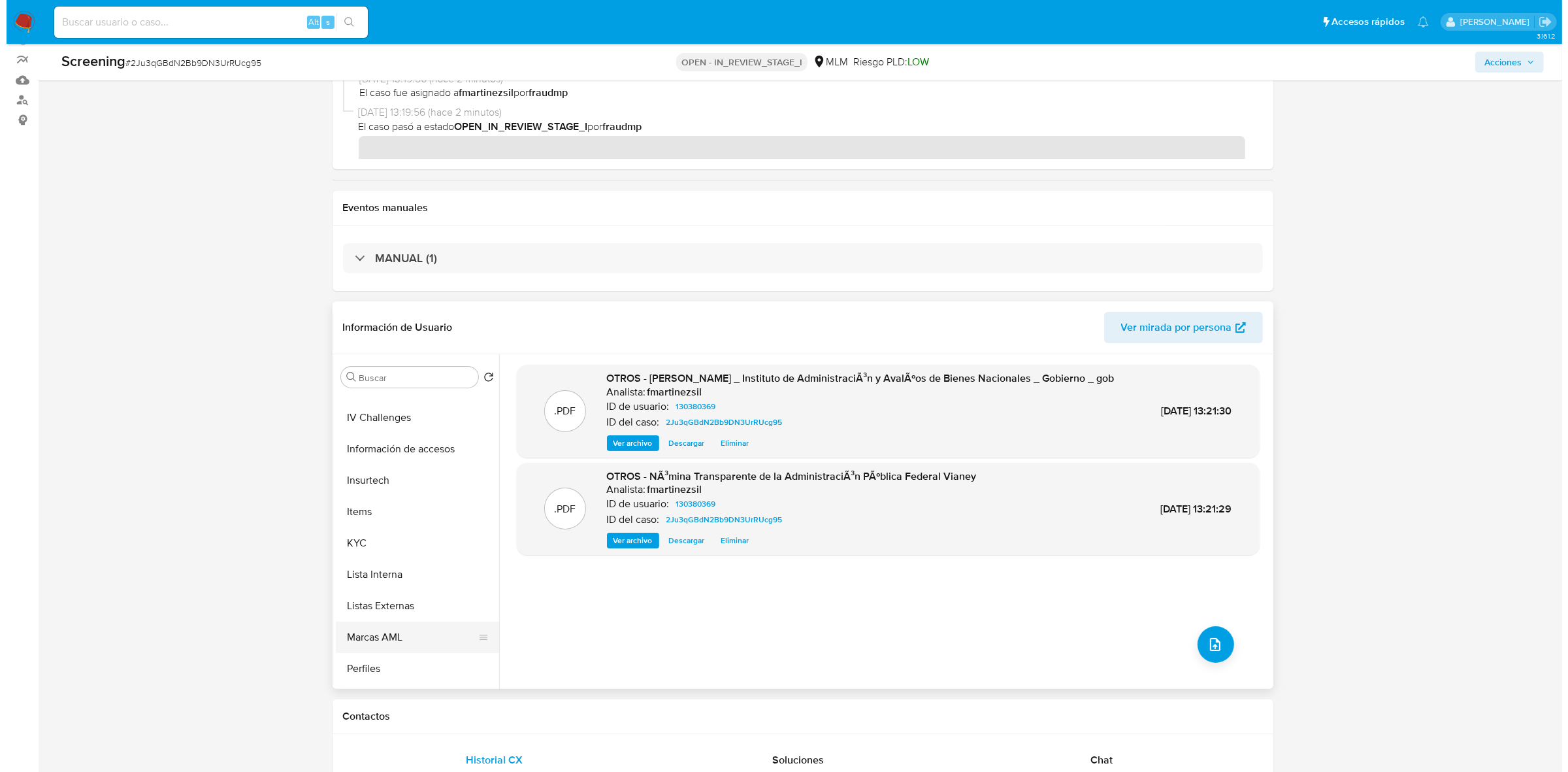
scroll to position [490, 0]
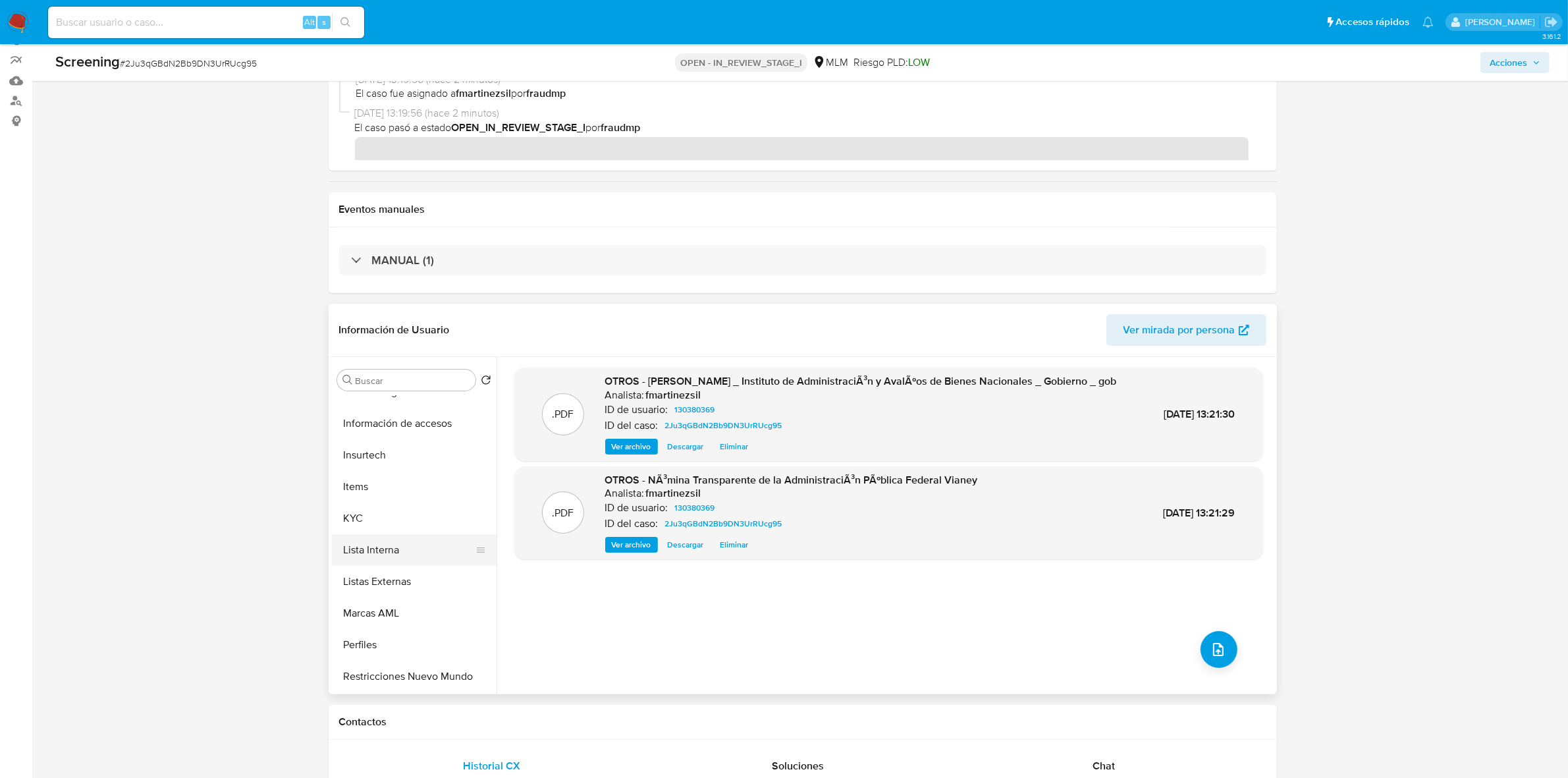
click at [388, 557] on button "Lista Interna" at bounding box center [409, 549] width 154 height 32
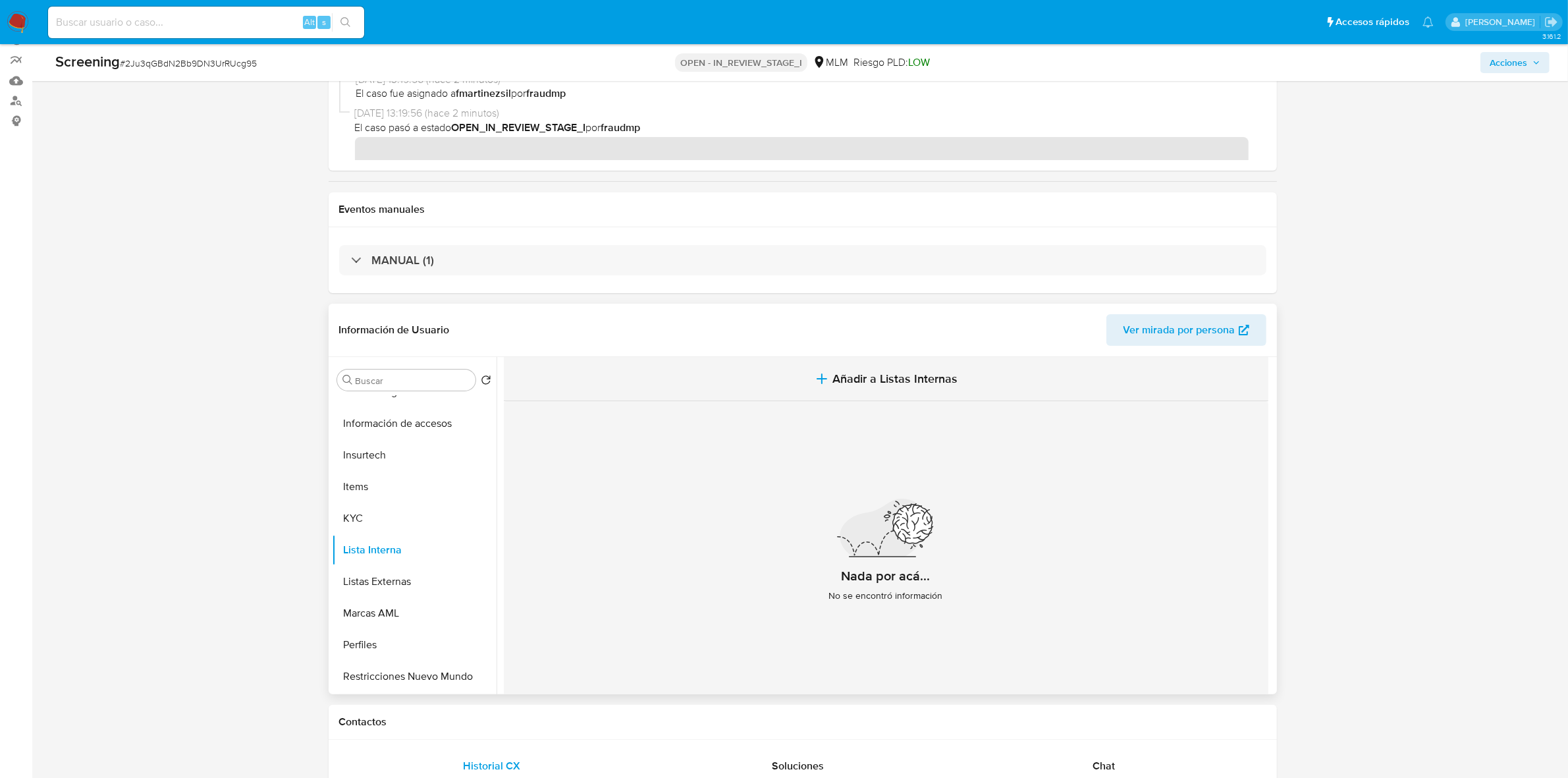
click at [853, 386] on span "Añadir a Listas Internas" at bounding box center [895, 378] width 125 height 15
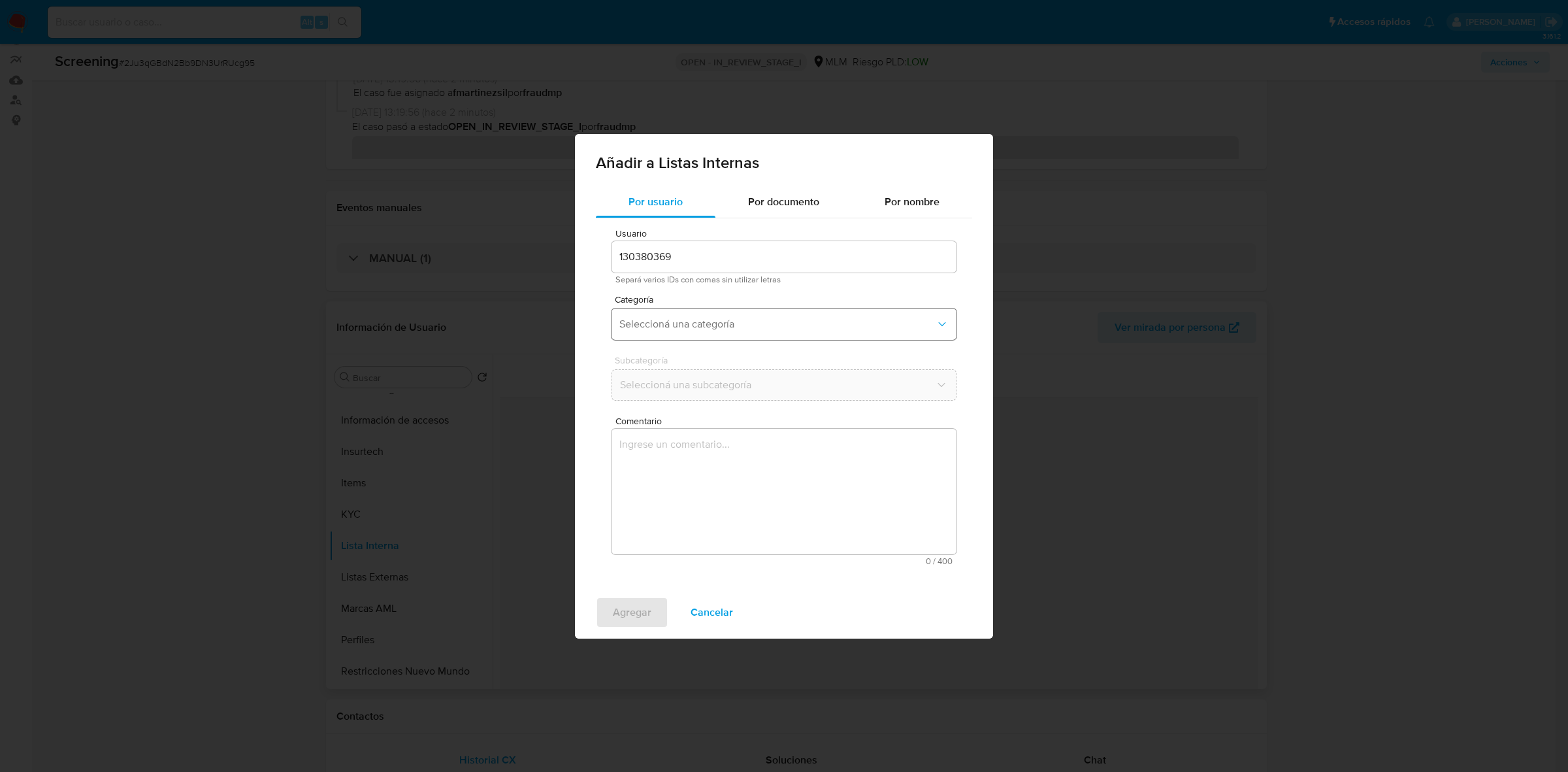
click at [726, 322] on span "Seleccioná una categoría" at bounding box center [778, 323] width 316 height 13
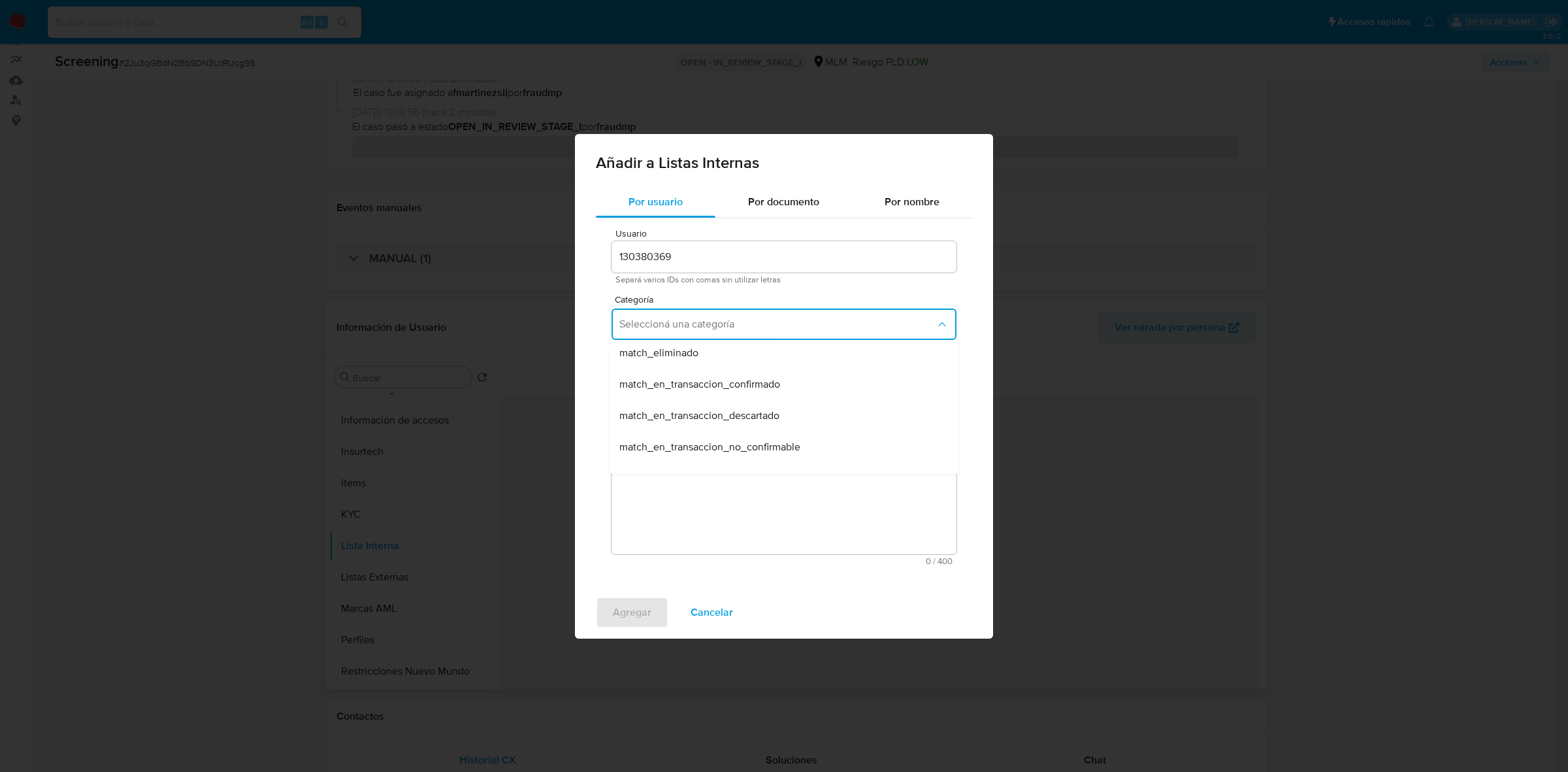
scroll to position [81, 0]
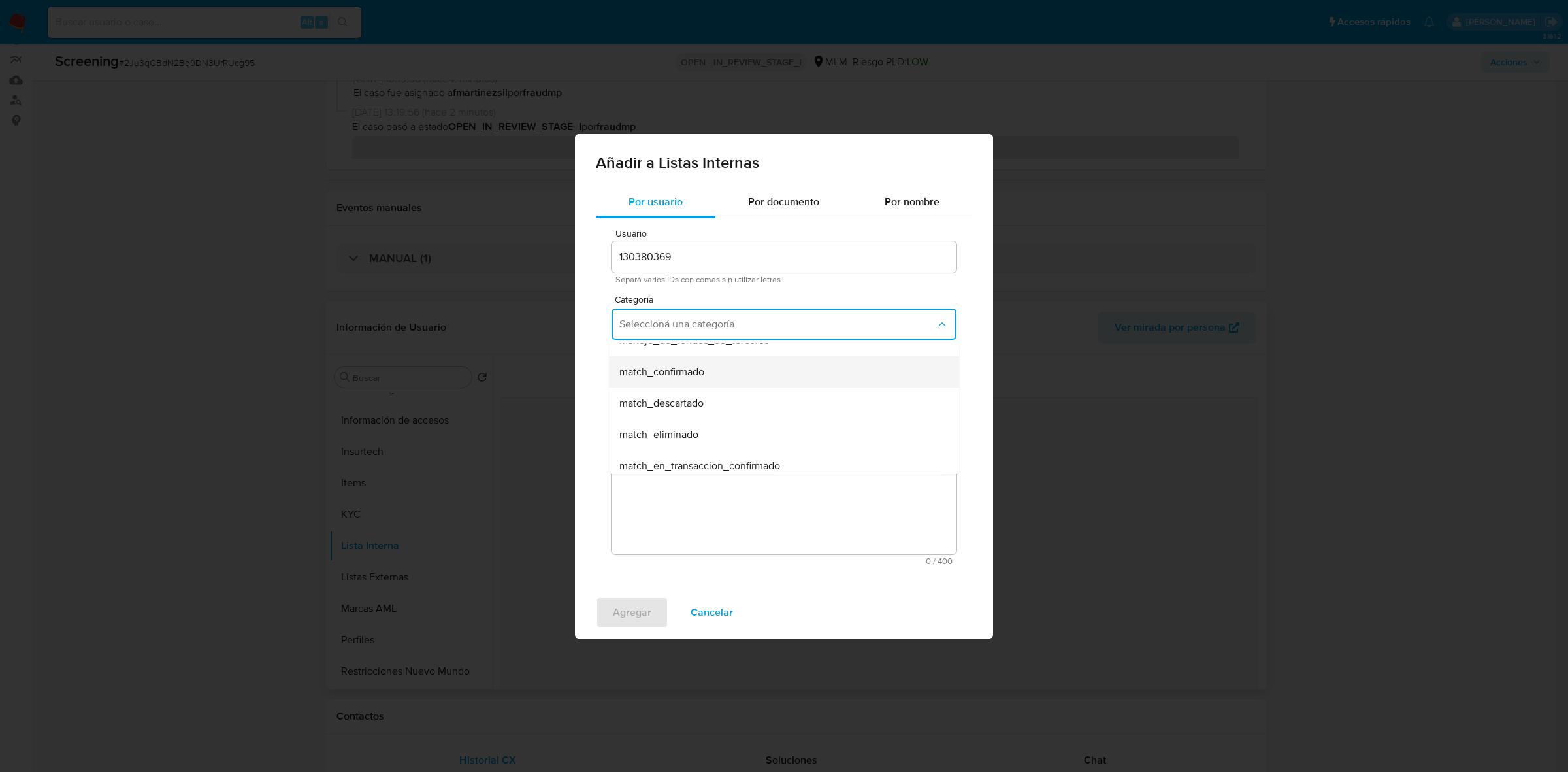
click at [688, 380] on div "match_confirmado" at bounding box center [780, 371] width 322 height 31
click at [701, 376] on button "Seleccioná una subcategoría" at bounding box center [784, 384] width 345 height 31
click at [655, 467] on div "pep" at bounding box center [780, 463] width 322 height 31
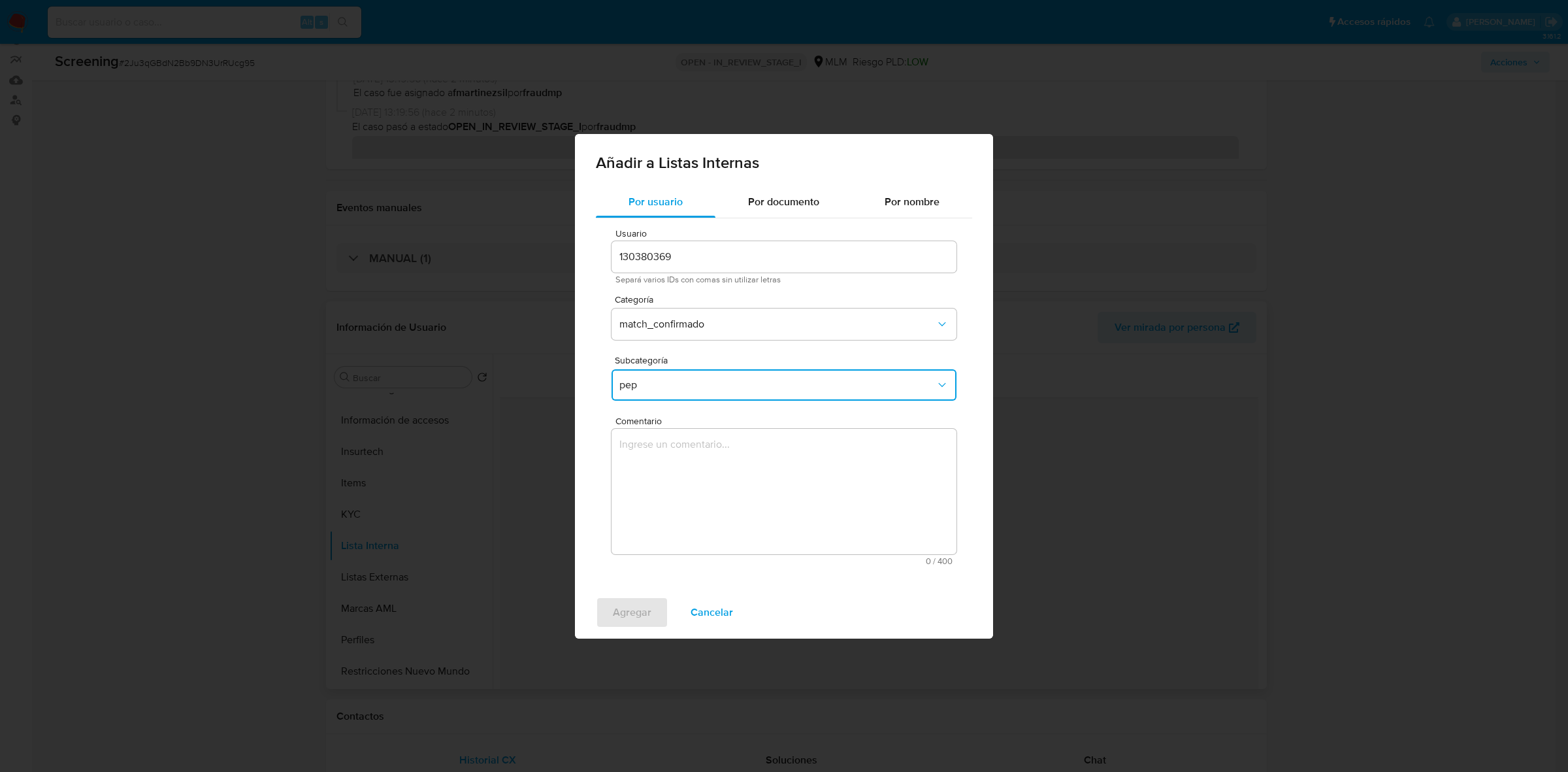
click at [646, 474] on textarea "Comentario" at bounding box center [784, 491] width 345 height 125
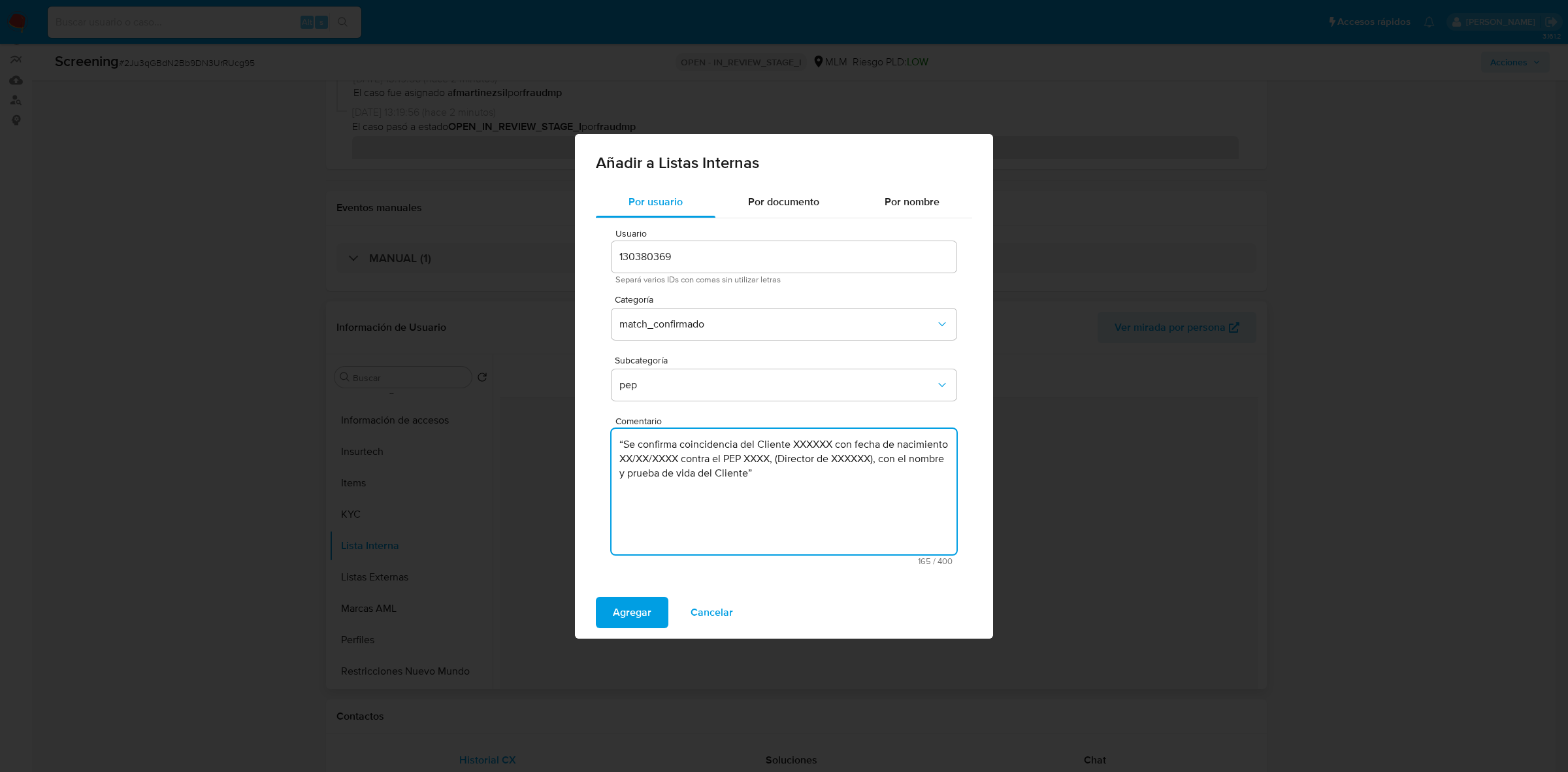
drag, startPoint x: 833, startPoint y: 444, endPoint x: 794, endPoint y: 442, distance: 39.1
click at [794, 442] on textarea "“Se confirma coincidencia del Cliente XXXXXX con fecha de nacimiento XX/XX/XXXX…" at bounding box center [784, 491] width 345 height 125
paste textarea "Vianey Doroteo Valdez"
drag, startPoint x: 688, startPoint y: 458, endPoint x: 745, endPoint y: 458, distance: 57.0
click at [745, 458] on textarea "“Se confirma coincidencia del Cliente Vianey Doroteo Valdez con fecha de nacimi…" at bounding box center [784, 491] width 345 height 125
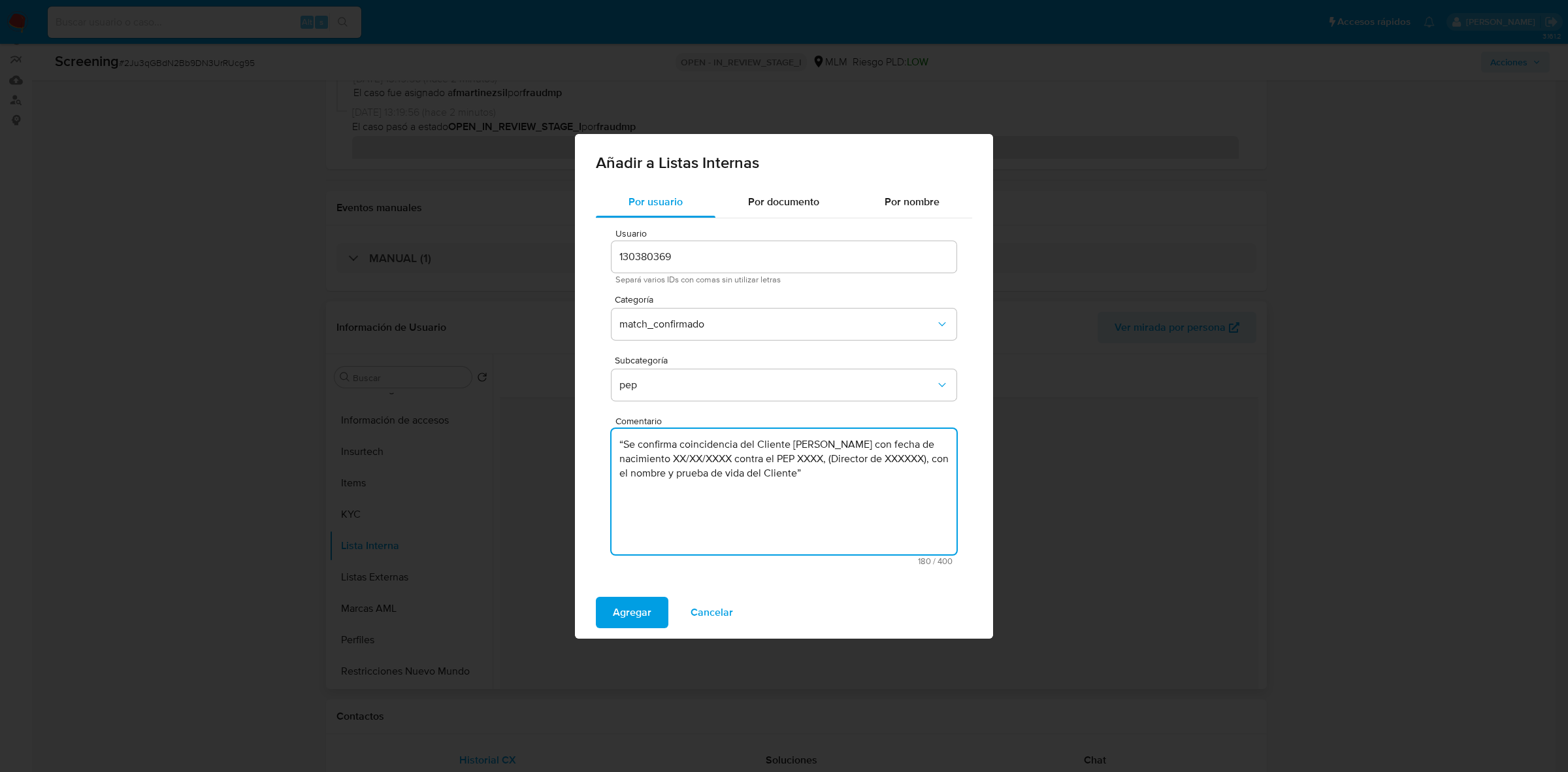
click at [746, 458] on textarea "“Se confirma coincidencia del Cliente Vianey Doroteo Valdez con fecha de nacimi…" at bounding box center [784, 491] width 345 height 125
drag, startPoint x: 746, startPoint y: 456, endPoint x: 686, endPoint y: 457, distance: 60.0
click at [686, 457] on textarea "“Se confirma coincidencia del Cliente Vianey Doroteo Valdez con fecha de nacimi…" at bounding box center [784, 491] width 345 height 125
paste textarea "Vianey Doroteo Valdez"
drag, startPoint x: 792, startPoint y: 446, endPoint x: 896, endPoint y: 443, distance: 104.0
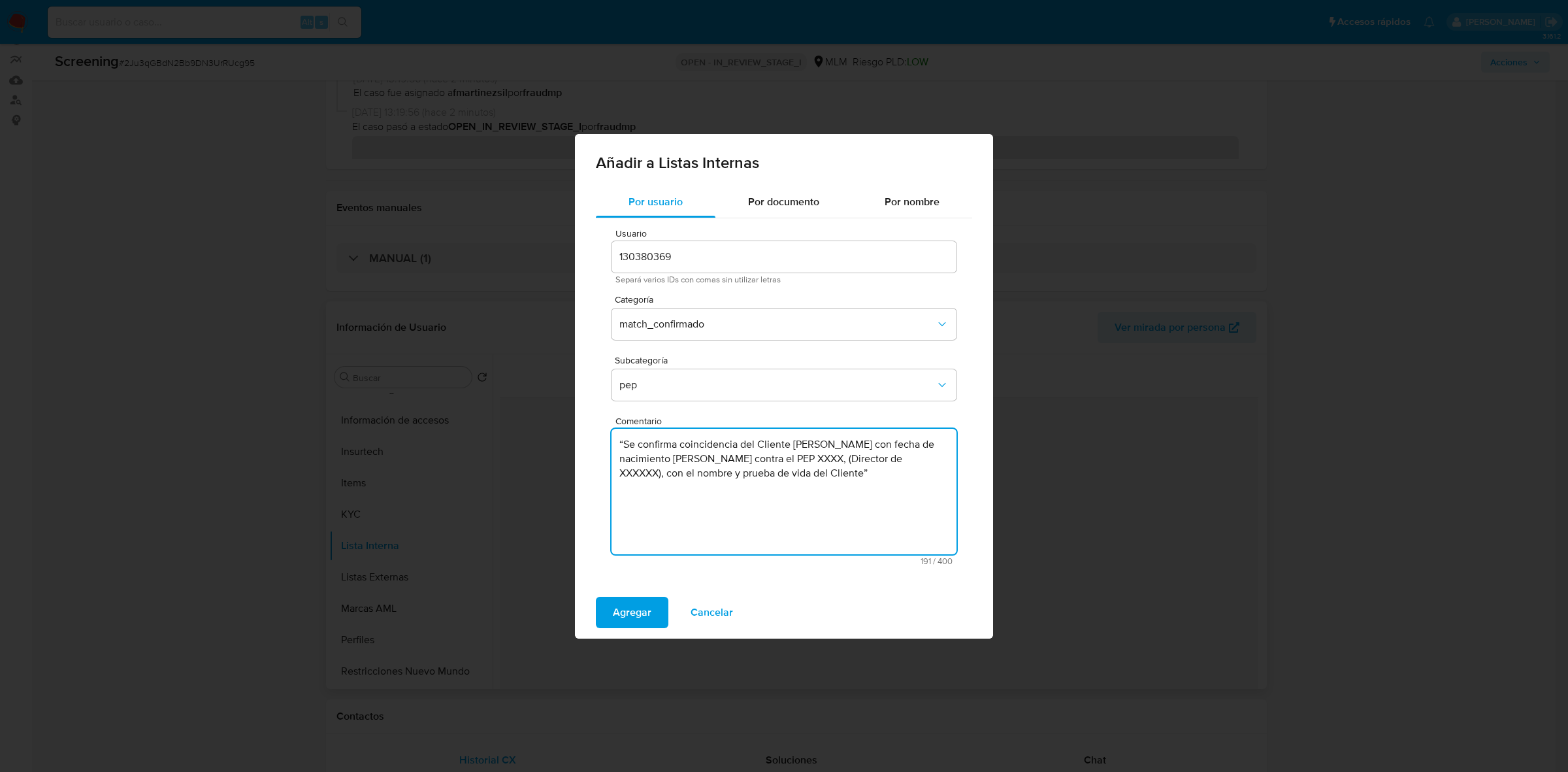
click at [896, 443] on textarea "“Se confirma coincidencia del Cliente Vianey Doroteo Valdez con fecha de nacimi…" at bounding box center [784, 491] width 345 height 125
drag, startPoint x: 883, startPoint y: 461, endPoint x: 861, endPoint y: 462, distance: 22.0
click at [861, 462] on textarea "“Se confirma coincidencia del Cliente Vianey Doroteo Valdez con fecha de nacimi…" at bounding box center [784, 491] width 345 height 125
paste textarea "Vianey Doroteo Valdez"
drag, startPoint x: 709, startPoint y: 472, endPoint x: 751, endPoint y: 476, distance: 42.2
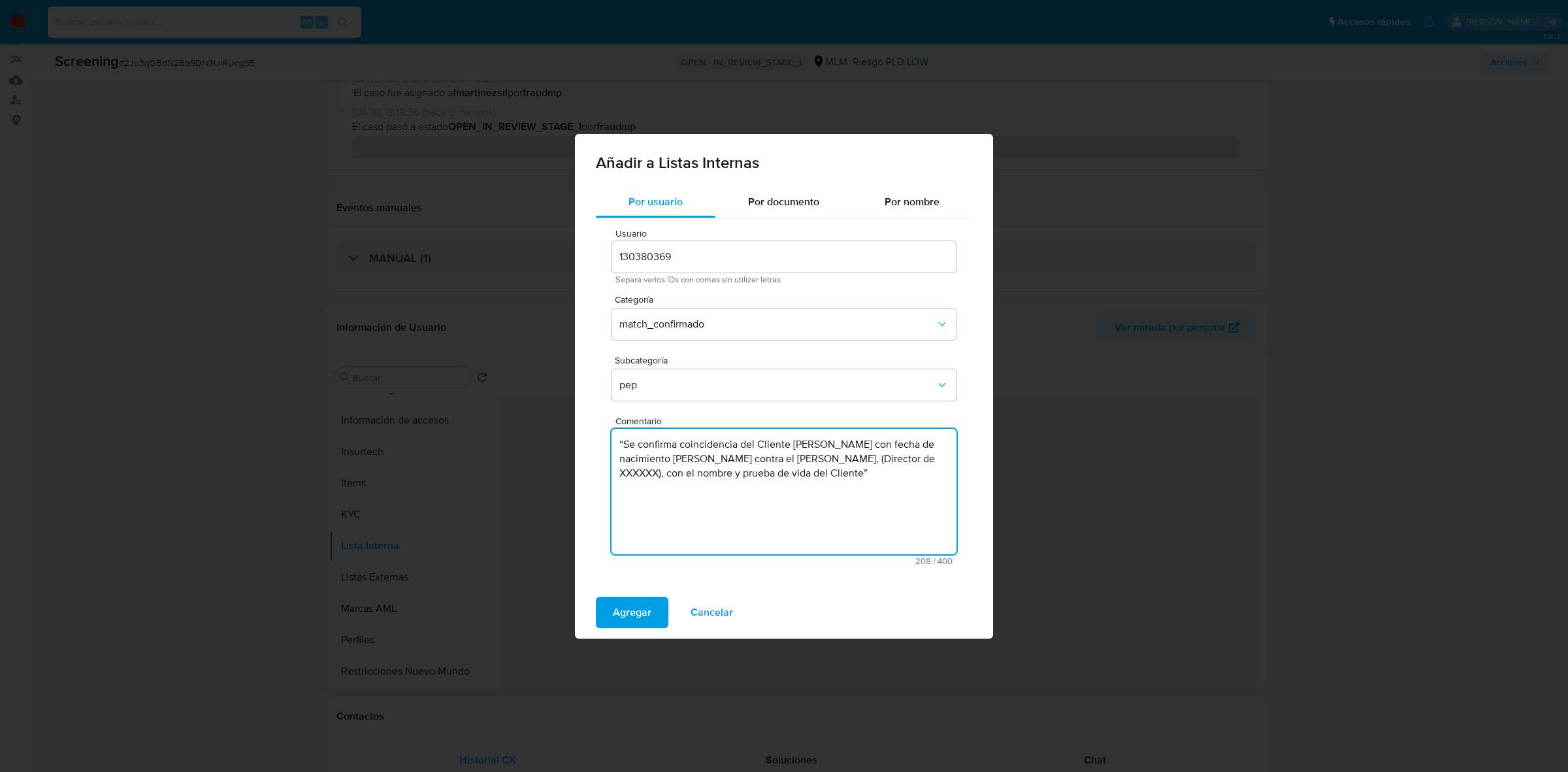
click at [751, 476] on textarea "“Se confirma coincidencia del Cliente Vianey Doroteo Valdez con fecha de nacimi…" at bounding box center [784, 491] width 345 height 125
paste textarea "TITULAR DE LA UNIDAD JURIDICA"
drag, startPoint x: 707, startPoint y: 471, endPoint x: 658, endPoint y: 472, distance: 49.0
click at [658, 472] on textarea "“Se confirma coincidencia del Cliente Vianey Doroteo Valdez con fecha de nacimi…" at bounding box center [784, 491] width 345 height 125
click at [815, 472] on textarea "“Se confirma coincidencia del Cliente Vianey Doroteo Valdez con fecha de nacimi…" at bounding box center [784, 491] width 345 height 125
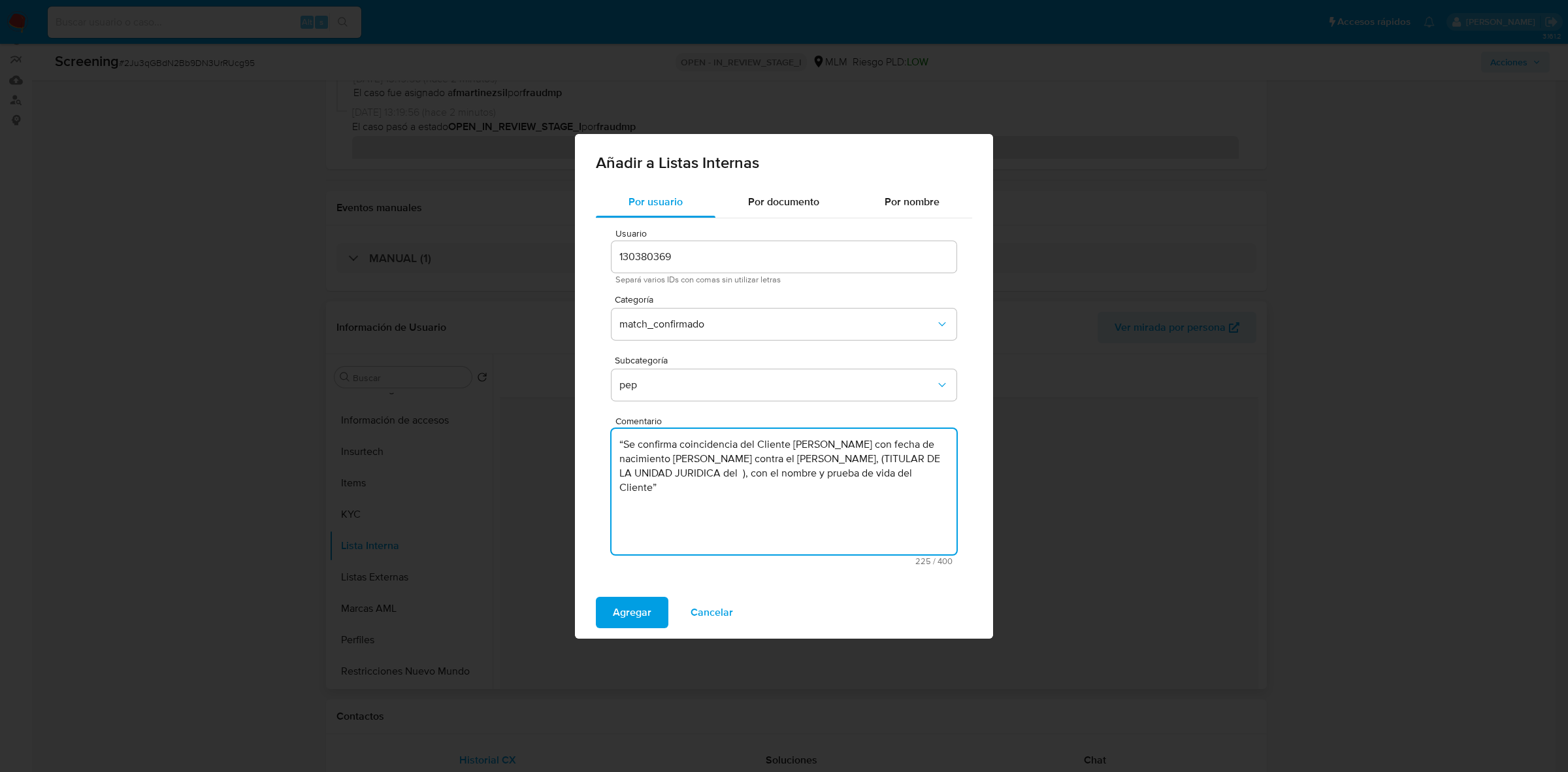
paste textarea "Instituto de Administración y Avalúos de Bienes Nacionales"
click at [622, 444] on textarea "“Se confirma coincidencia del Cliente Vianey Doroteo Valdez con fecha de nacimi…" at bounding box center [784, 491] width 345 height 125
click at [757, 497] on textarea "Se confirma coincidencia del Cliente Vianey Doroteo Valdez con fecha de nacimie…" at bounding box center [784, 491] width 345 height 125
click at [755, 500] on textarea "Se confirma coincidencia del Cliente Vianey Doroteo Valdez con fecha de nacimie…" at bounding box center [784, 491] width 345 height 125
drag, startPoint x: 762, startPoint y: 501, endPoint x: 612, endPoint y: 432, distance: 165.1
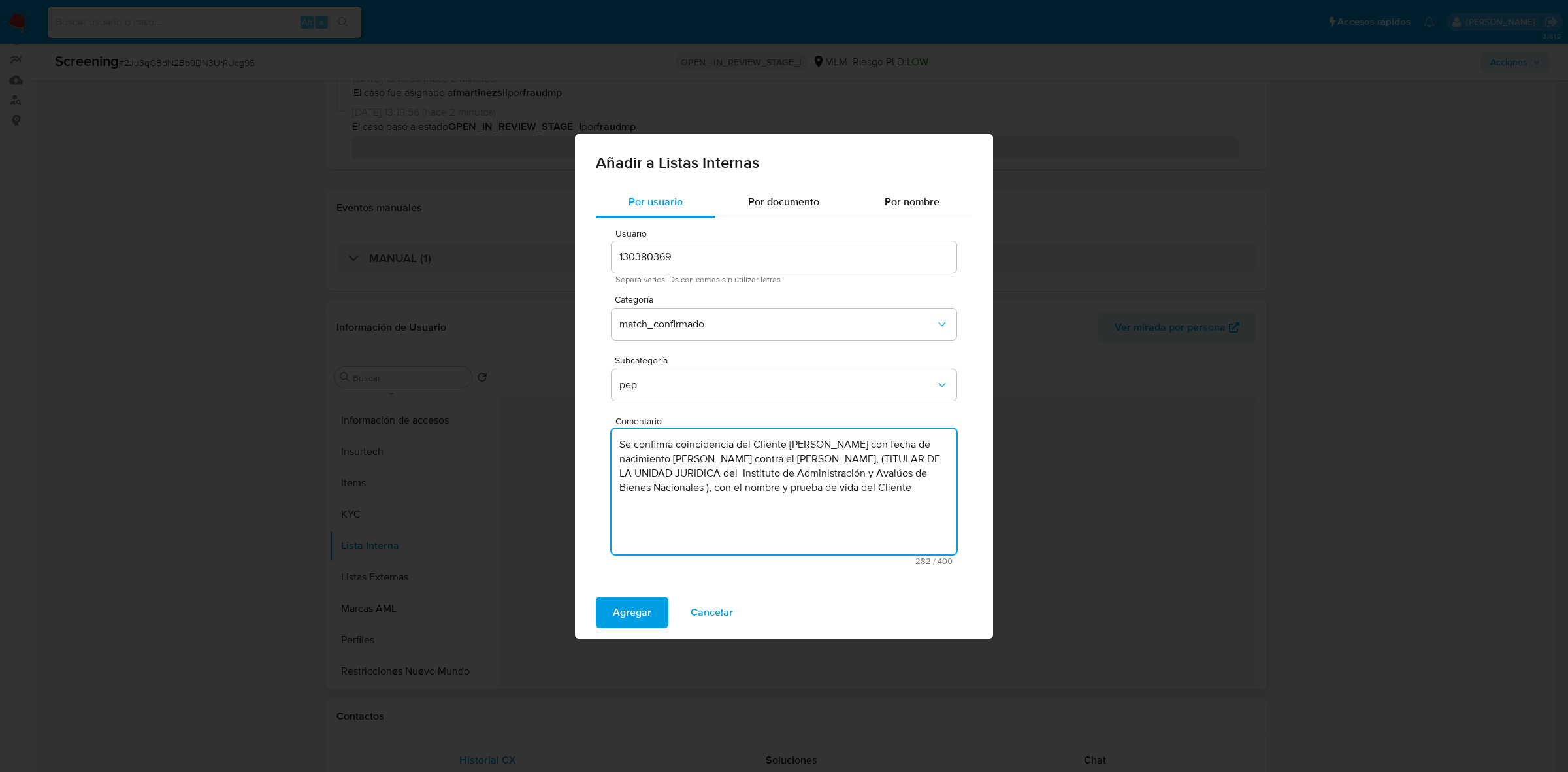
click at [612, 432] on textarea "Se confirma coincidencia del Cliente Vianey Doroteo Valdez con fecha de nacimie…" at bounding box center [784, 491] width 345 height 125
type textarea "Se confirma coincidencia del Cliente Vianey Doroteo Valdez con fecha de nacimie…"
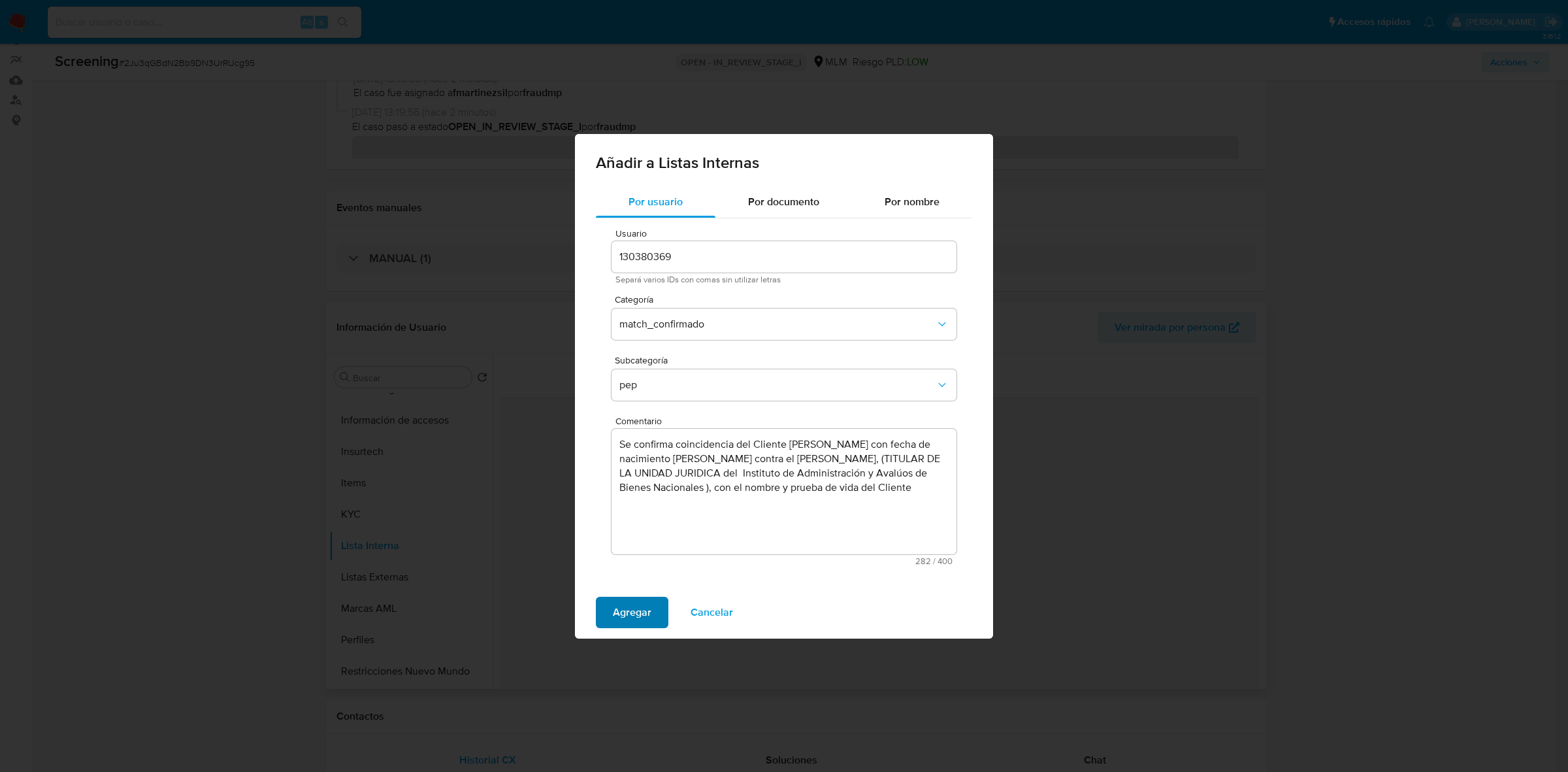
click at [629, 612] on span "Agregar" at bounding box center [632, 612] width 39 height 29
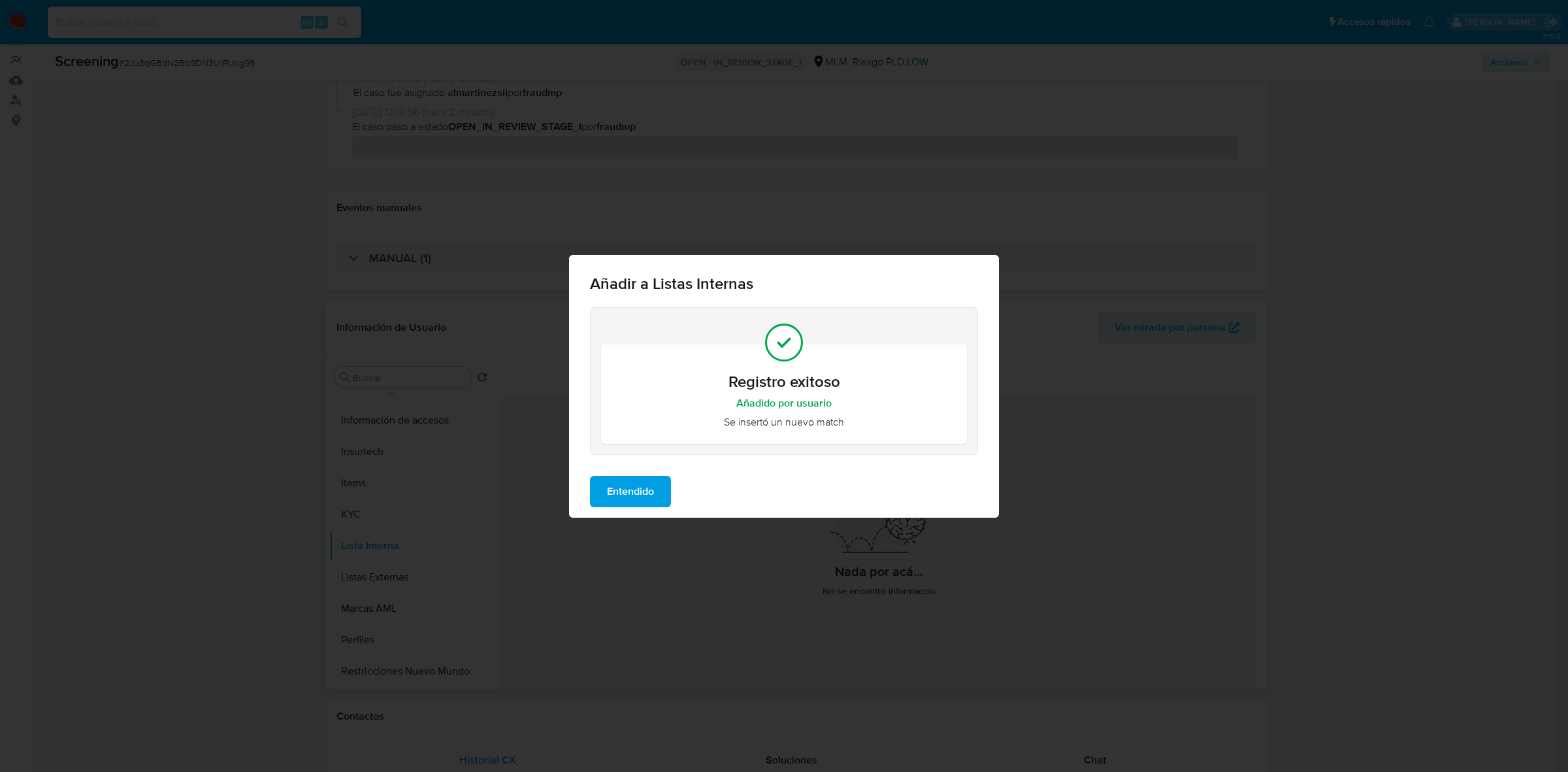
click at [651, 494] on span "Entendido" at bounding box center [630, 492] width 47 height 29
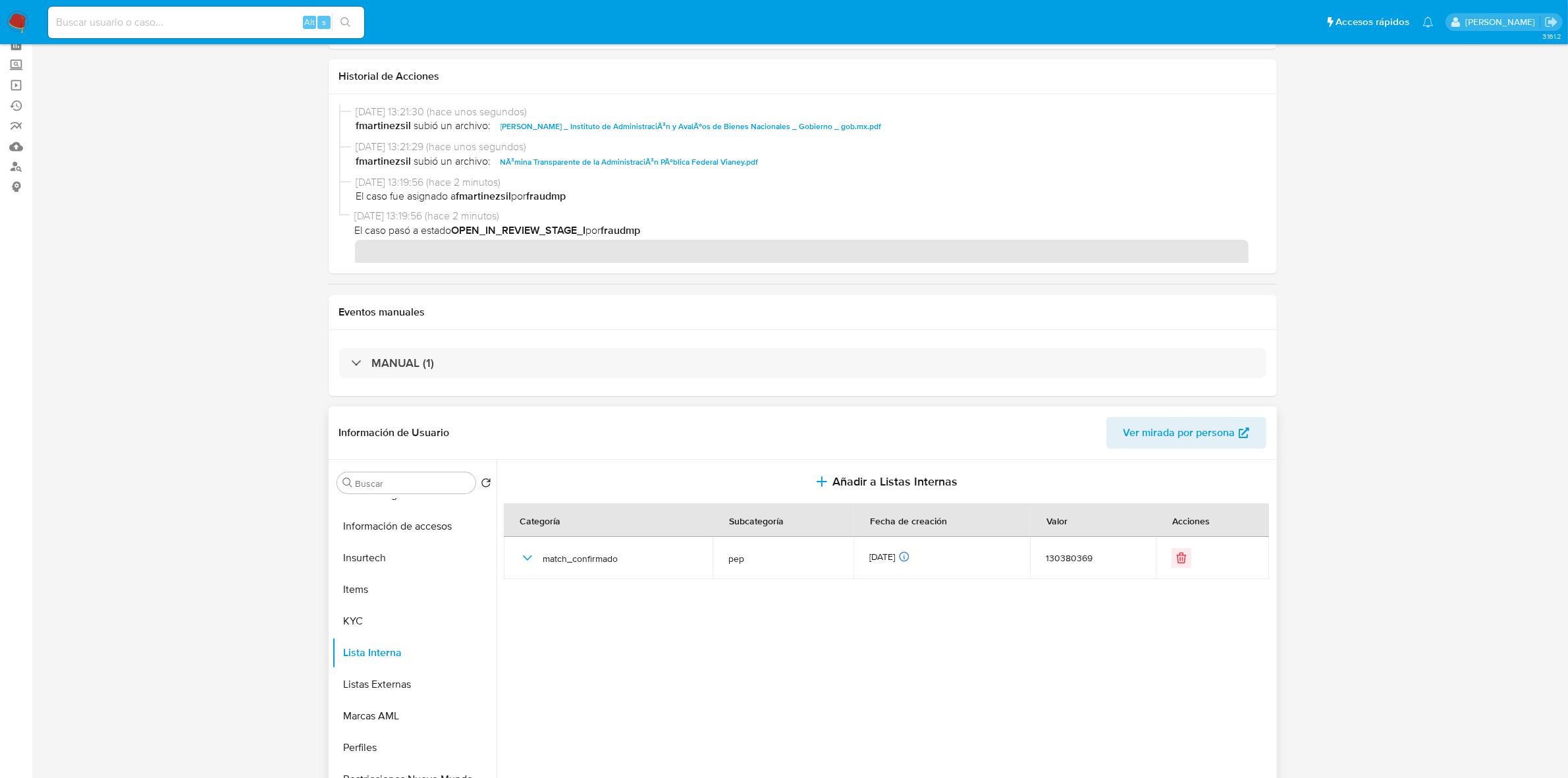
scroll to position [0, 0]
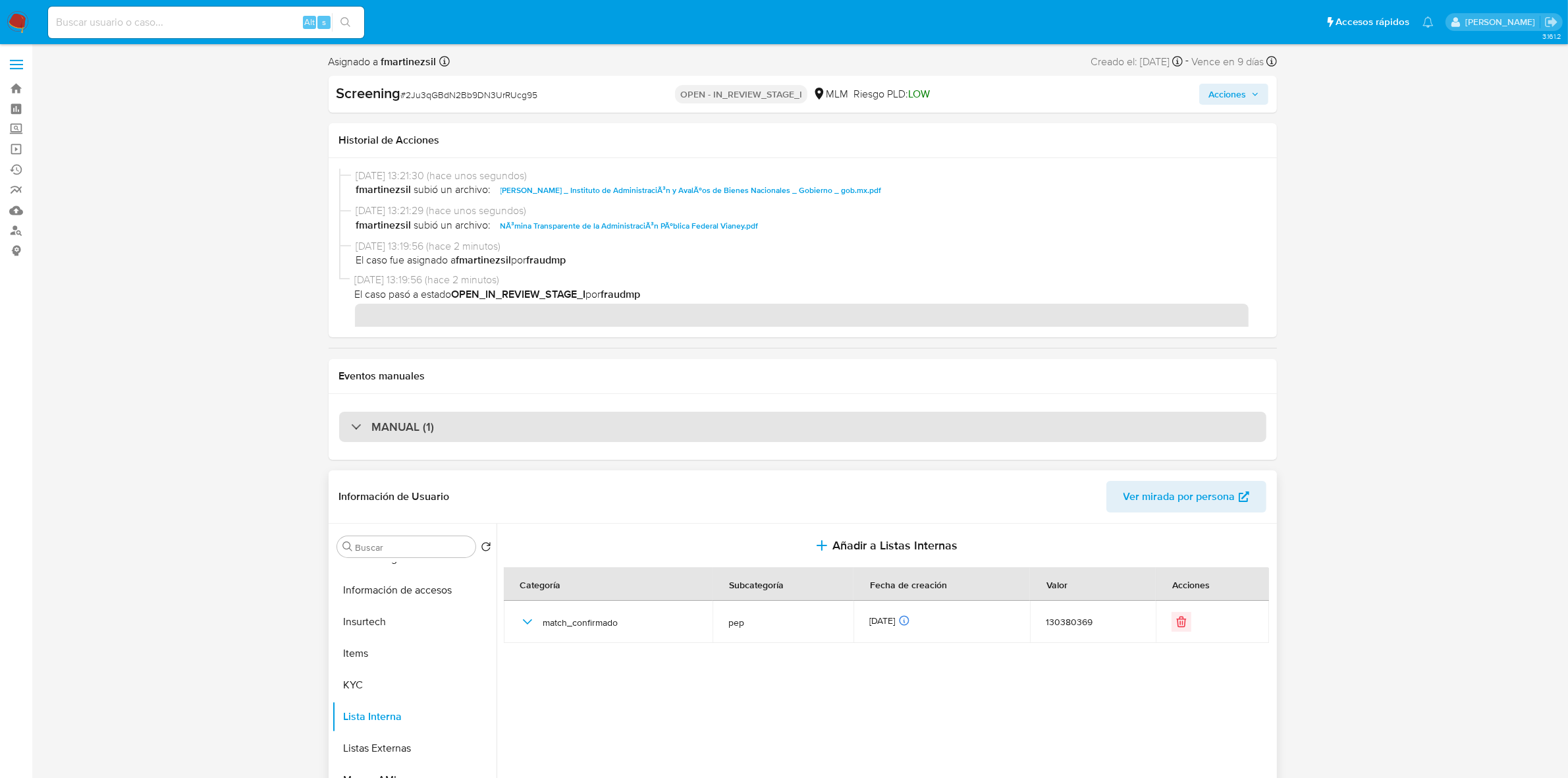
click at [354, 436] on div "MANUAL (1)" at bounding box center [803, 427] width 927 height 31
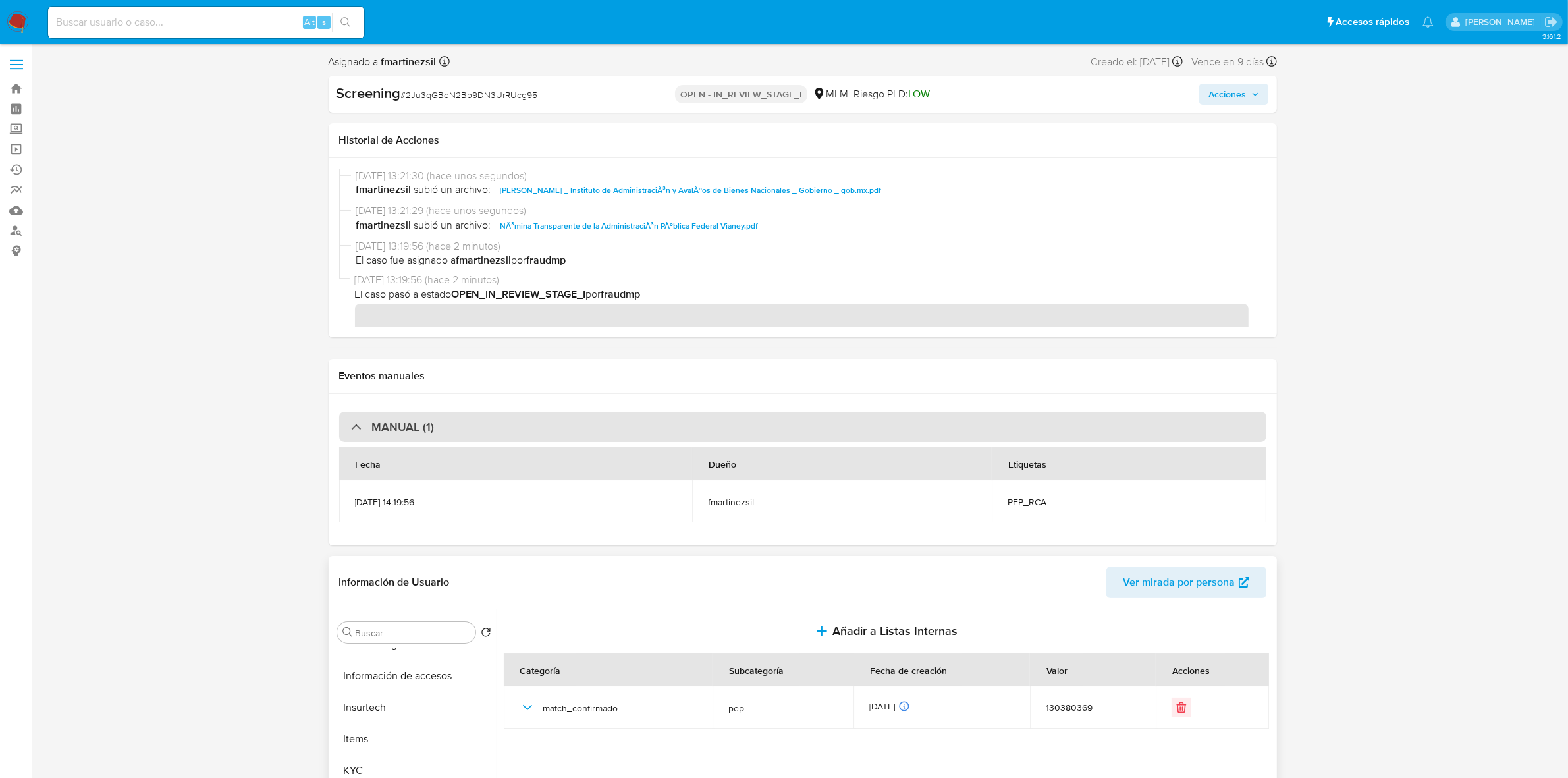
click at [354, 436] on div "MANUAL (1)" at bounding box center [803, 427] width 927 height 31
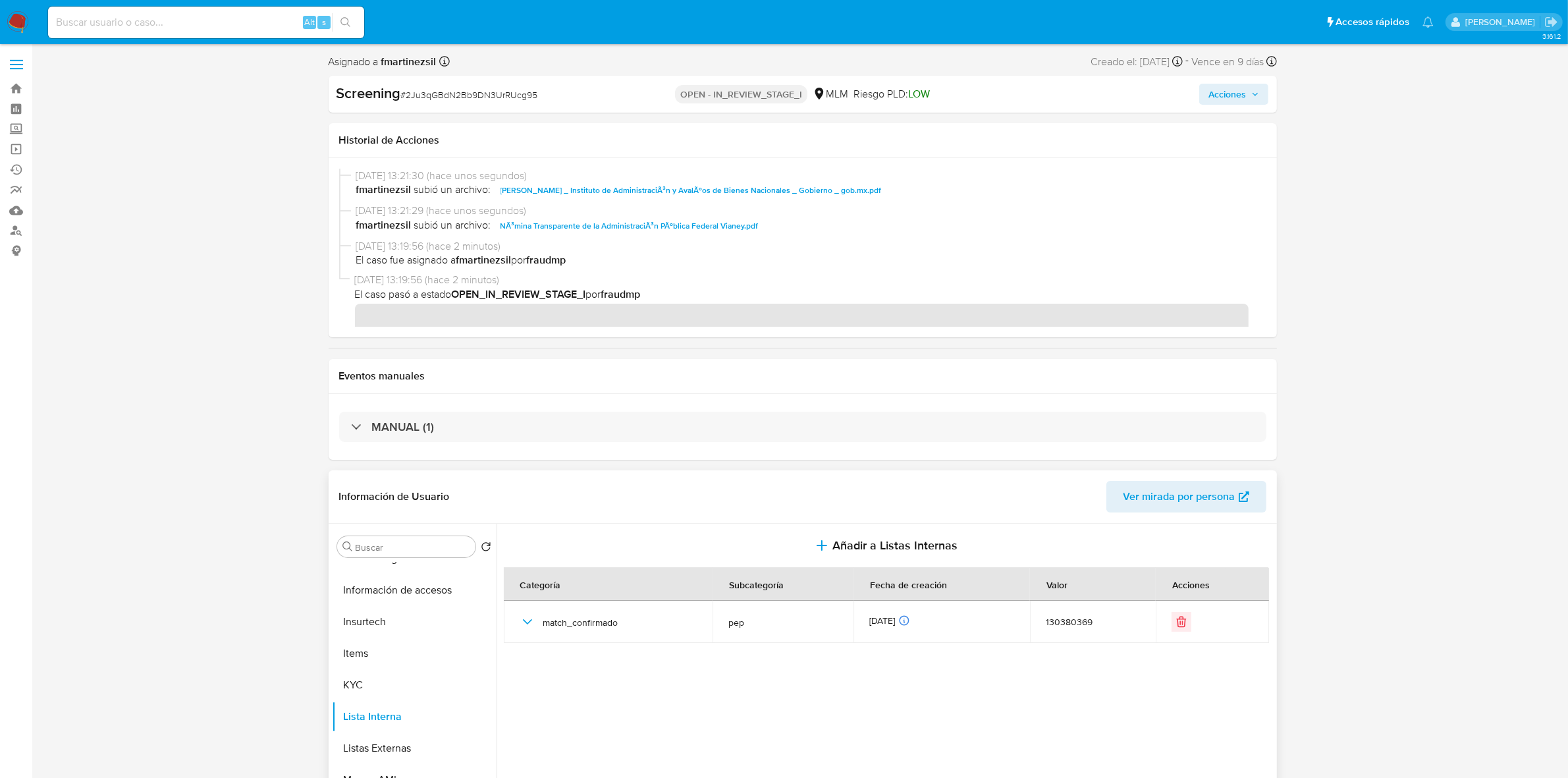
click at [1253, 94] on icon "button" at bounding box center [1255, 94] width 8 height 8
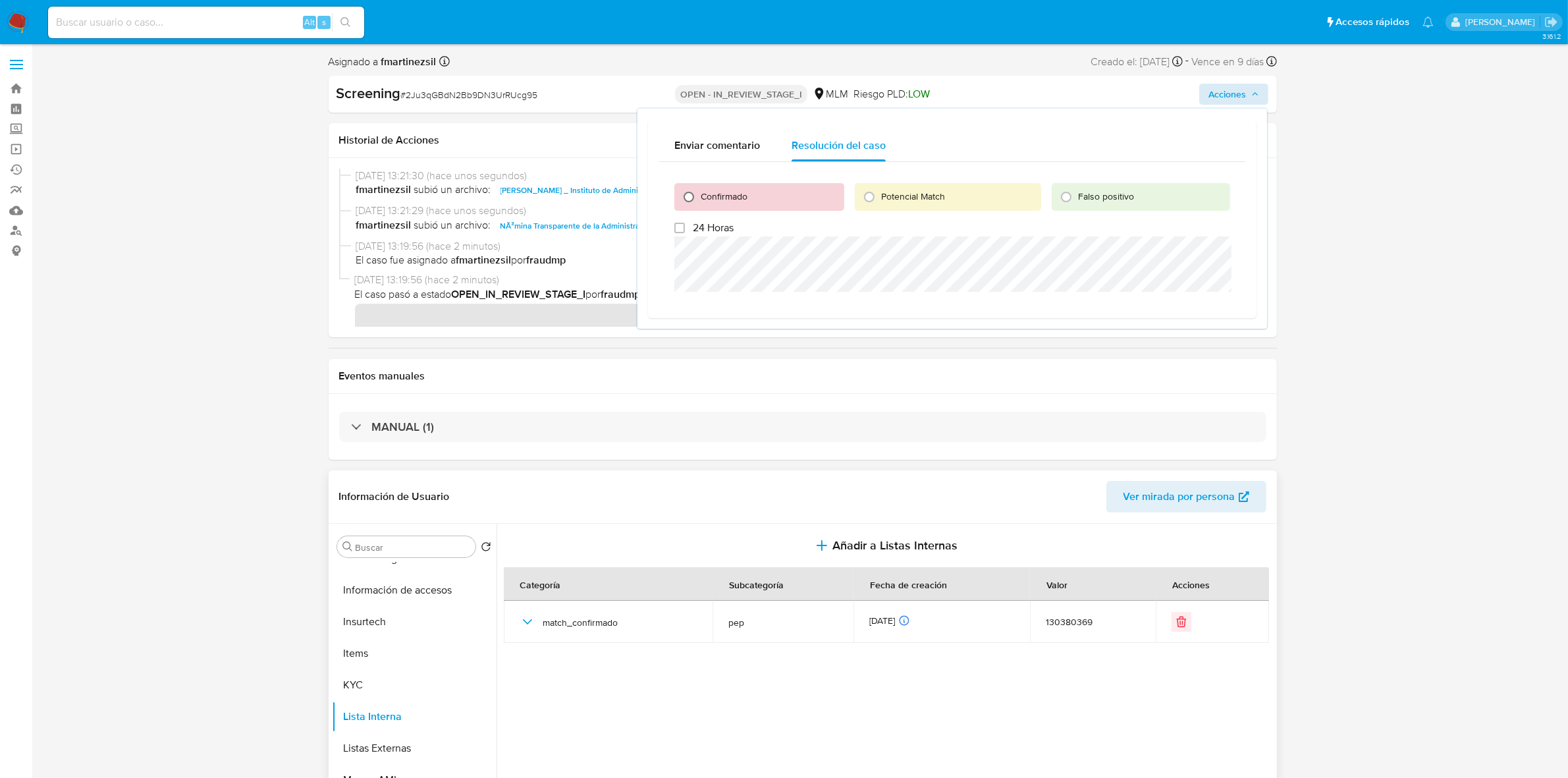
click at [685, 195] on input "Confirmado" at bounding box center [688, 196] width 21 height 21
radio input "true"
click at [1182, 371] on span "Cerrar Caso" at bounding box center [1184, 369] width 63 height 19
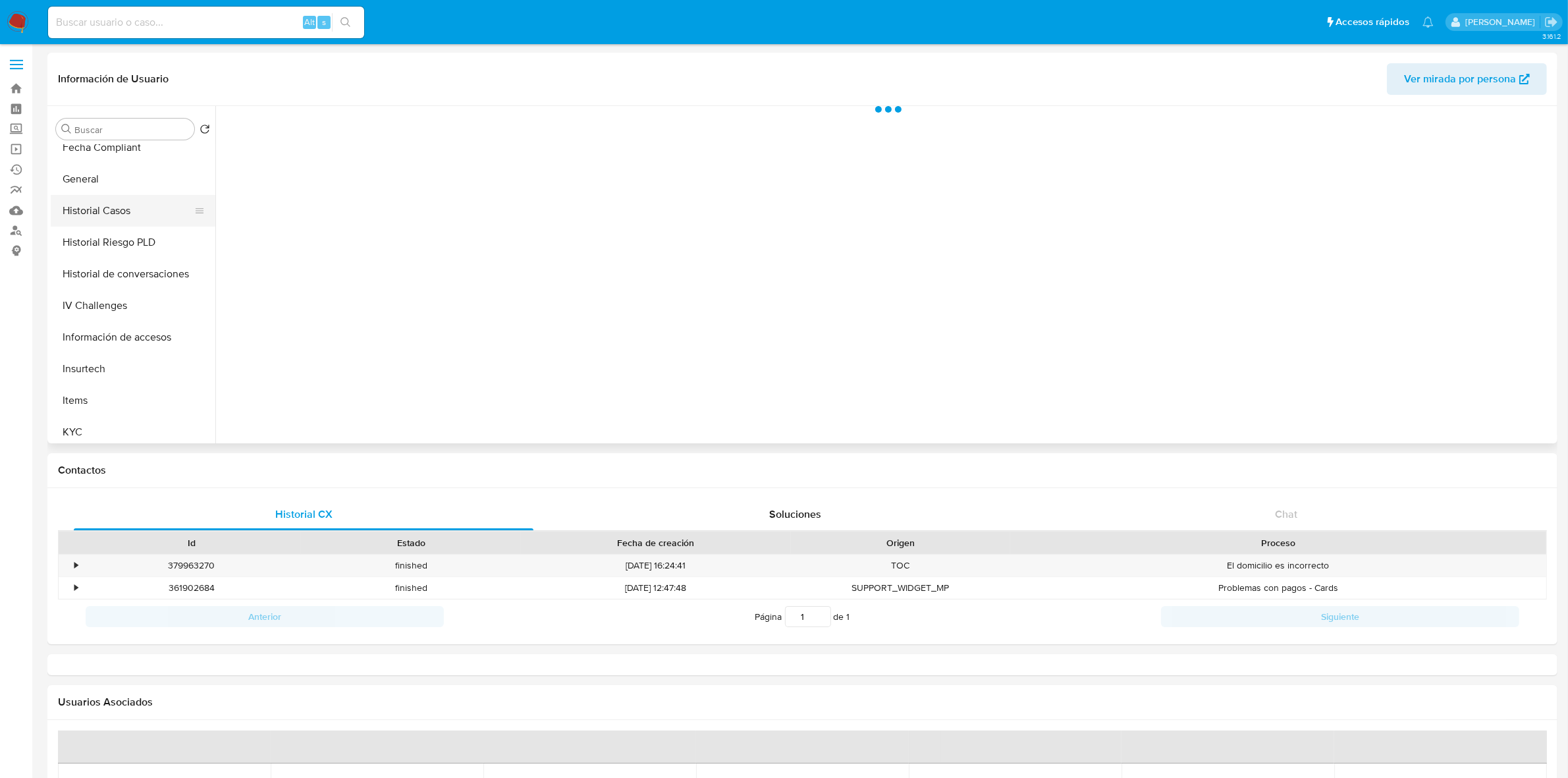
select select "10"
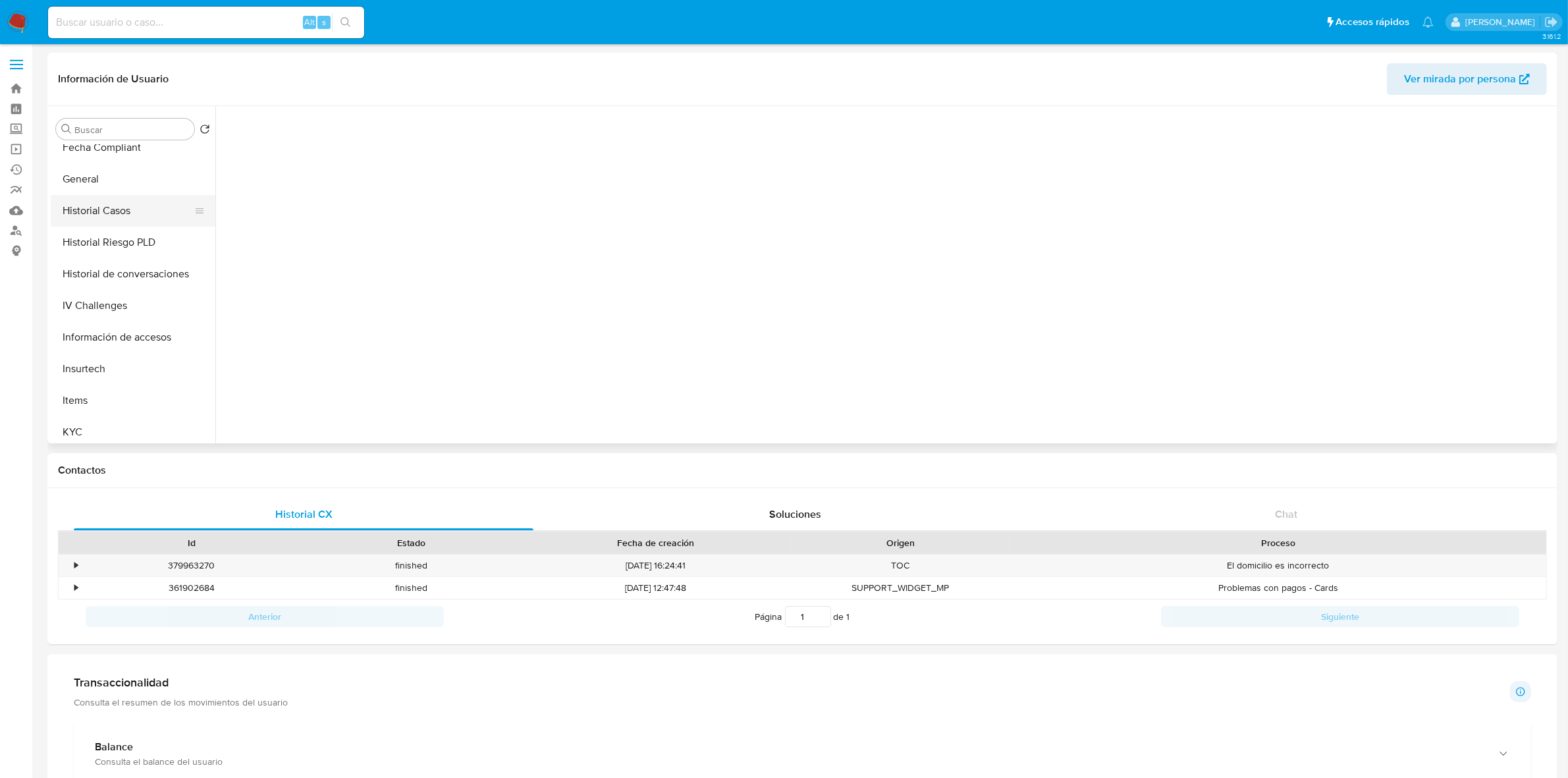
scroll to position [411, 0]
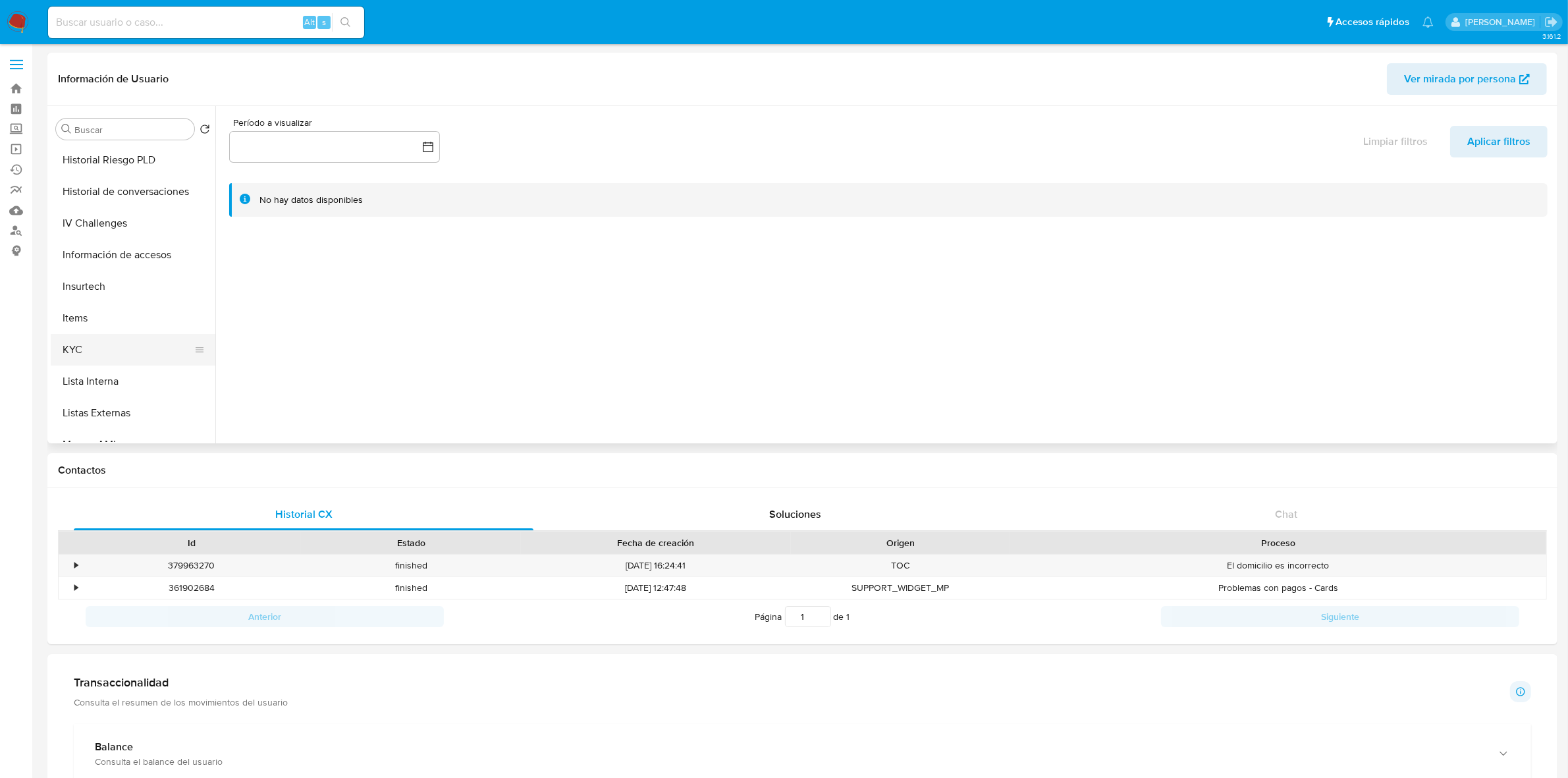
click at [73, 342] on button "KYC" at bounding box center [127, 349] width 154 height 32
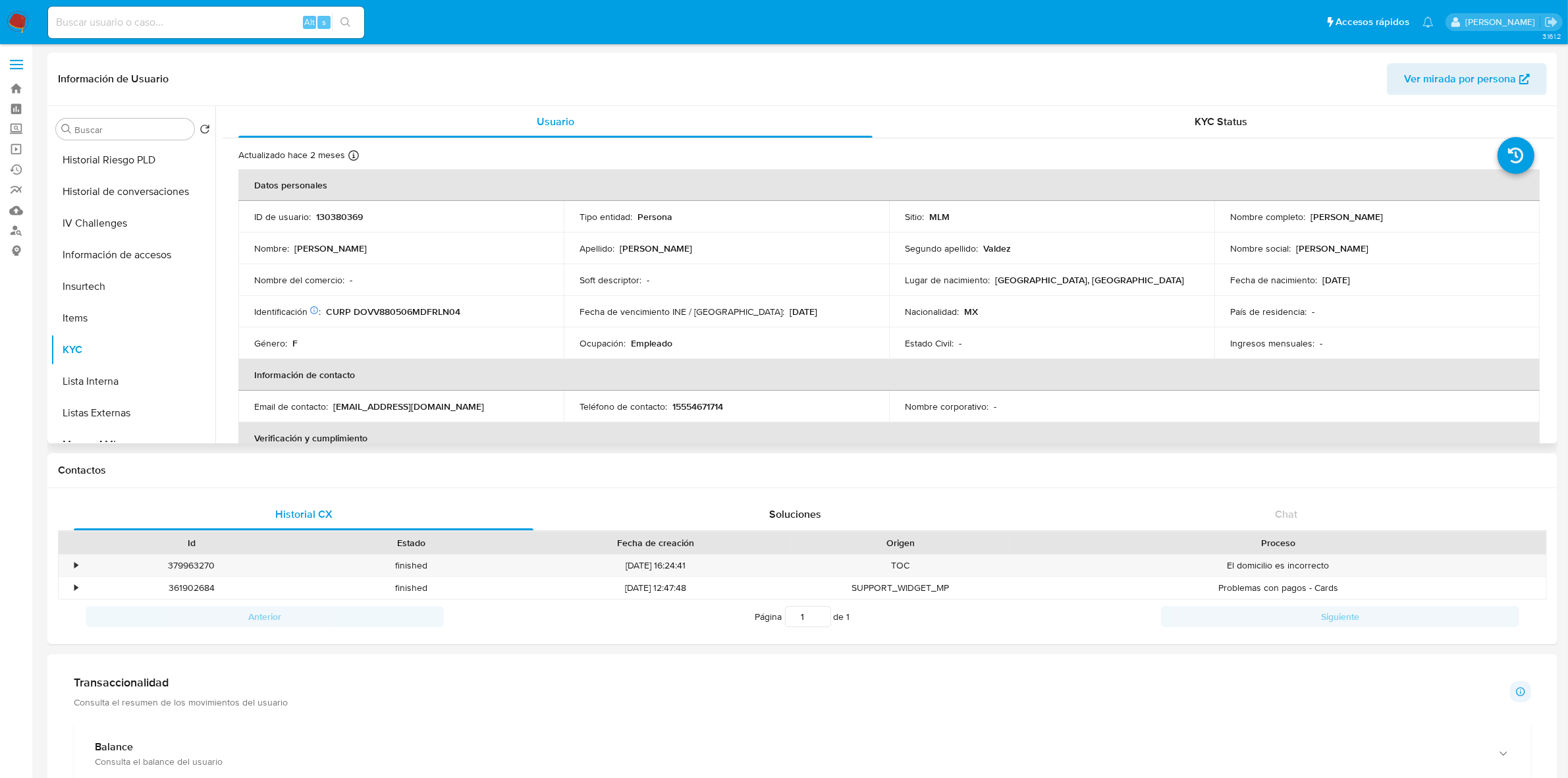
drag, startPoint x: 1410, startPoint y: 212, endPoint x: 1307, endPoint y: 214, distance: 103.0
click at [1307, 214] on div "Nombre completo : [PERSON_NAME]" at bounding box center [1377, 217] width 293 height 12
copy p "[PERSON_NAME]"
drag, startPoint x: 1375, startPoint y: 280, endPoint x: 1319, endPoint y: 281, distance: 56.0
click at [1319, 281] on div "Fecha de nacimiento : [DEMOGRAPHIC_DATA]" at bounding box center [1377, 280] width 293 height 12
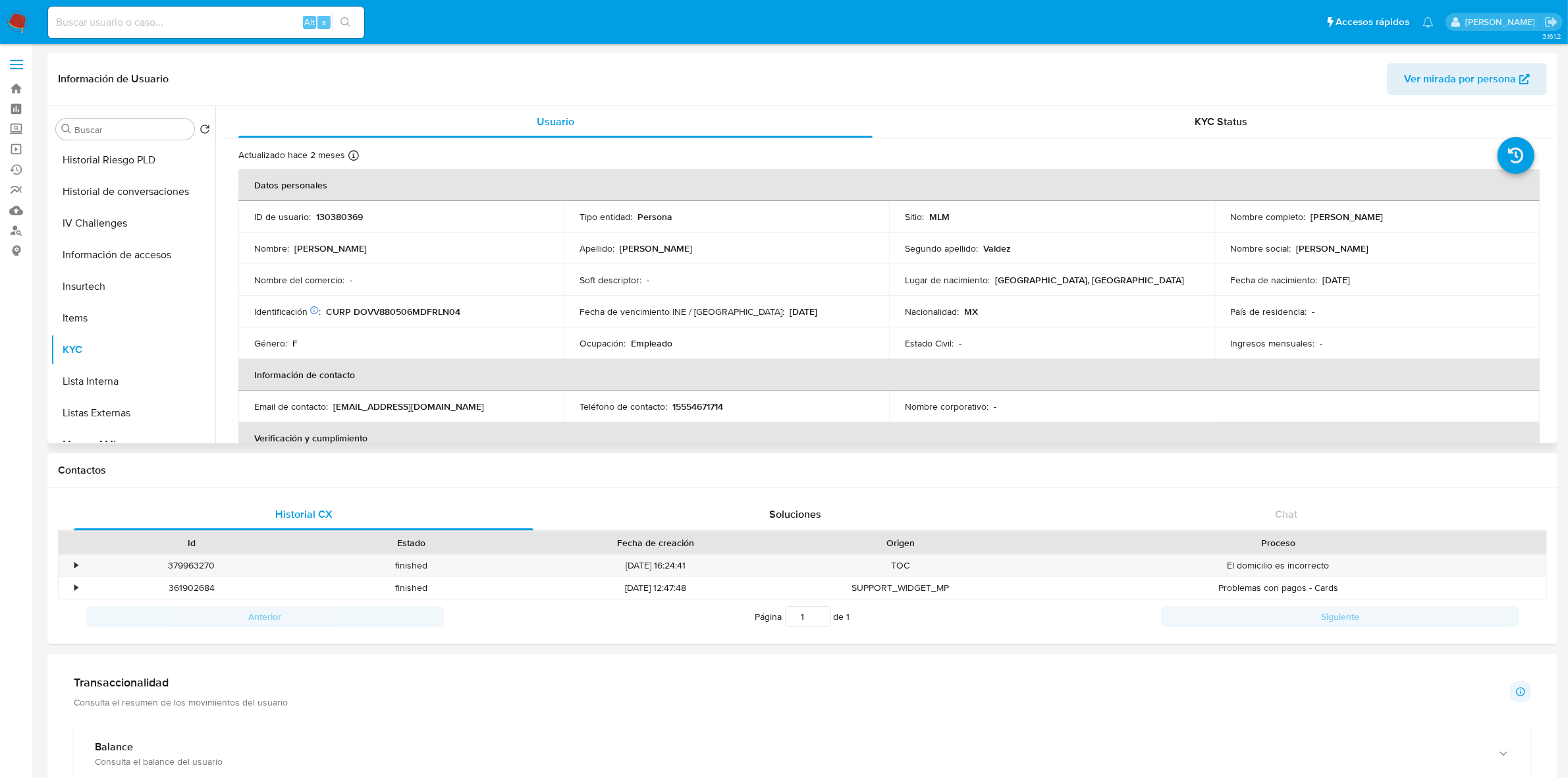
click at [1349, 278] on p "[DATE]" at bounding box center [1336, 280] width 27 height 12
drag, startPoint x: 1380, startPoint y: 283, endPoint x: 1317, endPoint y: 278, distance: 63.2
click at [1317, 278] on div "Fecha de nacimiento : [DEMOGRAPHIC_DATA]" at bounding box center [1377, 280] width 293 height 12
copy p "[DATE]"
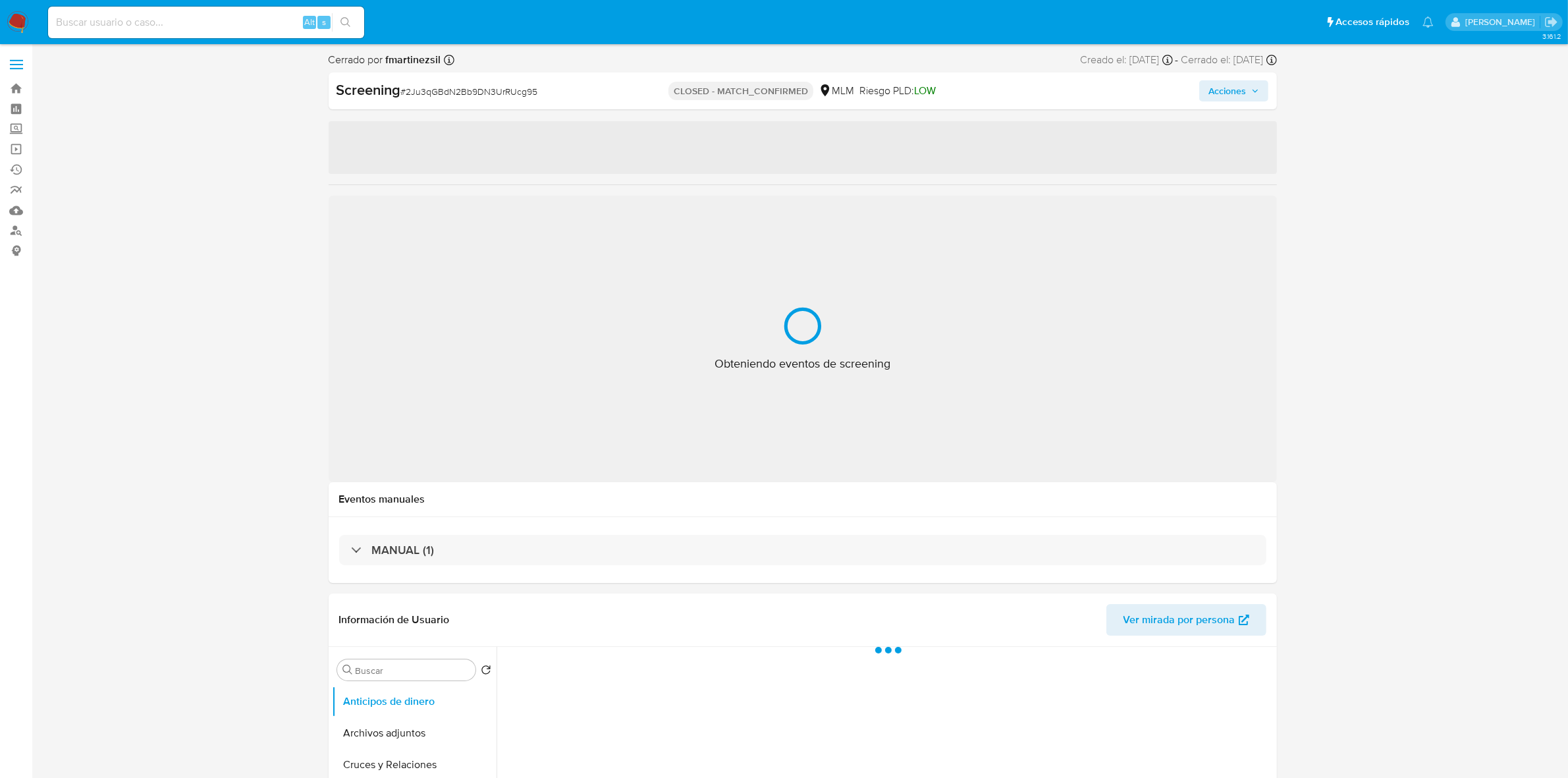
select select "10"
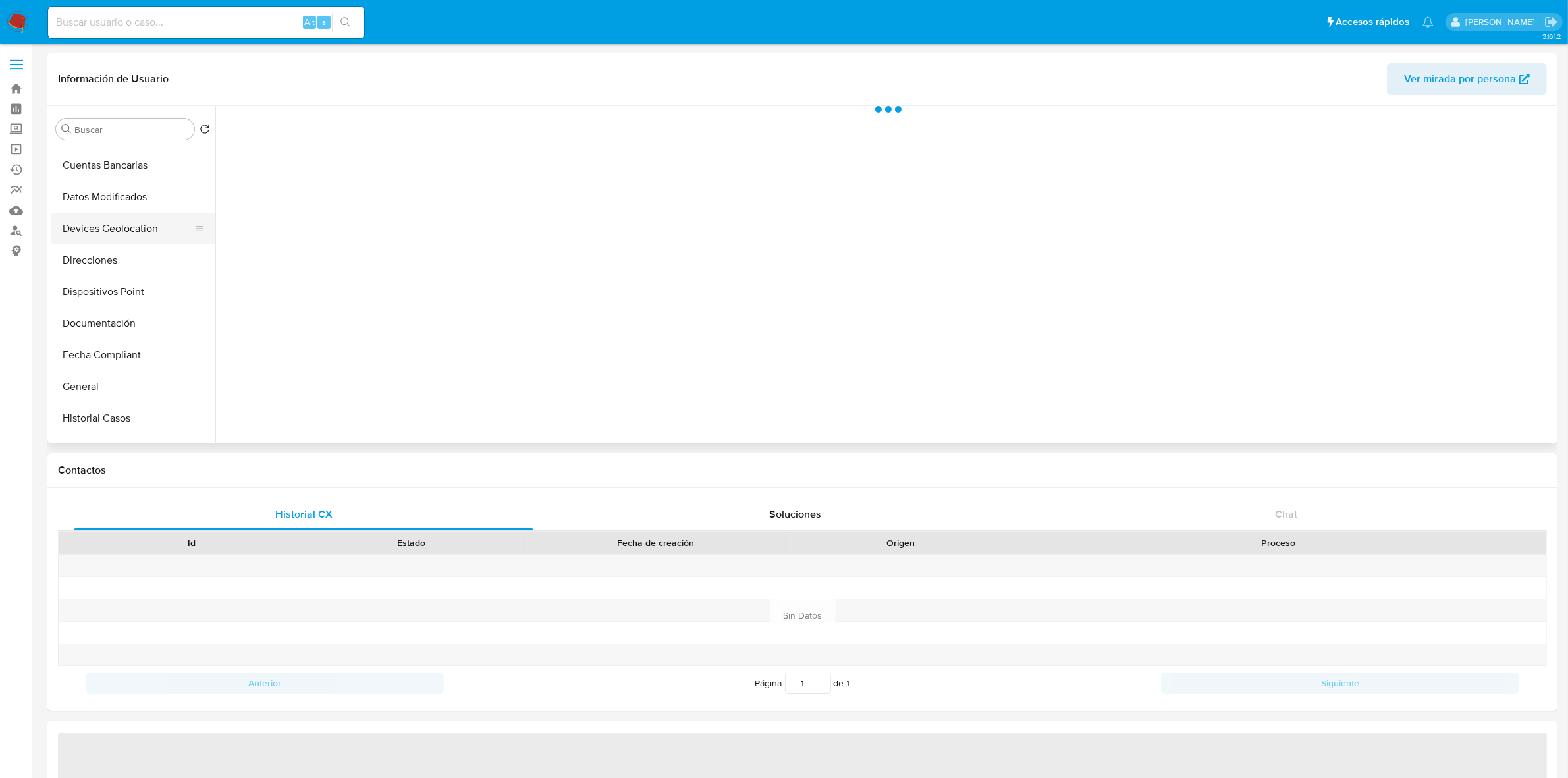
scroll to position [165, 0]
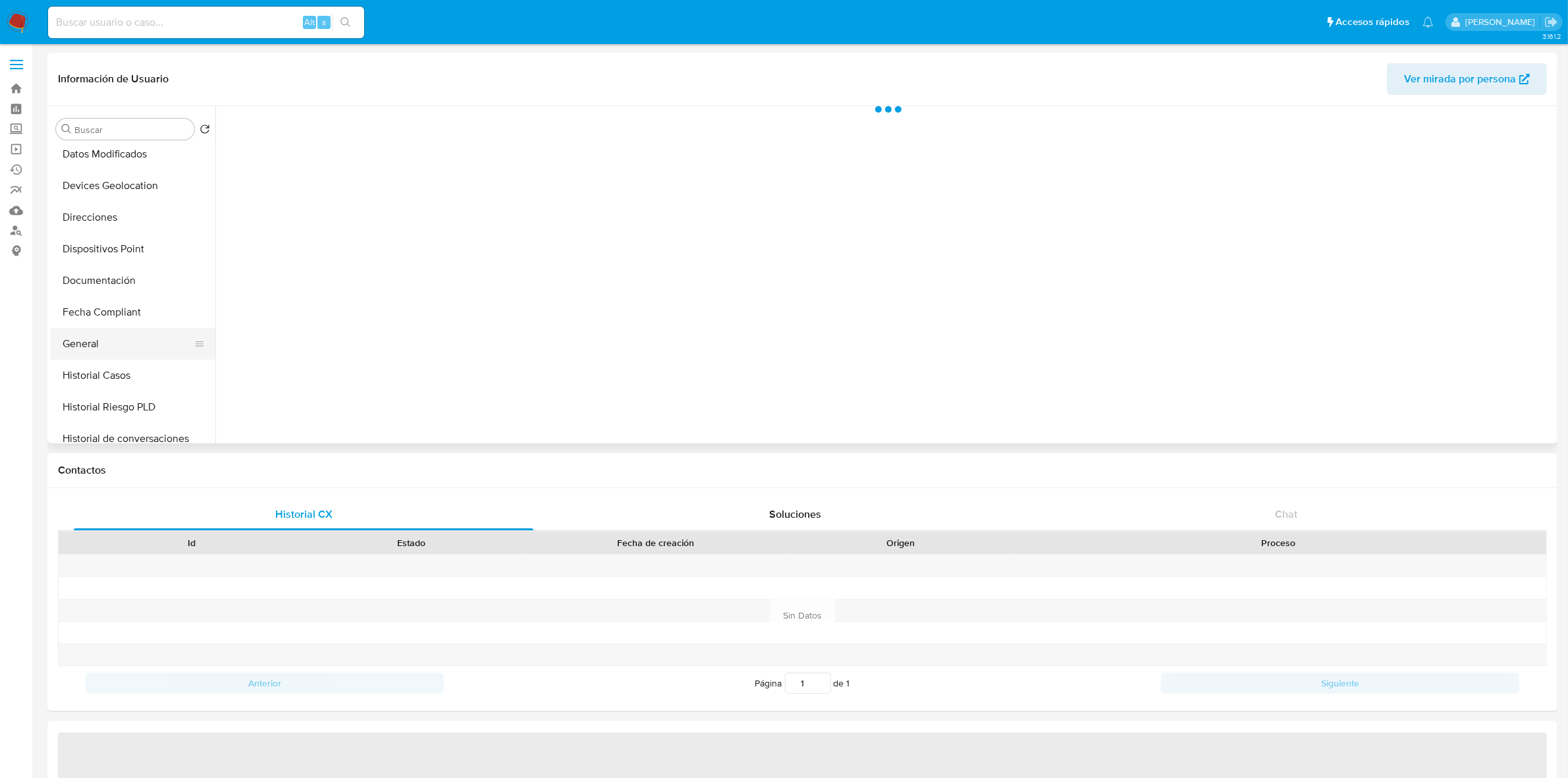
select select "10"
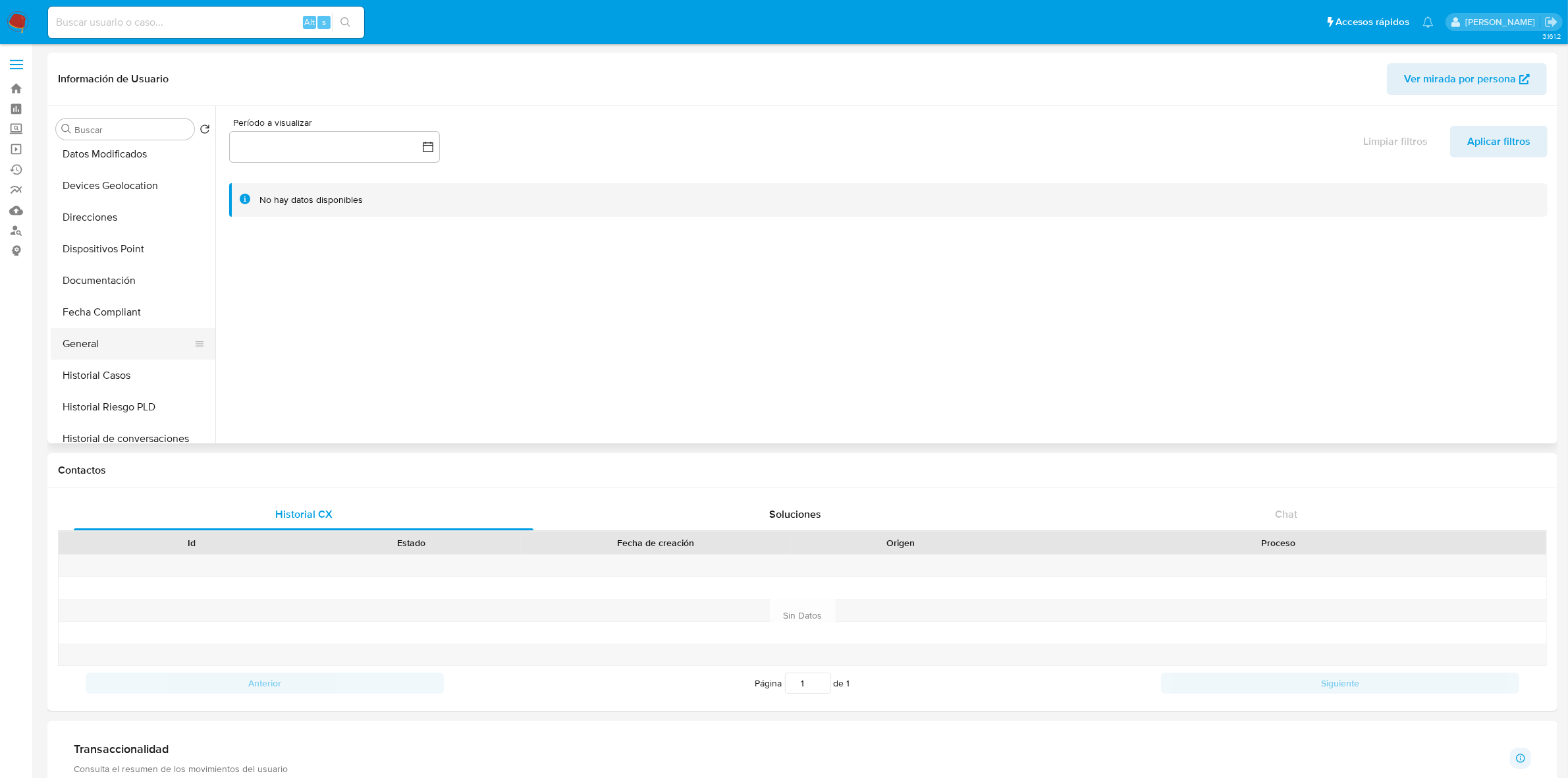
click at [117, 347] on button "General" at bounding box center [127, 343] width 154 height 32
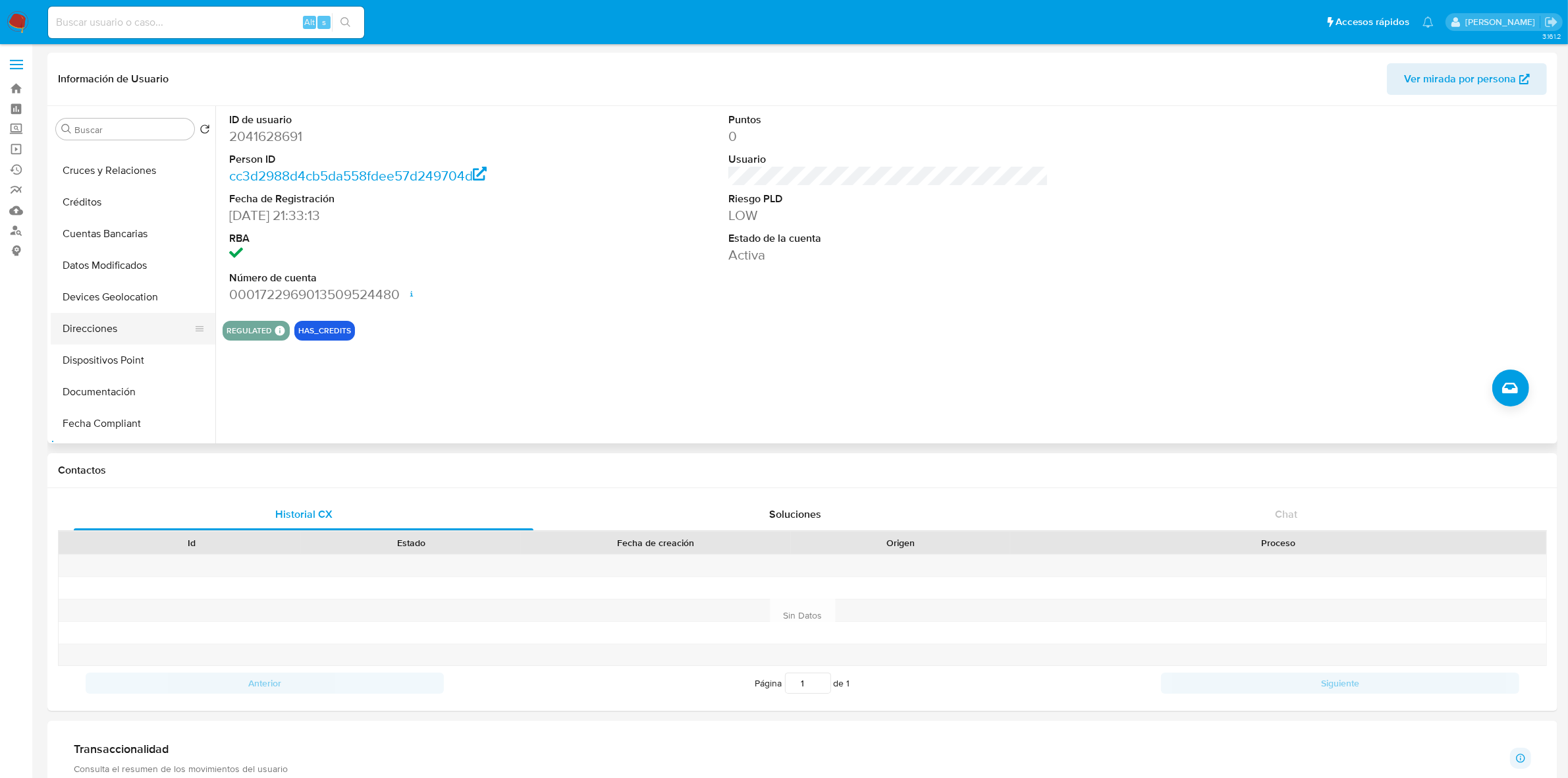
scroll to position [82, 0]
click at [106, 363] on button "Documentación" at bounding box center [127, 363] width 154 height 32
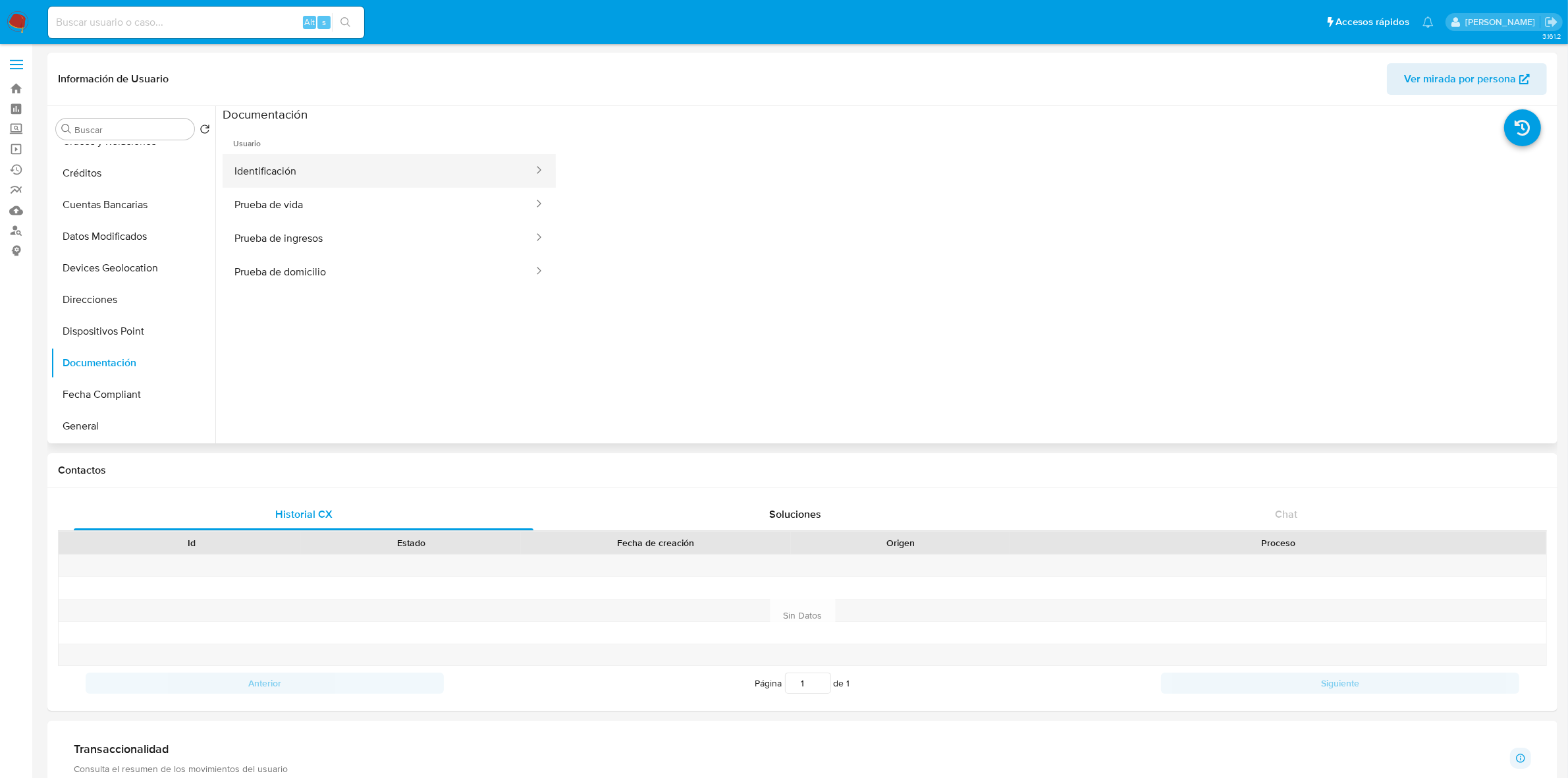
click at [453, 170] on button "Identificación" at bounding box center [379, 171] width 312 height 33
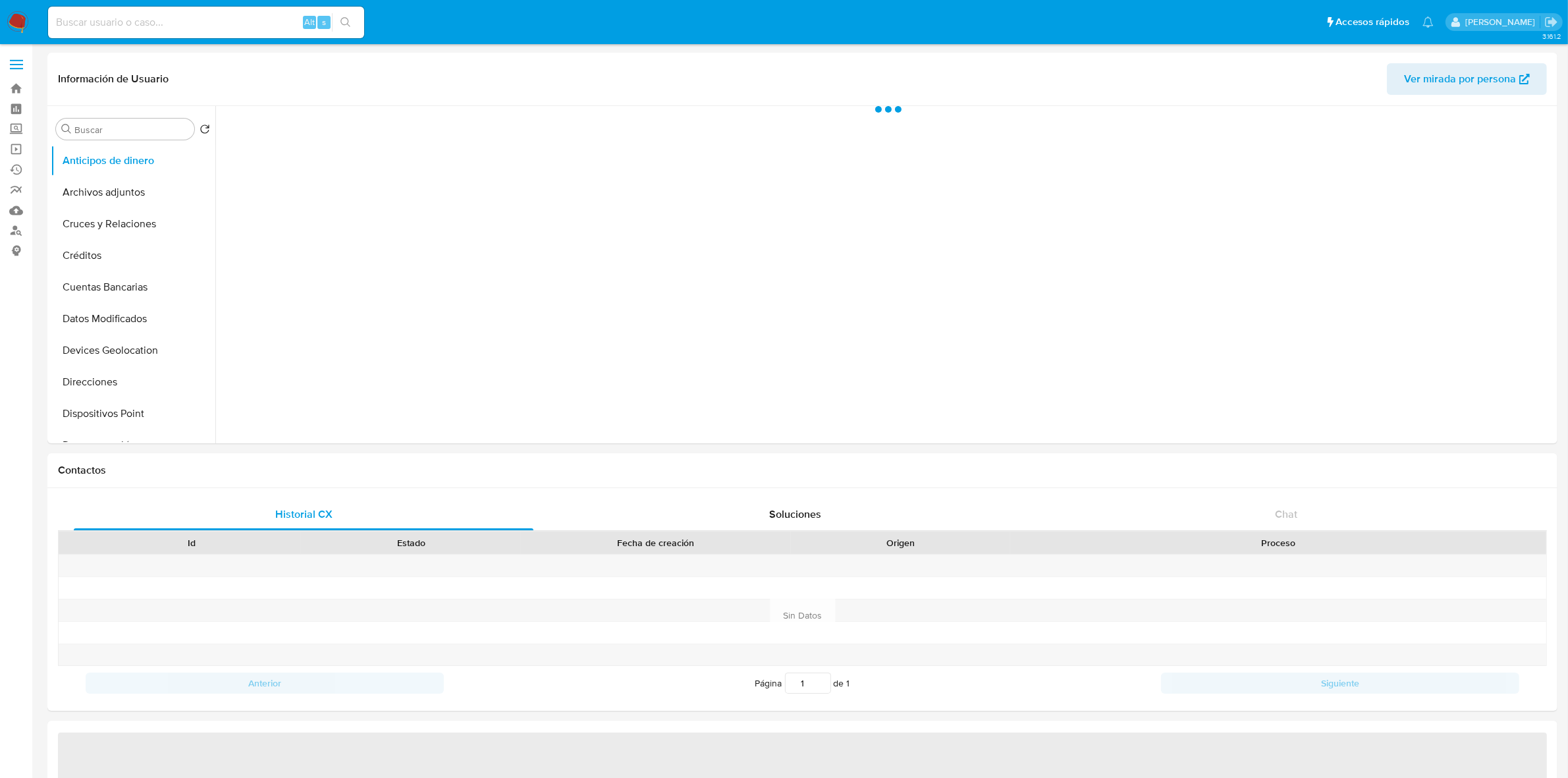
select select "10"
